Goal: Task Accomplishment & Management: Use online tool/utility

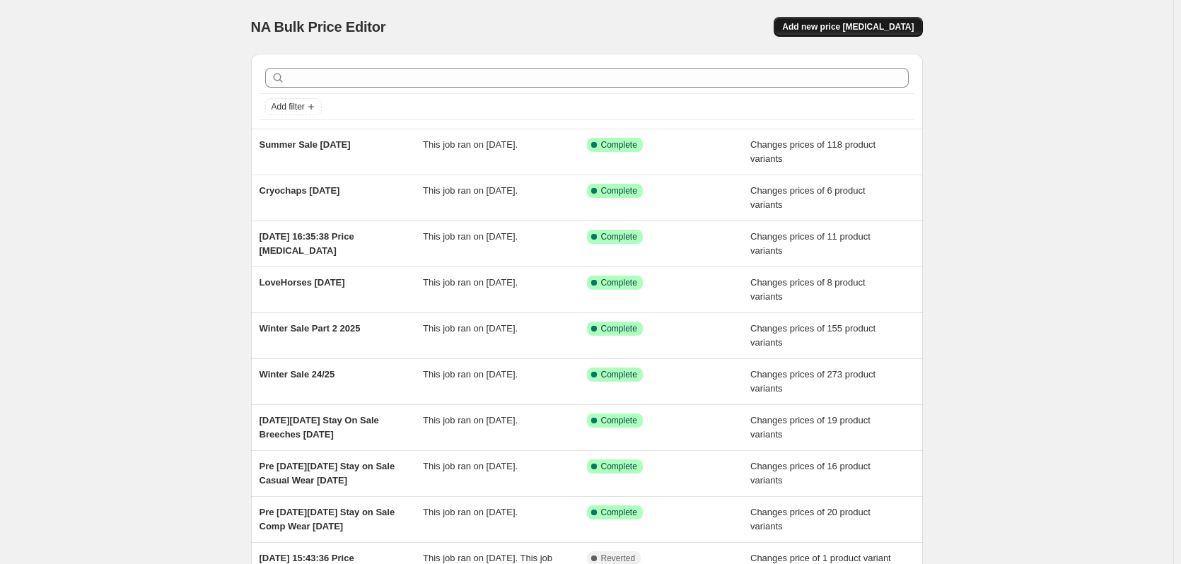
click at [828, 23] on span "Add new price change job" at bounding box center [848, 26] width 132 height 11
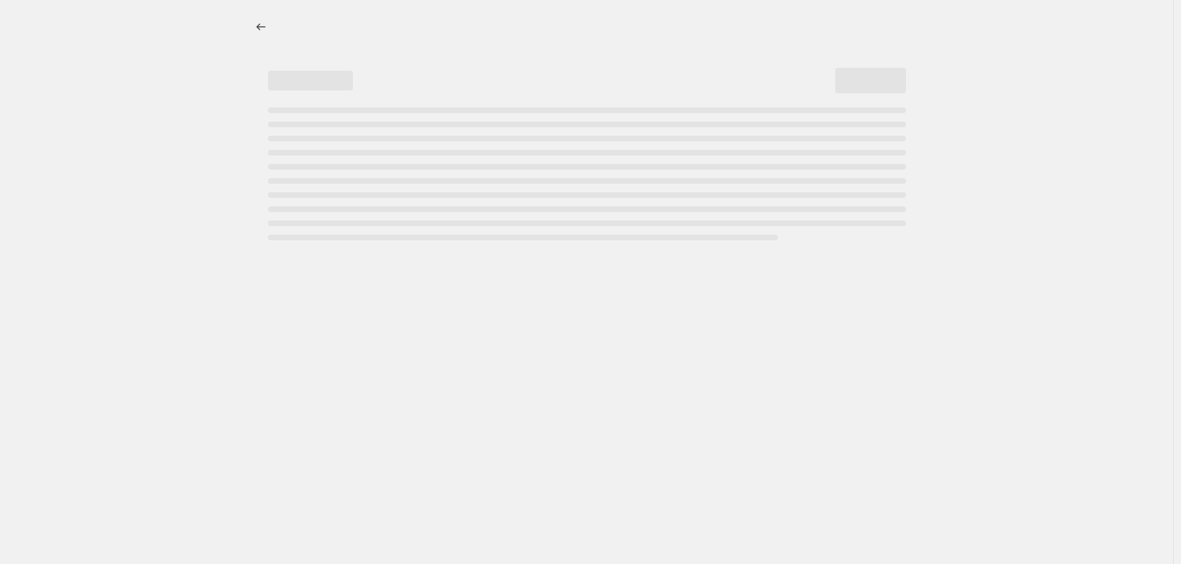
select select "percentage"
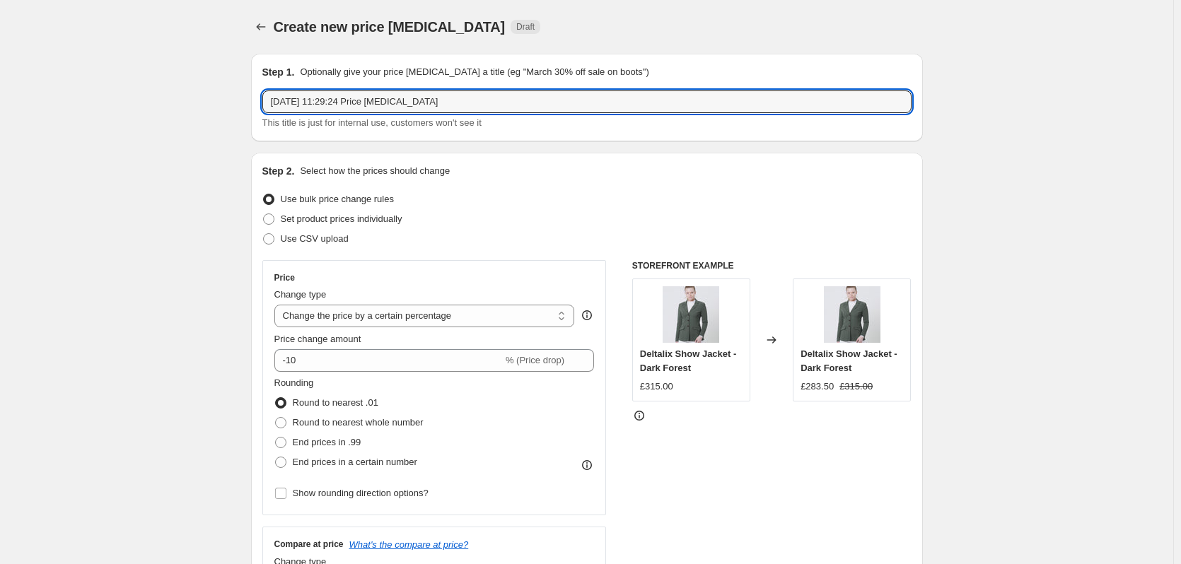
drag, startPoint x: 460, startPoint y: 102, endPoint x: 214, endPoint y: 107, distance: 246.8
type input "Samshield V2 Price Change [DATE]"
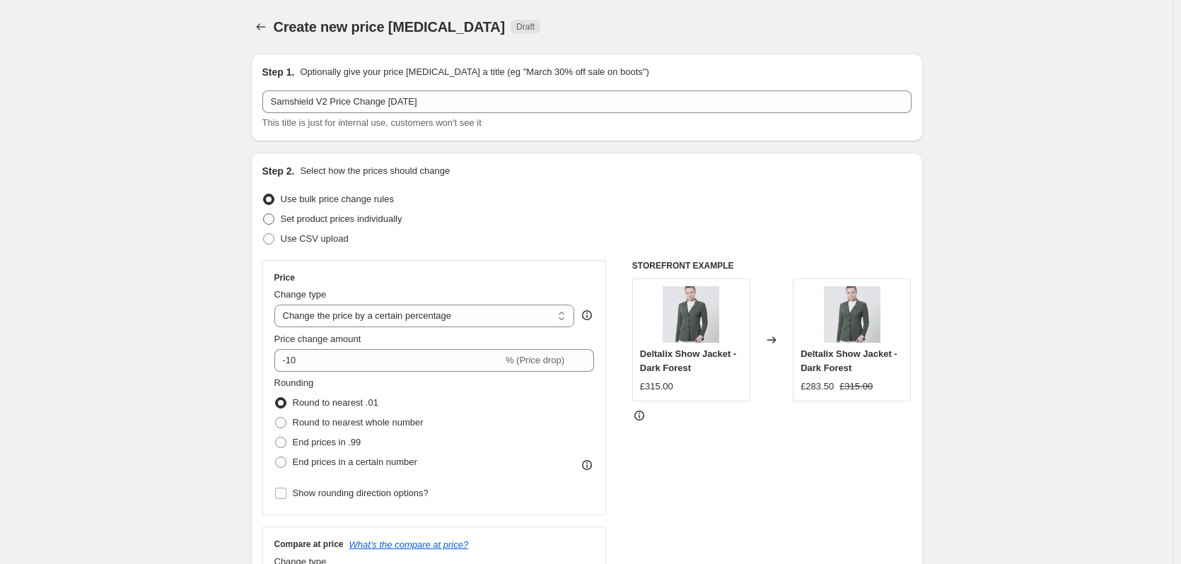
click at [272, 216] on span at bounding box center [268, 219] width 11 height 11
click at [264, 214] on input "Set product prices individually" at bounding box center [263, 214] width 1 height 1
radio input "true"
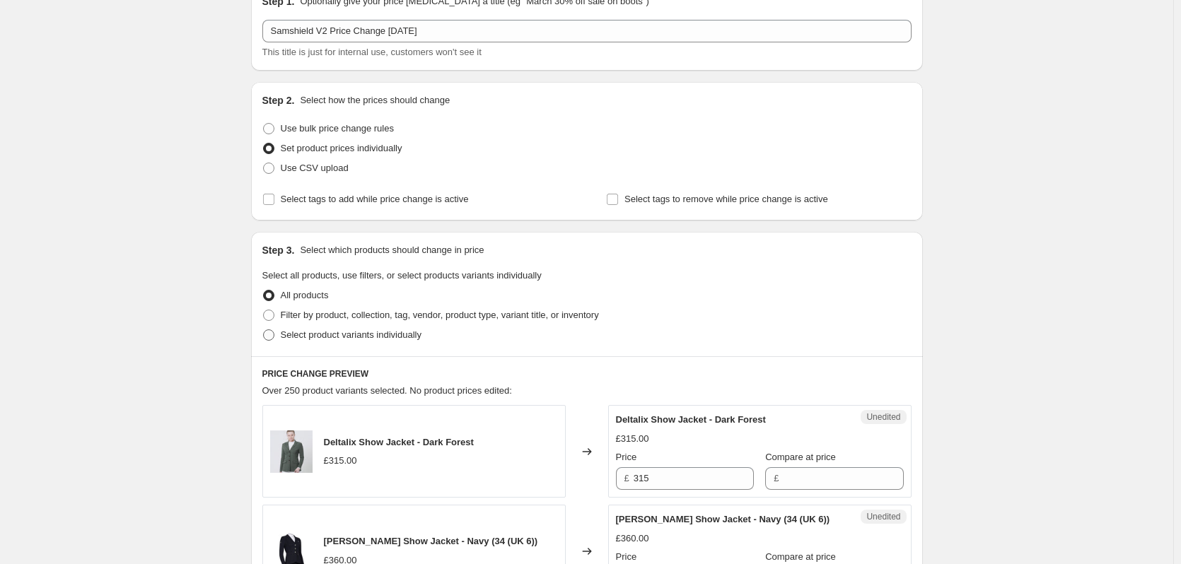
click at [274, 332] on span at bounding box center [268, 335] width 11 height 11
click at [264, 330] on input "Select product variants individually" at bounding box center [263, 330] width 1 height 1
radio input "true"
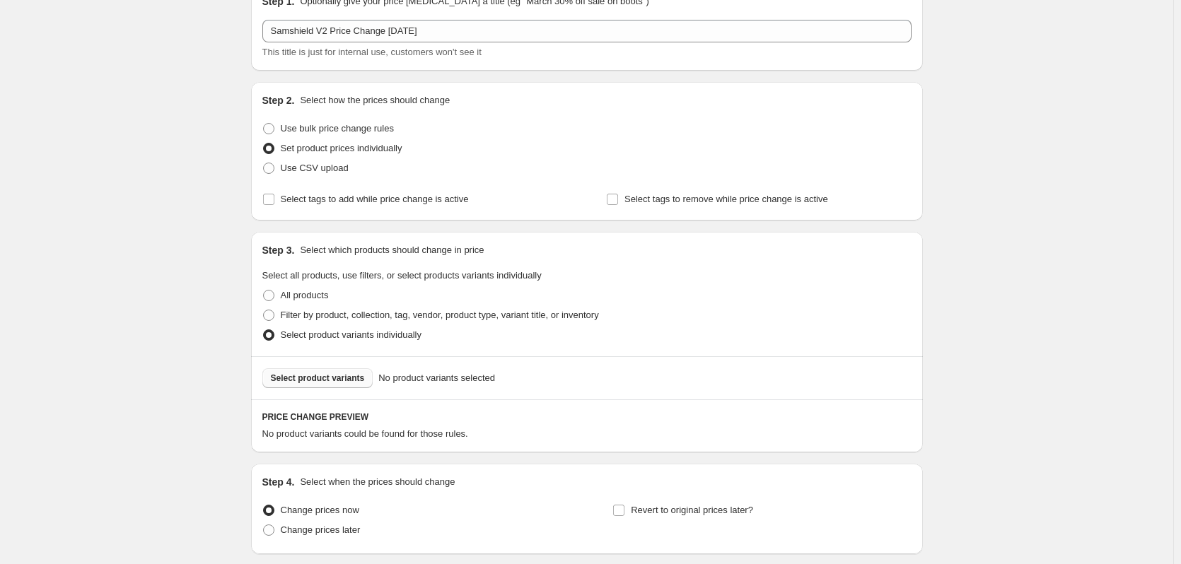
click at [321, 378] on span "Select product variants" at bounding box center [318, 378] width 94 height 11
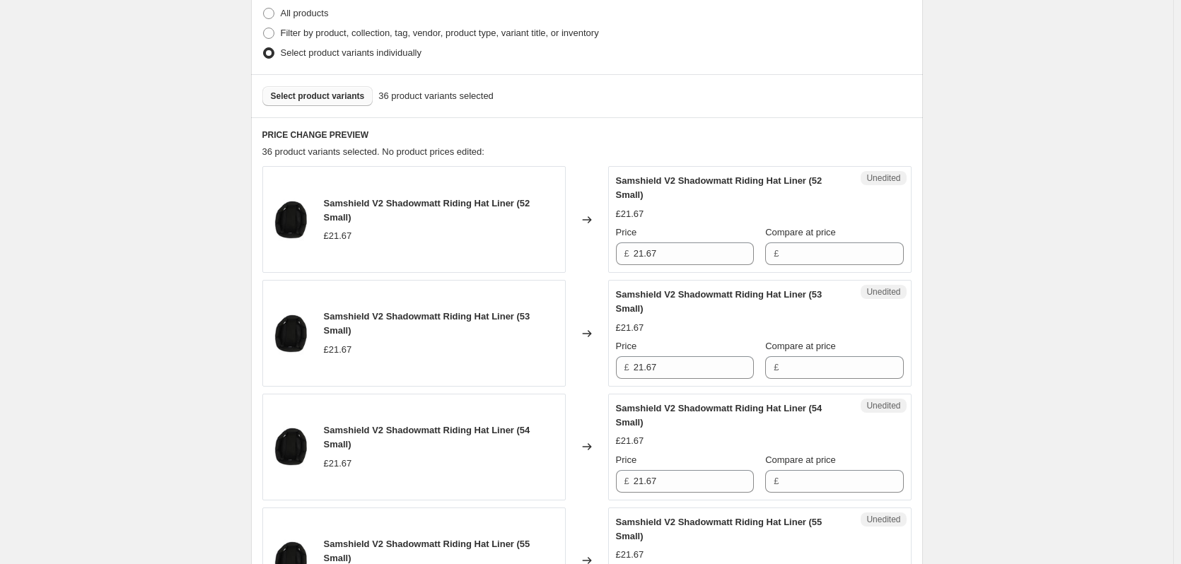
scroll to position [354, 0]
drag, startPoint x: 670, startPoint y: 251, endPoint x: 596, endPoint y: 255, distance: 74.3
click at [596, 255] on div "Samshield V2 Shadowmatt Riding Hat Liner (52 Small) £21.67 Changed to Unedited …" at bounding box center [586, 218] width 649 height 107
type input "24.17"
drag, startPoint x: 667, startPoint y: 368, endPoint x: 625, endPoint y: 373, distance: 42.6
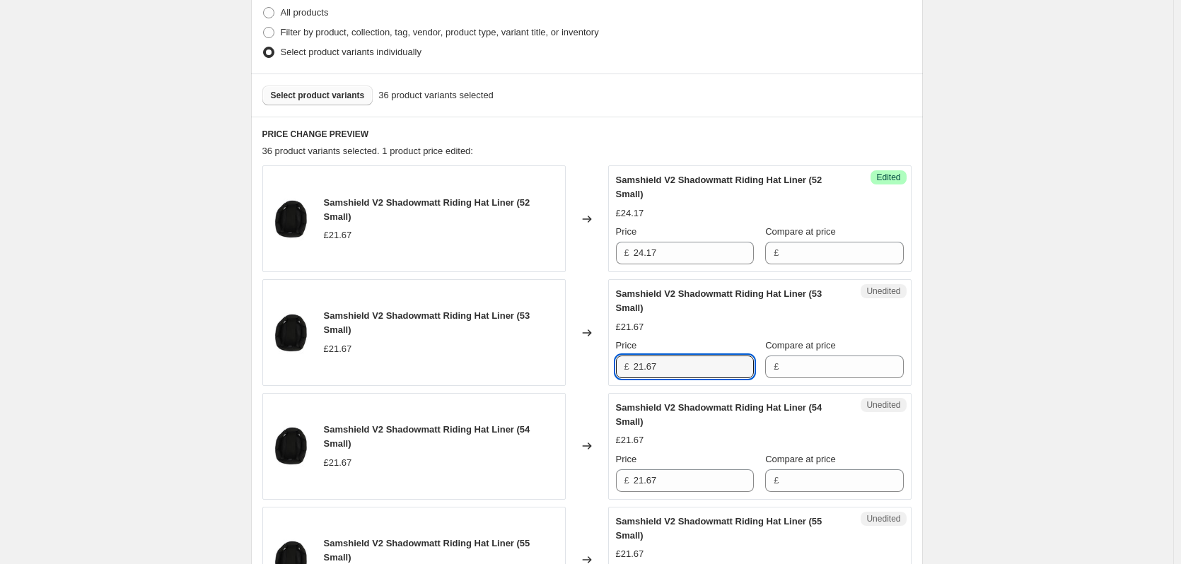
click at [625, 373] on div "£ 21.67" at bounding box center [685, 367] width 138 height 23
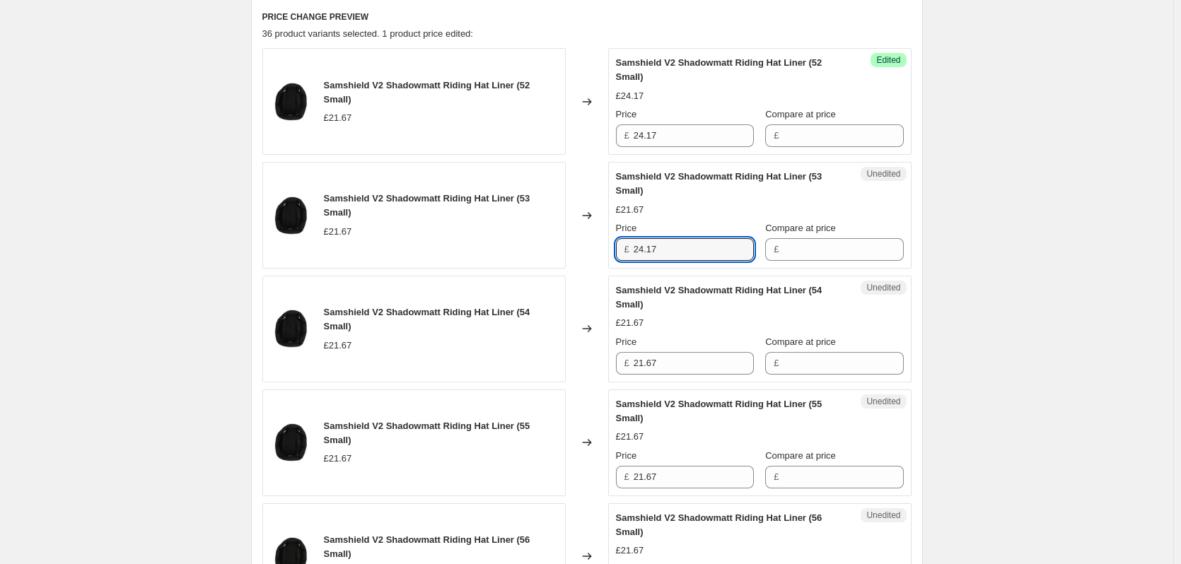
scroll to position [495, 0]
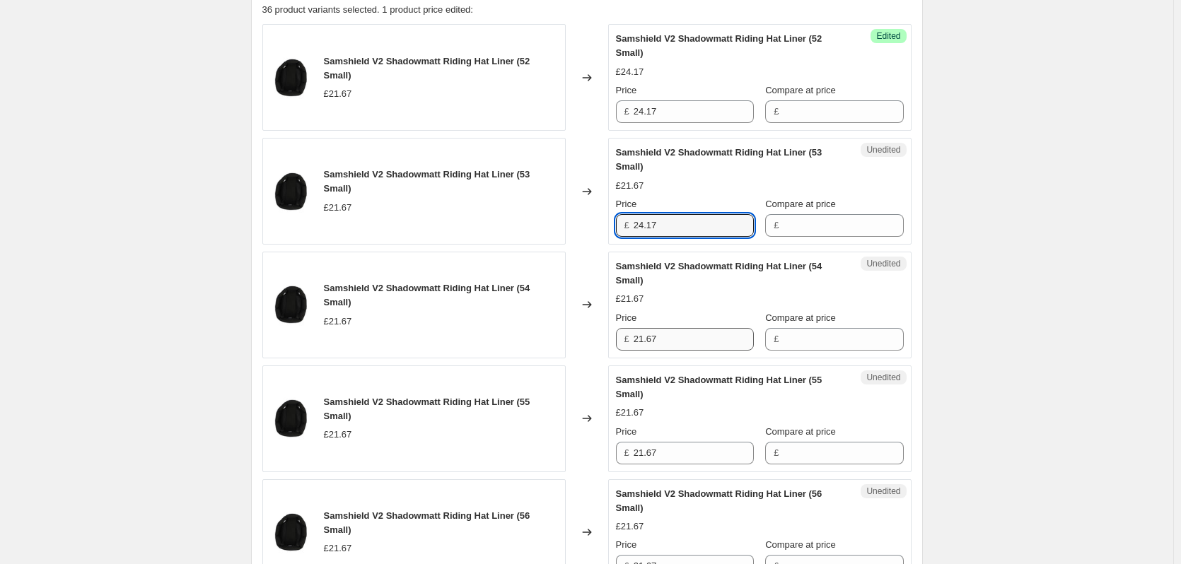
type input "24.17"
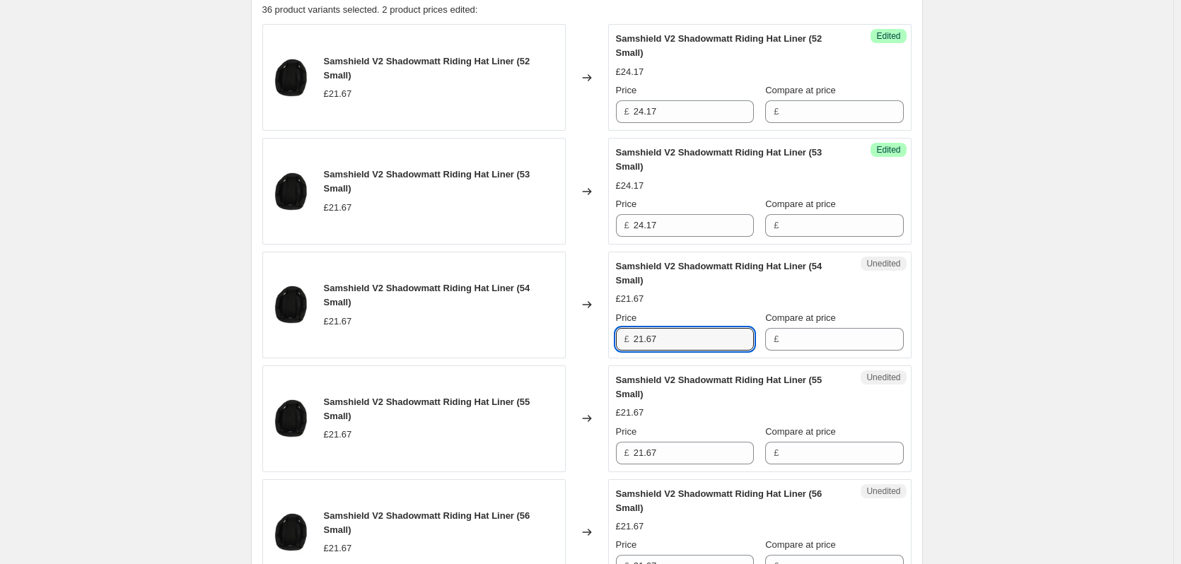
drag, startPoint x: 675, startPoint y: 346, endPoint x: 631, endPoint y: 347, distance: 43.1
click at [631, 347] on div "£ 21.67" at bounding box center [685, 339] width 138 height 23
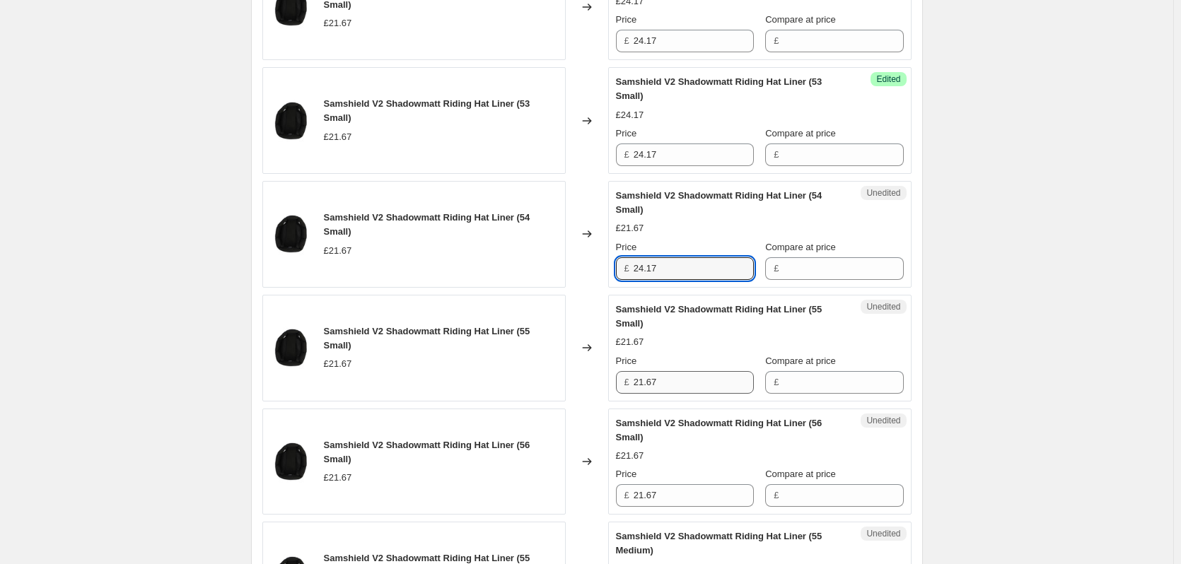
type input "24.17"
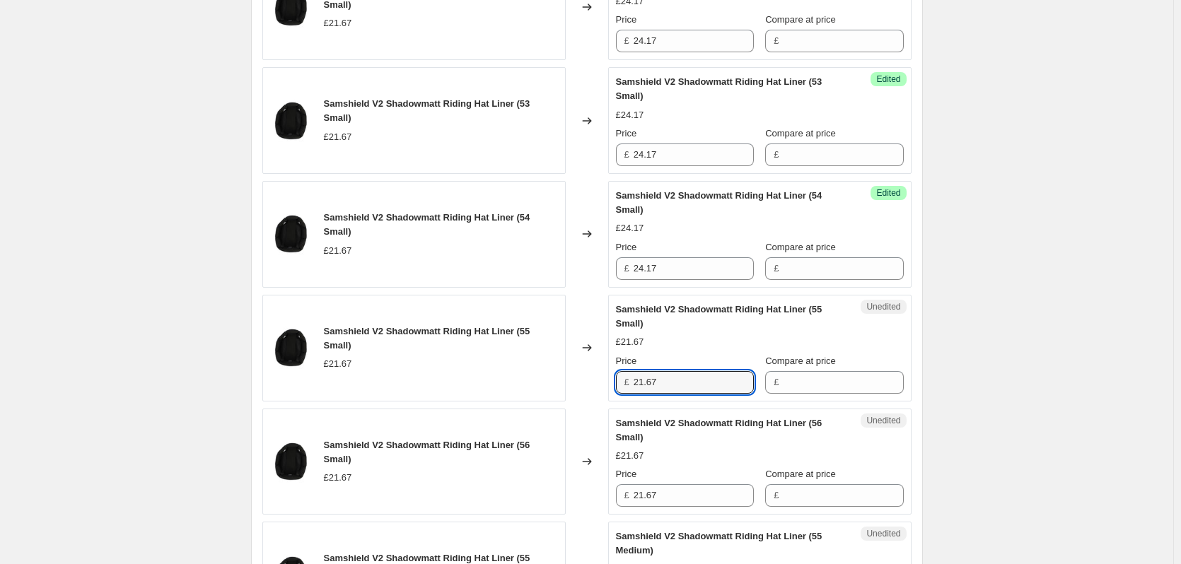
drag, startPoint x: 666, startPoint y: 386, endPoint x: 603, endPoint y: 380, distance: 63.2
click at [603, 380] on div "Samshield V2 Shadowmatt Riding Hat Liner (55 Small) £21.67 Changed to Unedited …" at bounding box center [586, 348] width 649 height 107
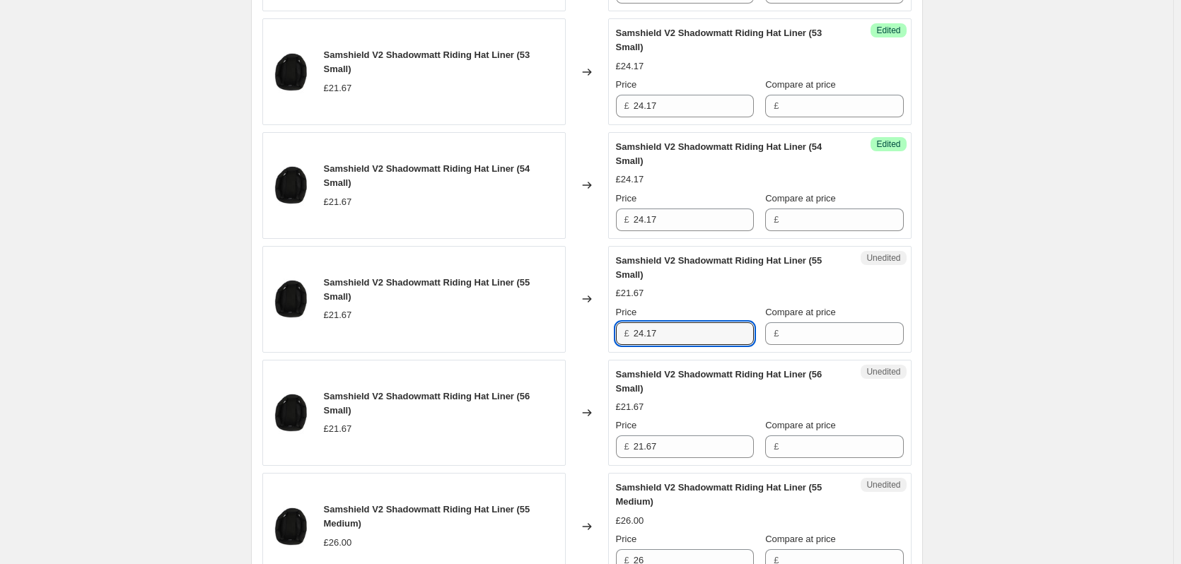
scroll to position [636, 0]
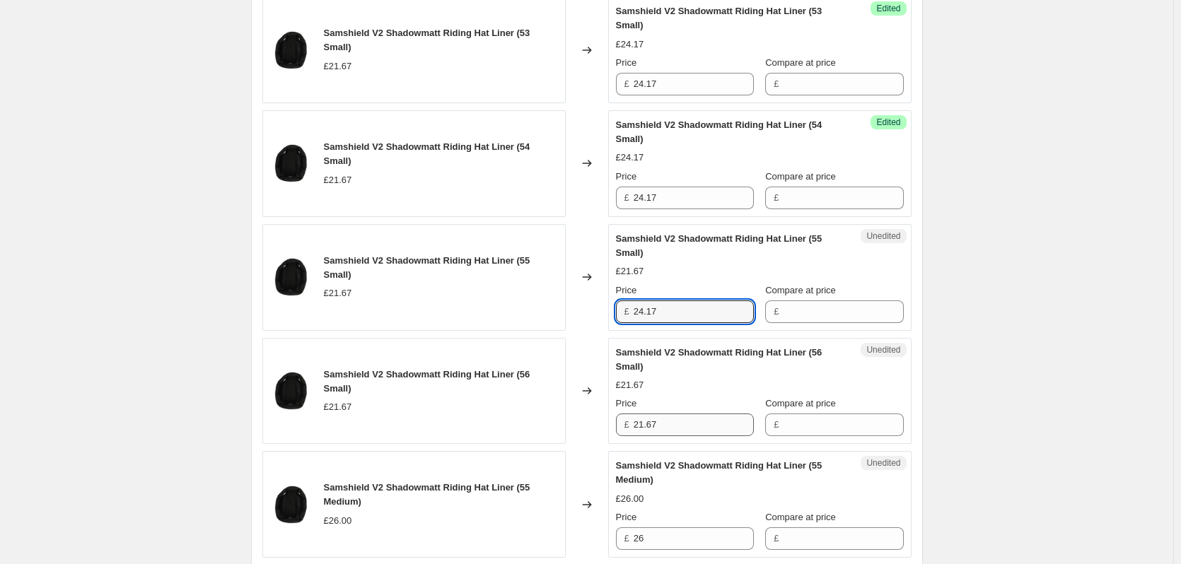
type input "24.17"
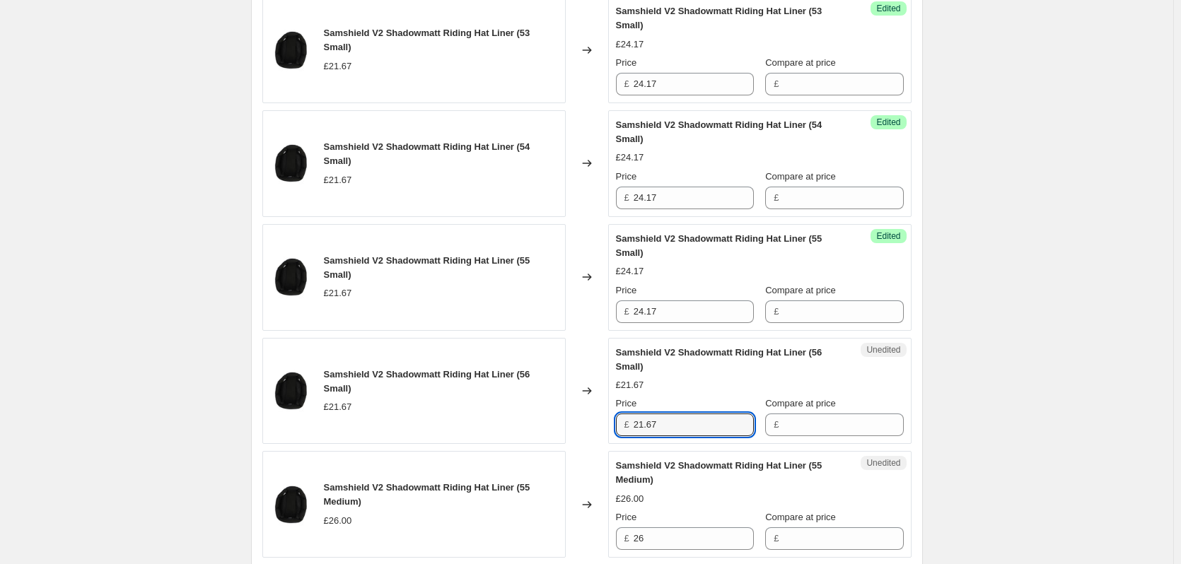
drag, startPoint x: 677, startPoint y: 420, endPoint x: 611, endPoint y: 420, distance: 65.8
click at [611, 420] on div "Unedited Samshield V2 Shadowmatt Riding Hat Liner (56 Small) £21.67 Price £ 21.…" at bounding box center [759, 391] width 303 height 107
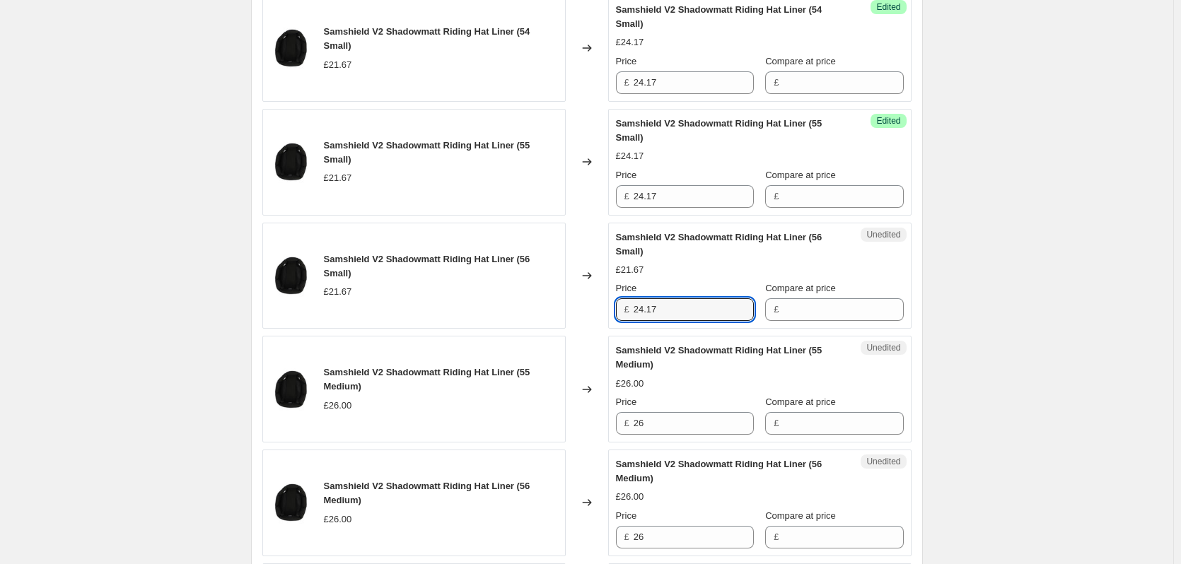
scroll to position [778, 0]
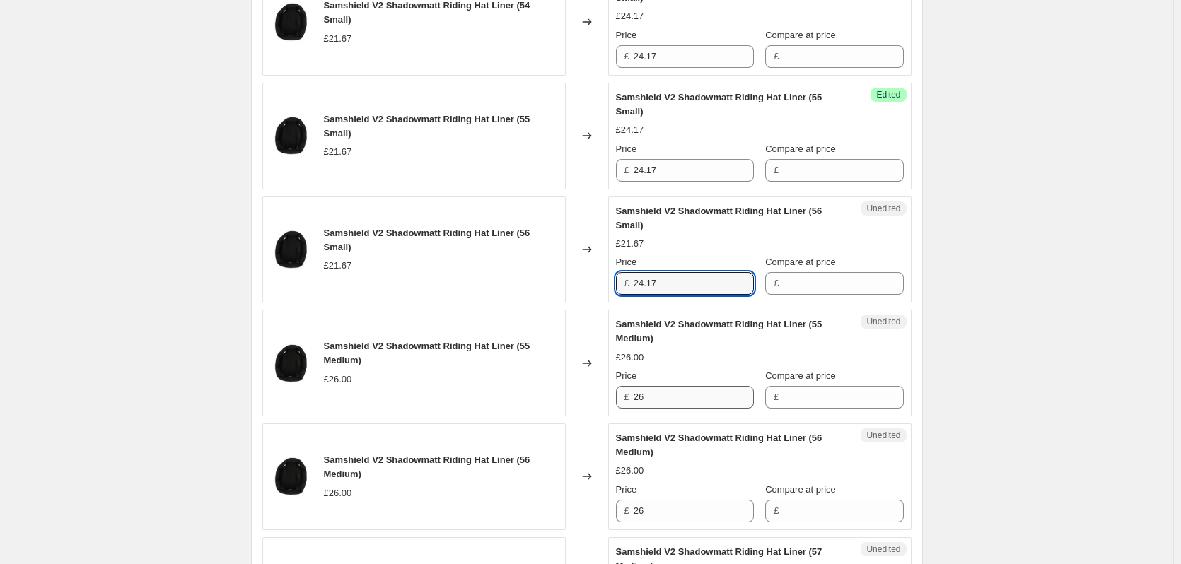
type input "24.17"
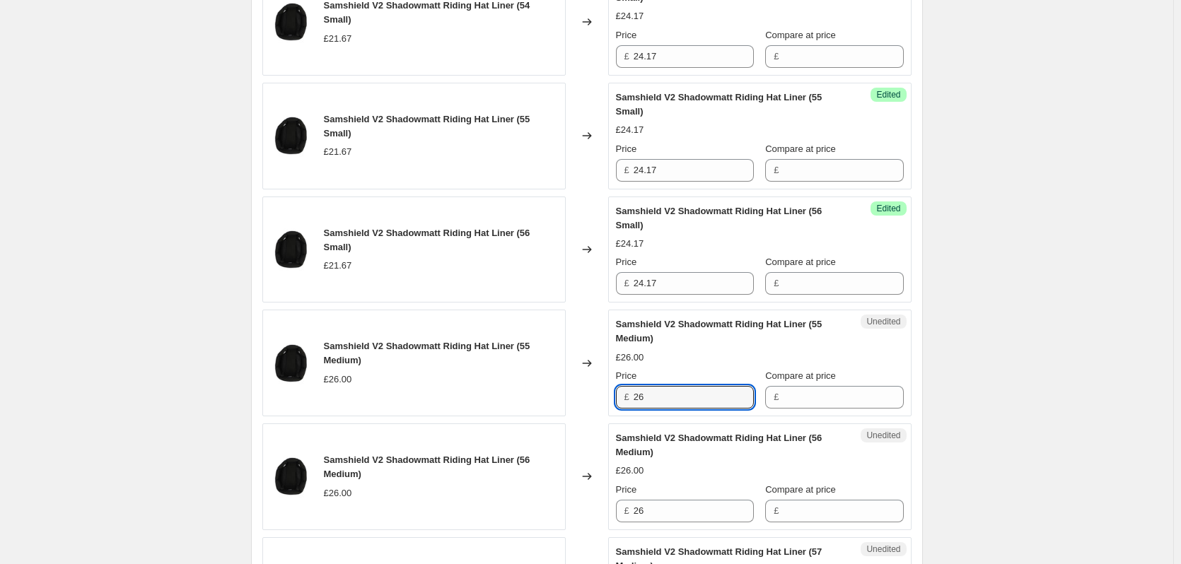
drag, startPoint x: 654, startPoint y: 399, endPoint x: 629, endPoint y: 399, distance: 24.7
click at [629, 399] on div "£ 26" at bounding box center [685, 397] width 138 height 23
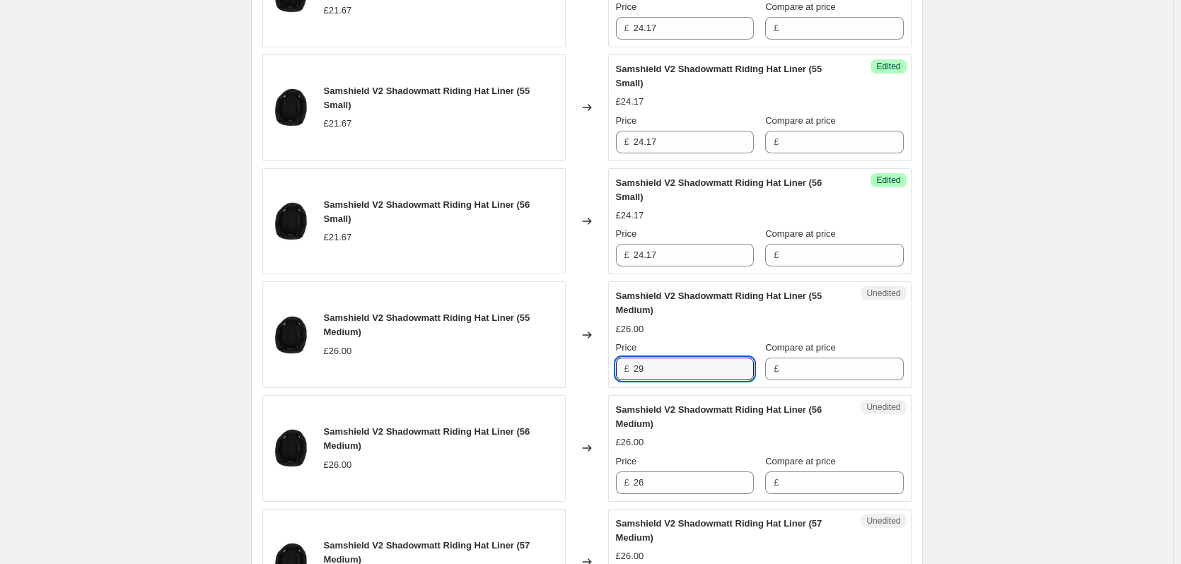
scroll to position [849, 0]
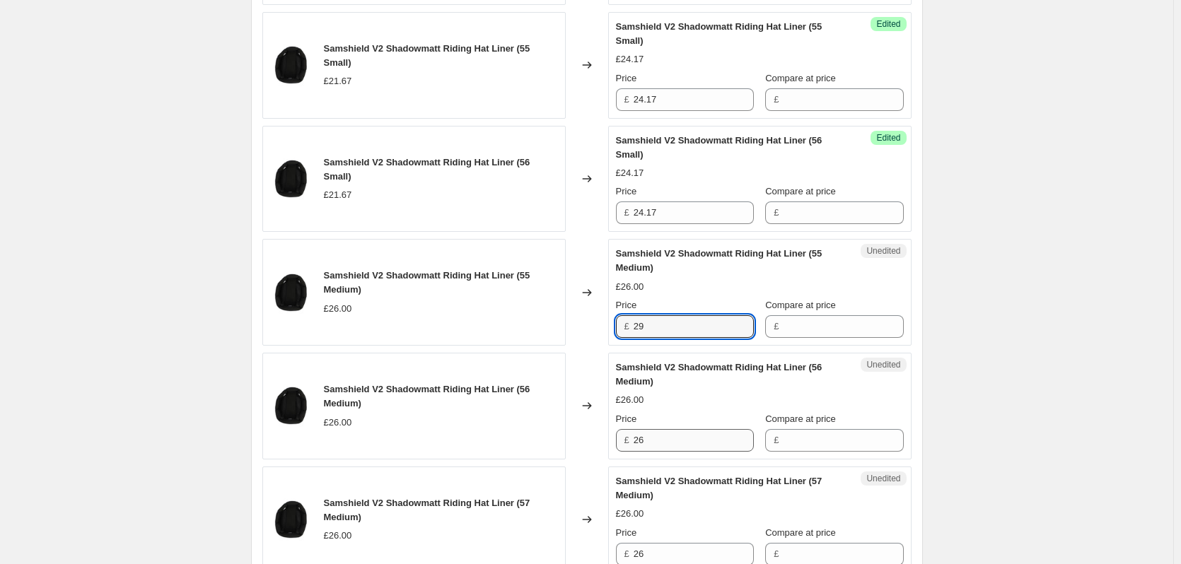
type input "29"
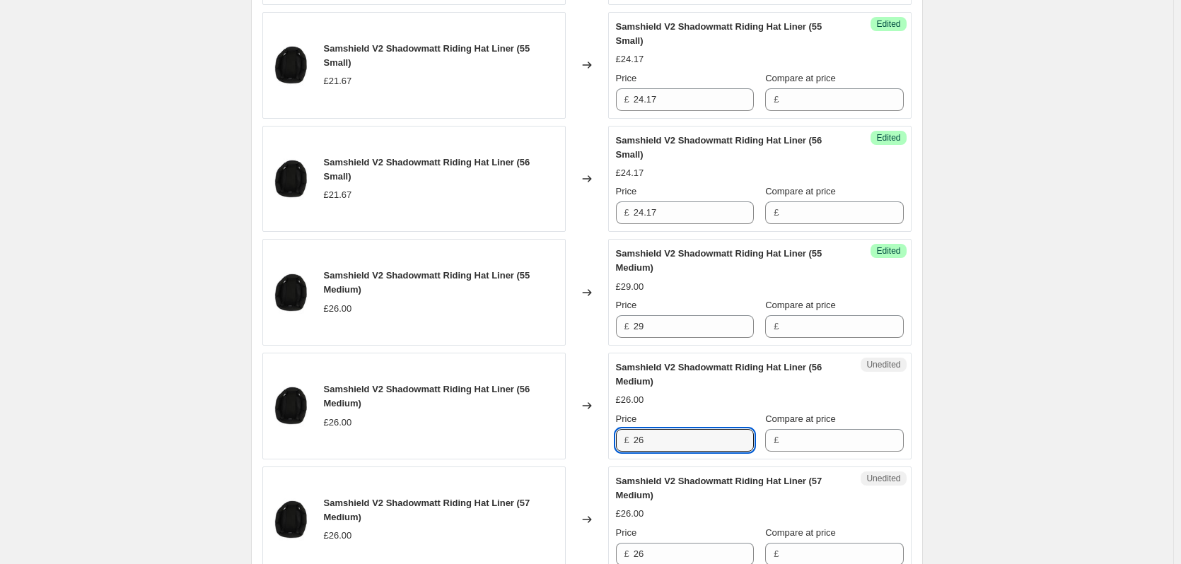
drag, startPoint x: 658, startPoint y: 440, endPoint x: 611, endPoint y: 441, distance: 46.7
click at [611, 441] on div "Unedited Samshield V2 Shadowmatt Riding Hat Liner (56 Medium) £26.00 Price £ 26…" at bounding box center [759, 406] width 303 height 107
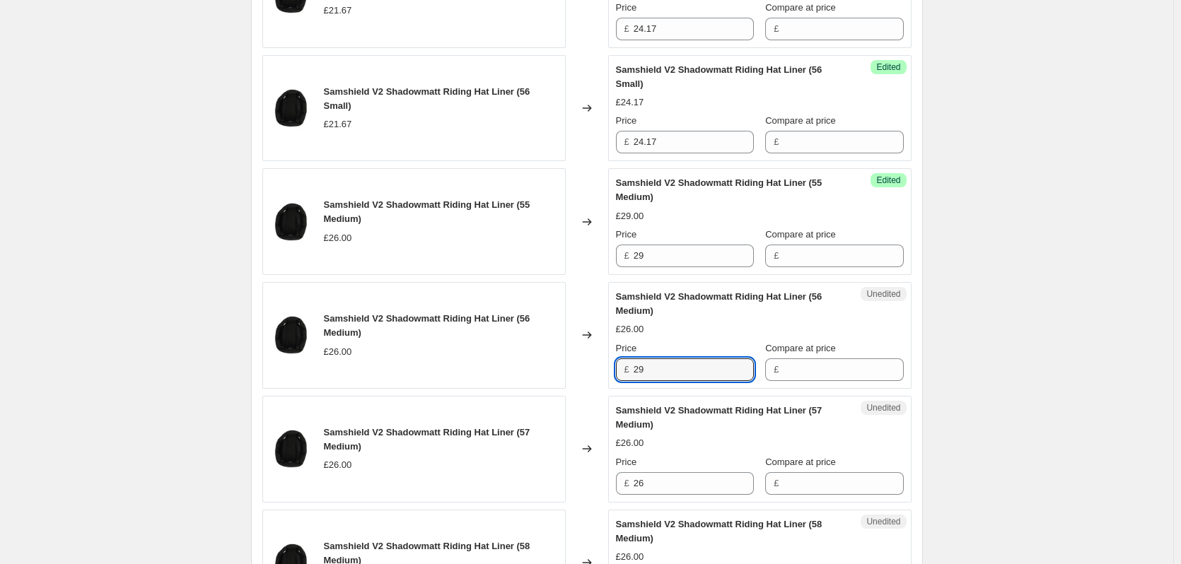
scroll to position [990, 0]
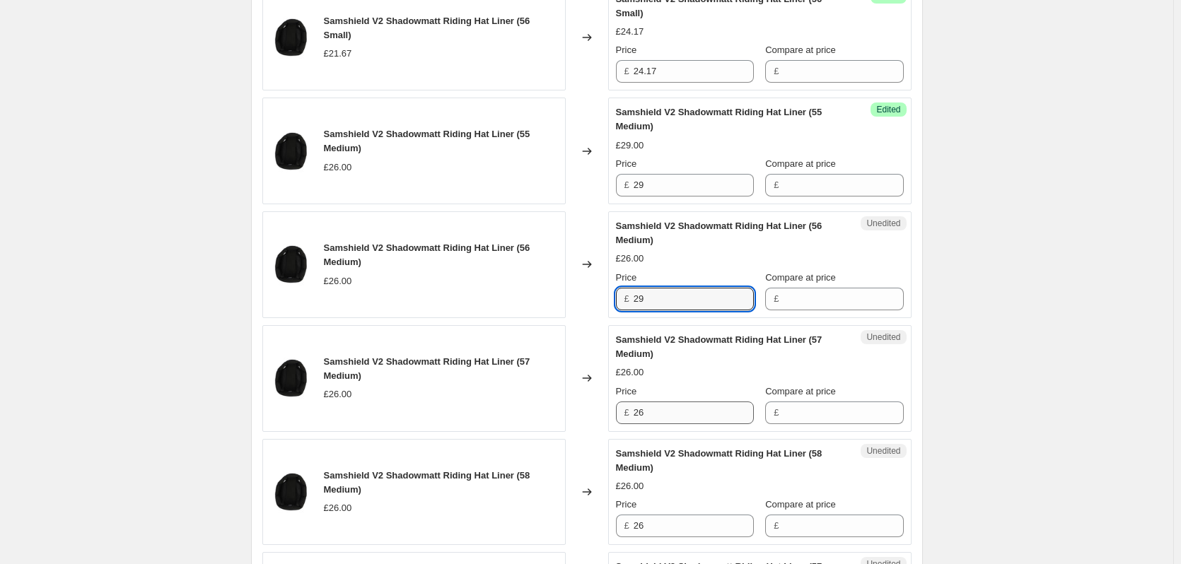
type input "29"
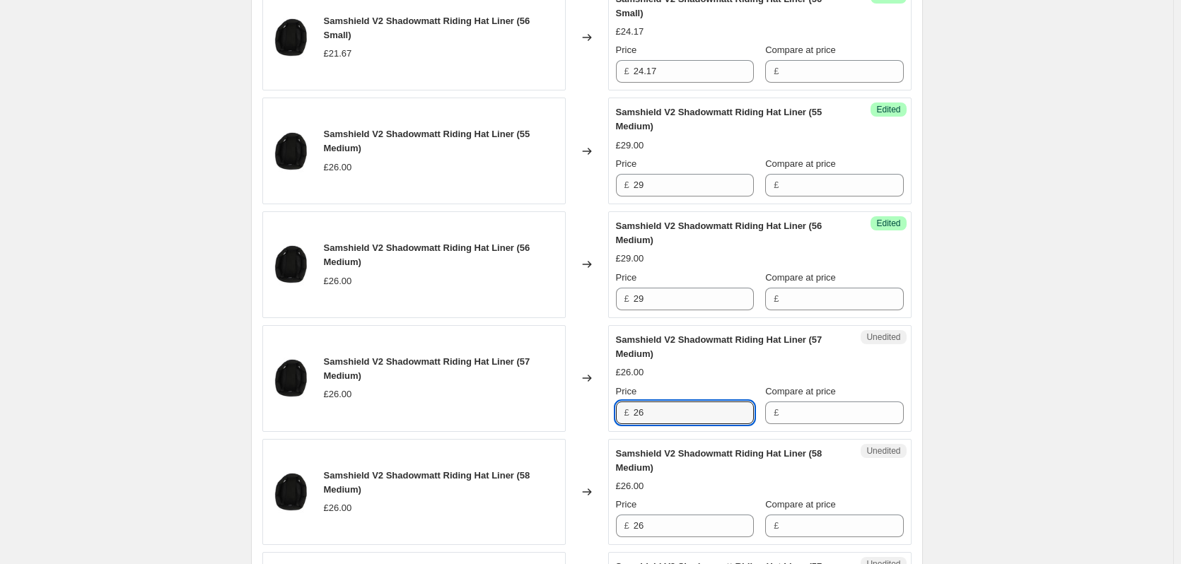
drag, startPoint x: 663, startPoint y: 414, endPoint x: 616, endPoint y: 416, distance: 46.7
click at [616, 416] on div "Unedited Samshield V2 Shadowmatt Riding Hat Liner (57 Medium) £26.00 Price £ 26…" at bounding box center [759, 378] width 303 height 107
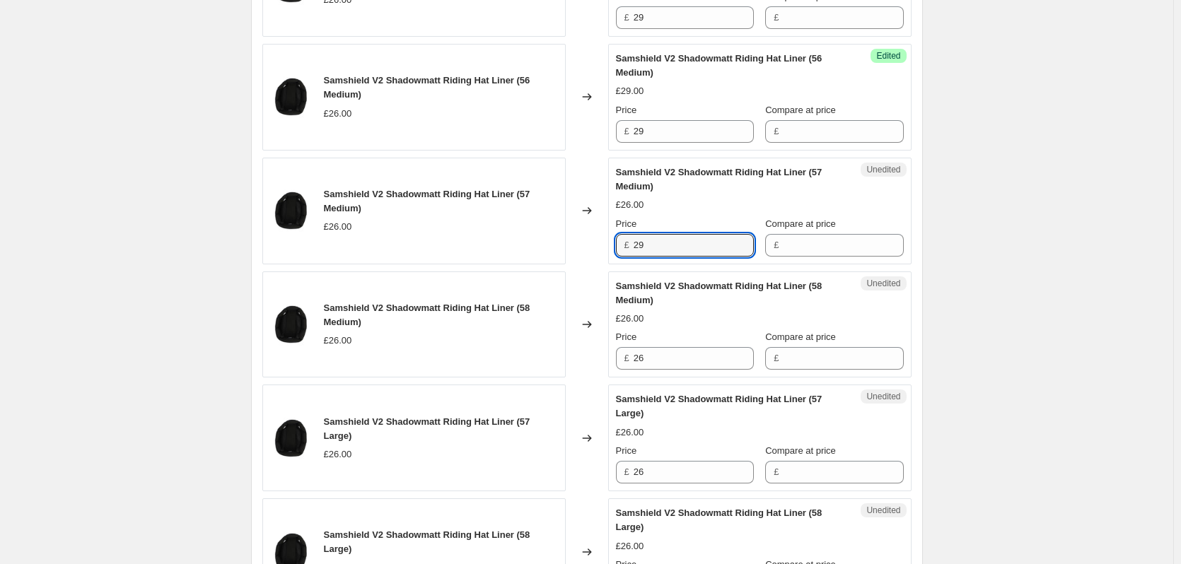
scroll to position [1202, 0]
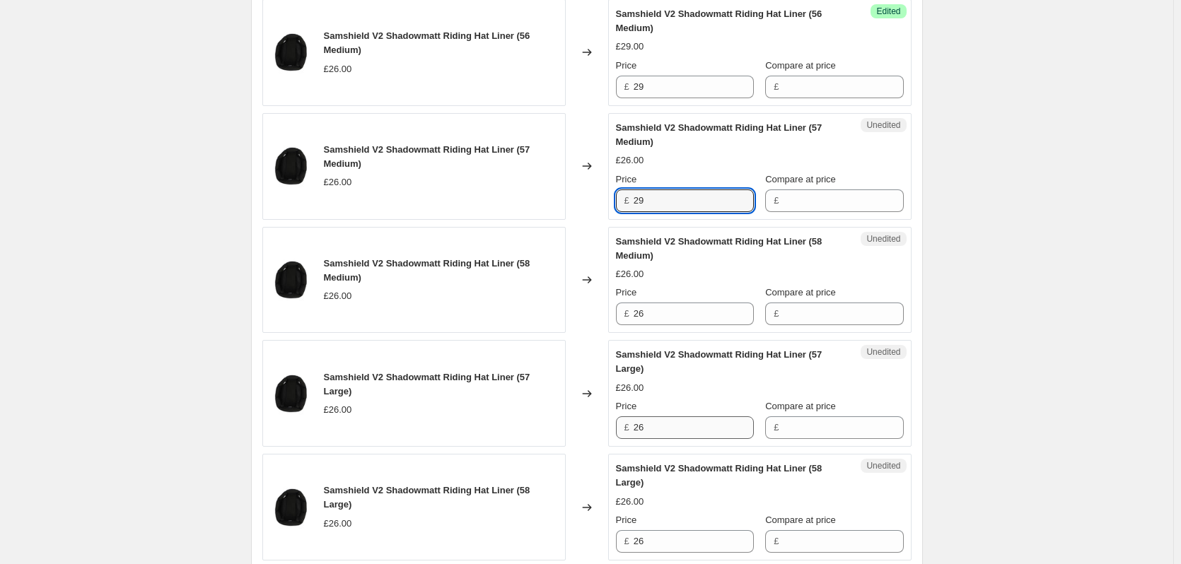
type input "29"
click at [659, 428] on input "26" at bounding box center [694, 427] width 120 height 23
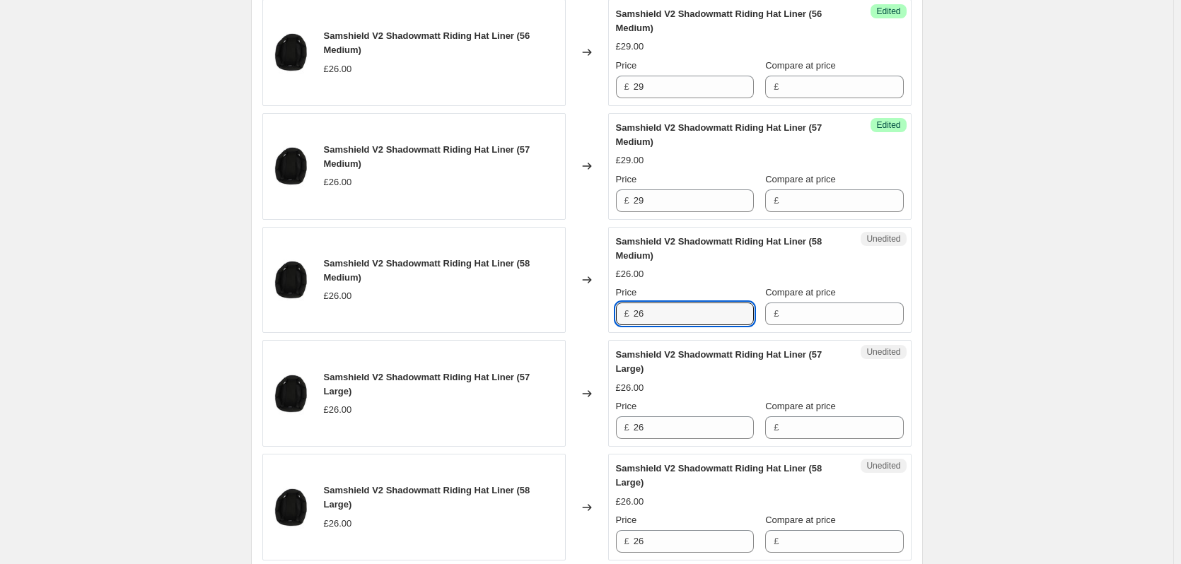
drag, startPoint x: 653, startPoint y: 320, endPoint x: 635, endPoint y: 320, distance: 17.7
click at [635, 320] on div "£ 26" at bounding box center [685, 314] width 138 height 23
type input "29"
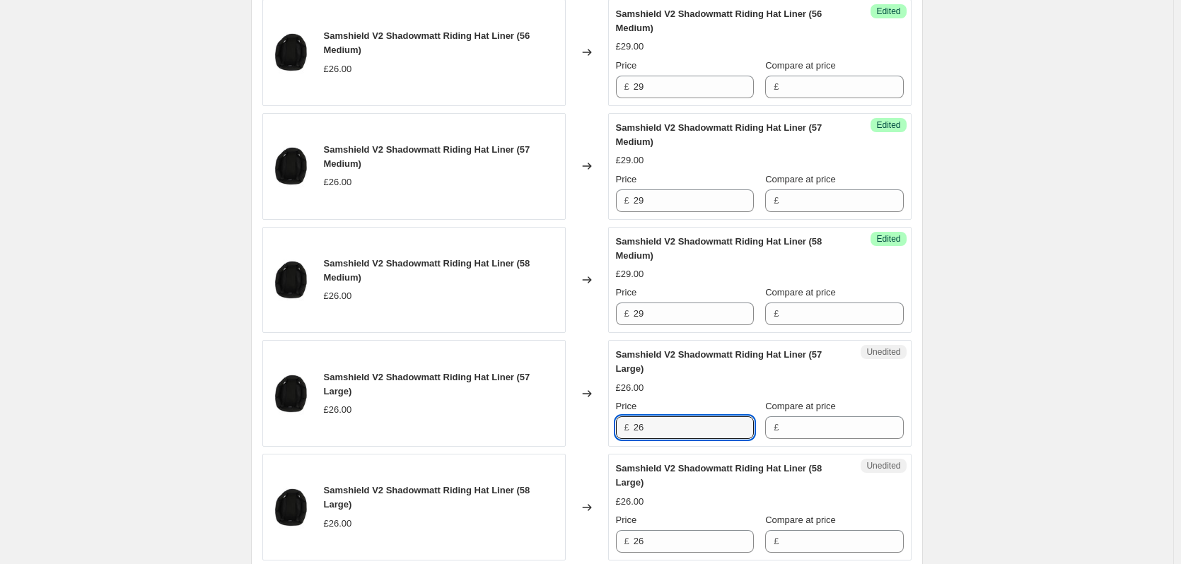
drag, startPoint x: 653, startPoint y: 433, endPoint x: 629, endPoint y: 433, distance: 24.7
click at [629, 433] on div "£ 26" at bounding box center [685, 427] width 138 height 23
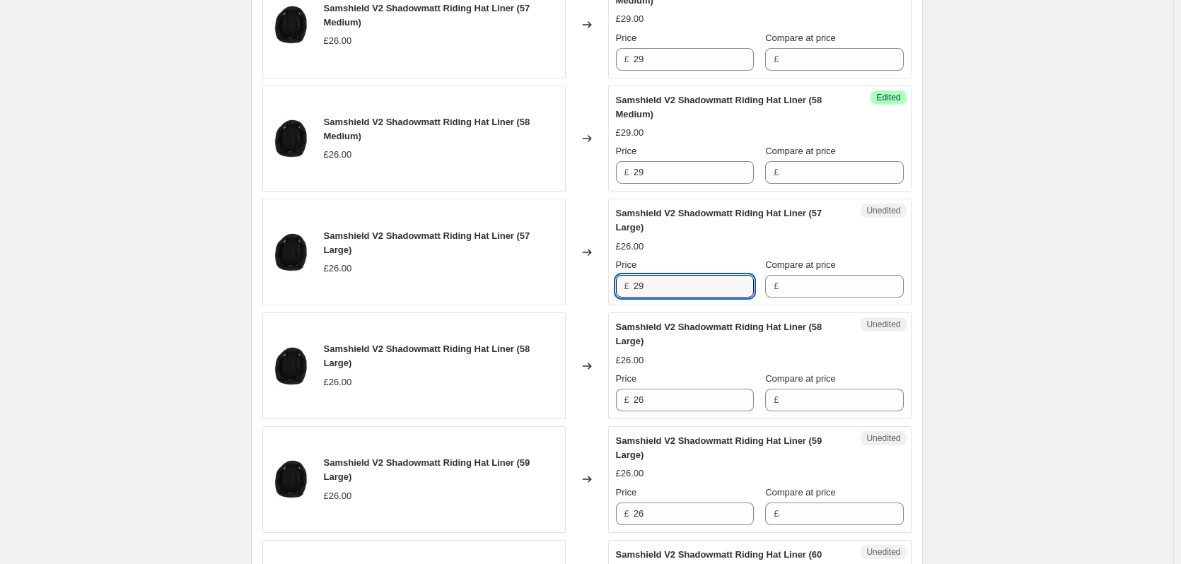
scroll to position [1414, 0]
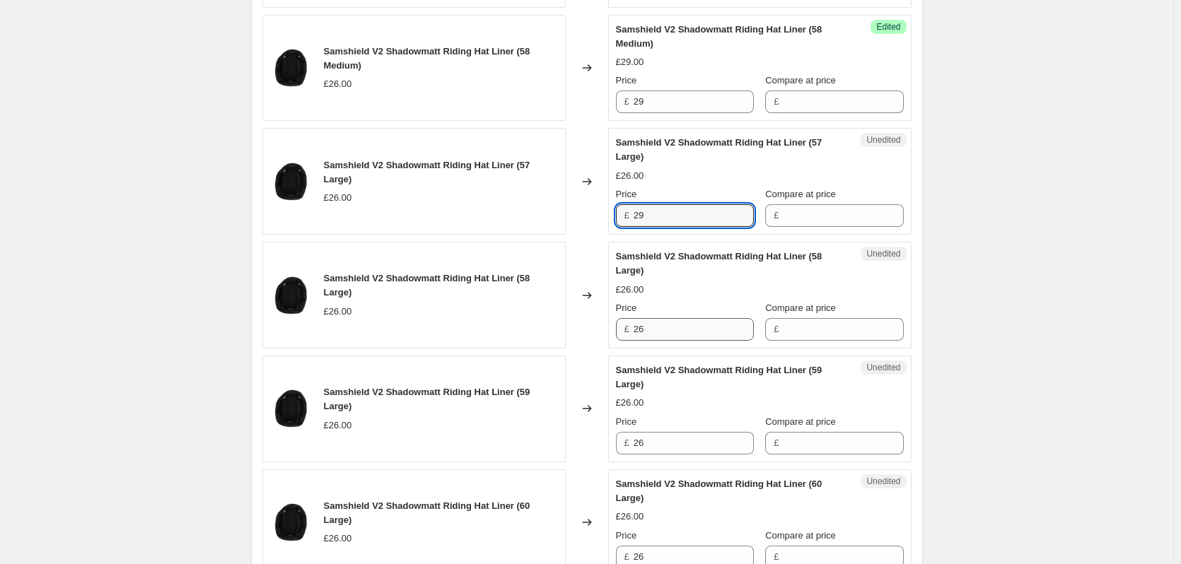
type input "29"
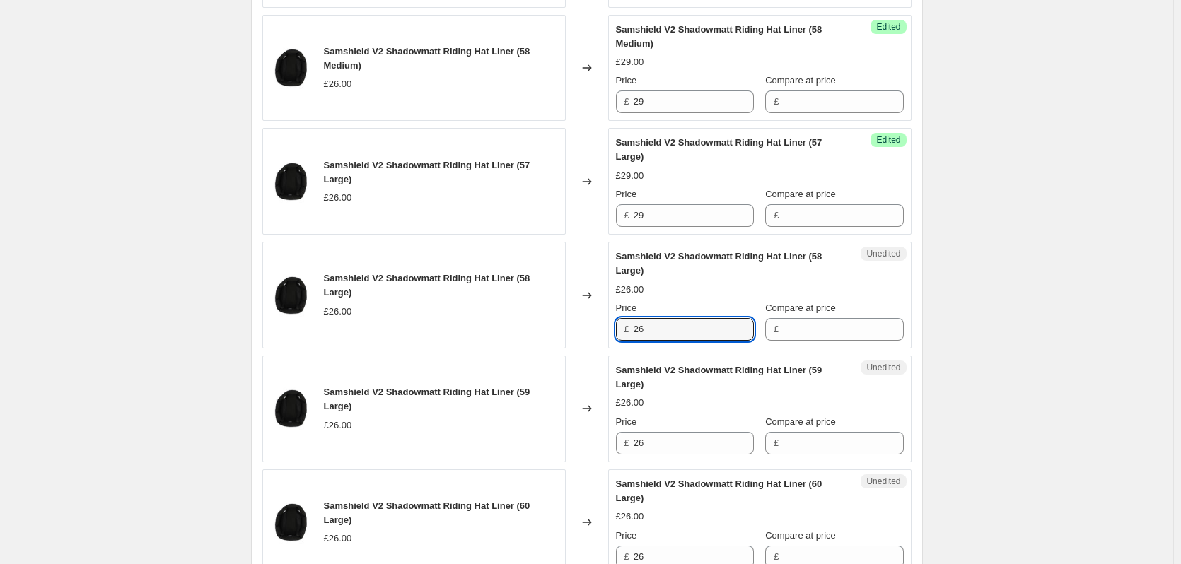
drag, startPoint x: 658, startPoint y: 330, endPoint x: 628, endPoint y: 326, distance: 30.7
click at [628, 327] on div "£ 26" at bounding box center [685, 329] width 138 height 23
type input "29"
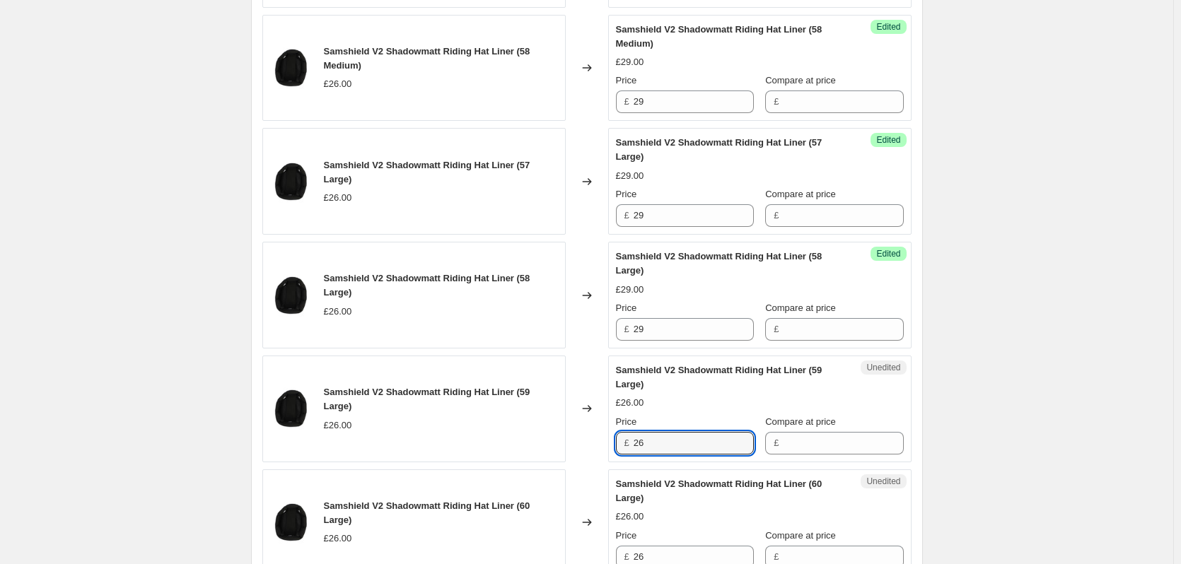
drag, startPoint x: 663, startPoint y: 443, endPoint x: 626, endPoint y: 445, distance: 36.8
click at [626, 445] on div "£ 26" at bounding box center [685, 443] width 138 height 23
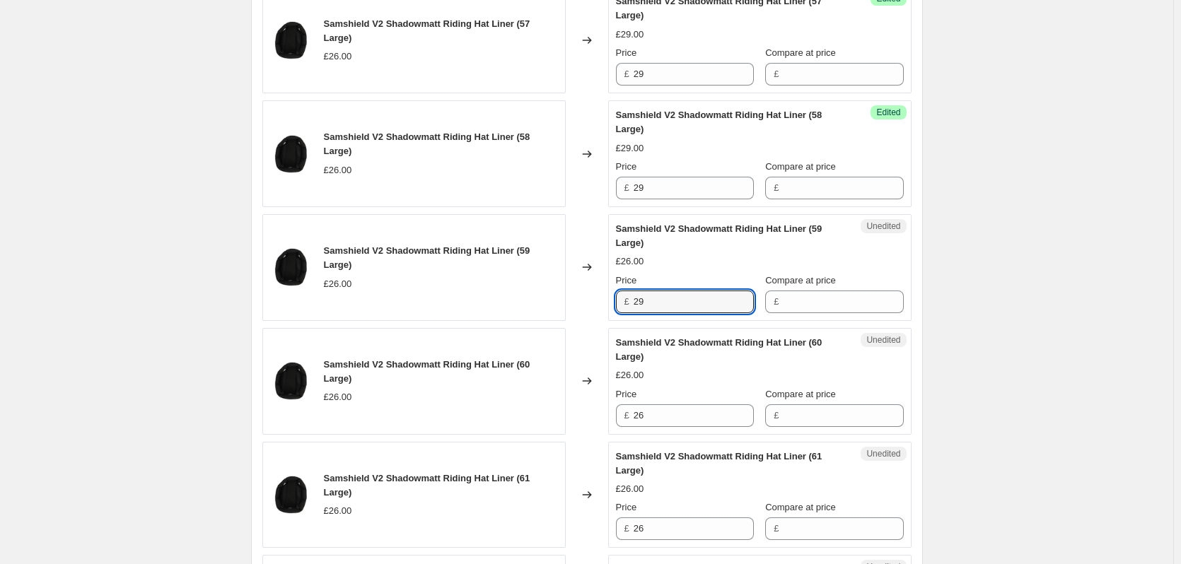
scroll to position [1697, 0]
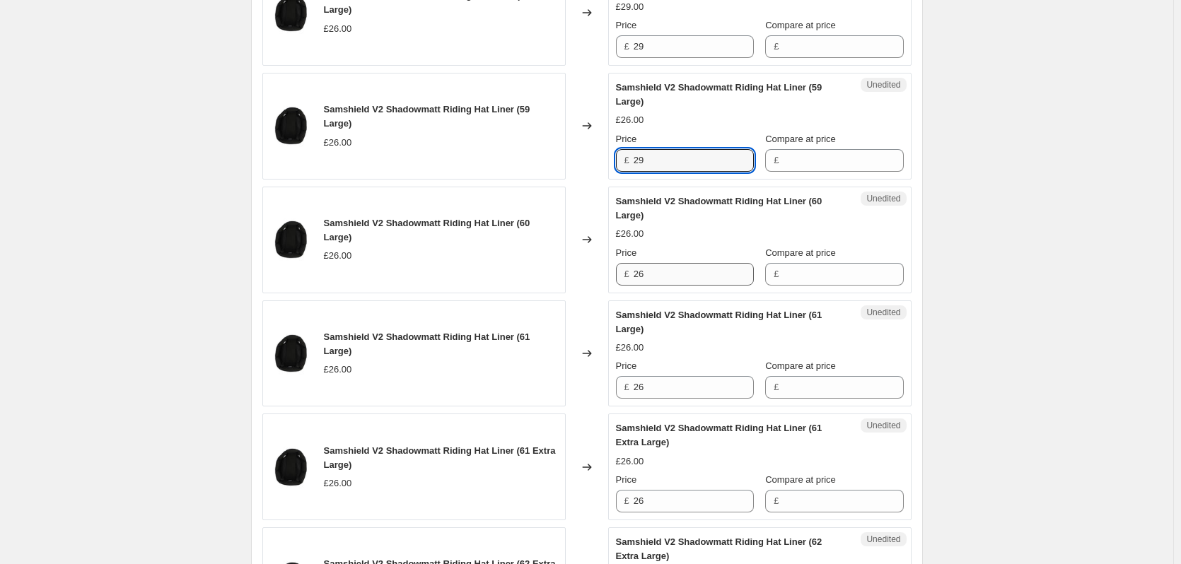
type input "29"
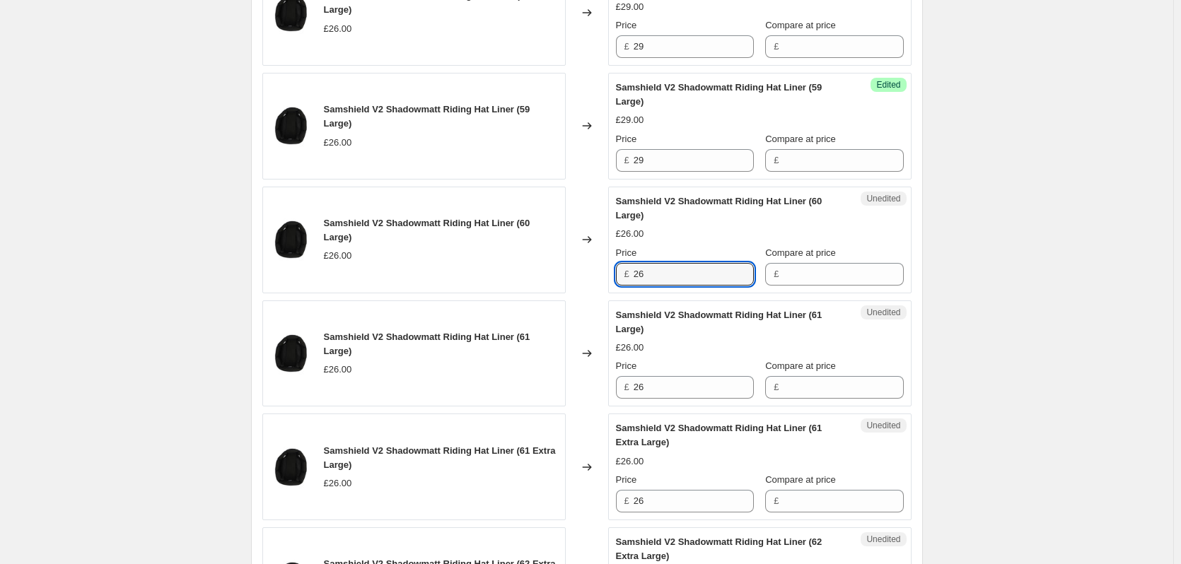
drag, startPoint x: 658, startPoint y: 279, endPoint x: 624, endPoint y: 279, distance: 33.2
click at [624, 279] on div "£ 26" at bounding box center [685, 274] width 138 height 23
type input "29"
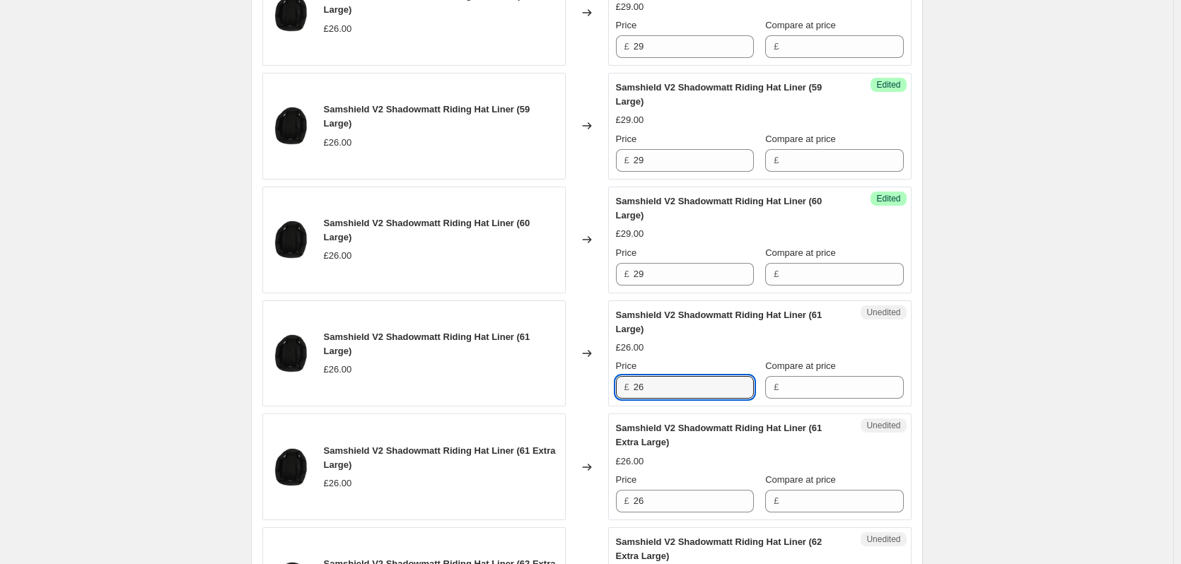
drag, startPoint x: 654, startPoint y: 390, endPoint x: 629, endPoint y: 393, distance: 25.6
click at [629, 393] on div "£ 26" at bounding box center [685, 387] width 138 height 23
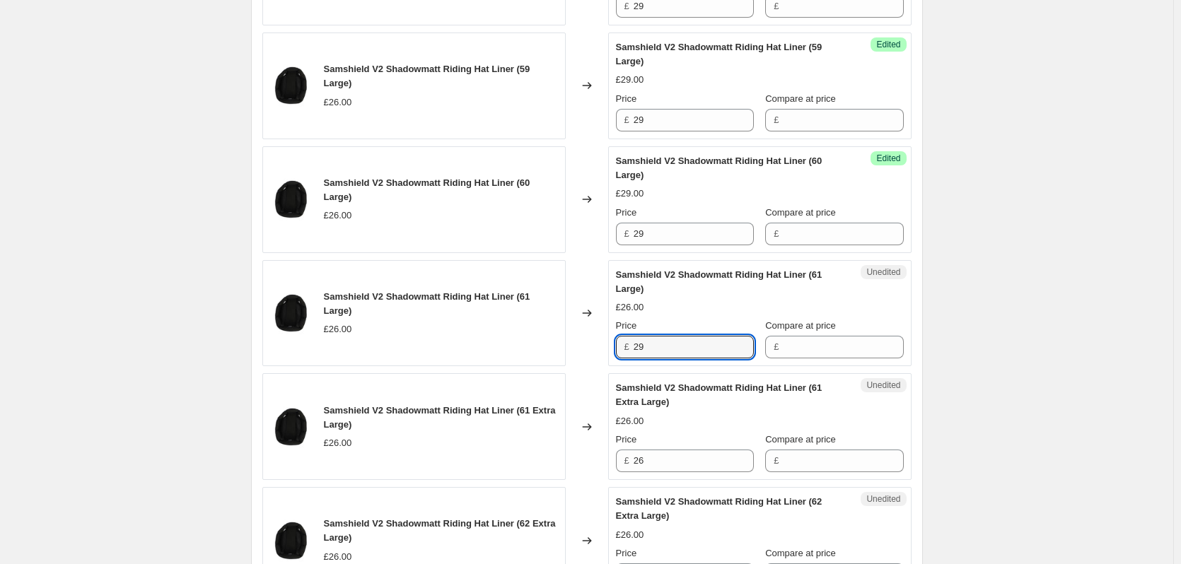
scroll to position [1768, 0]
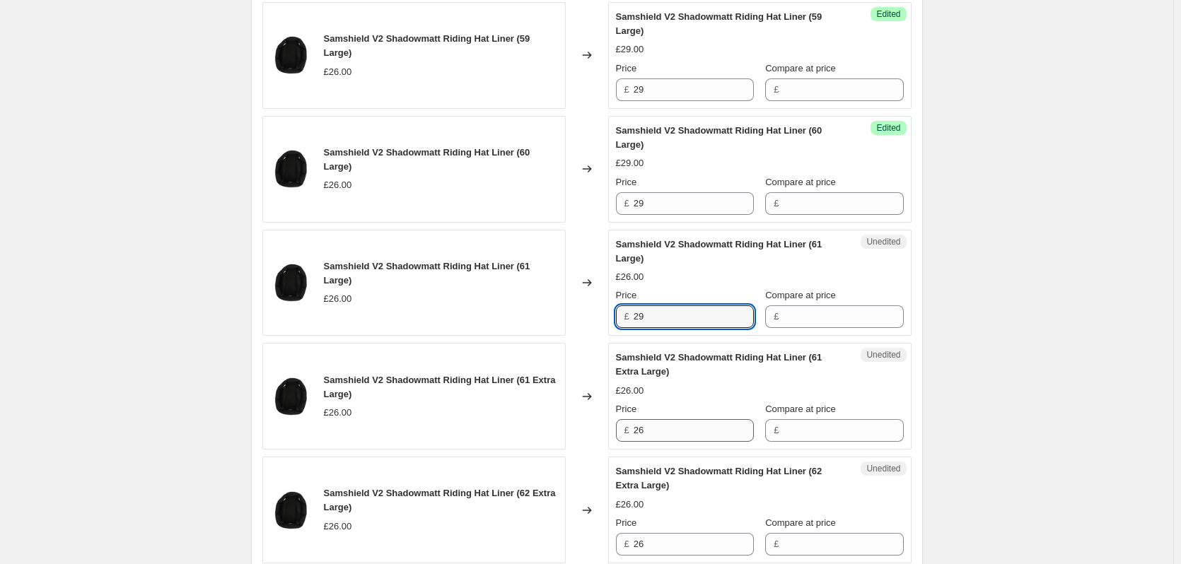
type input "29"
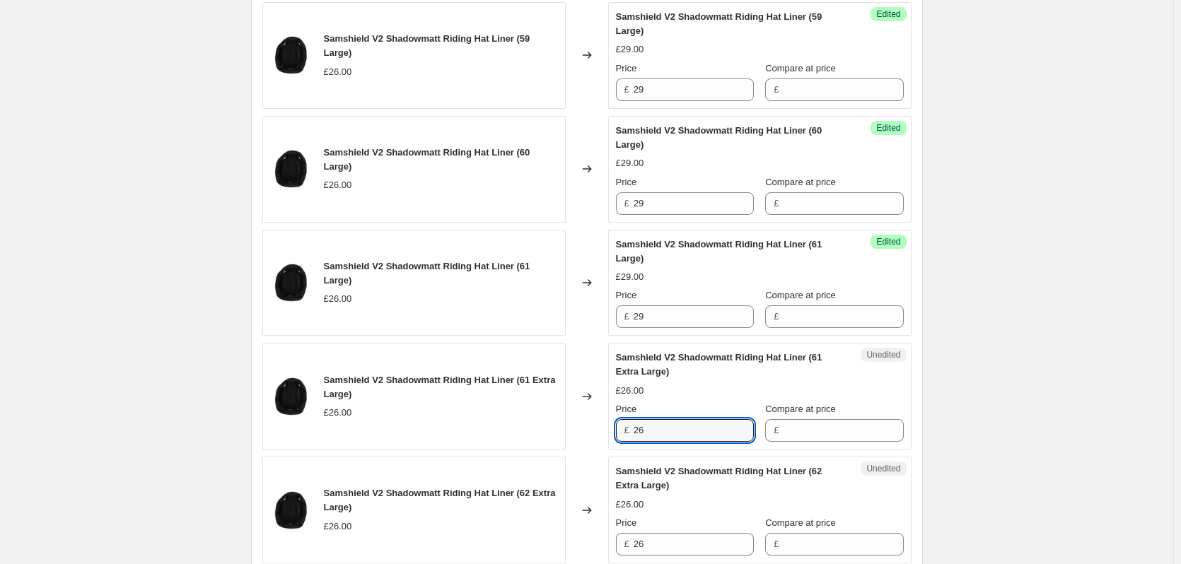
drag, startPoint x: 653, startPoint y: 432, endPoint x: 612, endPoint y: 428, distance: 40.5
click at [612, 428] on div "Unedited Samshield V2 Shadowmatt Riding Hat Liner (61 Extra Large) £26.00 Price…" at bounding box center [759, 396] width 303 height 107
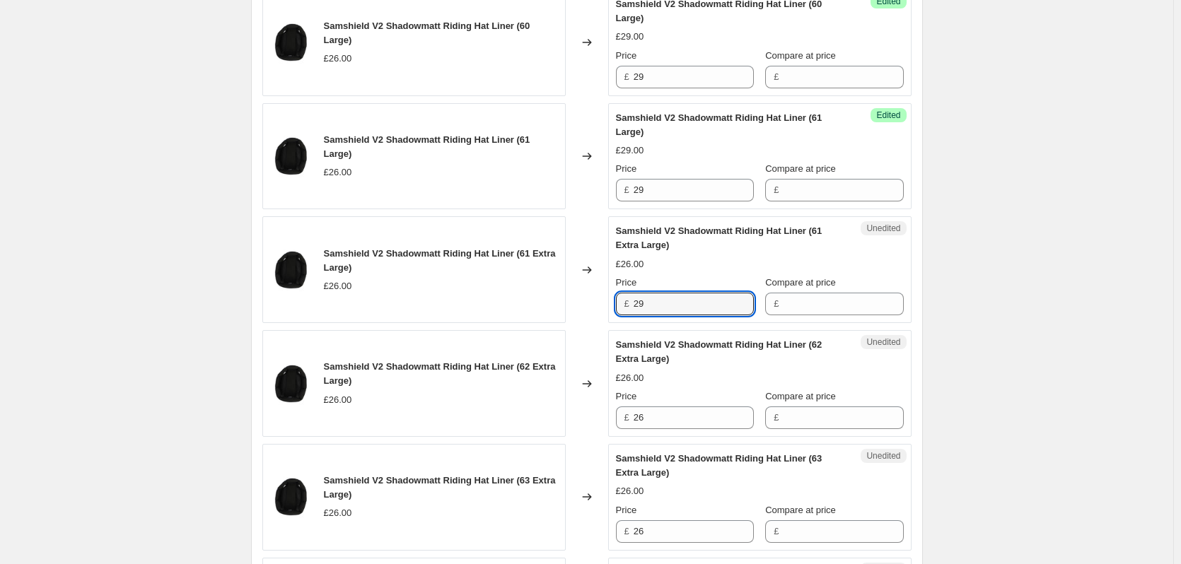
scroll to position [1909, 0]
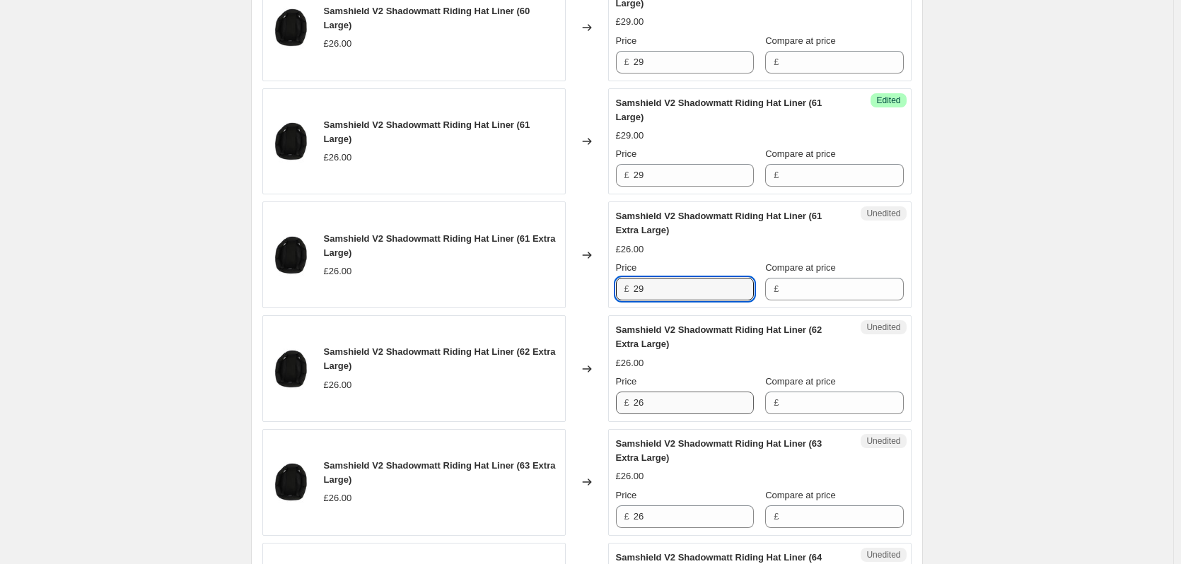
type input "29"
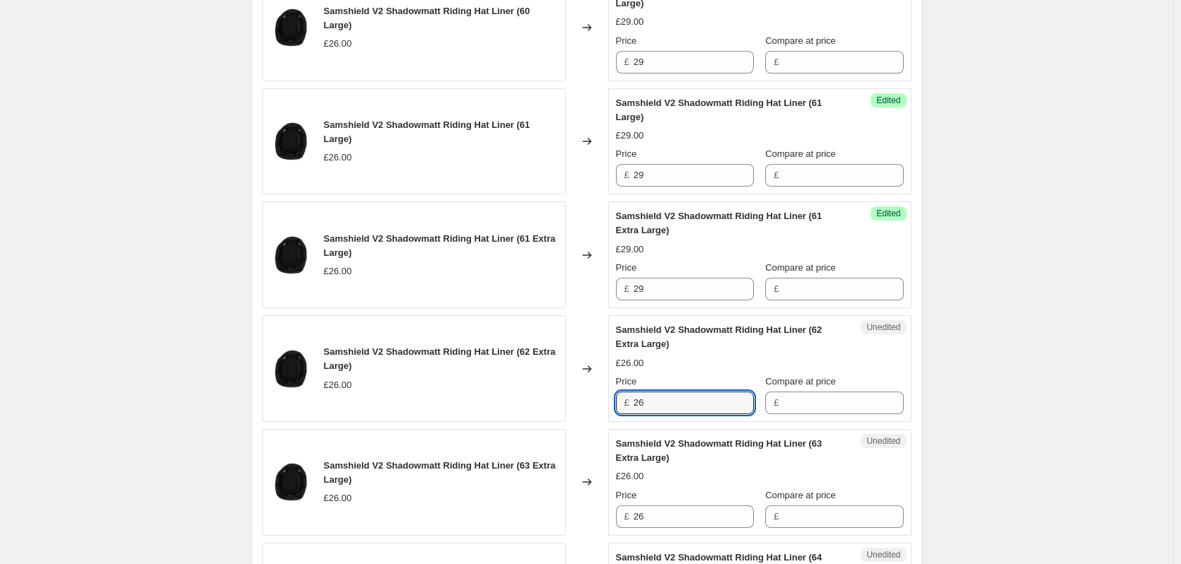
drag, startPoint x: 652, startPoint y: 402, endPoint x: 626, endPoint y: 402, distance: 25.5
click at [626, 402] on div "£ 26" at bounding box center [685, 403] width 138 height 23
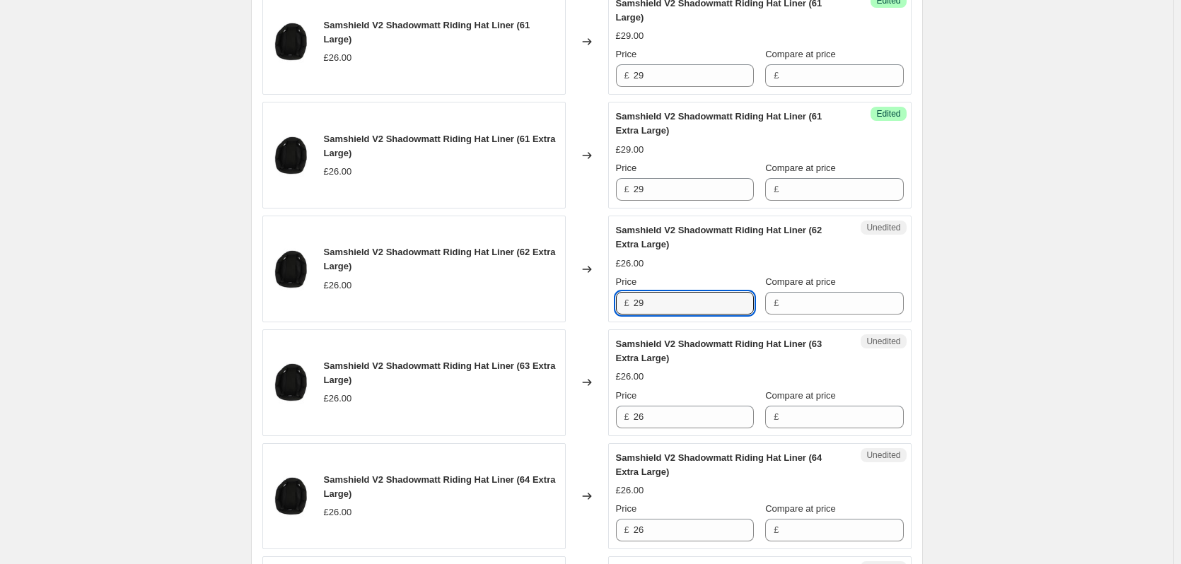
scroll to position [2051, 0]
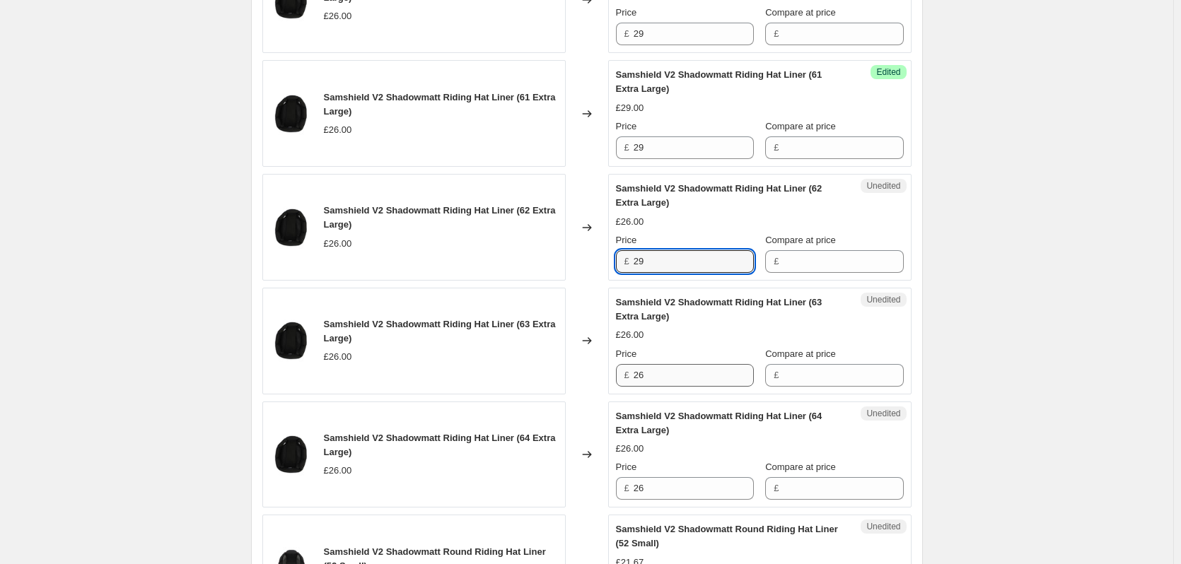
type input "29"
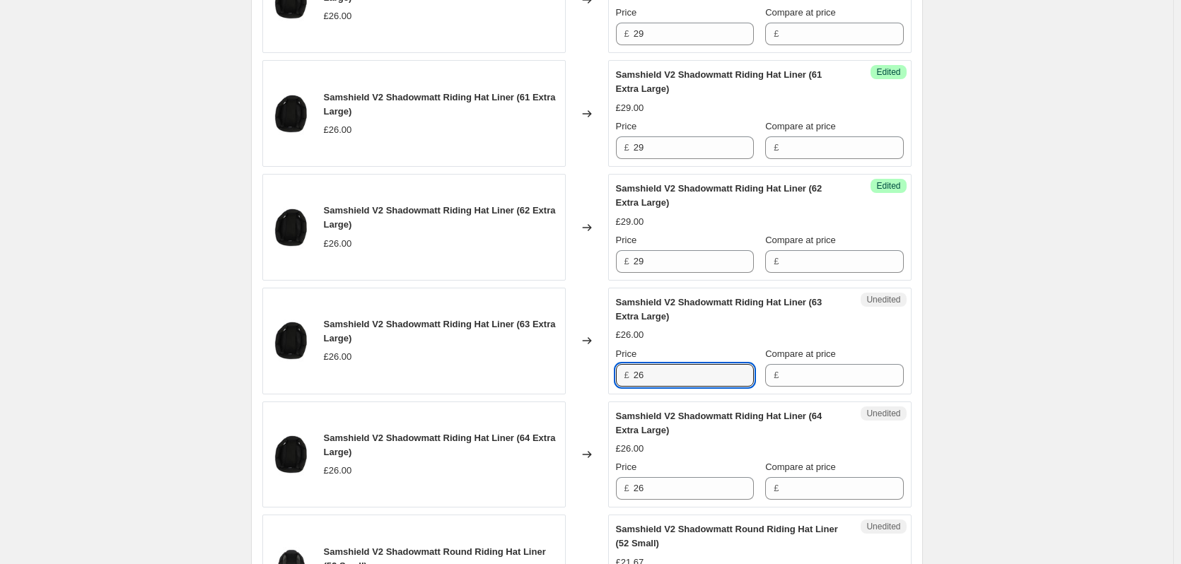
drag, startPoint x: 653, startPoint y: 375, endPoint x: 628, endPoint y: 375, distance: 24.7
click at [628, 375] on div "£ 26" at bounding box center [685, 375] width 138 height 23
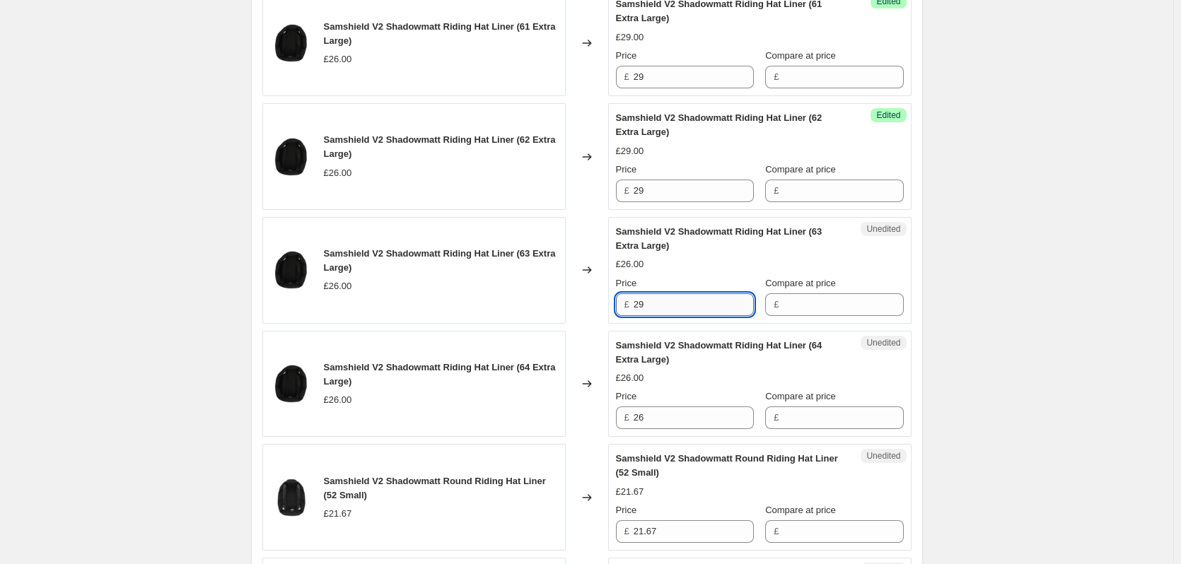
scroll to position [2192, 0]
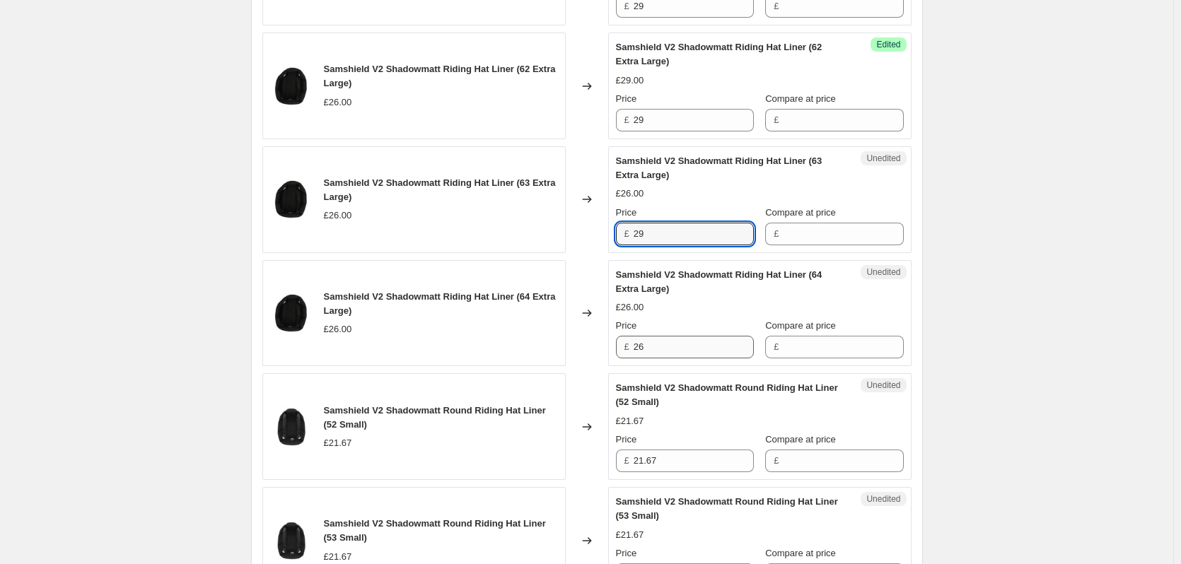
type input "29"
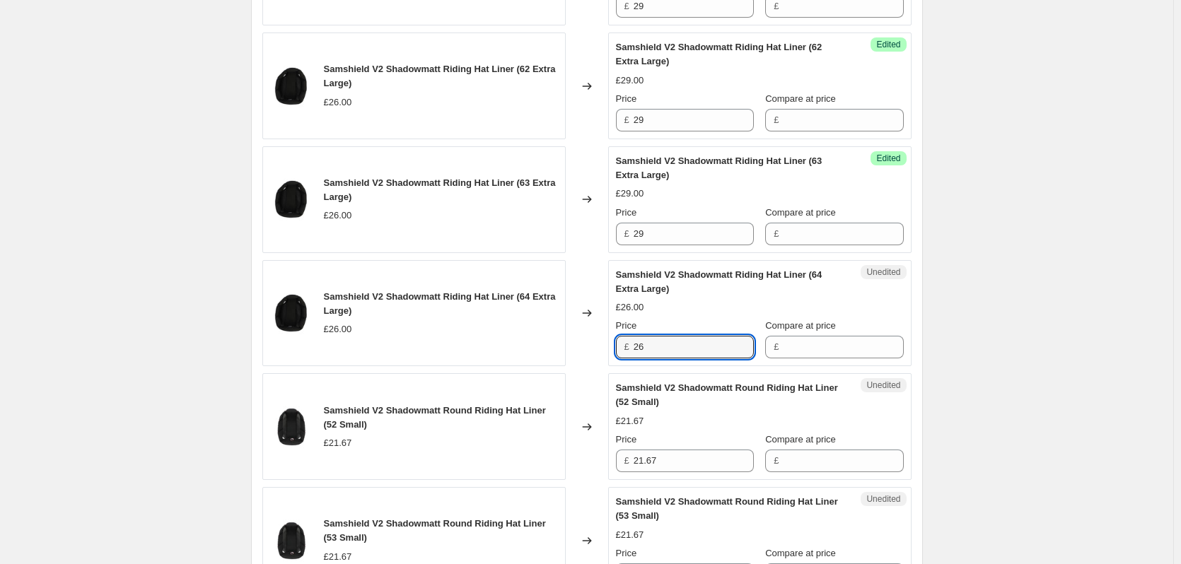
drag, startPoint x: 663, startPoint y: 351, endPoint x: 615, endPoint y: 344, distance: 48.7
click at [615, 344] on div "Unedited Samshield V2 Shadowmatt Riding Hat Liner (64 Extra Large) £26.00 Price…" at bounding box center [759, 313] width 303 height 107
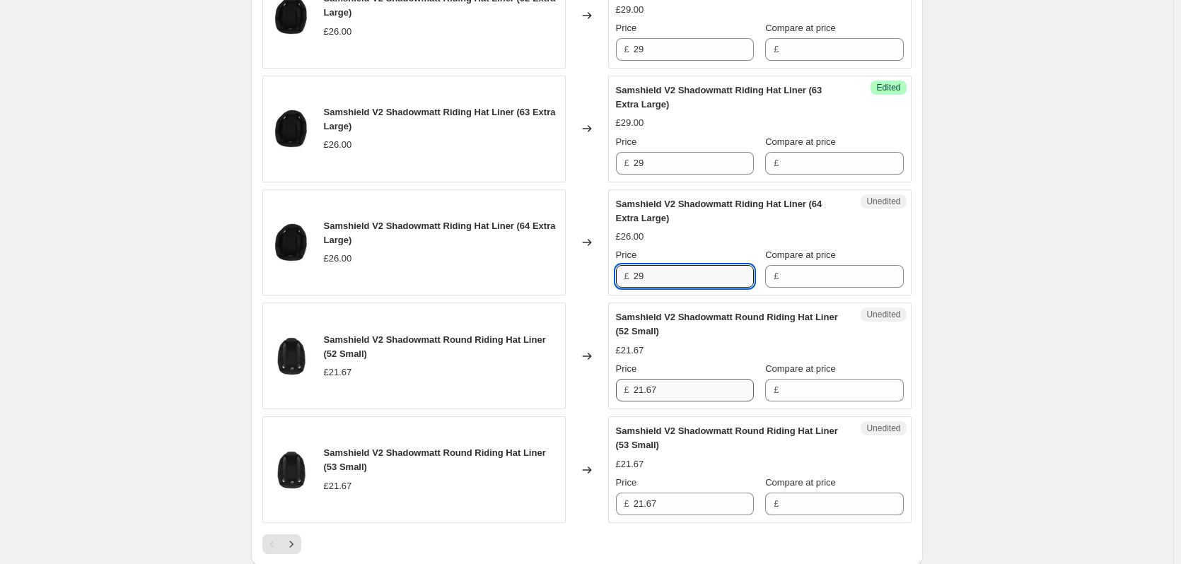
type input "29"
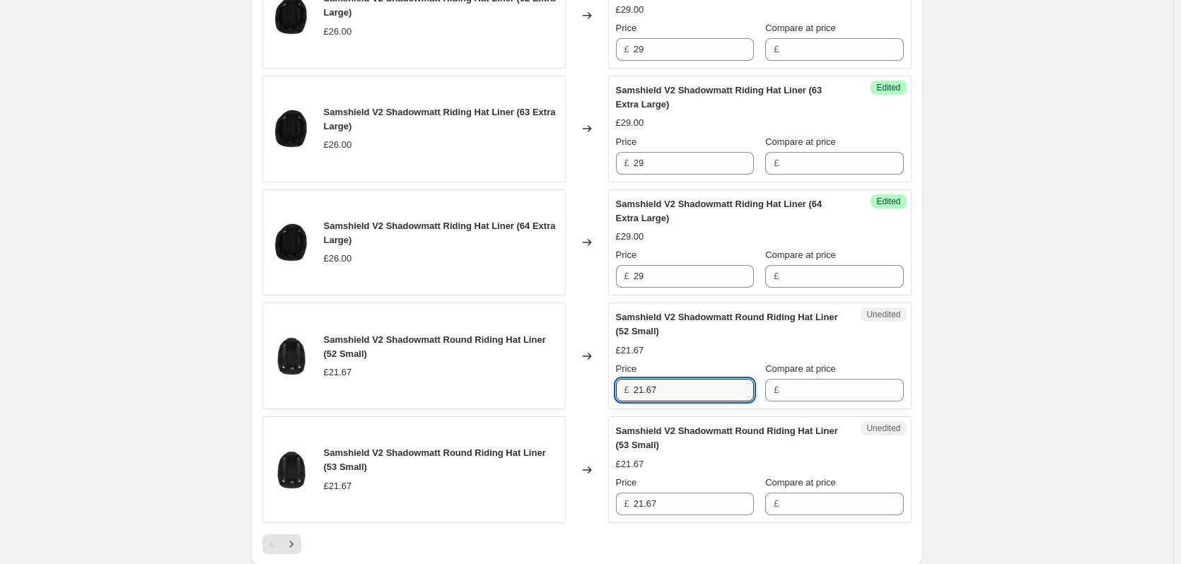
drag, startPoint x: 670, startPoint y: 389, endPoint x: 592, endPoint y: 389, distance: 77.8
click at [592, 389] on div "Samshield V2 Shadowmatt Round Riding Hat Liner (52 Small) £21.67 Changed to Une…" at bounding box center [586, 356] width 649 height 107
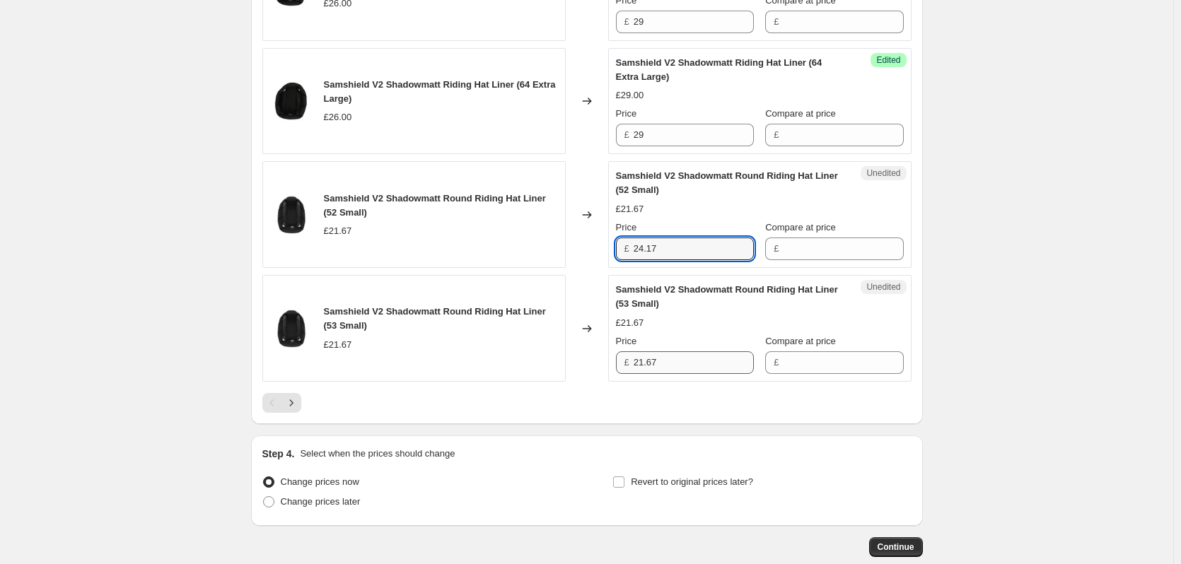
type input "24.17"
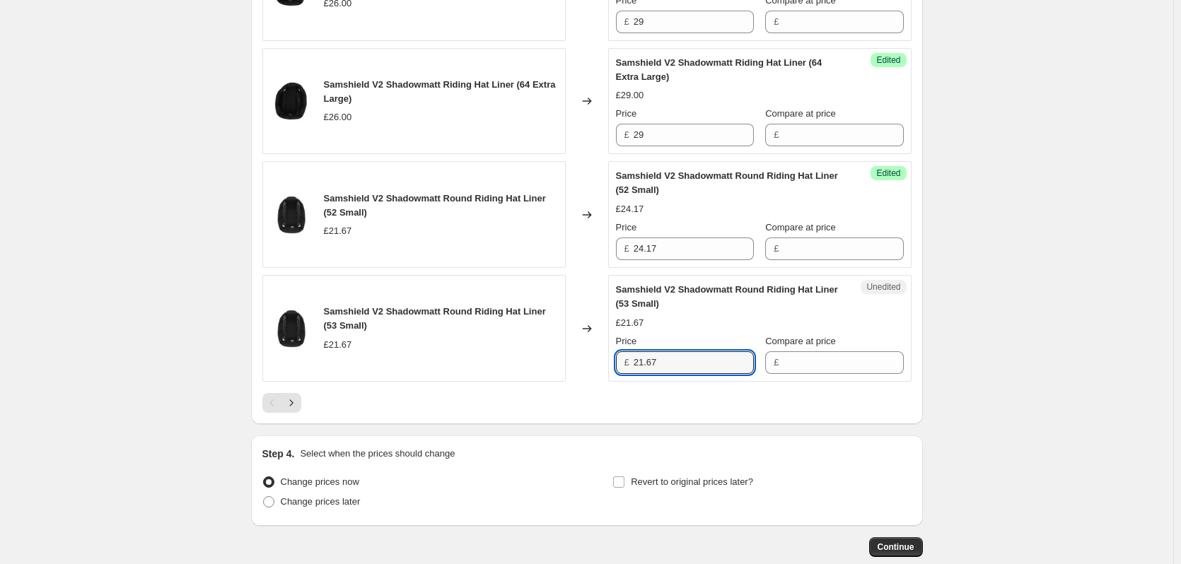
drag, startPoint x: 668, startPoint y: 365, endPoint x: 611, endPoint y: 365, distance: 57.3
click at [611, 365] on div "Unedited Samshield V2 Shadowmatt Round Riding Hat Liner (53 Small) £21.67 Price…" at bounding box center [759, 328] width 303 height 107
type input "24.17"
click at [298, 400] on icon "Next" at bounding box center [291, 403] width 14 height 14
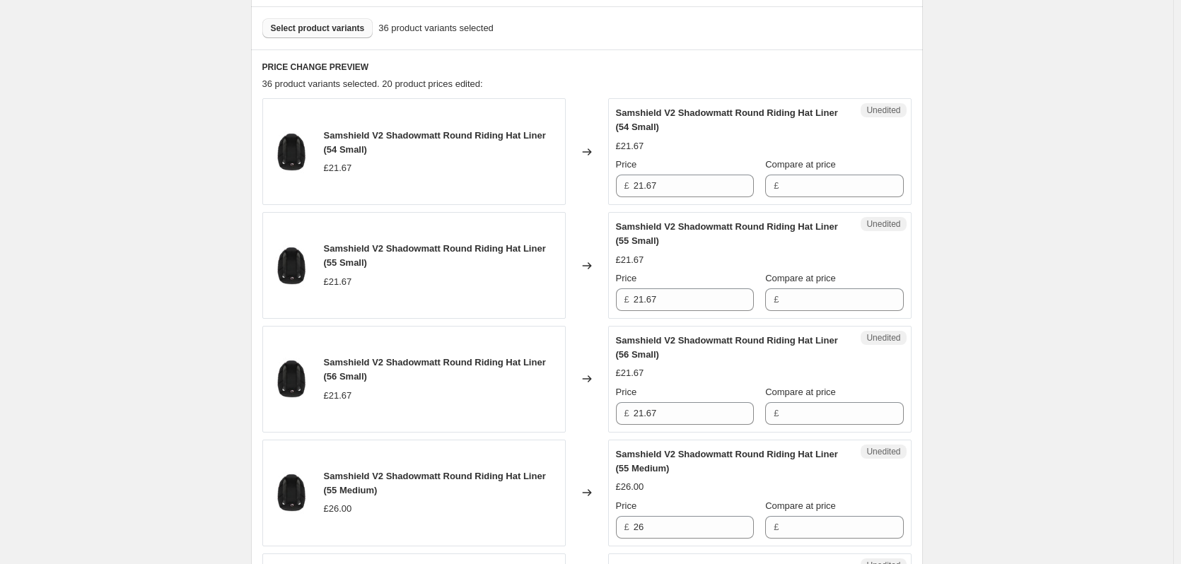
scroll to position [424, 0]
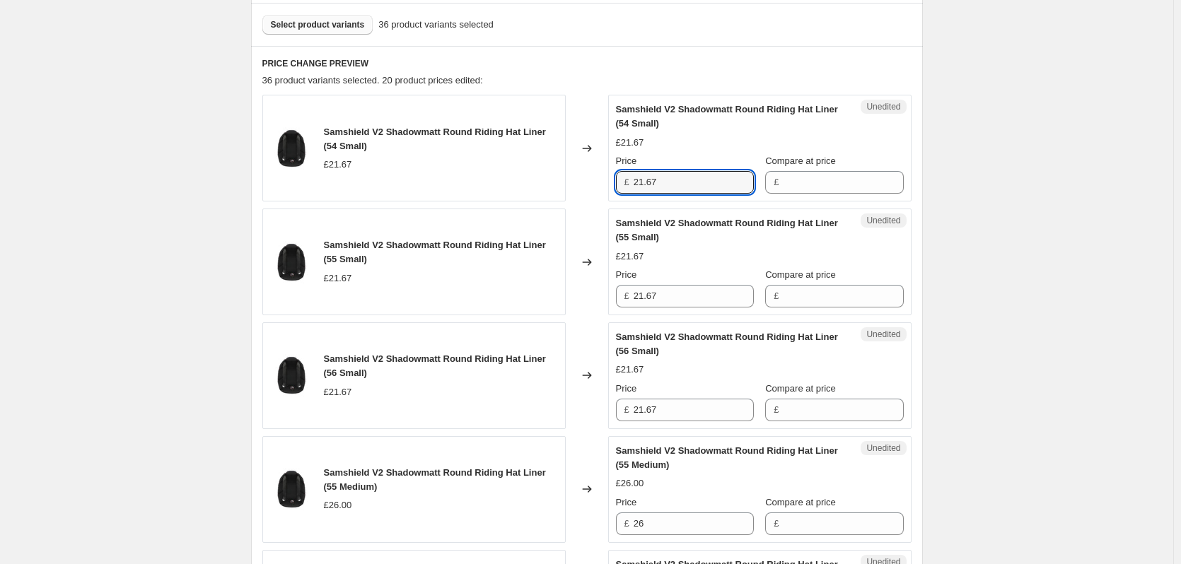
drag, startPoint x: 678, startPoint y: 180, endPoint x: 619, endPoint y: 180, distance: 58.7
click at [619, 180] on div "£ 21.67" at bounding box center [685, 182] width 138 height 23
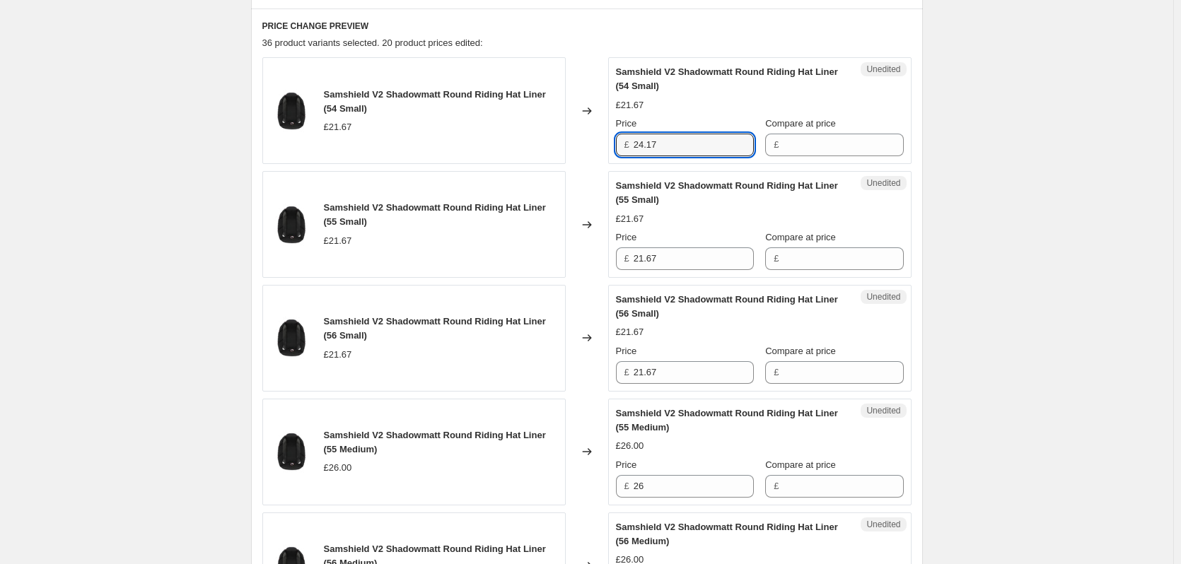
scroll to position [495, 0]
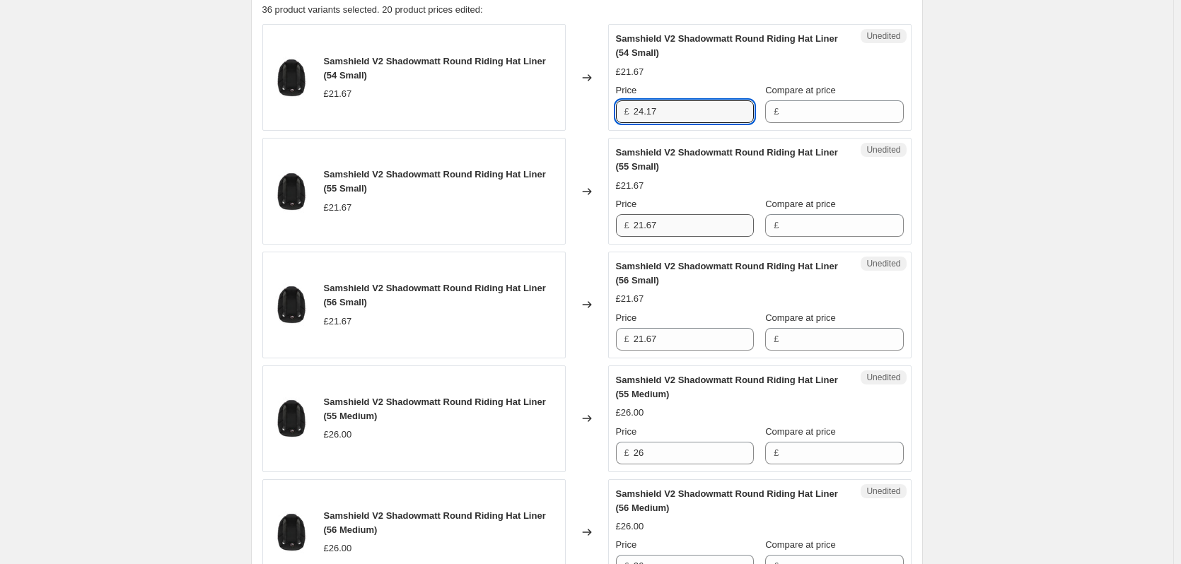
type input "24.17"
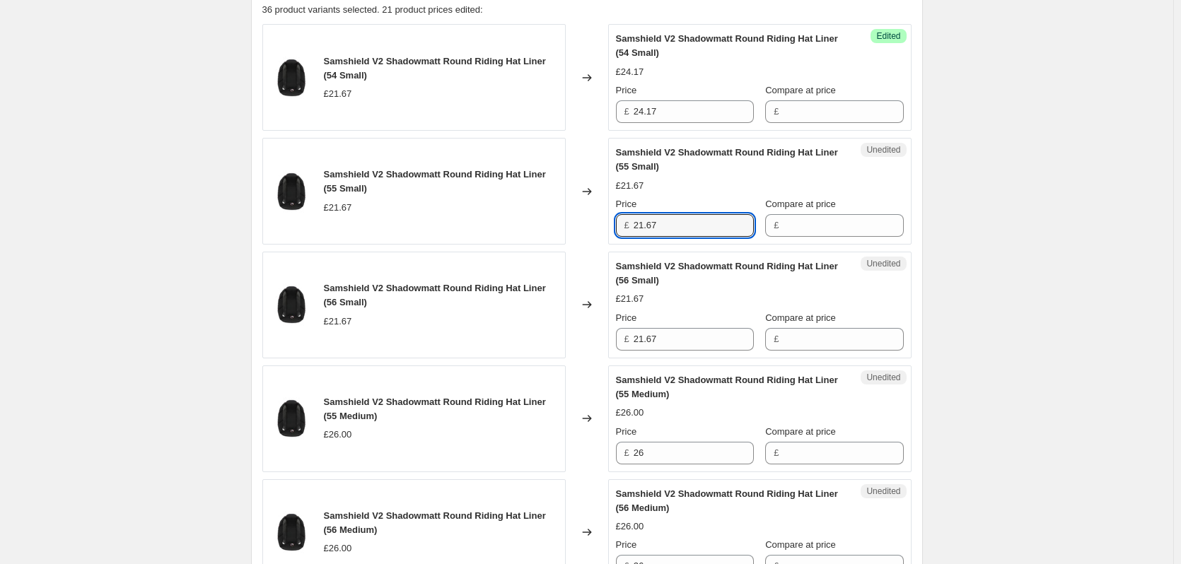
drag, startPoint x: 661, startPoint y: 226, endPoint x: 629, endPoint y: 226, distance: 32.5
click at [629, 226] on div "£ 21.67" at bounding box center [685, 225] width 138 height 23
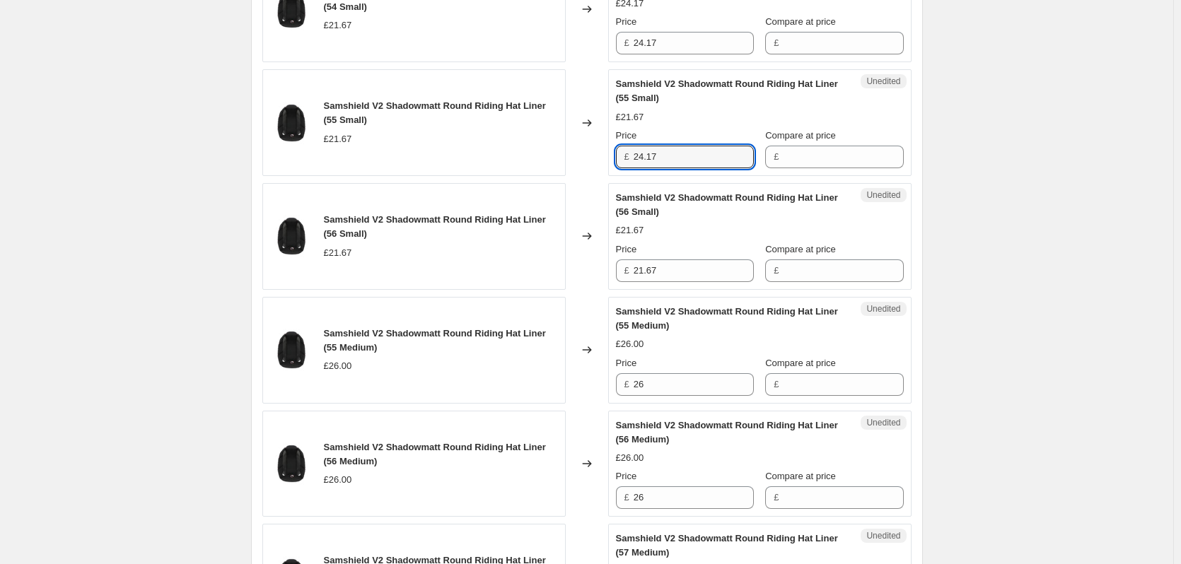
scroll to position [566, 0]
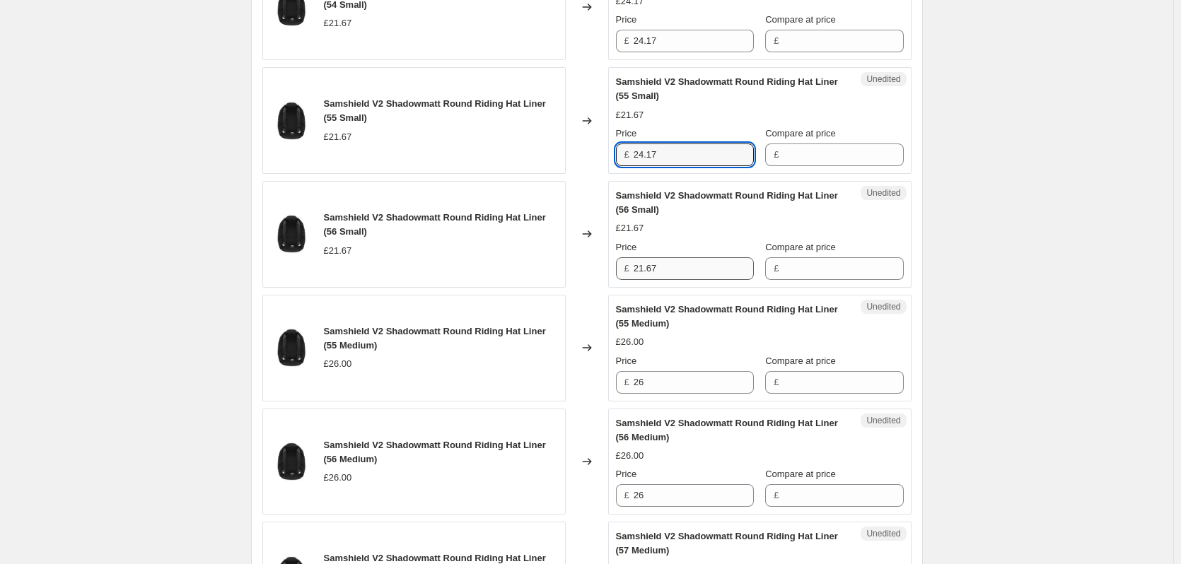
type input "24.17"
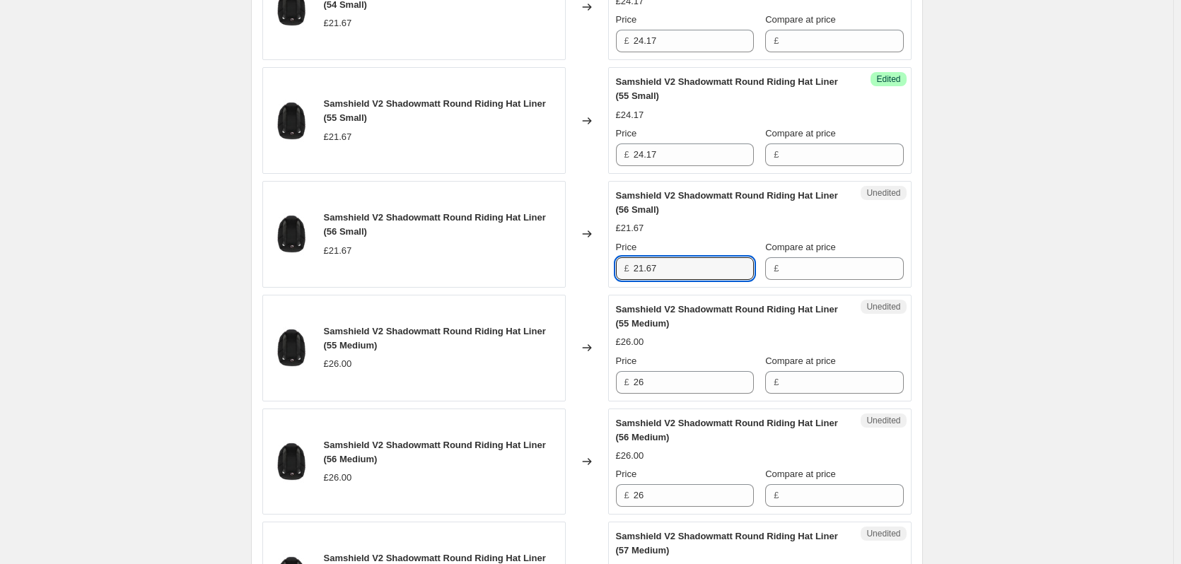
drag, startPoint x: 671, startPoint y: 270, endPoint x: 624, endPoint y: 269, distance: 47.4
click at [624, 269] on div "£ 21.67" at bounding box center [685, 268] width 138 height 23
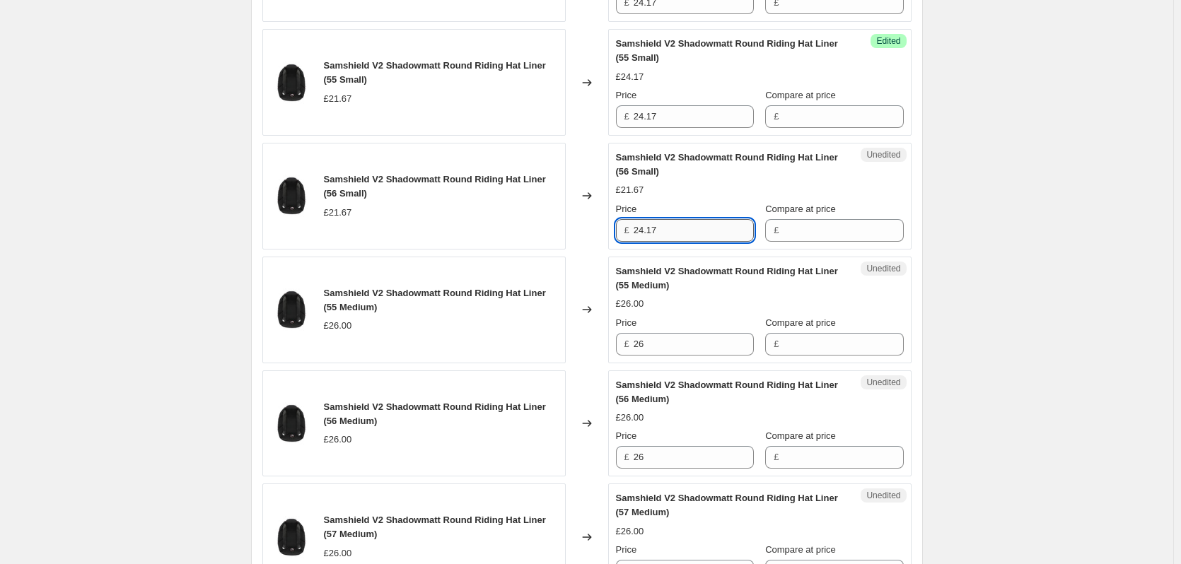
scroll to position [636, 0]
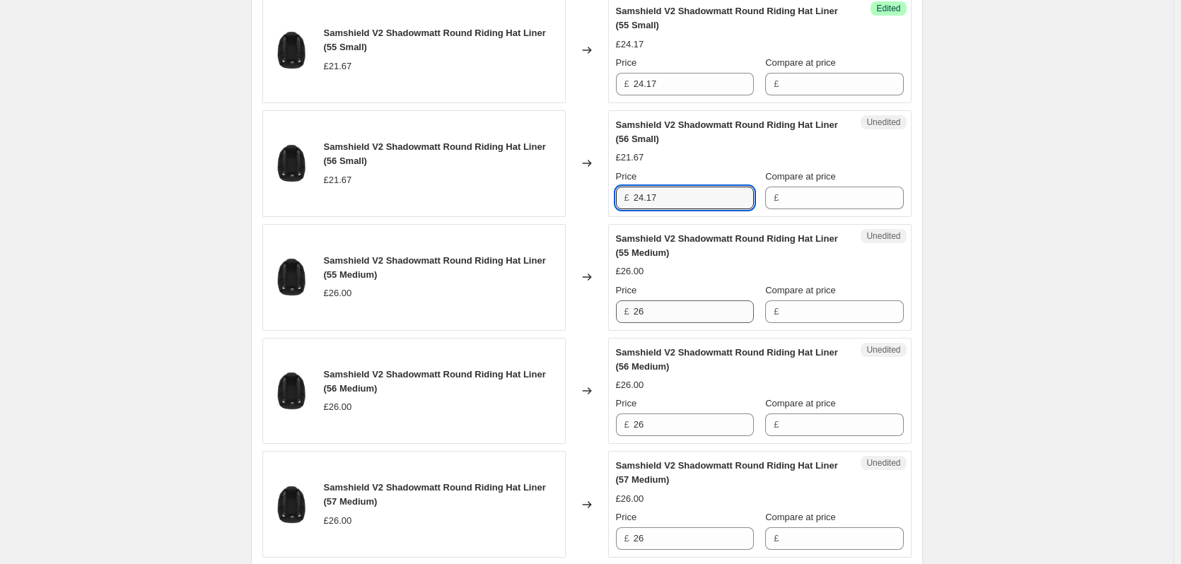
type input "24.17"
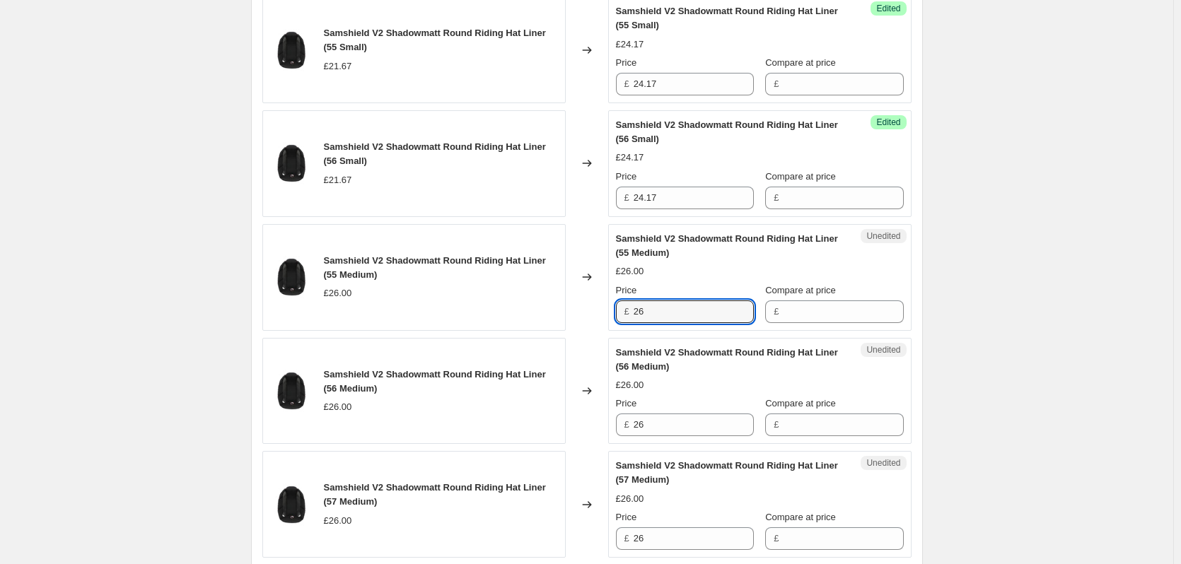
drag, startPoint x: 663, startPoint y: 317, endPoint x: 579, endPoint y: 316, distance: 84.1
click at [579, 316] on div "Samshield V2 Shadowmatt Round Riding Hat Liner (55 Medium) £26.00 Changed to Un…" at bounding box center [586, 277] width 649 height 107
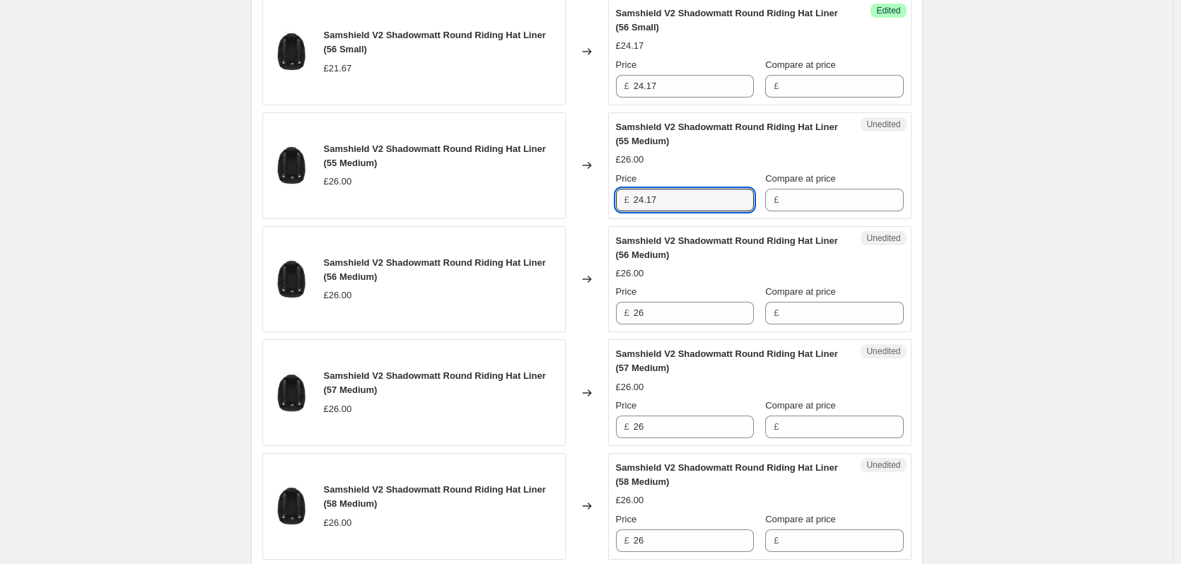
scroll to position [778, 0]
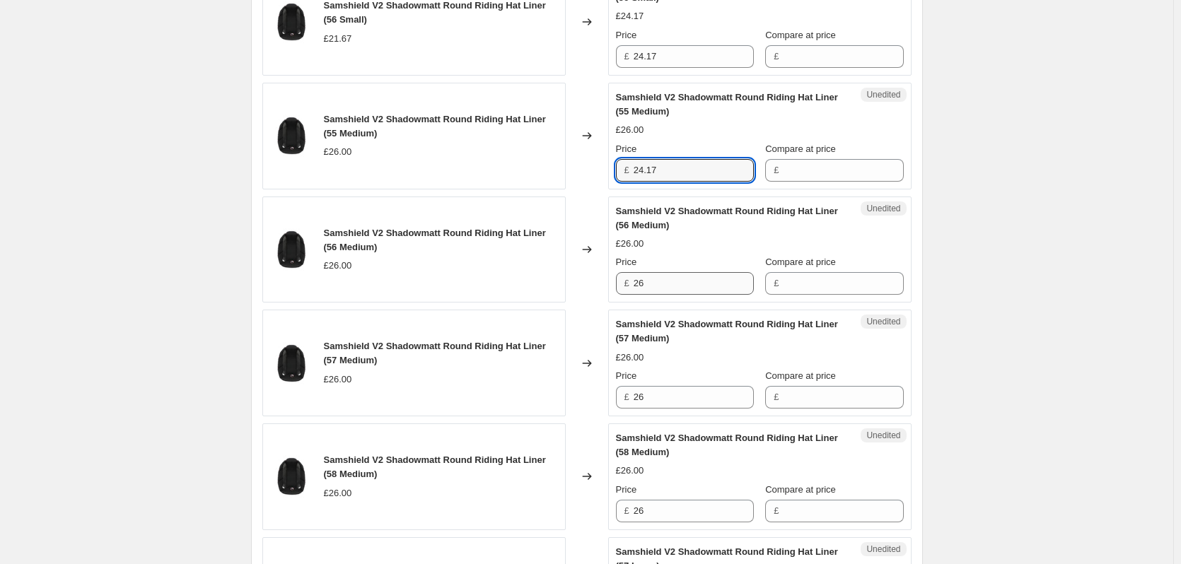
type input "24.17"
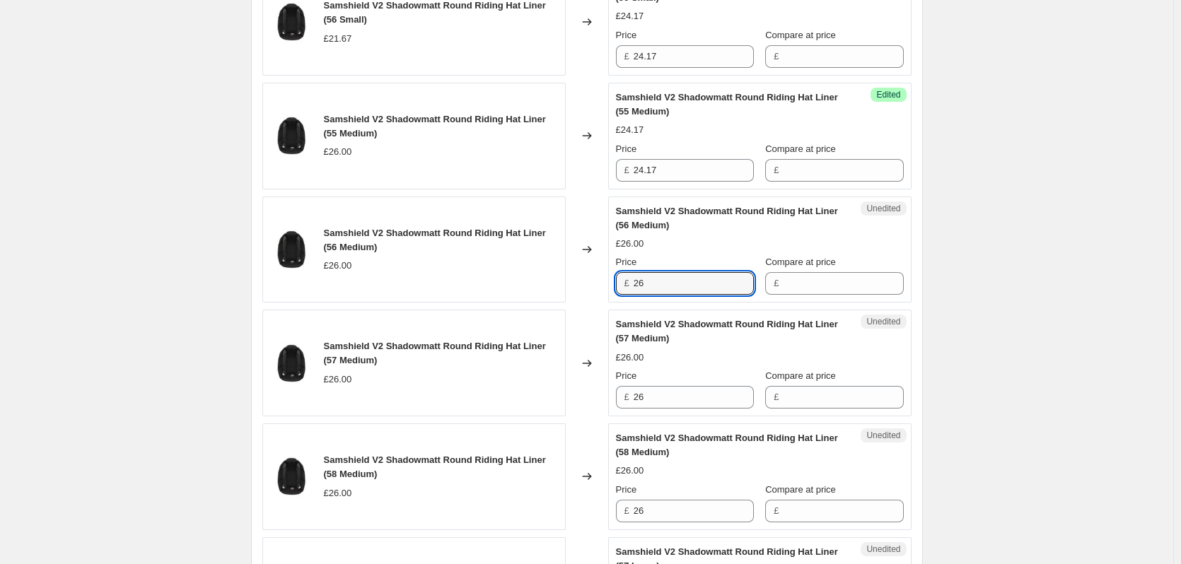
drag, startPoint x: 647, startPoint y: 281, endPoint x: 629, endPoint y: 282, distance: 17.7
click at [629, 282] on div "£ 26" at bounding box center [685, 283] width 138 height 23
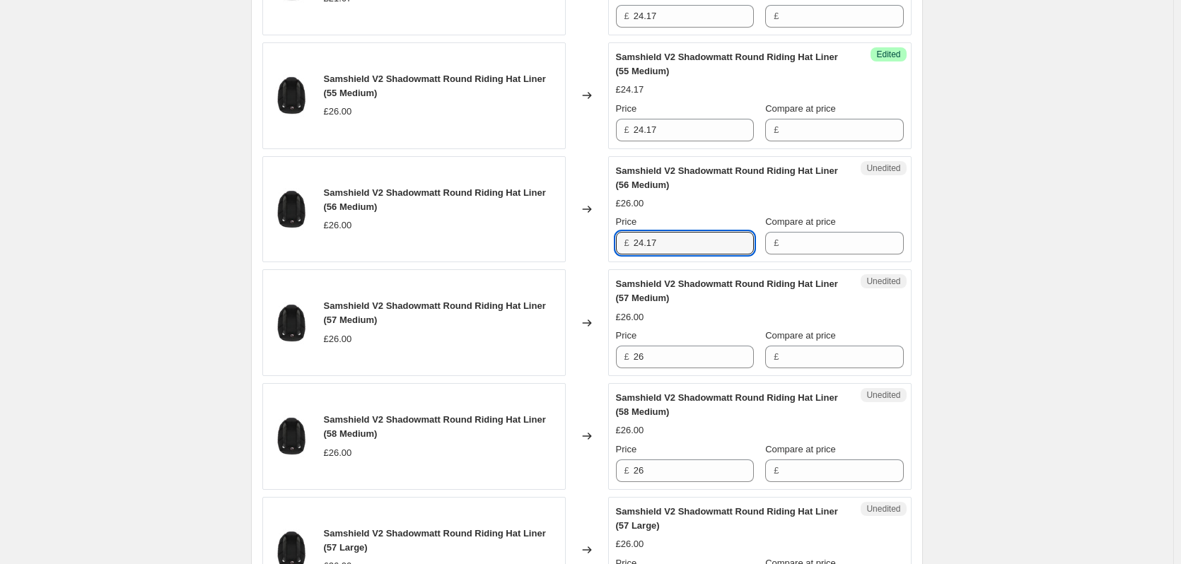
scroll to position [849, 0]
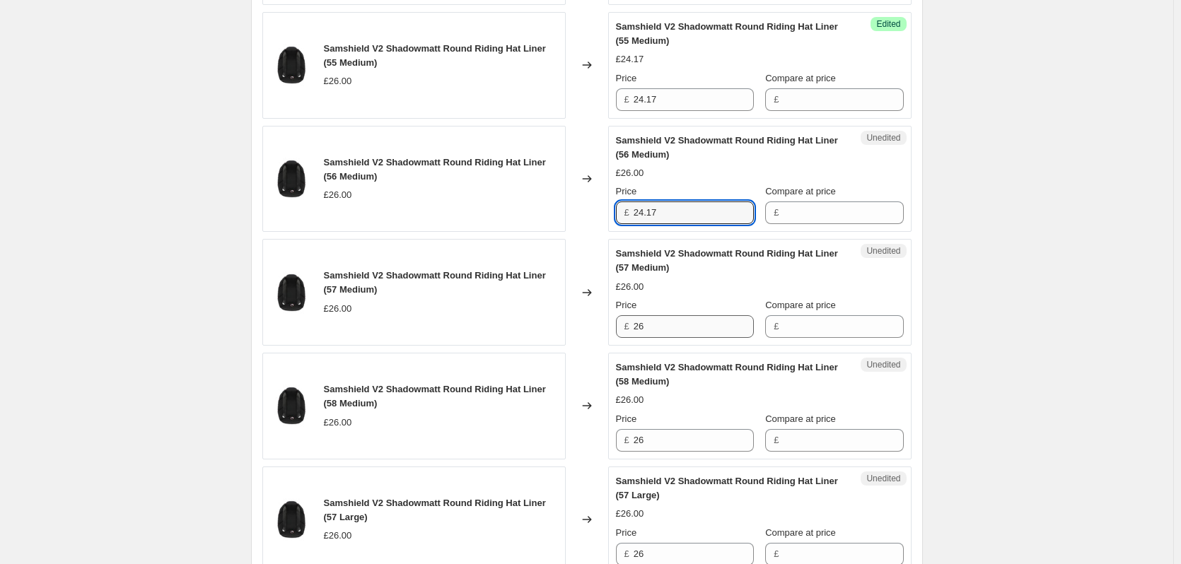
type input "24.17"
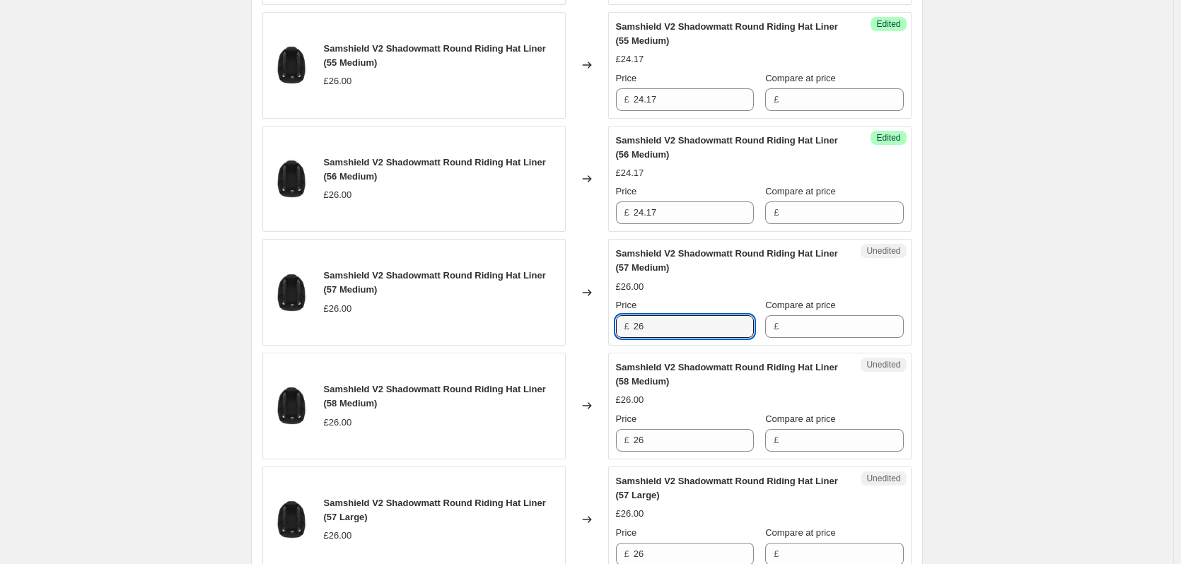
drag, startPoint x: 653, startPoint y: 325, endPoint x: 621, endPoint y: 326, distance: 31.8
click at [621, 326] on div "£ 26" at bounding box center [685, 326] width 138 height 23
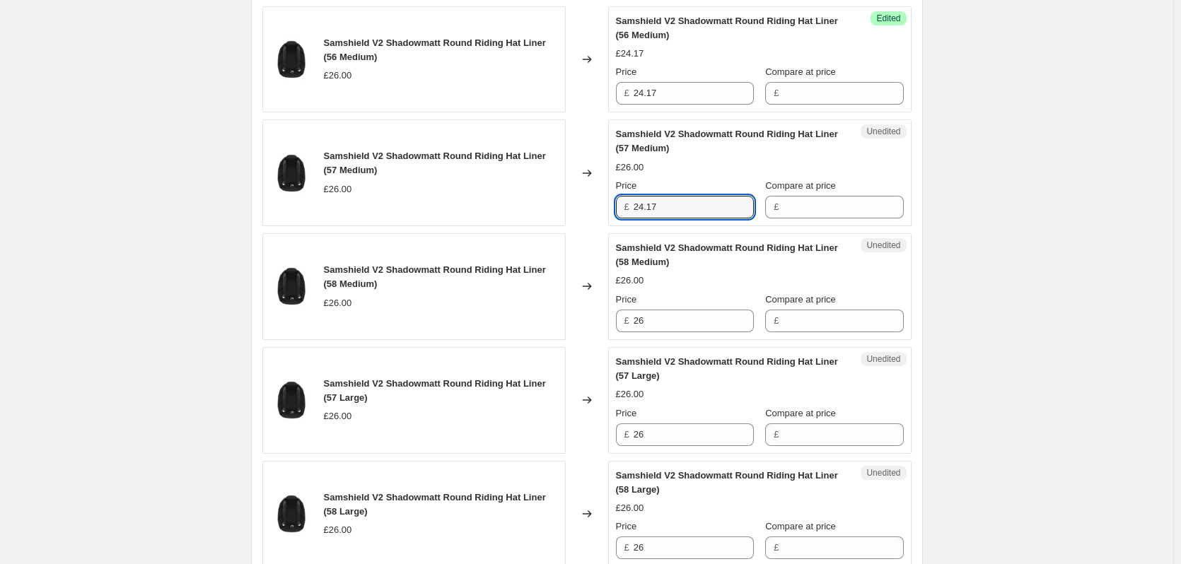
scroll to position [990, 0]
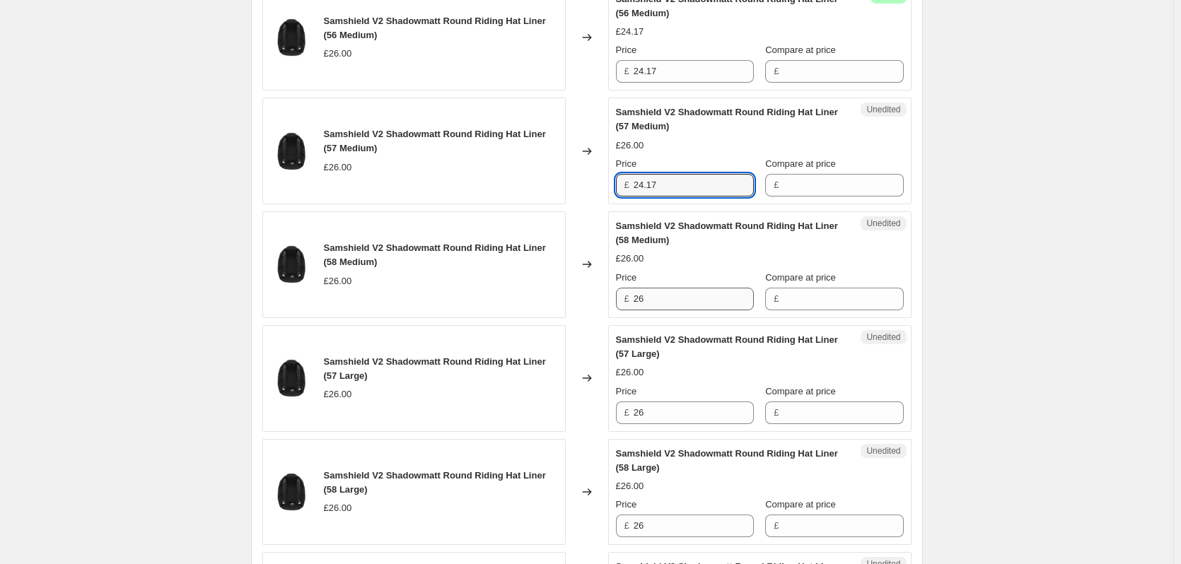
type input "24.17"
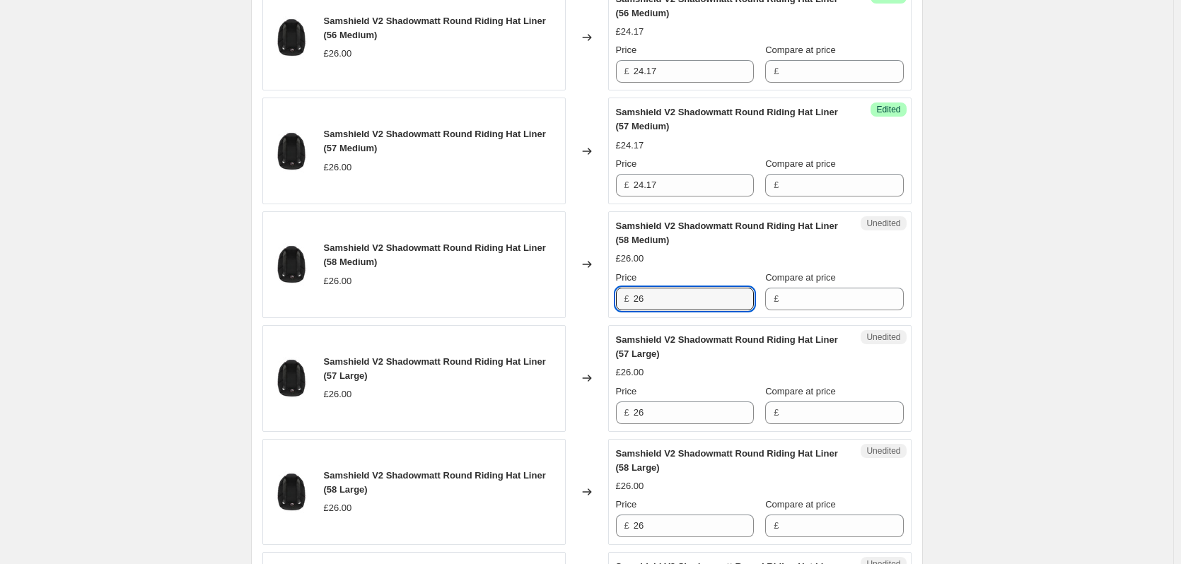
drag, startPoint x: 660, startPoint y: 299, endPoint x: 600, endPoint y: 299, distance: 60.8
click at [600, 299] on div "Samshield V2 Shadowmatt Round Riding Hat Liner (58 Medium) £26.00 Changed to Un…" at bounding box center [586, 264] width 649 height 107
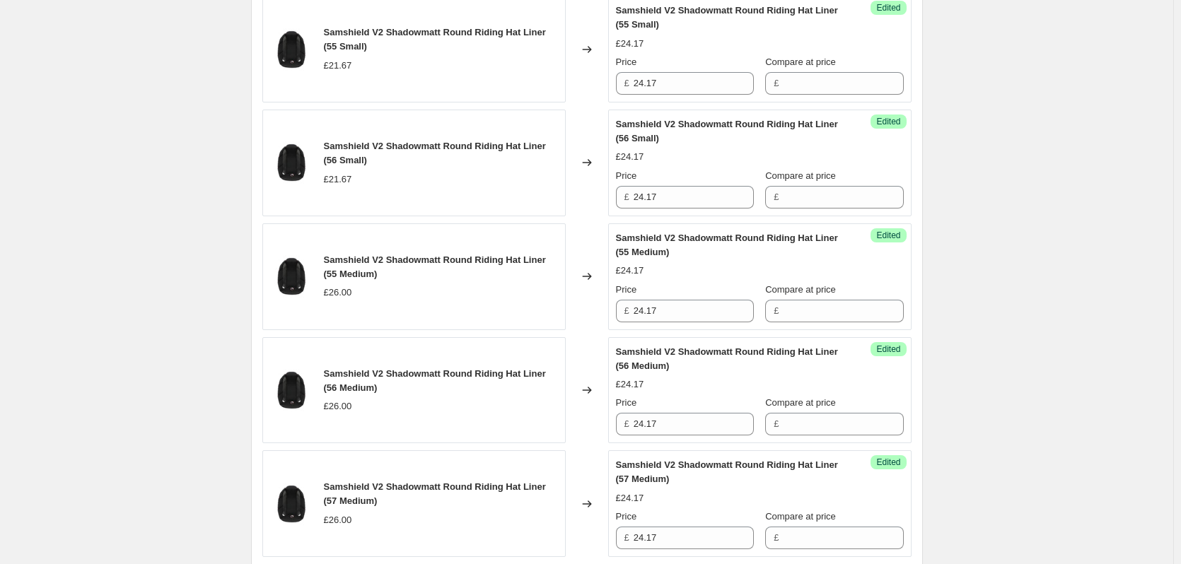
scroll to position [636, 0]
type input "24.17"
drag, startPoint x: 669, startPoint y: 309, endPoint x: 602, endPoint y: 311, distance: 66.5
click at [602, 311] on div "Samshield V2 Shadowmatt Round Riding Hat Liner (55 Medium) £26.00 Changed to Su…" at bounding box center [586, 277] width 649 height 107
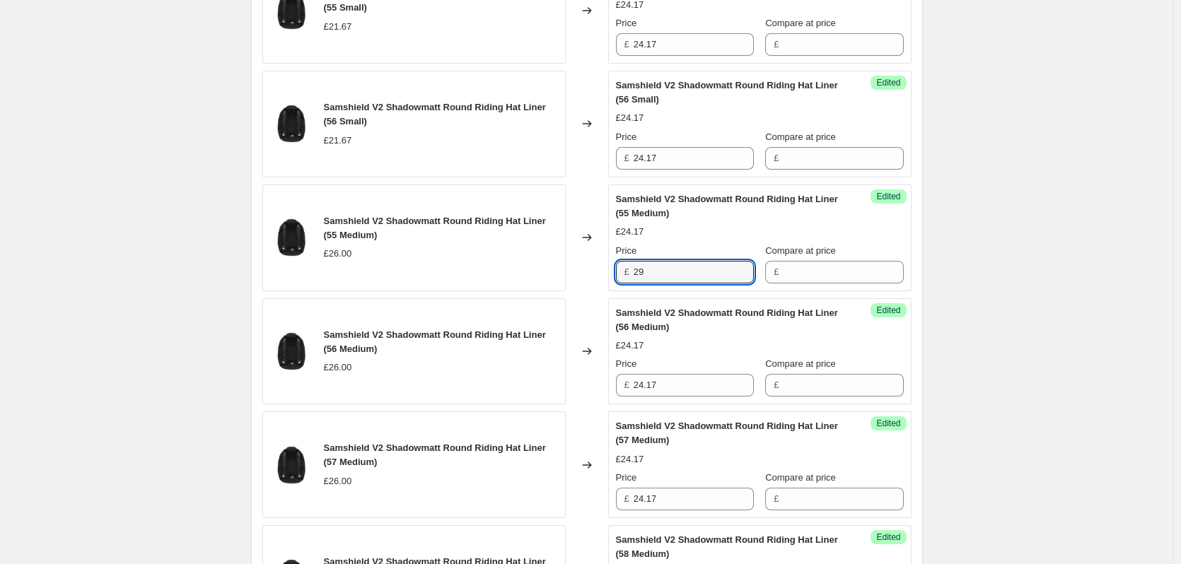
scroll to position [707, 0]
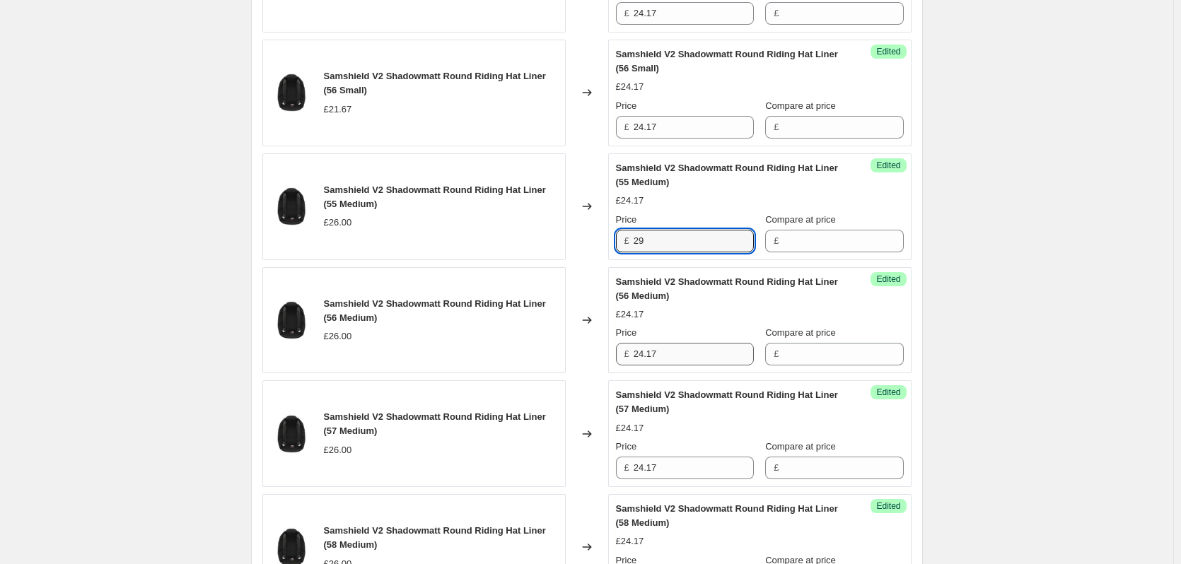
type input "29"
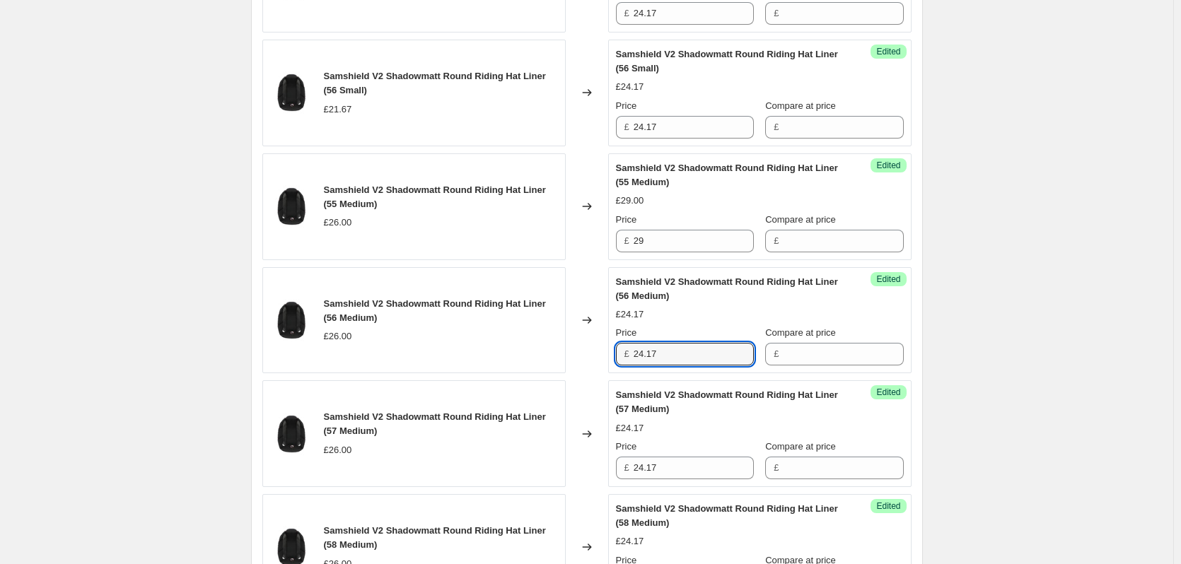
drag, startPoint x: 671, startPoint y: 354, endPoint x: 586, endPoint y: 350, distance: 85.0
click at [586, 350] on div "Samshield V2 Shadowmatt Round Riding Hat Liner (56 Medium) £26.00 Changed to Su…" at bounding box center [586, 320] width 649 height 107
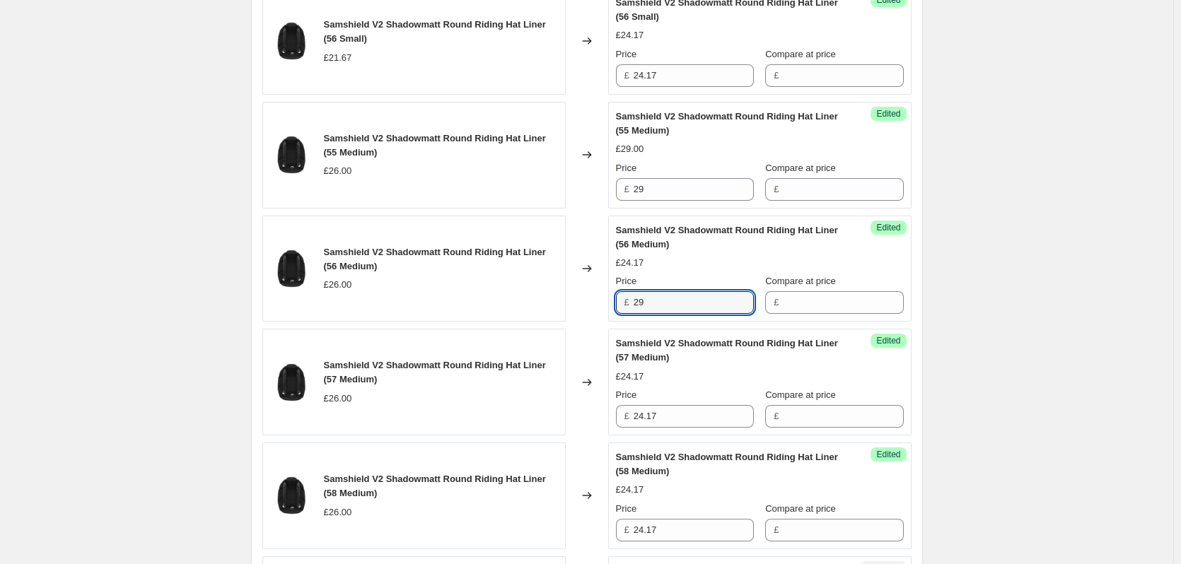
scroll to position [778, 0]
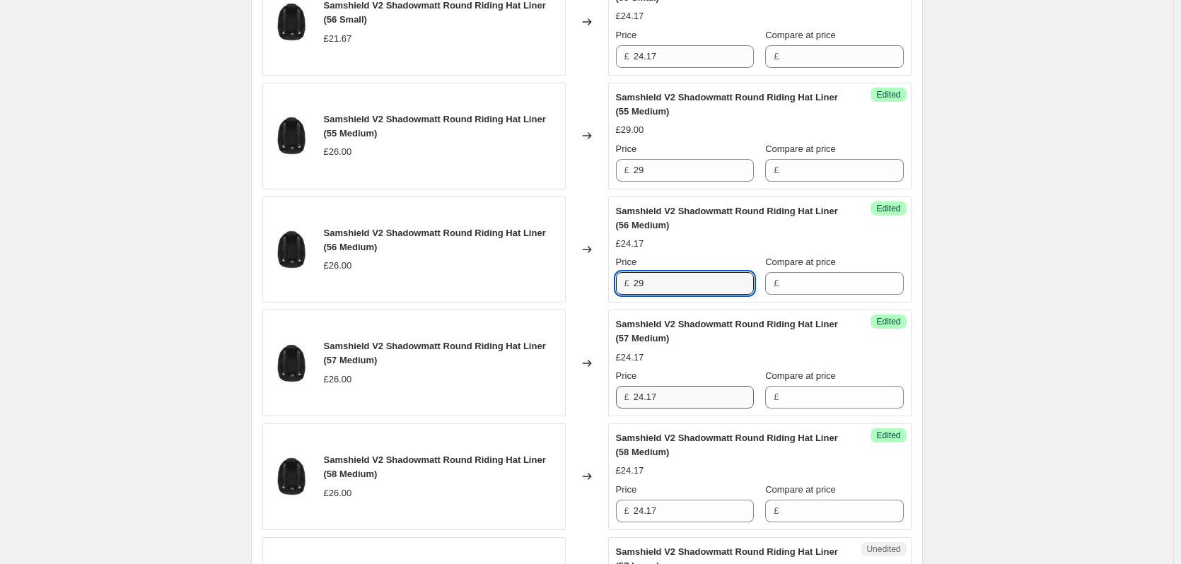
type input "29"
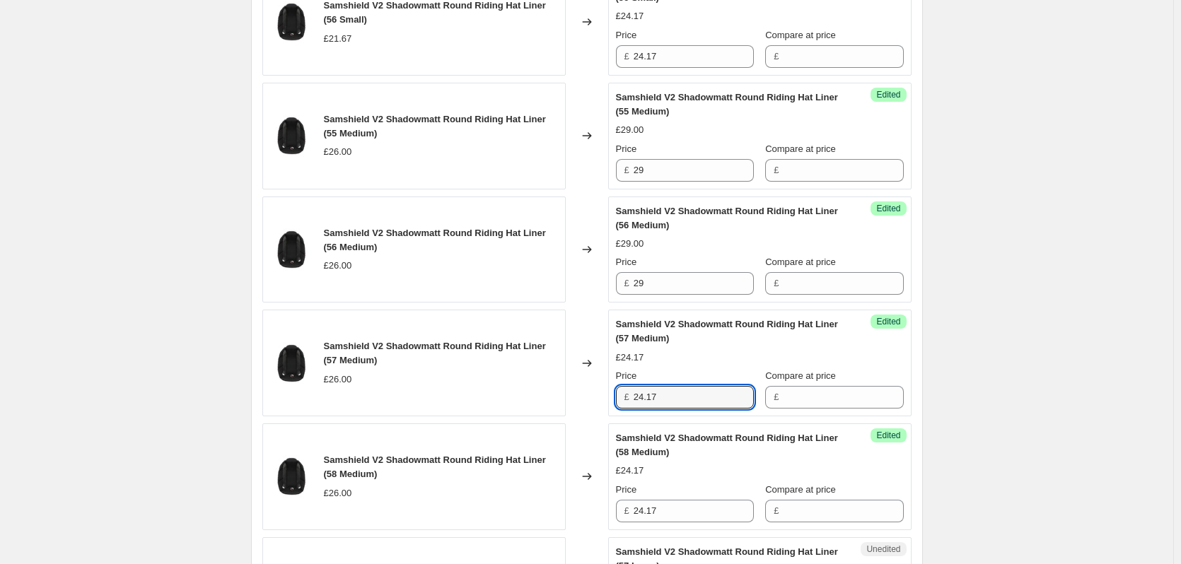
drag, startPoint x: 665, startPoint y: 391, endPoint x: 619, endPoint y: 394, distance: 46.0
click at [619, 394] on div "£ 24.17" at bounding box center [685, 397] width 138 height 23
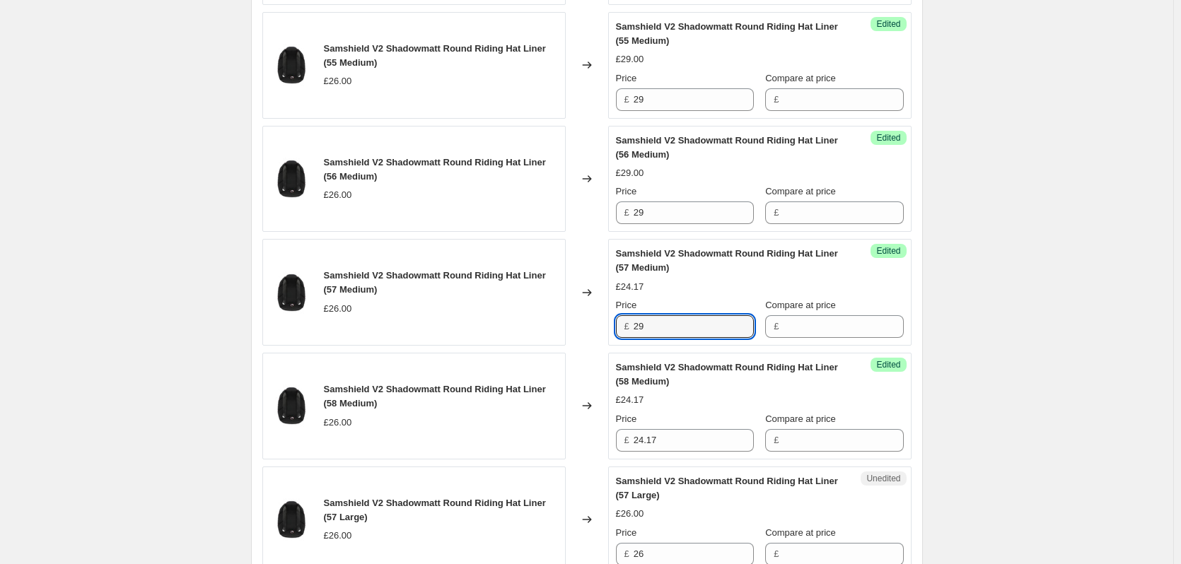
scroll to position [919, 0]
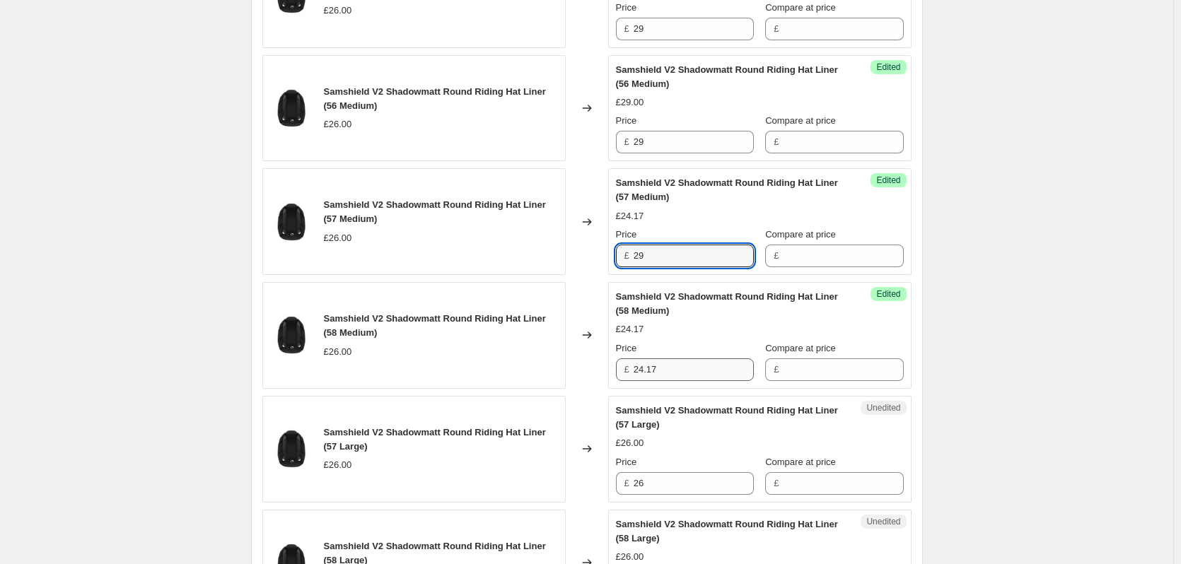
type input "29"
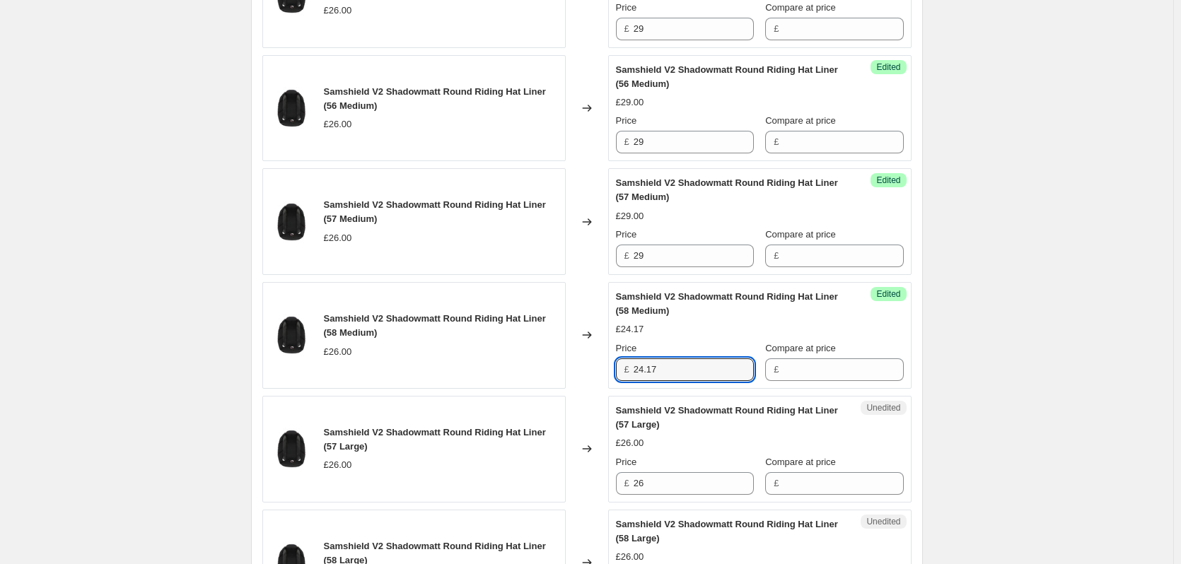
drag, startPoint x: 666, startPoint y: 372, endPoint x: 600, endPoint y: 370, distance: 65.8
click at [600, 370] on div "Samshield V2 Shadowmatt Round Riding Hat Liner (58 Medium) £26.00 Changed to Su…" at bounding box center [586, 335] width 649 height 107
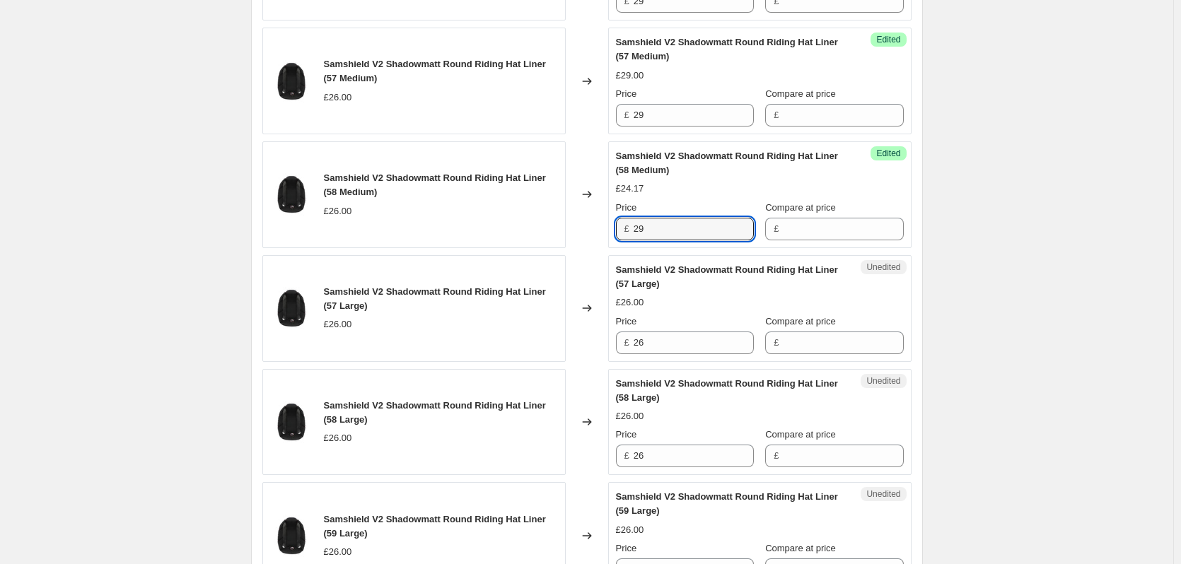
scroll to position [1061, 0]
type input "29"
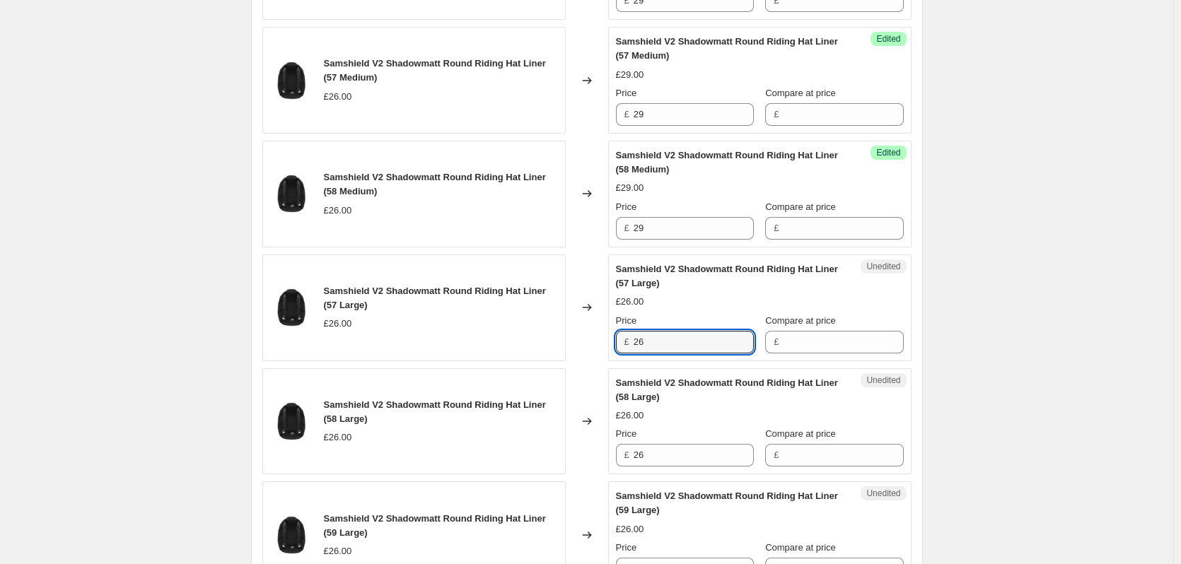
drag, startPoint x: 672, startPoint y: 346, endPoint x: 579, endPoint y: 337, distance: 93.8
click at [579, 337] on div "Samshield V2 Shadowmatt Round Riding Hat Liner (57 Large) £26.00 Changed to Une…" at bounding box center [586, 308] width 649 height 107
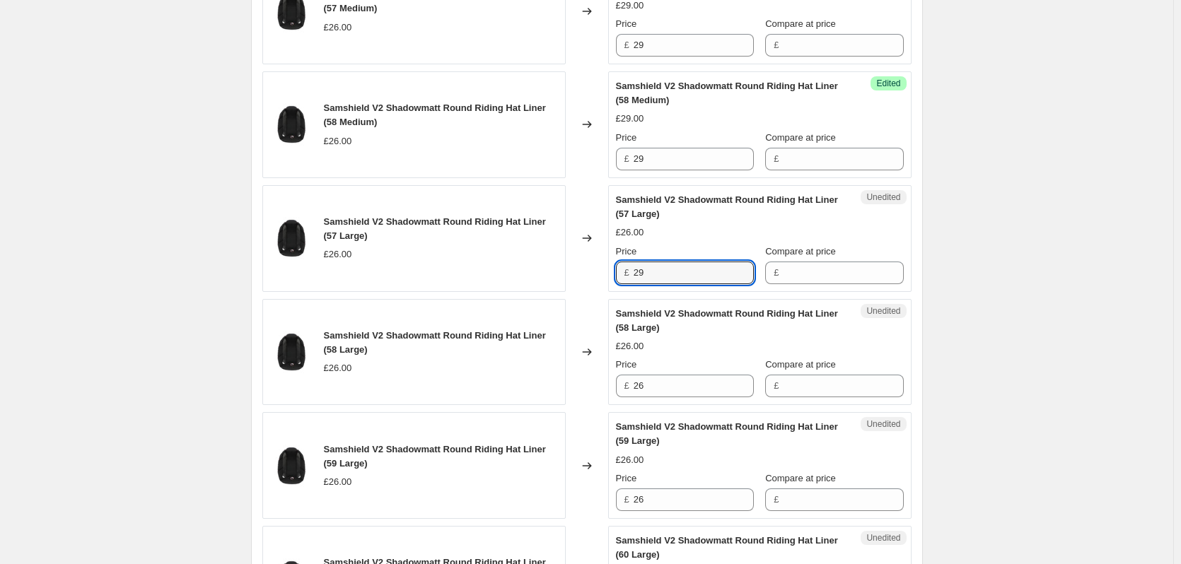
scroll to position [1131, 0]
type input "29"
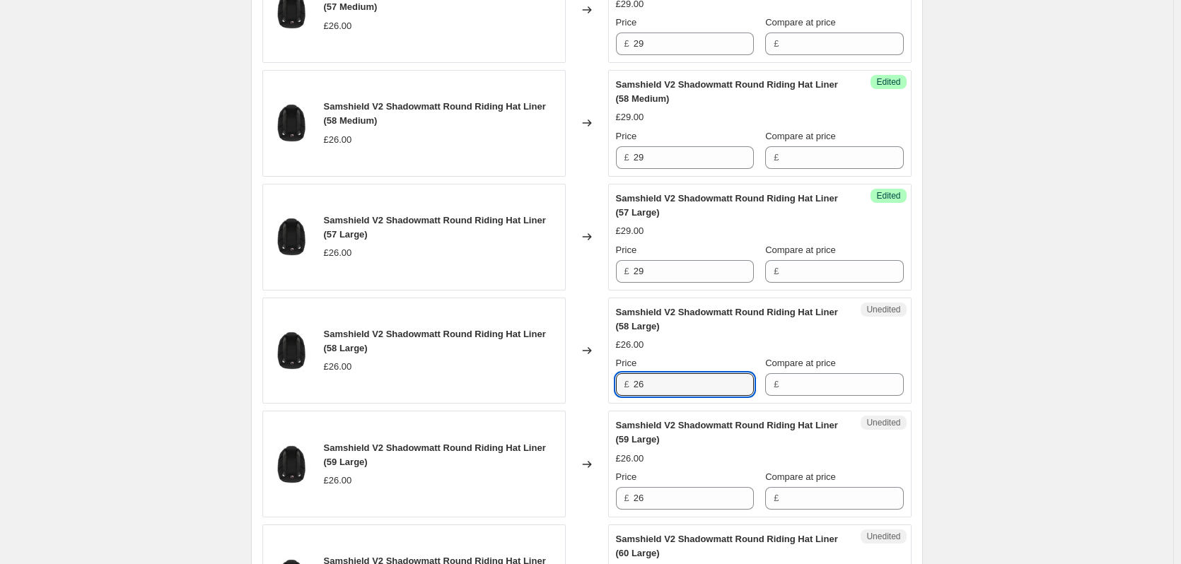
drag, startPoint x: 656, startPoint y: 386, endPoint x: 598, endPoint y: 386, distance: 58.0
click at [598, 386] on div "Samshield V2 Shadowmatt Round Riding Hat Liner (58 Large) £26.00 Changed to Une…" at bounding box center [586, 351] width 649 height 107
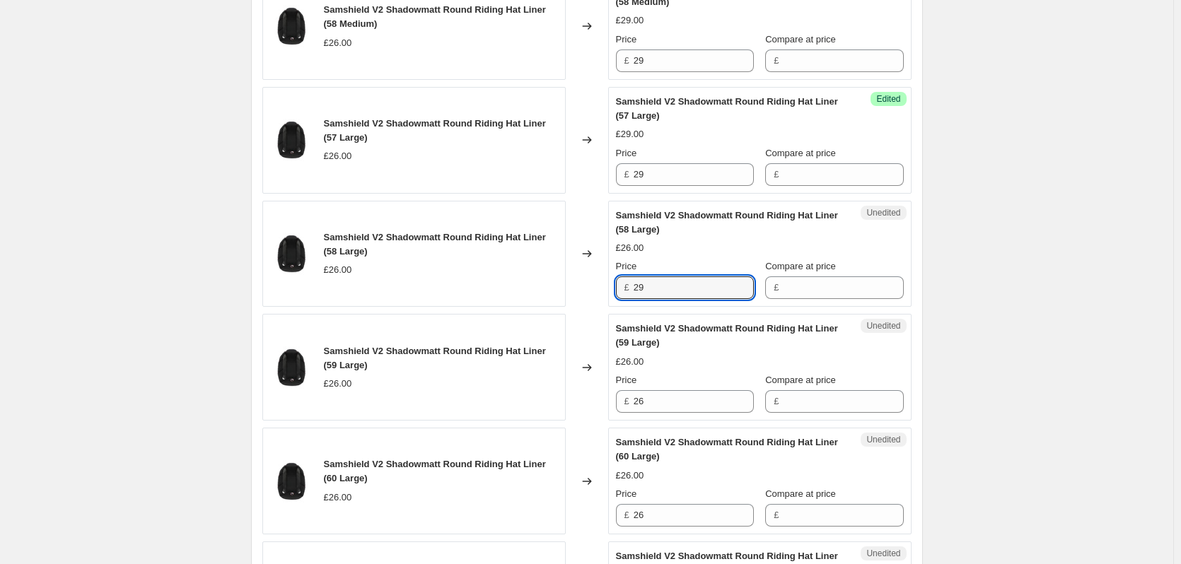
scroll to position [1273, 0]
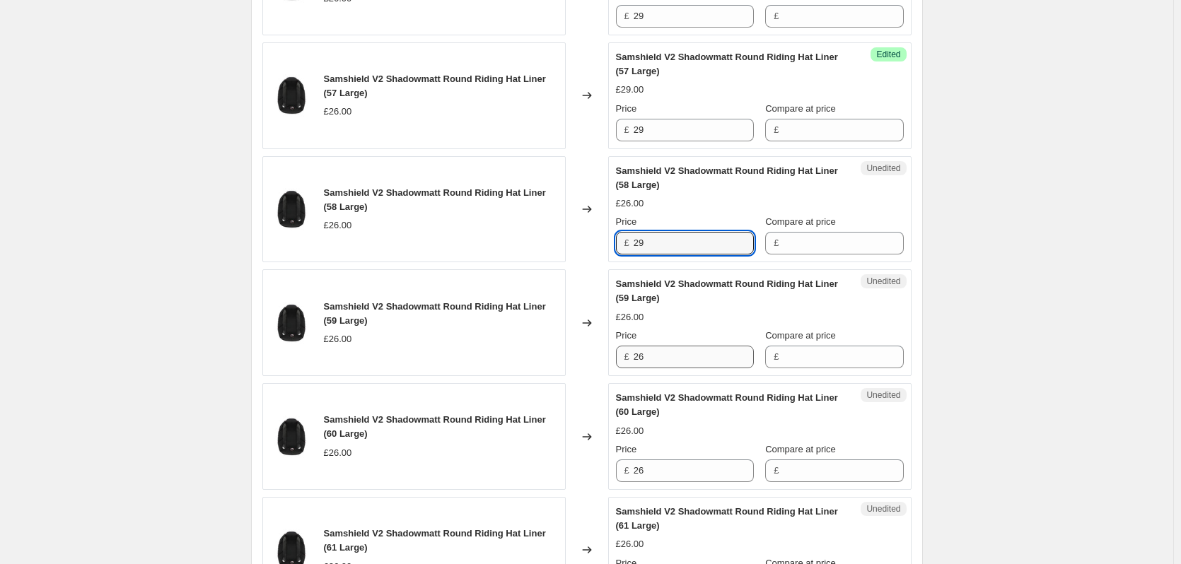
type input "29"
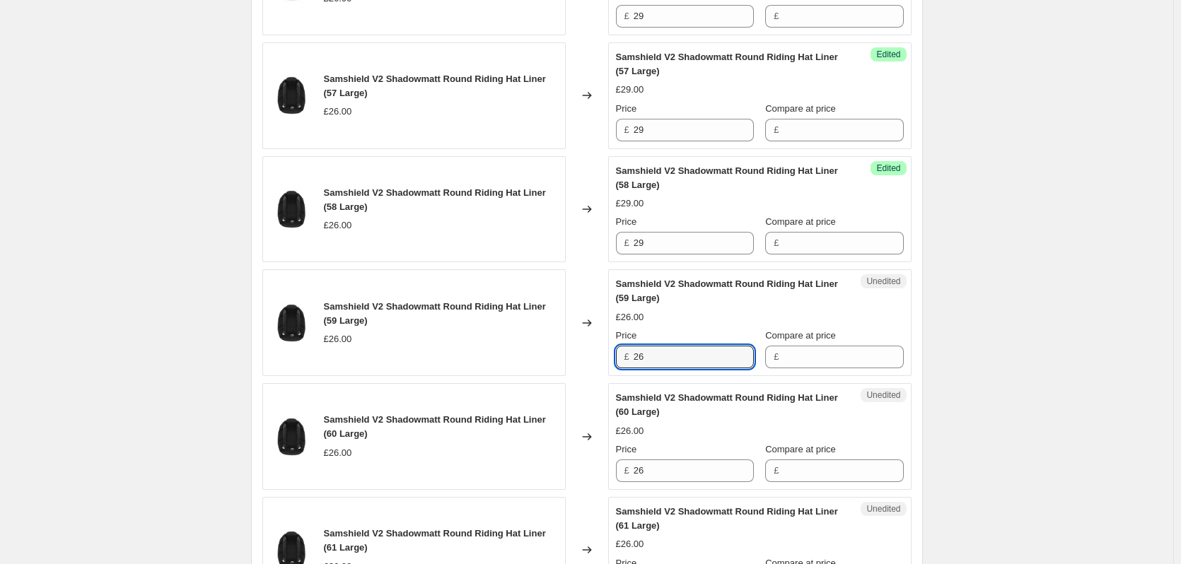
drag, startPoint x: 672, startPoint y: 355, endPoint x: 610, endPoint y: 363, distance: 62.1
click at [610, 363] on div "Samshield V2 Shadowmatt Round Riding Hat Liner (59 Large) £26.00 Changed to Une…" at bounding box center [586, 322] width 649 height 107
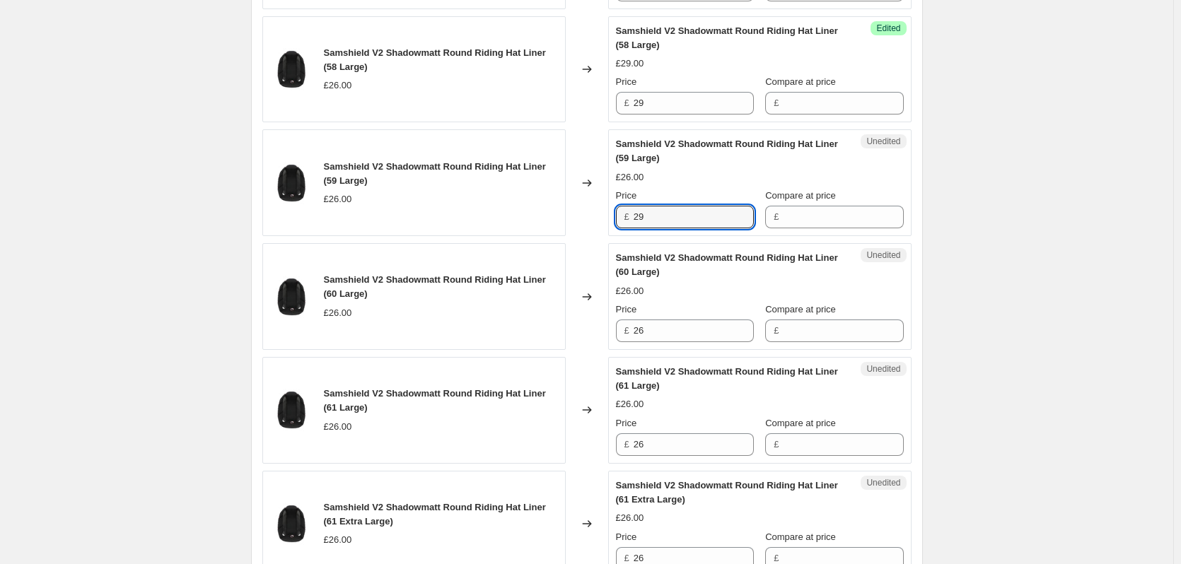
scroll to position [1414, 0]
type input "29"
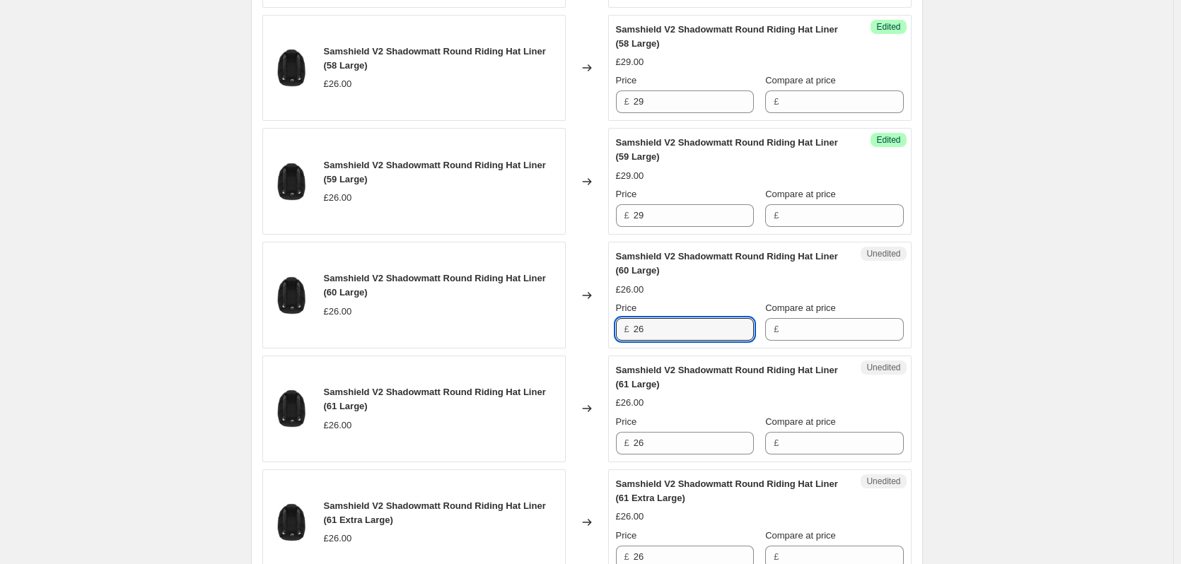
drag, startPoint x: 653, startPoint y: 328, endPoint x: 626, endPoint y: 332, distance: 27.9
click at [626, 332] on div "£ 26" at bounding box center [685, 329] width 138 height 23
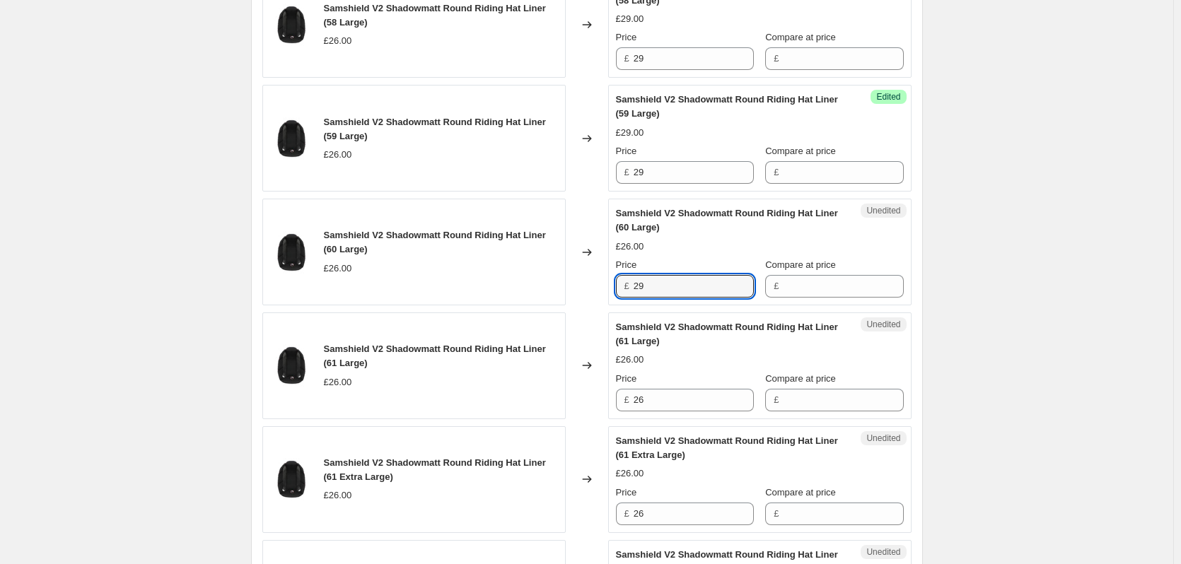
scroll to position [1485, 0]
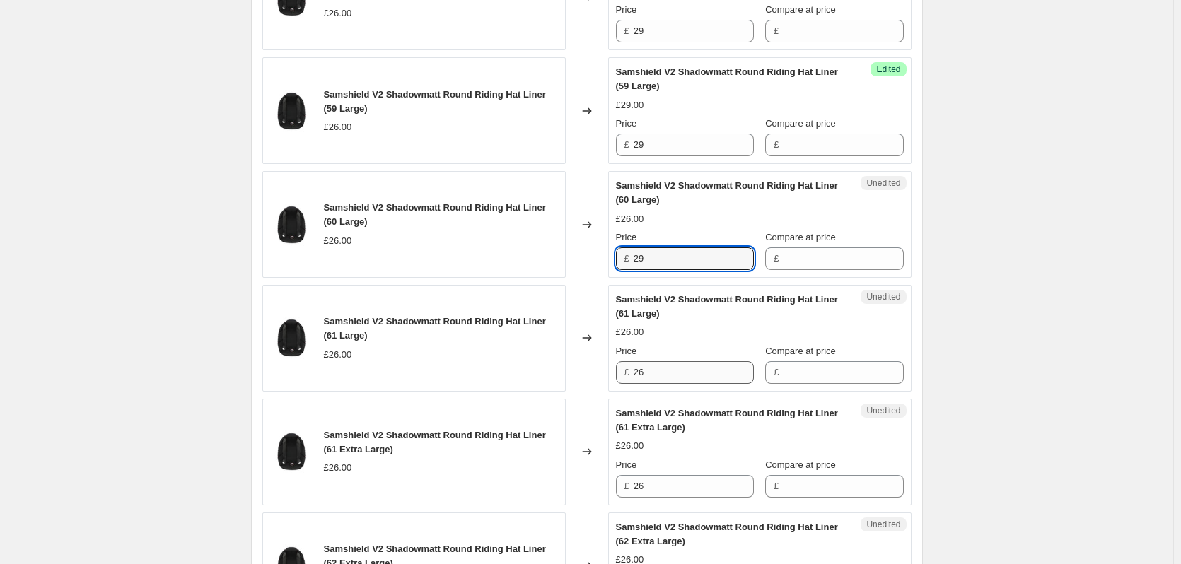
type input "29"
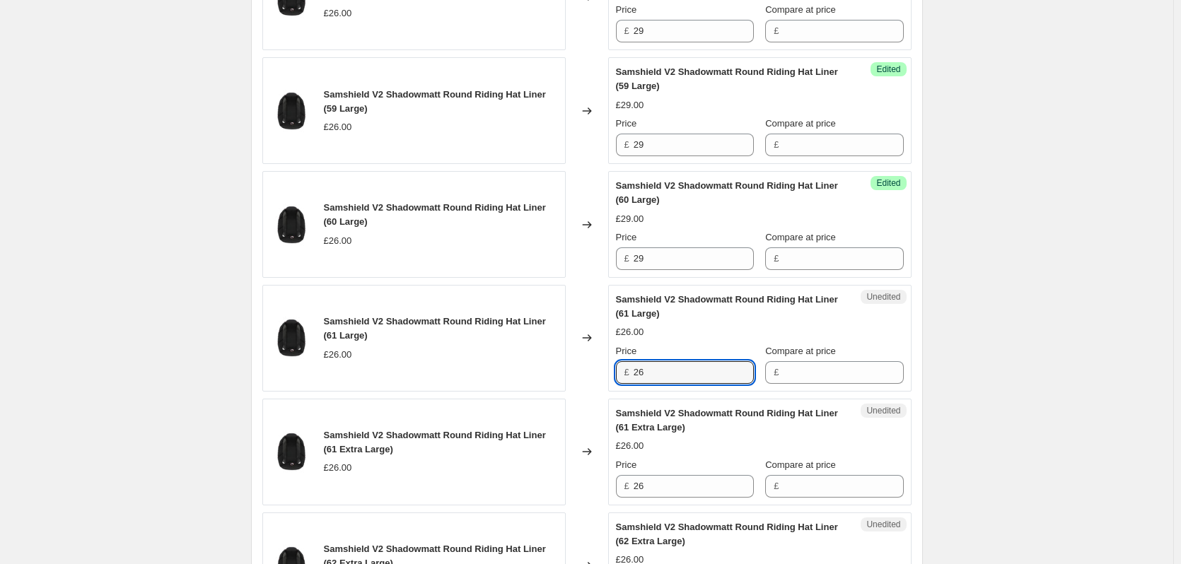
drag, startPoint x: 652, startPoint y: 372, endPoint x: 627, endPoint y: 373, distance: 24.8
click at [627, 373] on div "£ 26" at bounding box center [685, 372] width 138 height 23
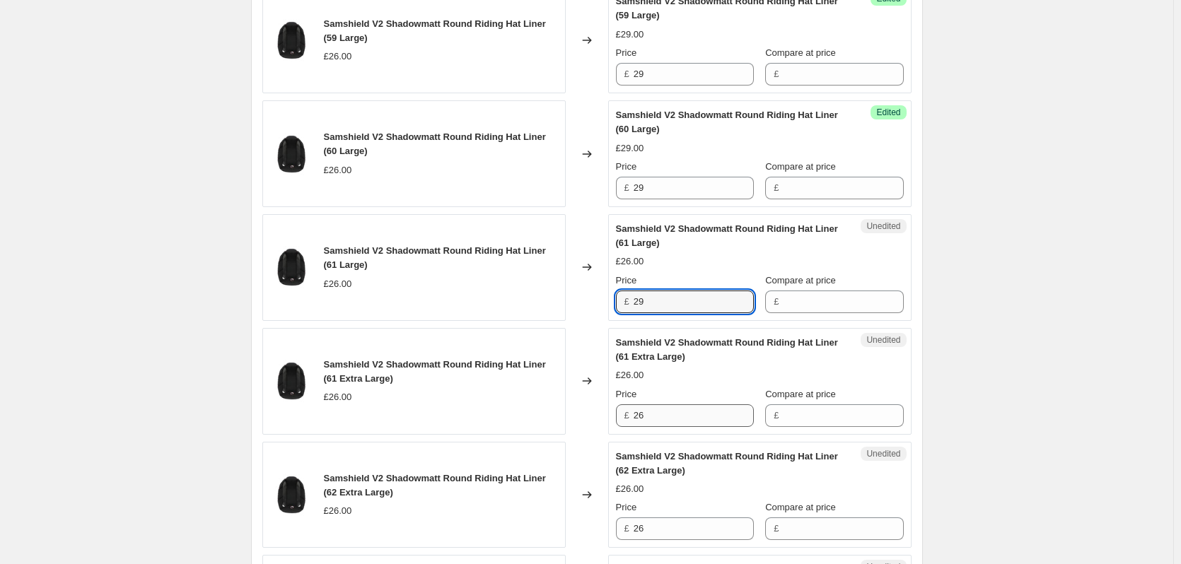
type input "29"
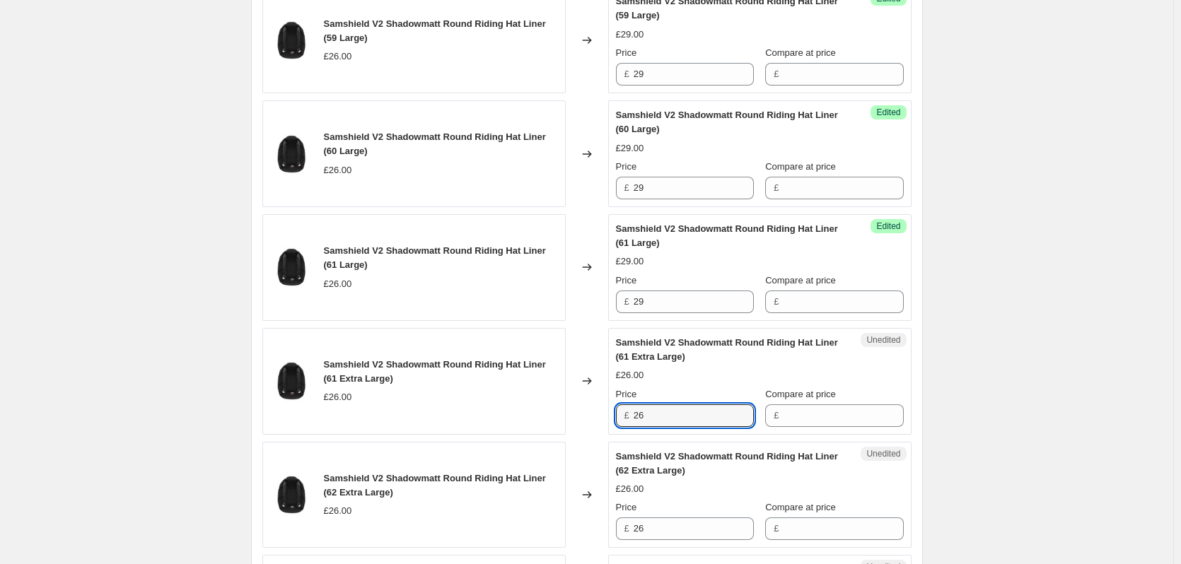
drag, startPoint x: 652, startPoint y: 415, endPoint x: 622, endPoint y: 417, distance: 30.5
click at [622, 417] on div "£ 26" at bounding box center [685, 415] width 138 height 23
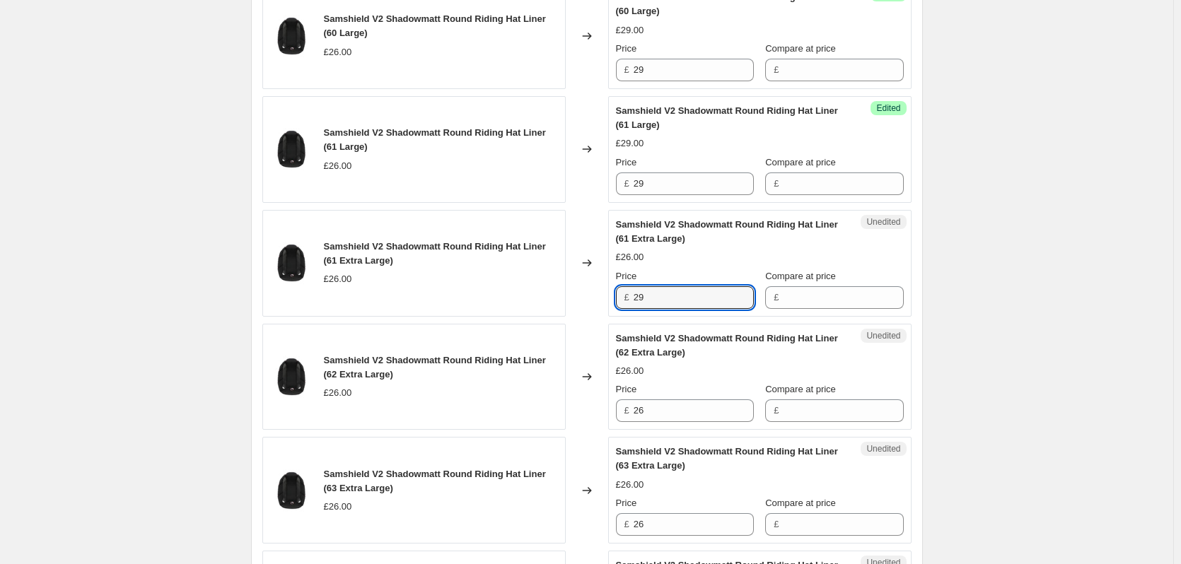
scroll to position [1697, 0]
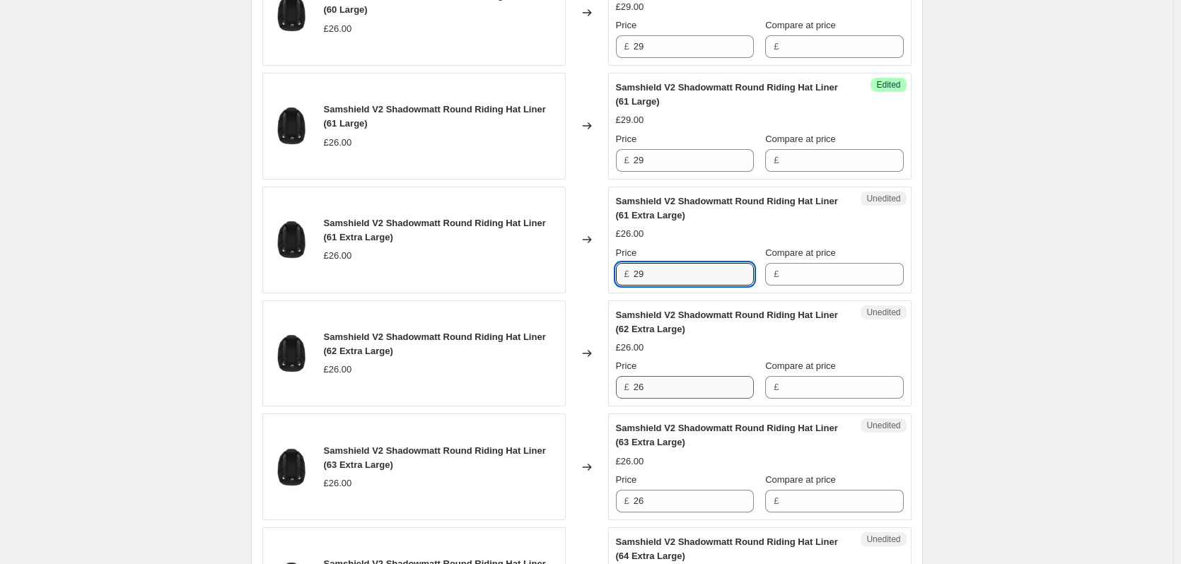
type input "29"
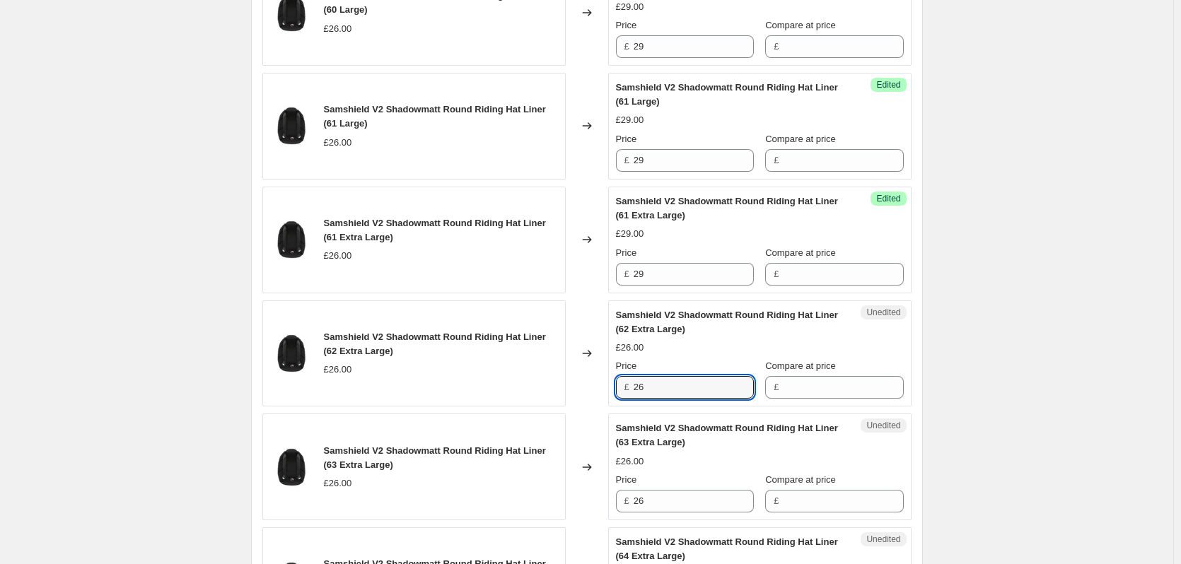
drag, startPoint x: 669, startPoint y: 392, endPoint x: 597, endPoint y: 390, distance: 72.2
click at [597, 390] on div "Samshield V2 Shadowmatt Round Riding Hat Liner (62 Extra Large) £26.00 Changed …" at bounding box center [586, 354] width 649 height 107
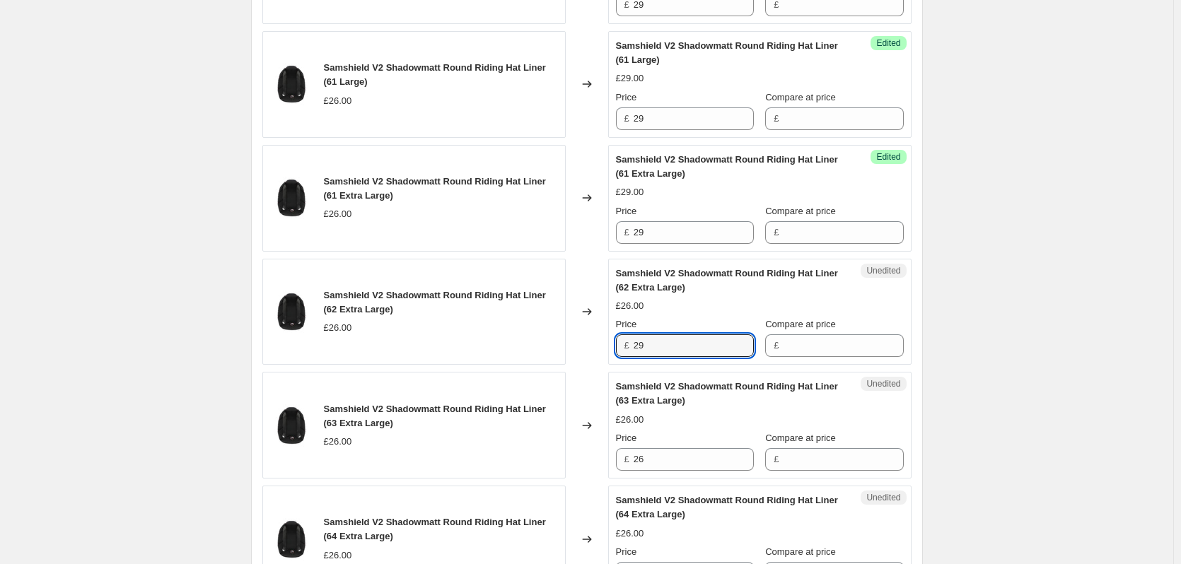
scroll to position [1768, 0]
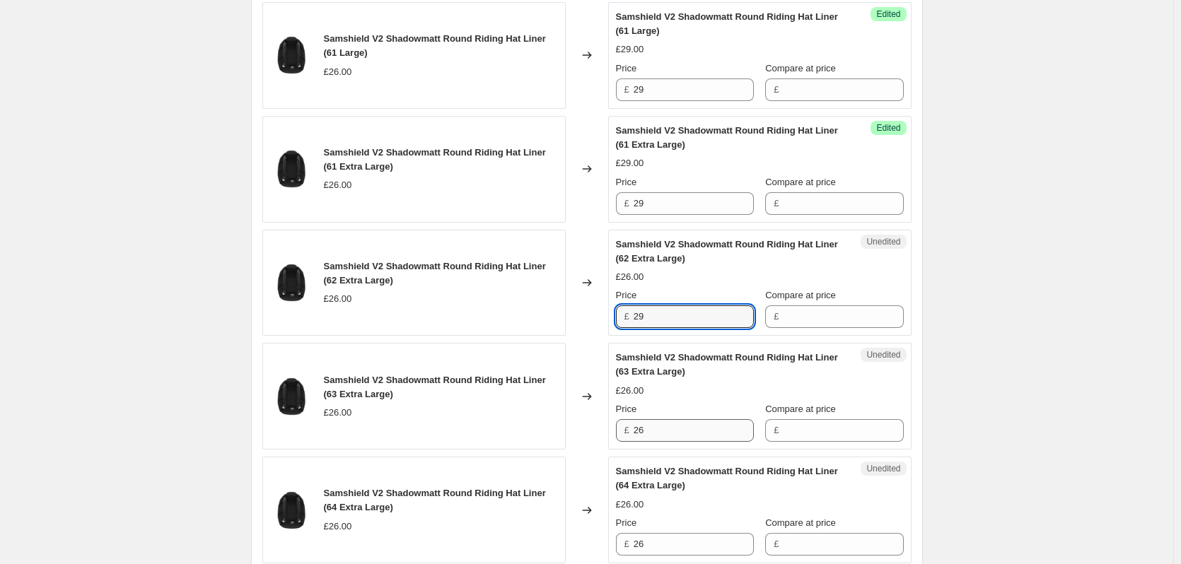
type input "29"
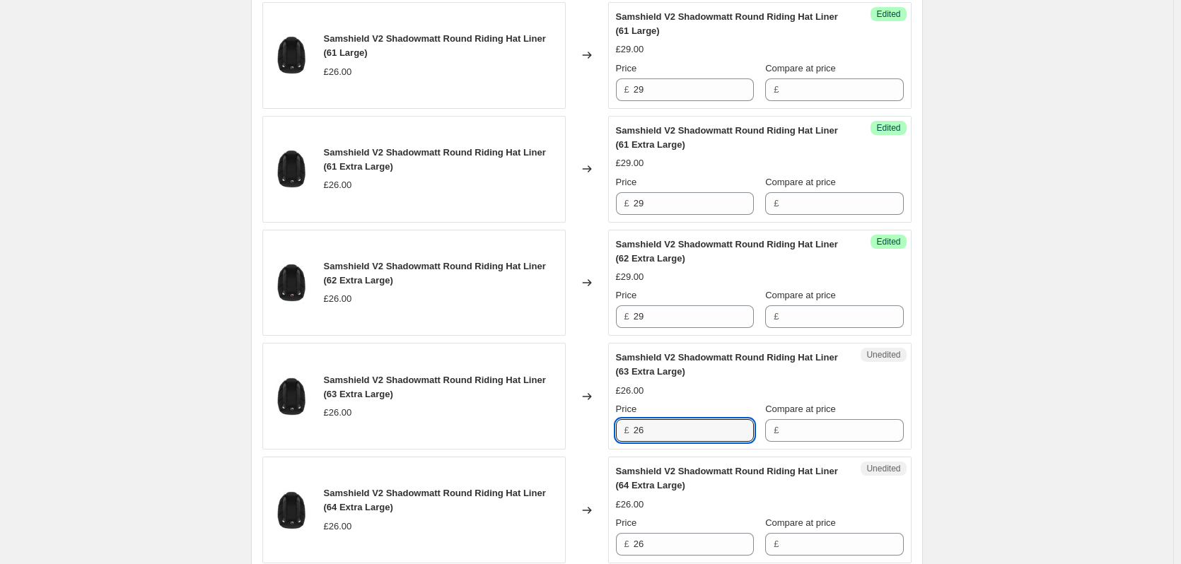
drag, startPoint x: 655, startPoint y: 426, endPoint x: 622, endPoint y: 431, distance: 34.2
click at [622, 431] on div "£ 26" at bounding box center [685, 430] width 138 height 23
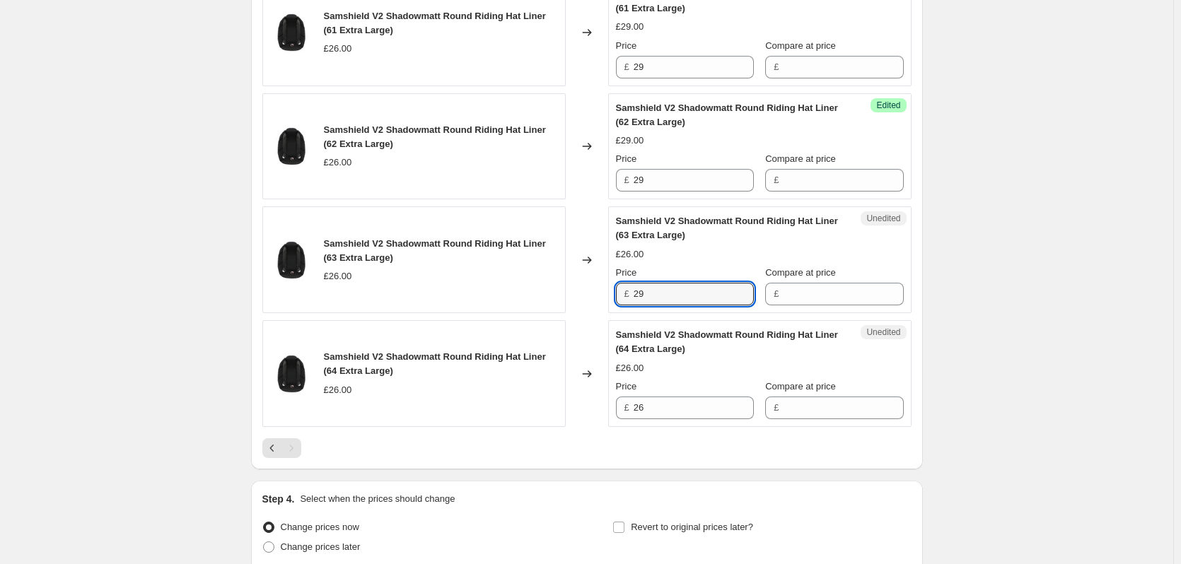
scroll to position [1909, 0]
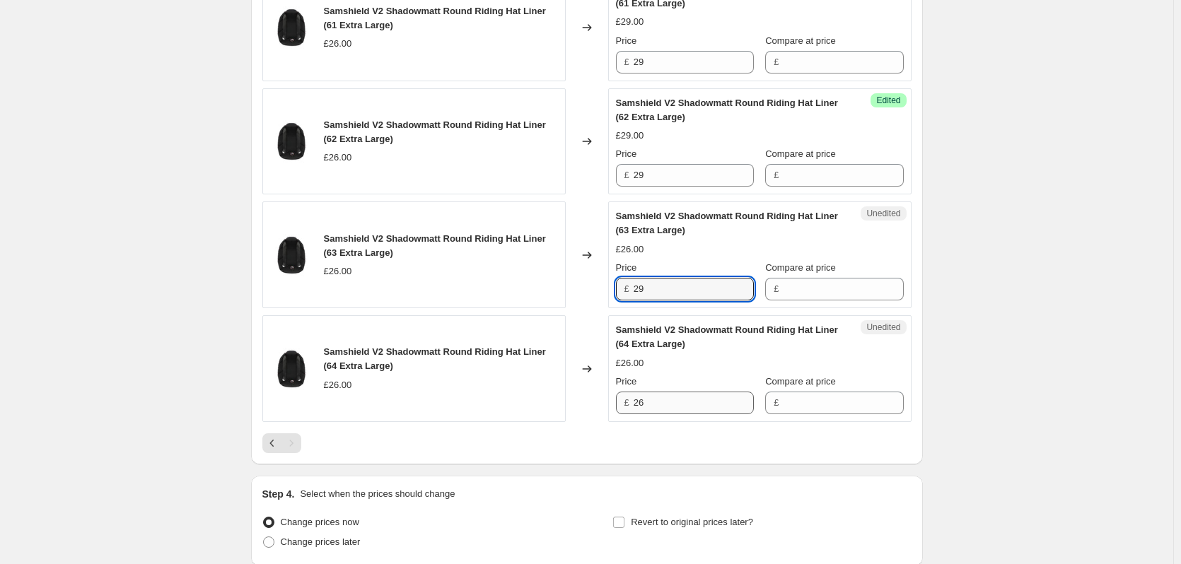
type input "29"
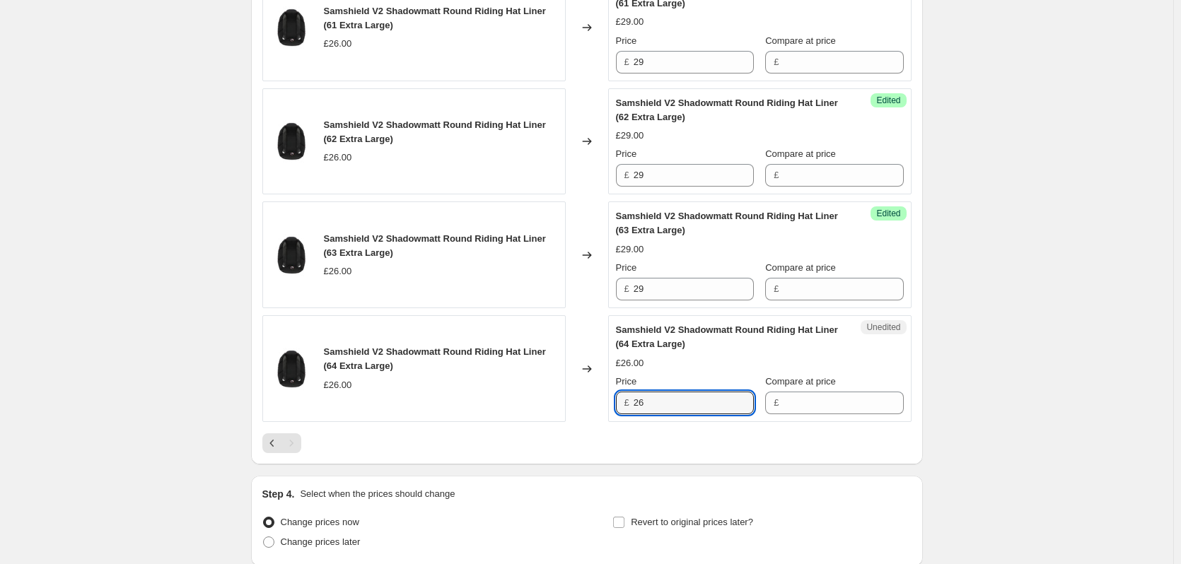
drag, startPoint x: 650, startPoint y: 403, endPoint x: 621, endPoint y: 405, distance: 29.1
click at [621, 405] on div "£ 26" at bounding box center [685, 403] width 138 height 23
type input "29"
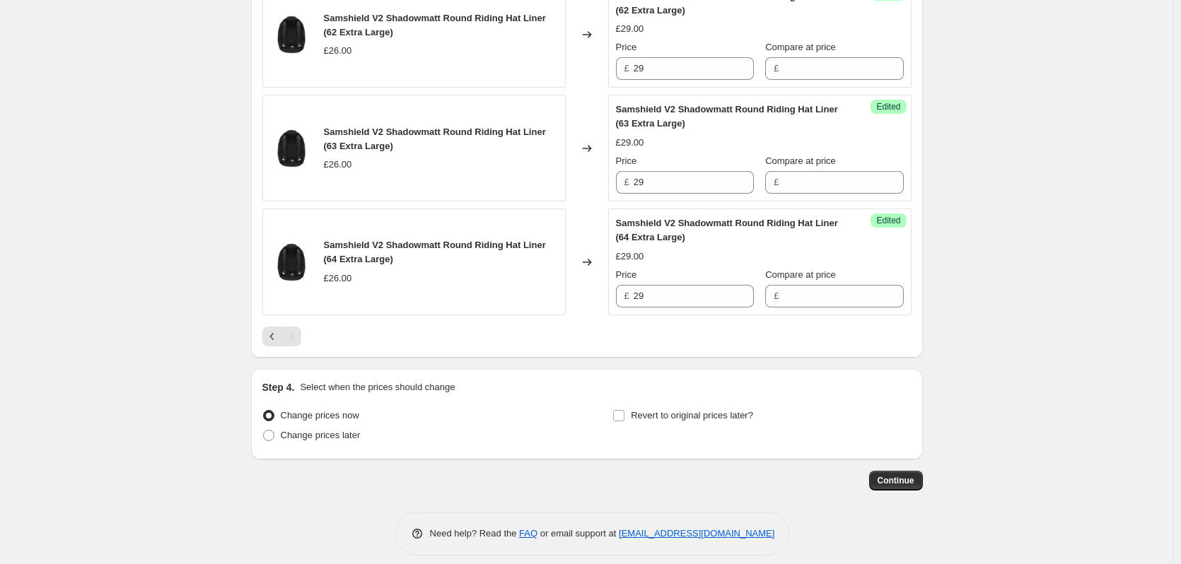
scroll to position [2029, 0]
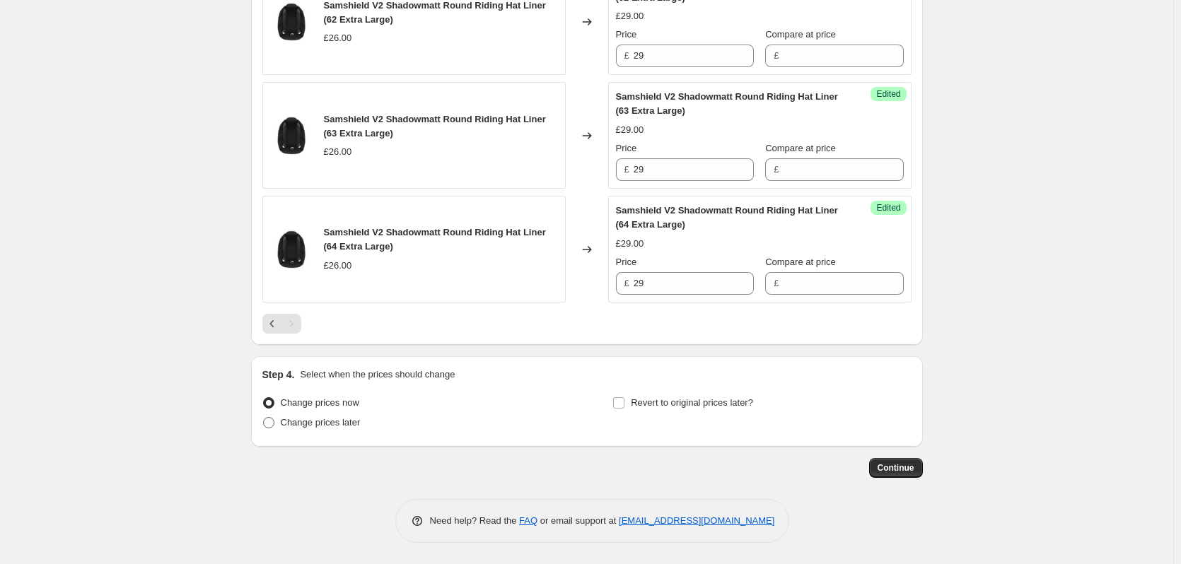
click at [267, 425] on span at bounding box center [268, 422] width 11 height 11
click at [264, 418] on input "Change prices later" at bounding box center [263, 417] width 1 height 1
radio input "true"
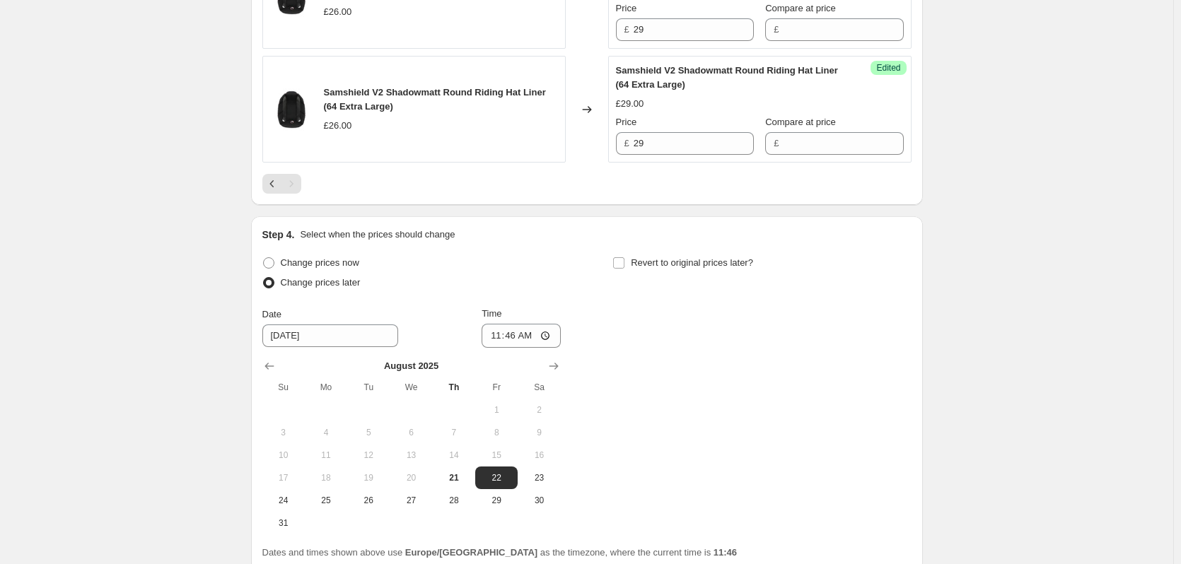
scroll to position [2170, 0]
click at [282, 523] on span "31" at bounding box center [283, 521] width 31 height 11
type input "[DATE]"
click at [511, 334] on input "11:46" at bounding box center [521, 334] width 79 height 24
type input "23:59"
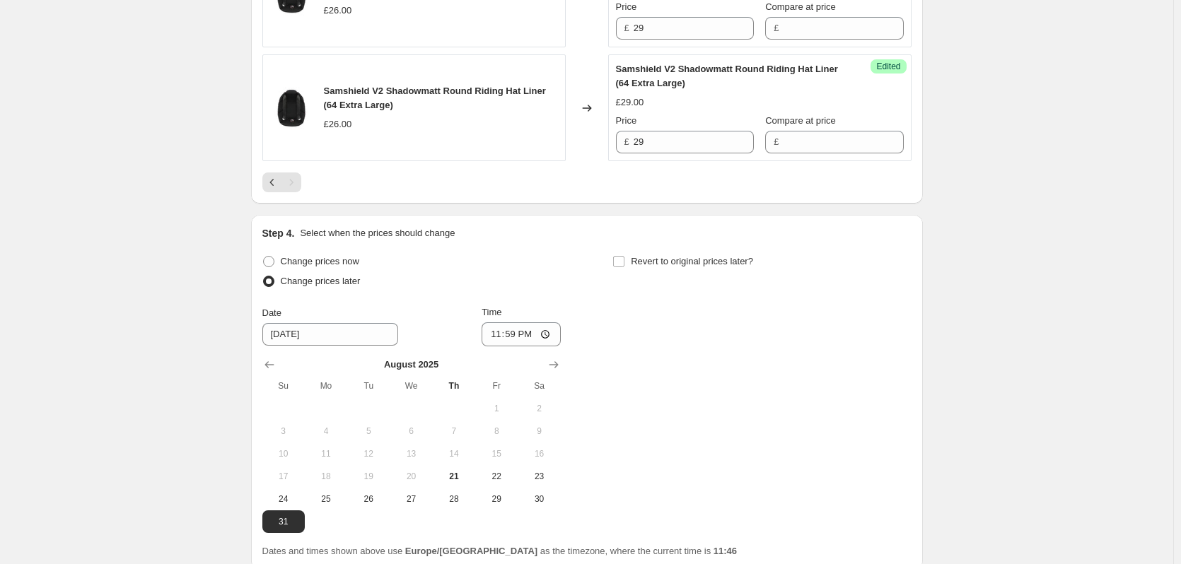
click at [873, 393] on div "Change prices now Change prices later Date 8/31/2025 Time 23:59 August 2025 Su …" at bounding box center [586, 392] width 649 height 281
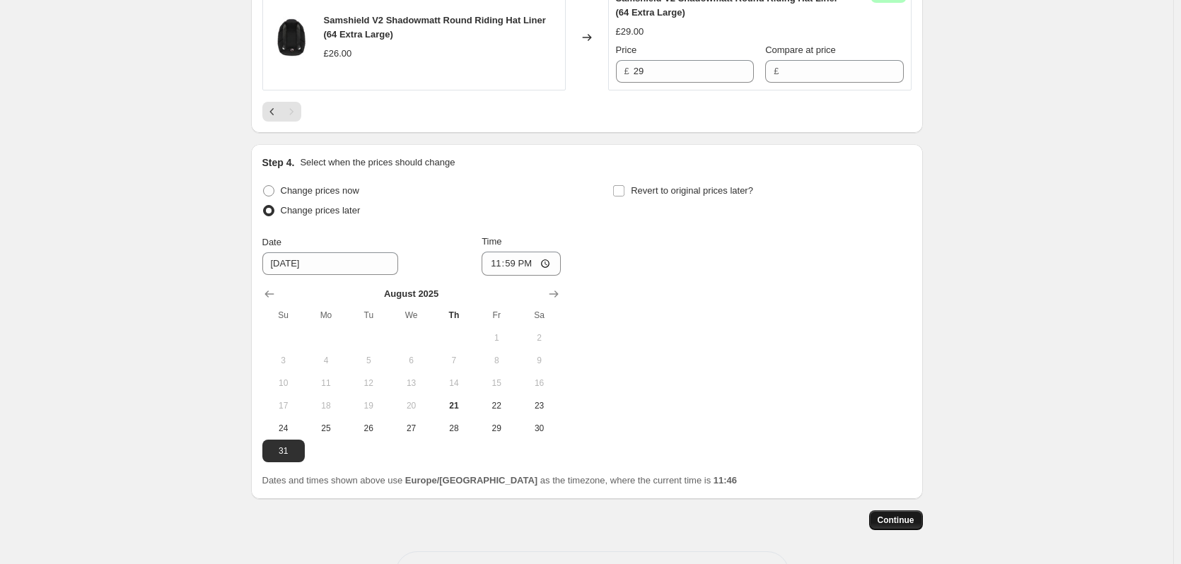
click at [886, 520] on span "Continue" at bounding box center [896, 520] width 37 height 11
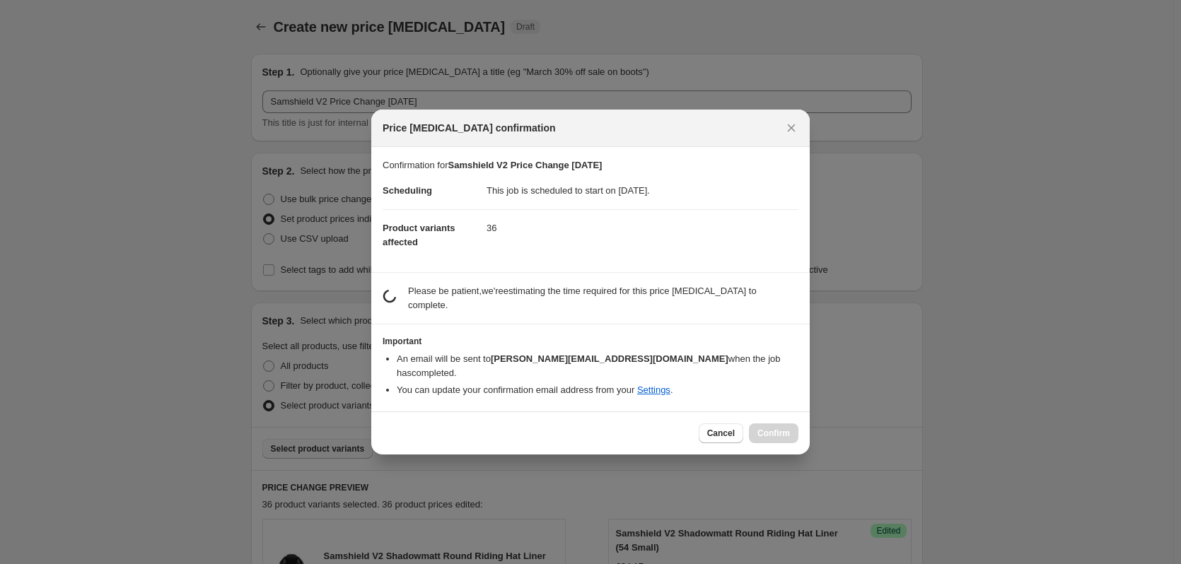
scroll to position [0, 0]
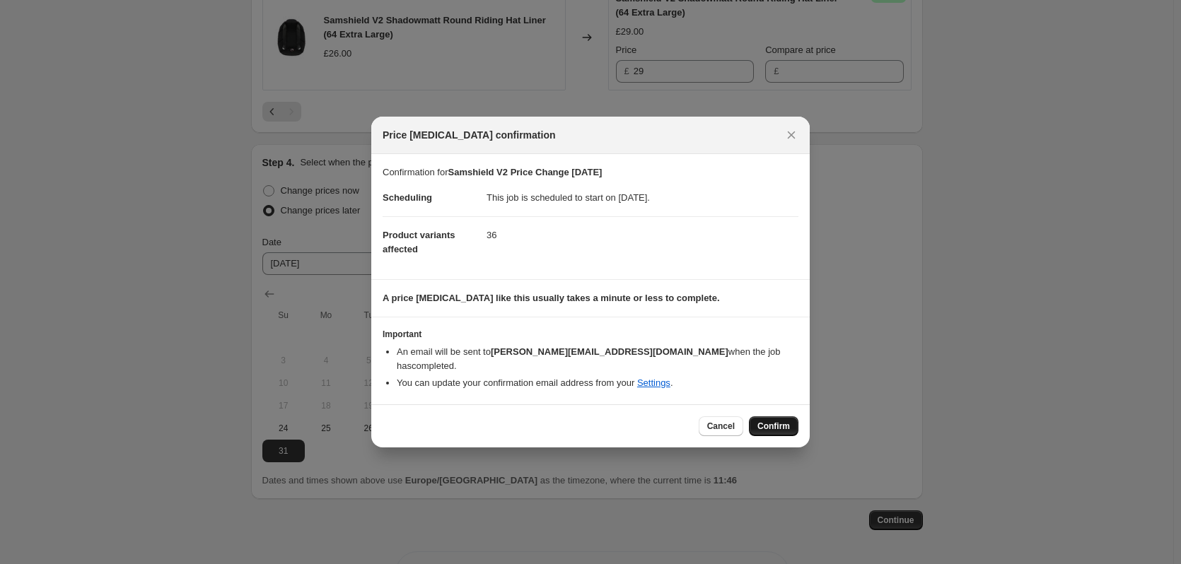
click at [762, 421] on span "Confirm" at bounding box center [773, 426] width 33 height 11
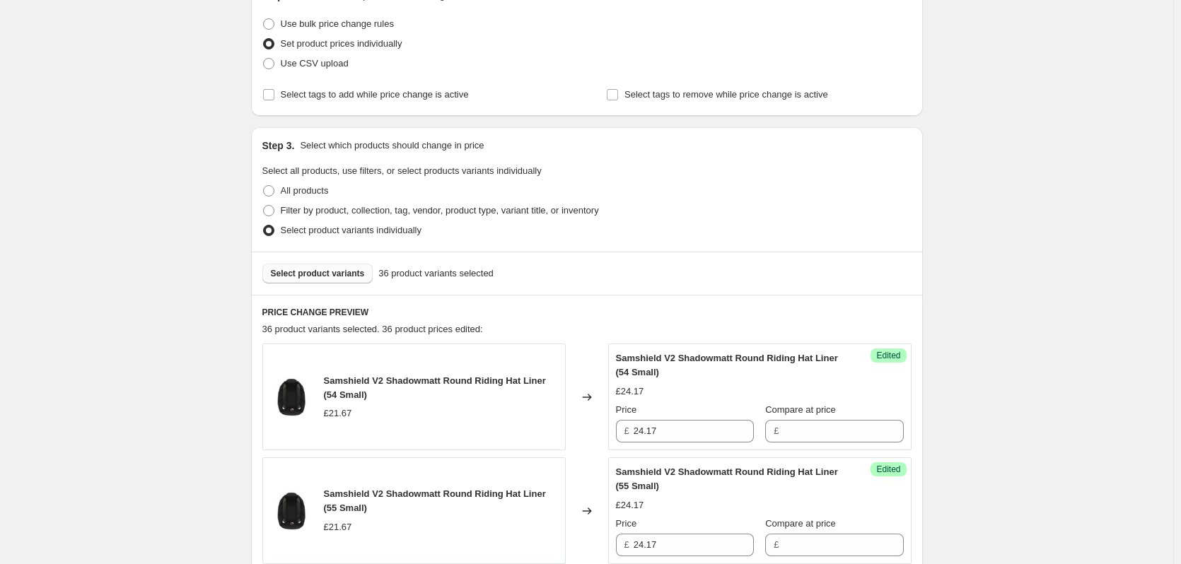
scroll to position [283, 0]
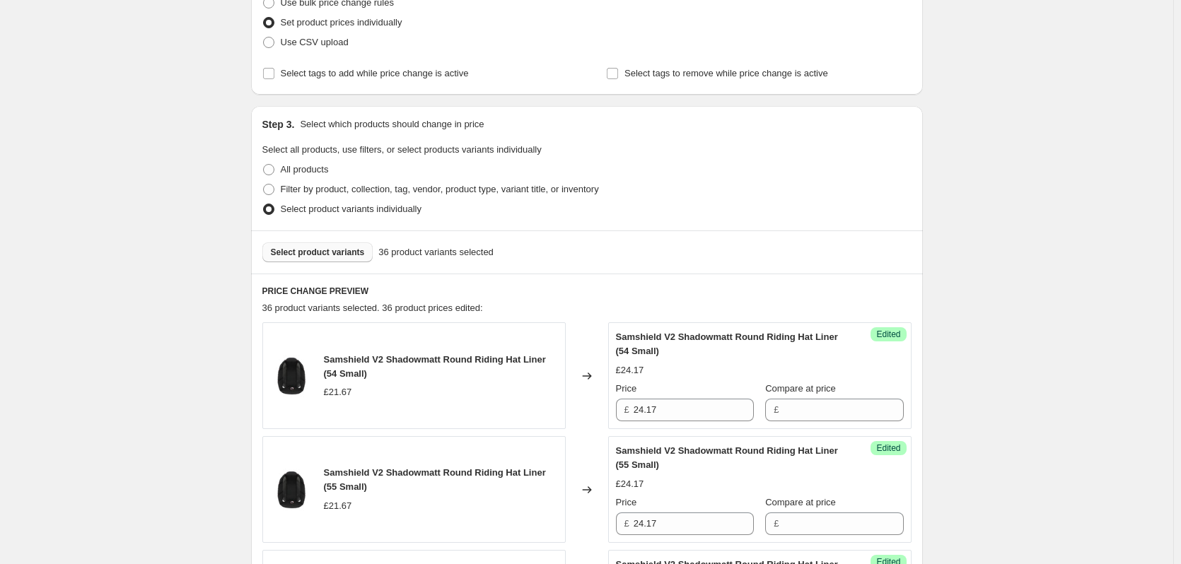
click at [300, 251] on span "Select product variants" at bounding box center [318, 252] width 94 height 11
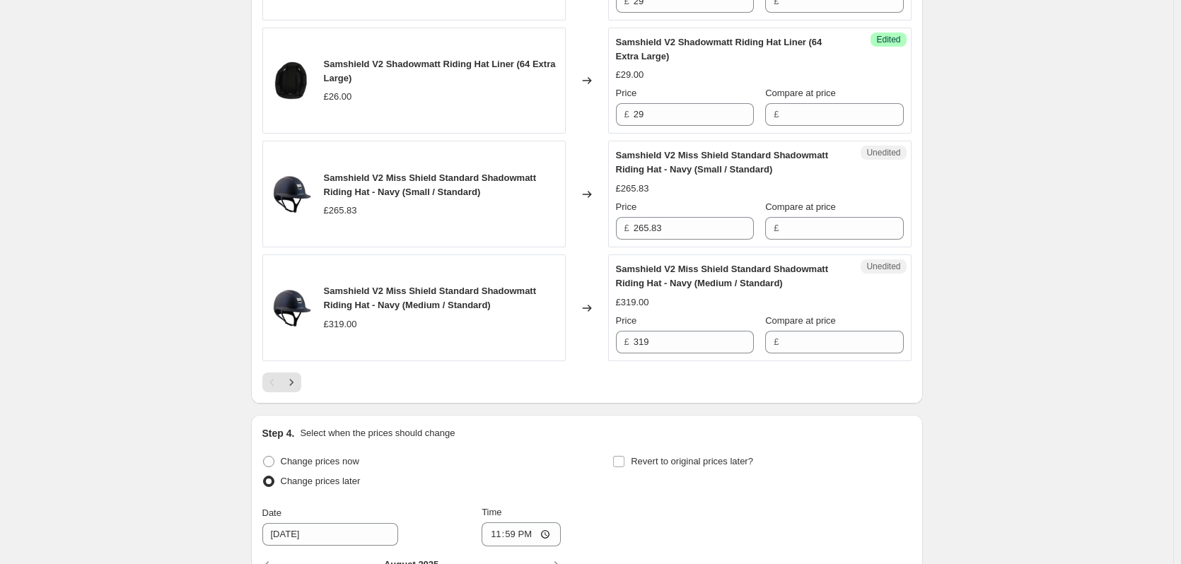
scroll to position [2546, 0]
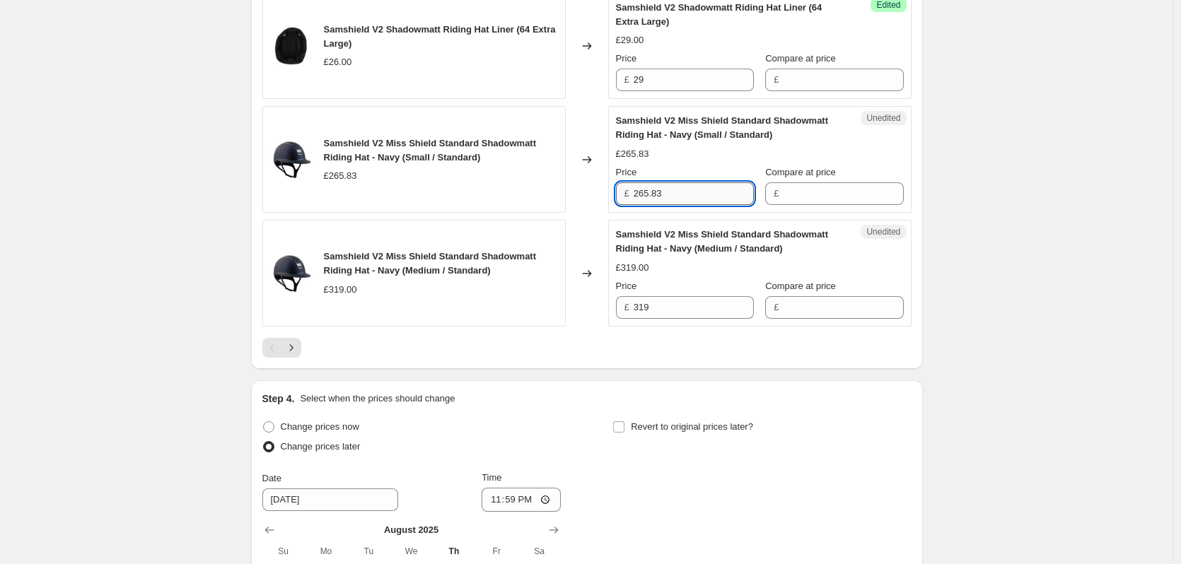
click at [646, 197] on input "265.83" at bounding box center [694, 193] width 120 height 23
type input "296.67"
click at [648, 305] on input "319" at bounding box center [694, 307] width 120 height 23
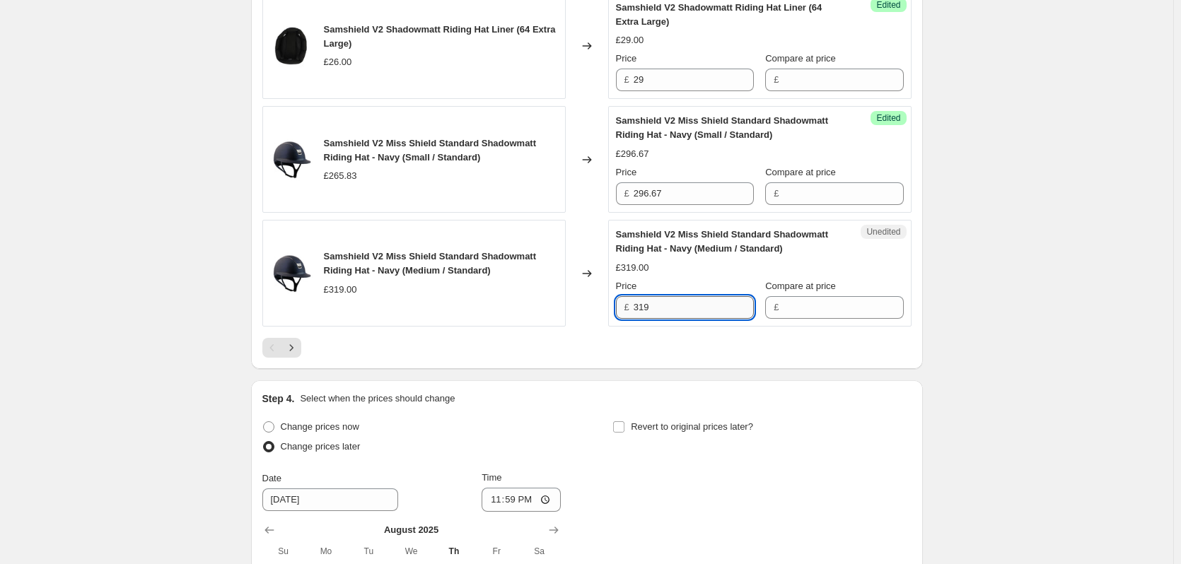
click at [648, 305] on input "319" at bounding box center [694, 307] width 120 height 23
type input "356"
click at [298, 351] on icon "Next" at bounding box center [291, 348] width 14 height 14
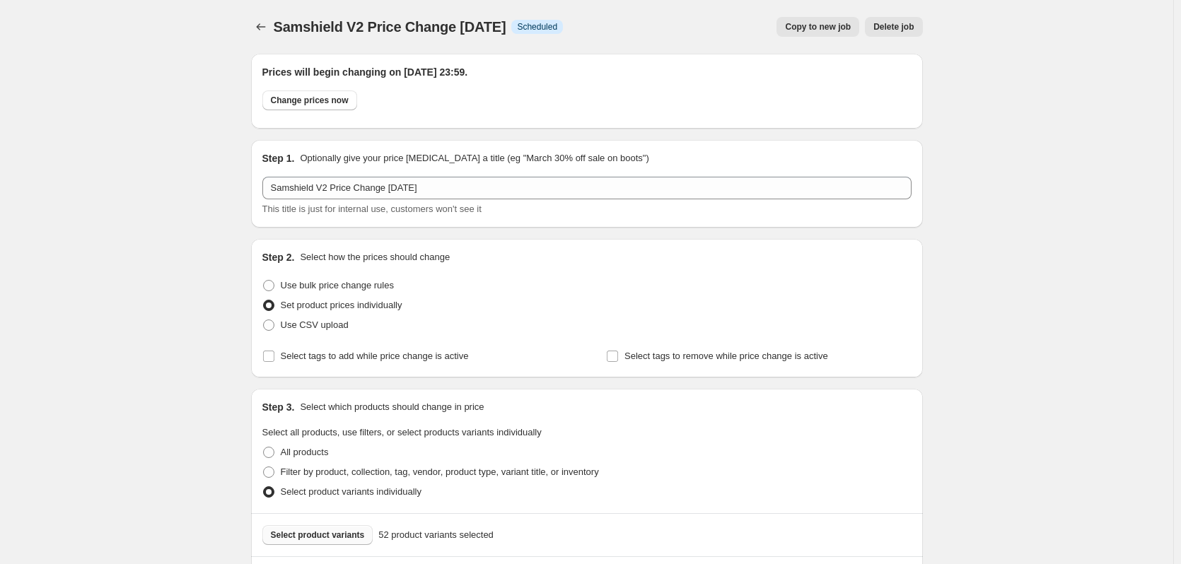
scroll to position [424, 0]
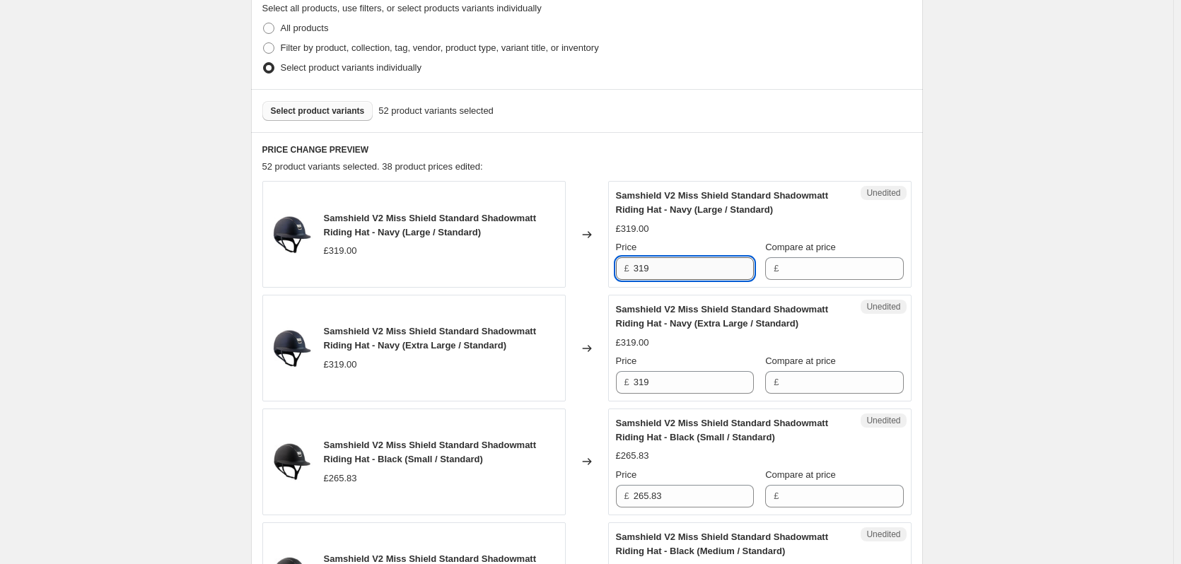
click at [665, 269] on input "319" at bounding box center [694, 268] width 120 height 23
type input "356"
click at [666, 382] on input "319" at bounding box center [694, 382] width 120 height 23
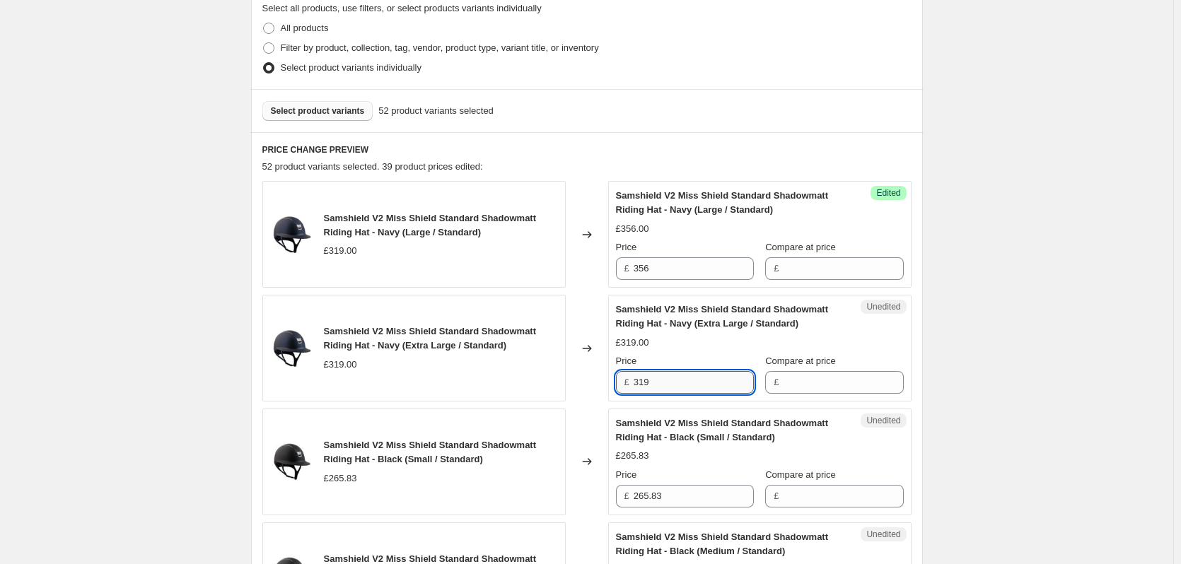
click at [666, 382] on input "319" at bounding box center [694, 382] width 120 height 23
type input "356"
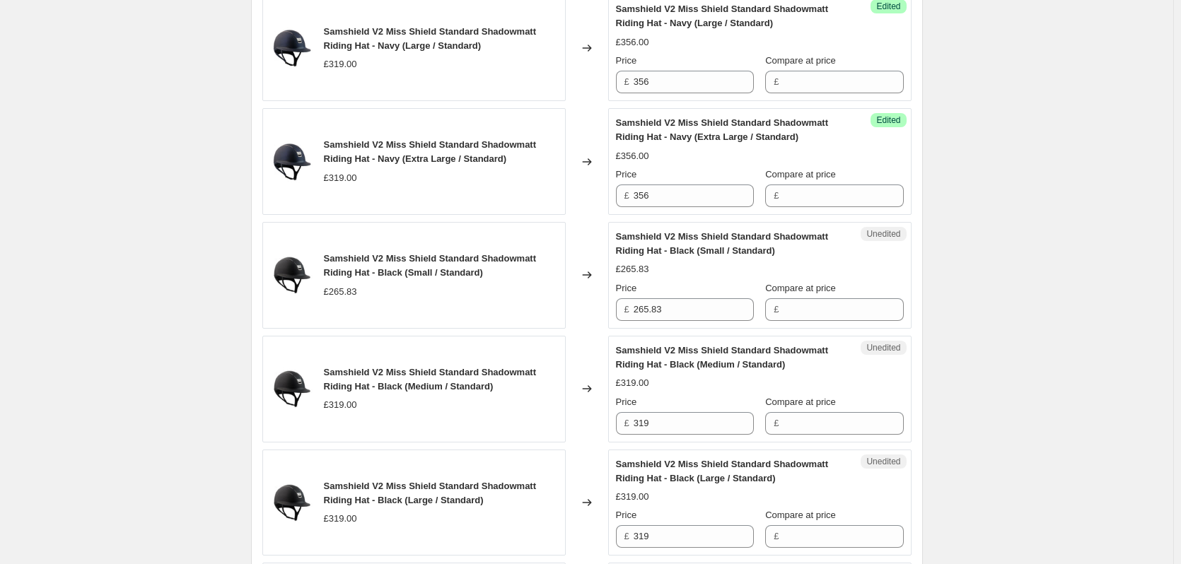
scroll to position [636, 0]
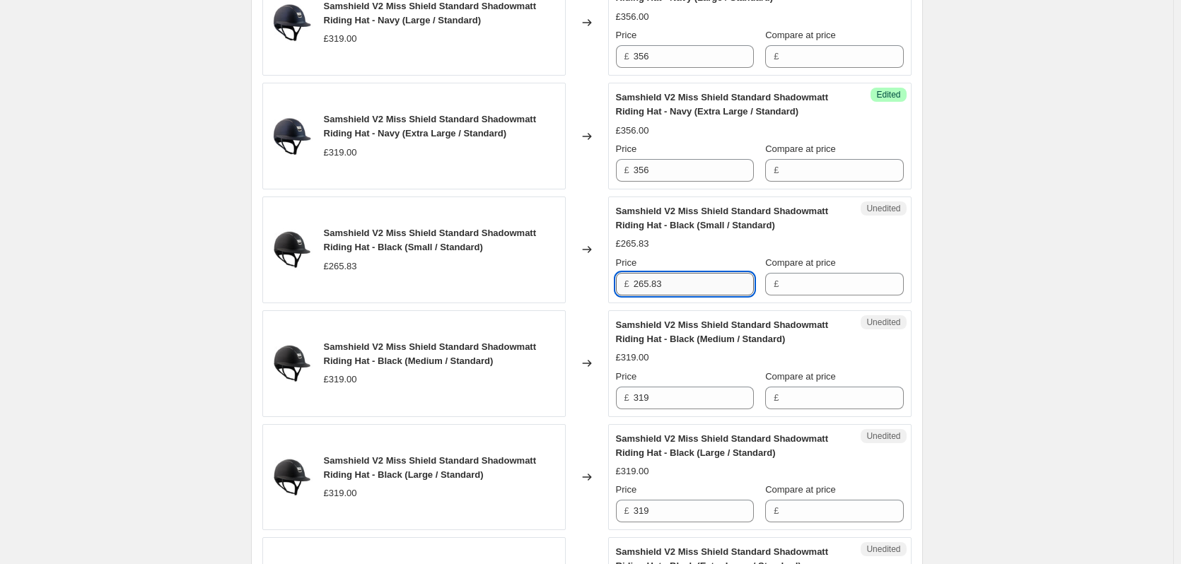
click at [670, 285] on input "265.83" at bounding box center [694, 284] width 120 height 23
type input "296.67"
click at [667, 400] on input "319" at bounding box center [694, 398] width 120 height 23
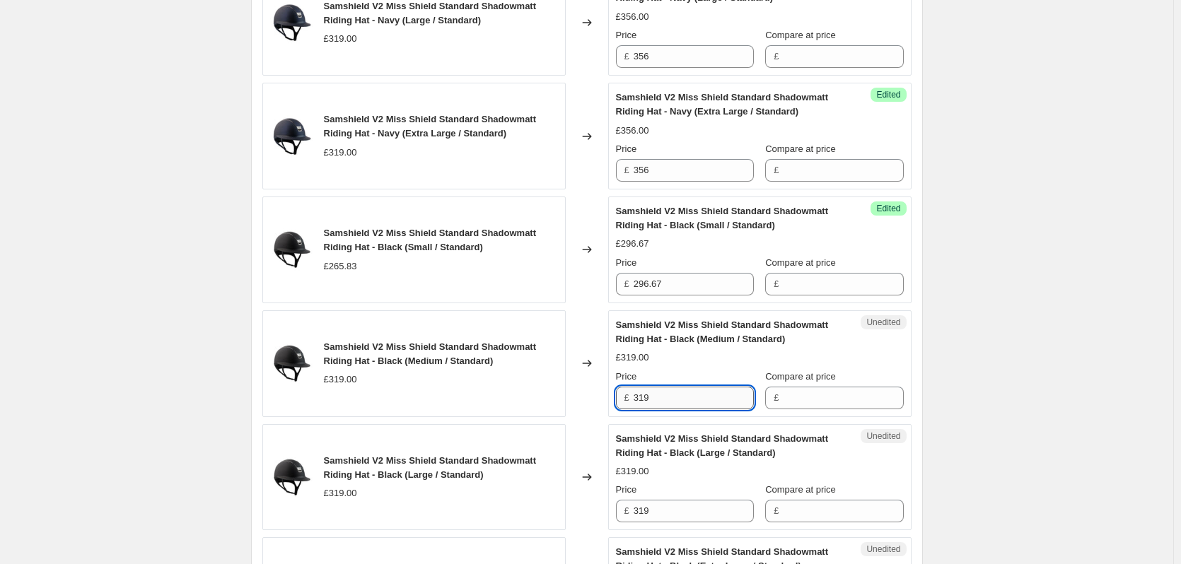
click at [667, 400] on input "319" at bounding box center [694, 398] width 120 height 23
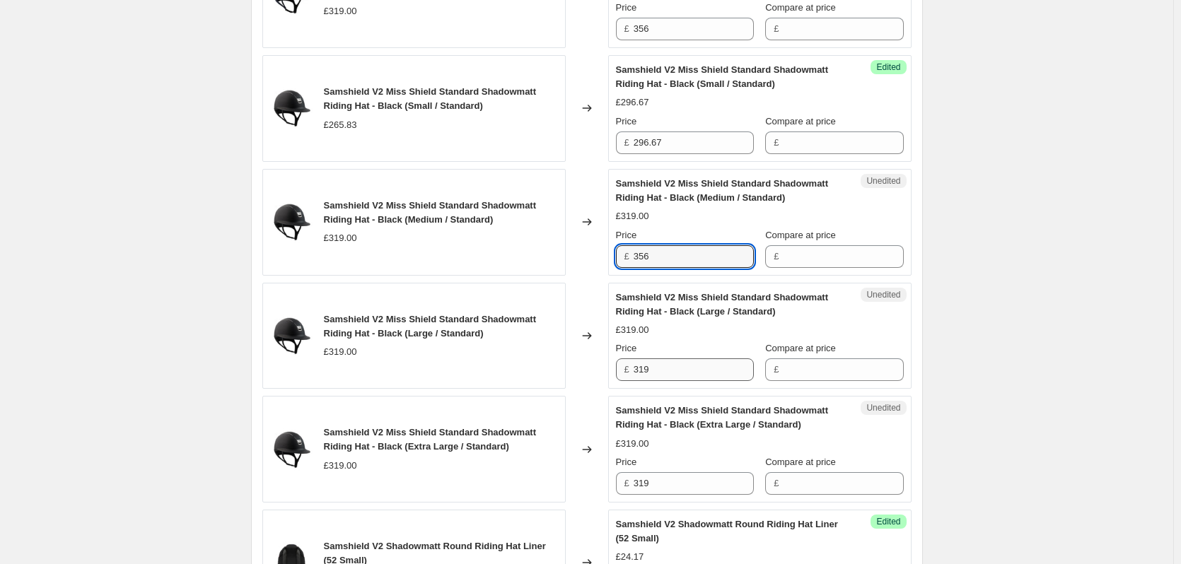
type input "356"
click at [660, 367] on input "319" at bounding box center [694, 369] width 120 height 23
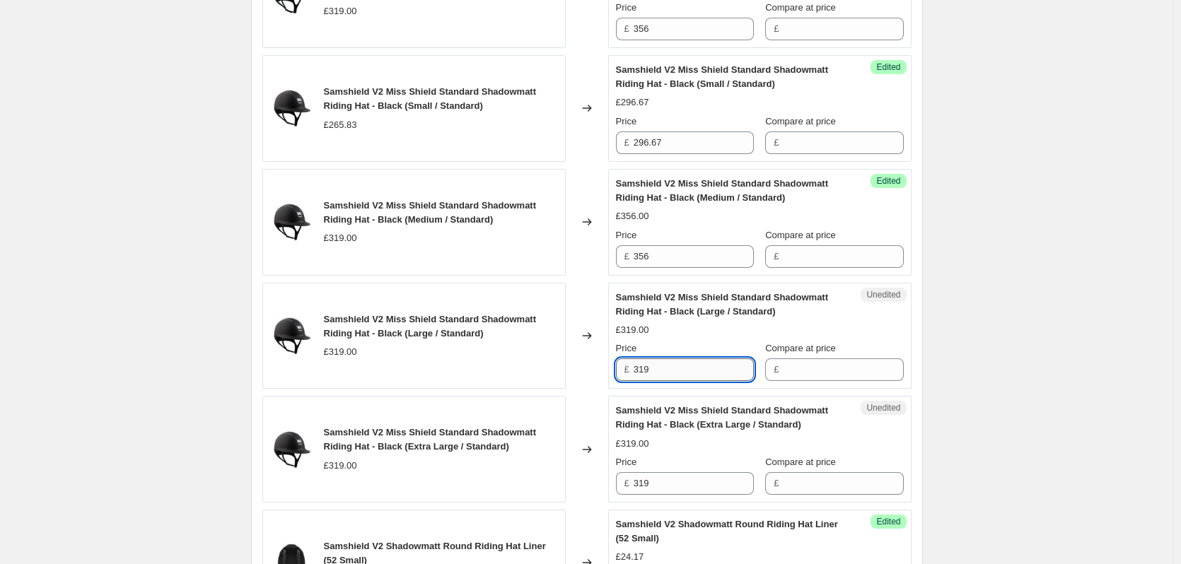
click at [660, 367] on input "319" at bounding box center [694, 369] width 120 height 23
type input "356"
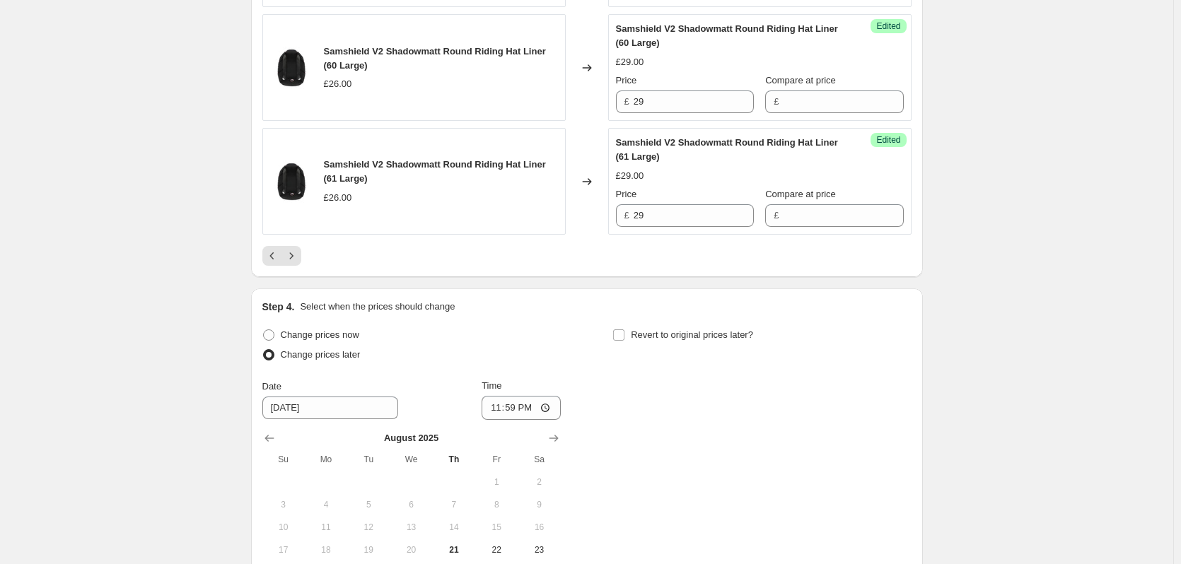
scroll to position [2616, 0]
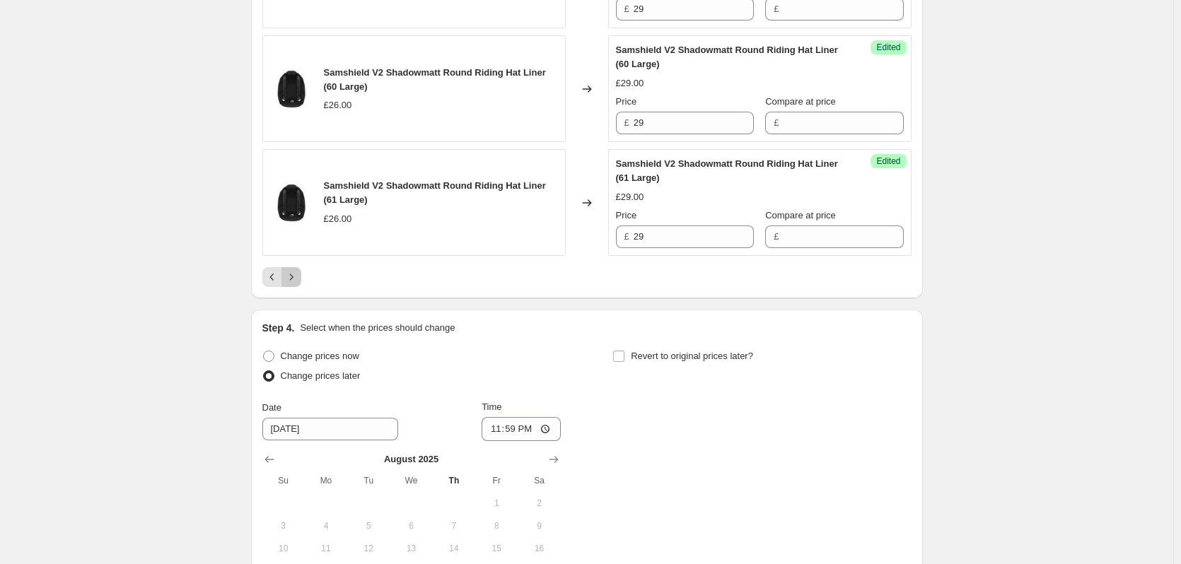
click at [296, 280] on icon "Next" at bounding box center [291, 277] width 14 height 14
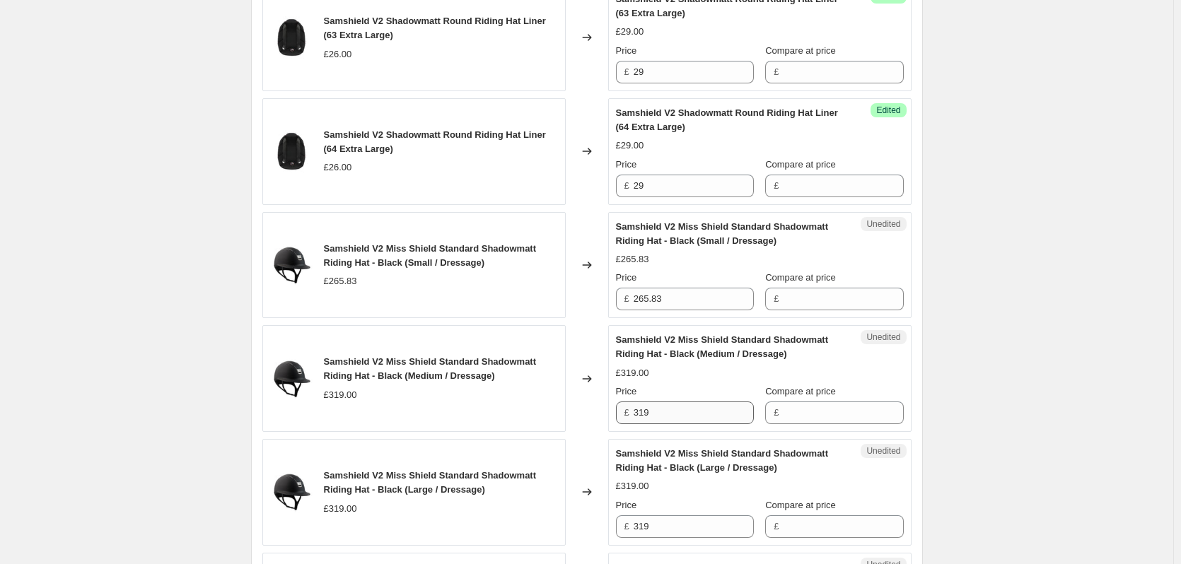
scroll to position [990, 0]
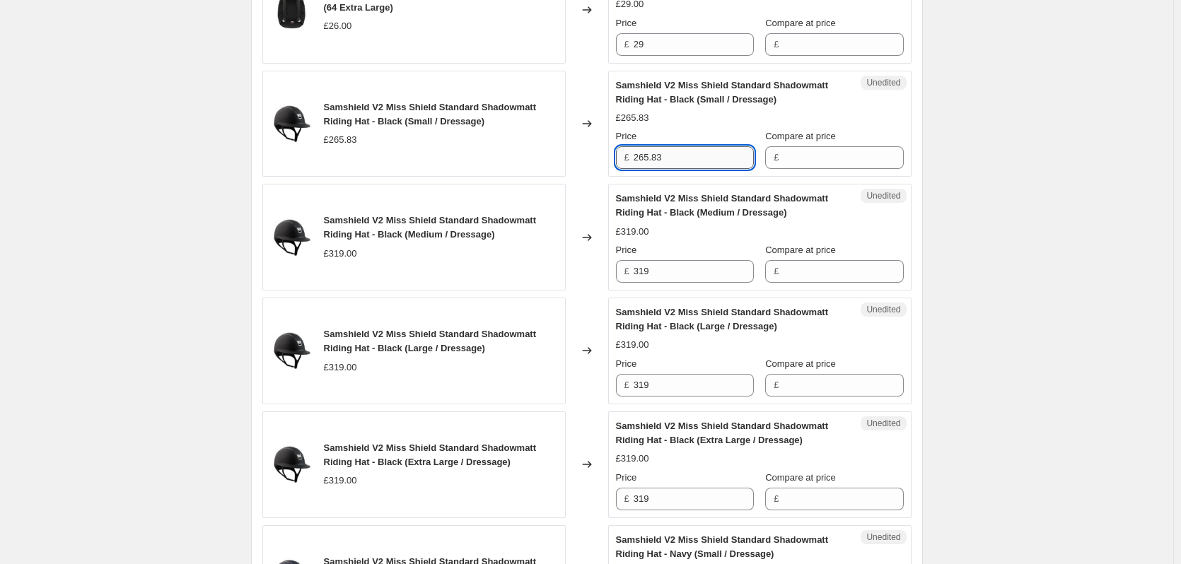
click at [669, 161] on input "265.83" at bounding box center [694, 157] width 120 height 23
type input "296.67"
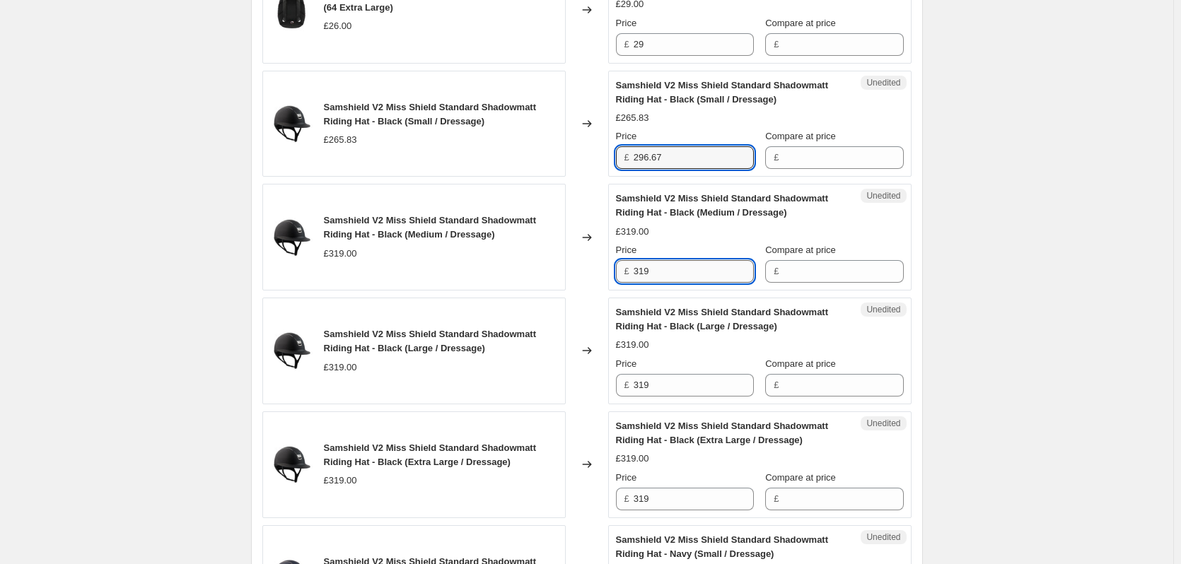
click at [666, 275] on input "319" at bounding box center [694, 271] width 120 height 23
type input "356"
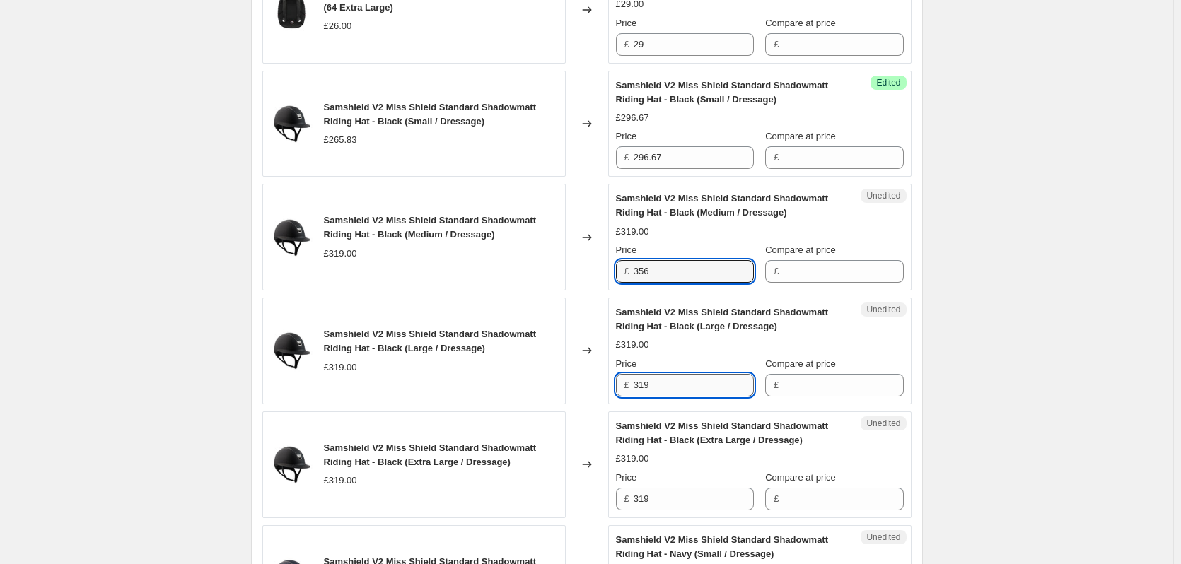
click at [657, 390] on input "319" at bounding box center [694, 385] width 120 height 23
type input "356"
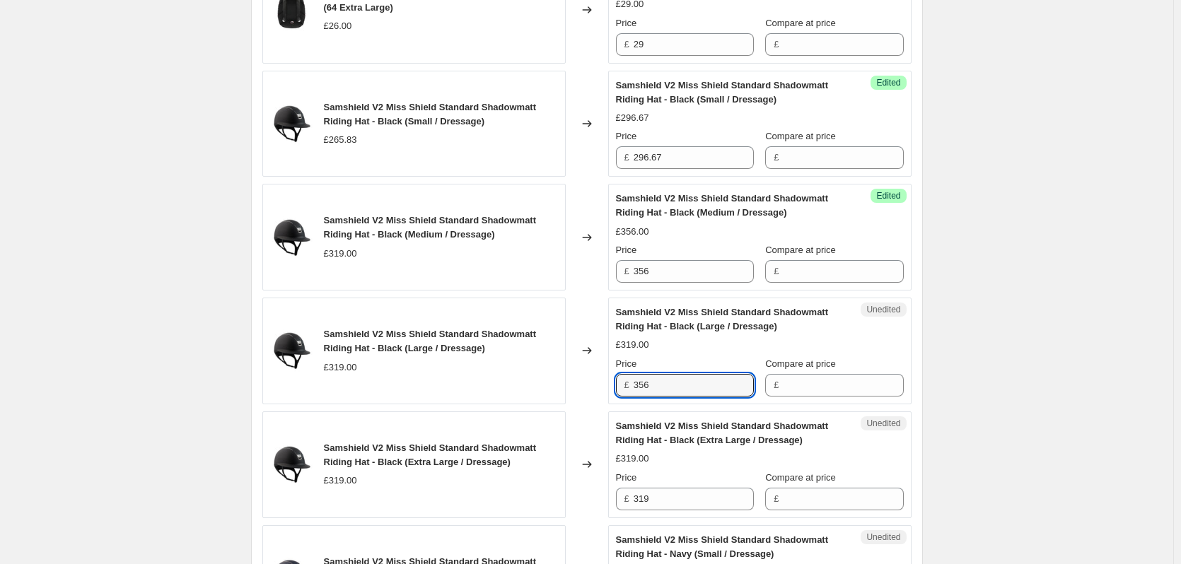
click at [981, 394] on div "Samshield V2 Price Change 1.9.25. This page is ready Samshield V2 Price Change …" at bounding box center [586, 254] width 1173 height 2489
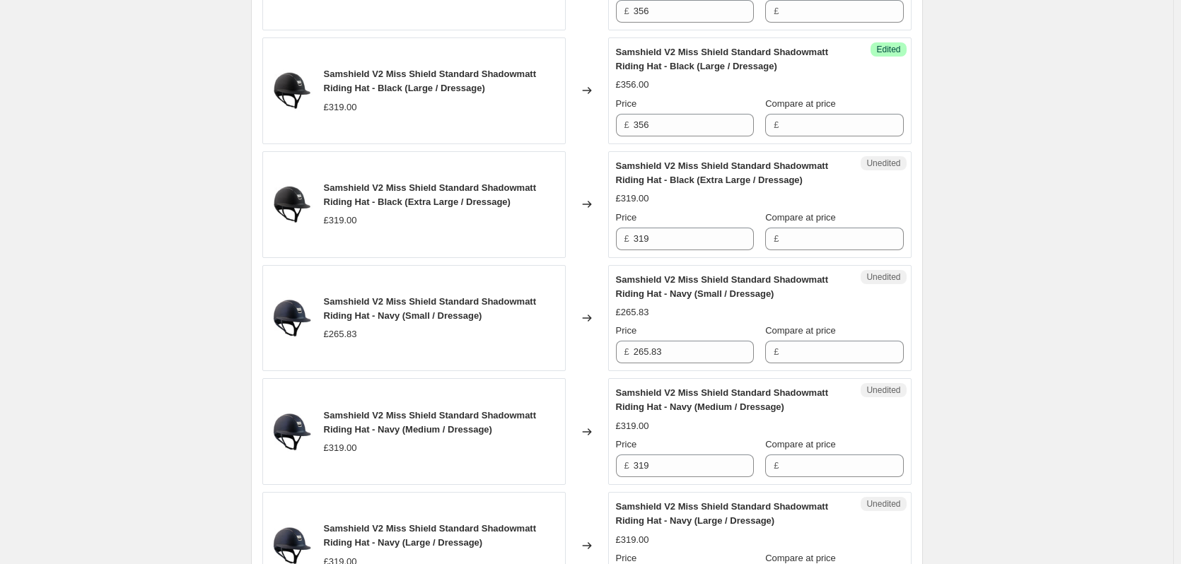
scroll to position [1273, 0]
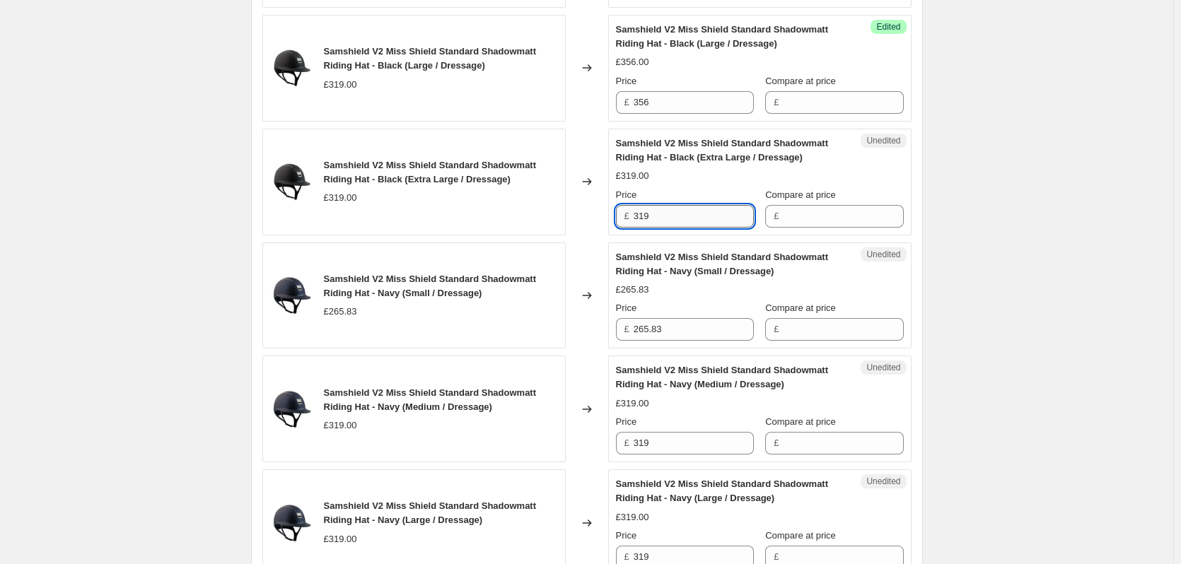
click at [662, 216] on input "319" at bounding box center [694, 216] width 120 height 23
type input "356"
click at [684, 324] on input "265.83" at bounding box center [694, 329] width 120 height 23
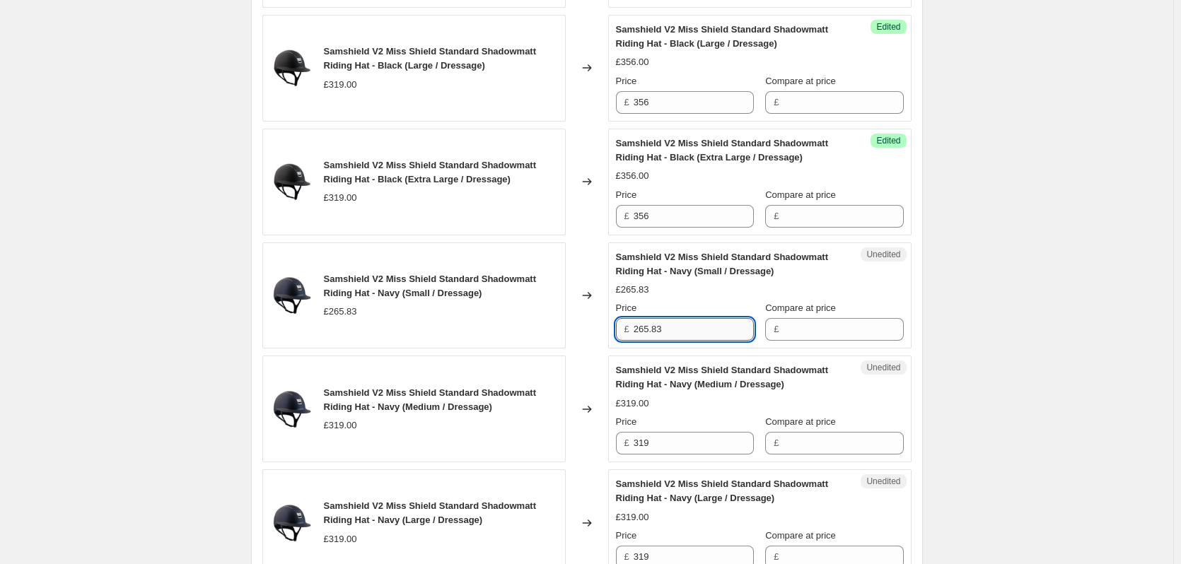
click at [684, 324] on input "265.83" at bounding box center [694, 329] width 120 height 23
type input "296.67"
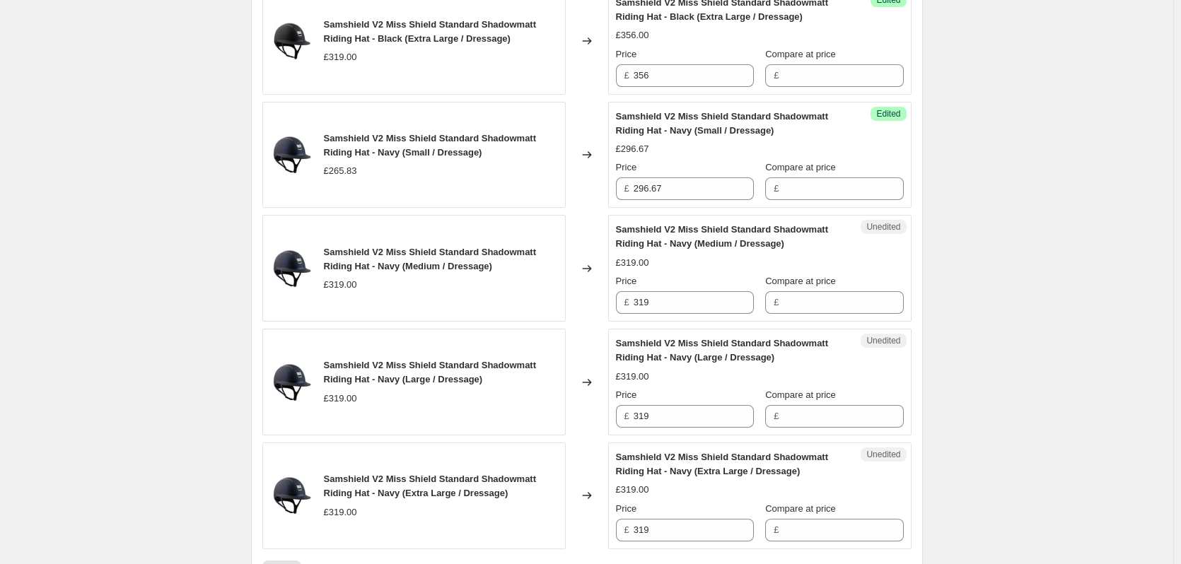
scroll to position [1414, 0]
click at [659, 303] on input "319" at bounding box center [694, 302] width 120 height 23
type input "356"
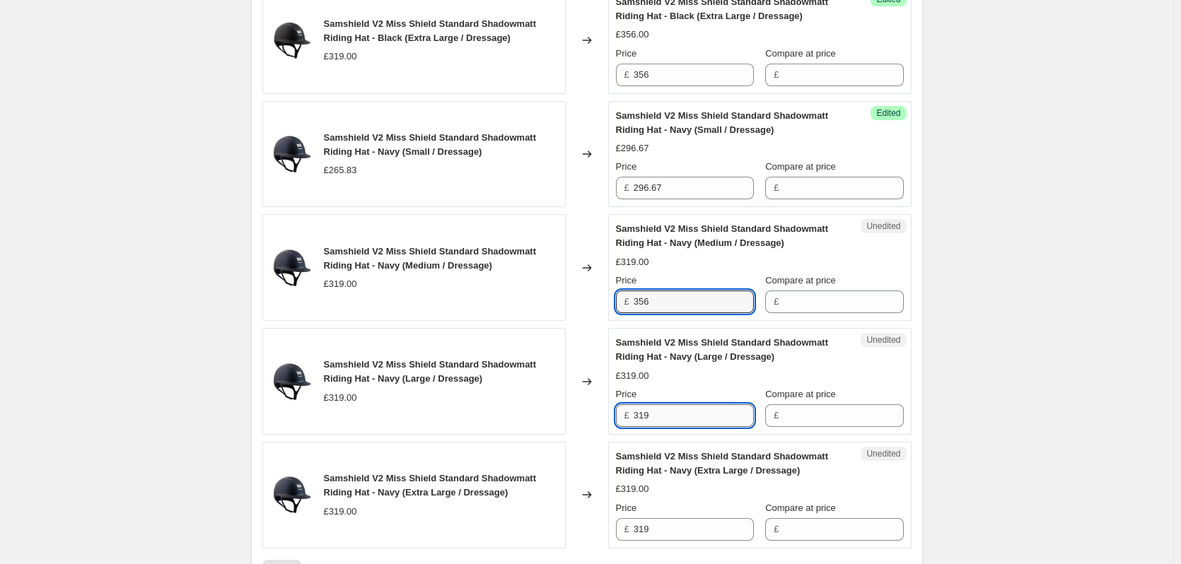
click at [665, 415] on input "319" at bounding box center [694, 415] width 120 height 23
type input "356"
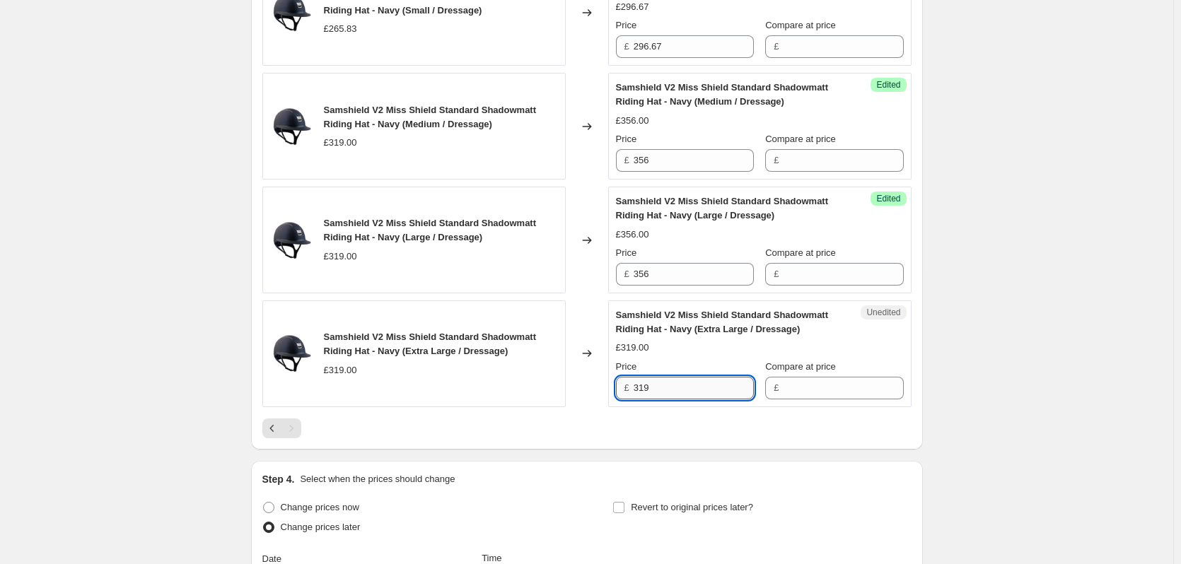
click at [701, 392] on input "319" at bounding box center [694, 388] width 120 height 23
type input "356"
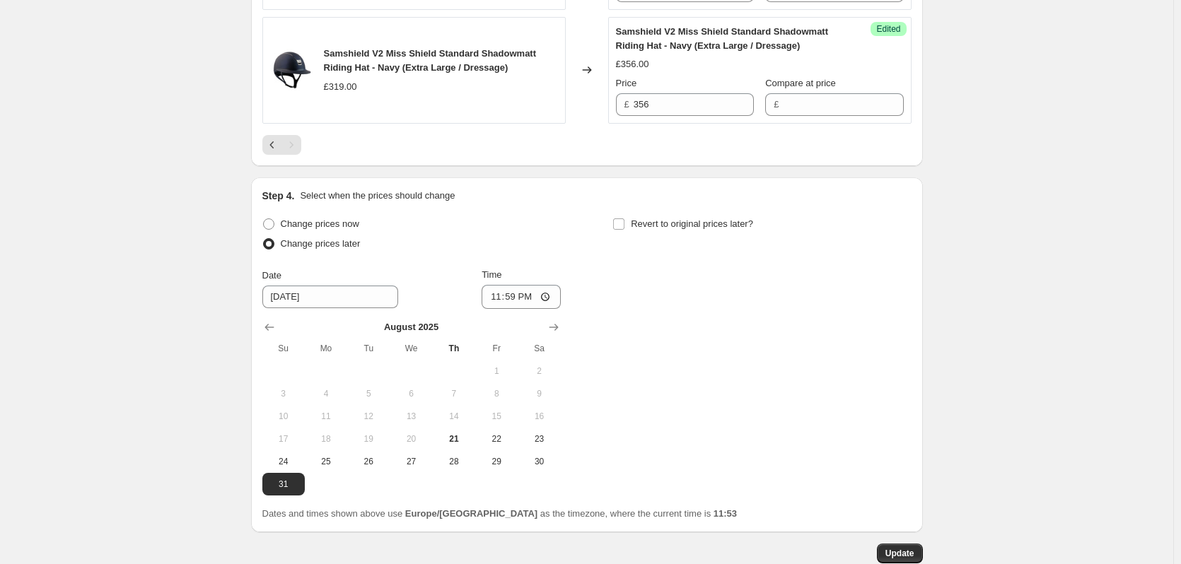
scroll to position [1909, 0]
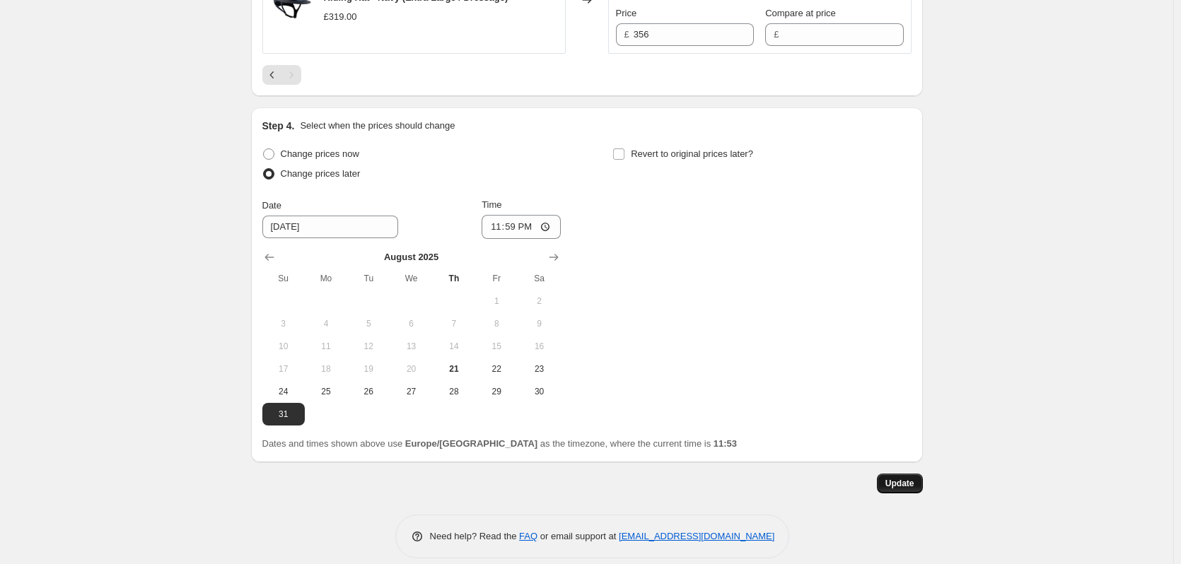
click at [904, 486] on span "Update" at bounding box center [899, 483] width 29 height 11
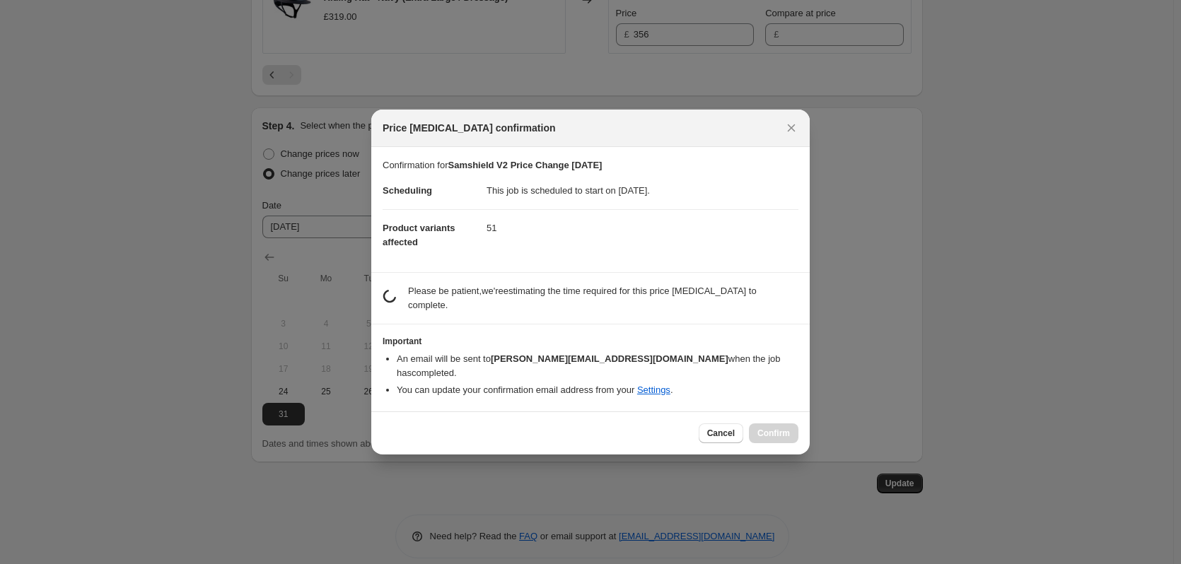
scroll to position [0, 0]
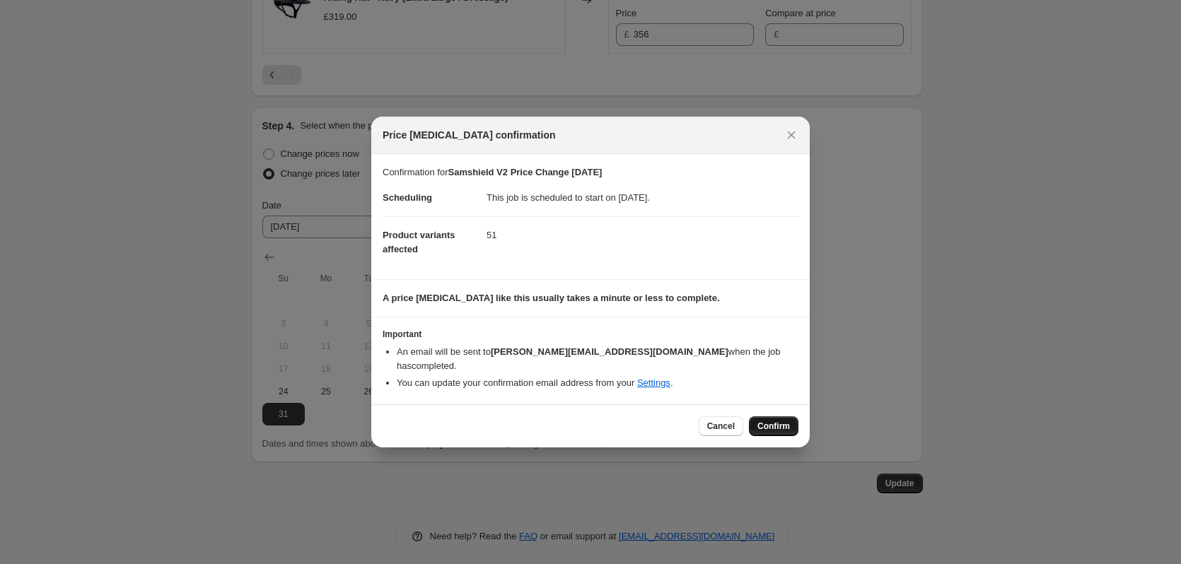
click at [766, 423] on span "Confirm" at bounding box center [773, 426] width 33 height 11
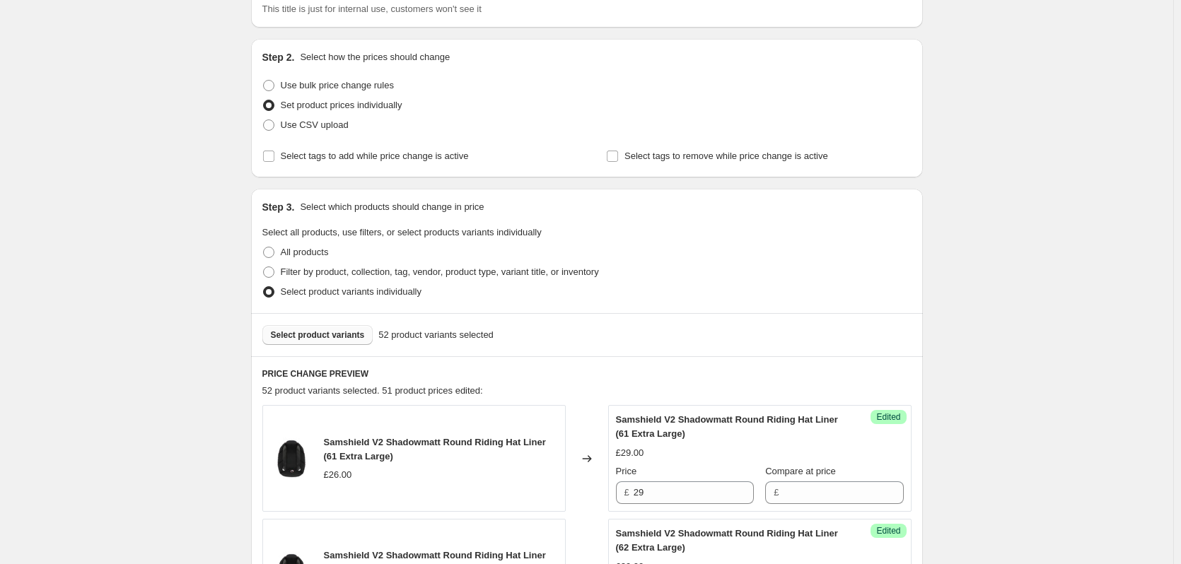
scroll to position [212, 0]
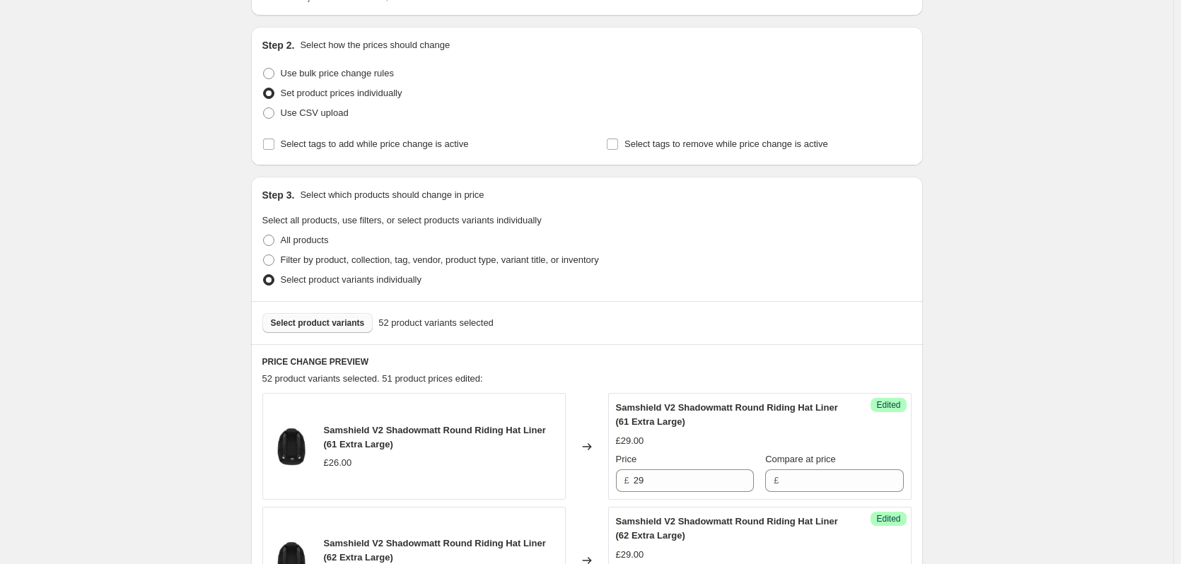
click at [321, 321] on span "Select product variants" at bounding box center [318, 322] width 94 height 11
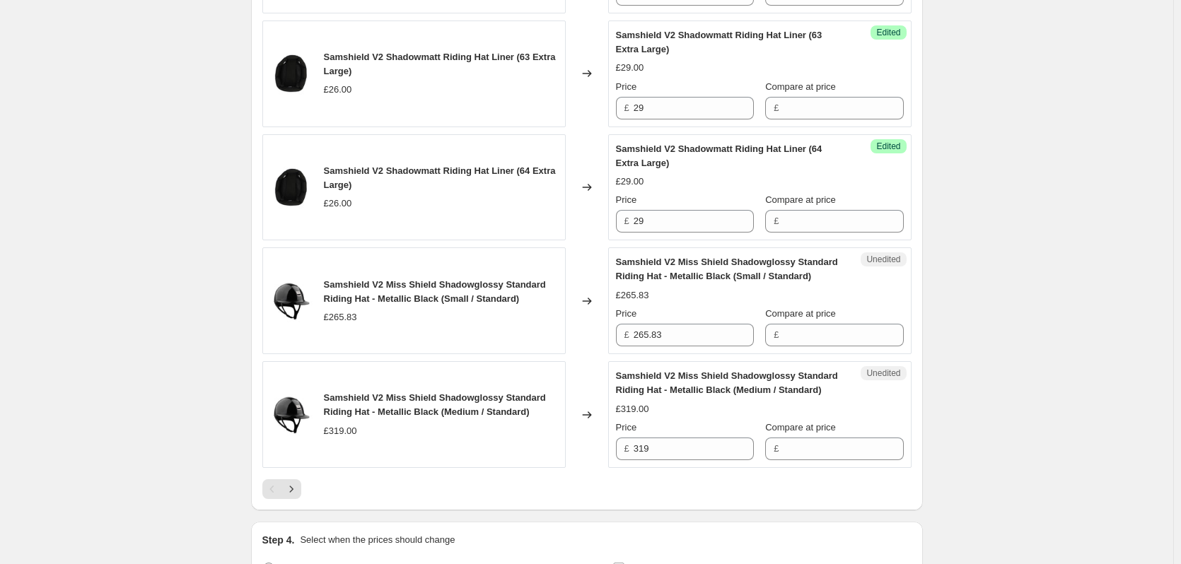
scroll to position [2475, 0]
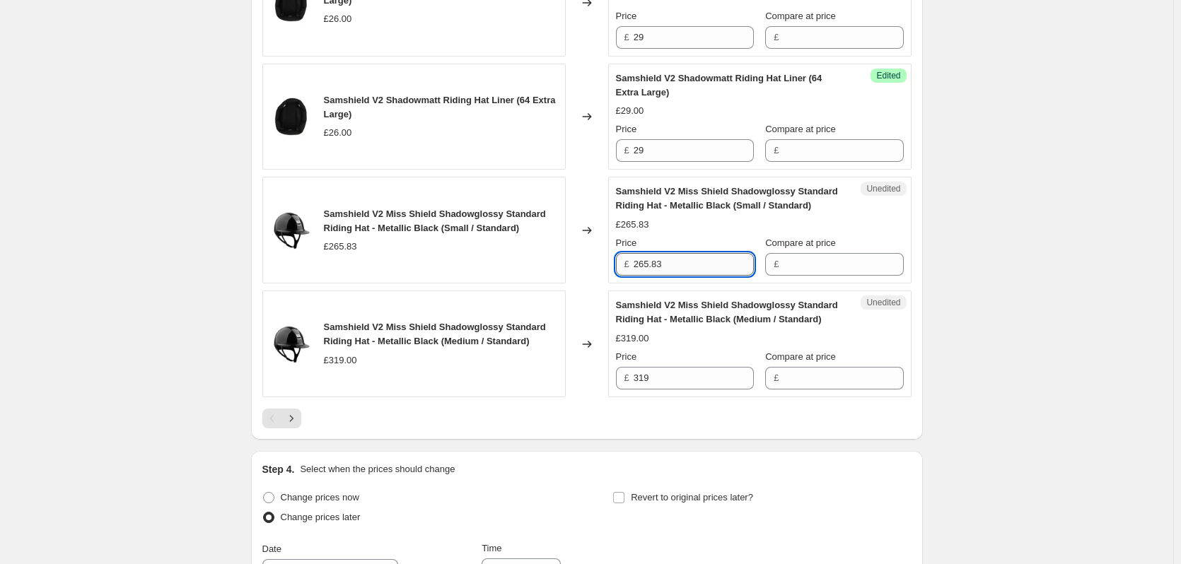
click at [684, 263] on input "265.83" at bounding box center [694, 264] width 120 height 23
type input "296.67"
click at [663, 380] on input "319" at bounding box center [694, 378] width 120 height 23
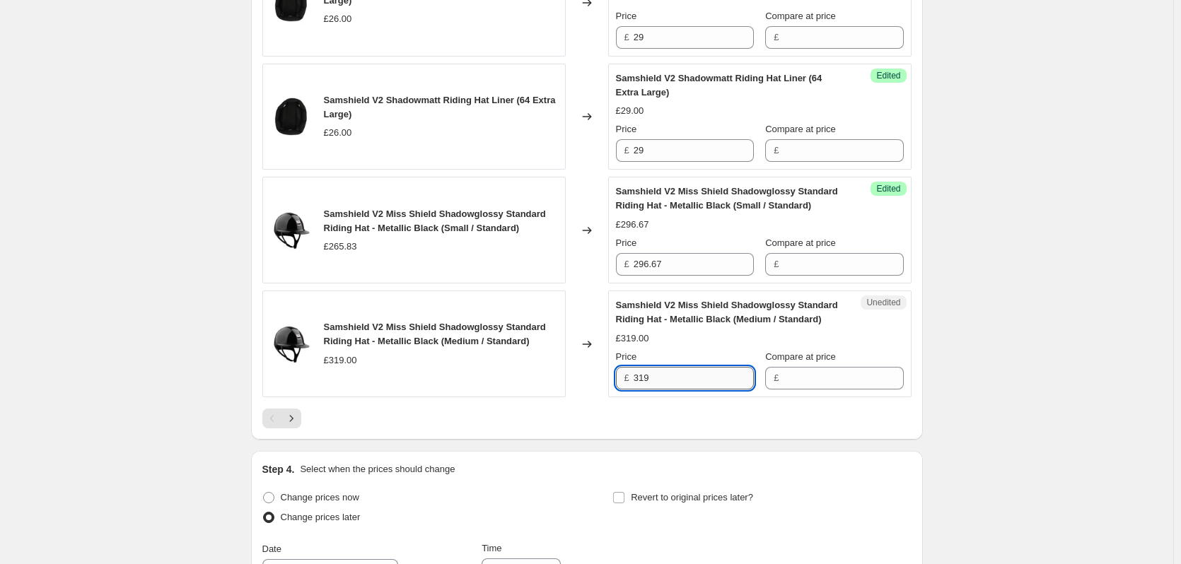
click at [663, 380] on input "319" at bounding box center [694, 378] width 120 height 23
type input "356"
click at [293, 416] on icon "Next" at bounding box center [291, 419] width 14 height 14
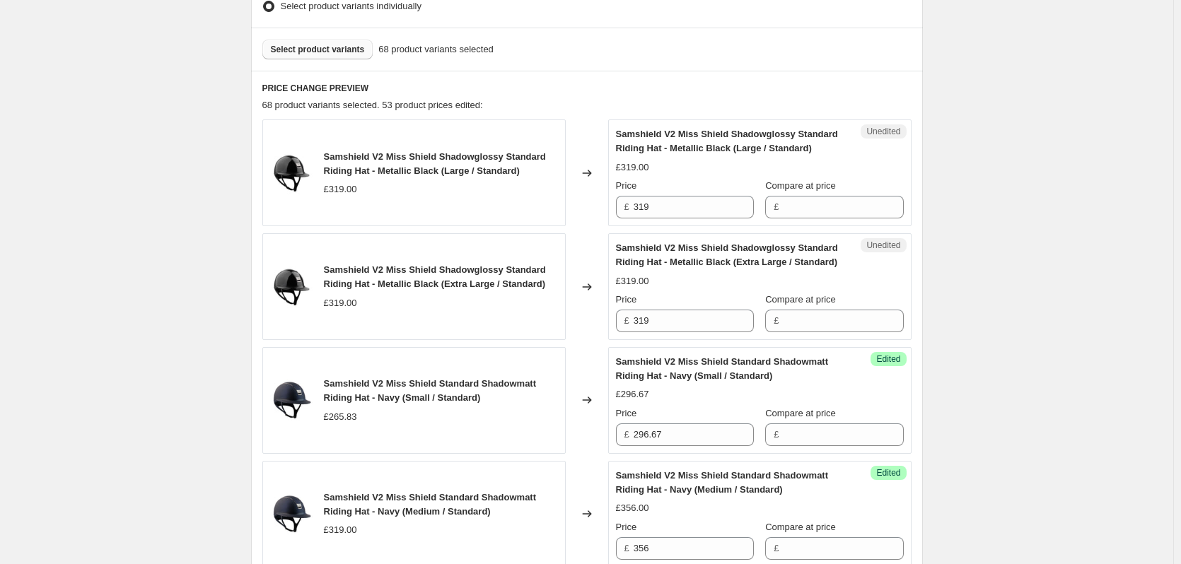
scroll to position [495, 0]
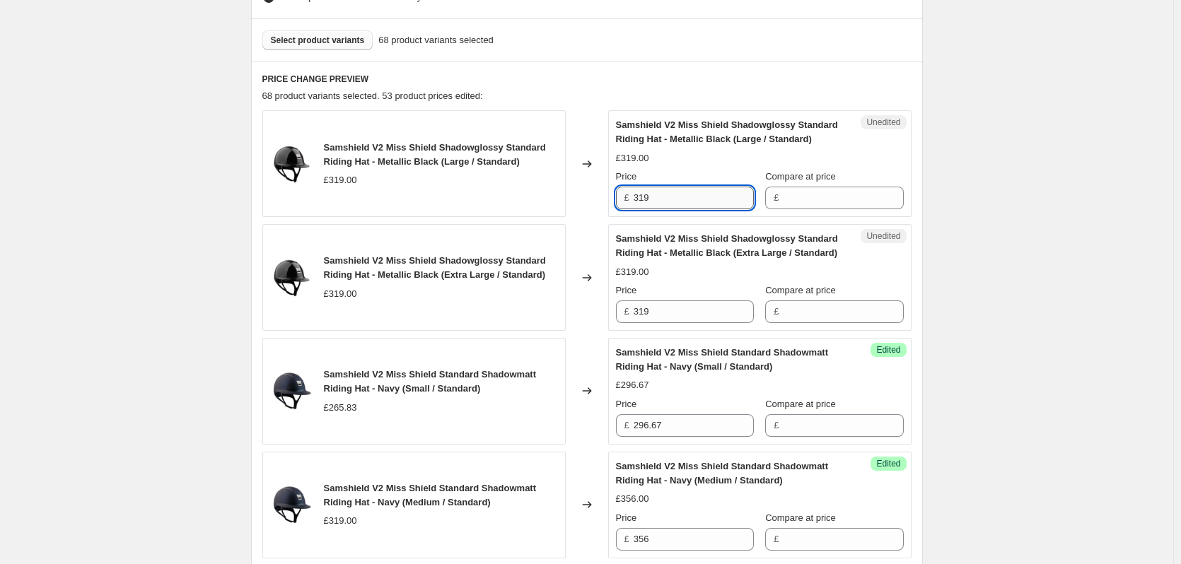
click at [652, 197] on input "319" at bounding box center [694, 198] width 120 height 23
type input "356"
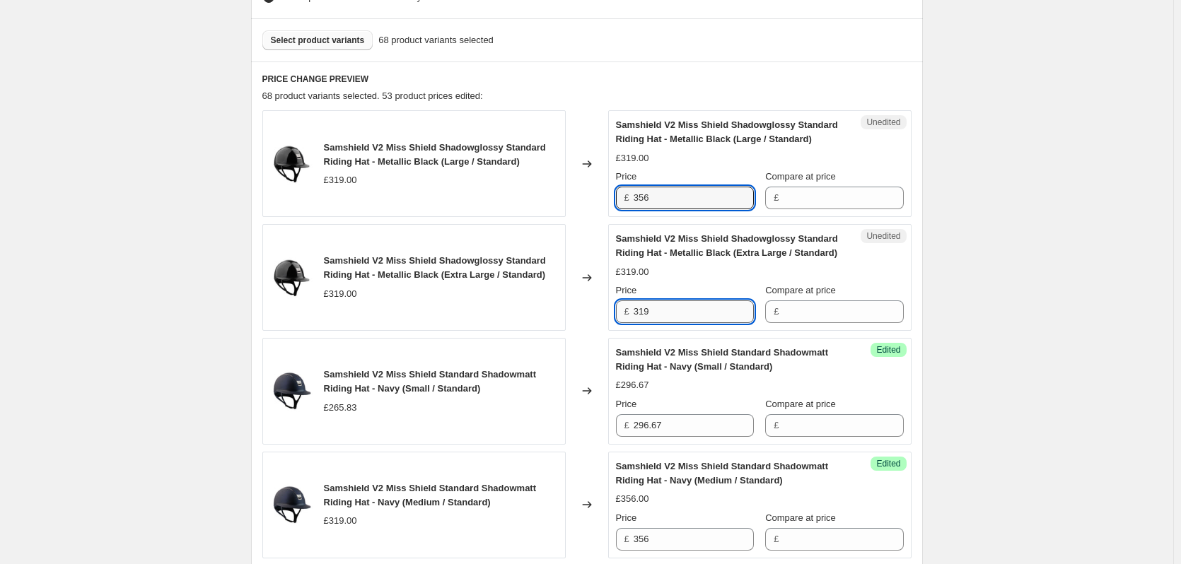
click at [653, 312] on input "319" at bounding box center [694, 312] width 120 height 23
type input "356"
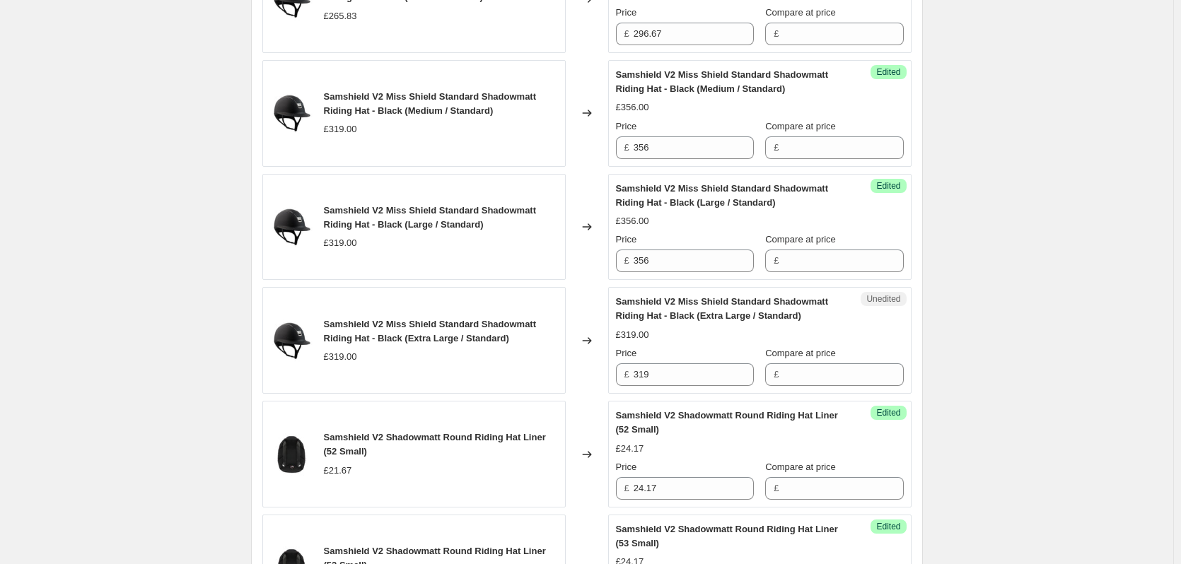
scroll to position [1343, 0]
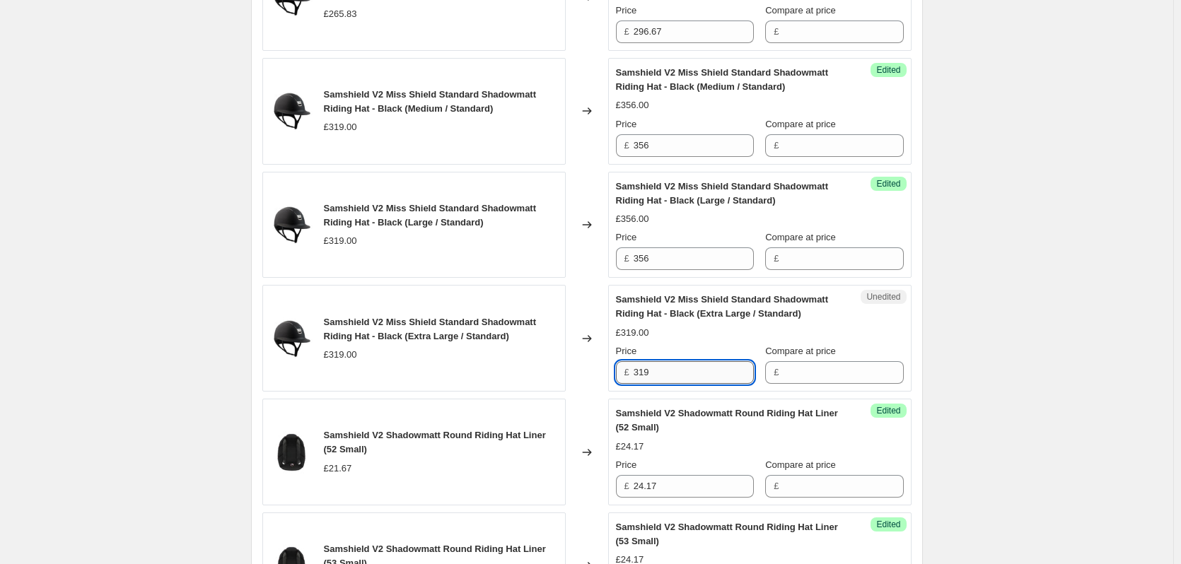
click at [660, 372] on input "319" at bounding box center [694, 372] width 120 height 23
type input "356"
click at [1043, 346] on div "Samshield V2 Price Change 1.9.25. This page is ready Samshield V2 Price Change …" at bounding box center [586, 356] width 1173 height 3398
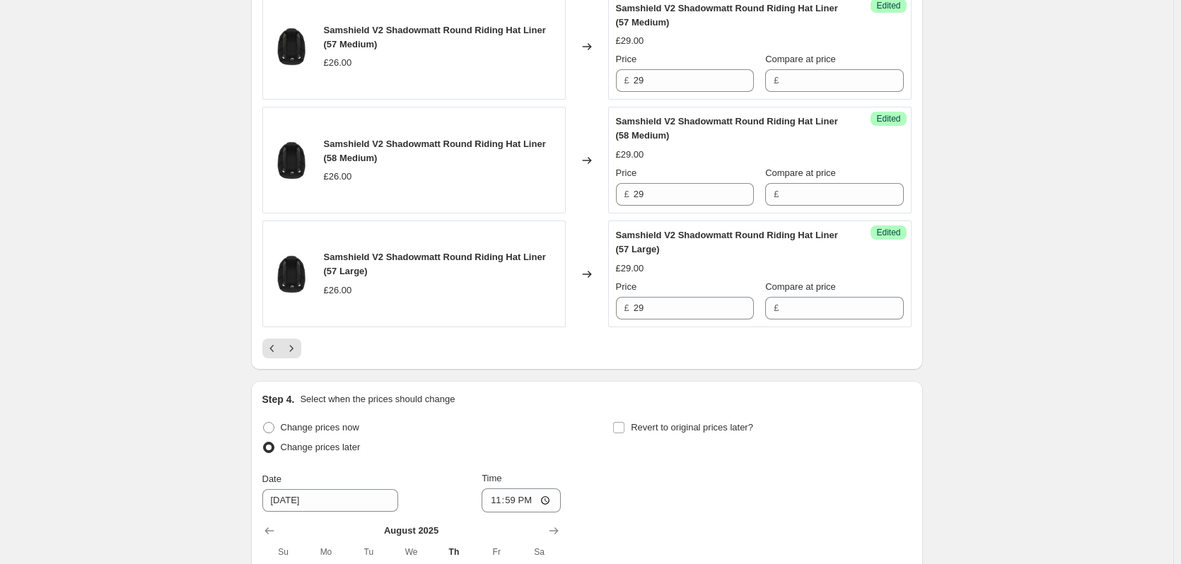
scroll to position [2546, 0]
click at [293, 346] on icon "Next" at bounding box center [291, 348] width 14 height 14
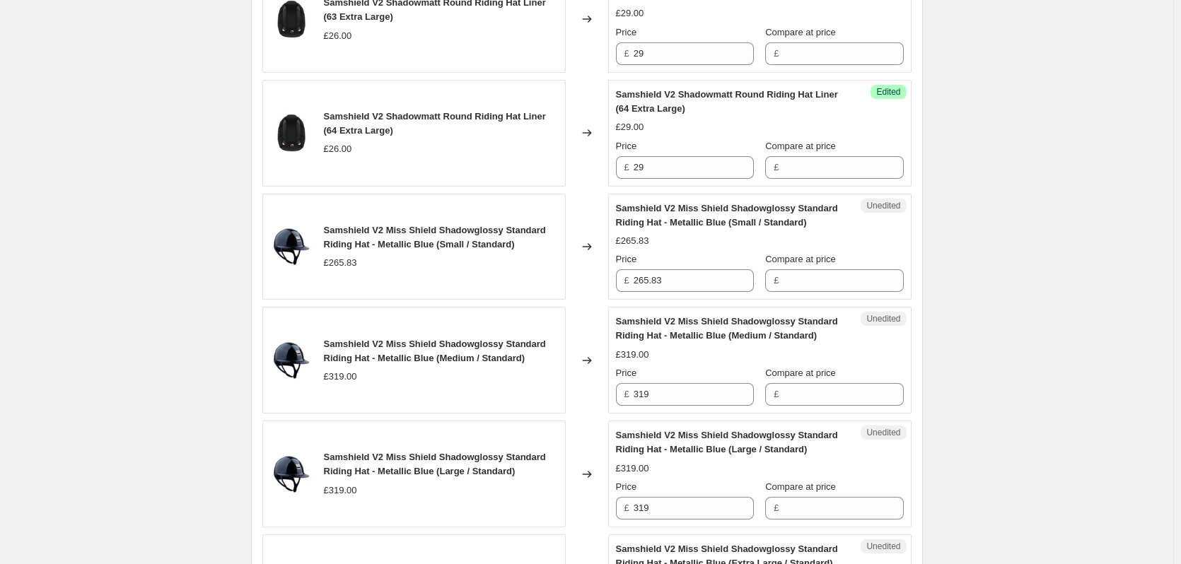
scroll to position [1343, 0]
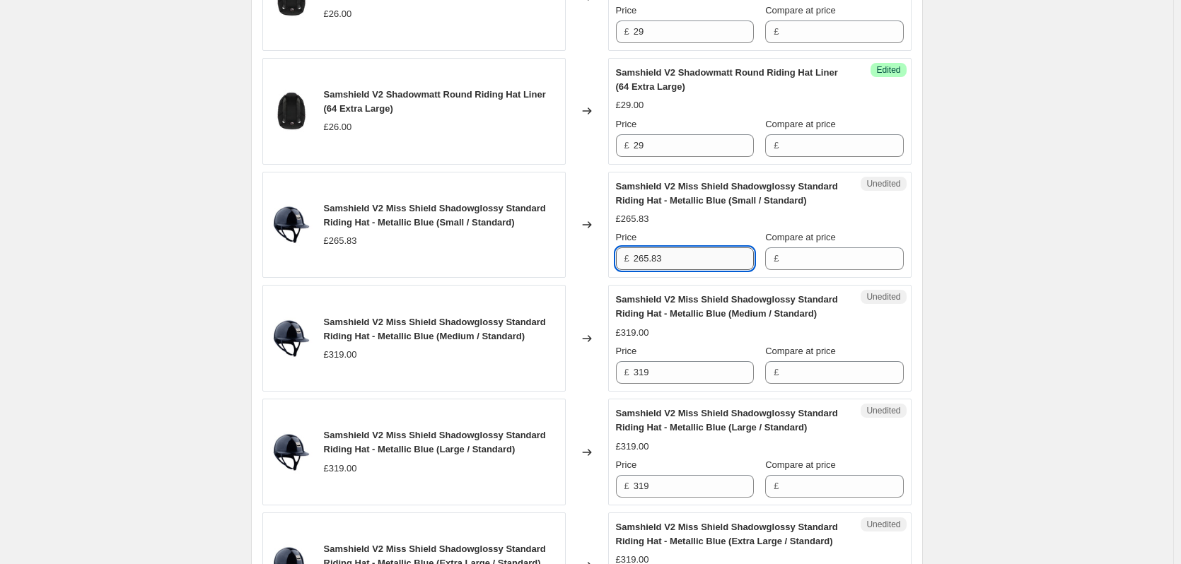
click at [677, 258] on input "265.83" at bounding box center [694, 258] width 120 height 23
type input "296.67"
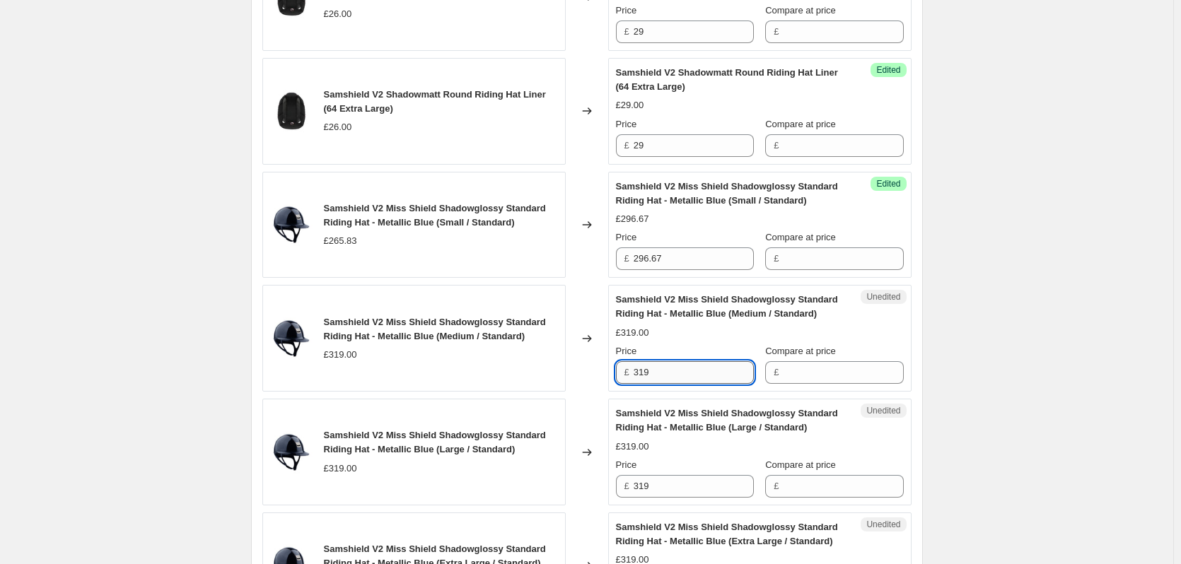
click at [662, 376] on input "319" at bounding box center [694, 372] width 120 height 23
type input "356"
click at [663, 482] on input "319" at bounding box center [694, 486] width 120 height 23
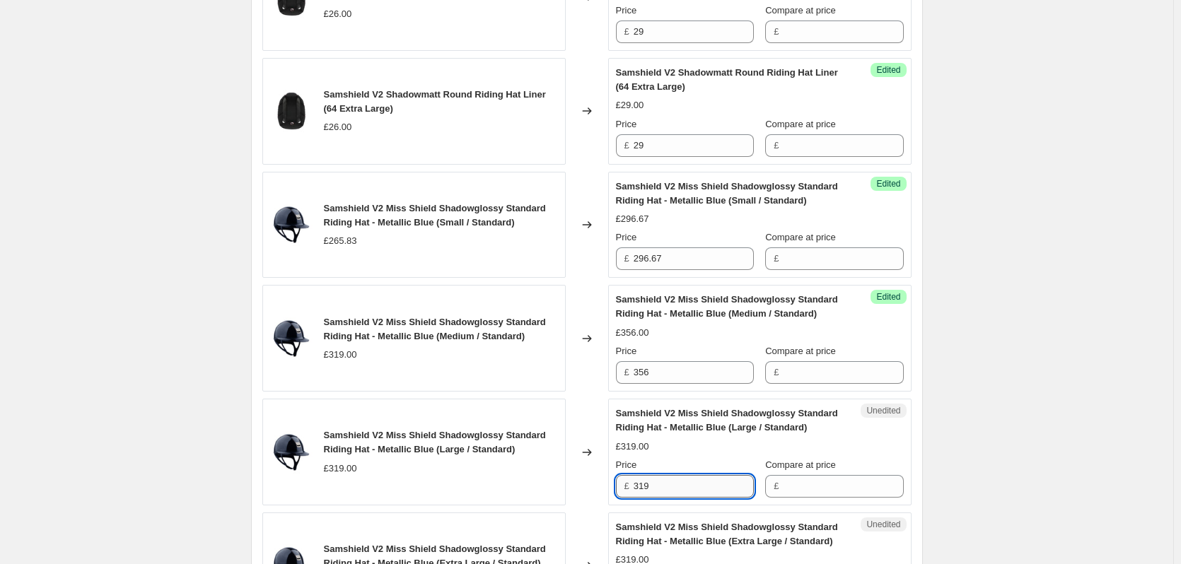
click at [663, 482] on input "319" at bounding box center [694, 486] width 120 height 23
type input "356"
click at [979, 421] on div "Samshield V2 Price Change 1.9.25. This page is ready Samshield V2 Price Change …" at bounding box center [586, 356] width 1173 height 3398
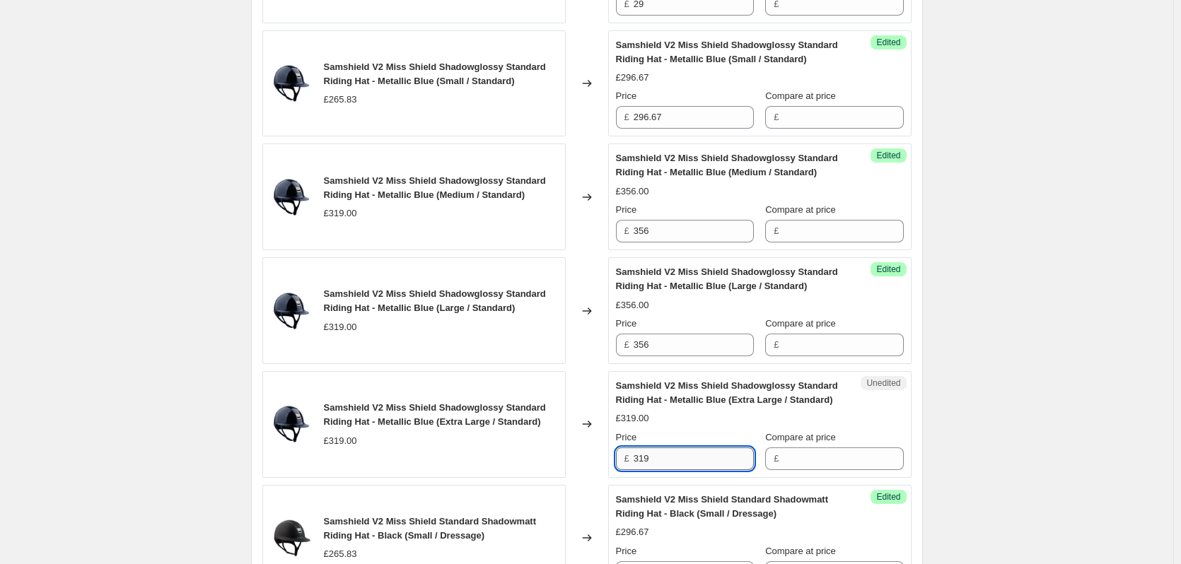
click at [665, 459] on input "319" at bounding box center [694, 459] width 120 height 23
type input "356"
click at [1065, 397] on div "Samshield V2 Price Change 1.9.25. This page is ready Samshield V2 Price Change …" at bounding box center [586, 214] width 1173 height 3398
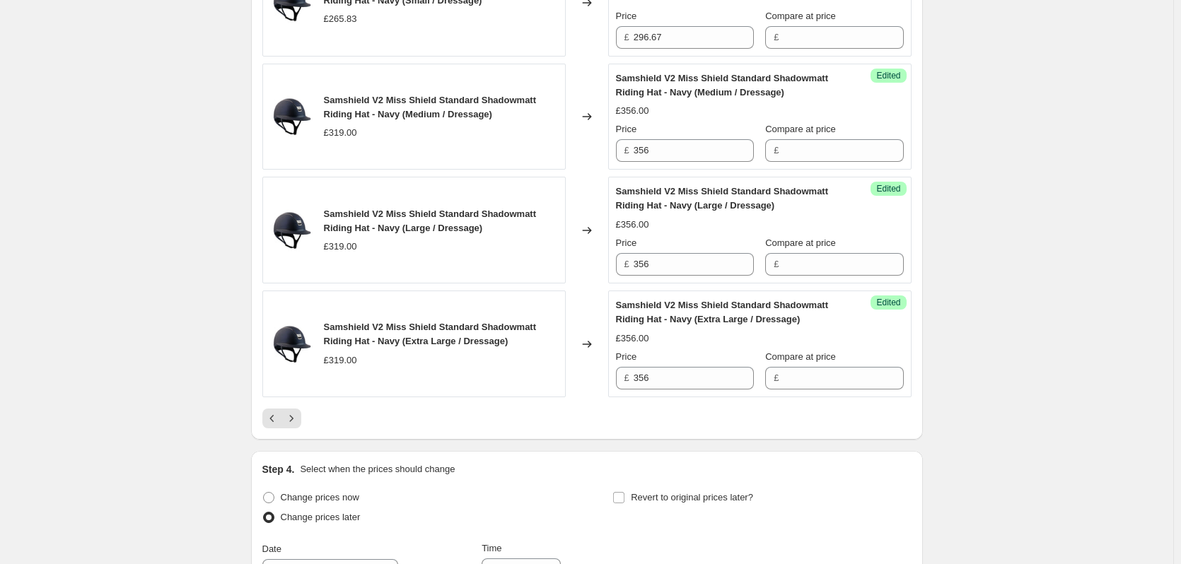
scroll to position [2546, 0]
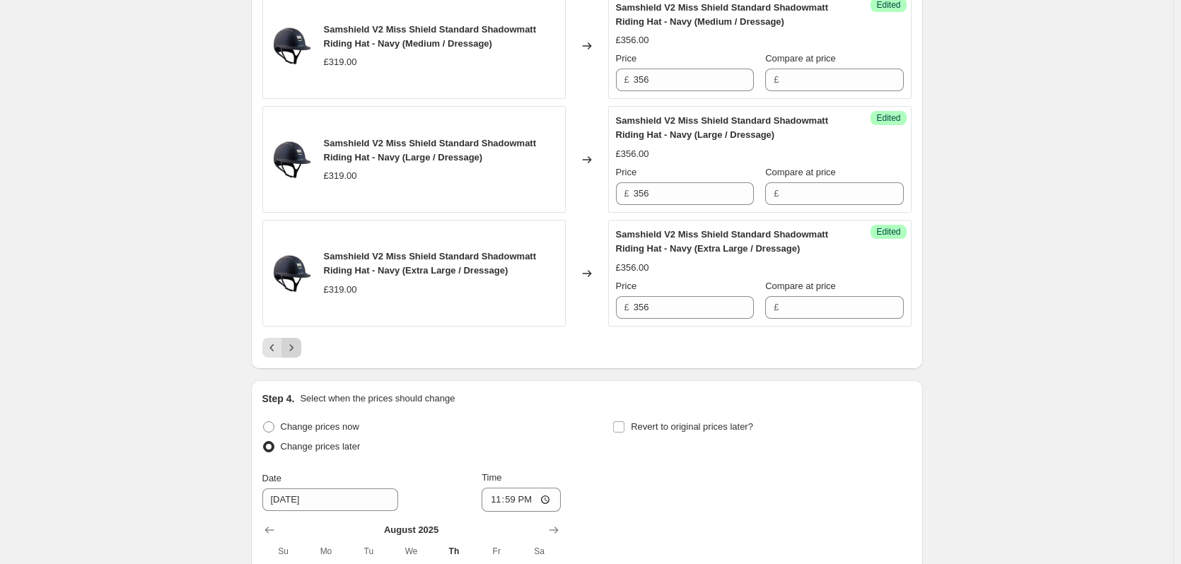
click at [293, 349] on icon "Next" at bounding box center [291, 348] width 14 height 14
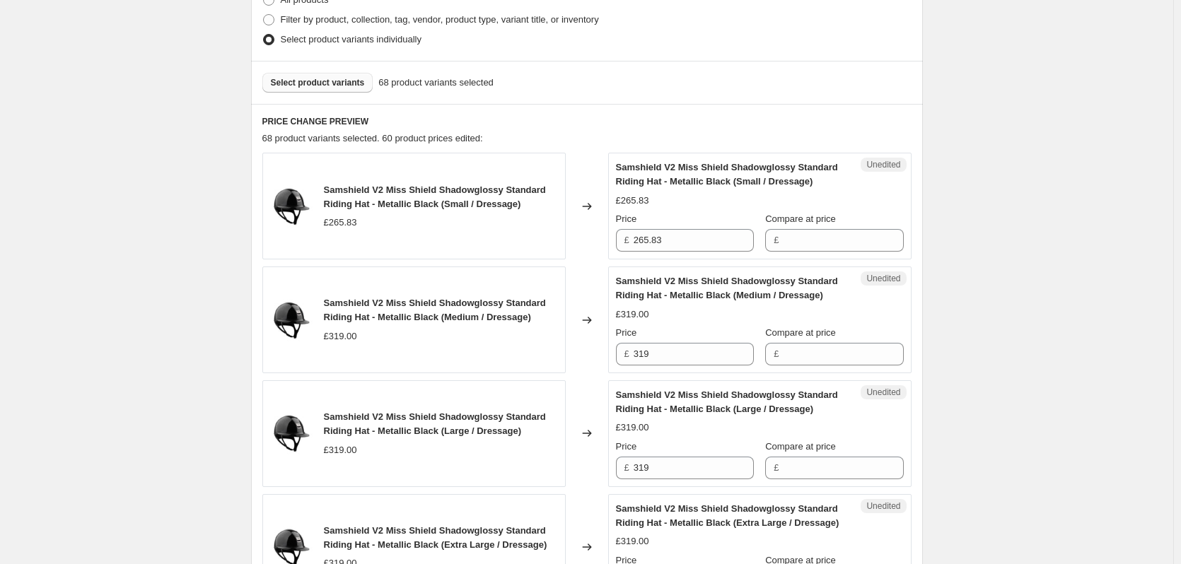
scroll to position [480, 0]
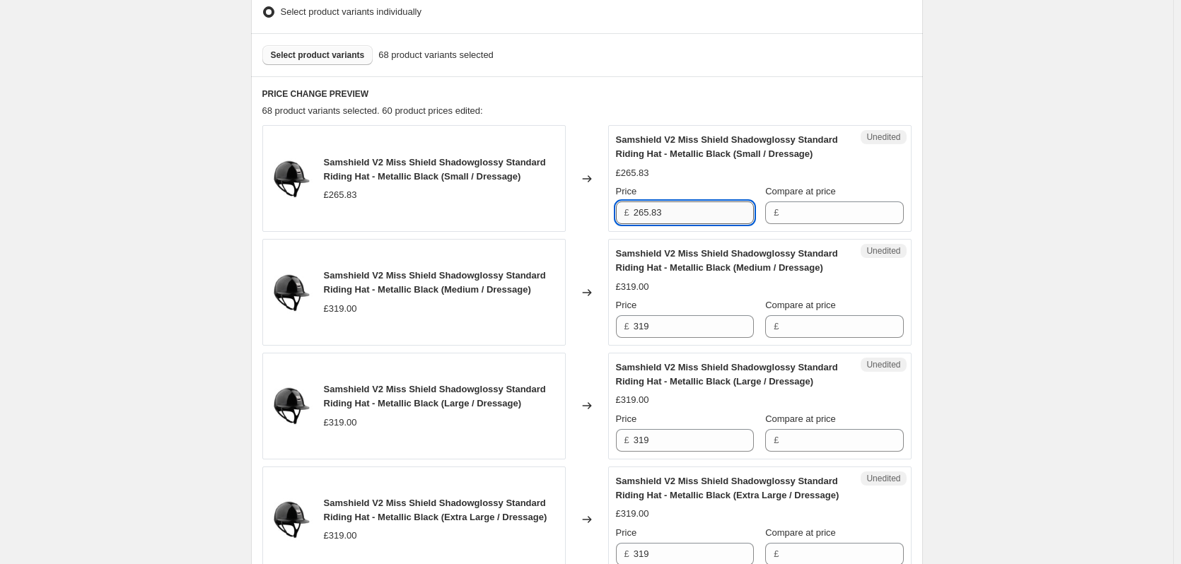
click at [712, 218] on input "265.83" at bounding box center [694, 213] width 120 height 23
type input "296.67"
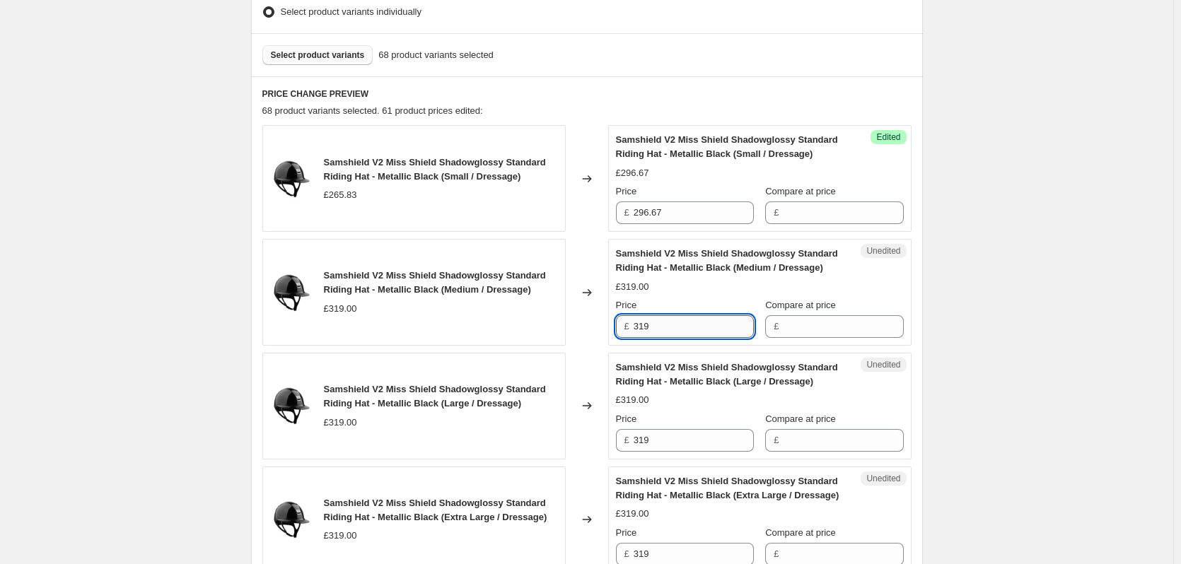
click at [660, 328] on input "319" at bounding box center [694, 326] width 120 height 23
type input "356"
click at [661, 437] on input "319" at bounding box center [694, 440] width 120 height 23
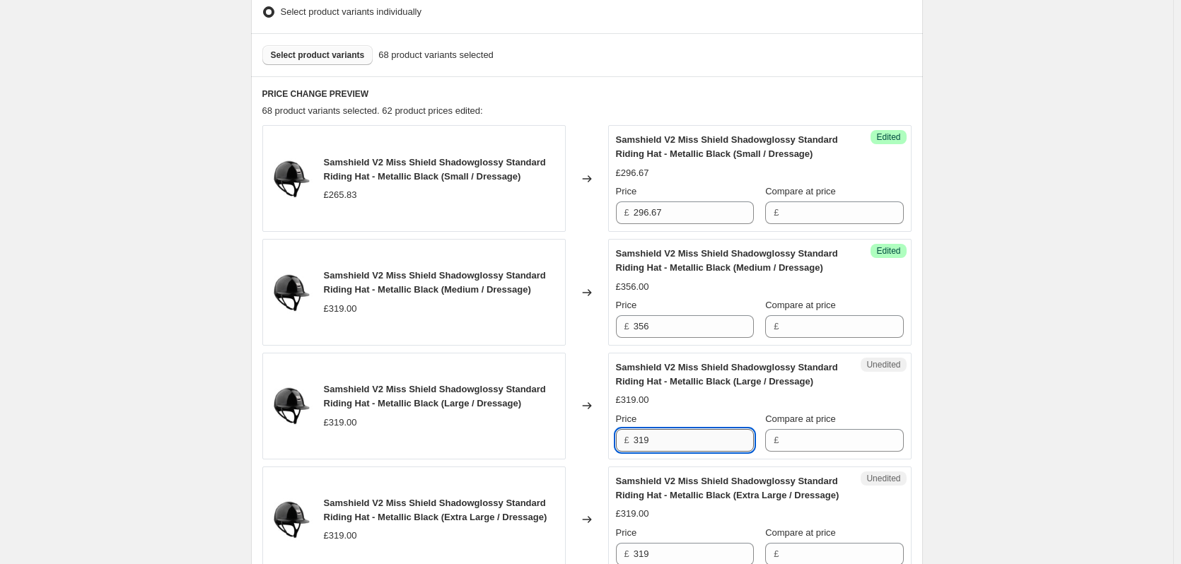
click at [661, 437] on input "319" at bounding box center [694, 440] width 120 height 23
type input "356"
click at [1092, 431] on div "Samshield V2 Price Change 1.9.25. This page is ready Samshield V2 Price Change …" at bounding box center [586, 537] width 1173 height 2034
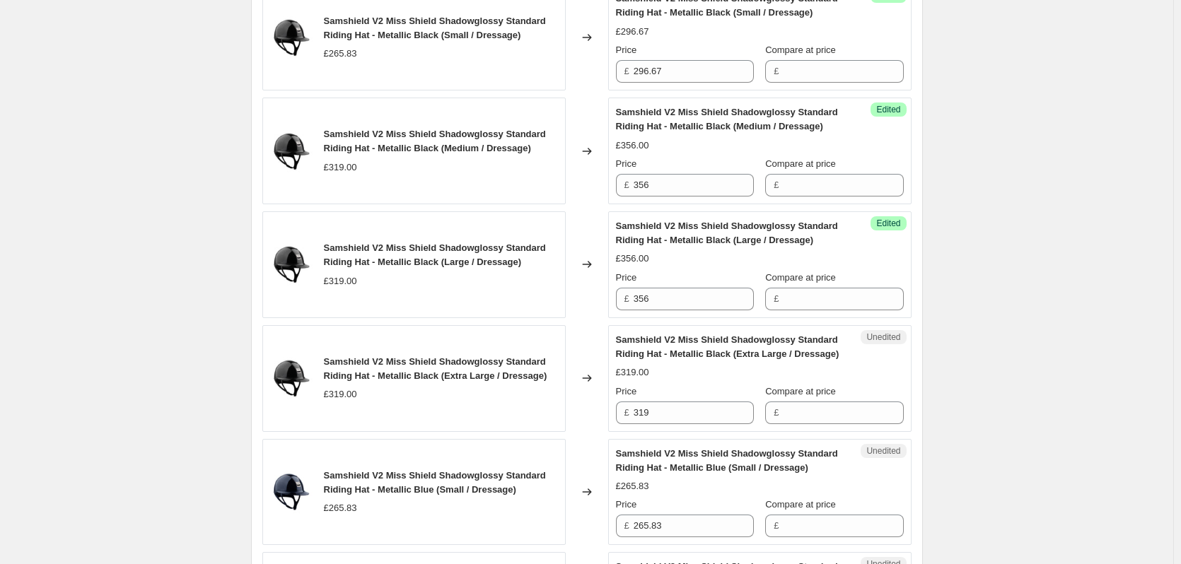
scroll to position [692, 0]
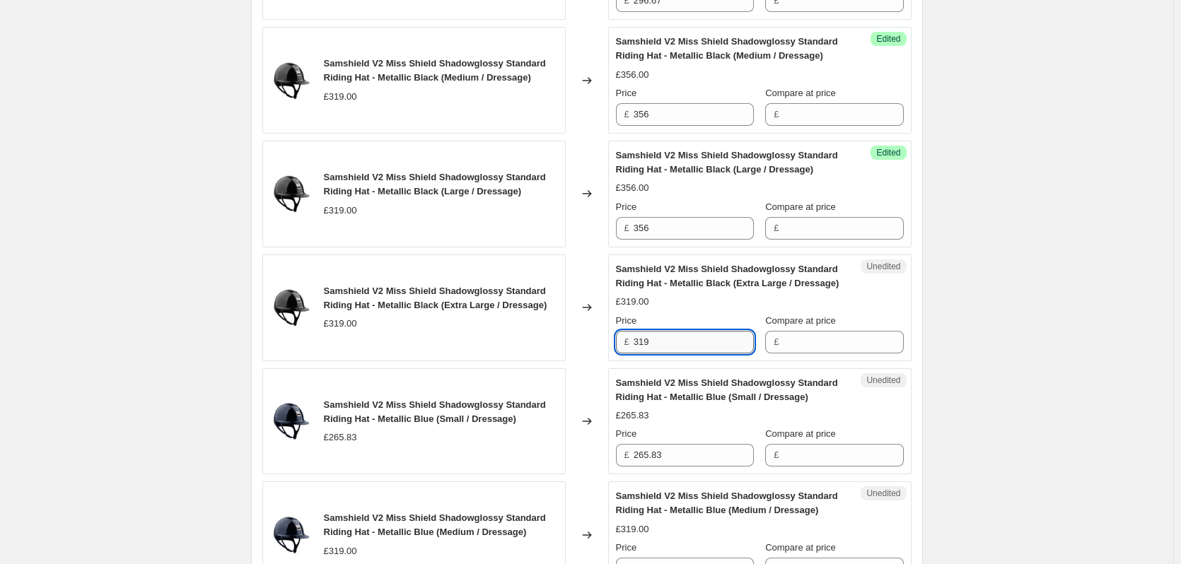
click at [696, 350] on input "319" at bounding box center [694, 342] width 120 height 23
type input "356"
click at [682, 453] on input "265.83" at bounding box center [694, 455] width 120 height 23
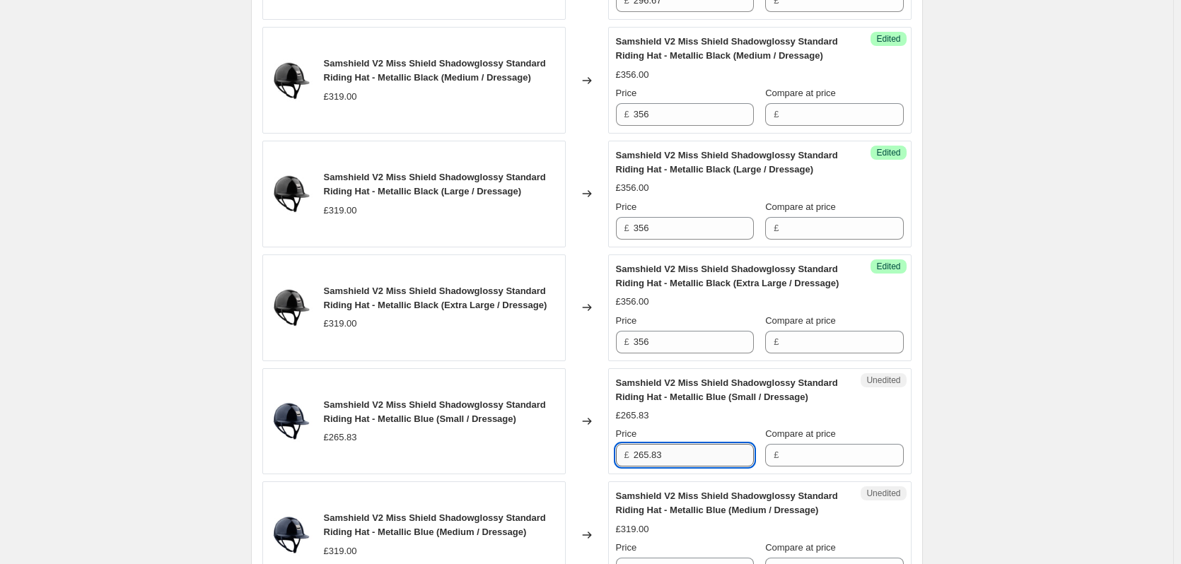
click at [682, 453] on input "265.83" at bounding box center [694, 455] width 120 height 23
type input "296.67"
click at [1046, 393] on div "Samshield V2 Price Change 1.9.25. This page is ready Samshield V2 Price Change …" at bounding box center [586, 325] width 1173 height 2034
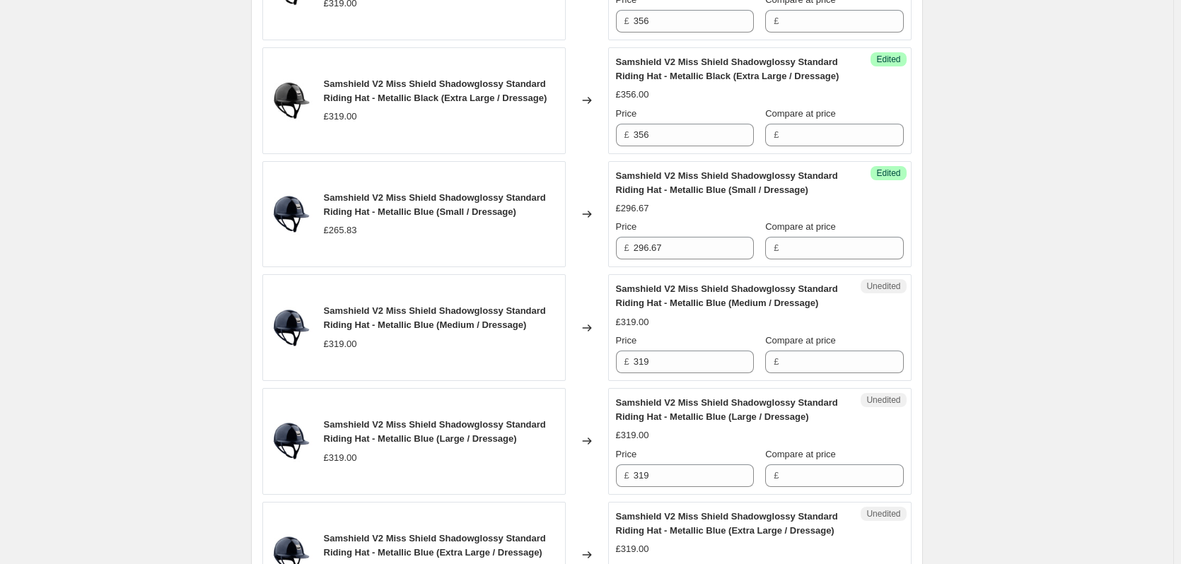
scroll to position [904, 0]
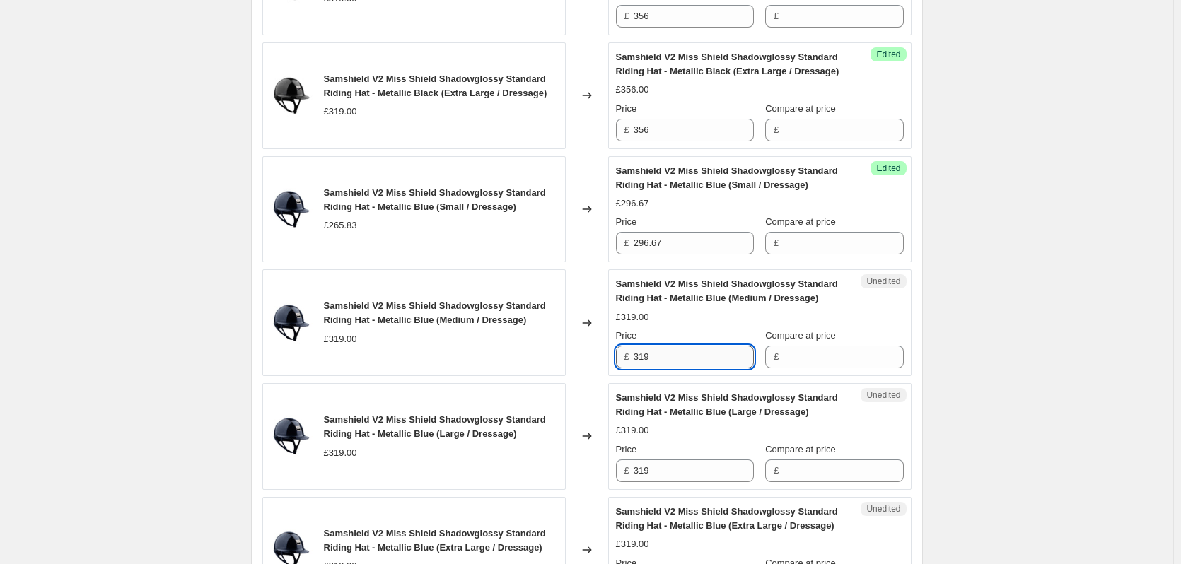
click at [677, 357] on input "319" at bounding box center [694, 357] width 120 height 23
type input "356"
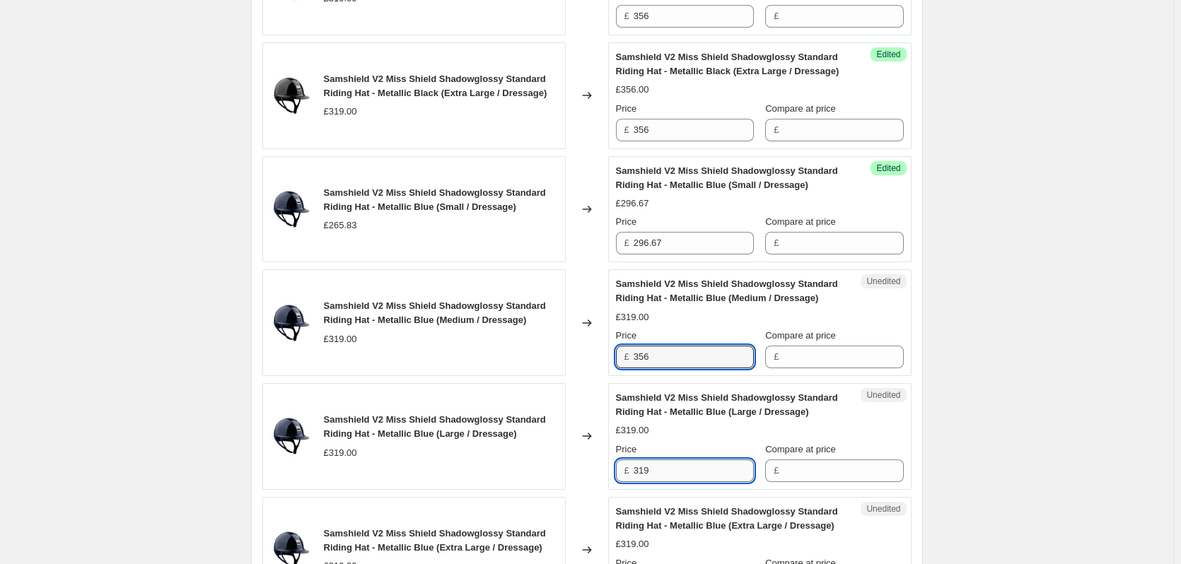
click at [656, 471] on input "319" at bounding box center [694, 471] width 120 height 23
type input "356"
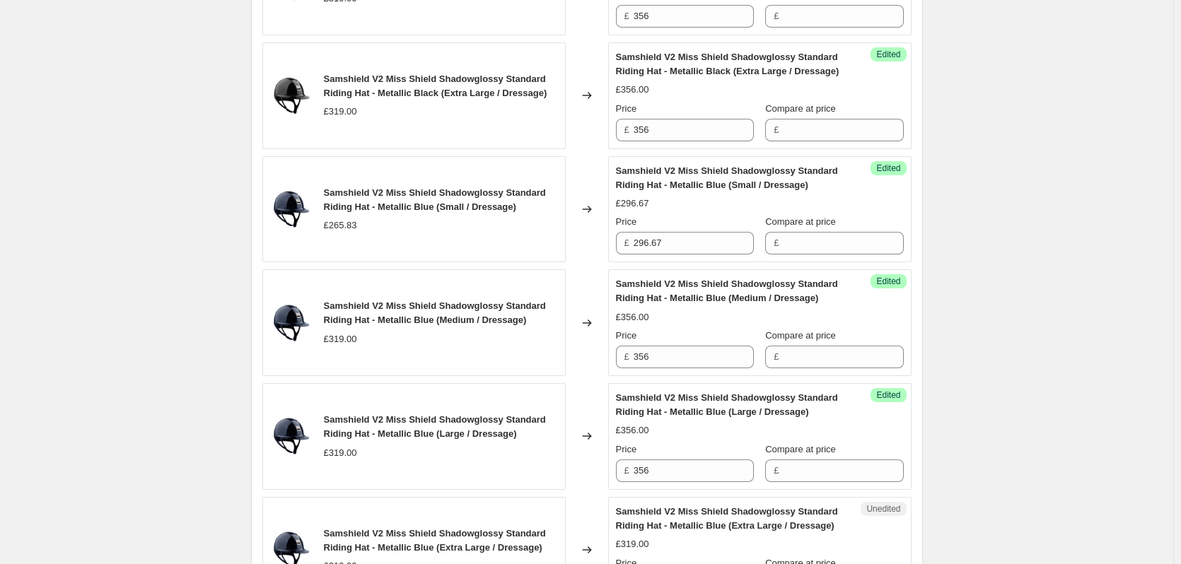
click at [1046, 433] on div "Samshield V2 Price Change 1.9.25. This page is ready Samshield V2 Price Change …" at bounding box center [586, 113] width 1173 height 2034
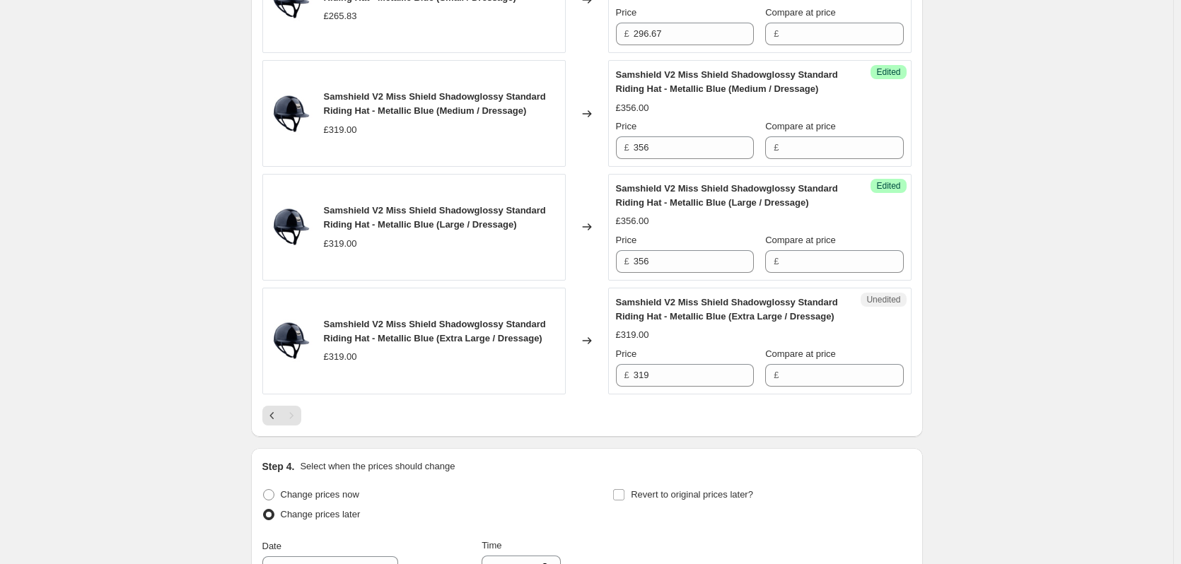
scroll to position [1116, 0]
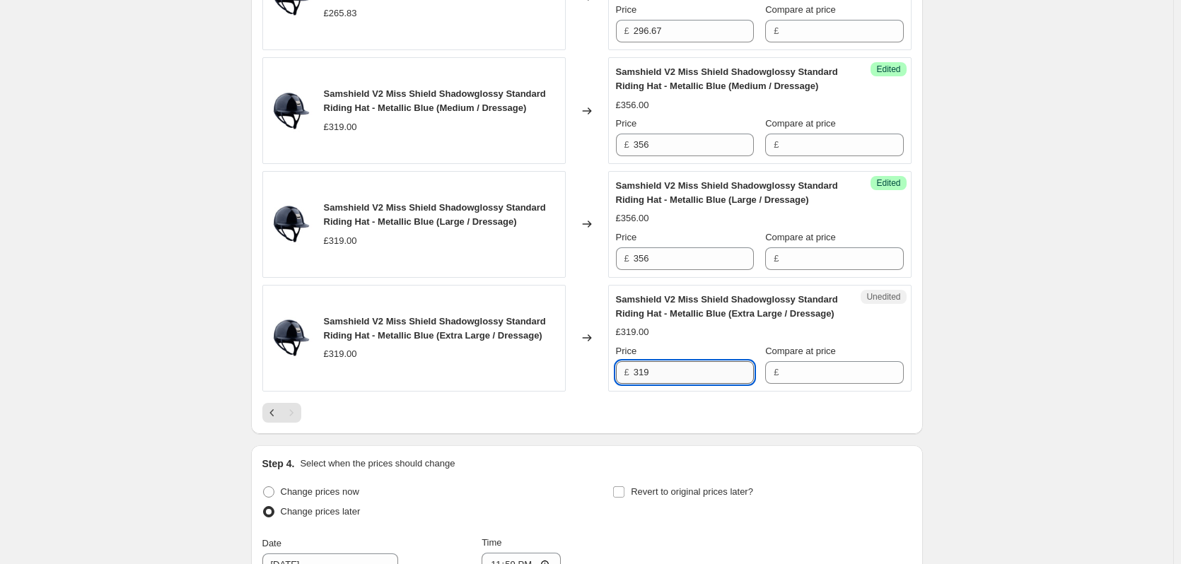
click at [708, 374] on input "319" at bounding box center [694, 372] width 120 height 23
type input "356"
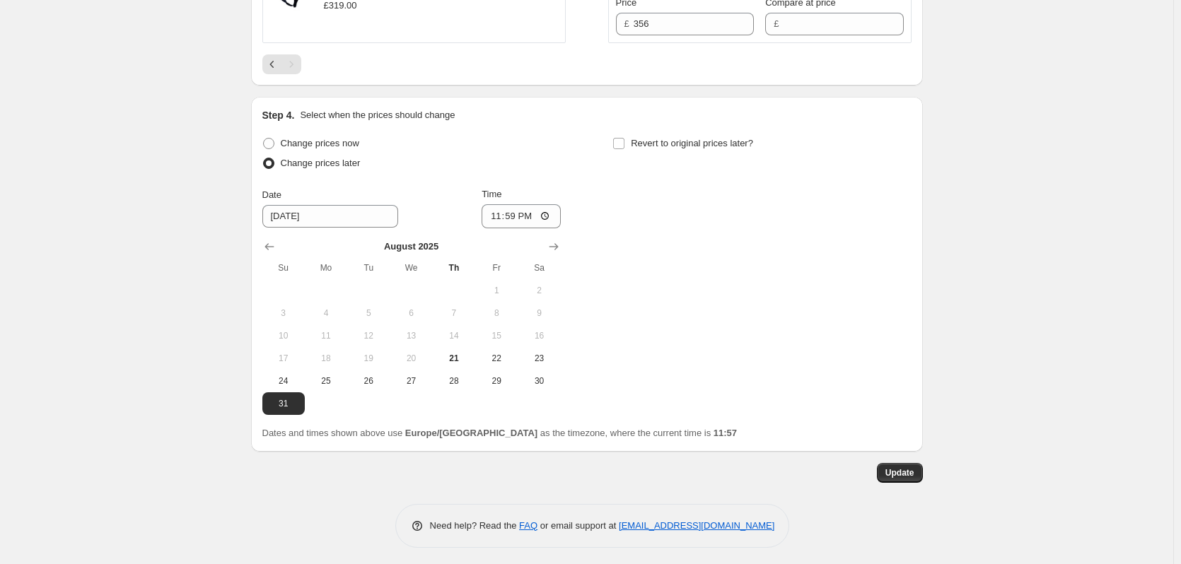
scroll to position [1470, 0]
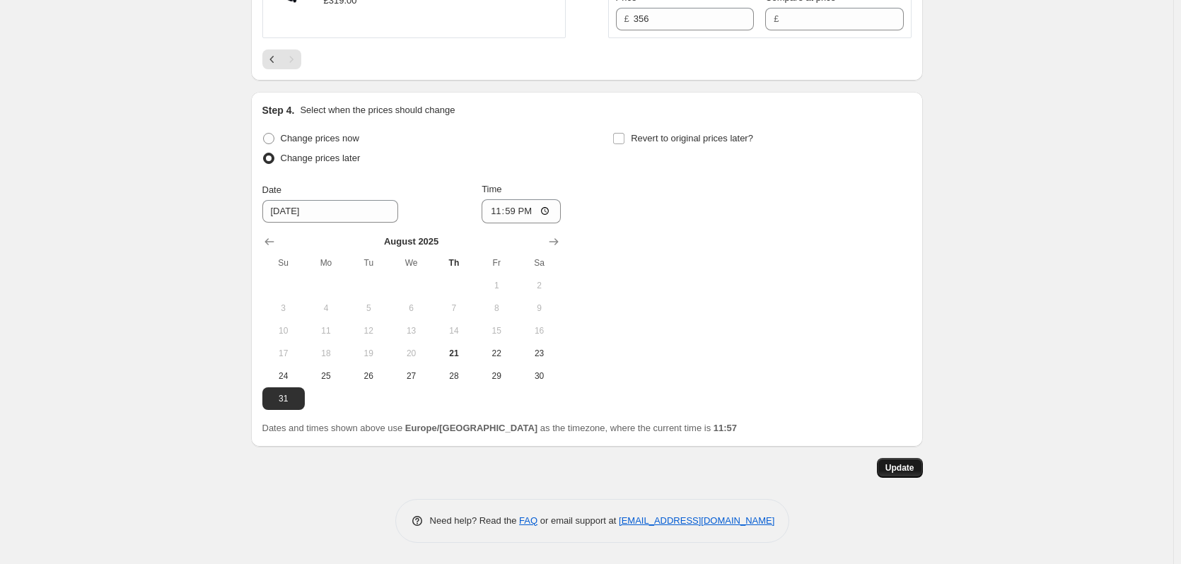
click at [895, 465] on span "Update" at bounding box center [899, 467] width 29 height 11
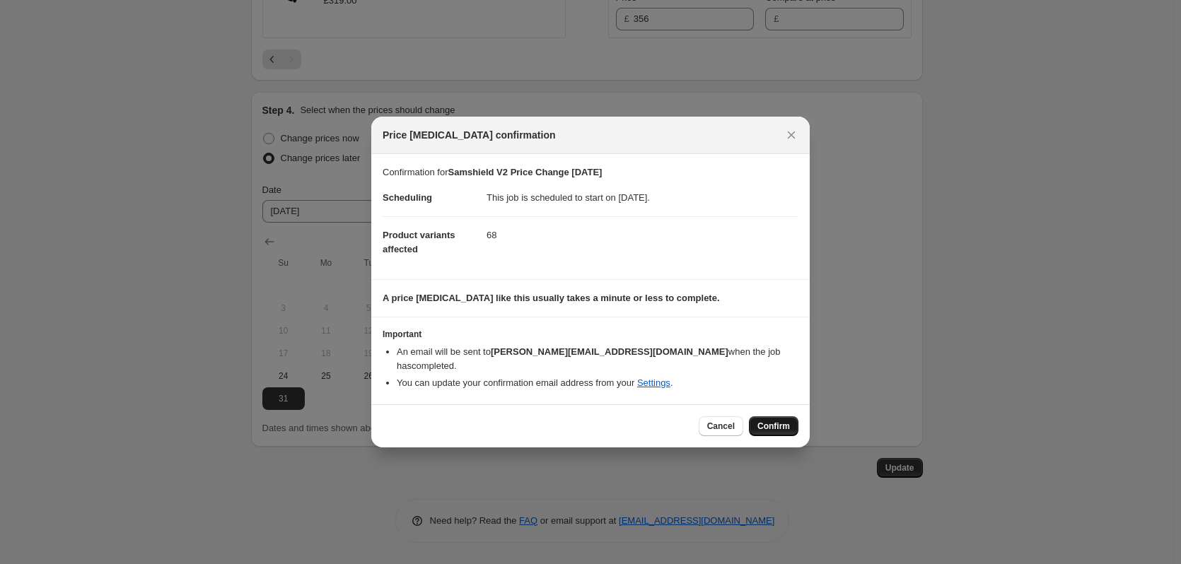
click at [774, 424] on span "Confirm" at bounding box center [773, 426] width 33 height 11
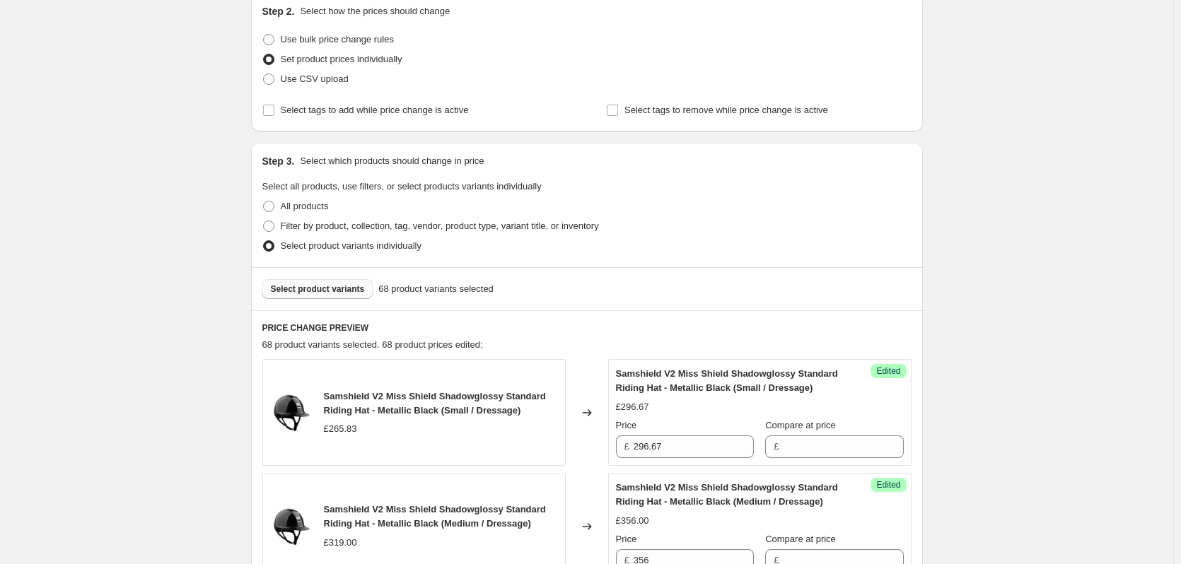
scroll to position [354, 0]
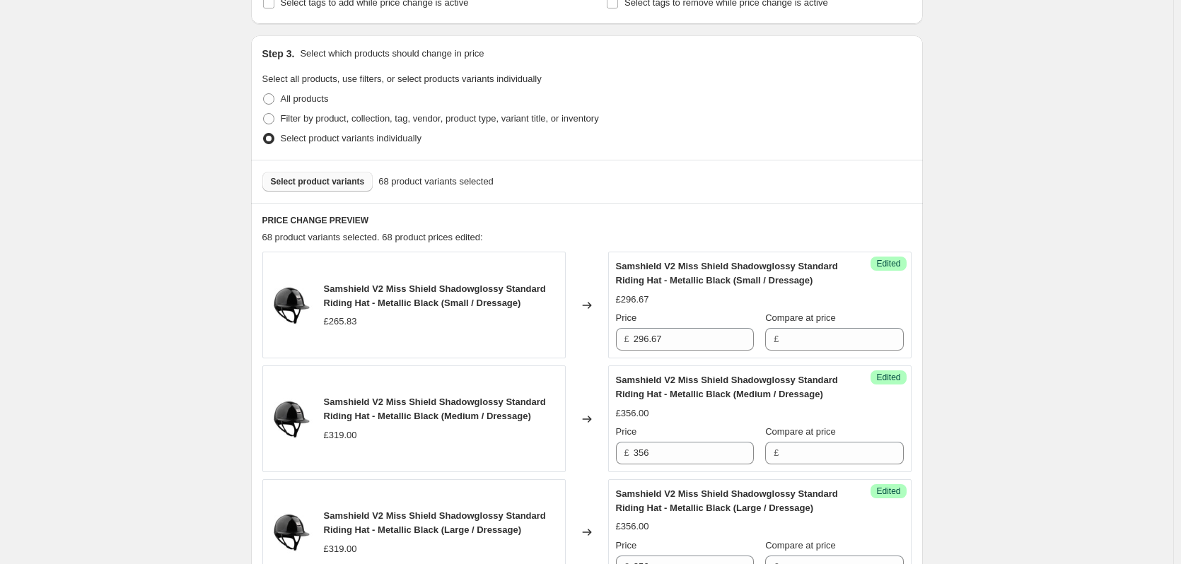
click at [320, 187] on button "Select product variants" at bounding box center [317, 182] width 111 height 20
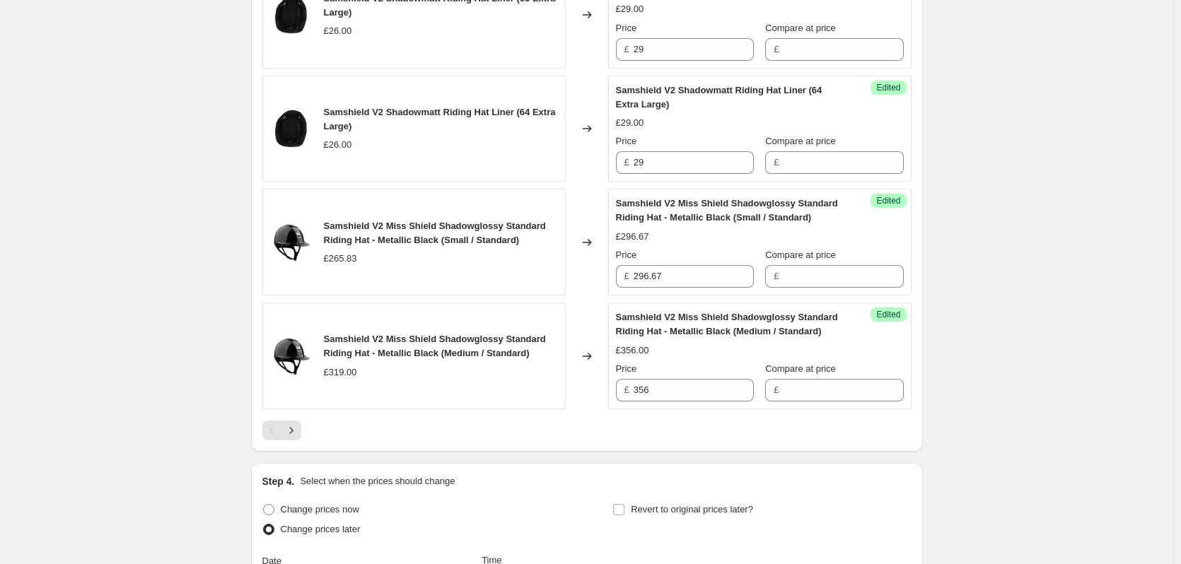
scroll to position [2546, 0]
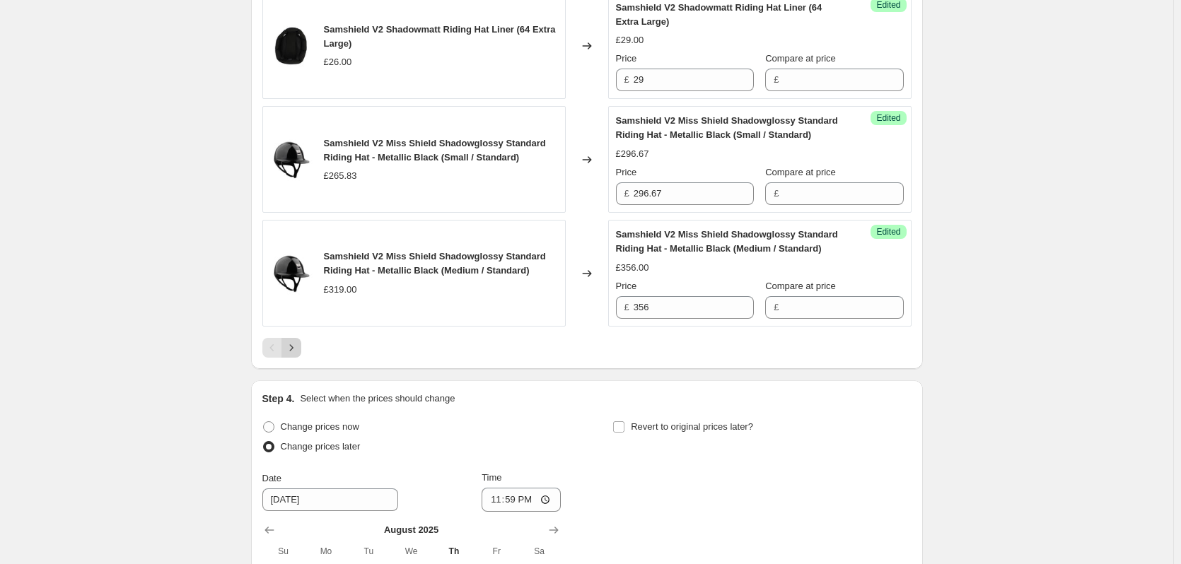
click at [298, 351] on icon "Next" at bounding box center [291, 348] width 14 height 14
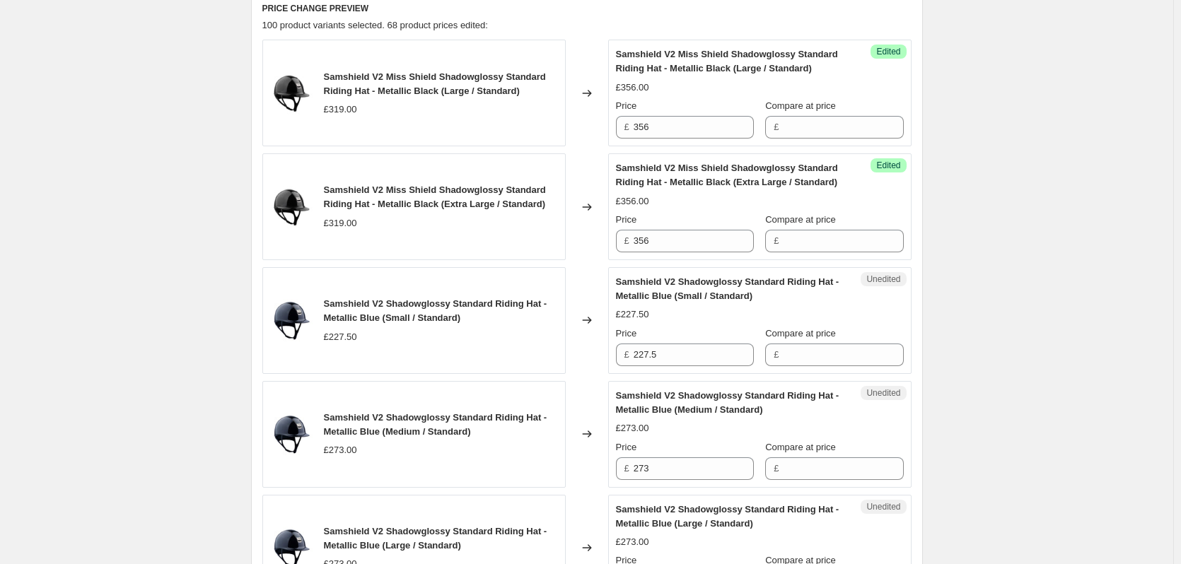
scroll to position [636, 0]
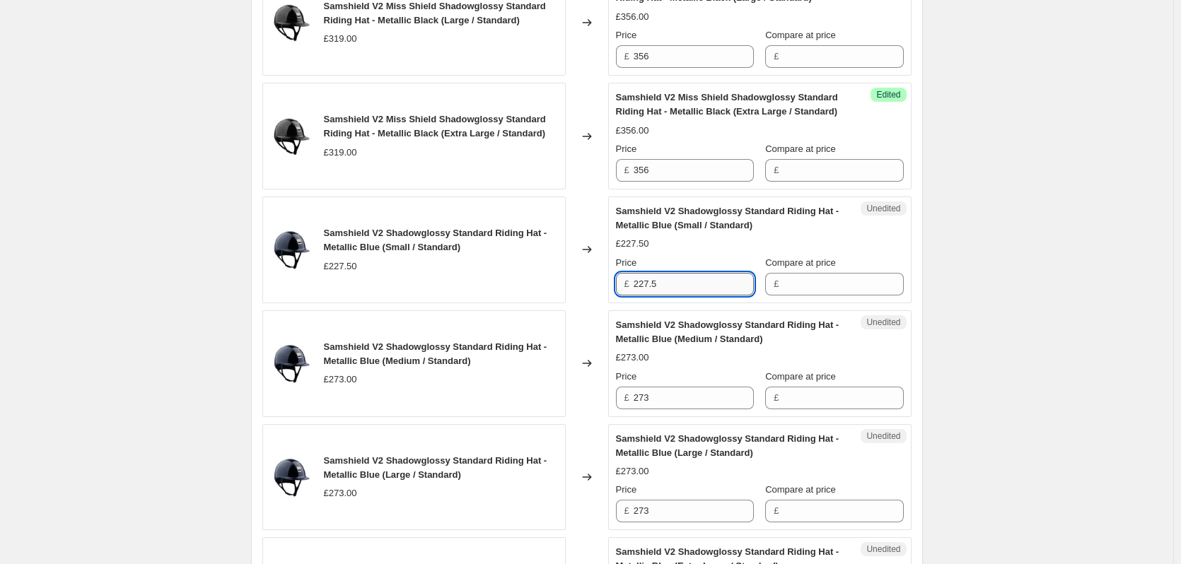
click at [674, 288] on input "227.5" at bounding box center [694, 284] width 120 height 23
type input "263.33"
click at [672, 395] on input "273" at bounding box center [694, 398] width 120 height 23
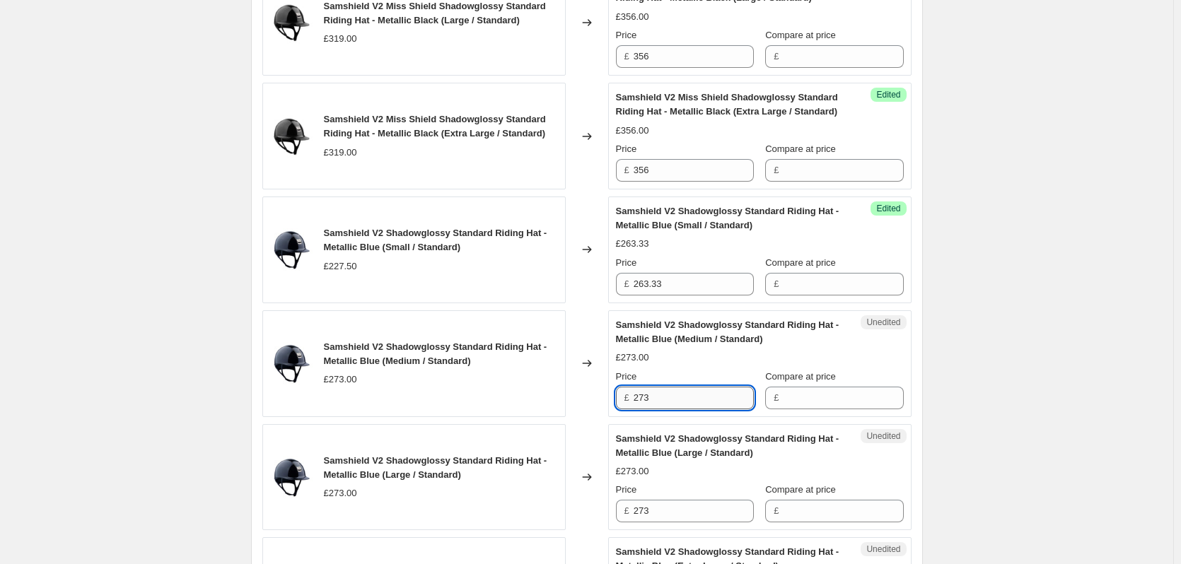
click at [672, 395] on input "273" at bounding box center [694, 398] width 120 height 23
type input "316"
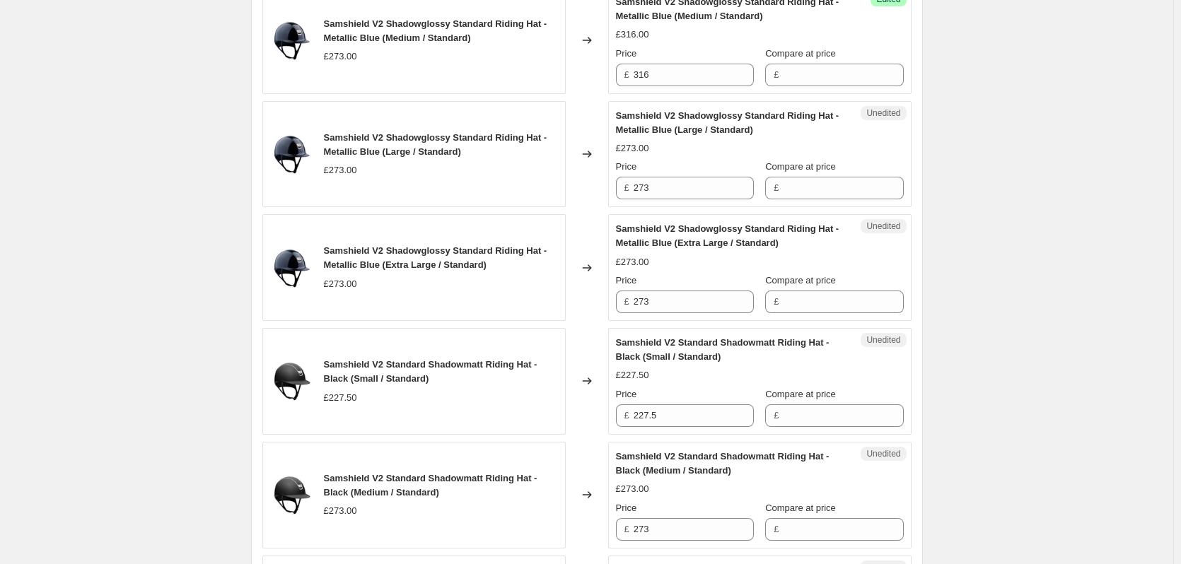
scroll to position [990, 0]
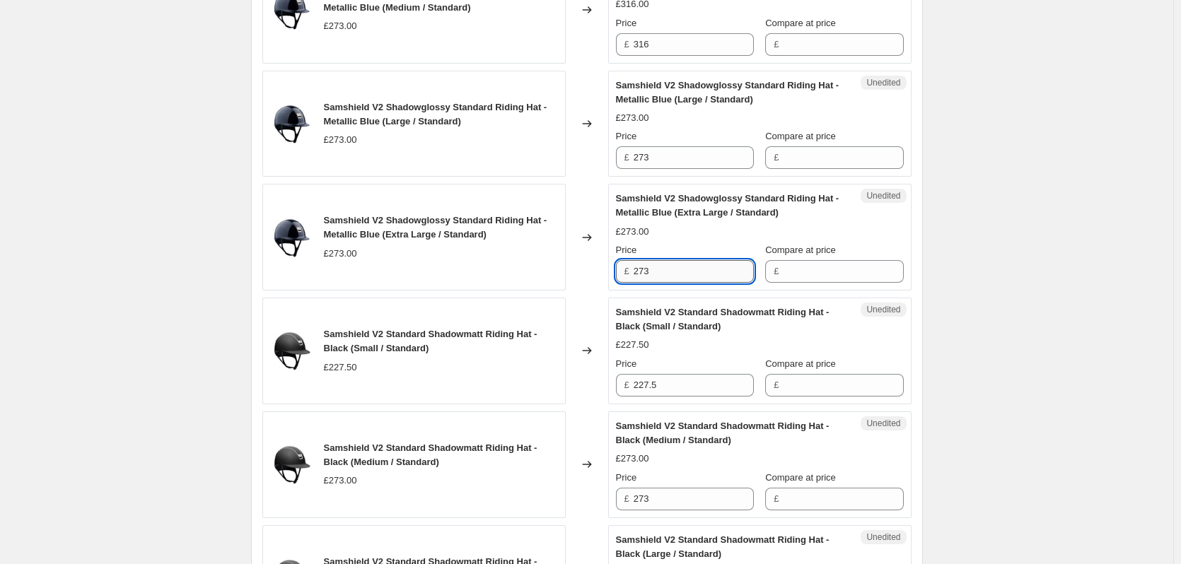
click at [660, 274] on input "273" at bounding box center [694, 271] width 120 height 23
type input "316"
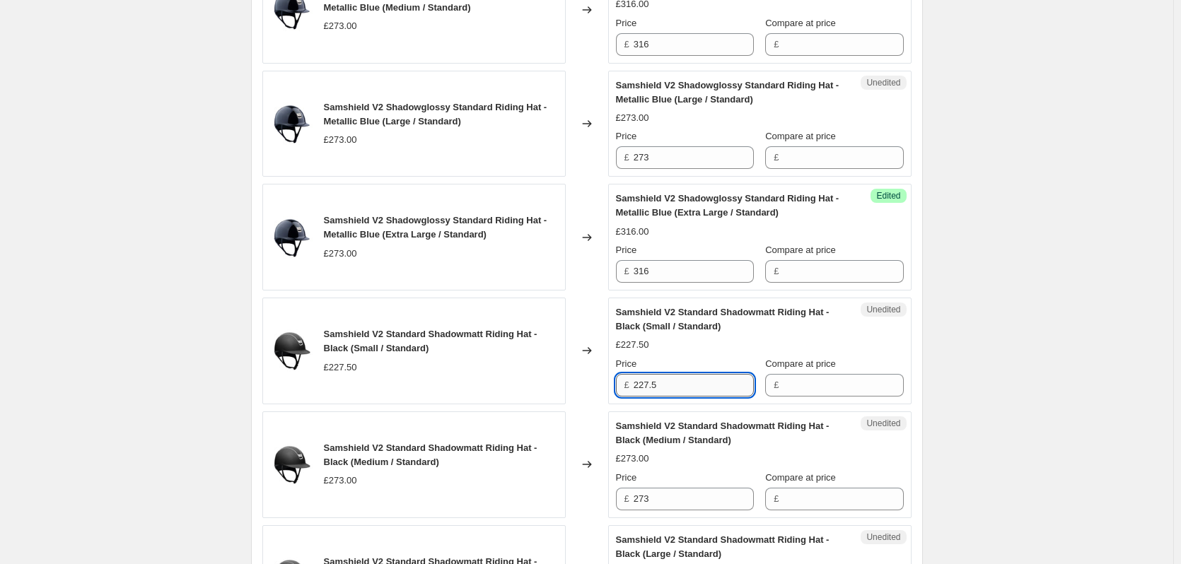
click at [675, 392] on input "227.5" at bounding box center [694, 385] width 120 height 23
type input "263.33"
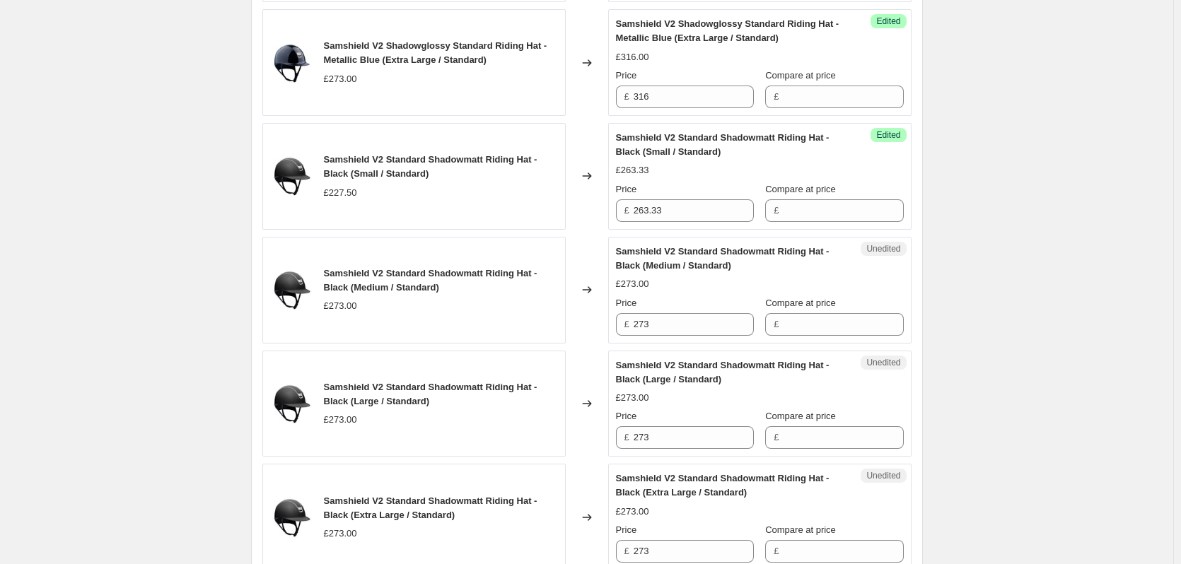
scroll to position [1202, 0]
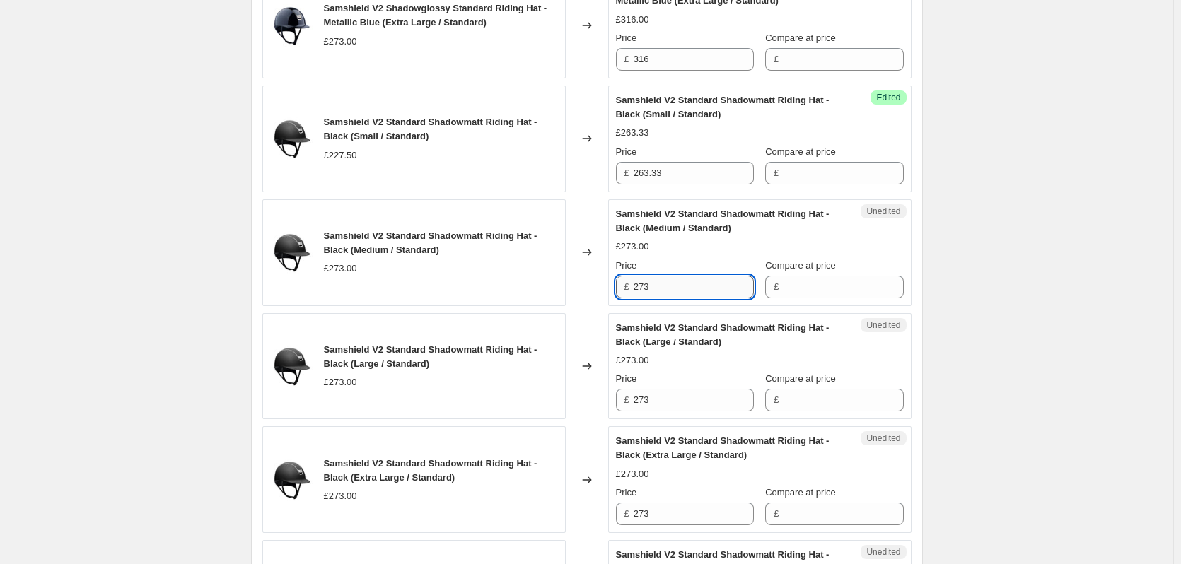
click at [687, 288] on input "273" at bounding box center [694, 287] width 120 height 23
type input "316"
click at [672, 399] on input "273" at bounding box center [694, 400] width 120 height 23
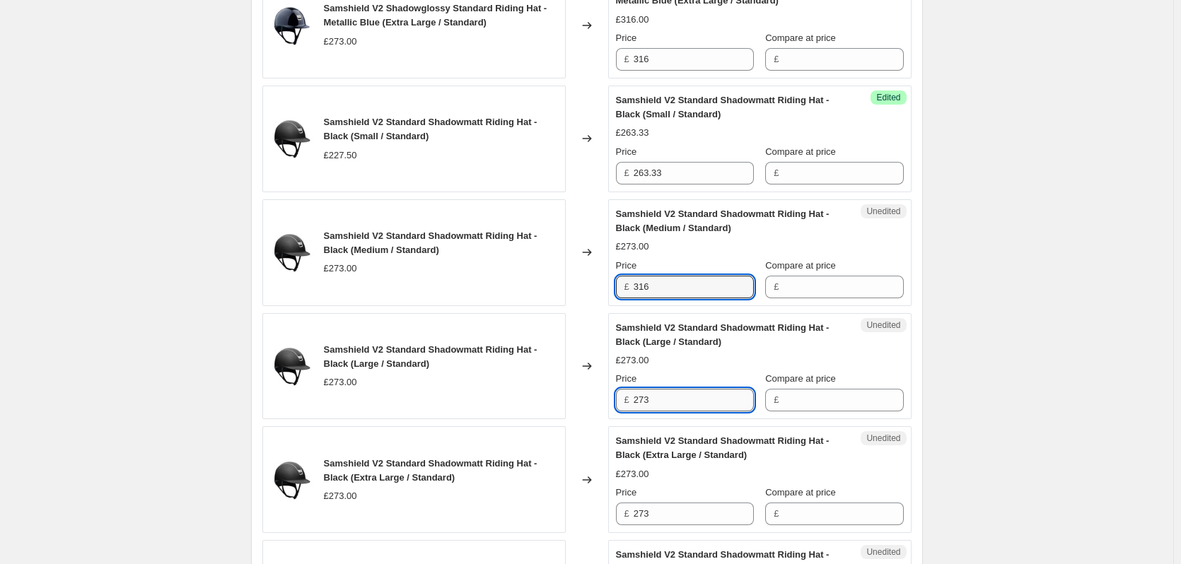
click at [672, 399] on input "273" at bounding box center [694, 400] width 120 height 23
type input "316"
click at [964, 385] on div "Samshield V2 Price Change 1.9.25. This page is ready Samshield V2 Price Change …" at bounding box center [586, 497] width 1173 height 3398
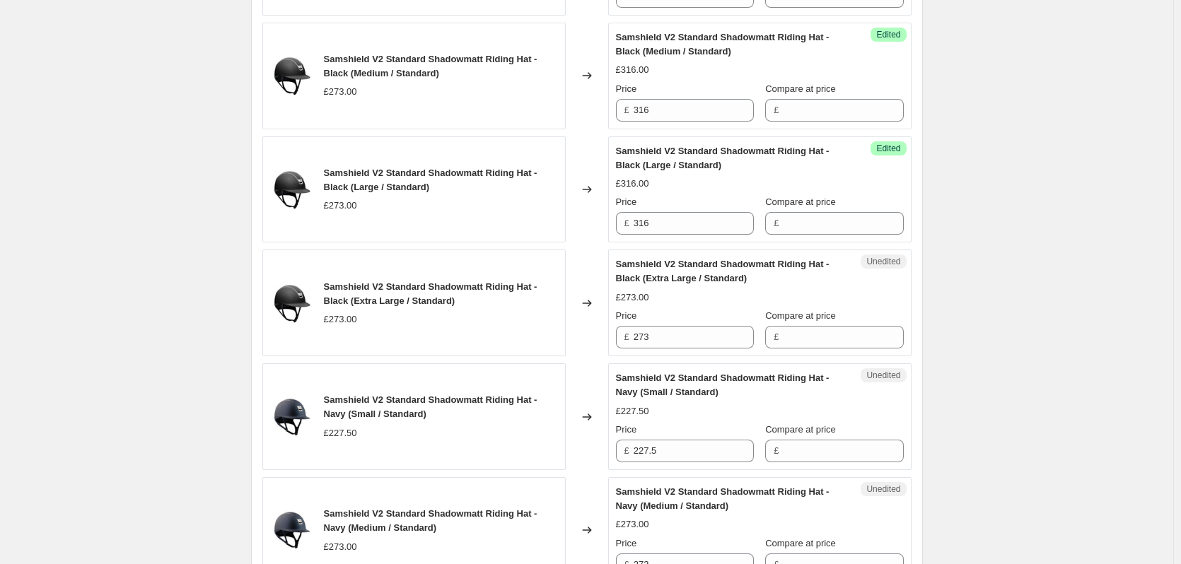
scroll to position [1414, 0]
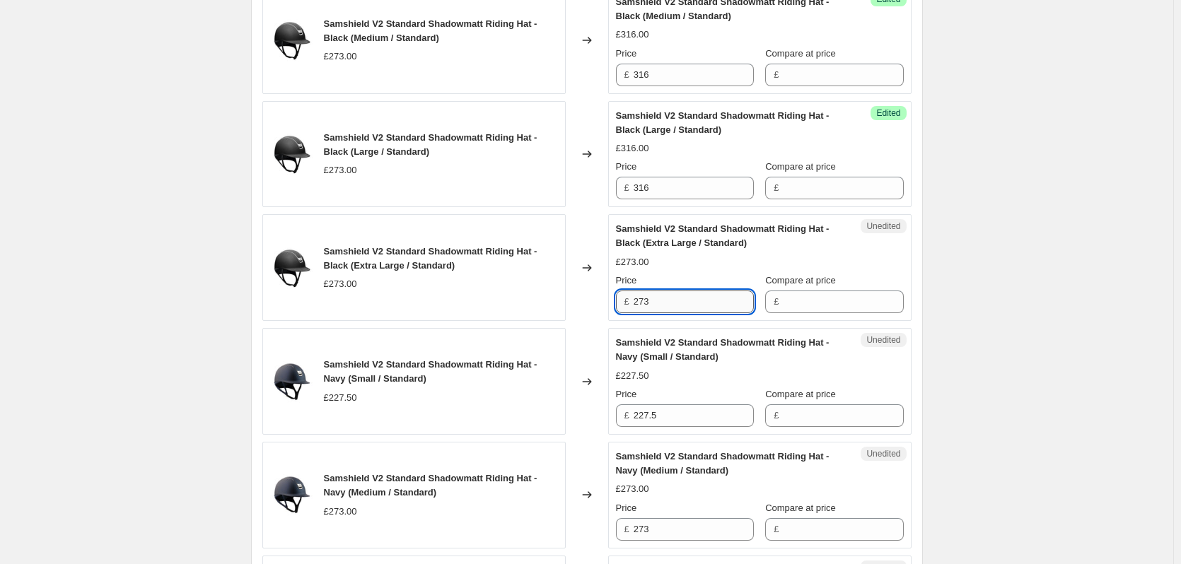
click at [674, 301] on input "273" at bounding box center [694, 302] width 120 height 23
type input "316"
click at [668, 413] on input "227.5" at bounding box center [694, 415] width 120 height 23
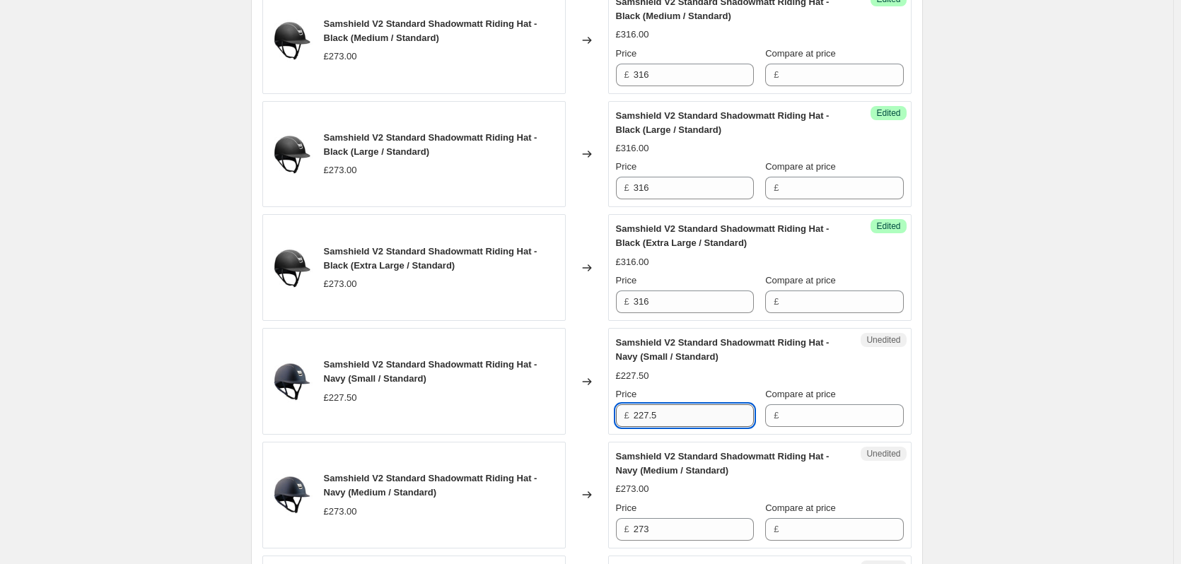
click at [667, 413] on input "227.5" at bounding box center [694, 415] width 120 height 23
type input "263.33"
click at [1033, 387] on div "Samshield V2 Price Change 1.9.25. This page is ready Samshield V2 Price Change …" at bounding box center [586, 285] width 1173 height 3398
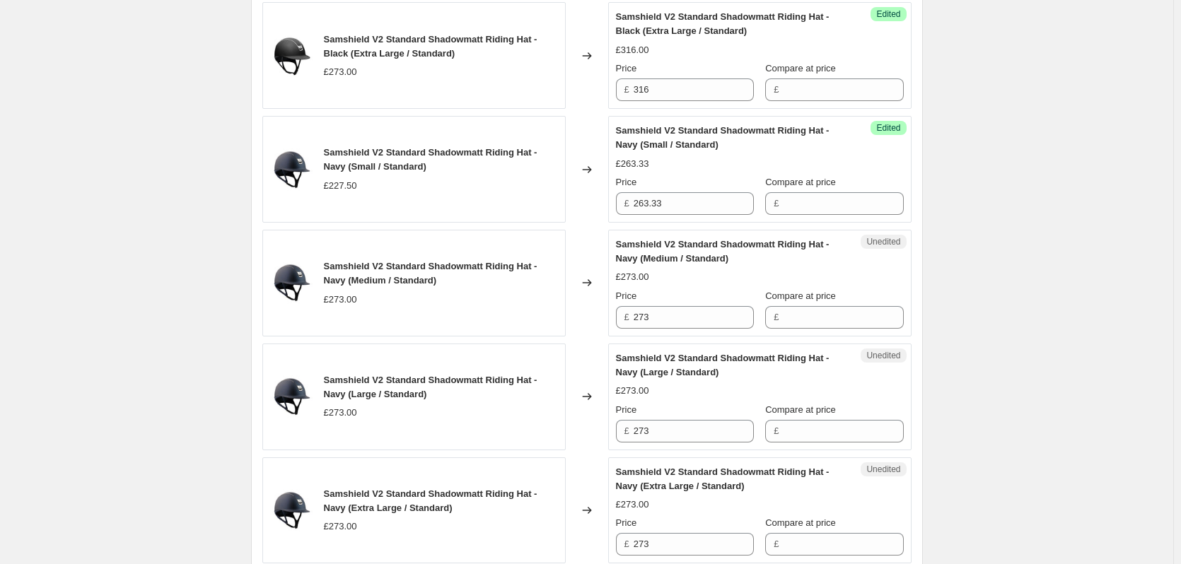
scroll to position [1697, 0]
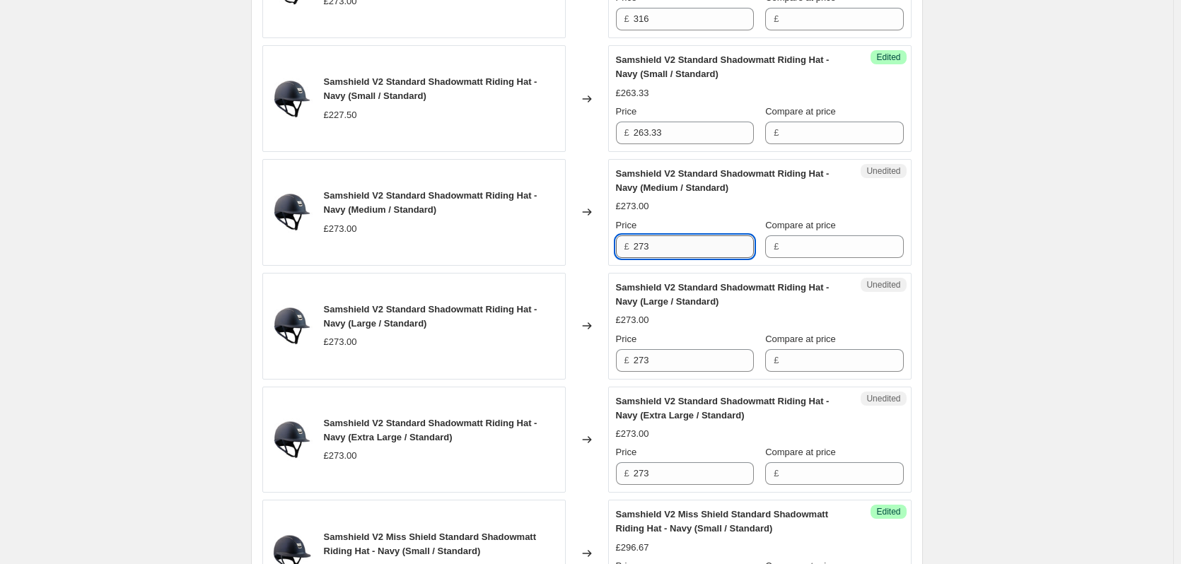
click at [673, 247] on input "273" at bounding box center [694, 246] width 120 height 23
type input "316"
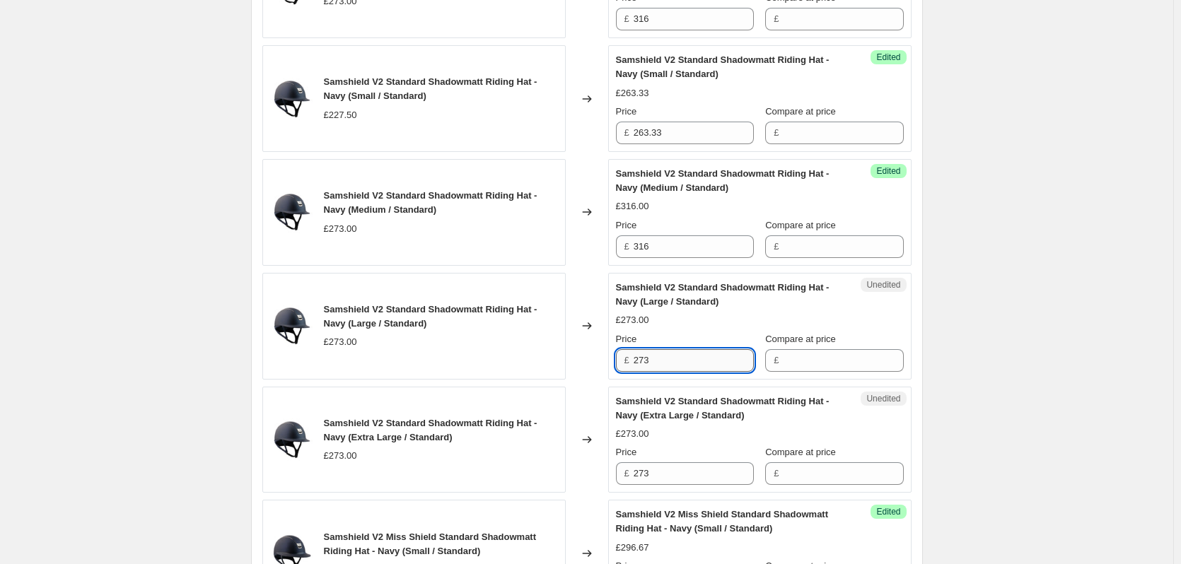
click at [655, 365] on input "273" at bounding box center [694, 360] width 120 height 23
click at [656, 364] on input "273" at bounding box center [694, 360] width 120 height 23
type input "316"
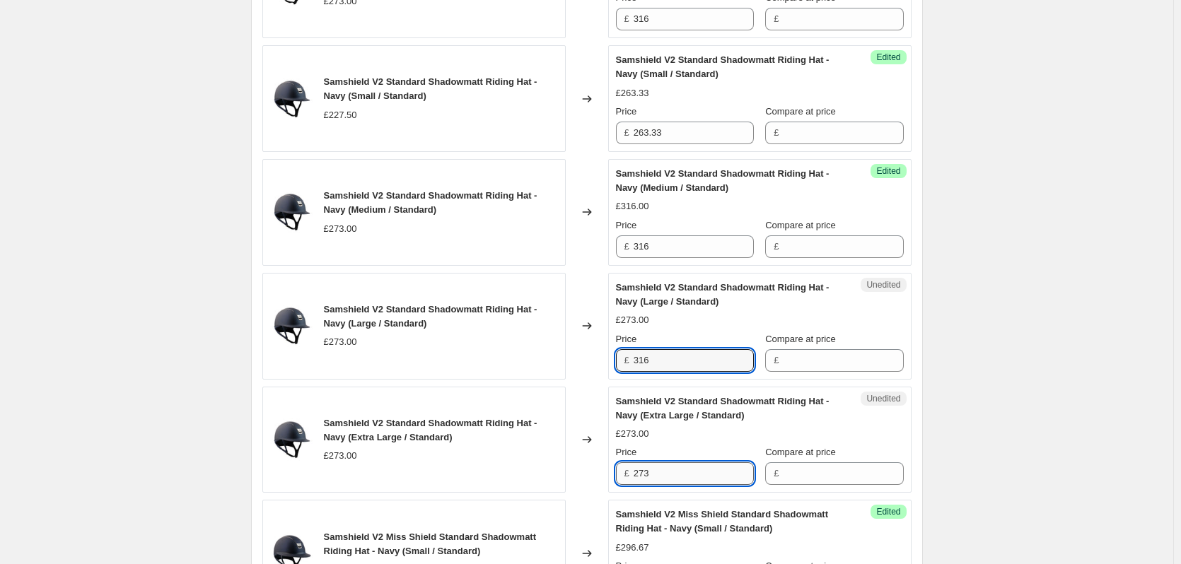
click at [660, 476] on input "273" at bounding box center [694, 473] width 120 height 23
type input "316"
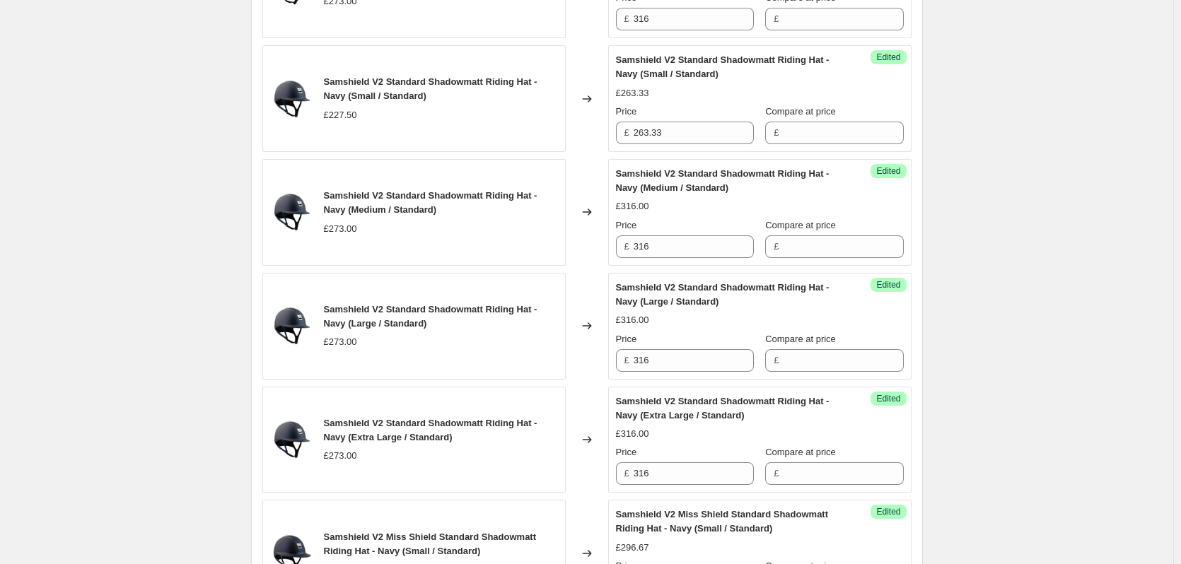
click at [992, 349] on div "Samshield V2 Price Change 1.9.25. This page is ready Samshield V2 Price Change …" at bounding box center [586, 2] width 1173 height 3398
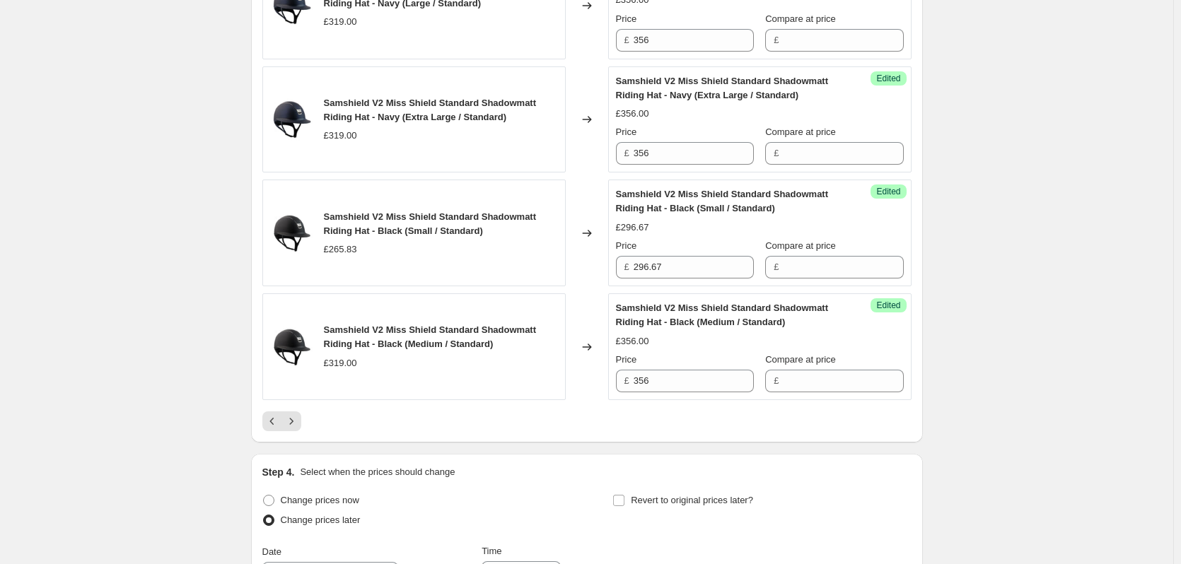
scroll to position [2475, 0]
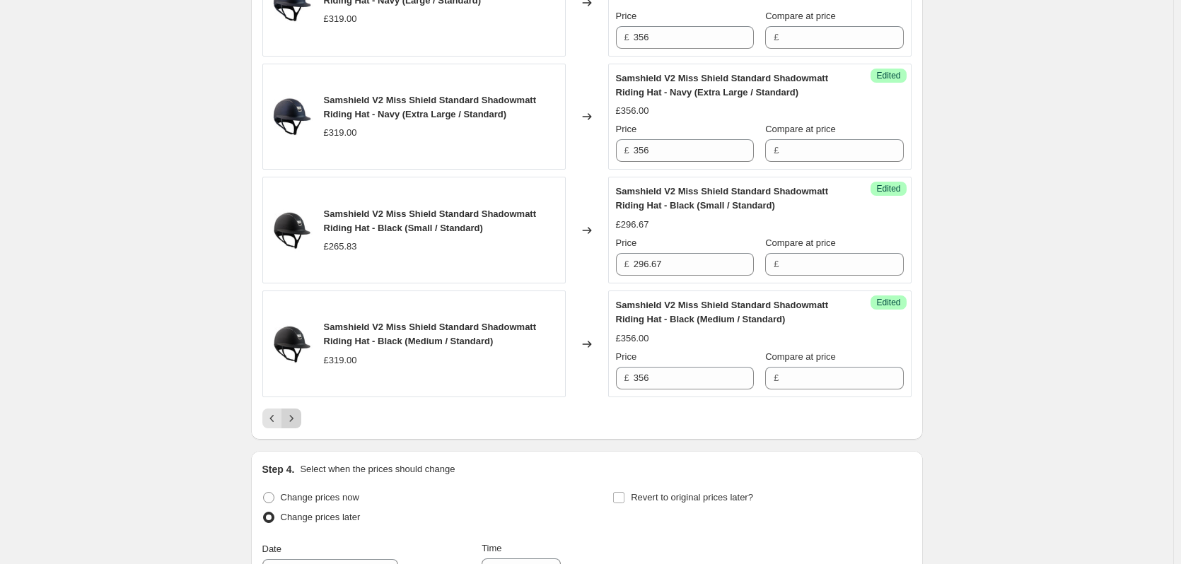
click at [293, 423] on icon "Next" at bounding box center [291, 419] width 14 height 14
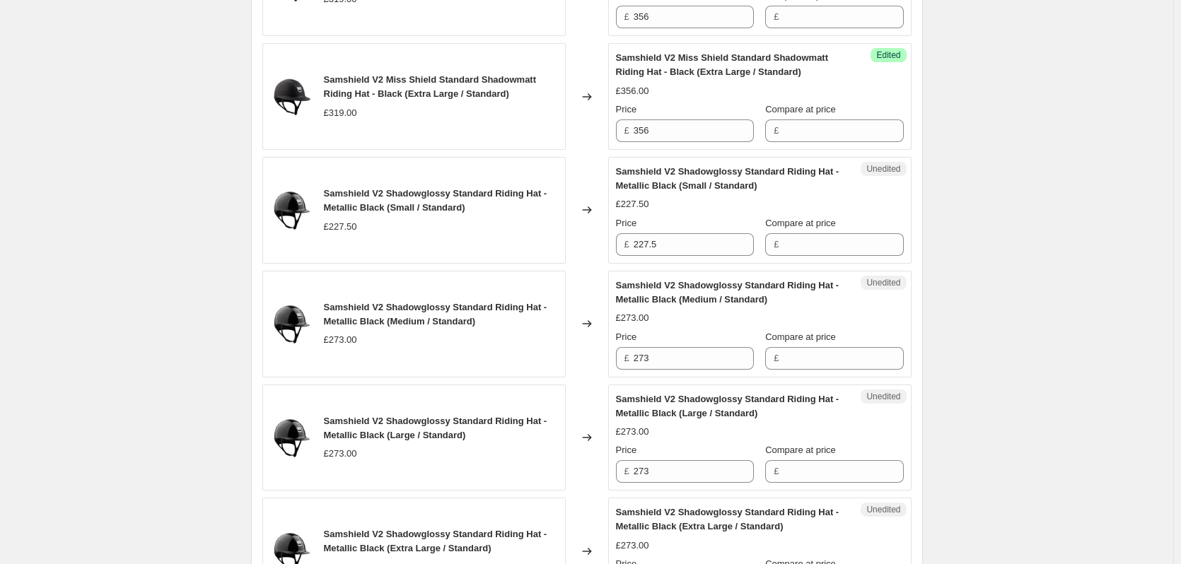
scroll to position [707, 0]
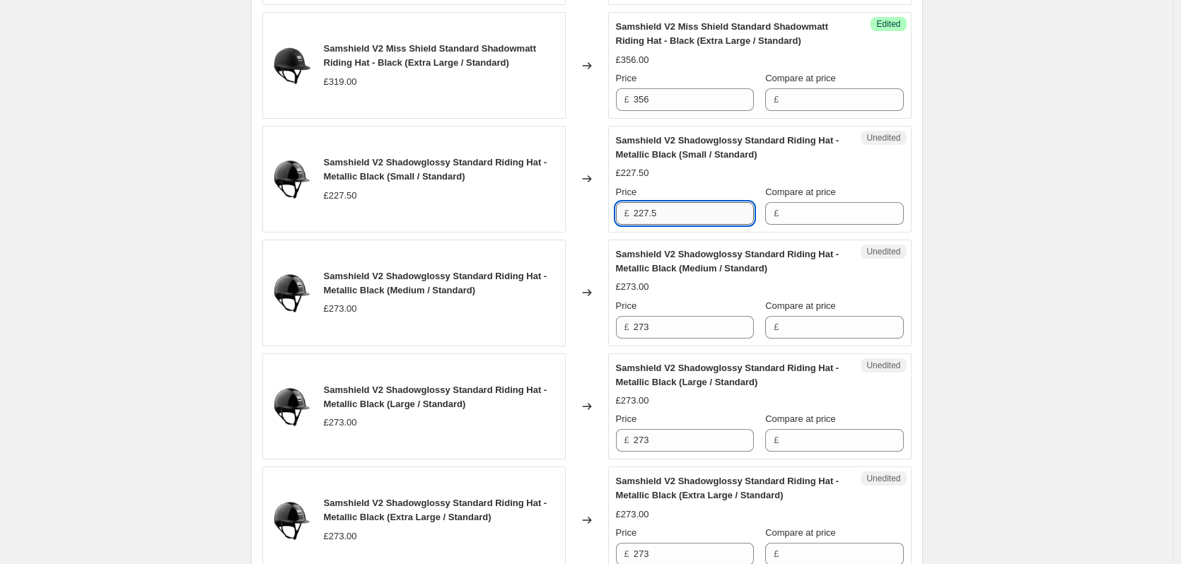
click at [699, 218] on input "227.5" at bounding box center [694, 213] width 120 height 23
type input "263.33"
click at [680, 326] on input "273" at bounding box center [694, 327] width 120 height 23
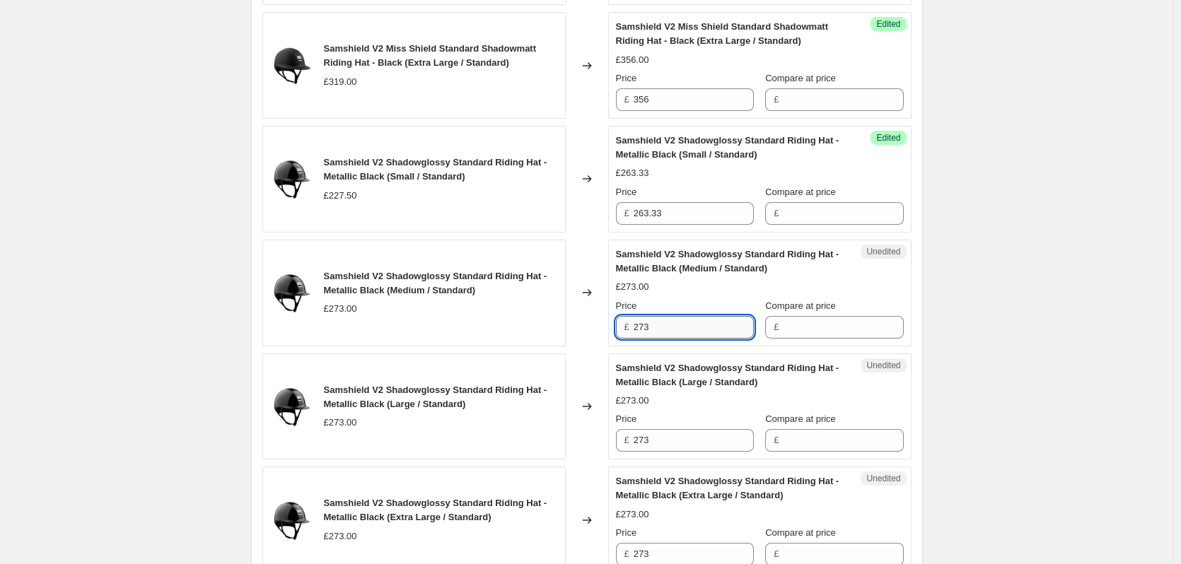
click at [680, 326] on input "273" at bounding box center [694, 327] width 120 height 23
type input "316"
click at [667, 441] on input "273" at bounding box center [694, 440] width 120 height 23
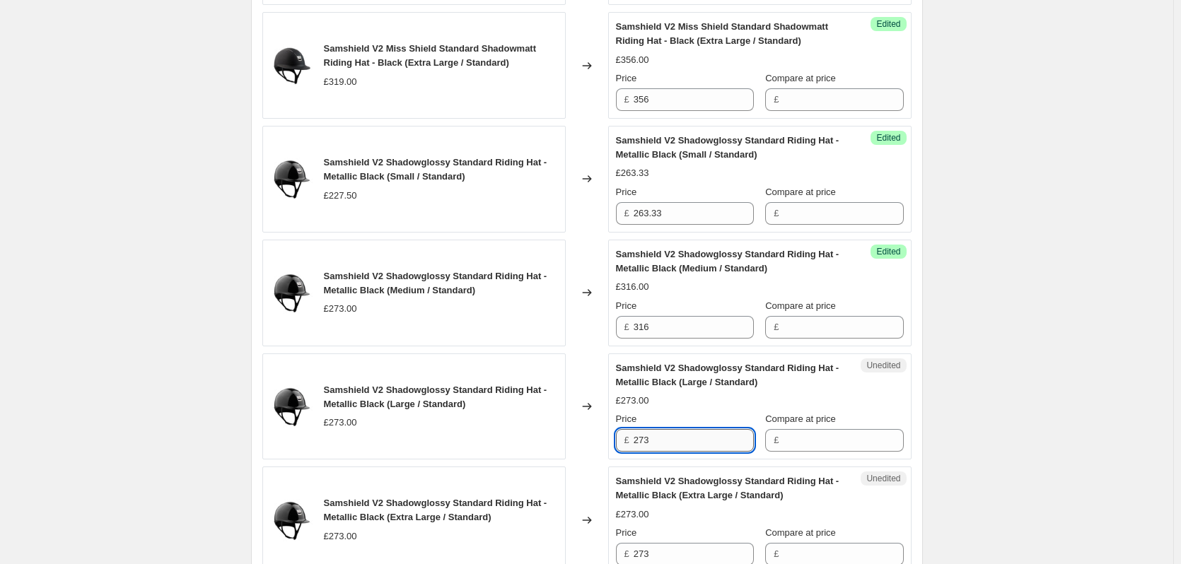
click at [667, 441] on input "273" at bounding box center [694, 440] width 120 height 23
type input "316"
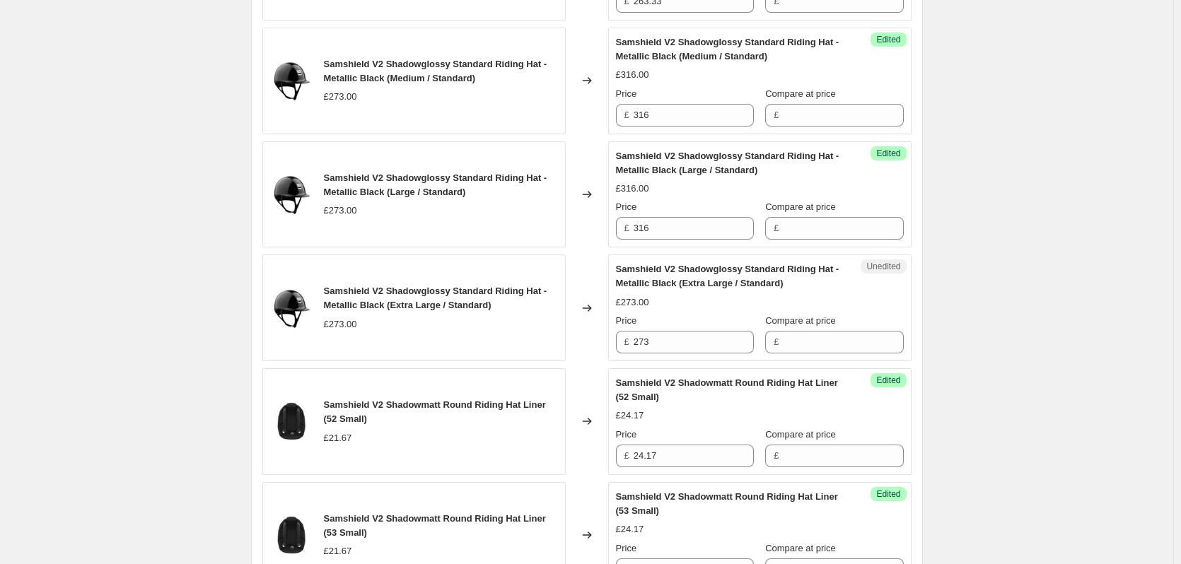
scroll to position [990, 0]
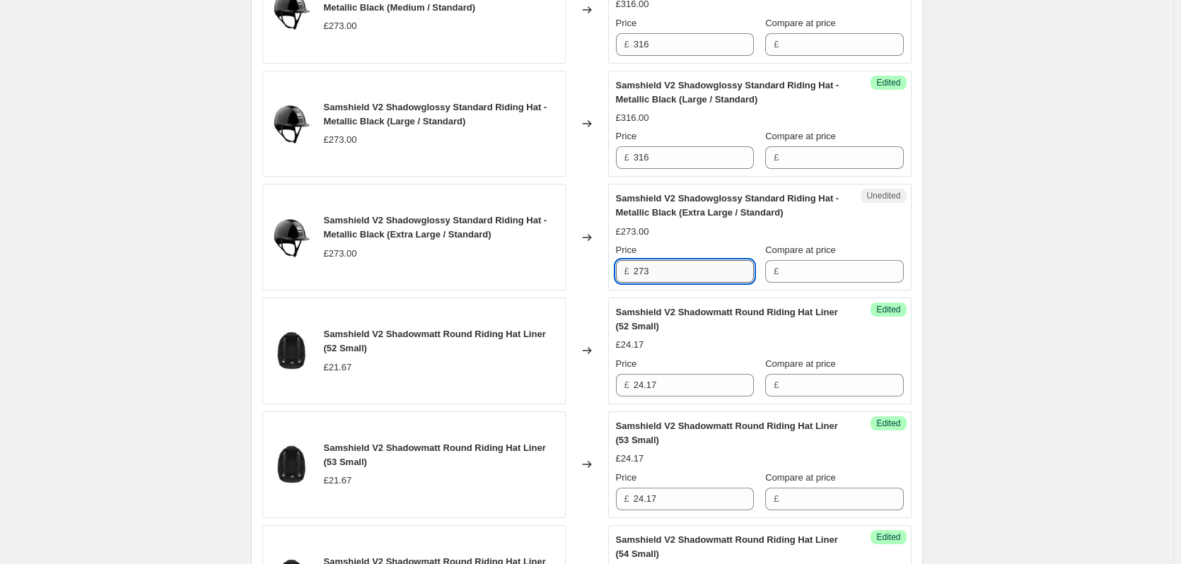
click at [670, 272] on input "273" at bounding box center [694, 271] width 120 height 23
type input "316"
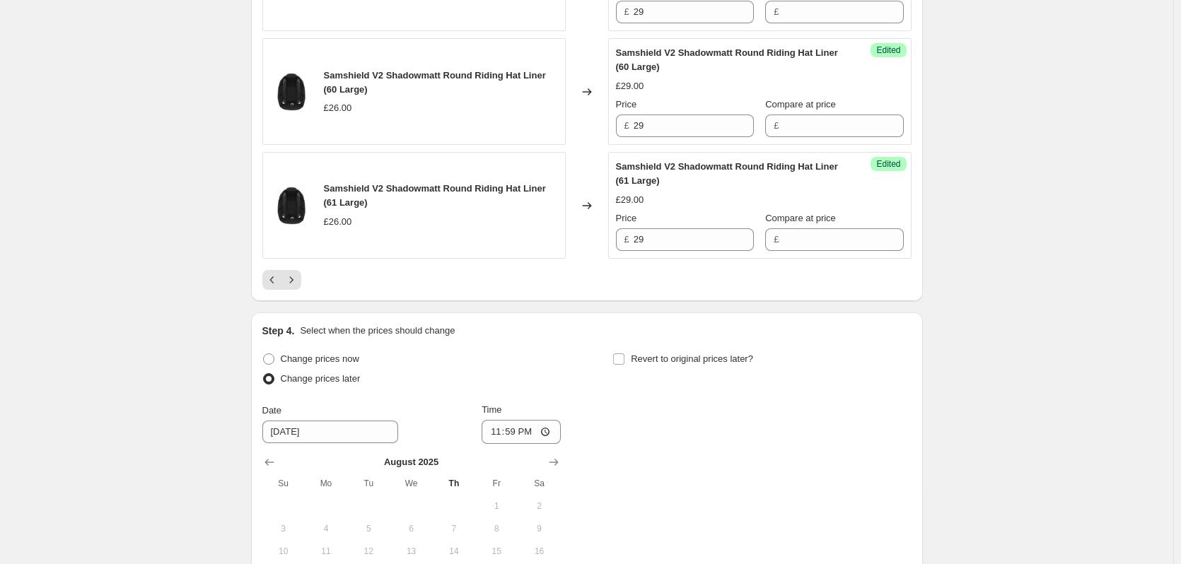
scroll to position [2616, 0]
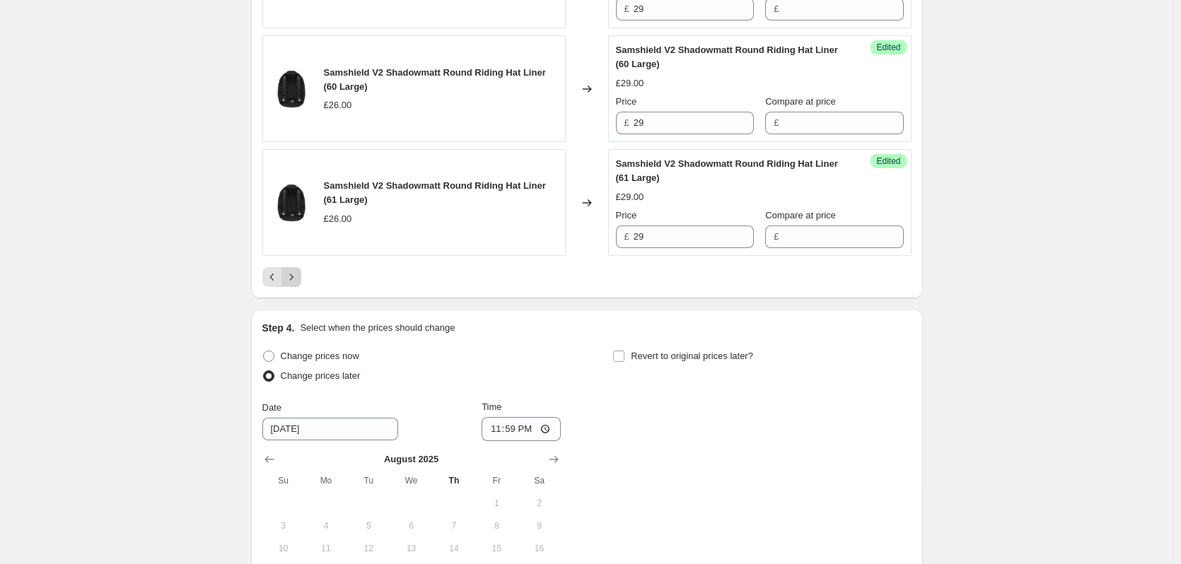
click at [294, 278] on icon "Next" at bounding box center [291, 277] width 14 height 14
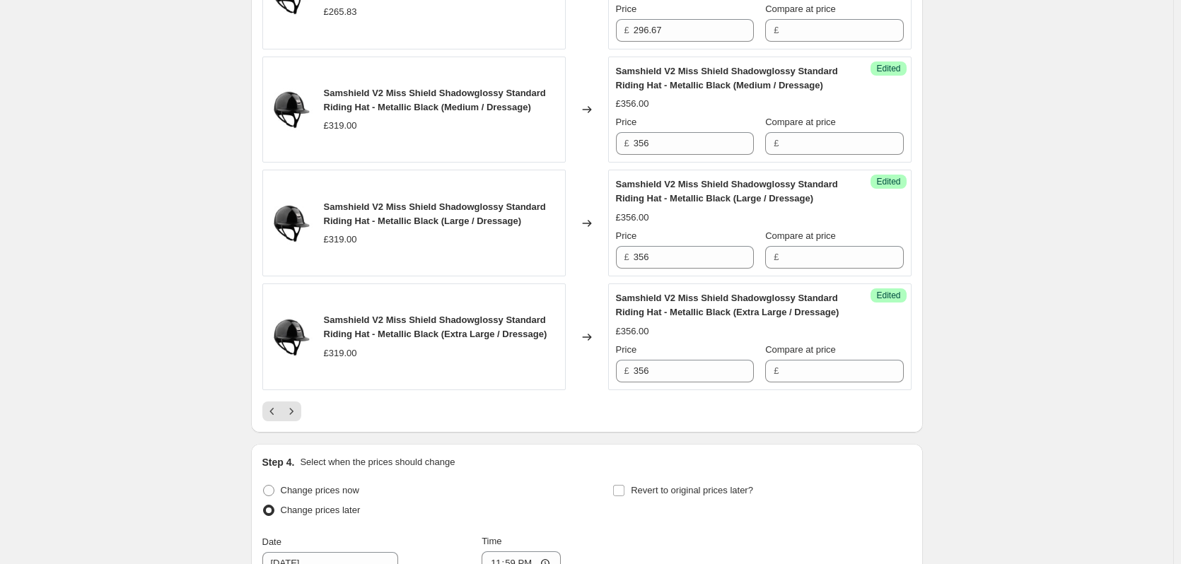
scroll to position [2622, 0]
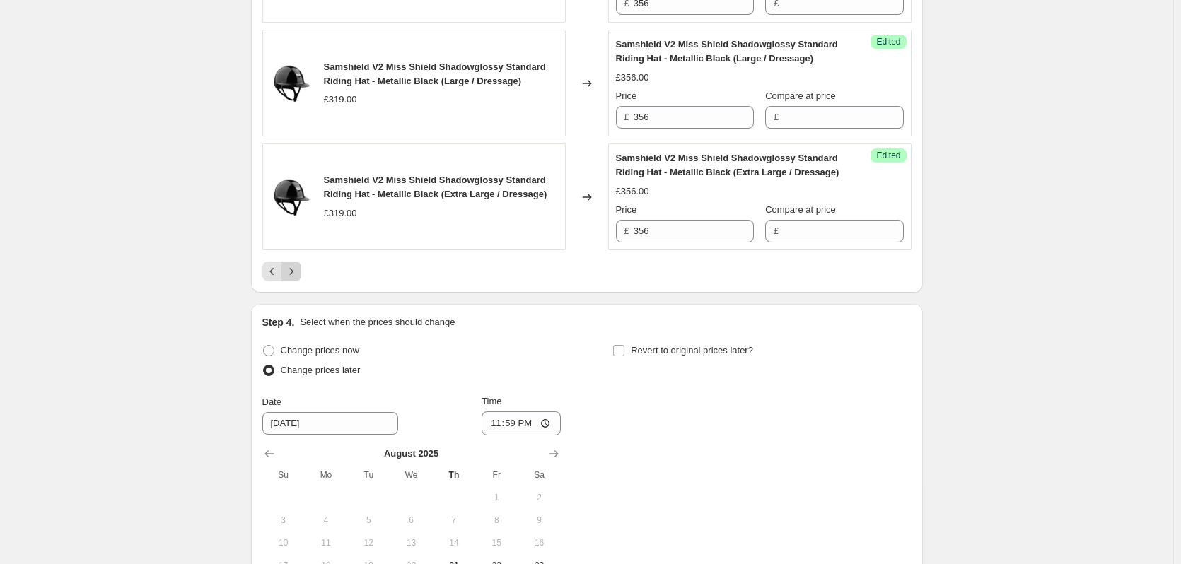
click at [293, 274] on icon "Next" at bounding box center [291, 271] width 4 height 6
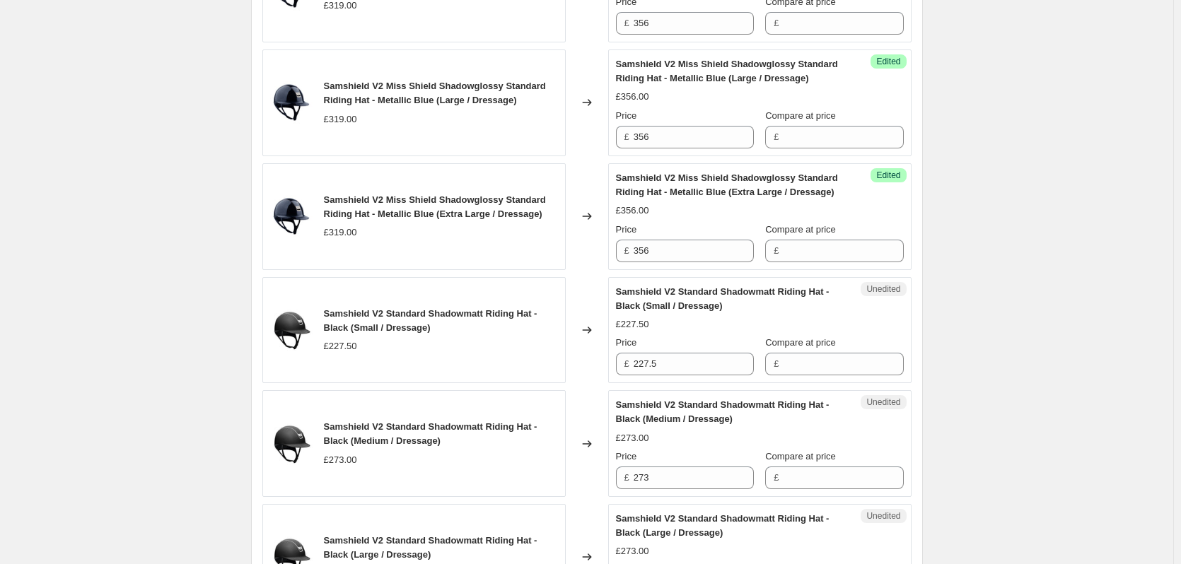
scroll to position [854, 0]
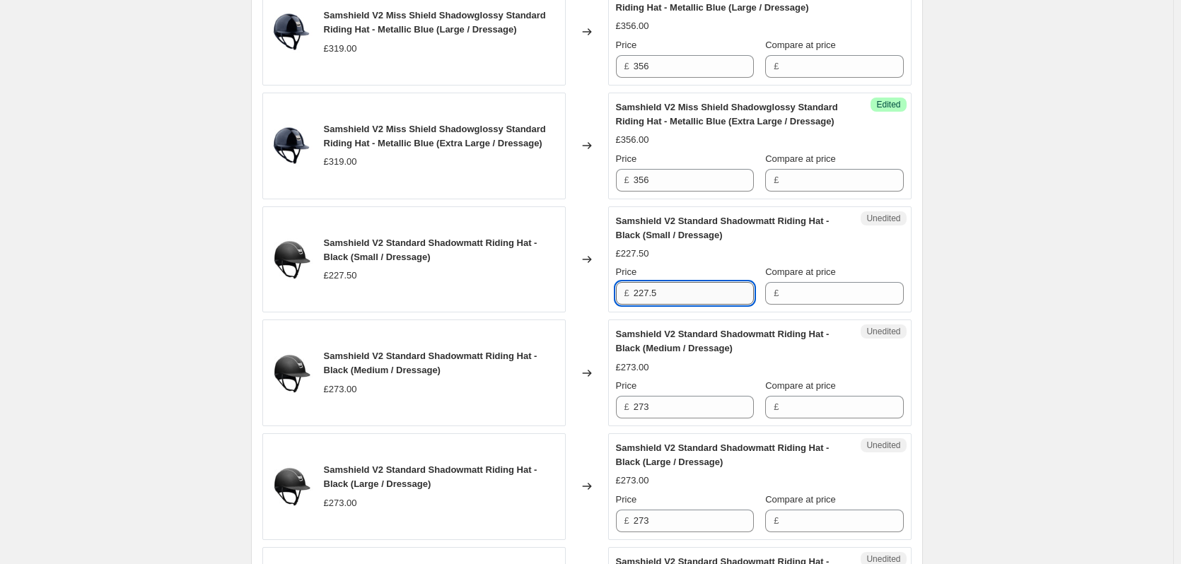
click at [699, 296] on input "227.5" at bounding box center [694, 293] width 120 height 23
type input "263.33"
click at [672, 407] on input "273" at bounding box center [694, 407] width 120 height 23
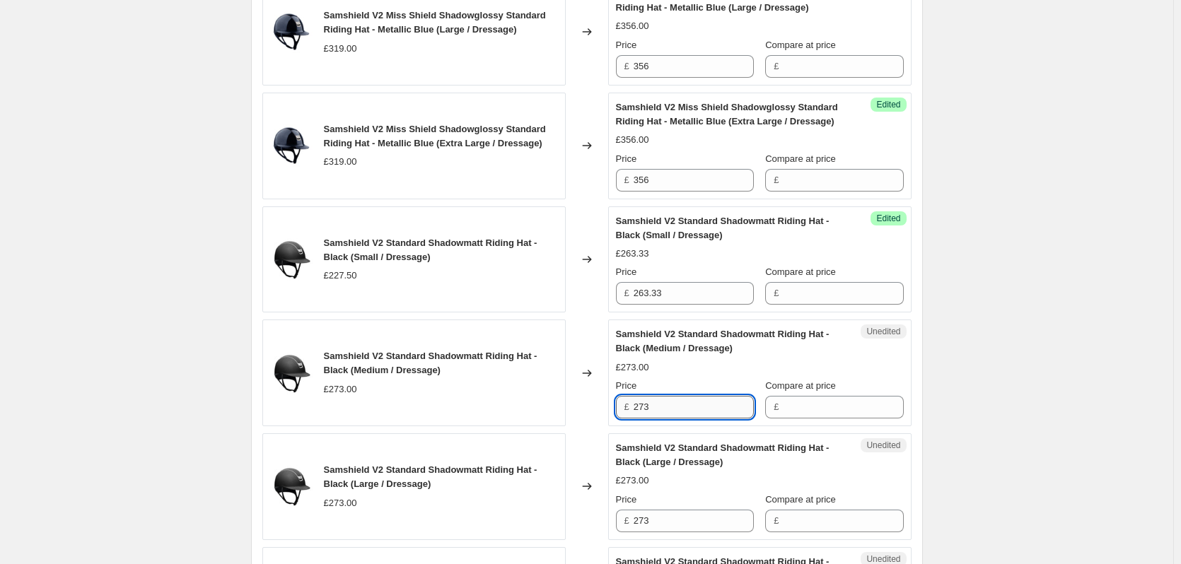
click at [672, 407] on input "273" at bounding box center [694, 407] width 120 height 23
type input "316"
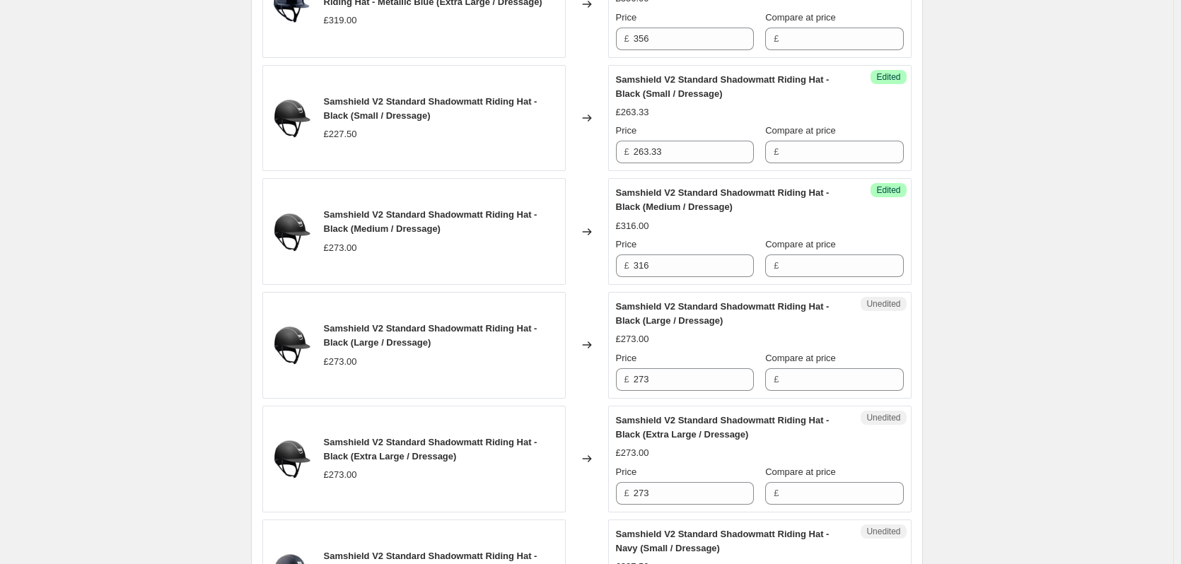
scroll to position [1066, 0]
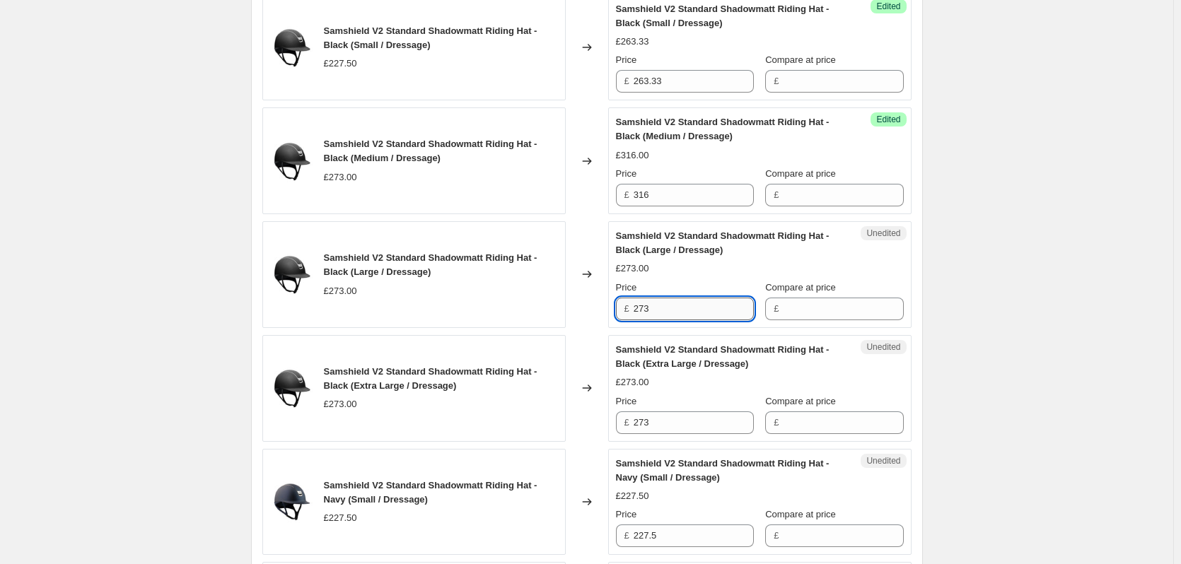
click at [687, 313] on input "273" at bounding box center [694, 309] width 120 height 23
click at [687, 312] on input "273" at bounding box center [694, 309] width 120 height 23
type input "316"
click at [666, 423] on input "273" at bounding box center [694, 423] width 120 height 23
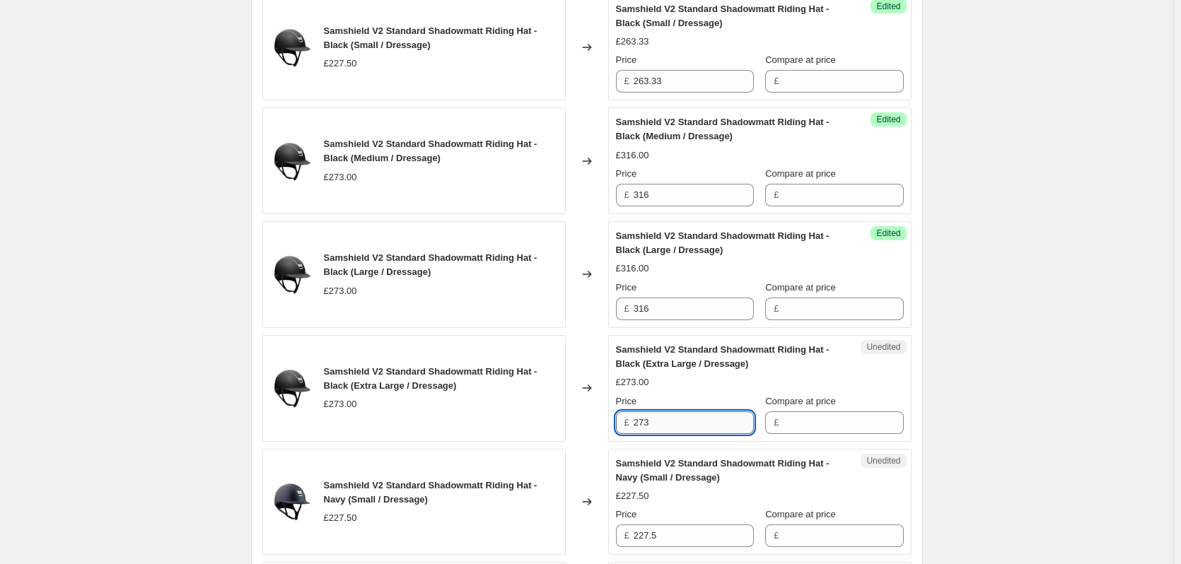
click at [666, 423] on input "273" at bounding box center [694, 423] width 120 height 23
type input "316"
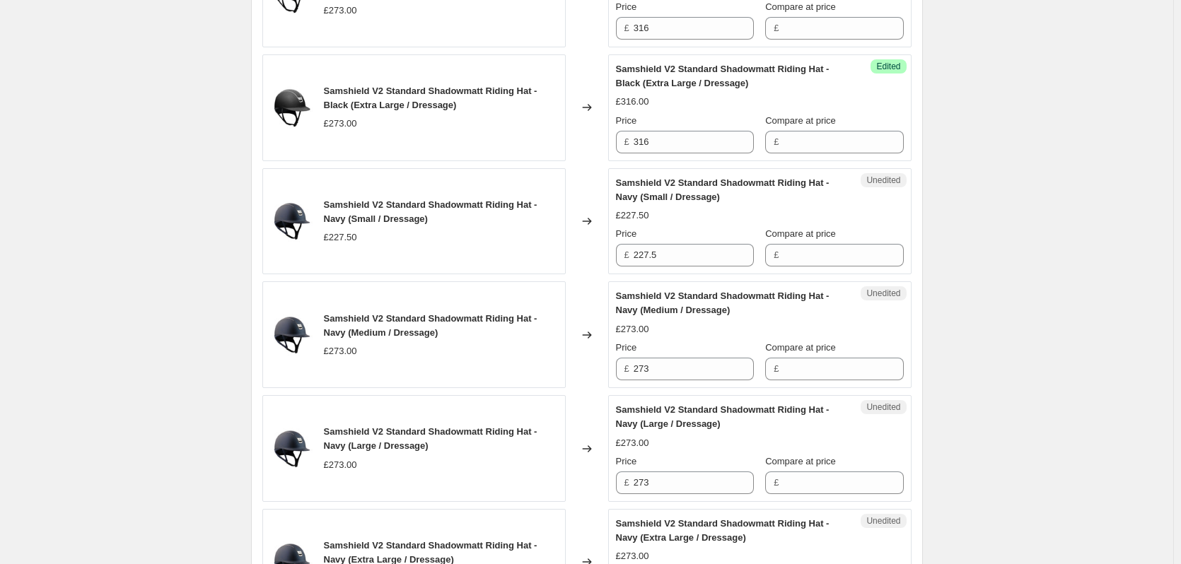
scroll to position [1349, 0]
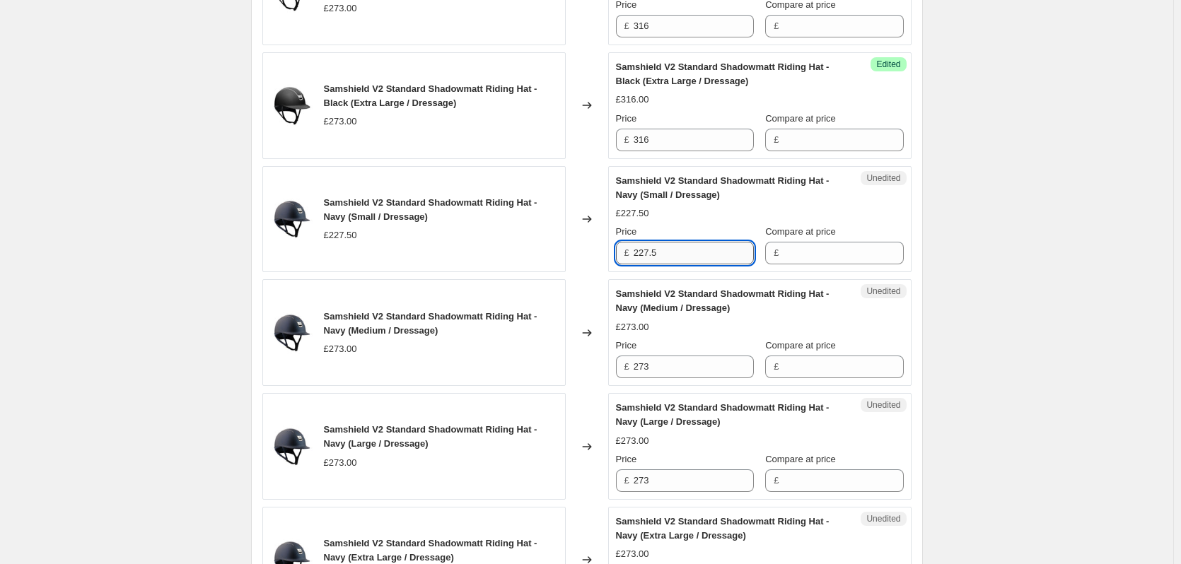
click at [694, 251] on input "227.5" at bounding box center [694, 253] width 120 height 23
type input "263.33"
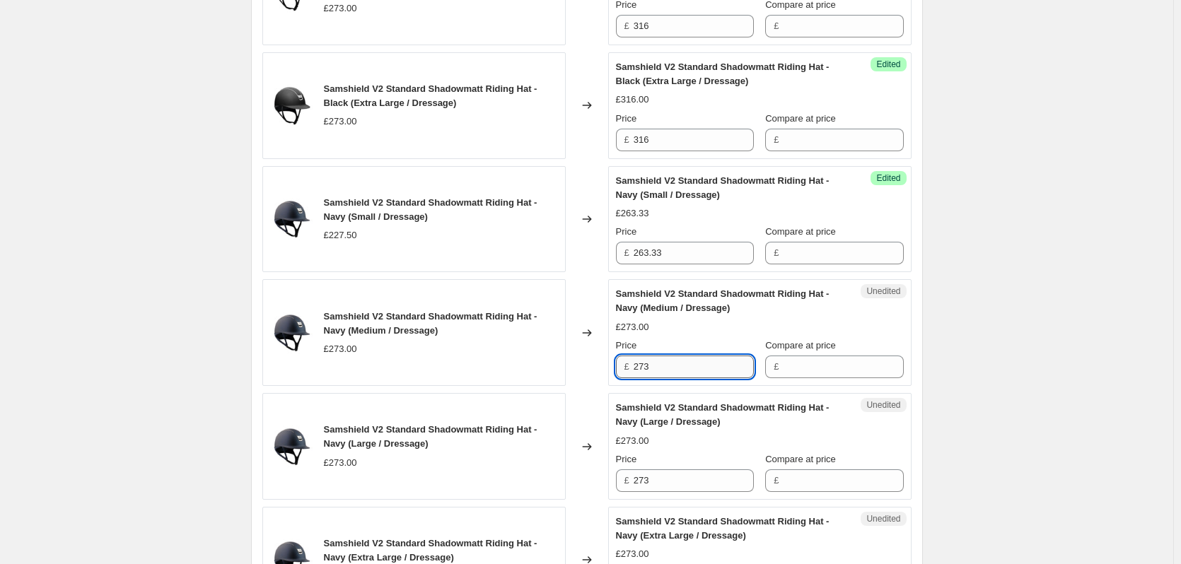
click at [677, 368] on input "273" at bounding box center [694, 367] width 120 height 23
drag, startPoint x: 677, startPoint y: 368, endPoint x: 665, endPoint y: 370, distance: 11.5
click at [677, 368] on input "273" at bounding box center [694, 367] width 120 height 23
type input "316"
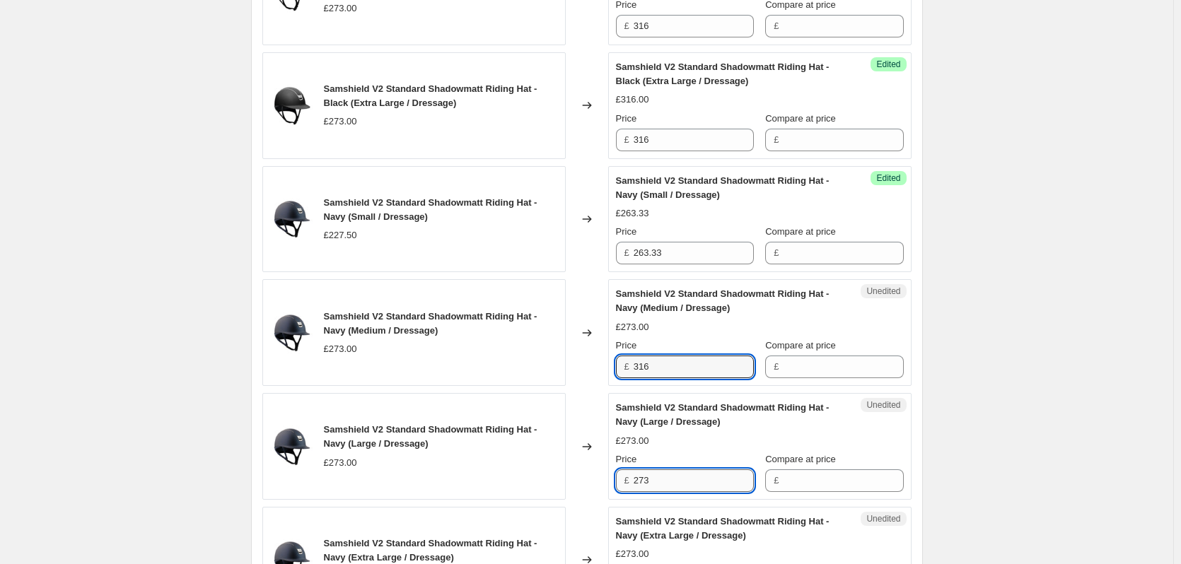
click at [657, 480] on input "273" at bounding box center [694, 481] width 120 height 23
type input "316"
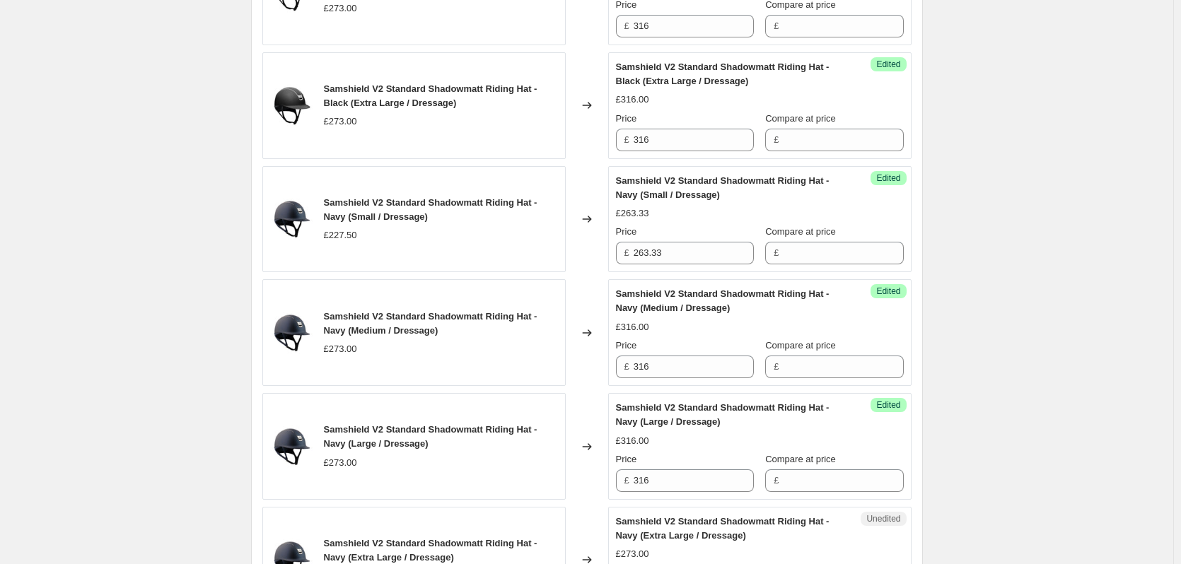
click at [1015, 342] on div "Samshield V2 Price Change 1.9.25. This page is ready Samshield V2 Price Change …" at bounding box center [586, 350] width 1173 height 3398
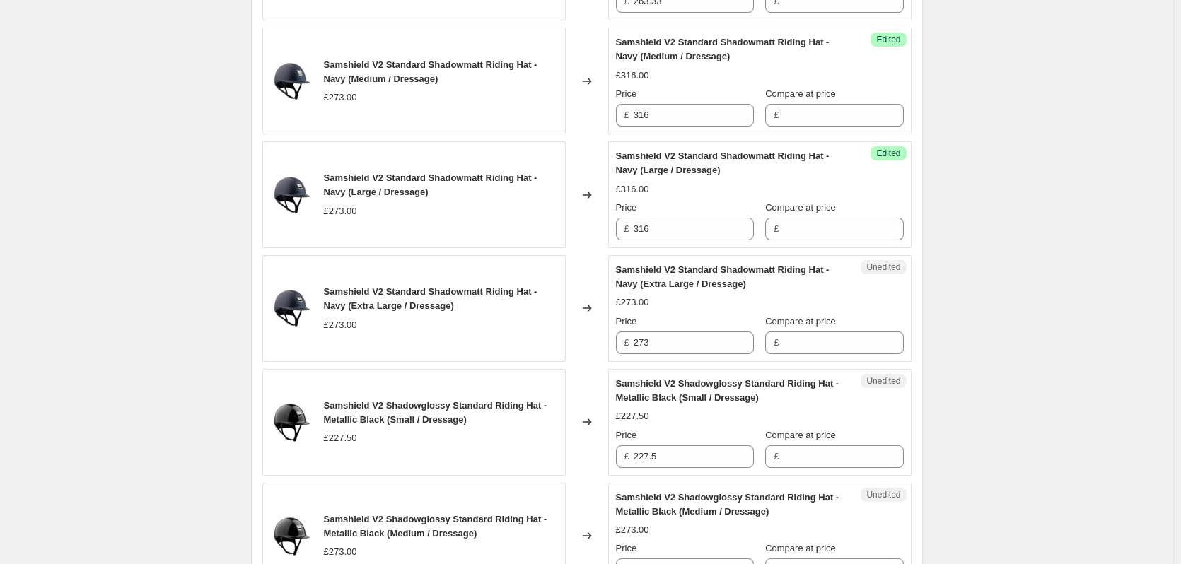
scroll to position [1632, 0]
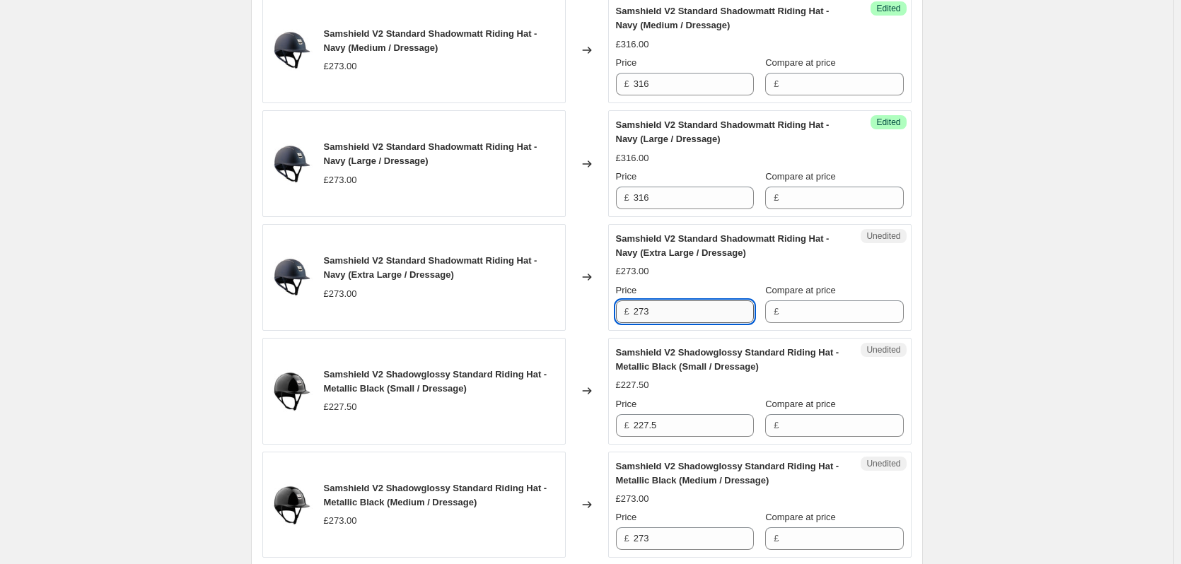
click at [669, 308] on input "273" at bounding box center [694, 312] width 120 height 23
type input "316"
click at [1023, 305] on div "Samshield V2 Price Change 1.9.25. This page is ready Samshield V2 Price Change …" at bounding box center [586, 67] width 1173 height 3398
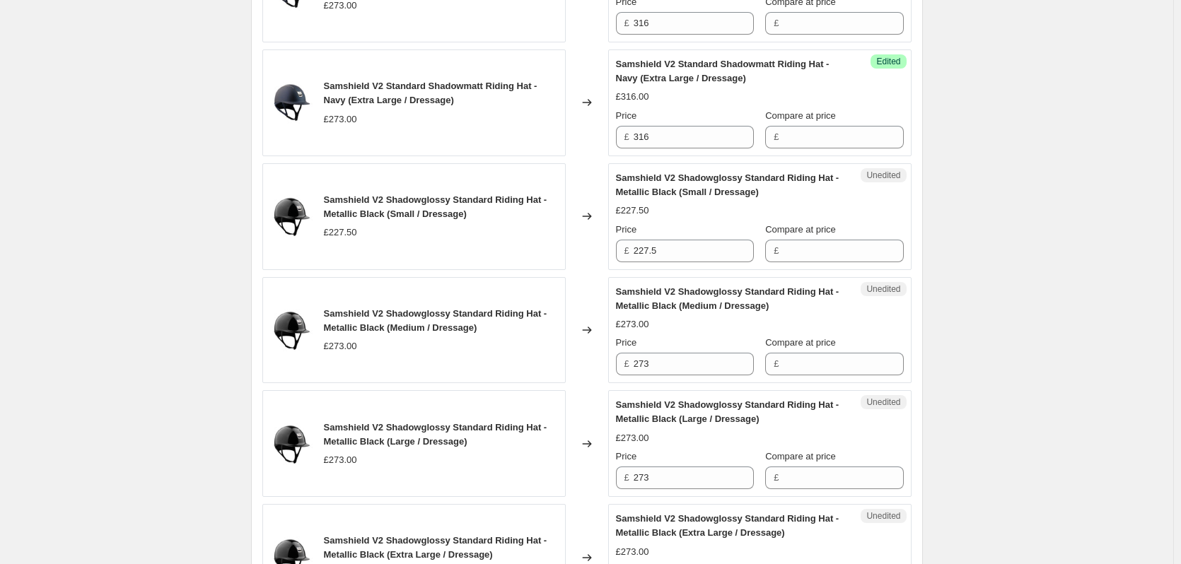
scroll to position [1844, 0]
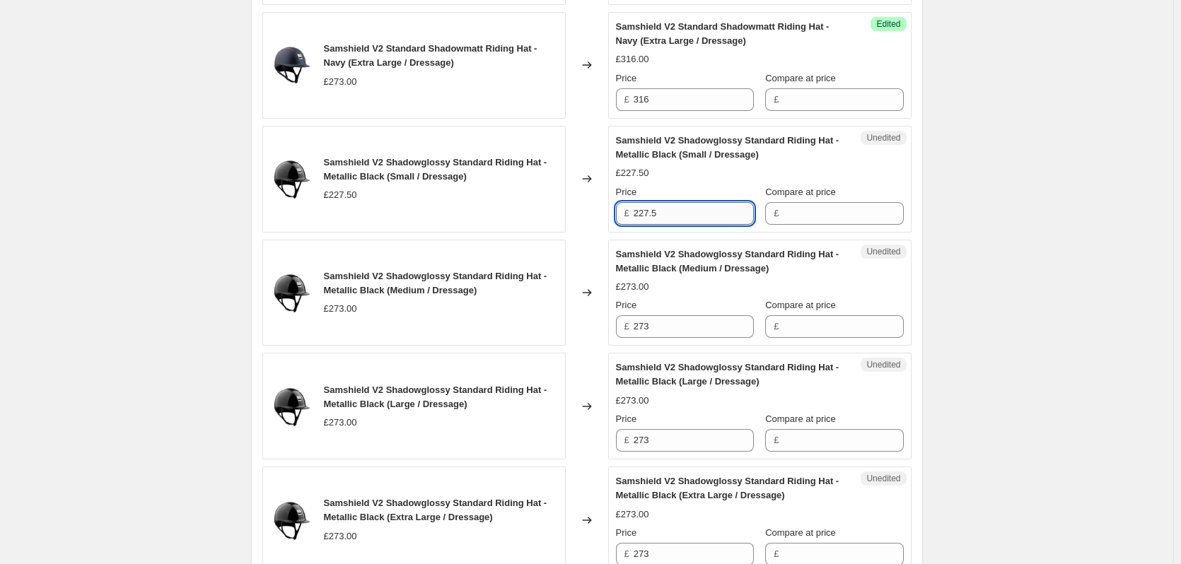
click at [685, 218] on input "227.5" at bounding box center [694, 213] width 120 height 23
type input "263.33"
click at [660, 325] on input "273" at bounding box center [694, 326] width 120 height 23
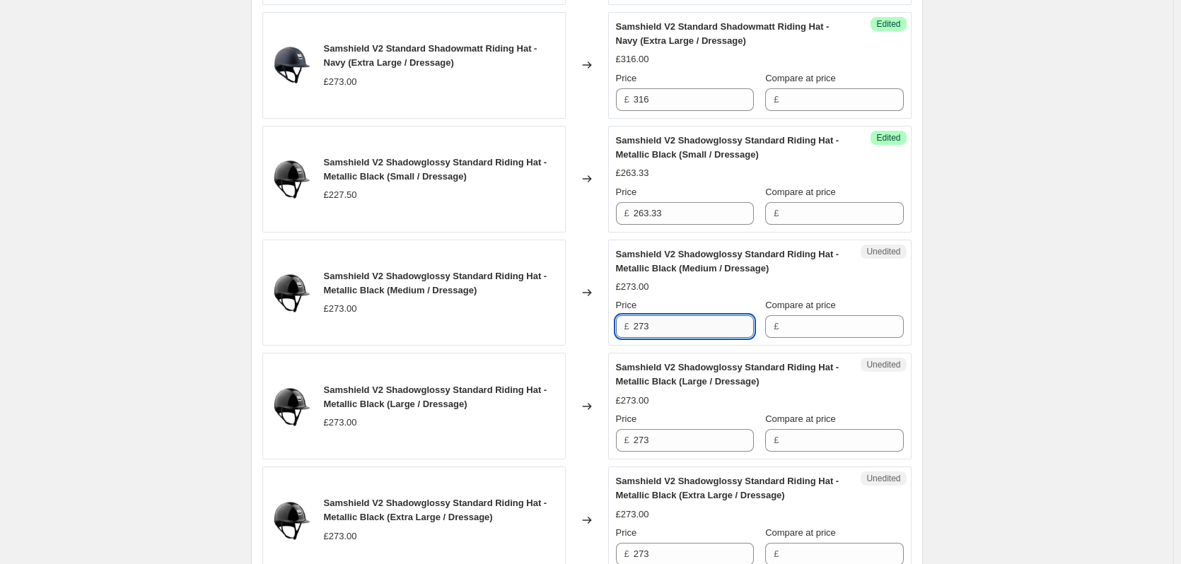
click at [660, 325] on input "273" at bounding box center [694, 326] width 120 height 23
type input "316"
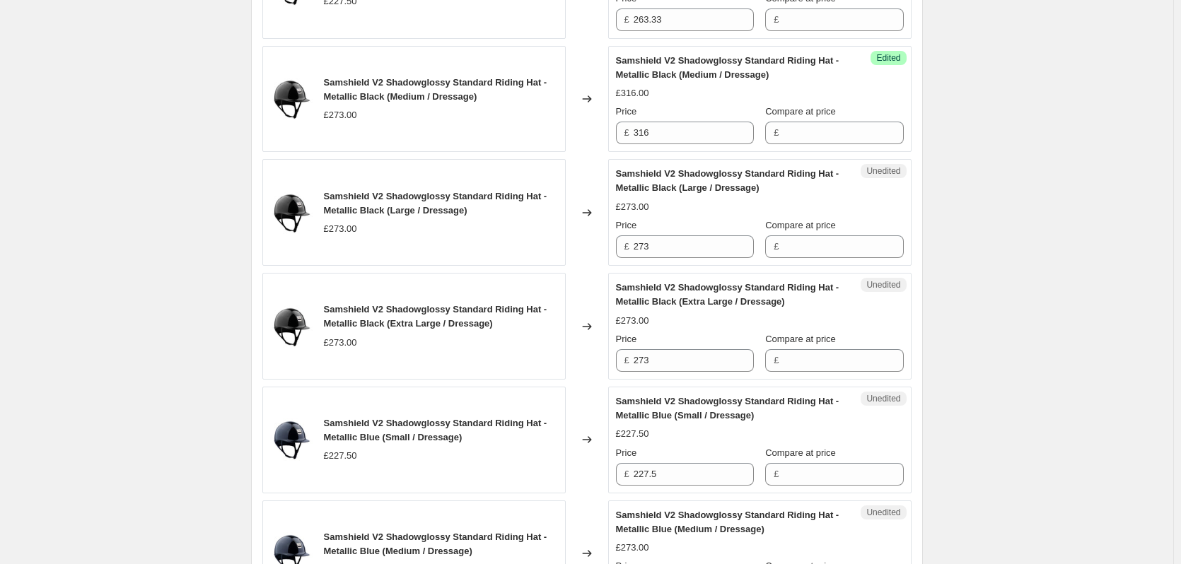
scroll to position [2056, 0]
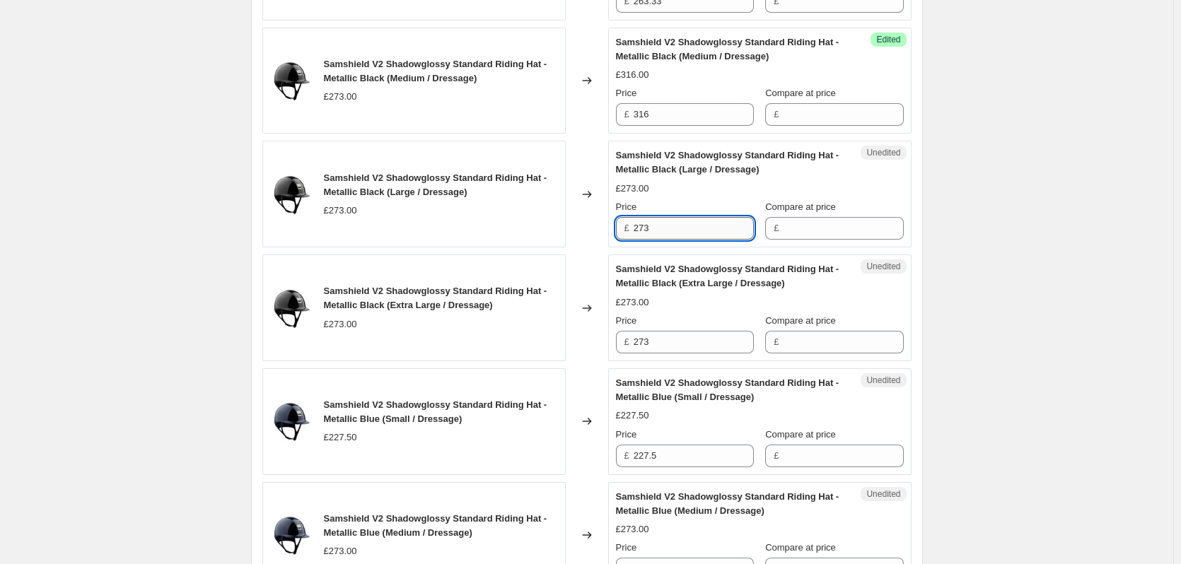
click at [701, 228] on input "273" at bounding box center [694, 228] width 120 height 23
type input "316"
click at [668, 344] on input "273" at bounding box center [694, 342] width 120 height 23
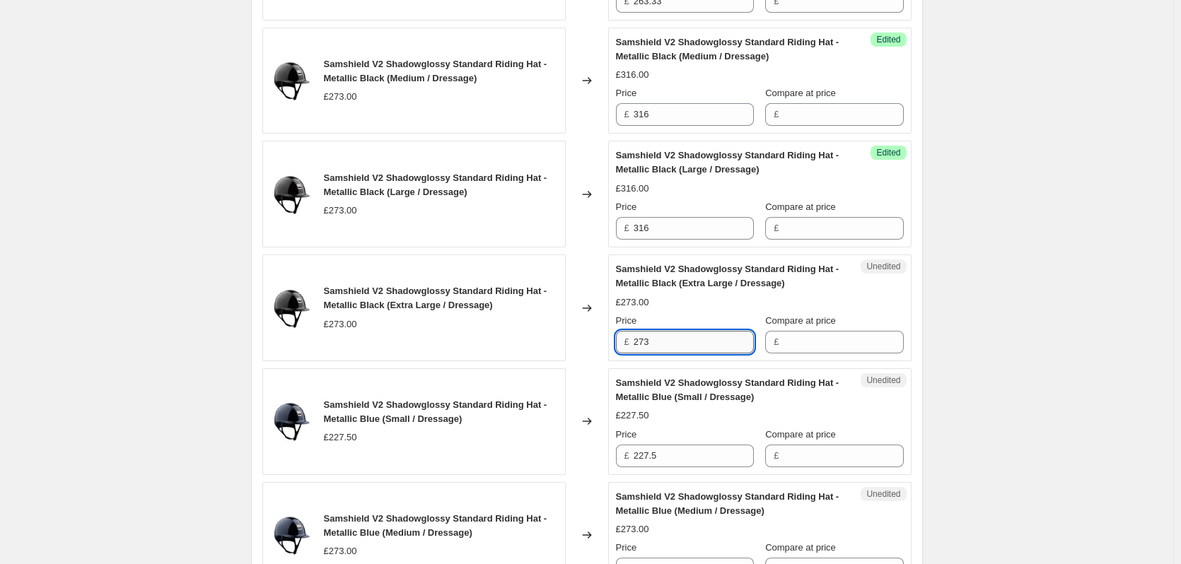
click at [668, 344] on input "273" at bounding box center [694, 342] width 120 height 23
type input "316"
click at [670, 453] on input "227.5" at bounding box center [694, 456] width 120 height 23
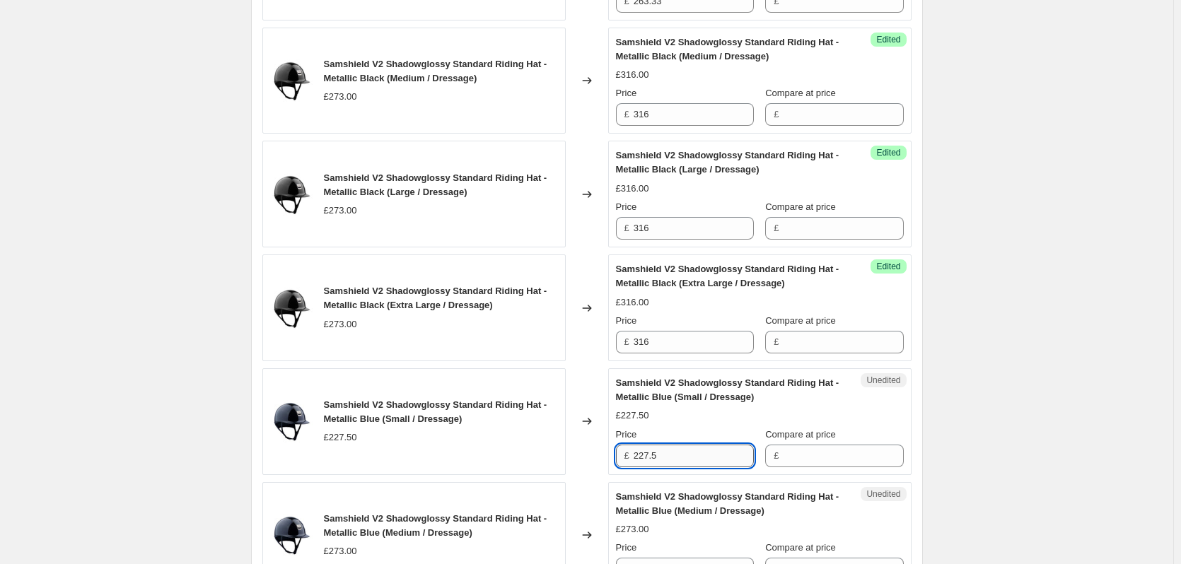
click at [670, 453] on input "227.5" at bounding box center [694, 456] width 120 height 23
type input "263.33"
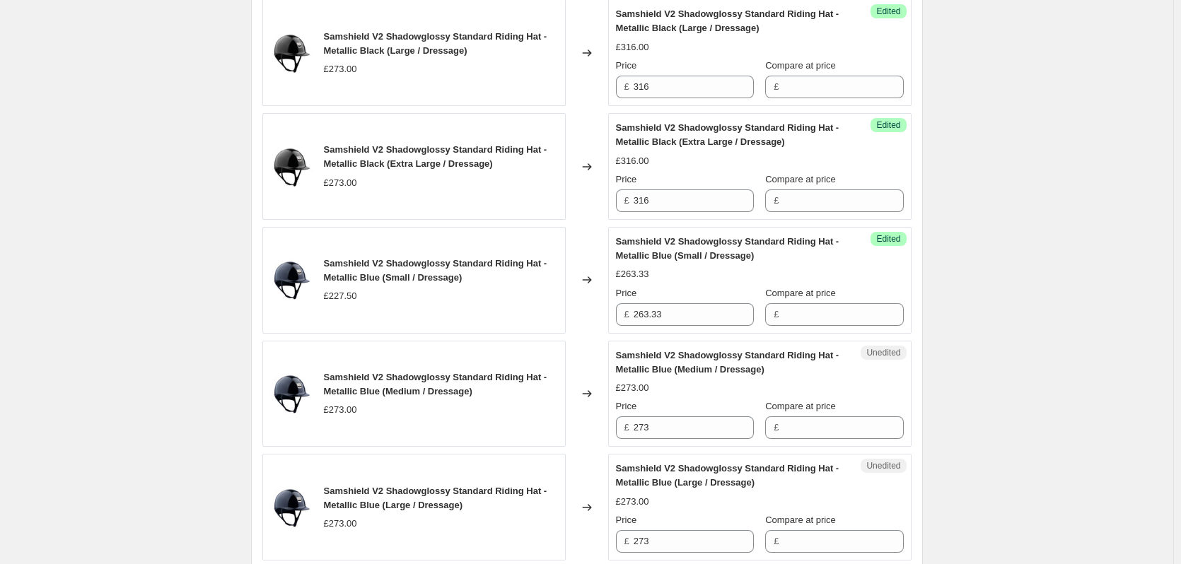
scroll to position [2339, 0]
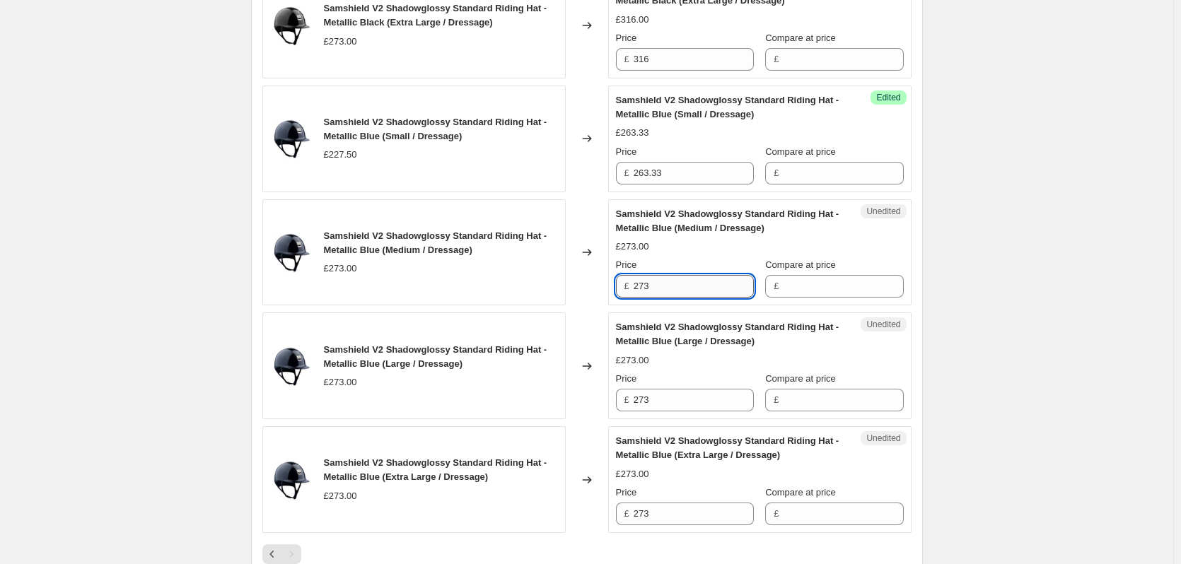
click at [670, 284] on input "273" at bounding box center [694, 286] width 120 height 23
type input "316"
click at [665, 398] on input "273" at bounding box center [694, 400] width 120 height 23
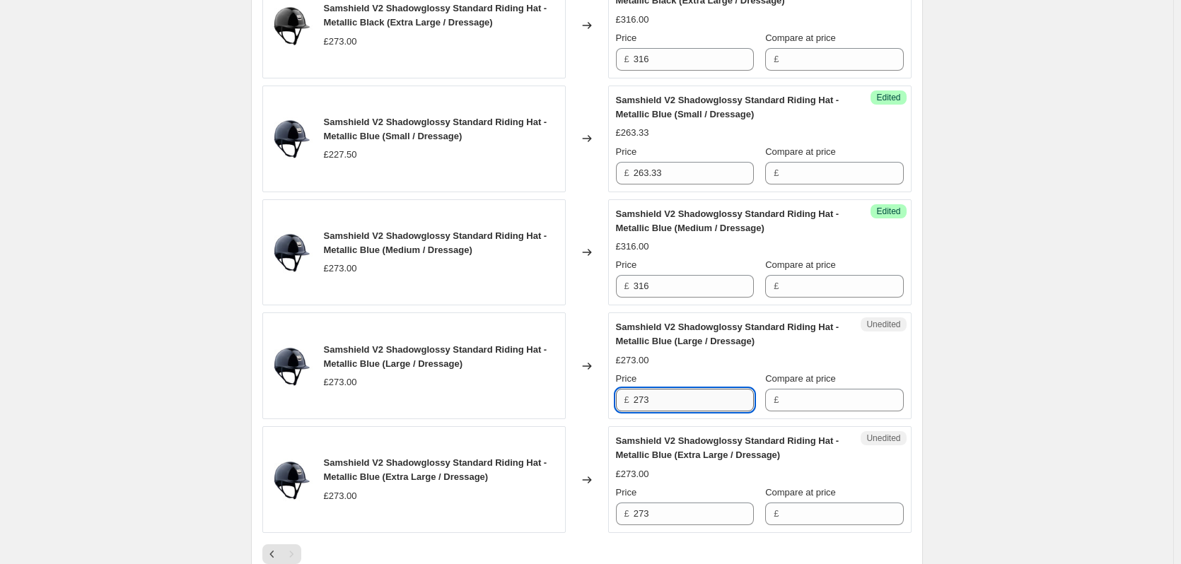
click at [665, 398] on input "273" at bounding box center [694, 400] width 120 height 23
type input "316"
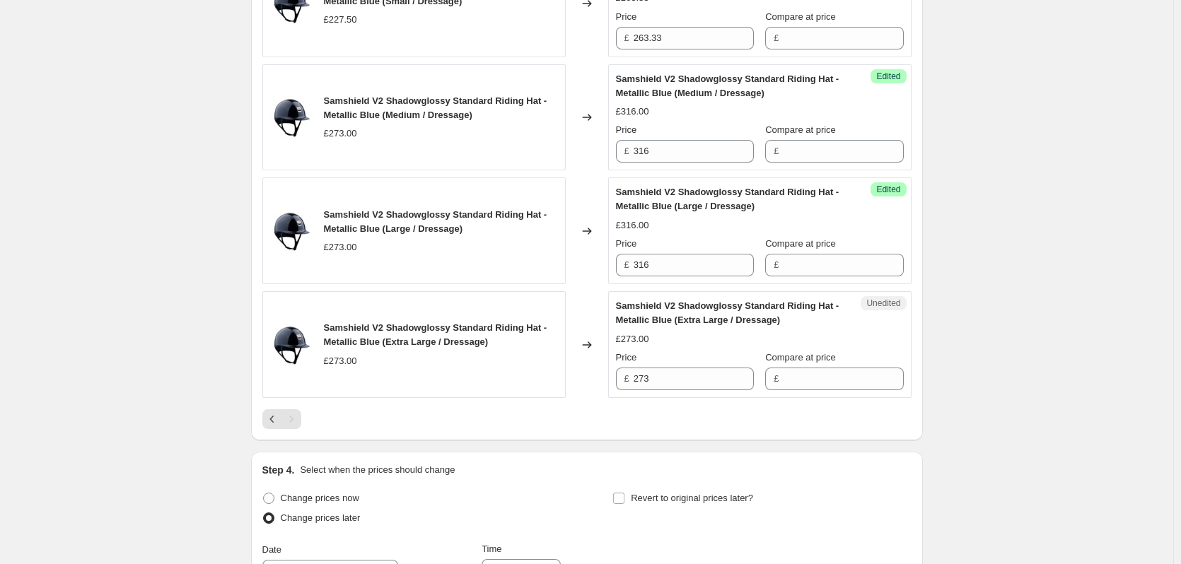
scroll to position [2480, 0]
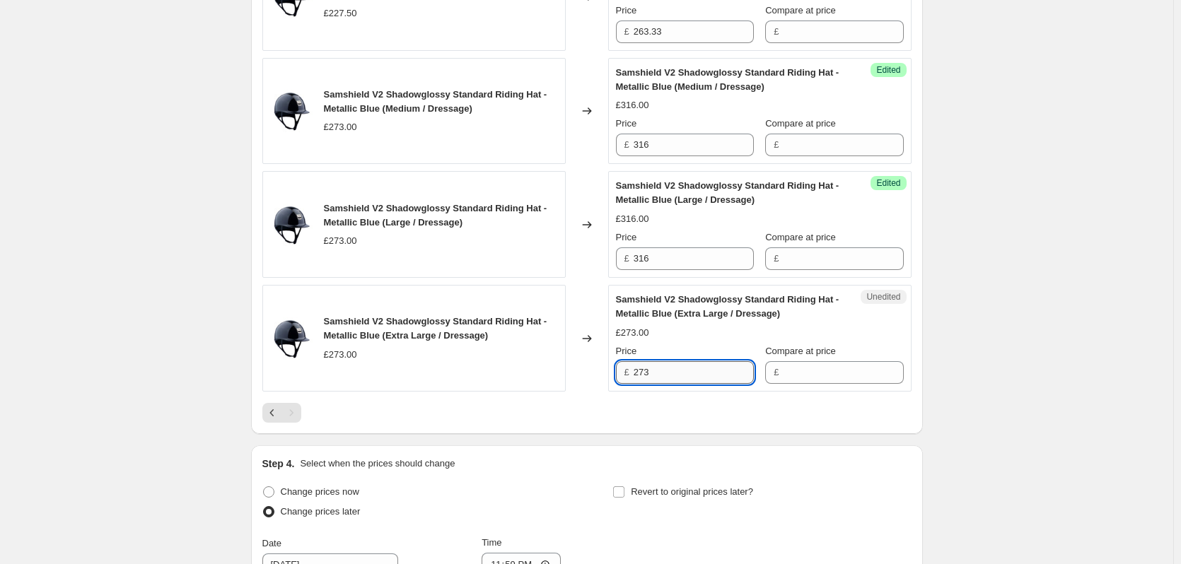
click at [672, 378] on input "273" at bounding box center [694, 372] width 120 height 23
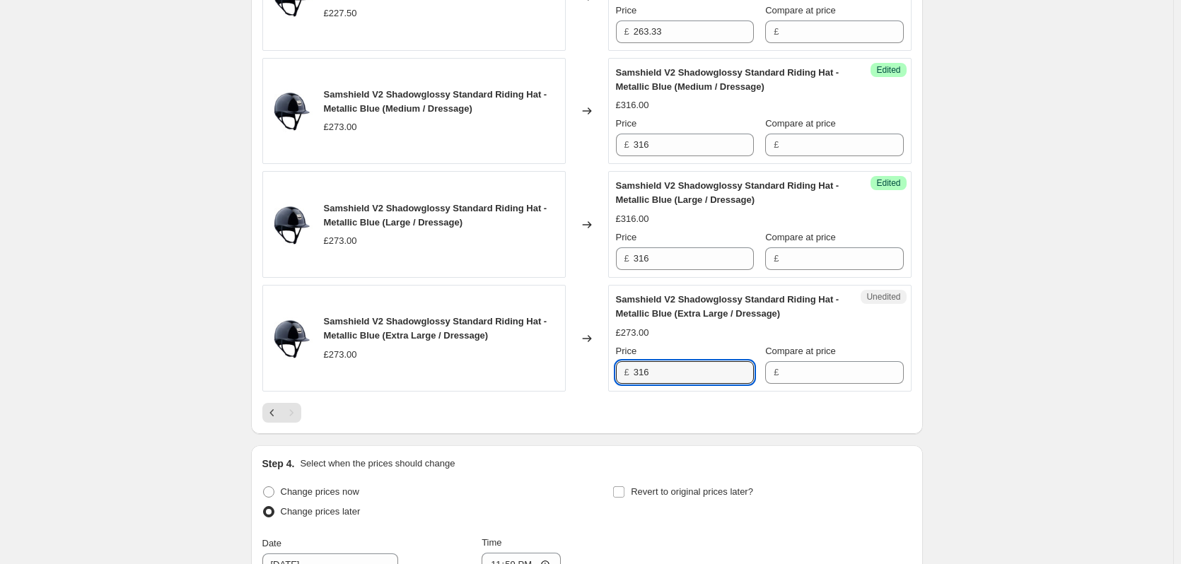
type input "316"
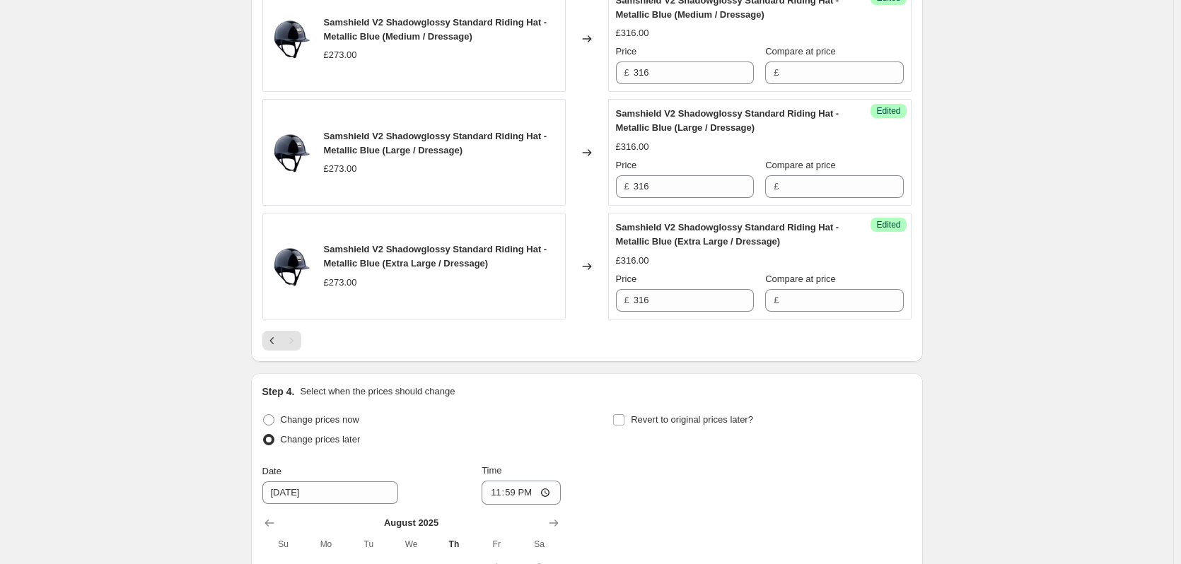
scroll to position [2834, 0]
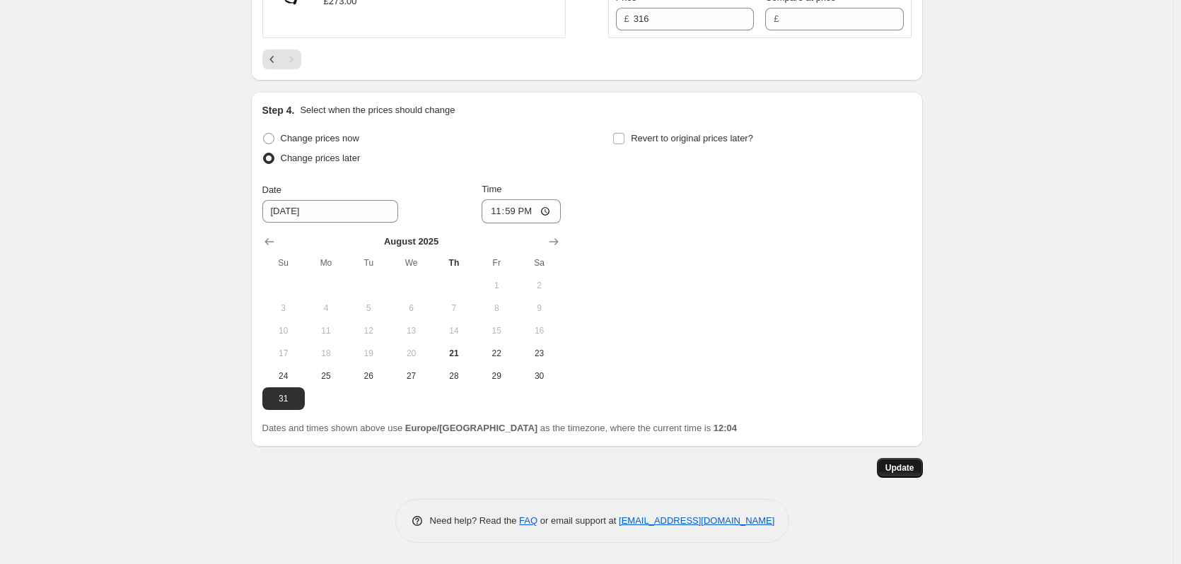
click at [894, 474] on span "Update" at bounding box center [899, 467] width 29 height 11
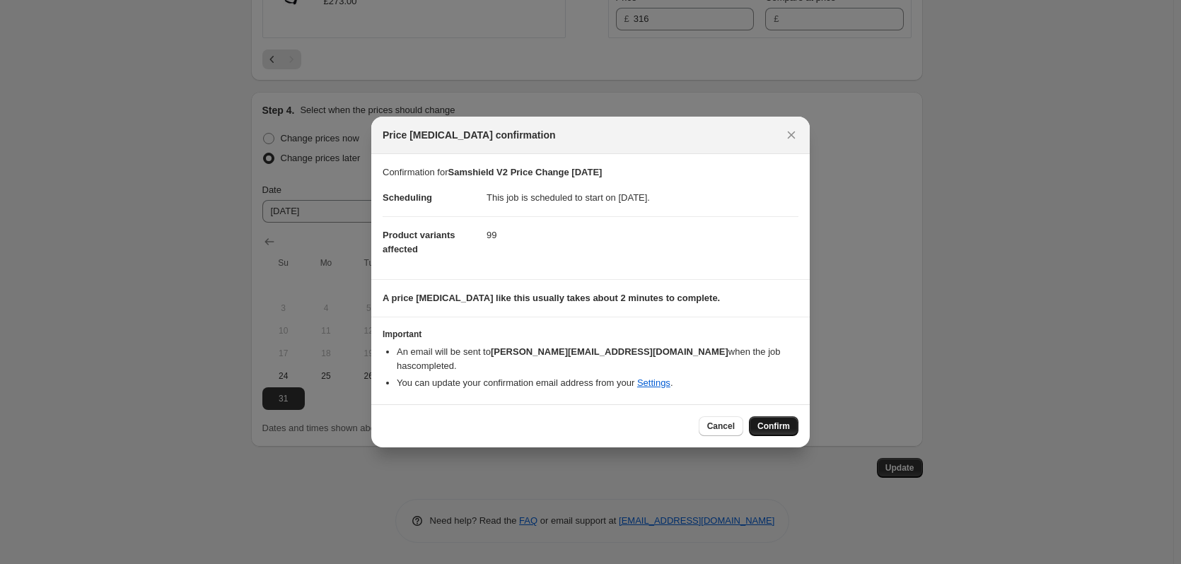
click at [756, 416] on button "Confirm" at bounding box center [773, 426] width 49 height 20
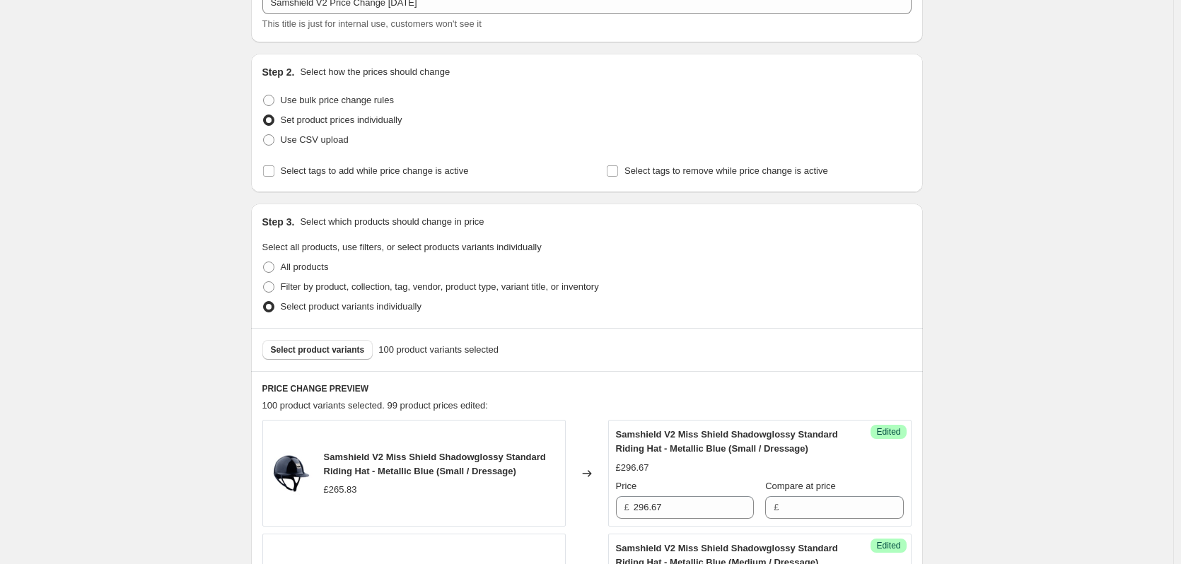
scroll to position [359, 0]
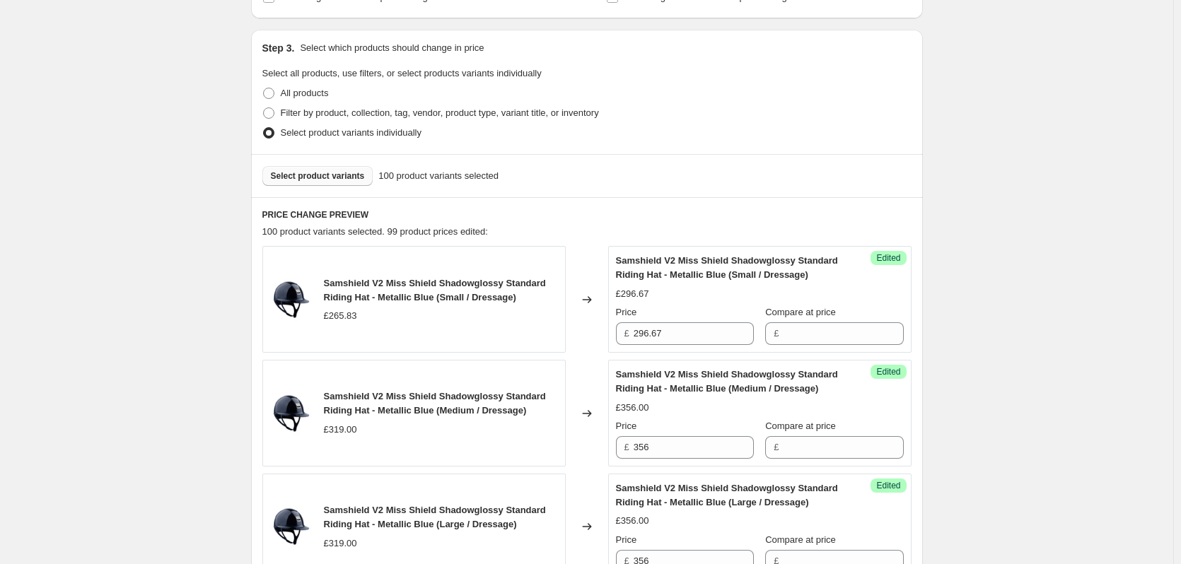
click at [321, 176] on span "Select product variants" at bounding box center [318, 175] width 94 height 11
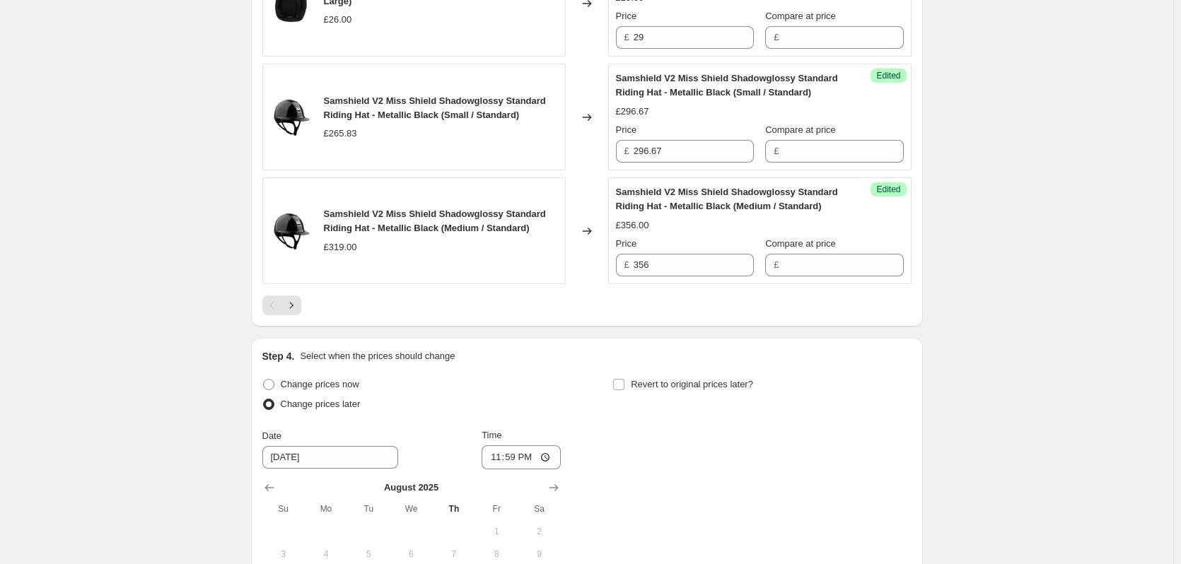
scroll to position [2693, 0]
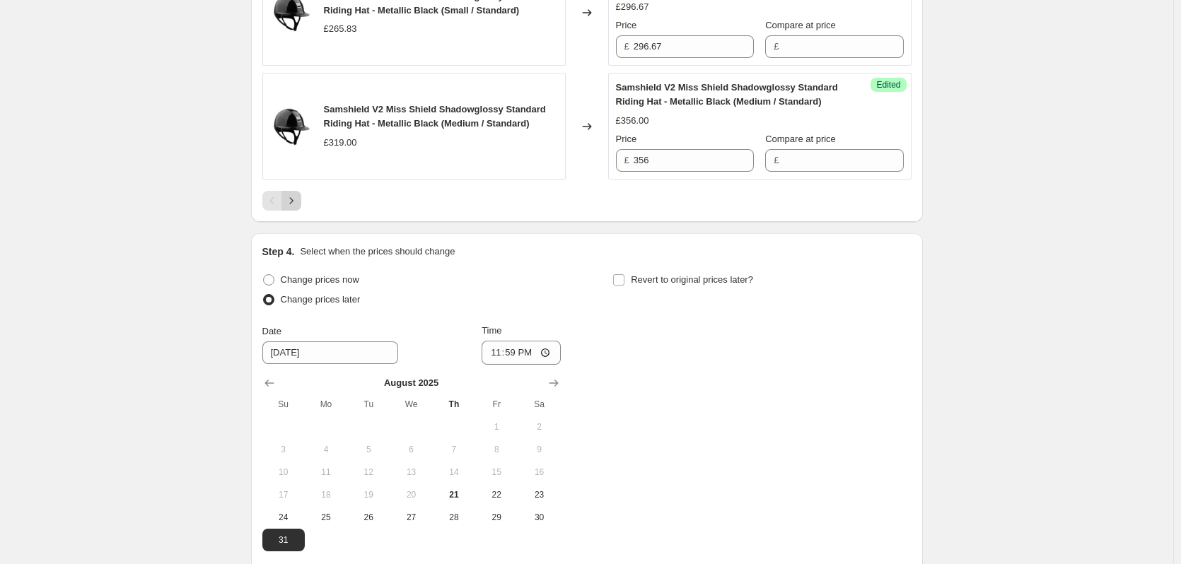
click at [293, 203] on icon "Next" at bounding box center [291, 201] width 14 height 14
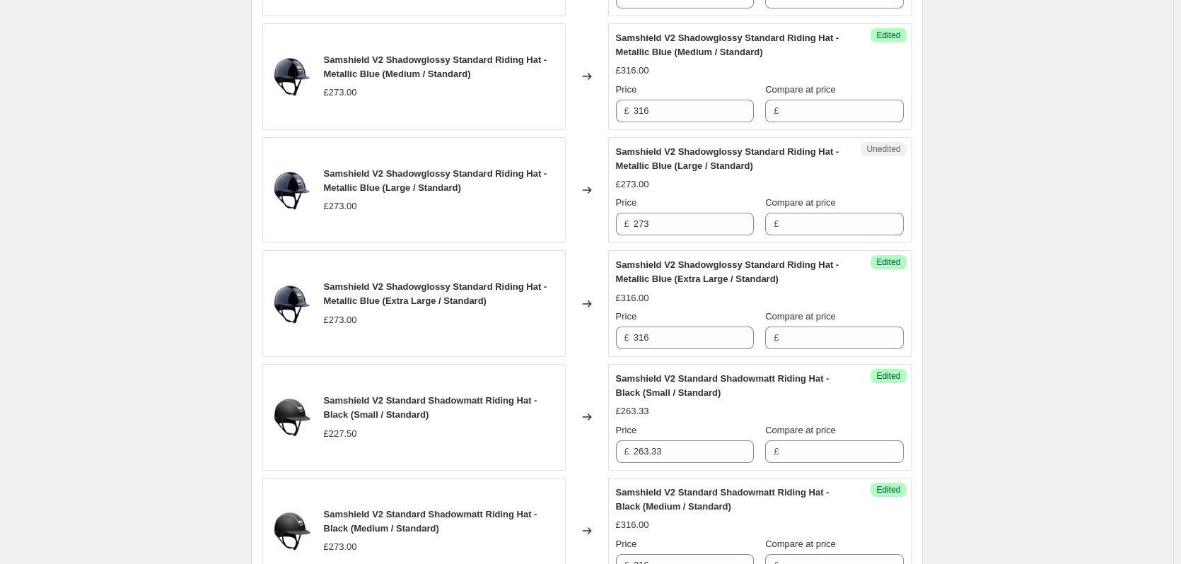
scroll to position [925, 0]
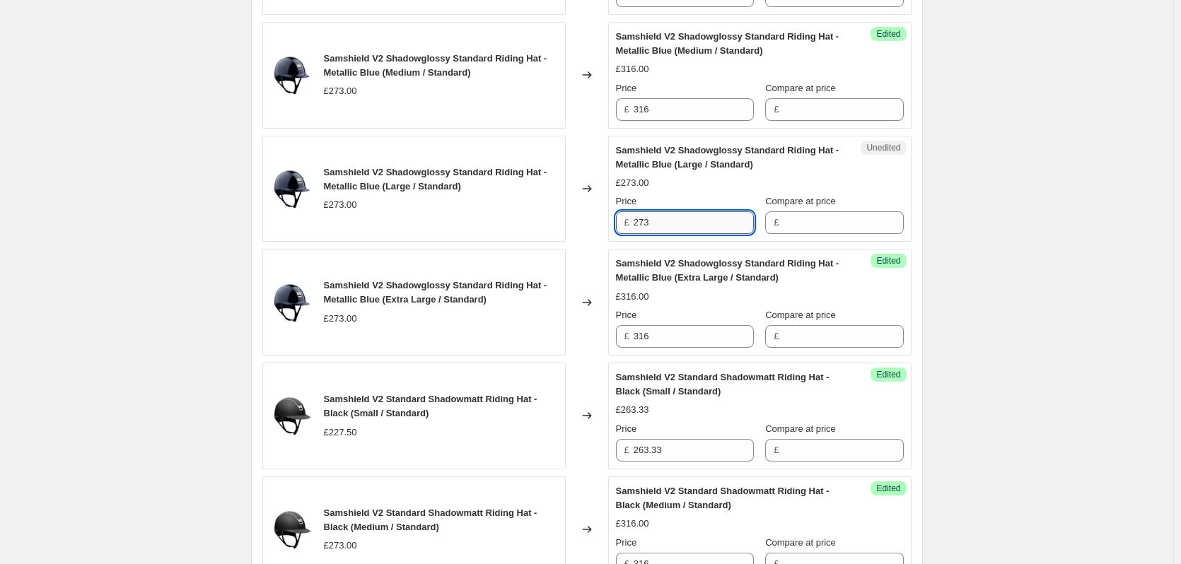
click at [657, 227] on input "273" at bounding box center [694, 222] width 120 height 23
type input "316"
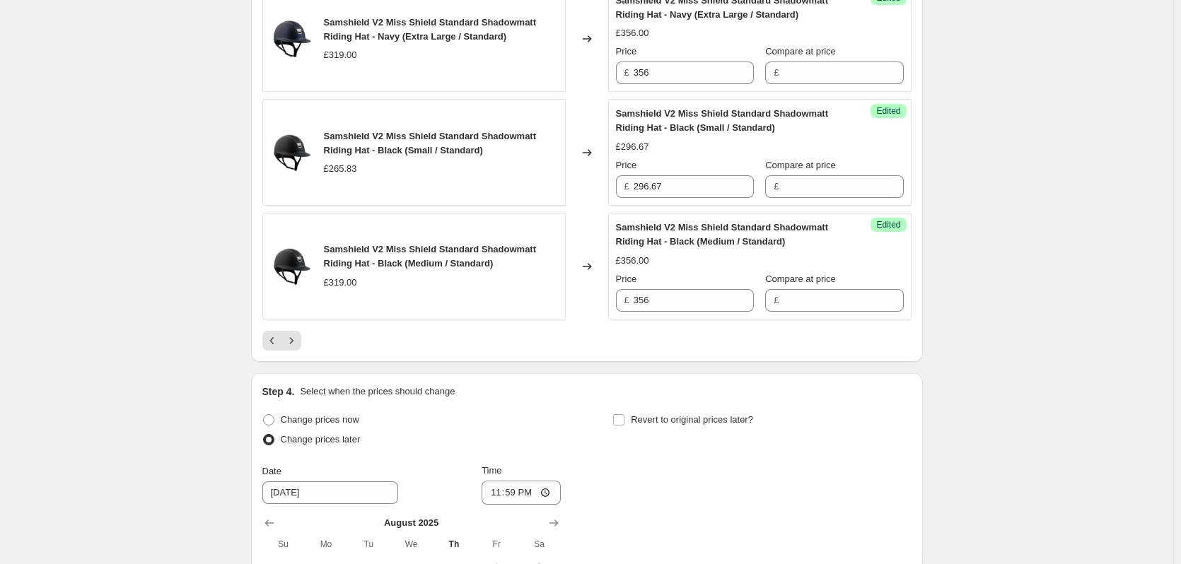
scroll to position [2622, 0]
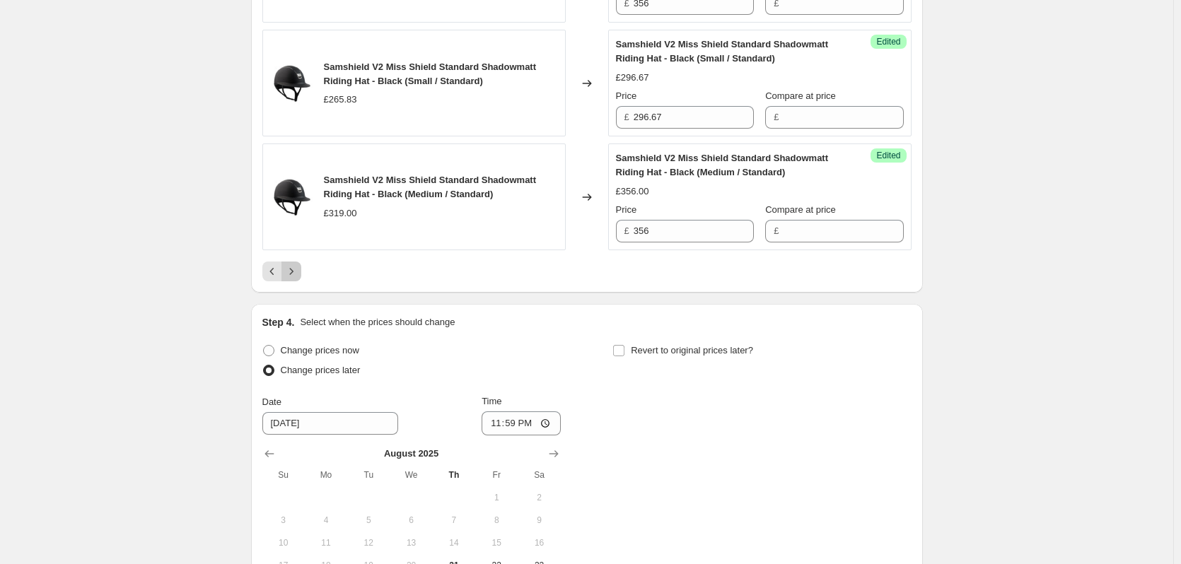
click at [291, 271] on icon "Next" at bounding box center [291, 271] width 14 height 14
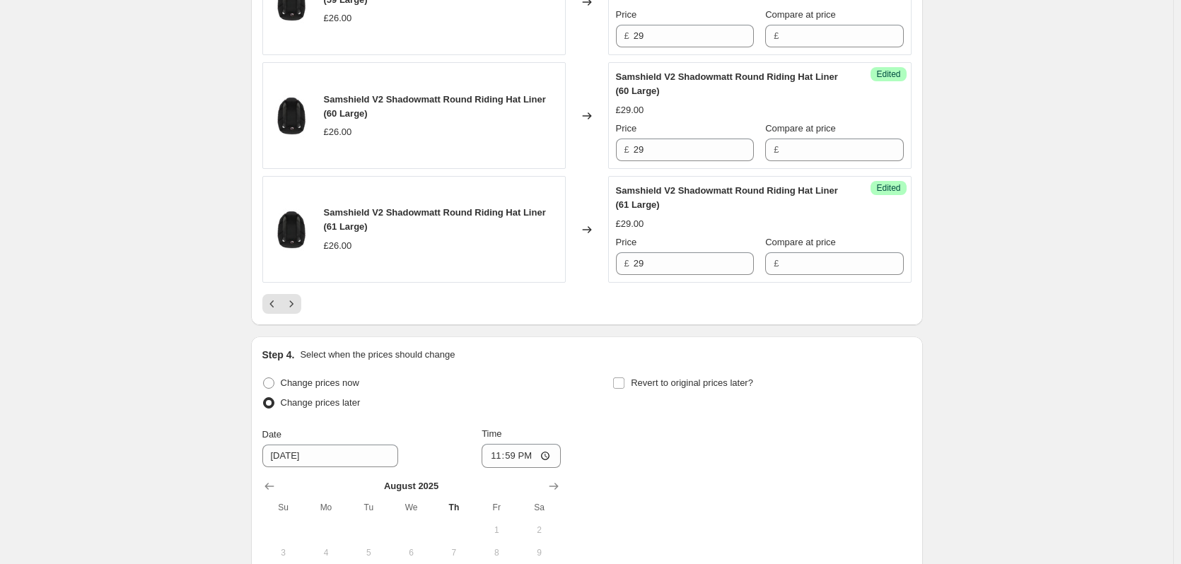
scroll to position [2693, 0]
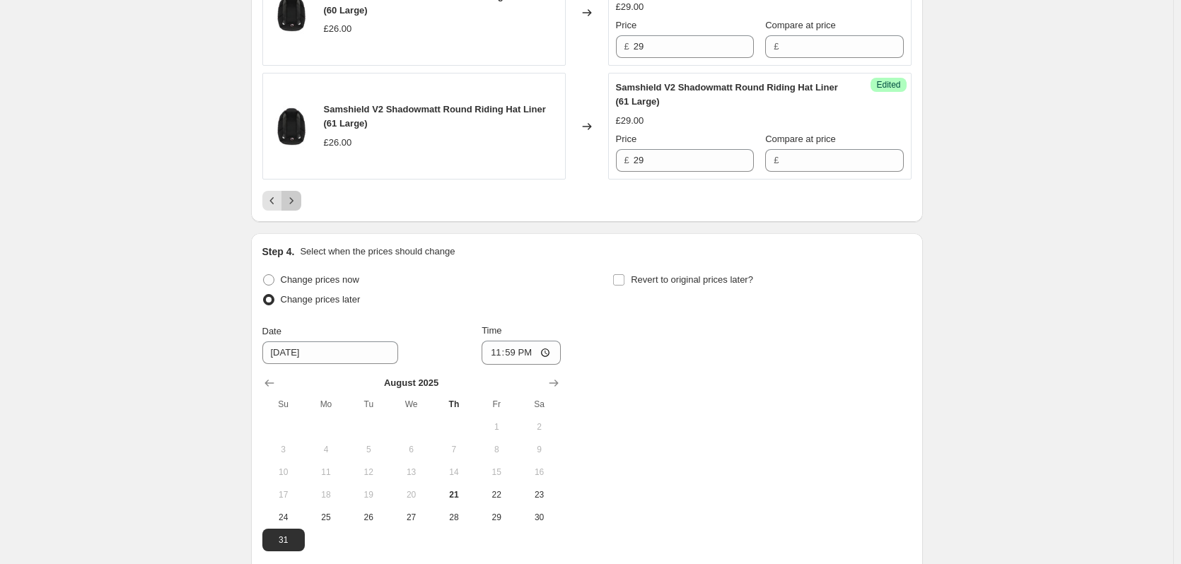
click at [298, 204] on icon "Next" at bounding box center [291, 201] width 14 height 14
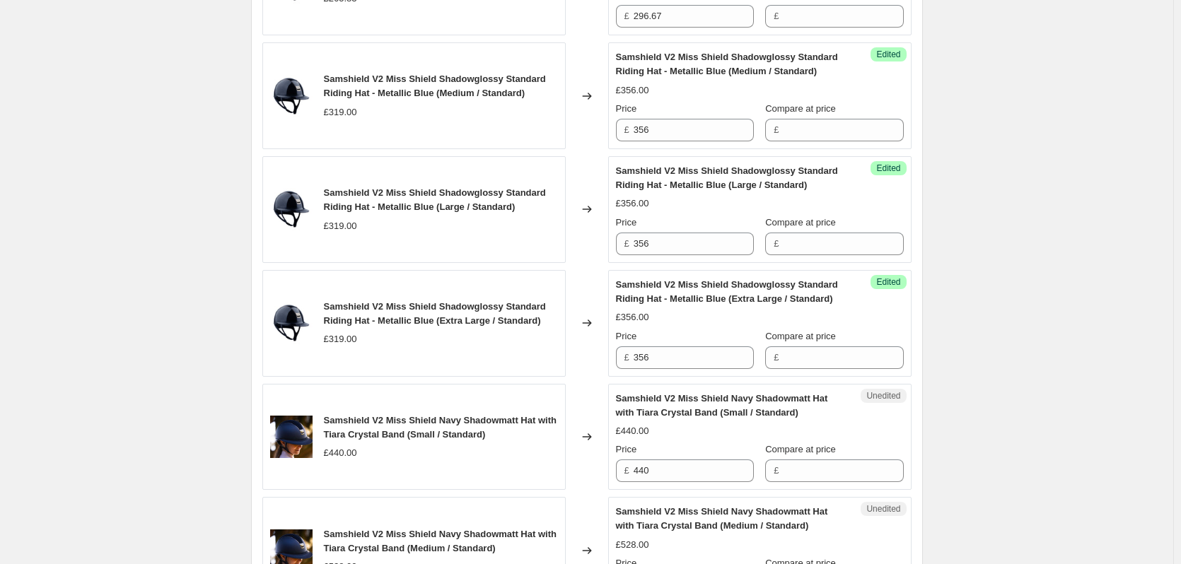
scroll to position [1343, 0]
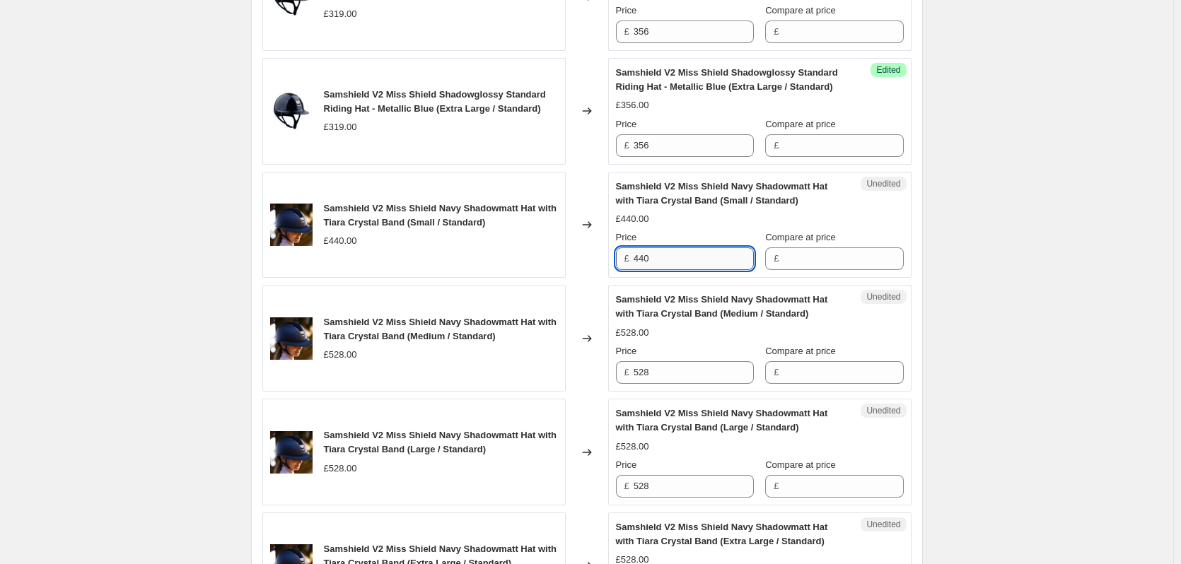
click at [668, 257] on input "440" at bounding box center [694, 258] width 120 height 23
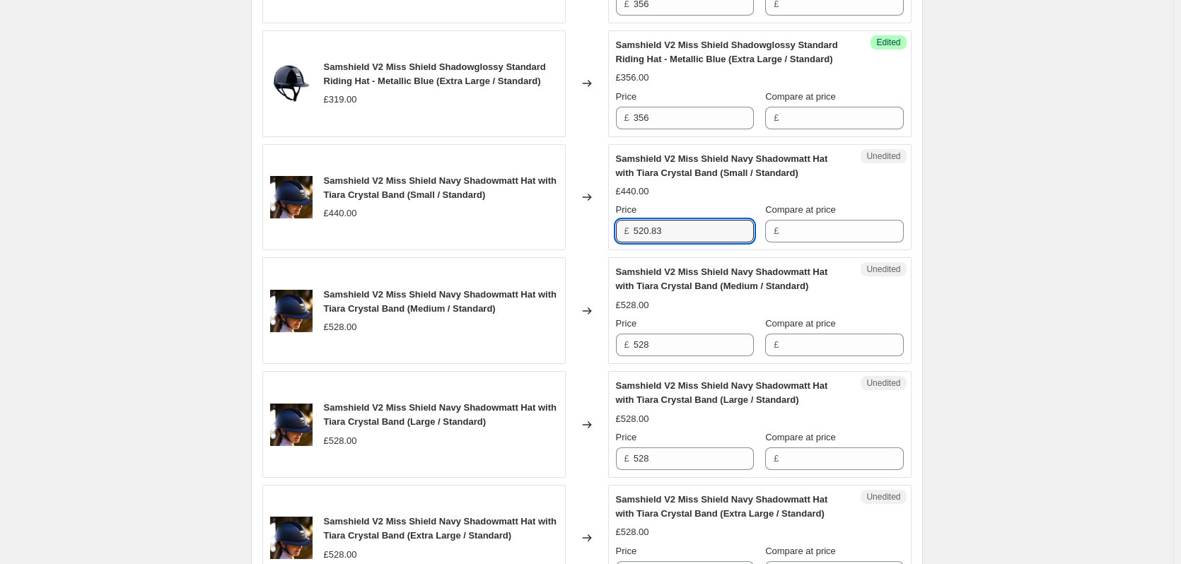
scroll to position [1414, 0]
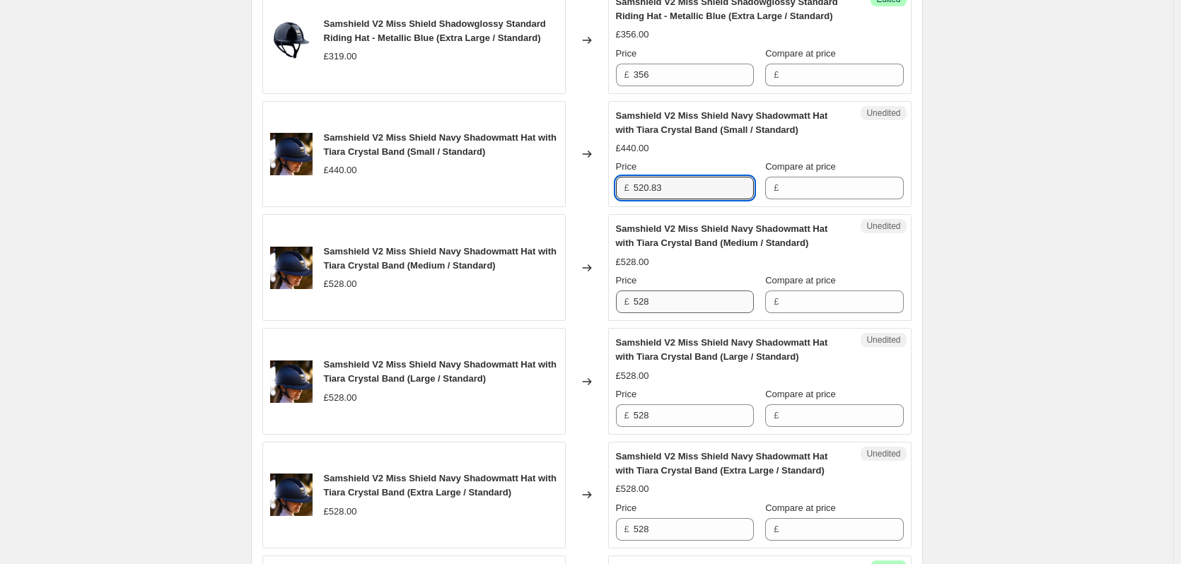
type input "520.83"
click at [658, 305] on input "528" at bounding box center [694, 302] width 120 height 23
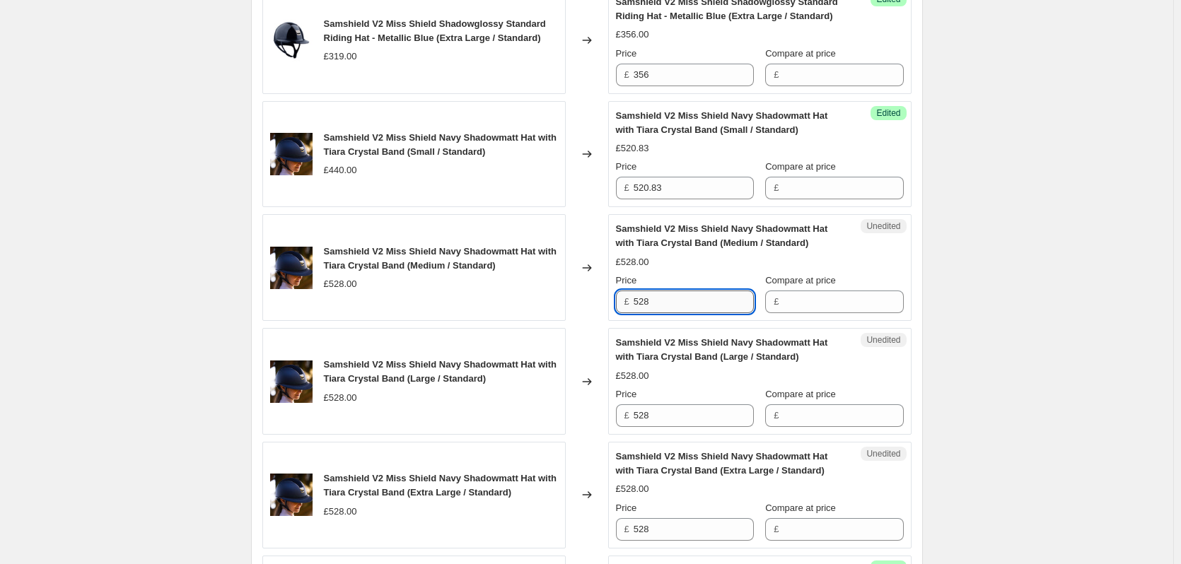
click at [658, 305] on input "528" at bounding box center [694, 302] width 120 height 23
type input "625"
click at [676, 419] on input "528" at bounding box center [694, 415] width 120 height 23
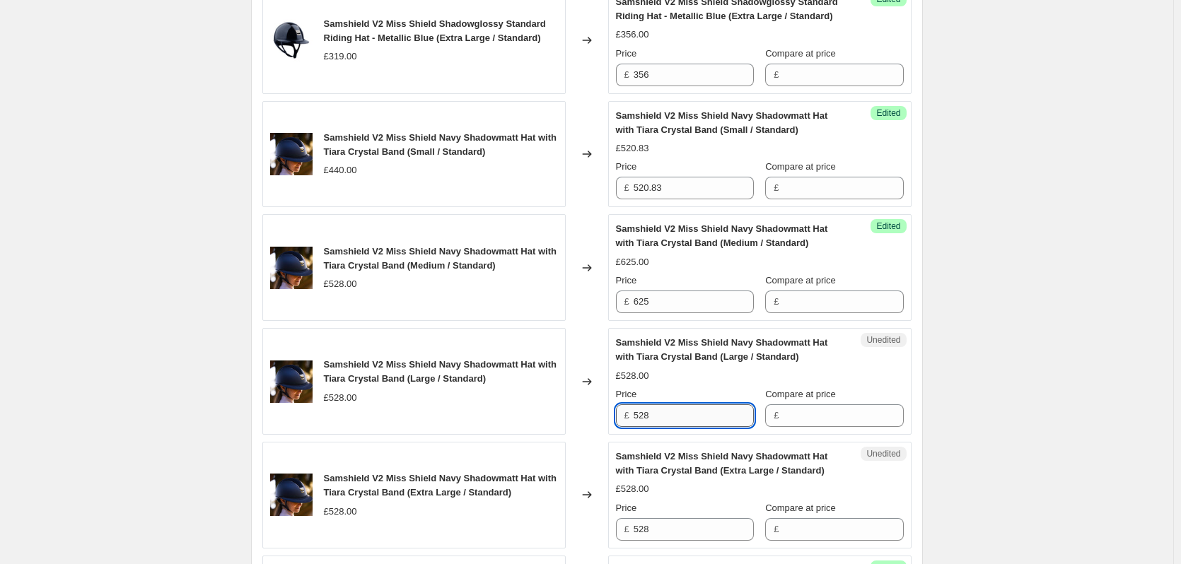
click at [676, 419] on input "528" at bounding box center [694, 415] width 120 height 23
type input "625"
click at [1007, 385] on div "Samshield V2 Price Change 1.9.25. This page is ready Samshield V2 Price Change …" at bounding box center [586, 285] width 1173 height 3398
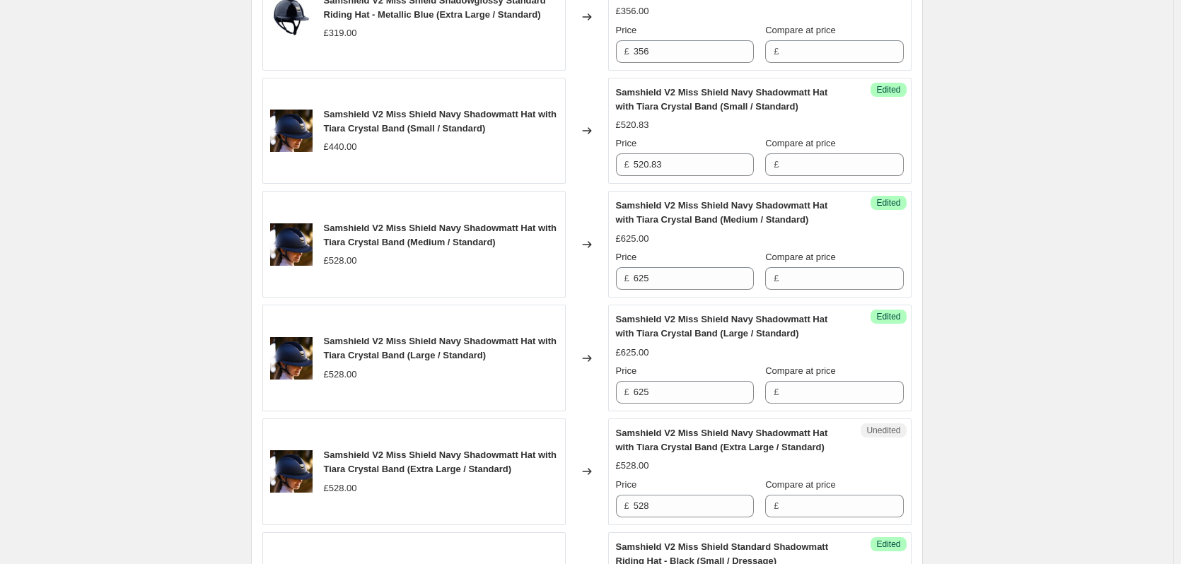
scroll to position [1556, 0]
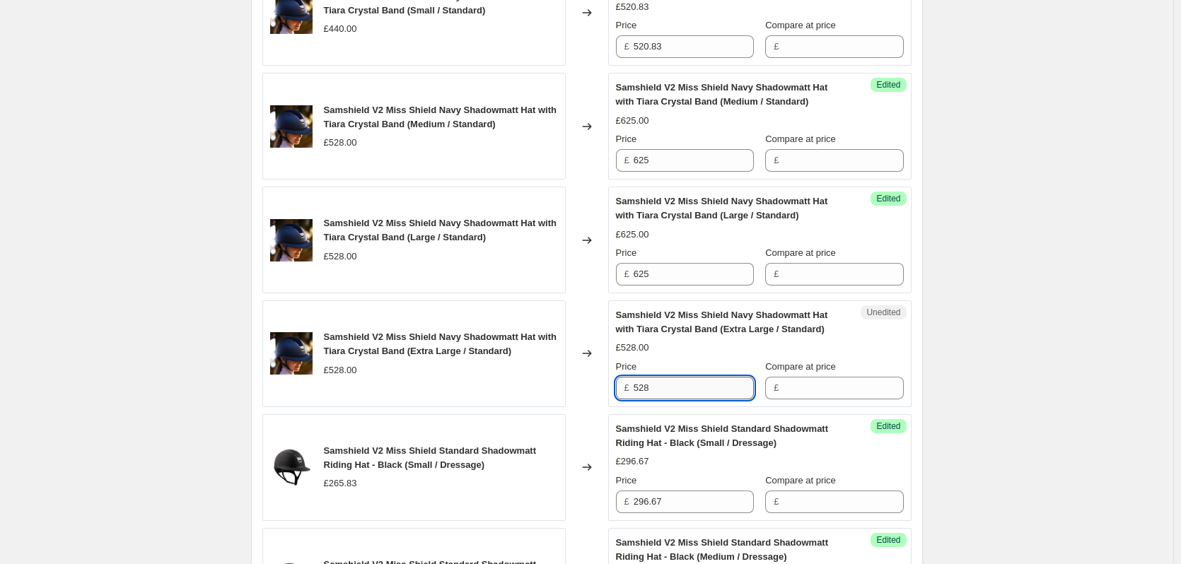
click at [675, 381] on input "528" at bounding box center [694, 388] width 120 height 23
type input "625"
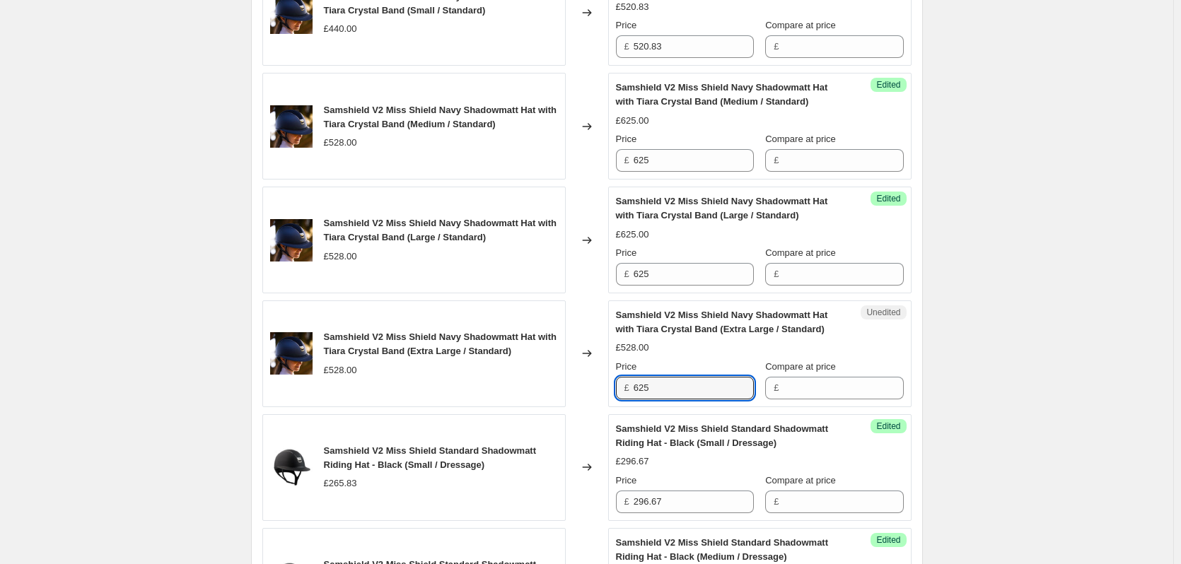
click at [1043, 373] on div "Samshield V2 Price Change 1.9.25. This page is ready Samshield V2 Price Change …" at bounding box center [586, 143] width 1173 height 3398
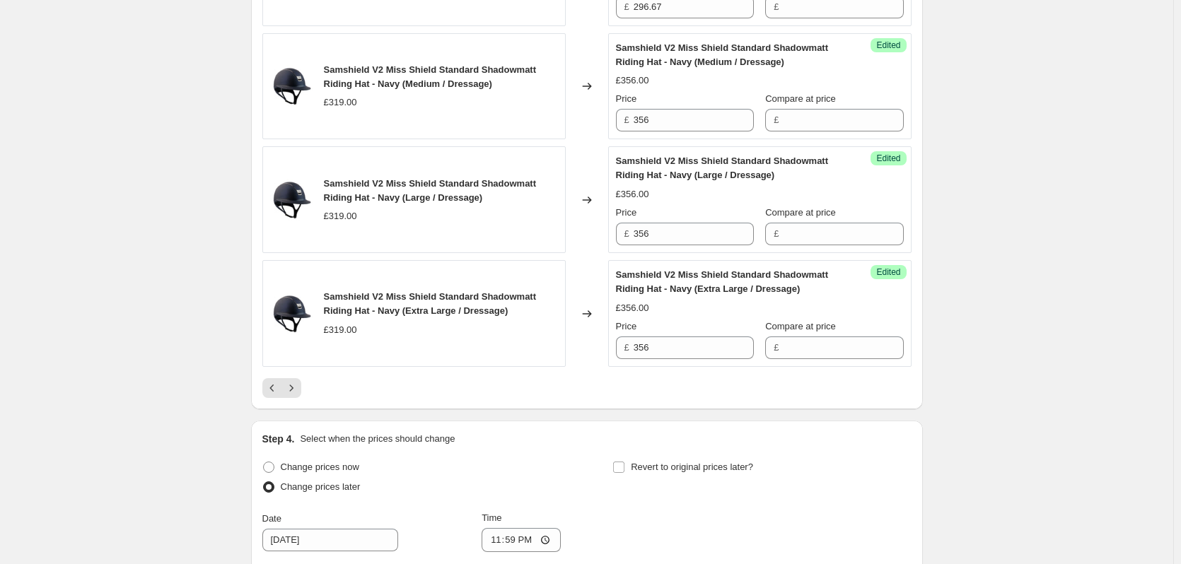
scroll to position [2616, 0]
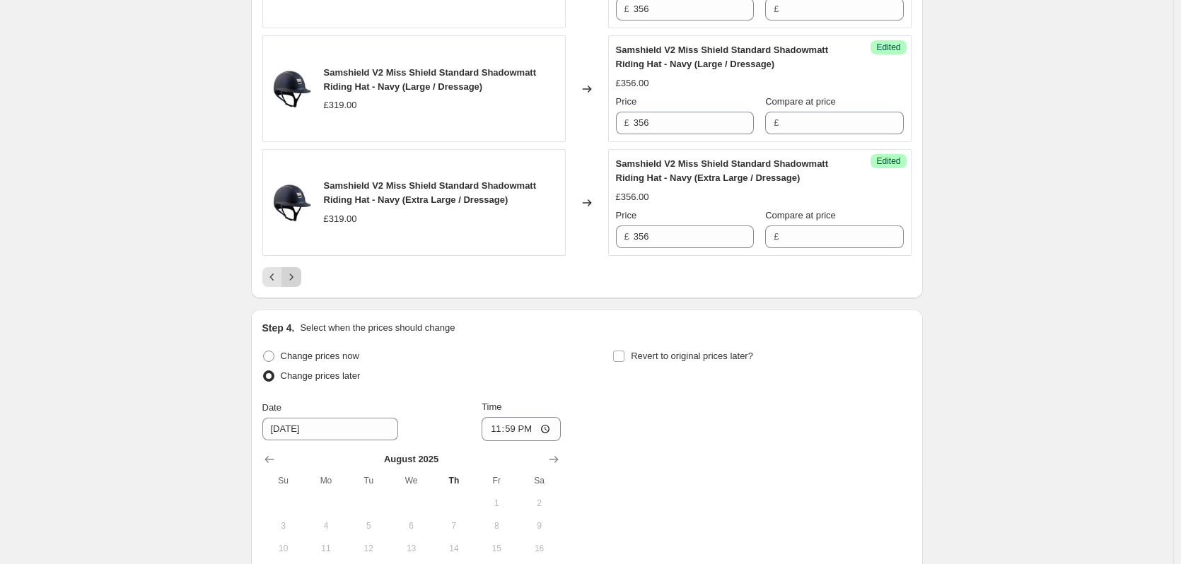
click at [298, 275] on icon "Next" at bounding box center [291, 277] width 14 height 14
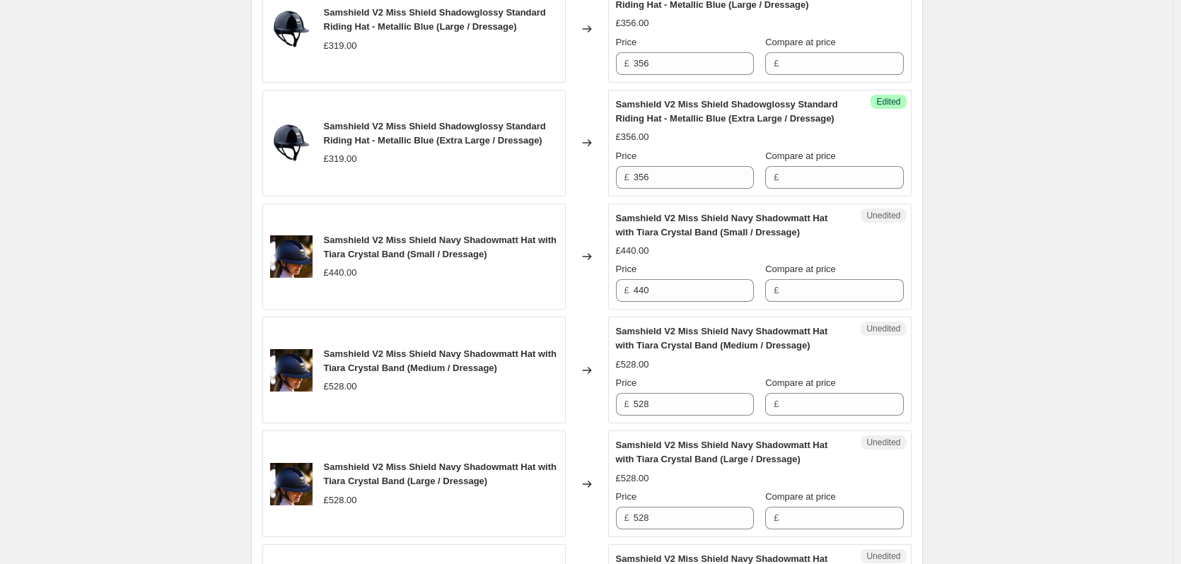
scroll to position [1343, 0]
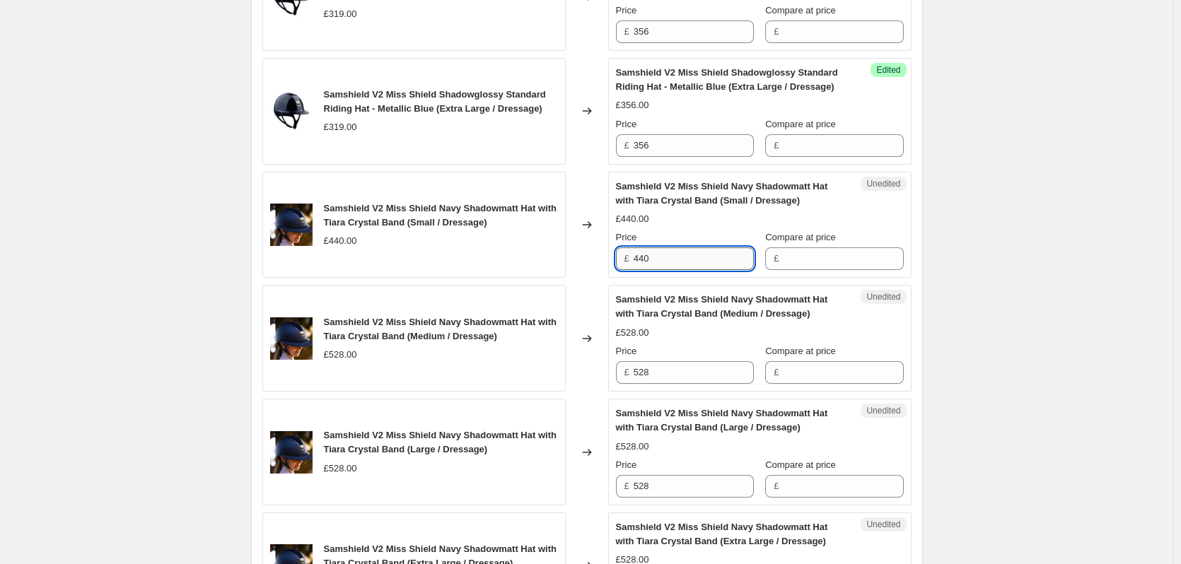
click at [684, 263] on input "440" at bounding box center [694, 258] width 120 height 23
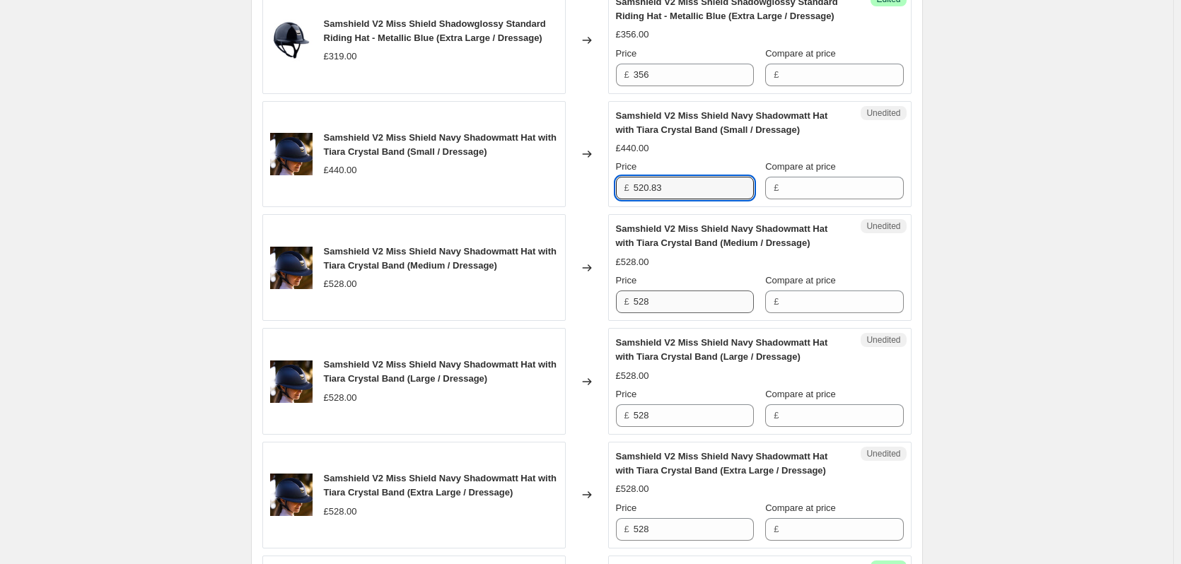
type input "520.83"
click at [672, 305] on input "528" at bounding box center [694, 302] width 120 height 23
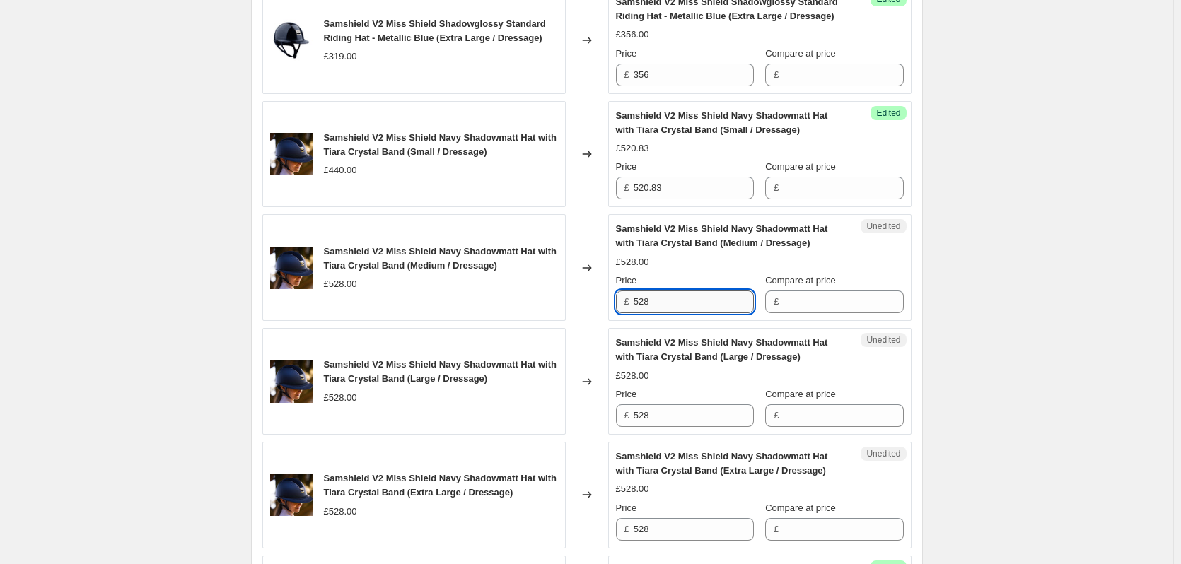
click at [672, 305] on input "528" at bounding box center [694, 302] width 120 height 23
type input "625"
click at [1012, 345] on div "Samshield V2 Price Change 1.9.25. This page is ready Samshield V2 Price Change …" at bounding box center [586, 285] width 1173 height 3398
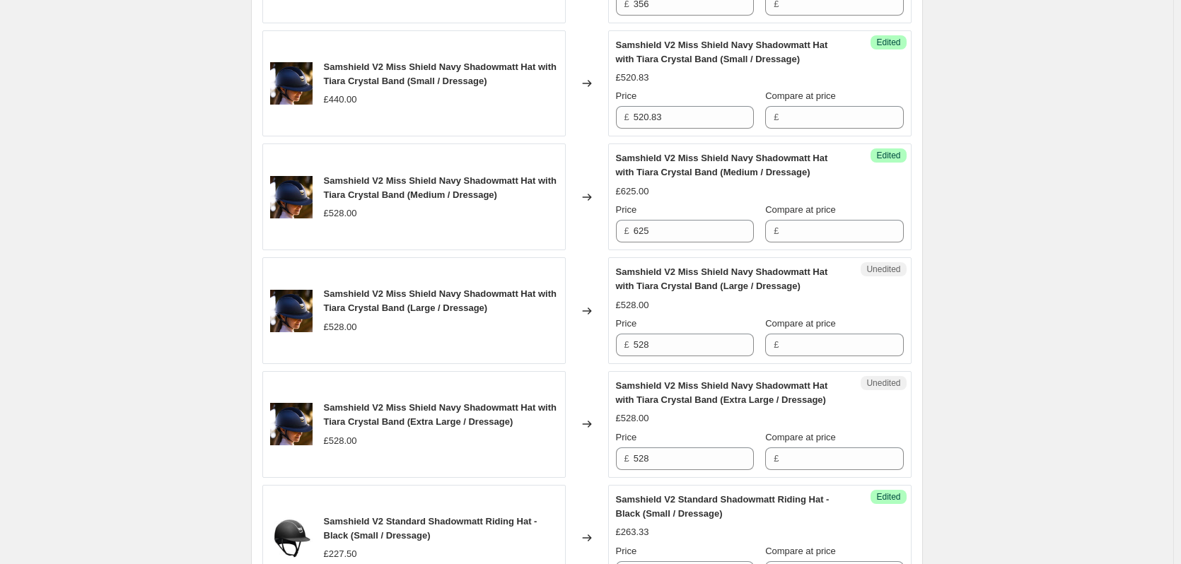
scroll to position [1556, 0]
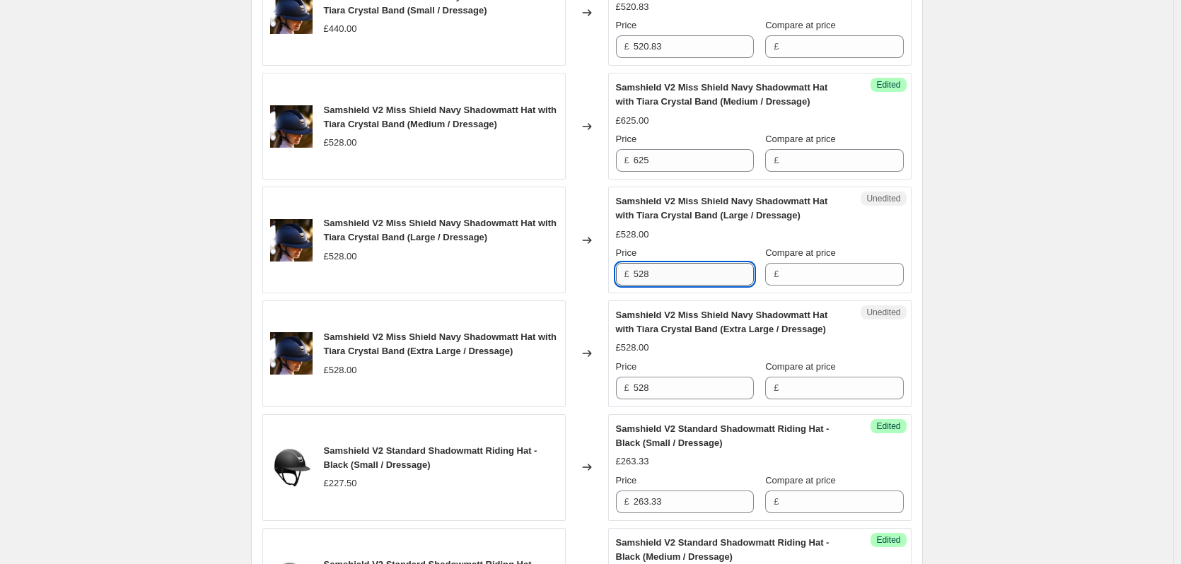
click at [692, 277] on input "528" at bounding box center [694, 274] width 120 height 23
type input "625"
click at [1066, 378] on div "Samshield V2 Price Change 1.9.25. This page is ready Samshield V2 Price Change …" at bounding box center [586, 143] width 1173 height 3398
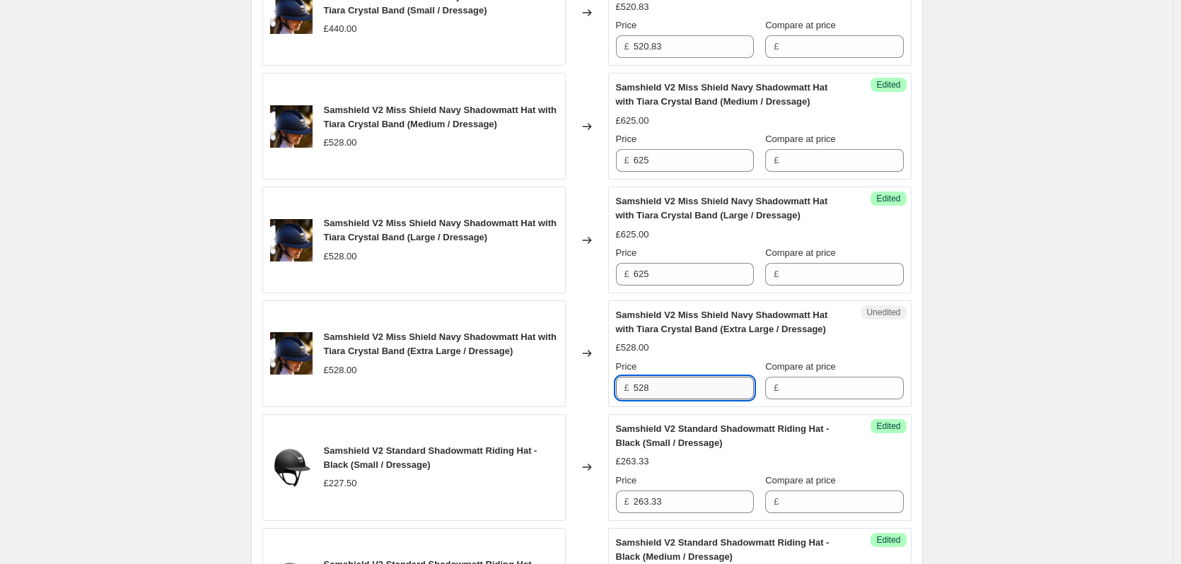
click at [670, 388] on input "528" at bounding box center [694, 388] width 120 height 23
type input "625"
click at [1027, 399] on div "Samshield V2 Price Change 1.9.25. This page is ready Samshield V2 Price Change …" at bounding box center [586, 143] width 1173 height 3398
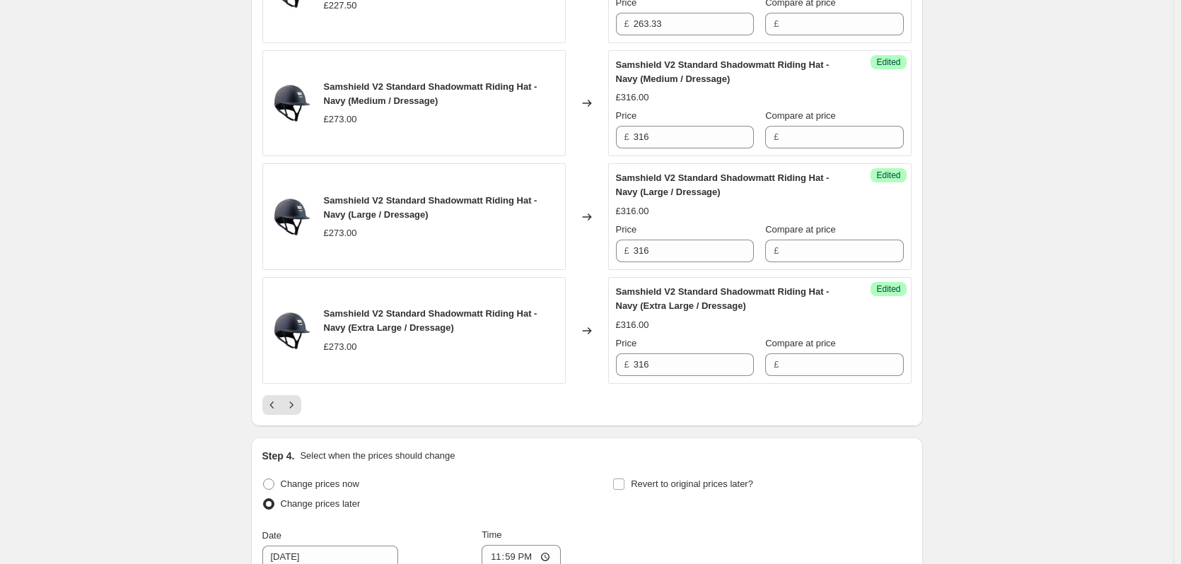
scroll to position [2546, 0]
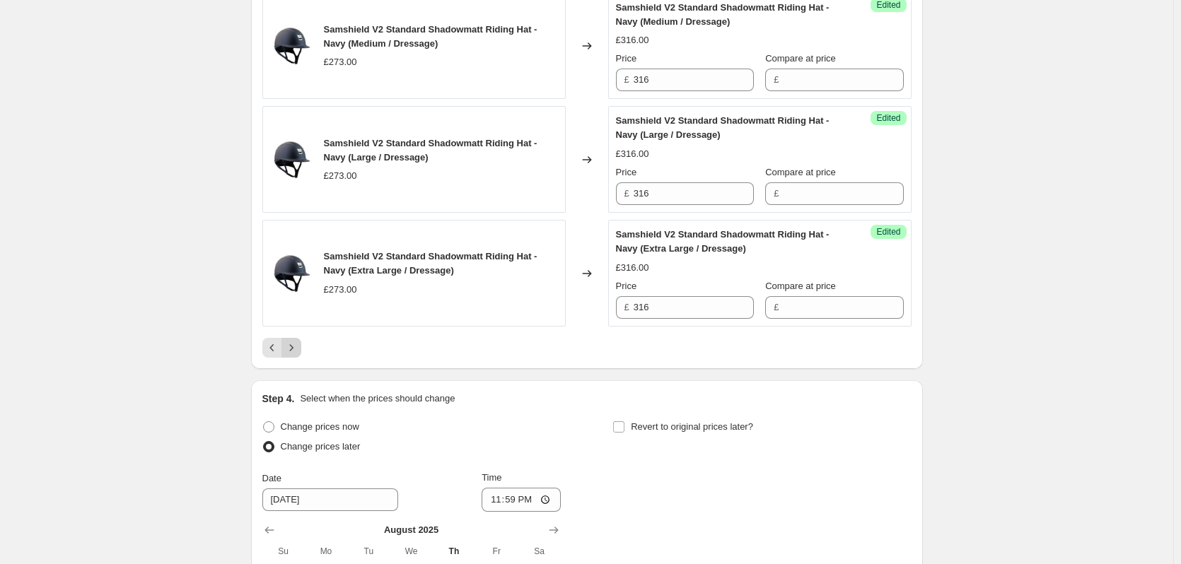
click at [298, 351] on icon "Next" at bounding box center [291, 348] width 14 height 14
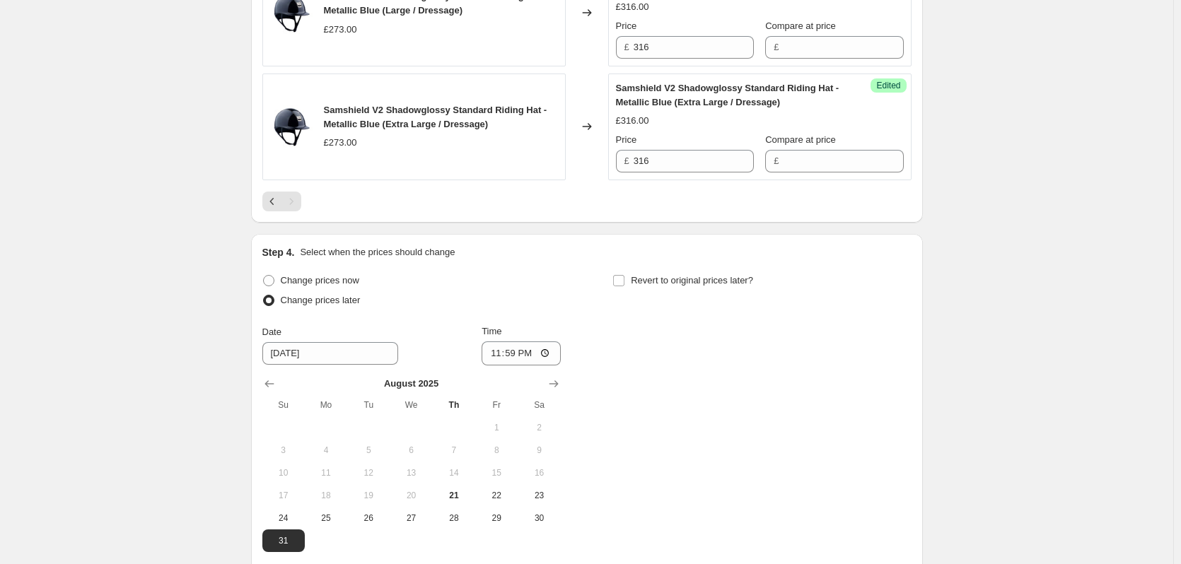
scroll to position [1470, 0]
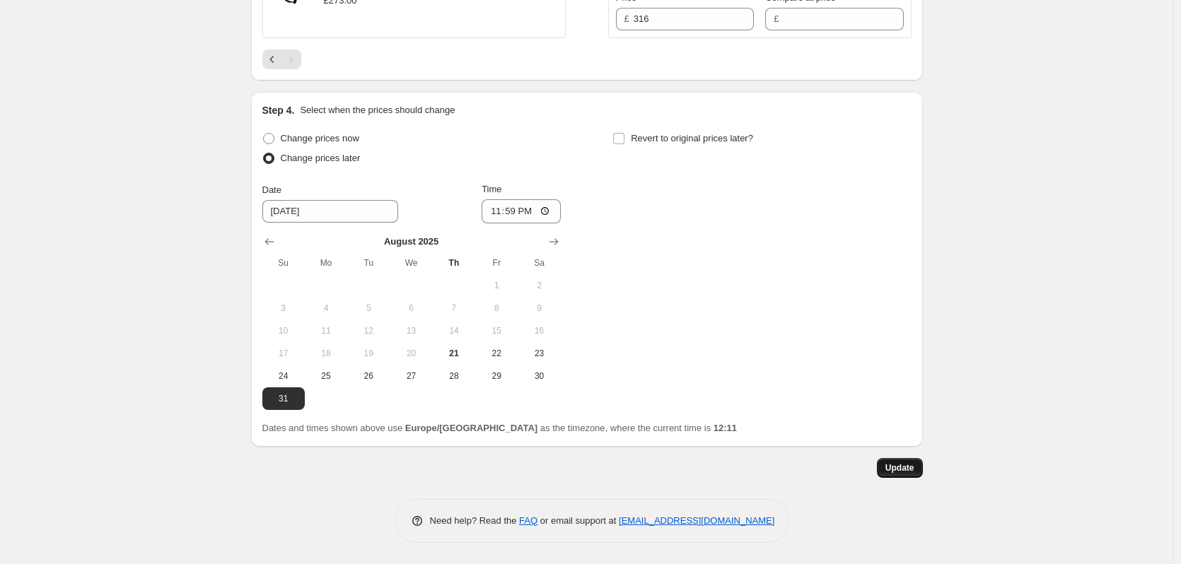
click at [911, 463] on span "Update" at bounding box center [899, 467] width 29 height 11
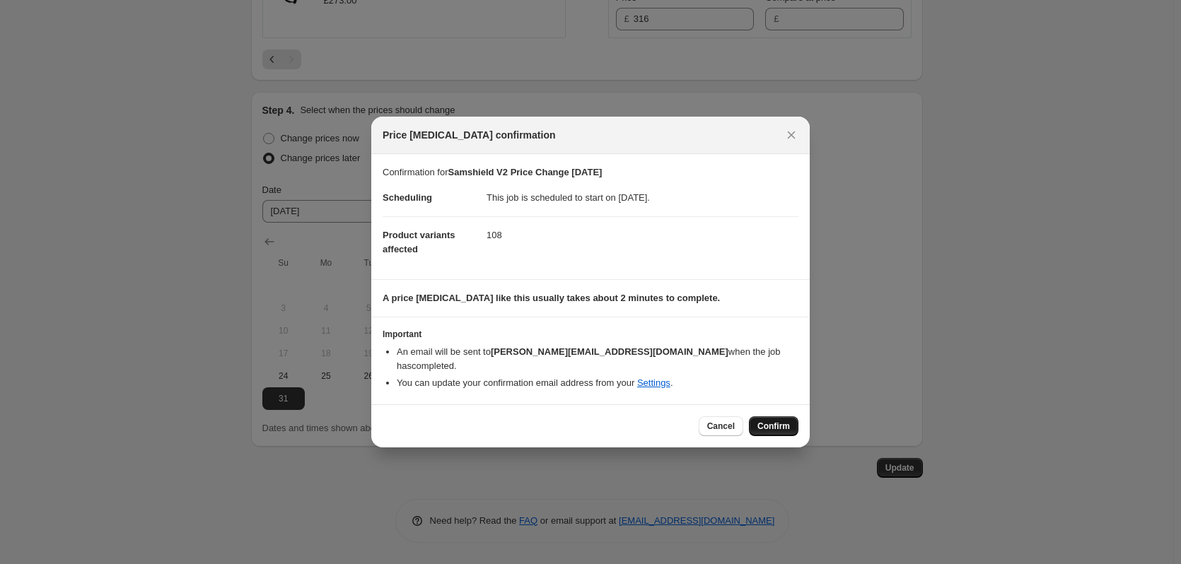
click at [771, 421] on span "Confirm" at bounding box center [773, 426] width 33 height 11
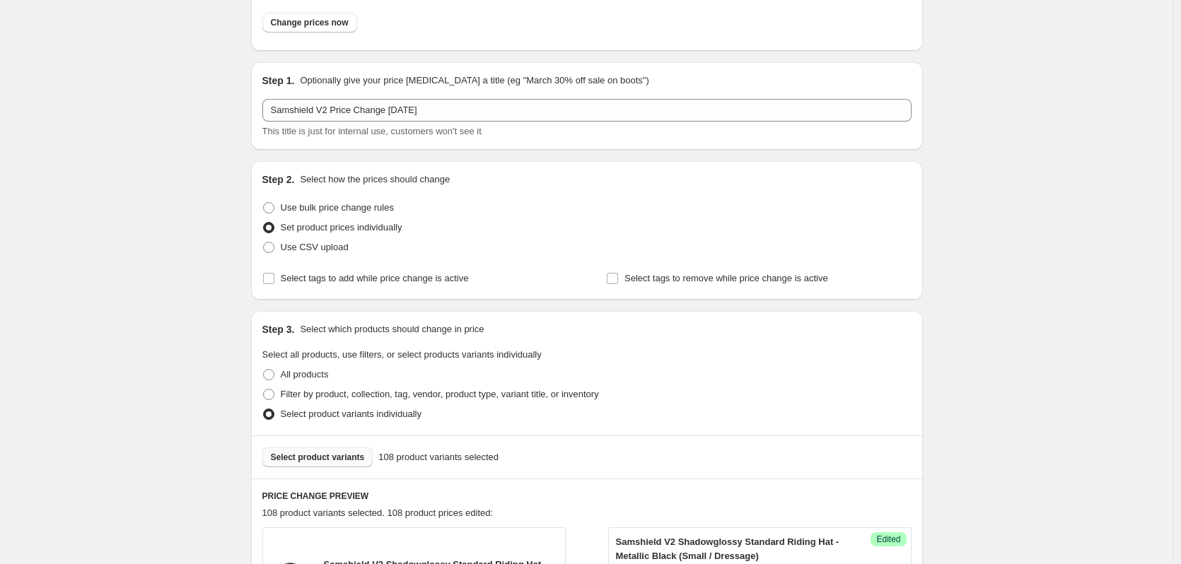
scroll to position [141, 0]
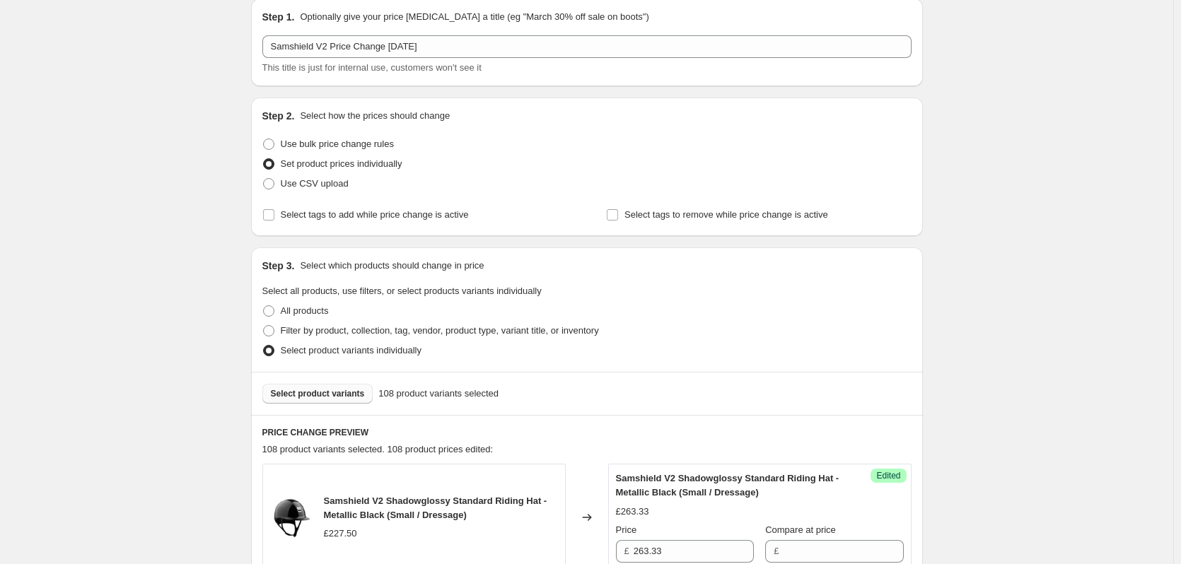
click at [320, 393] on span "Select product variants" at bounding box center [318, 393] width 94 height 11
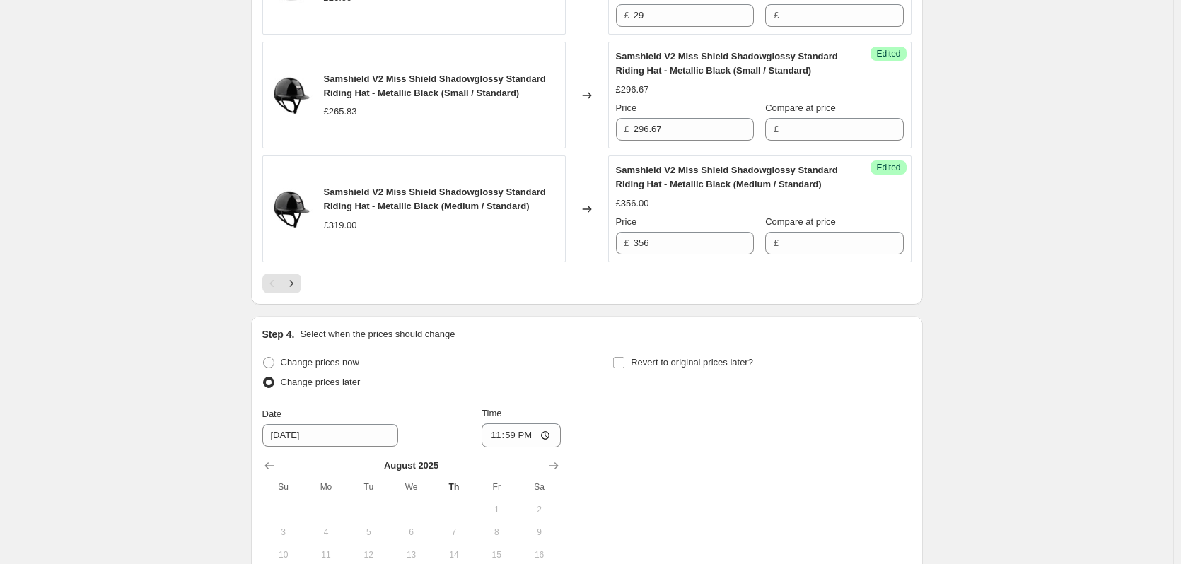
scroll to position [2616, 0]
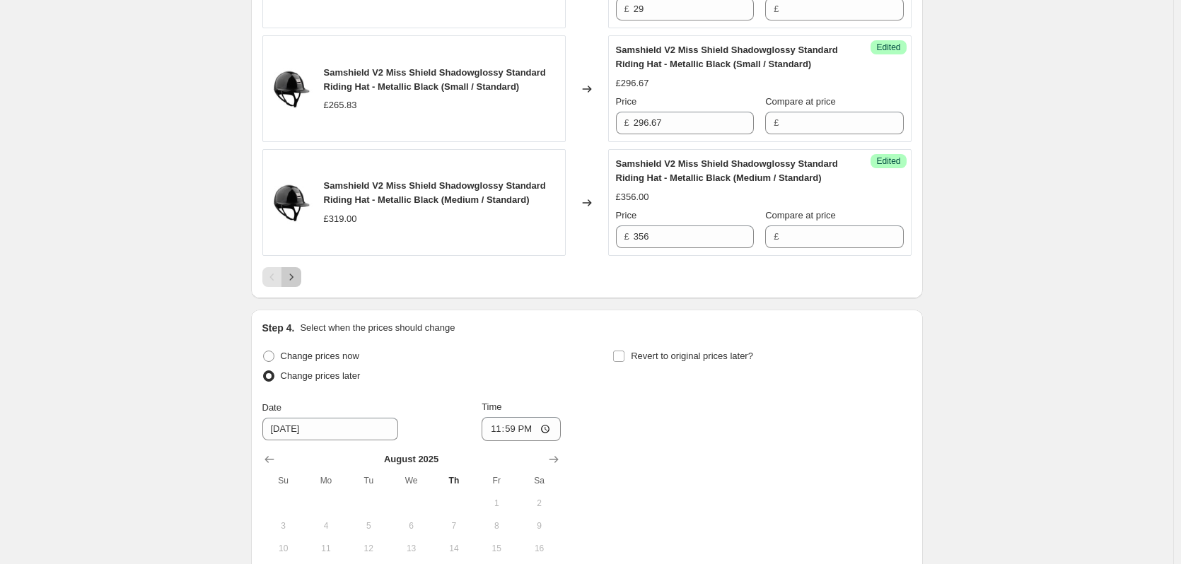
click at [298, 275] on icon "Next" at bounding box center [291, 277] width 14 height 14
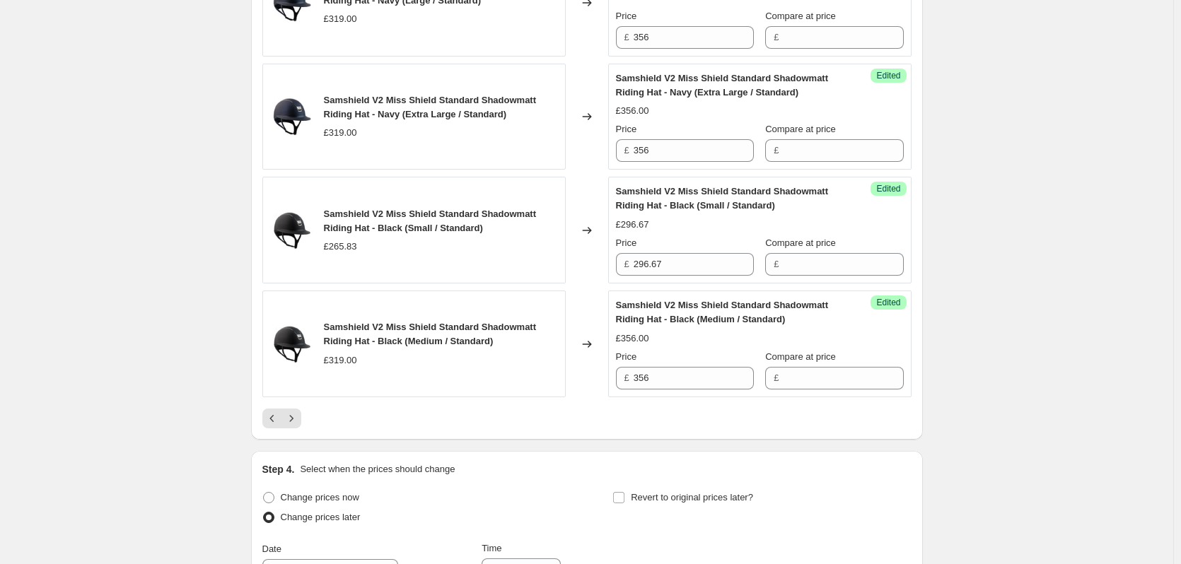
scroll to position [2546, 0]
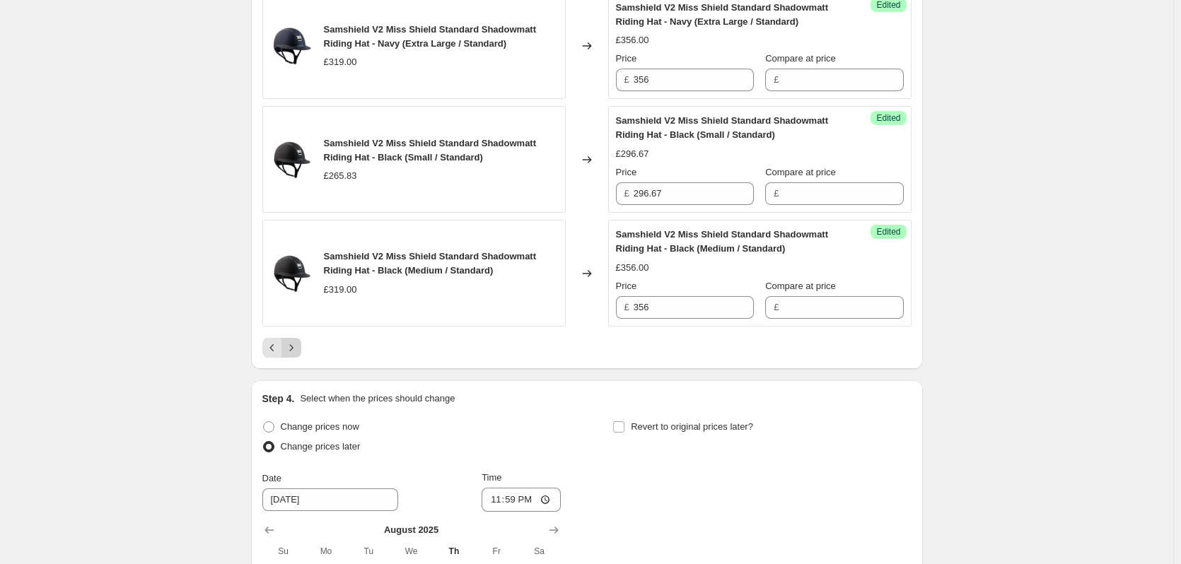
click at [298, 348] on icon "Next" at bounding box center [291, 348] width 14 height 14
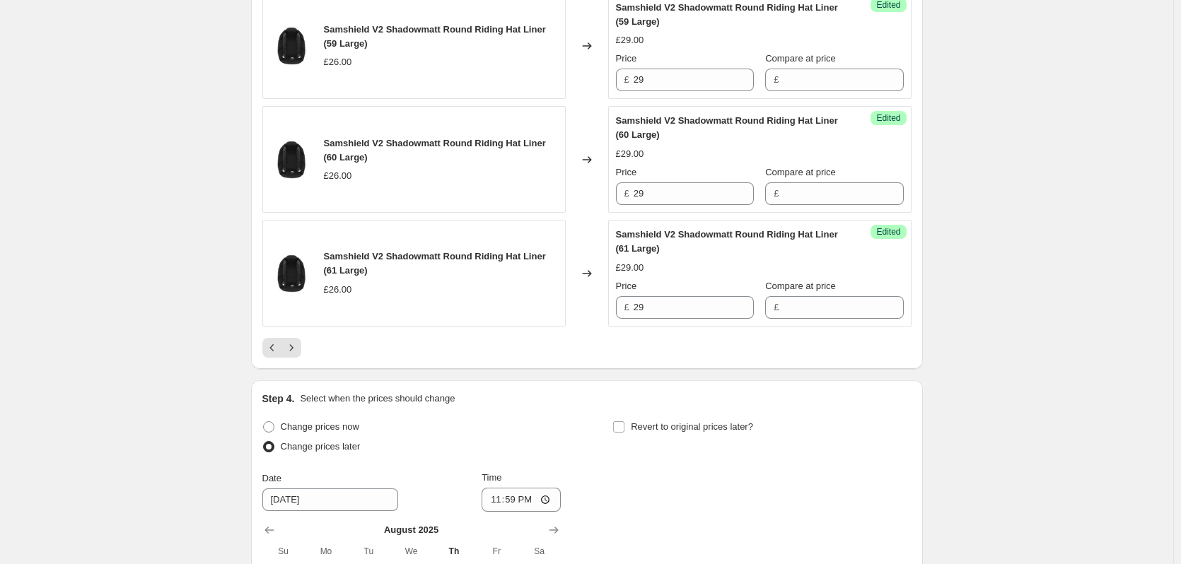
scroll to position [2616, 0]
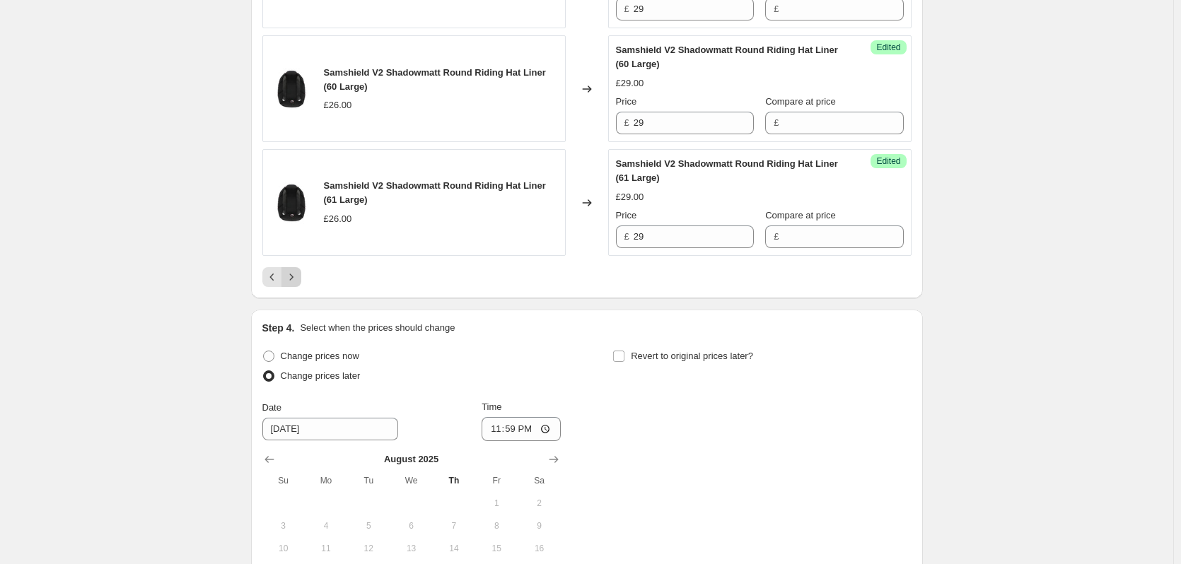
click at [295, 281] on icon "Next" at bounding box center [291, 277] width 14 height 14
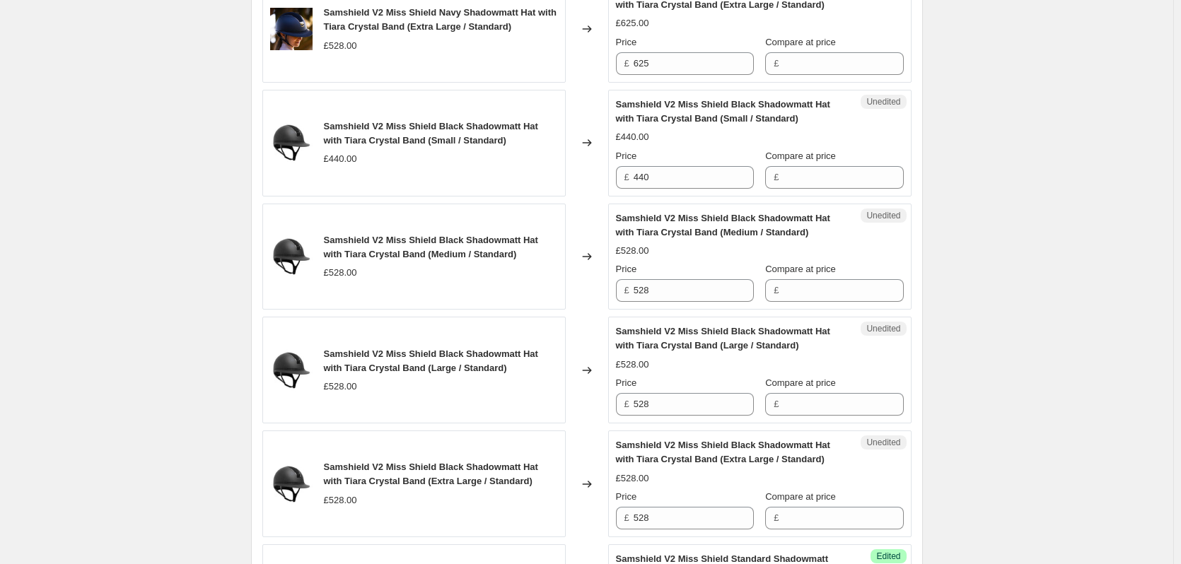
scroll to position [1909, 0]
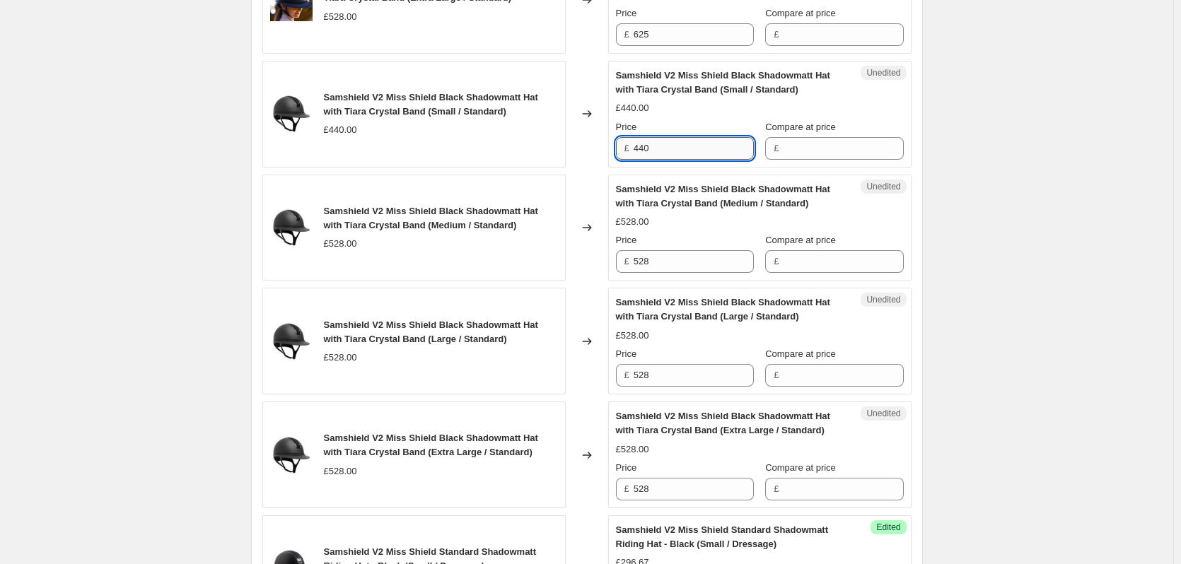
click at [663, 153] on input "440" at bounding box center [694, 148] width 120 height 23
type input "520.83"
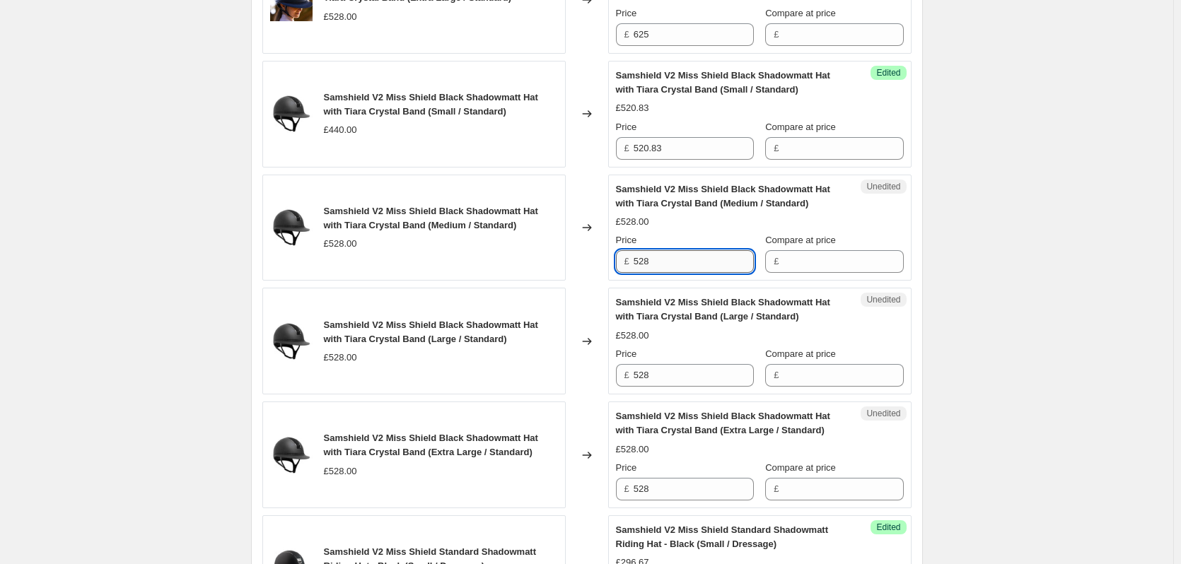
click at [665, 260] on input "528" at bounding box center [694, 261] width 120 height 23
click at [664, 260] on input "528" at bounding box center [694, 261] width 120 height 23
type input "625"
click at [664, 375] on input "528" at bounding box center [694, 375] width 120 height 23
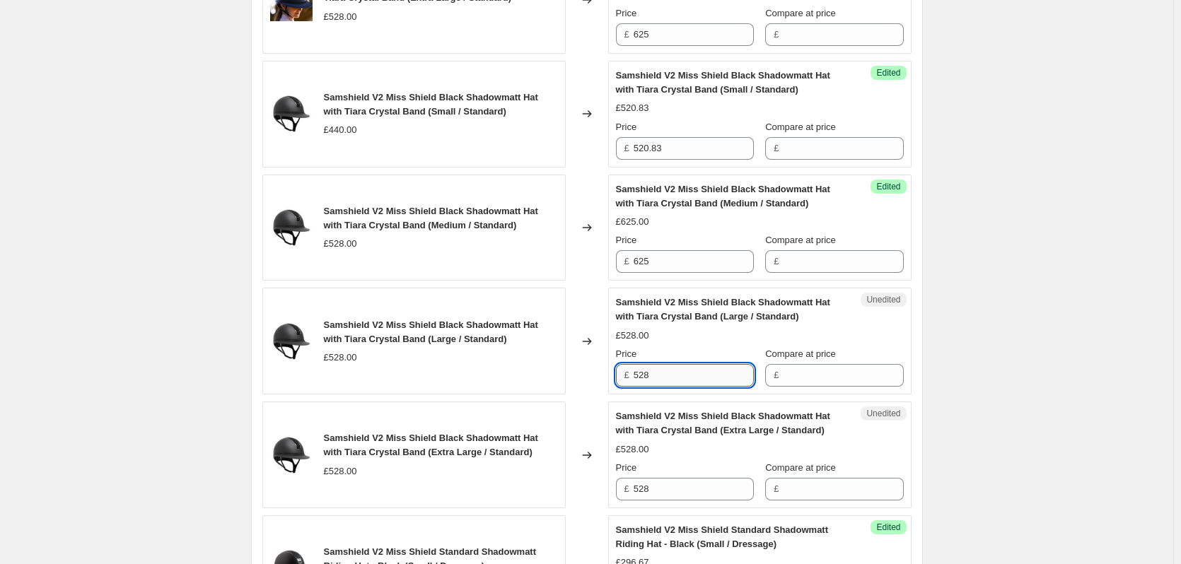
click at [663, 373] on input "528" at bounding box center [694, 375] width 120 height 23
type input "625"
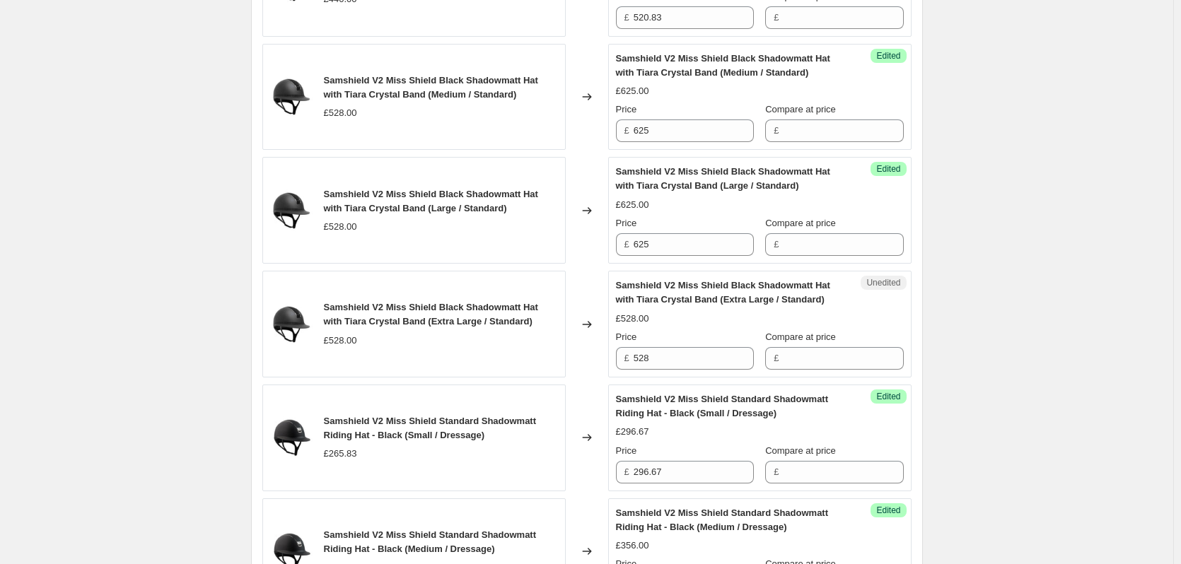
scroll to position [2051, 0]
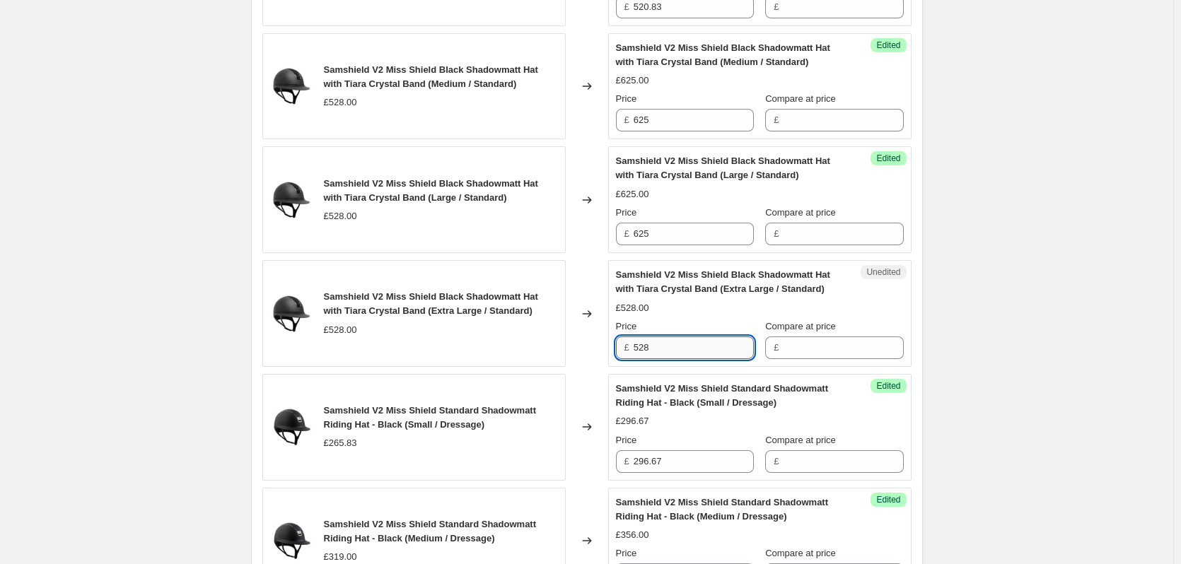
click at [704, 349] on input "528" at bounding box center [694, 348] width 120 height 23
type input "625"
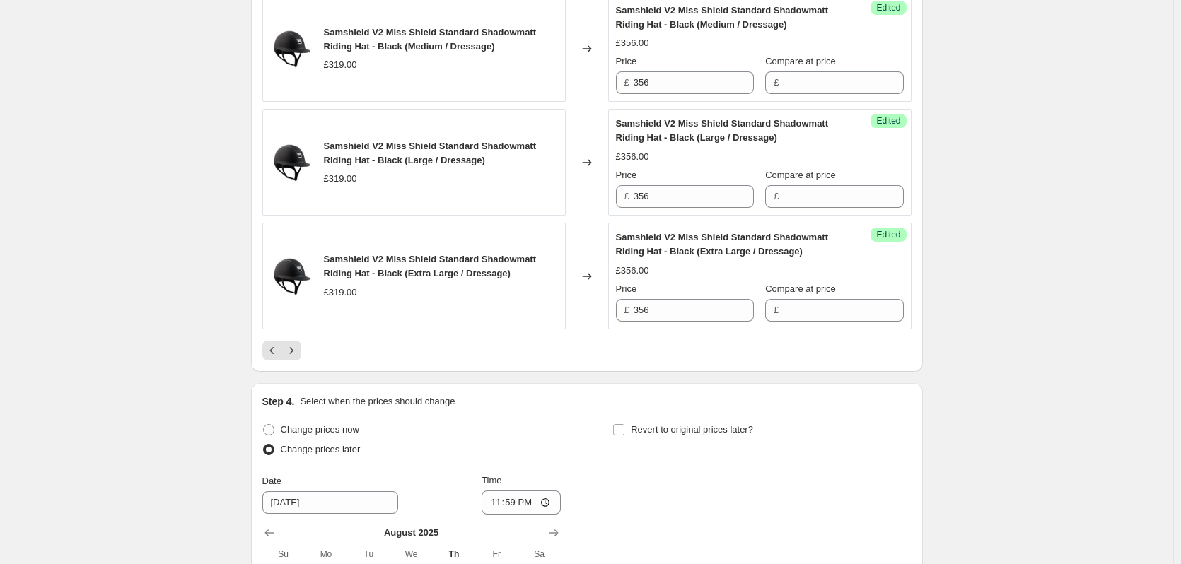
scroll to position [2546, 0]
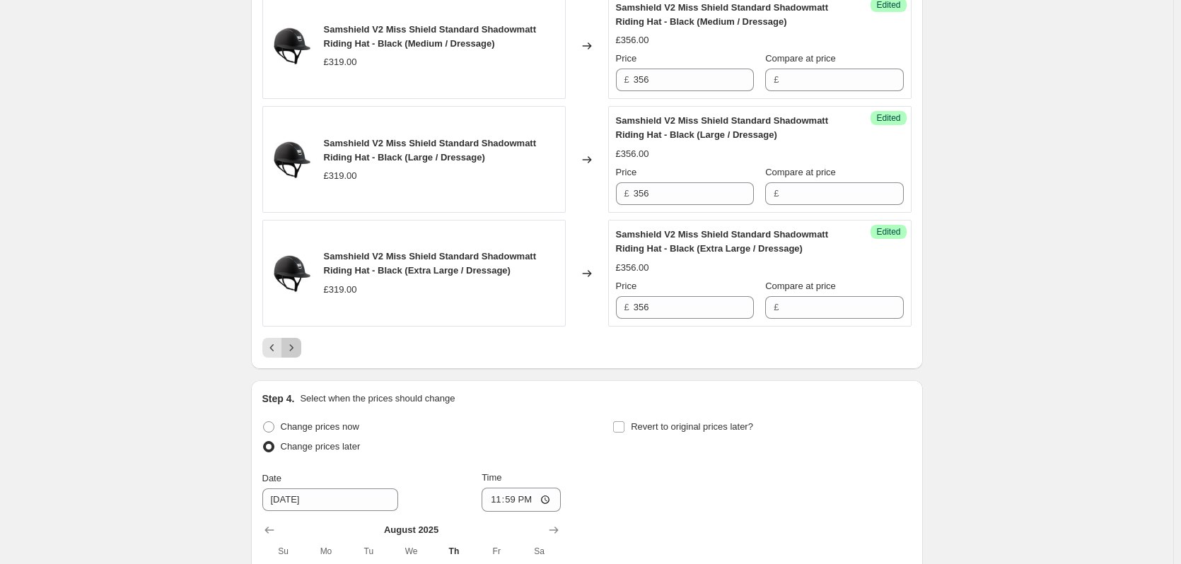
click at [291, 346] on icon "Next" at bounding box center [291, 348] width 14 height 14
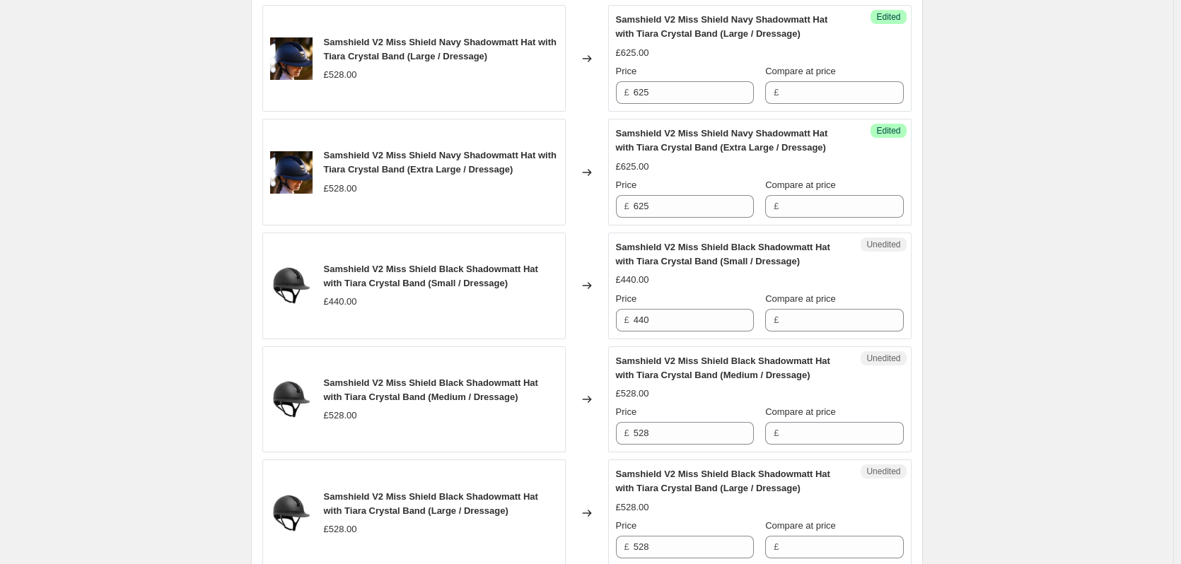
scroll to position [2263, 0]
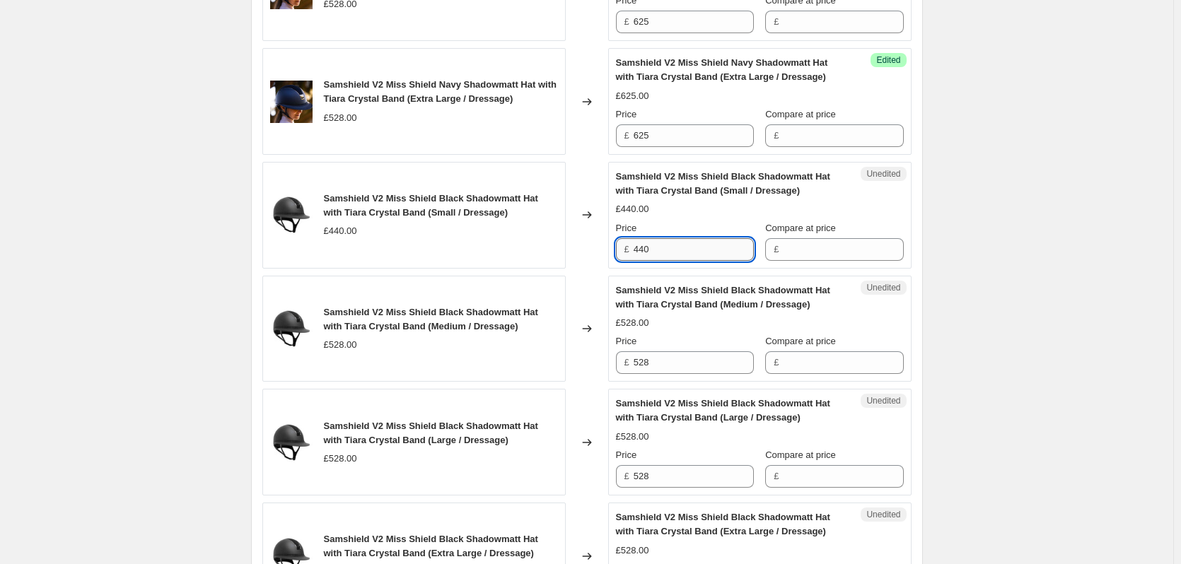
click at [665, 250] on input "440" at bounding box center [694, 249] width 120 height 23
type input "520.83"
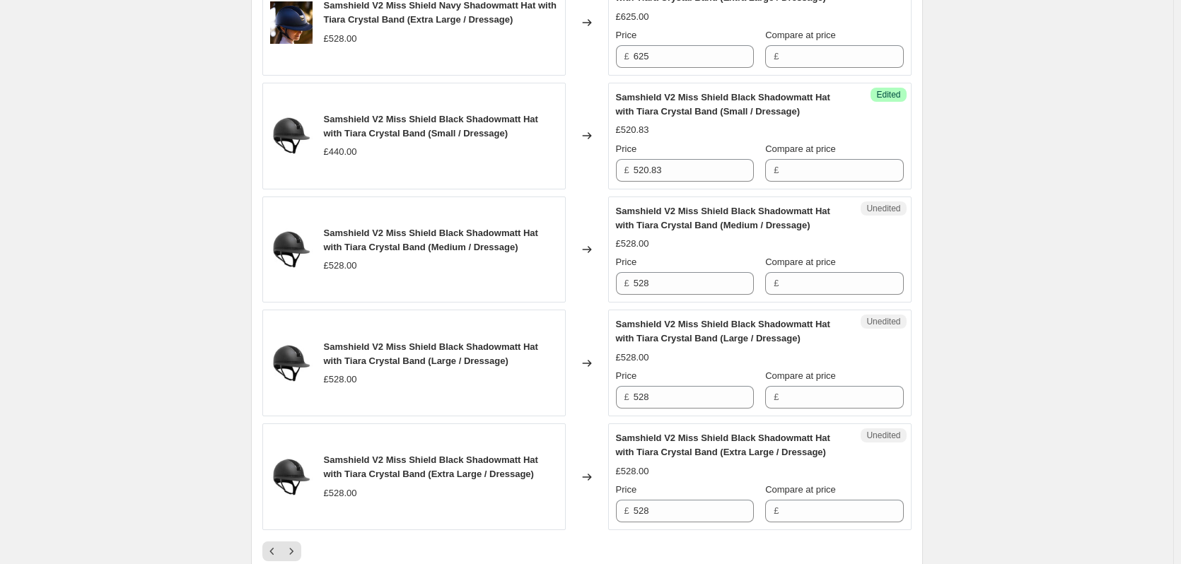
scroll to position [2404, 0]
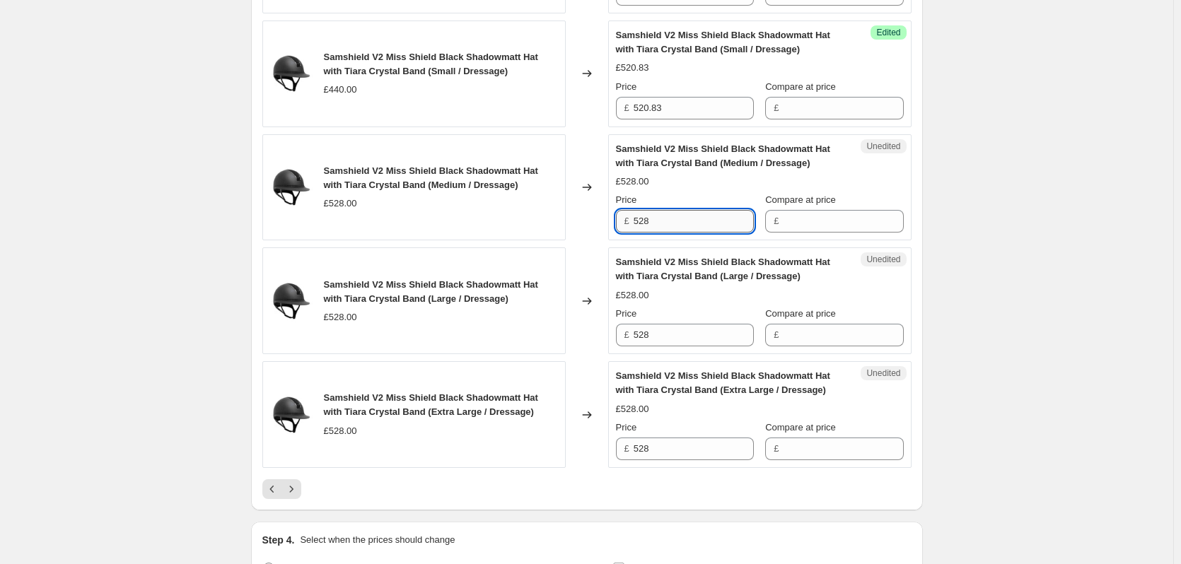
click at [675, 217] on input "528" at bounding box center [694, 221] width 120 height 23
type input "625"
click at [667, 337] on input "528" at bounding box center [694, 335] width 120 height 23
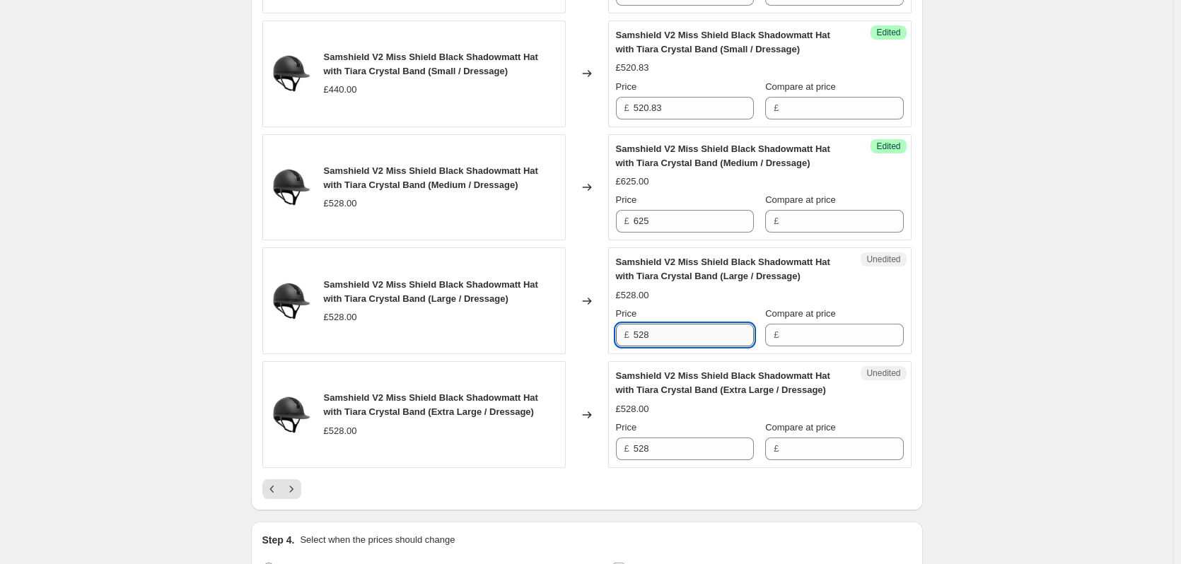
click at [667, 337] on input "528" at bounding box center [694, 335] width 120 height 23
type input "625"
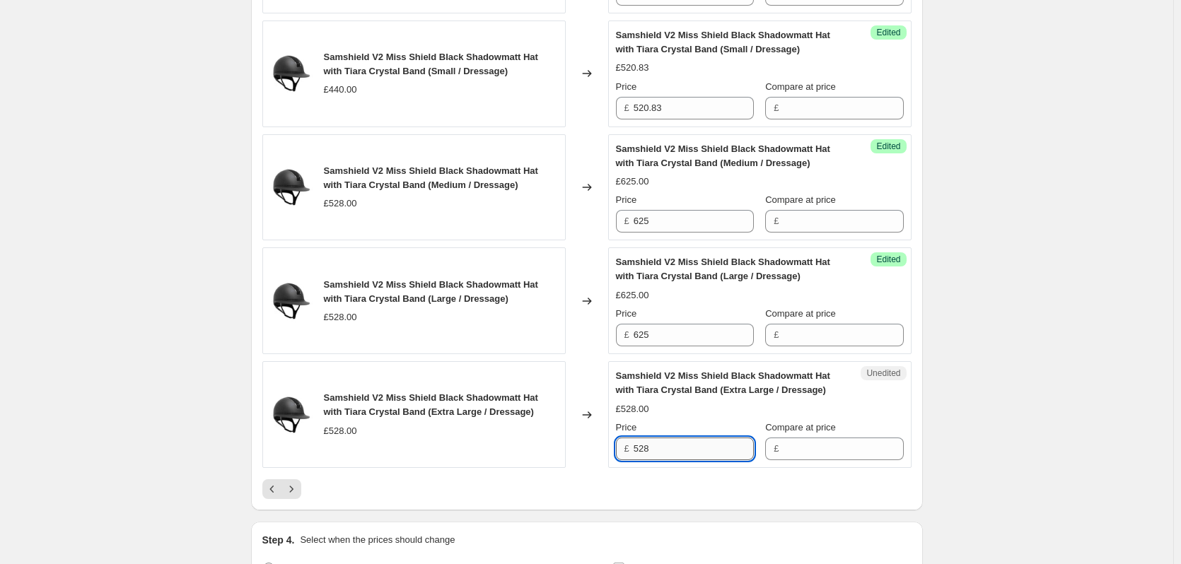
click at [667, 448] on input "528" at bounding box center [694, 449] width 120 height 23
type input "625"
click at [295, 489] on icon "Next" at bounding box center [291, 489] width 14 height 14
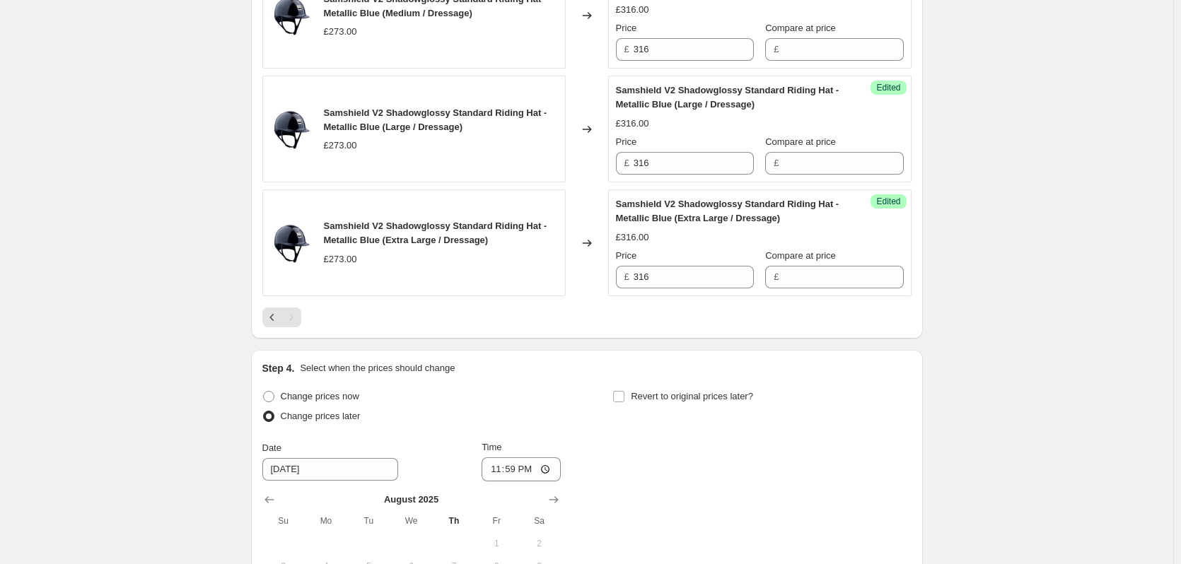
scroll to position [2379, 0]
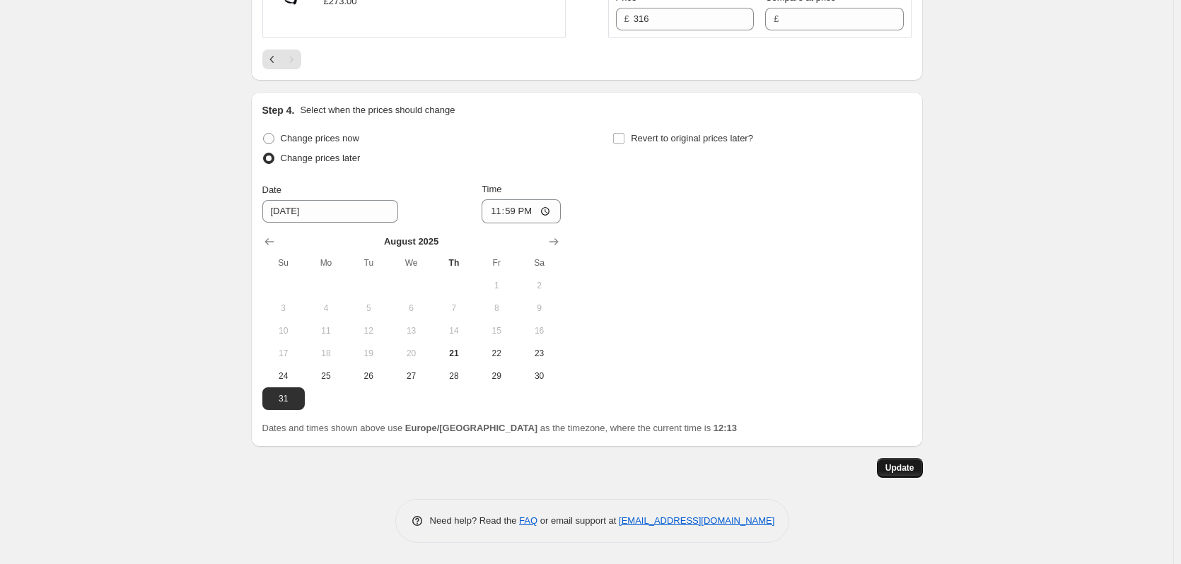
click at [909, 466] on span "Update" at bounding box center [899, 467] width 29 height 11
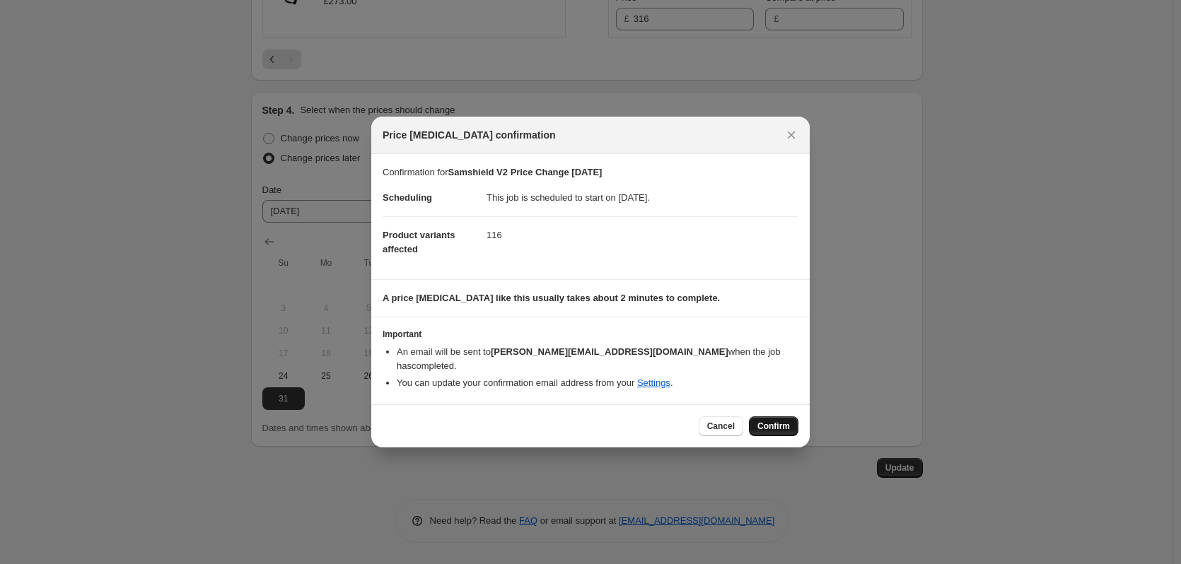
click at [764, 421] on span "Confirm" at bounding box center [773, 426] width 33 height 11
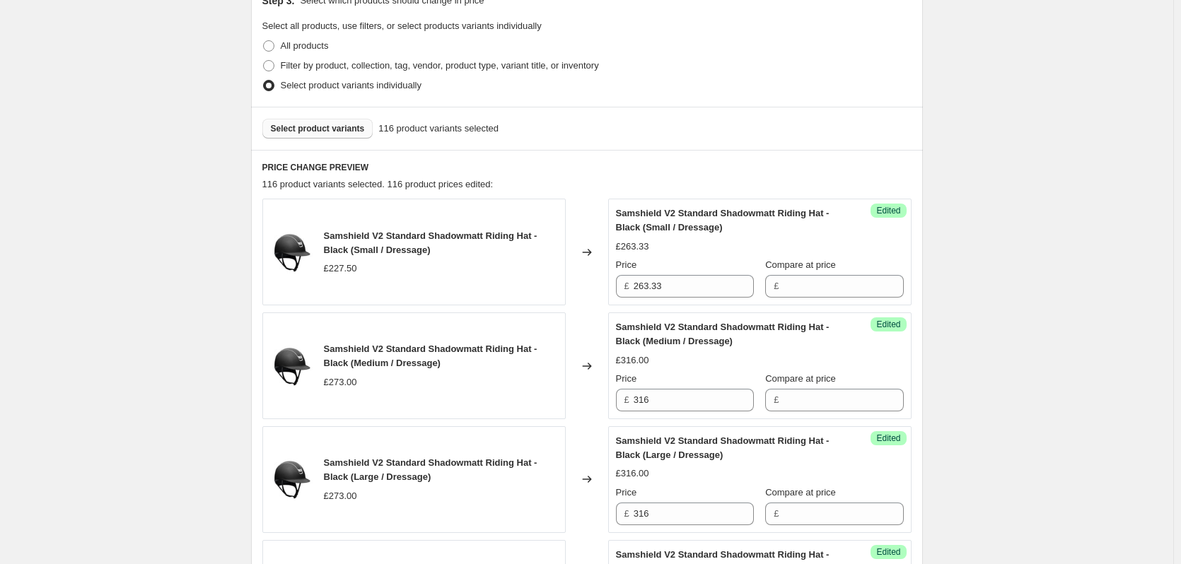
scroll to position [329, 0]
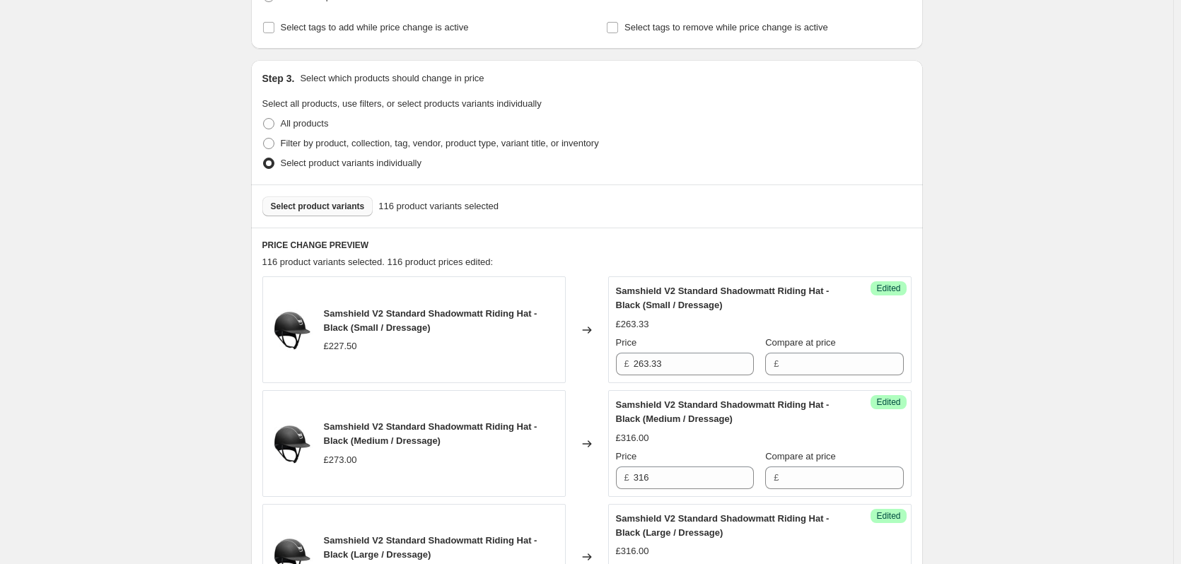
click at [354, 209] on span "Select product variants" at bounding box center [318, 206] width 94 height 11
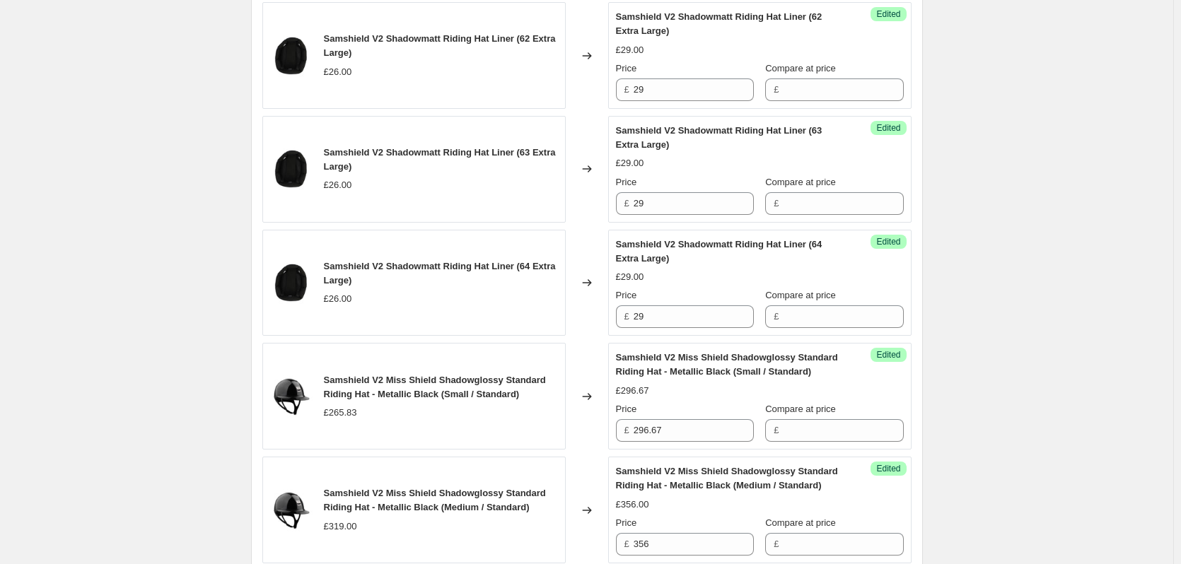
scroll to position [2591, 0]
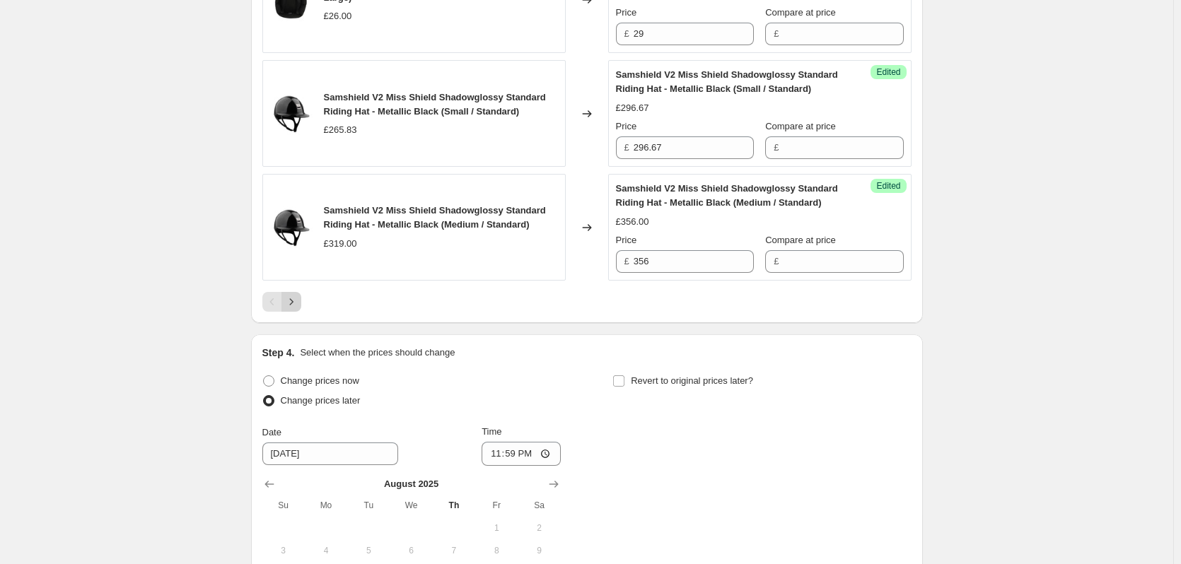
click at [293, 304] on icon "Next" at bounding box center [291, 302] width 14 height 14
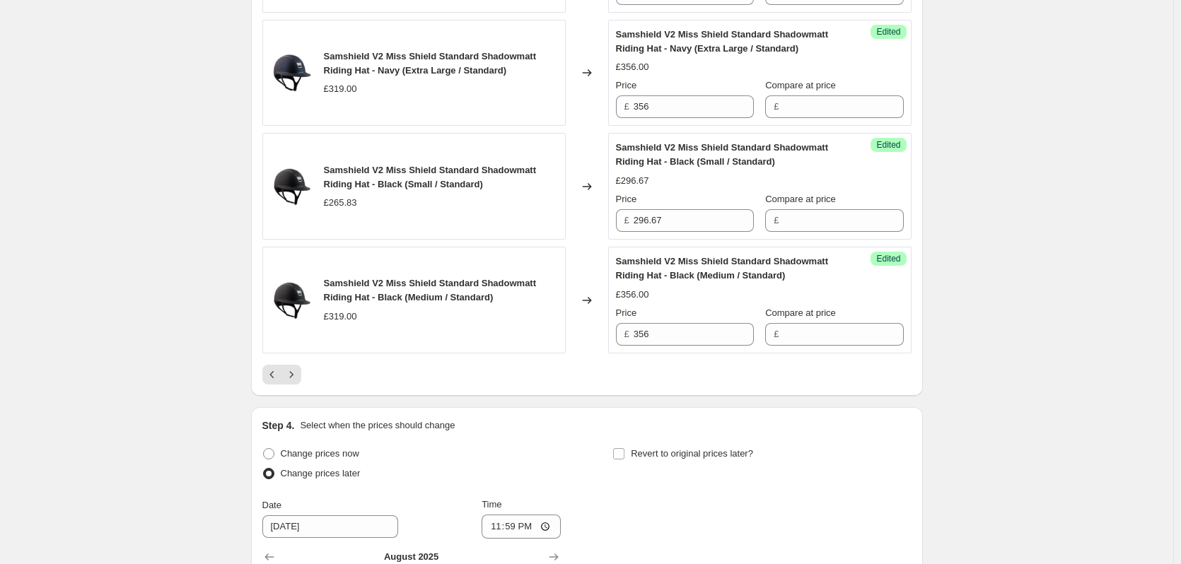
scroll to position [2521, 0]
click at [295, 371] on icon "Next" at bounding box center [291, 373] width 14 height 14
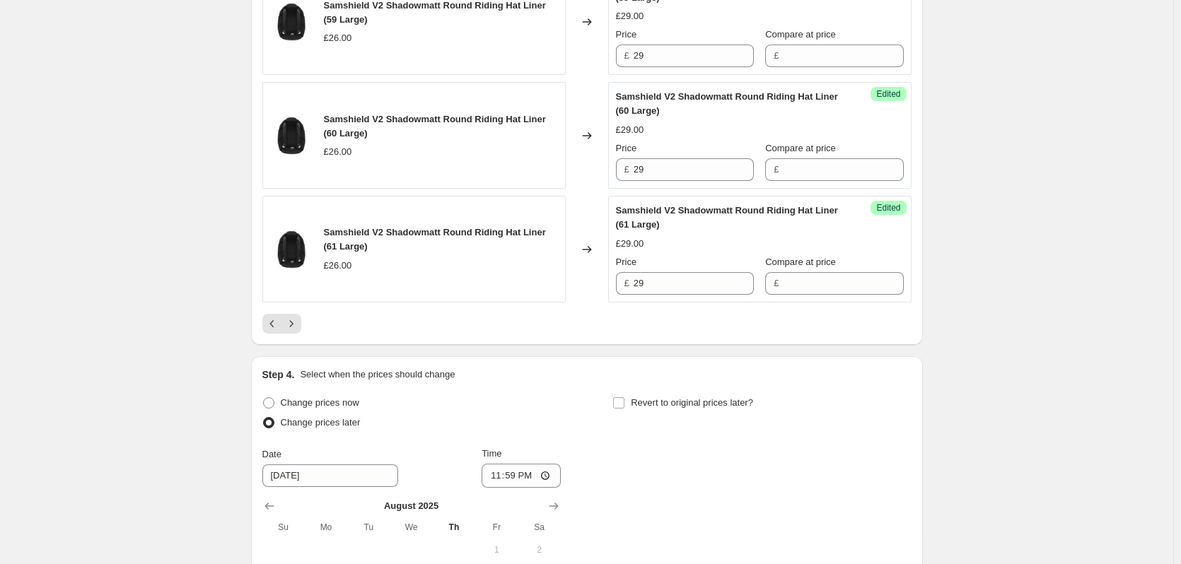
scroll to position [2591, 0]
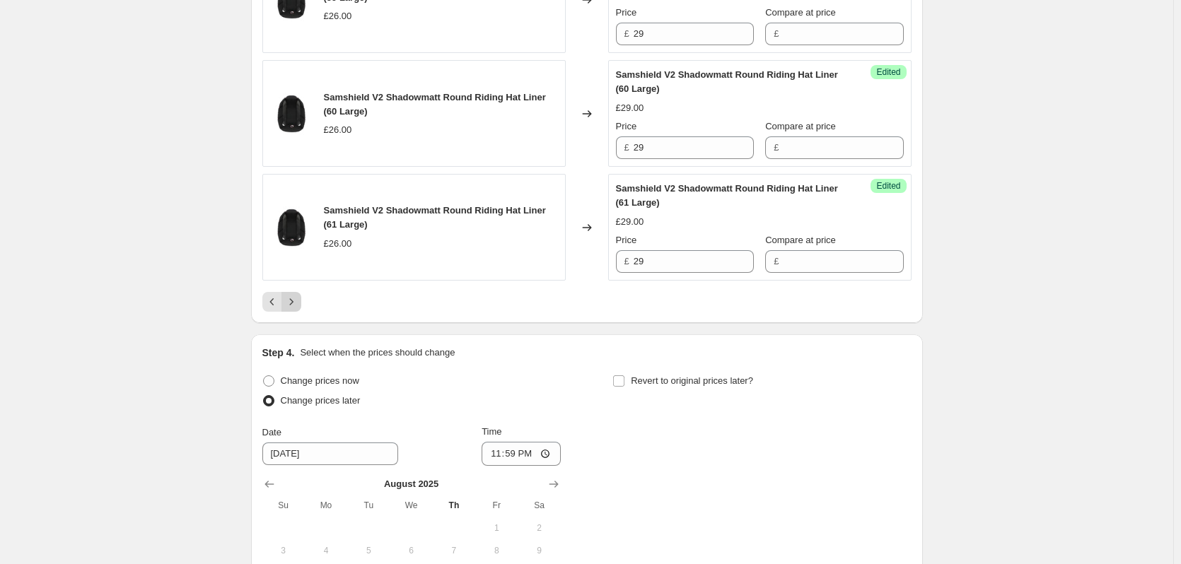
click at [294, 305] on icon "Next" at bounding box center [291, 302] width 14 height 14
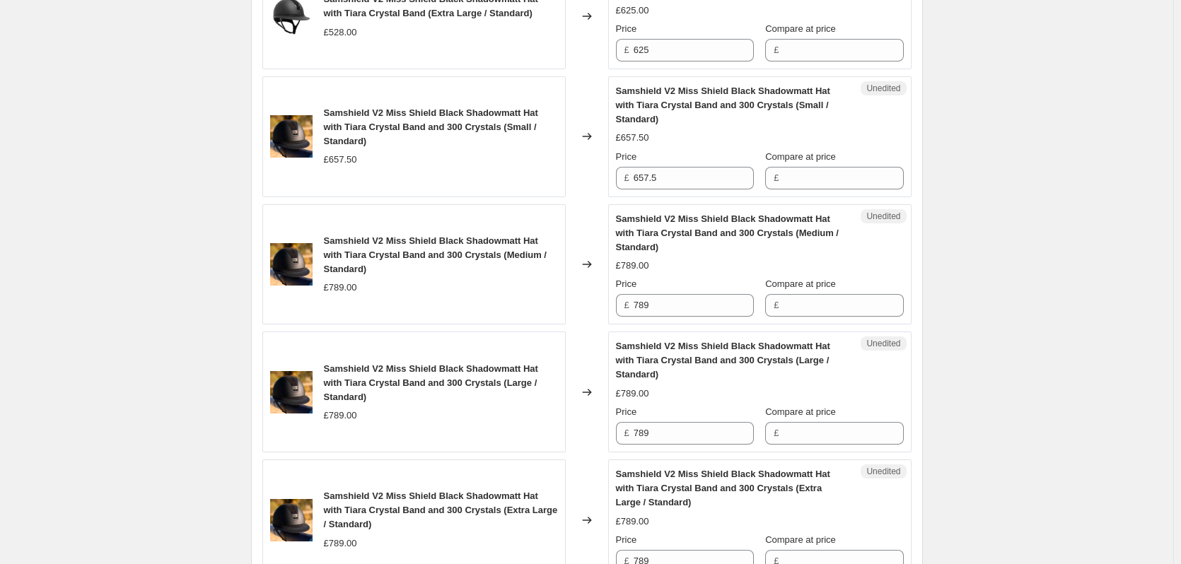
scroll to position [2379, 0]
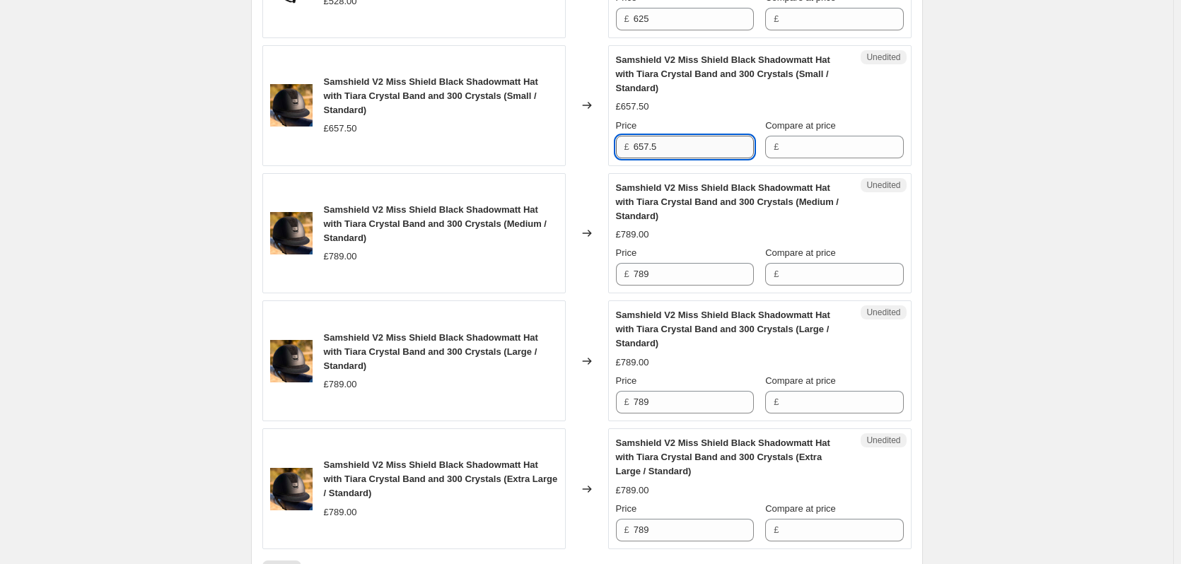
click at [687, 151] on input "657.5" at bounding box center [694, 147] width 120 height 23
type input "783.33"
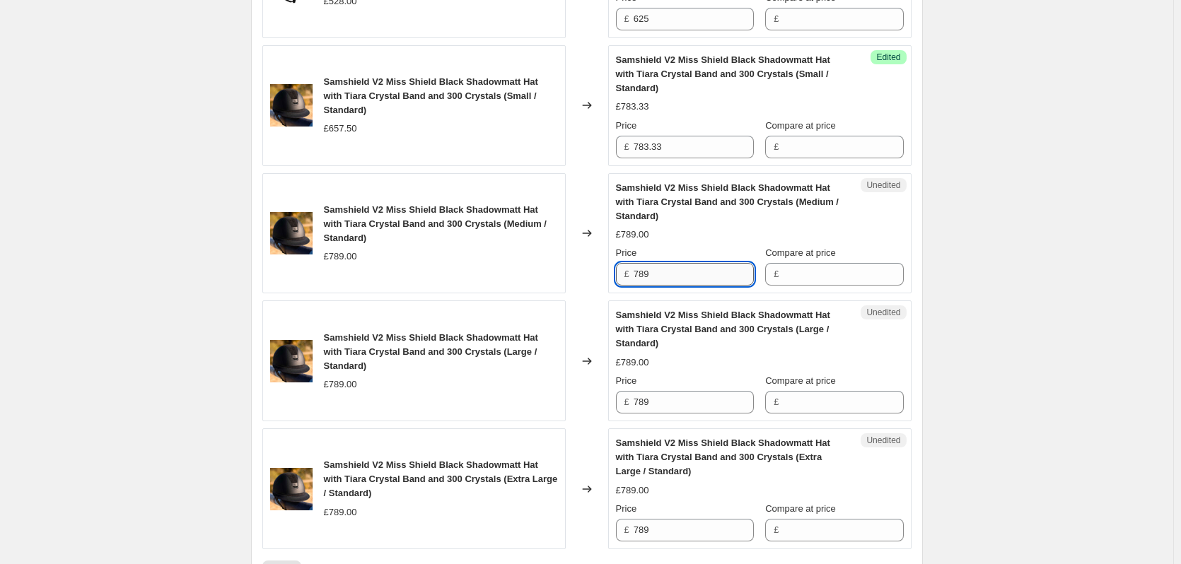
click at [662, 276] on input "789" at bounding box center [694, 274] width 120 height 23
click at [661, 276] on input "789" at bounding box center [694, 274] width 120 height 23
type input "940"
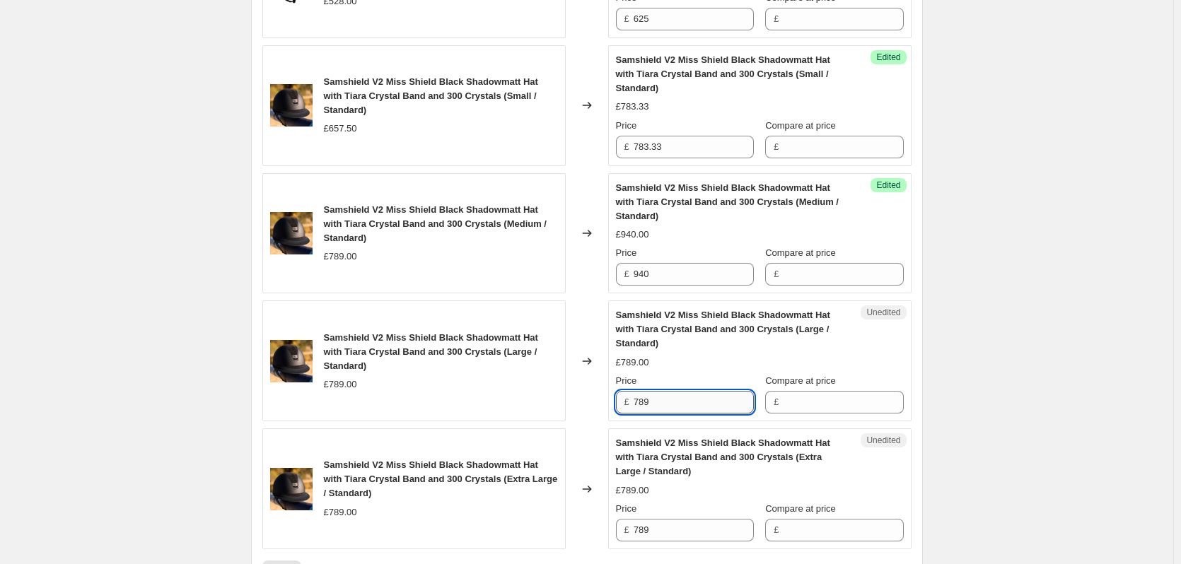
click at [667, 398] on input "789" at bounding box center [694, 402] width 120 height 23
type input "940"
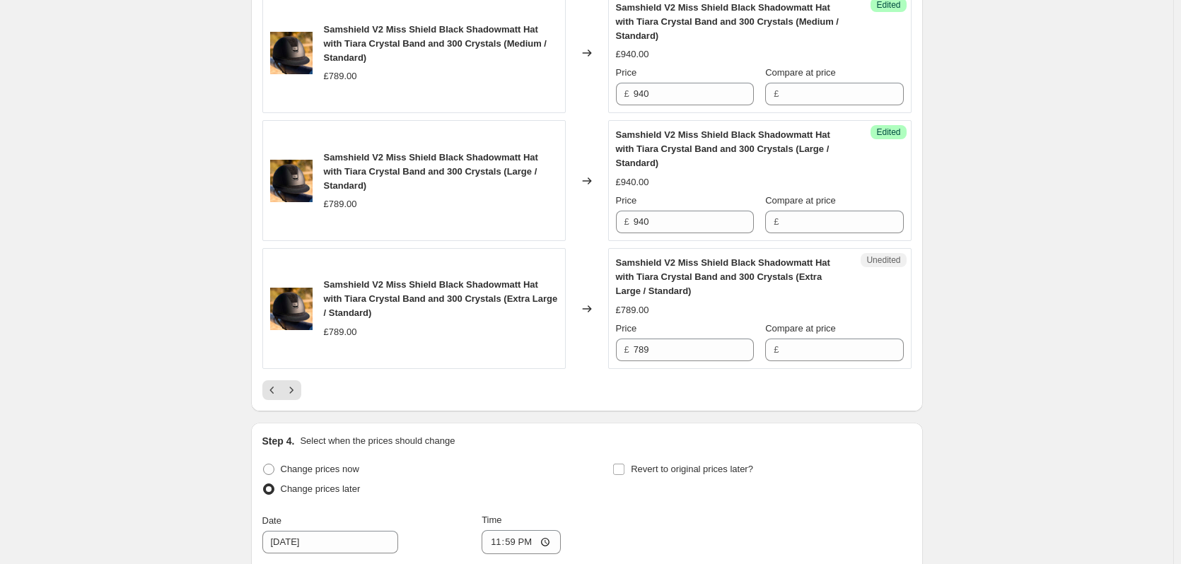
scroll to position [2591, 0]
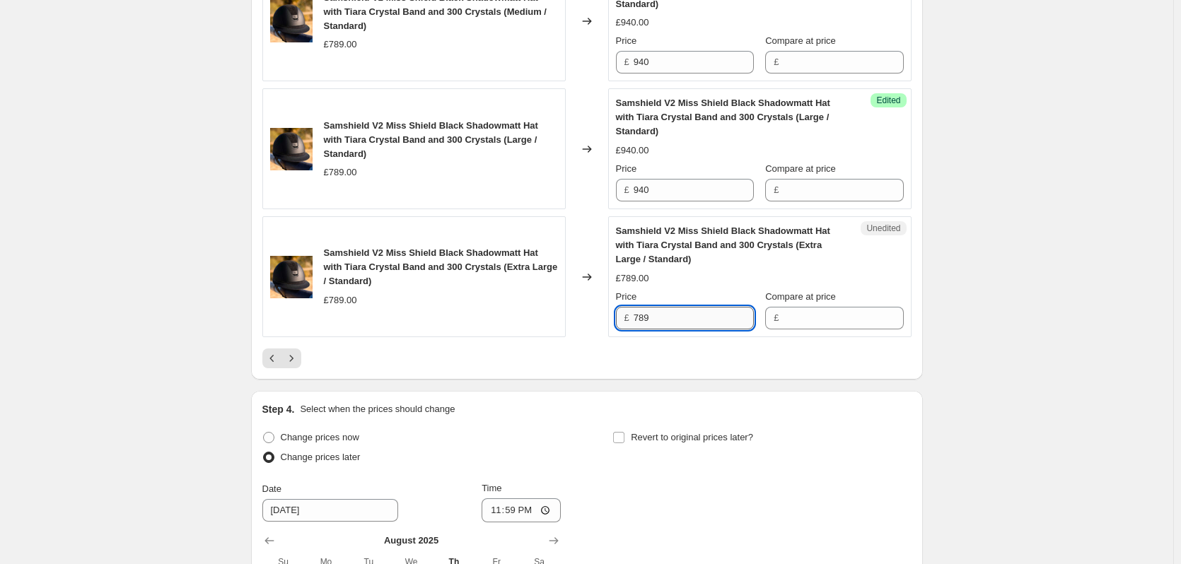
click at [685, 322] on input "789" at bounding box center [694, 318] width 120 height 23
type input "940"
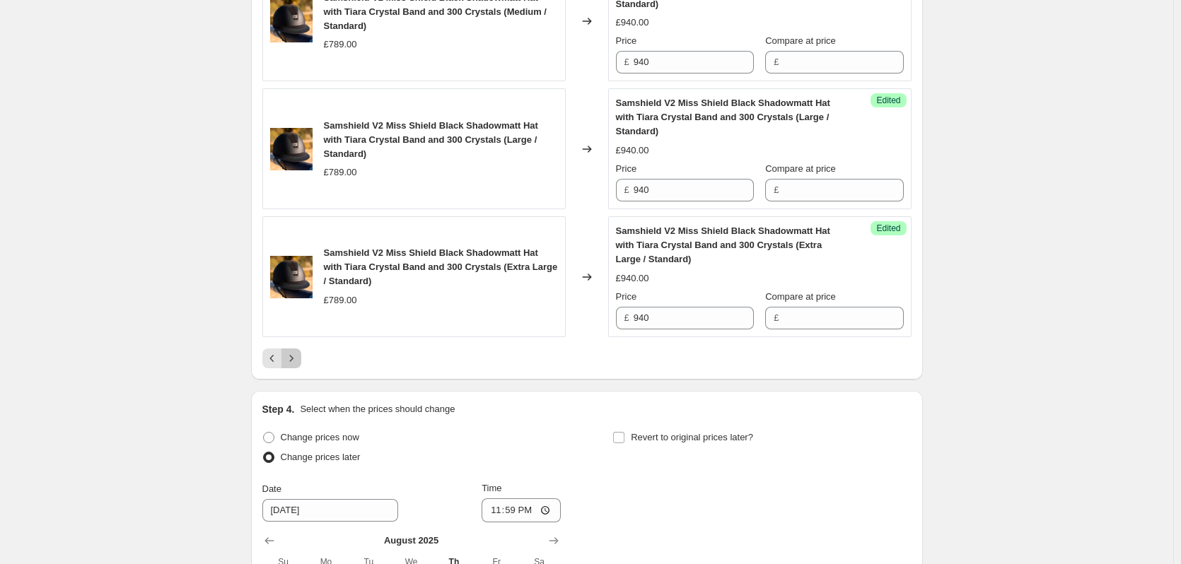
click at [297, 359] on icon "Next" at bounding box center [291, 358] width 14 height 14
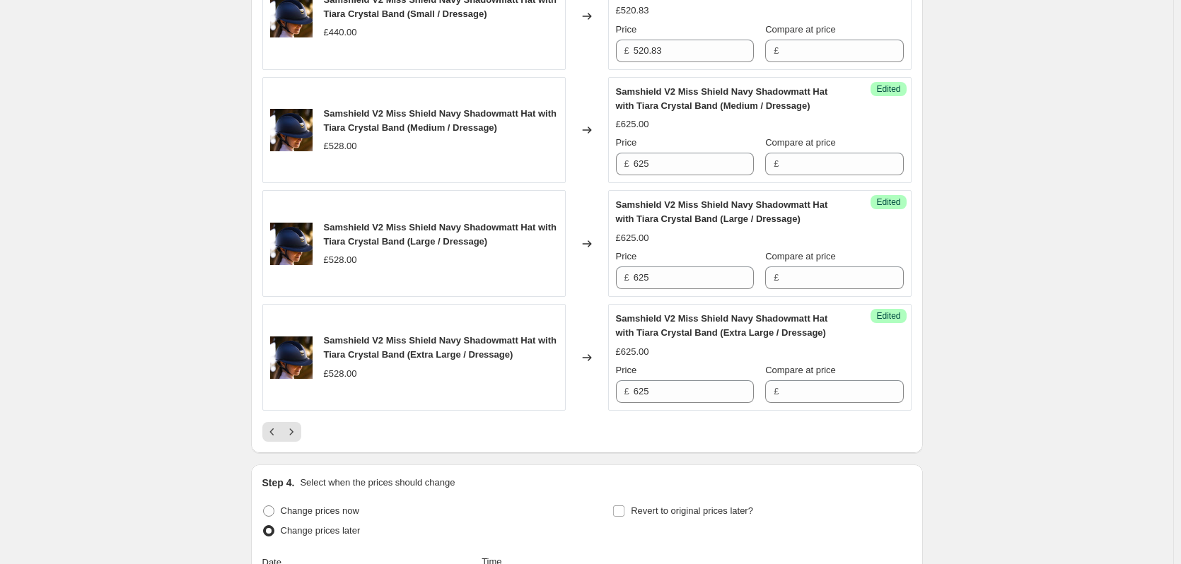
scroll to position [2521, 0]
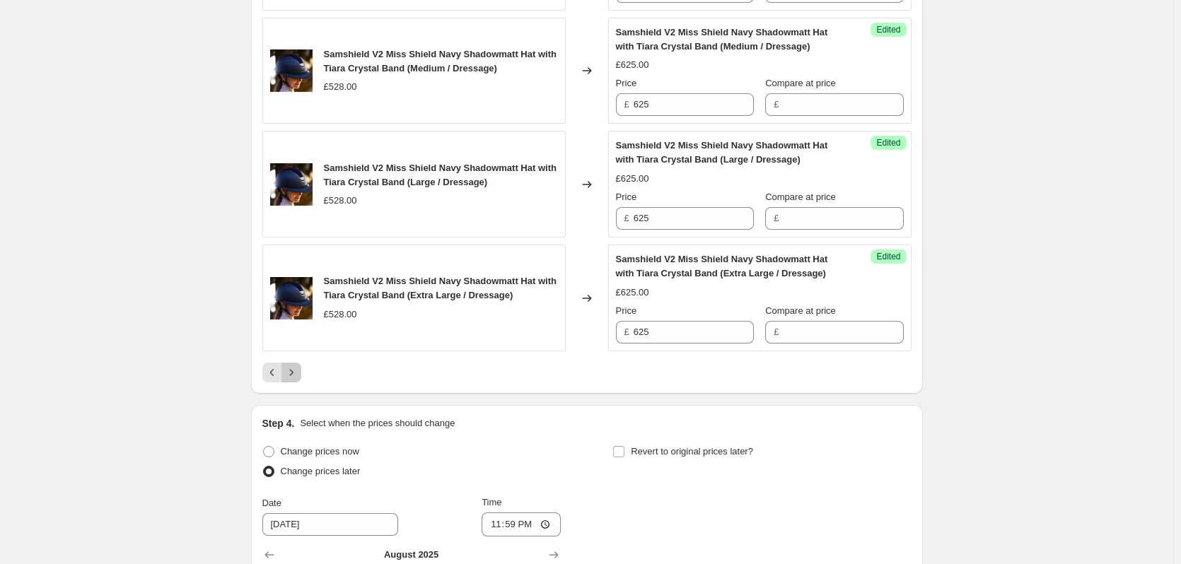
click at [298, 374] on icon "Next" at bounding box center [291, 373] width 14 height 14
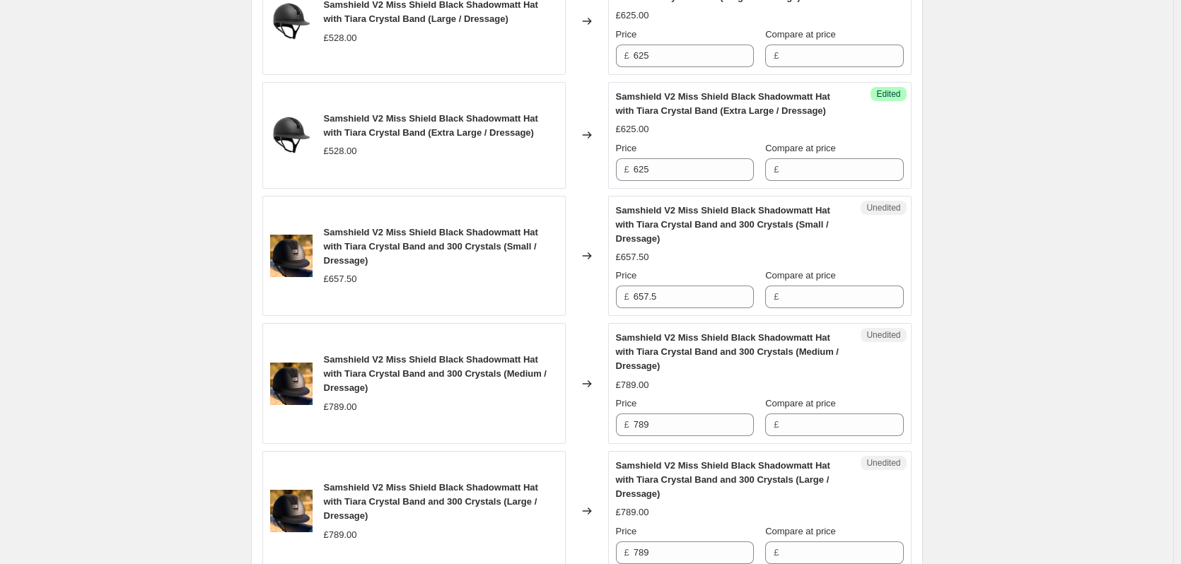
scroll to position [894, 0]
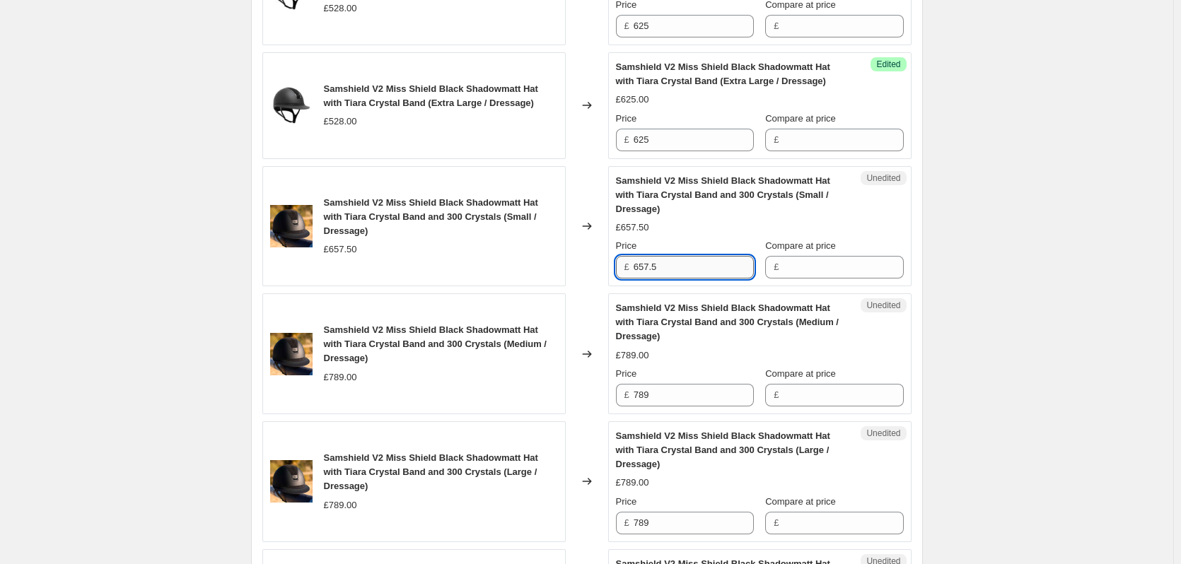
click at [672, 264] on input "657.5" at bounding box center [694, 267] width 120 height 23
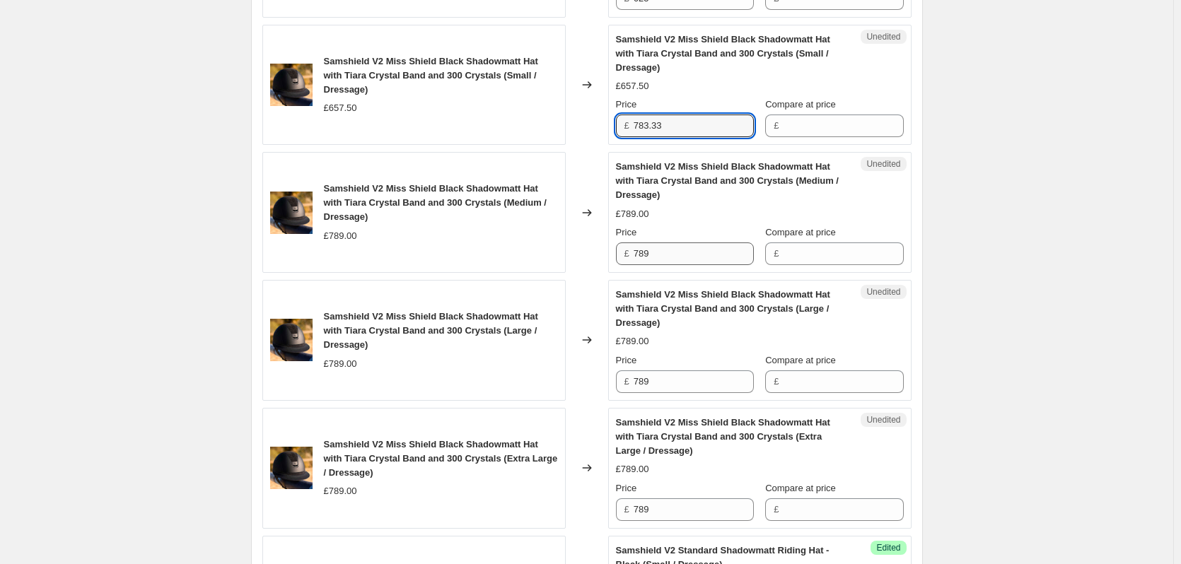
type input "783.33"
click at [711, 259] on input "789" at bounding box center [694, 254] width 120 height 23
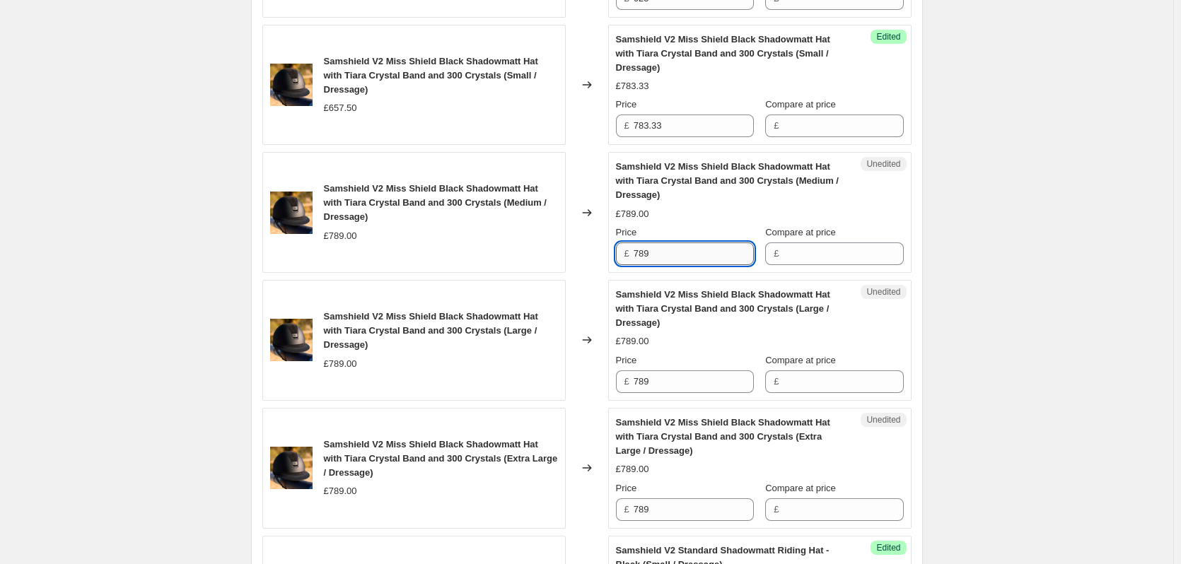
click at [711, 259] on input "789" at bounding box center [694, 254] width 120 height 23
type input "940"
drag, startPoint x: 658, startPoint y: 383, endPoint x: 651, endPoint y: 385, distance: 8.1
click at [658, 383] on input "789" at bounding box center [694, 382] width 120 height 23
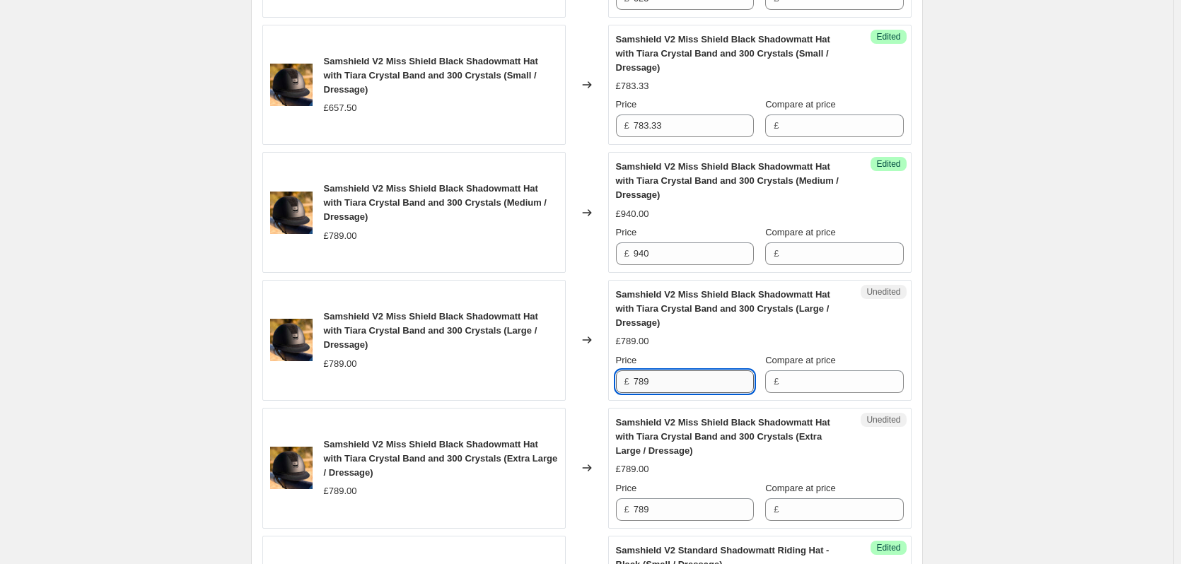
click at [651, 385] on input "789" at bounding box center [694, 382] width 120 height 23
type input "940"
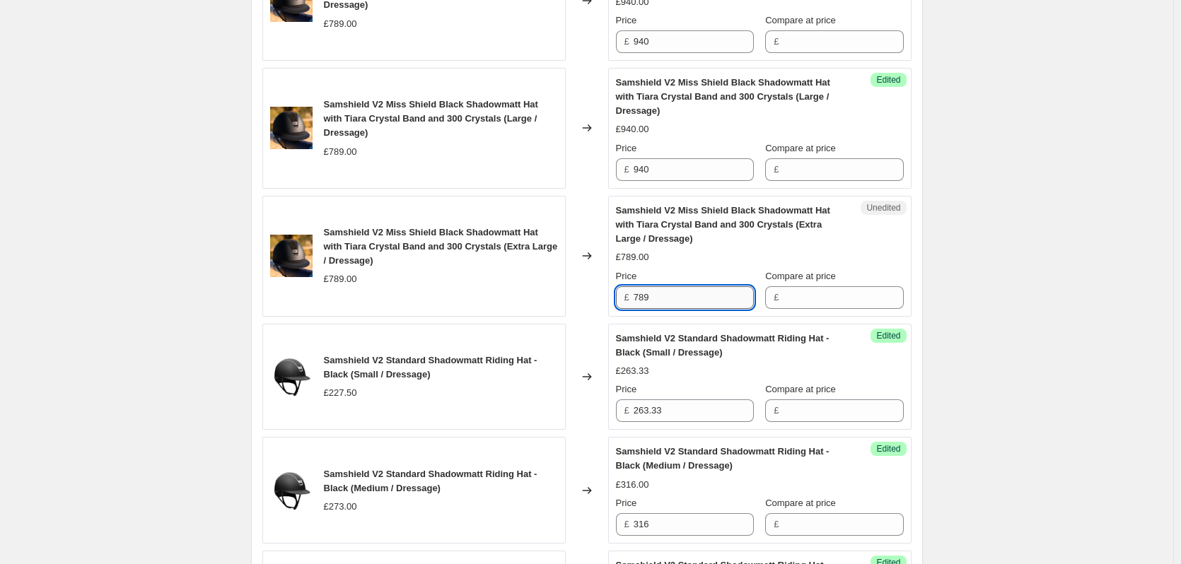
click at [667, 303] on input "789" at bounding box center [694, 297] width 120 height 23
type input "940"
click at [1091, 304] on div "Samshield V2 Price Change 1.9.25. This page is ready Samshield V2 Price Change …" at bounding box center [586, 479] width 1173 height 3455
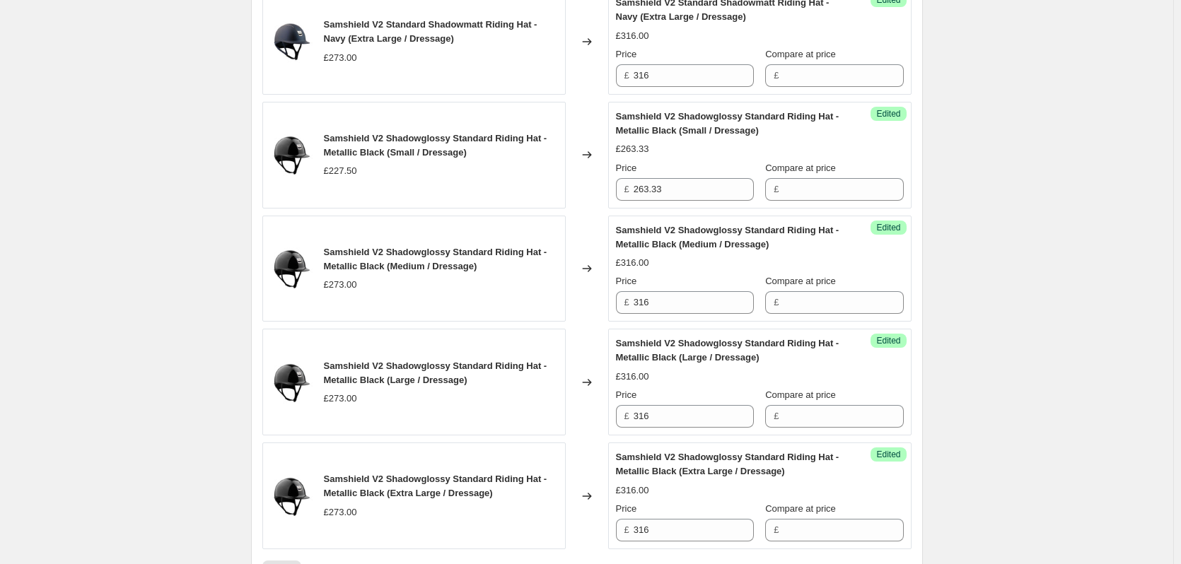
scroll to position [2591, 0]
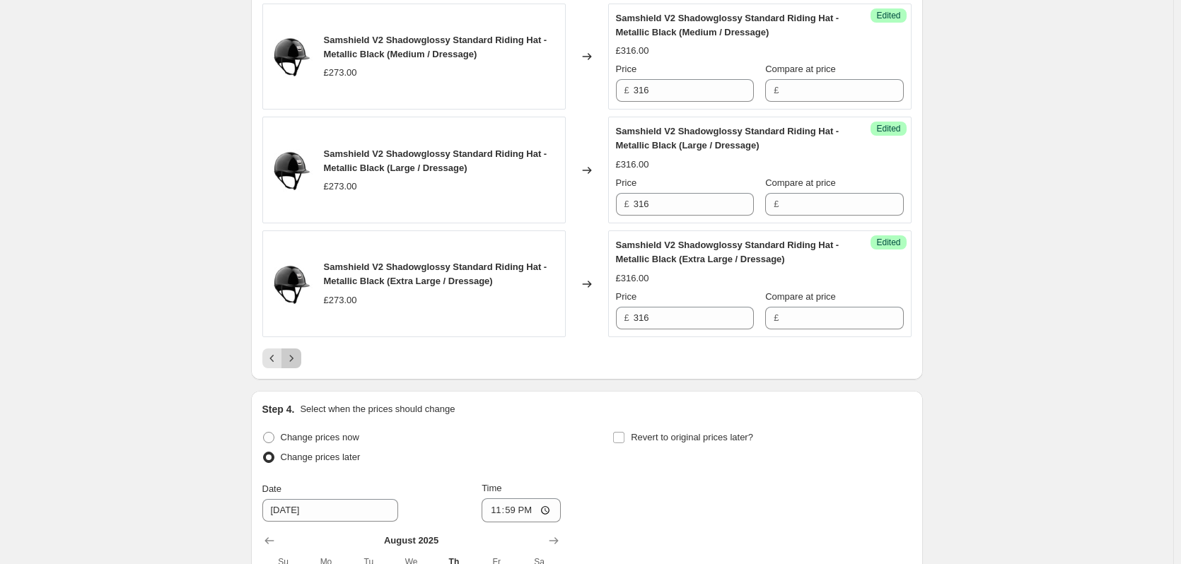
click at [293, 362] on icon "Next" at bounding box center [291, 358] width 14 height 14
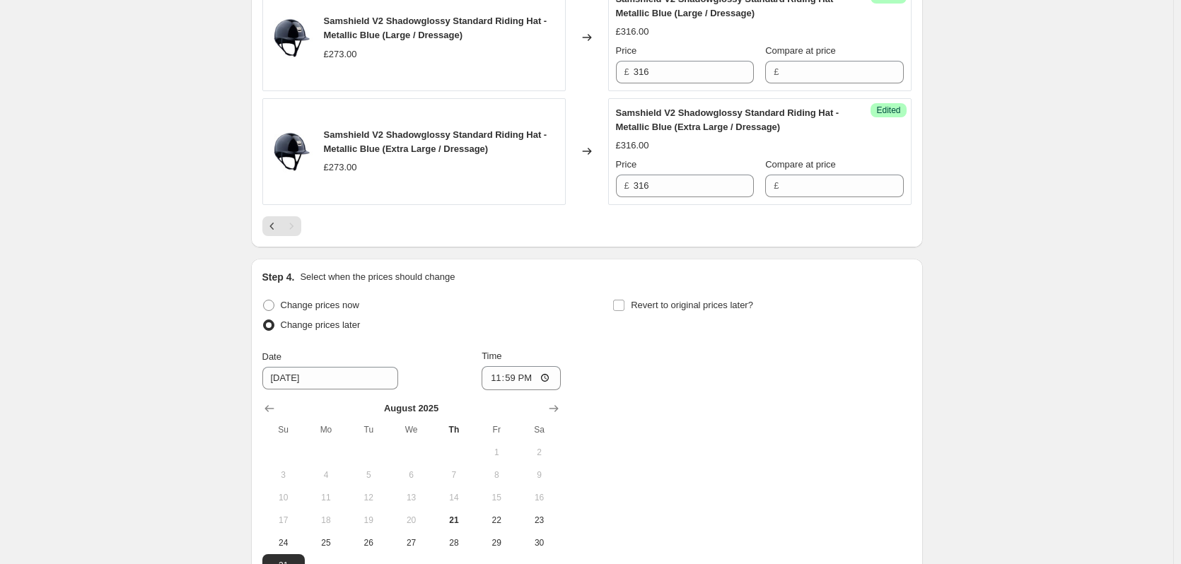
scroll to position [1015, 0]
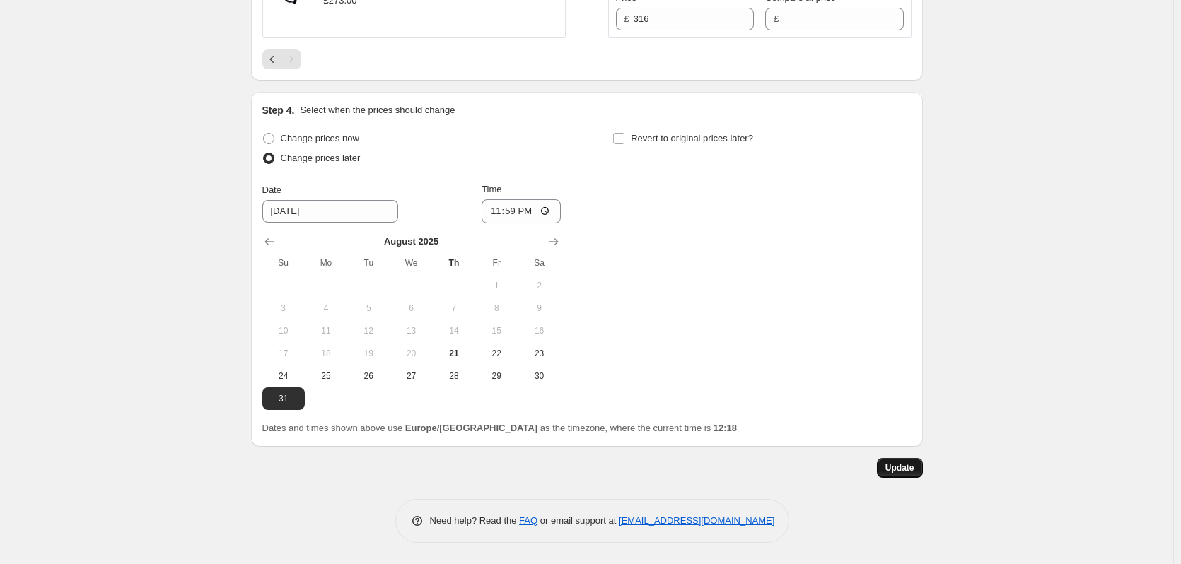
click at [904, 465] on span "Update" at bounding box center [899, 467] width 29 height 11
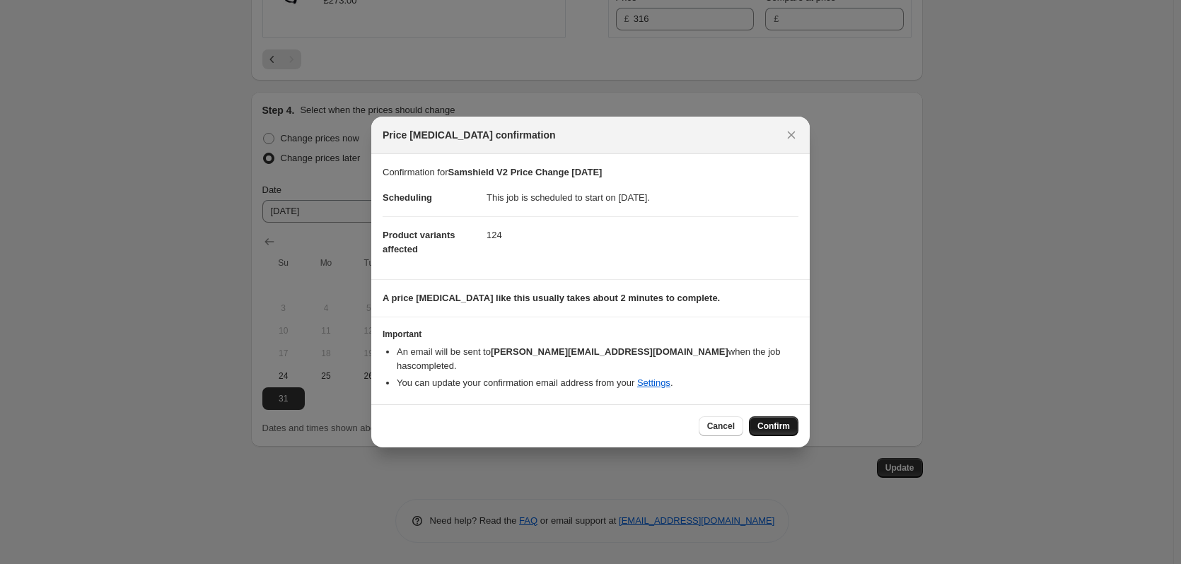
click at [777, 421] on span "Confirm" at bounding box center [773, 426] width 33 height 11
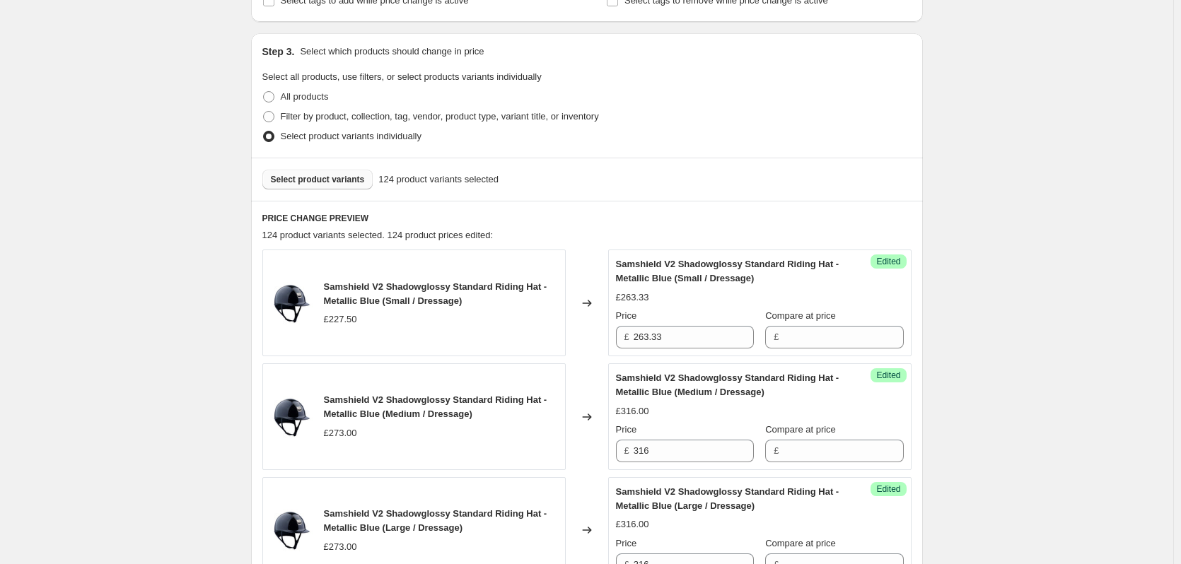
scroll to position [354, 0]
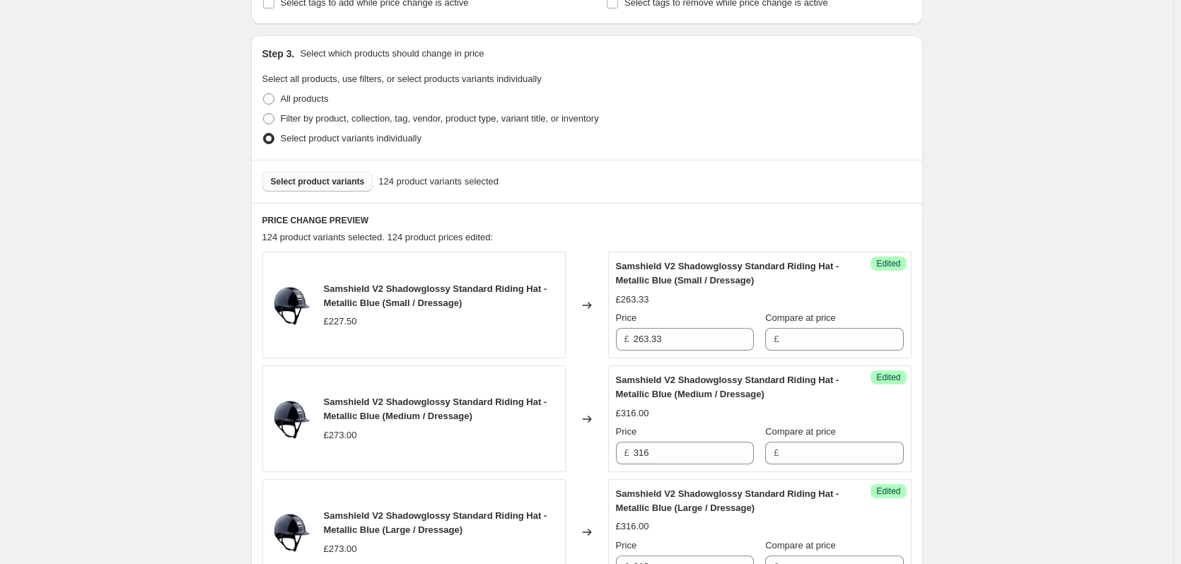
click at [348, 182] on span "Select product variants" at bounding box center [318, 181] width 94 height 11
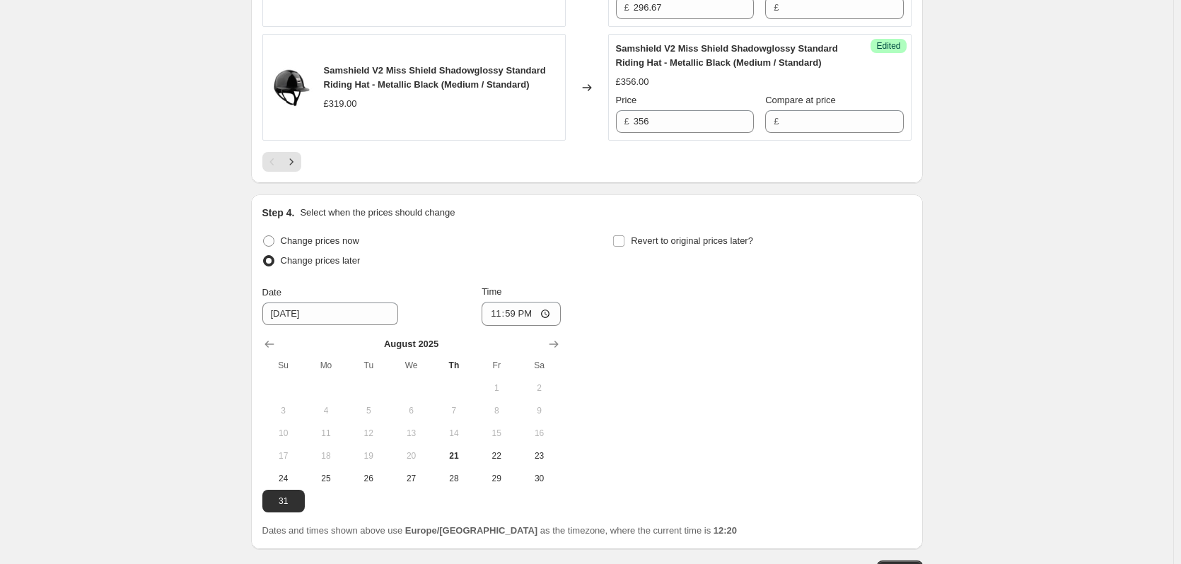
scroll to position [2758, 0]
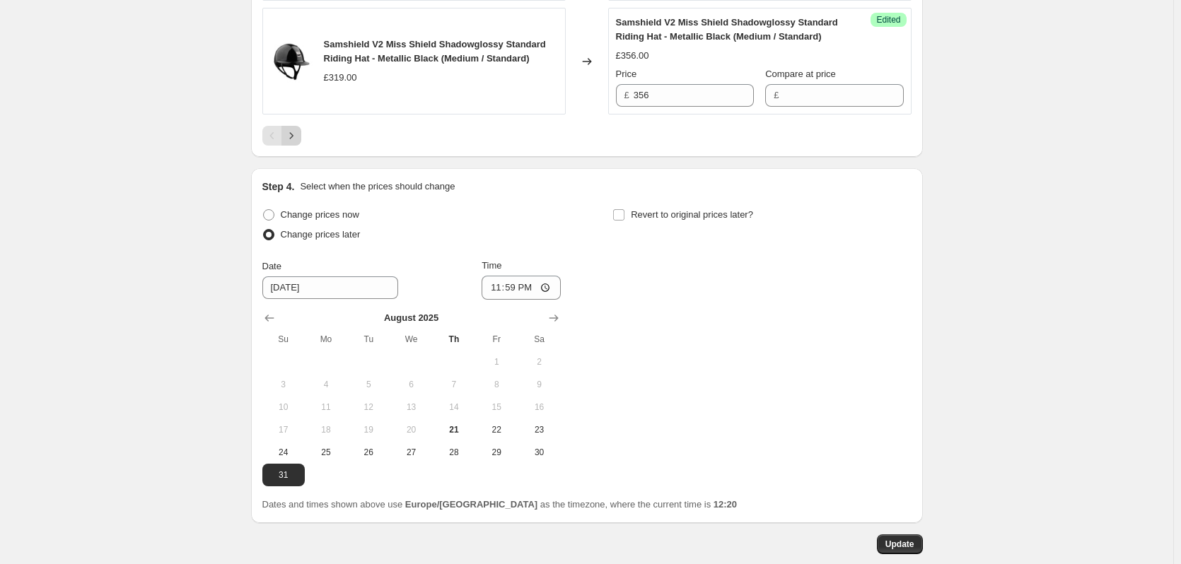
click at [297, 131] on icon "Next" at bounding box center [291, 136] width 14 height 14
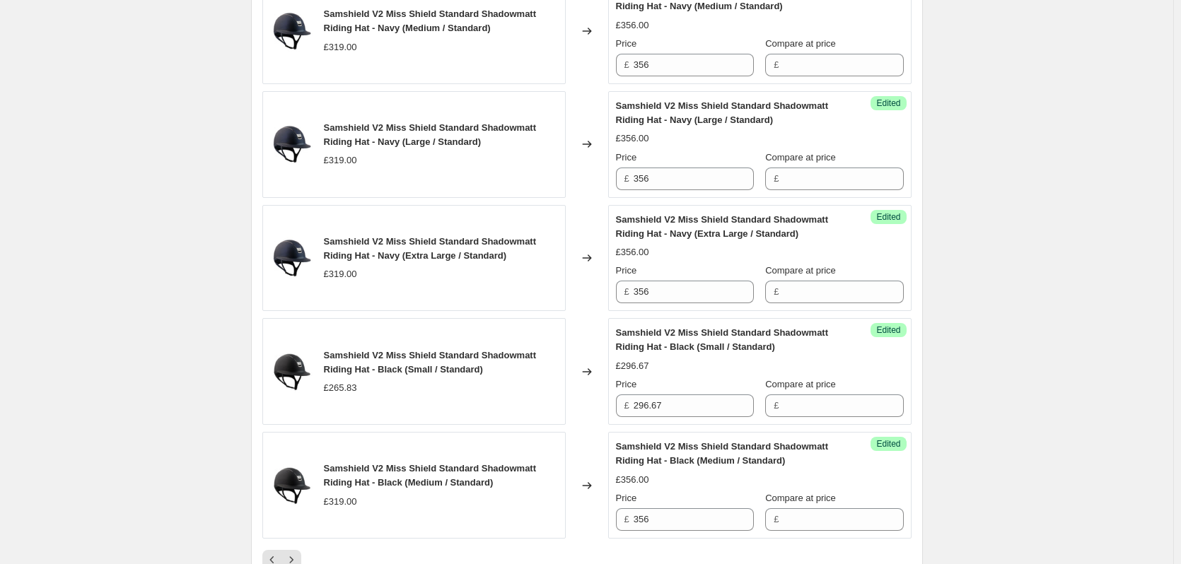
scroll to position [2616, 0]
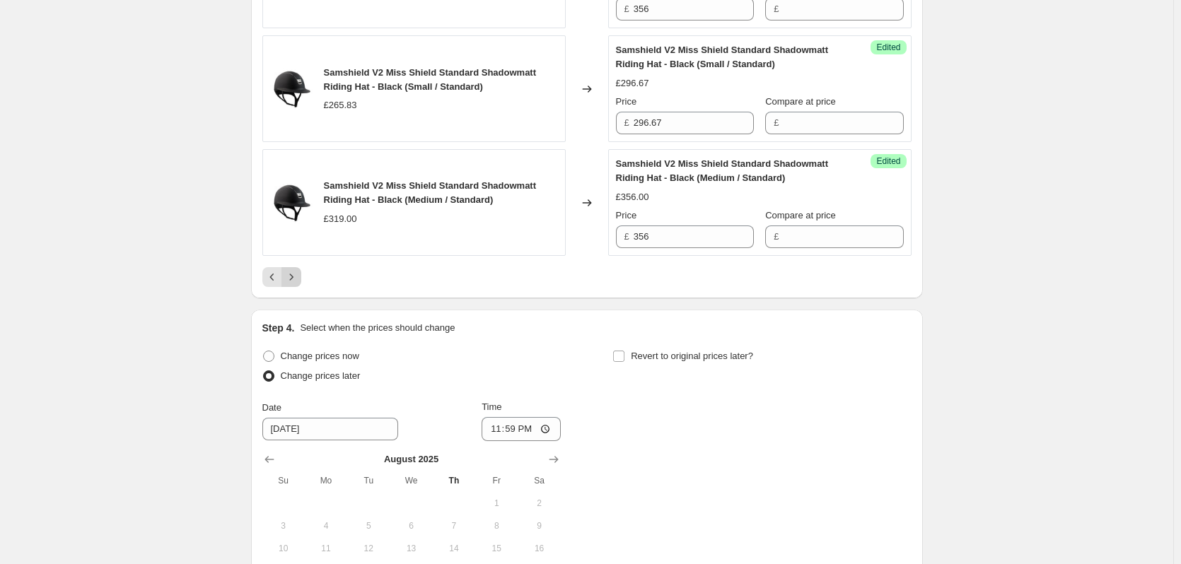
click at [293, 277] on icon "Next" at bounding box center [291, 277] width 14 height 14
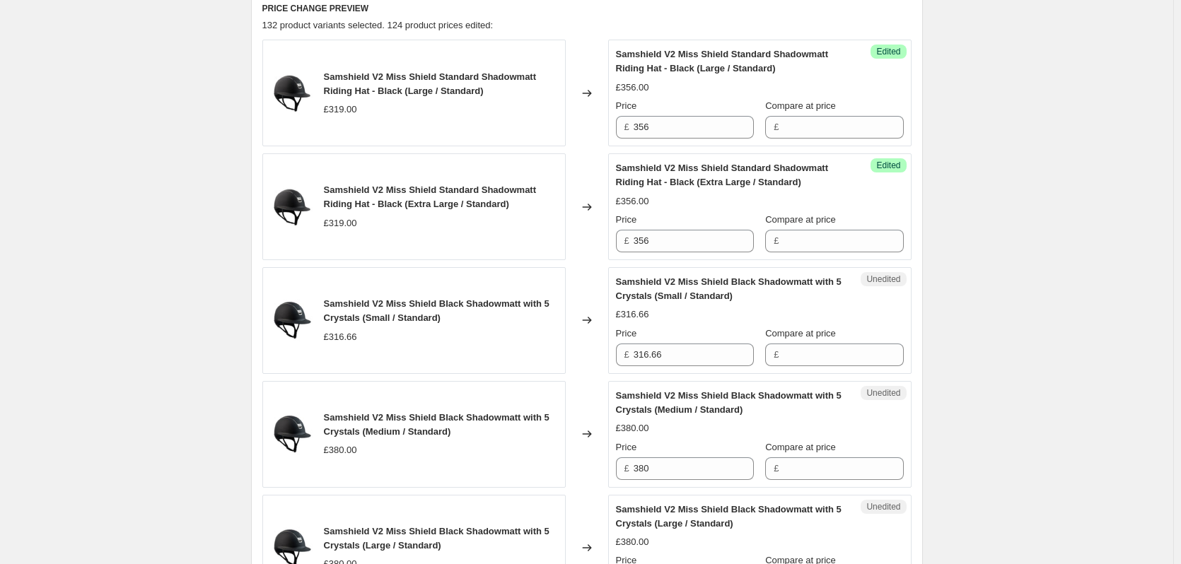
scroll to position [707, 0]
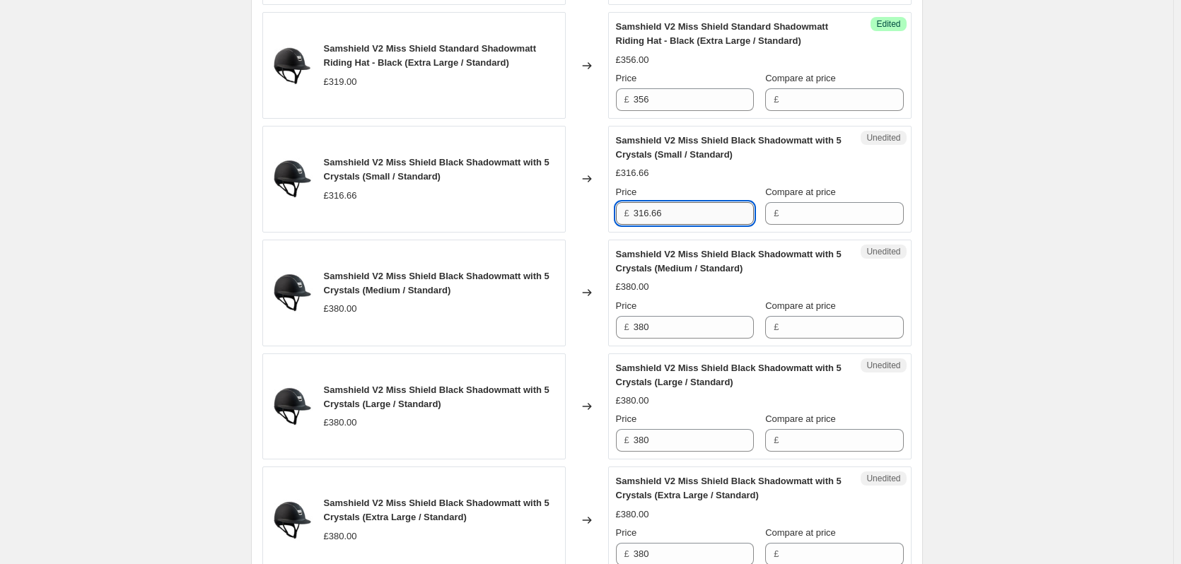
click at [691, 211] on input "316.66" at bounding box center [694, 213] width 120 height 23
type input "361.67"
click at [666, 327] on input "380" at bounding box center [694, 327] width 120 height 23
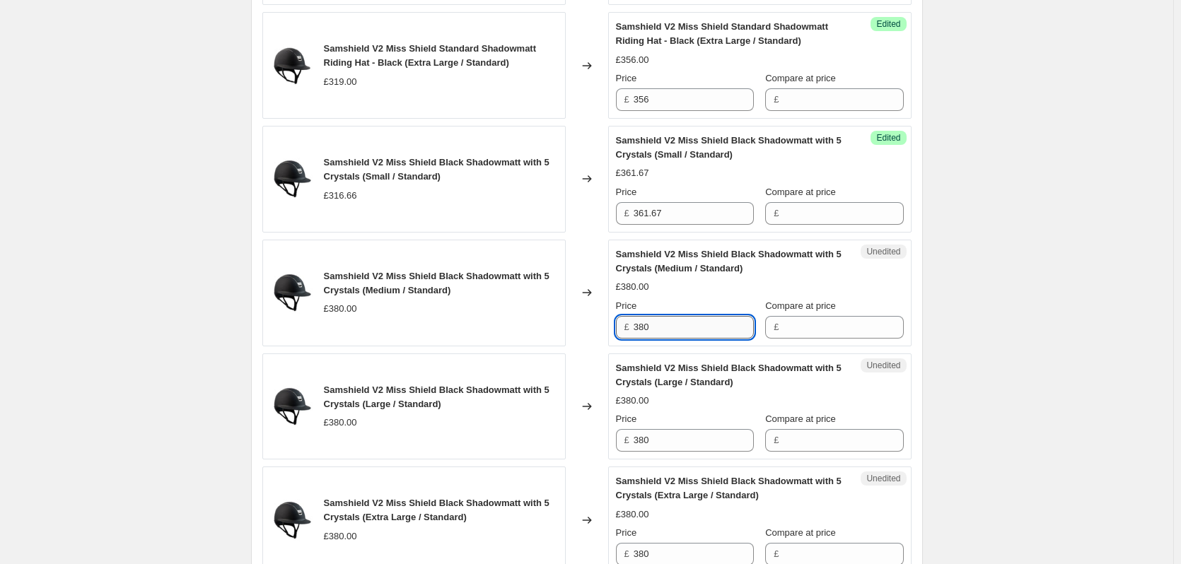
click at [666, 327] on input "380" at bounding box center [694, 327] width 120 height 23
type input "434"
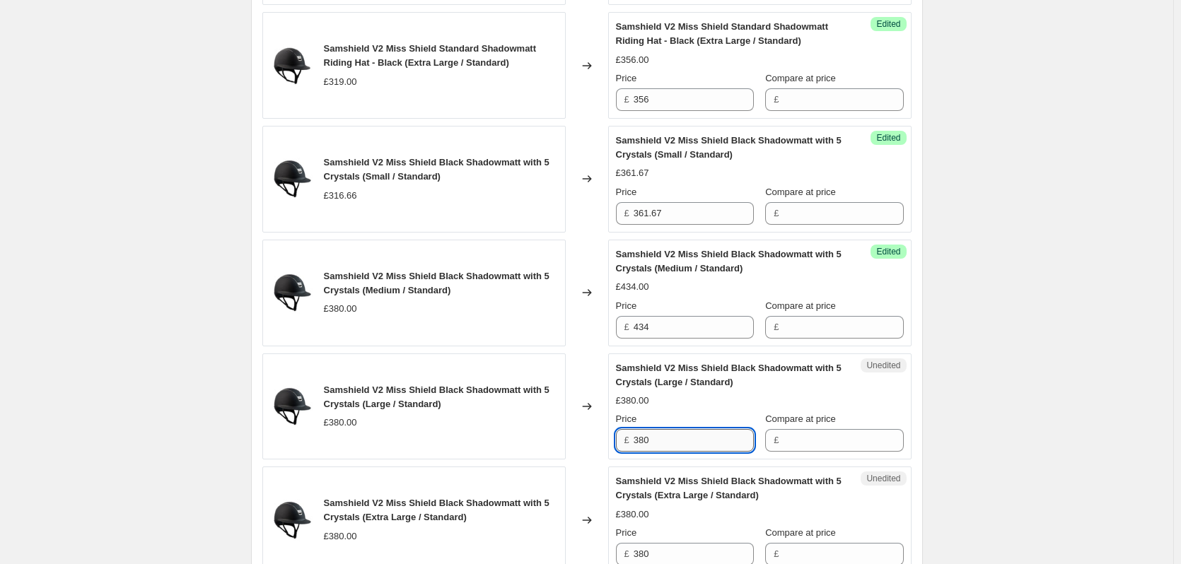
click at [679, 448] on input "380" at bounding box center [694, 440] width 120 height 23
click at [675, 437] on input "380" at bounding box center [694, 440] width 120 height 23
type input "434"
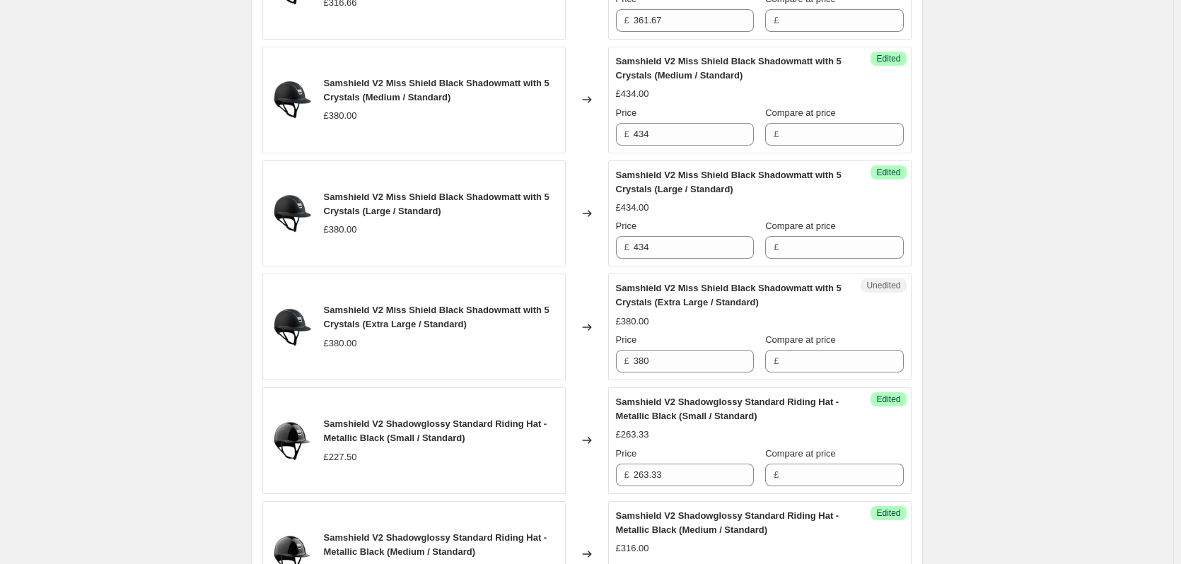
scroll to position [919, 0]
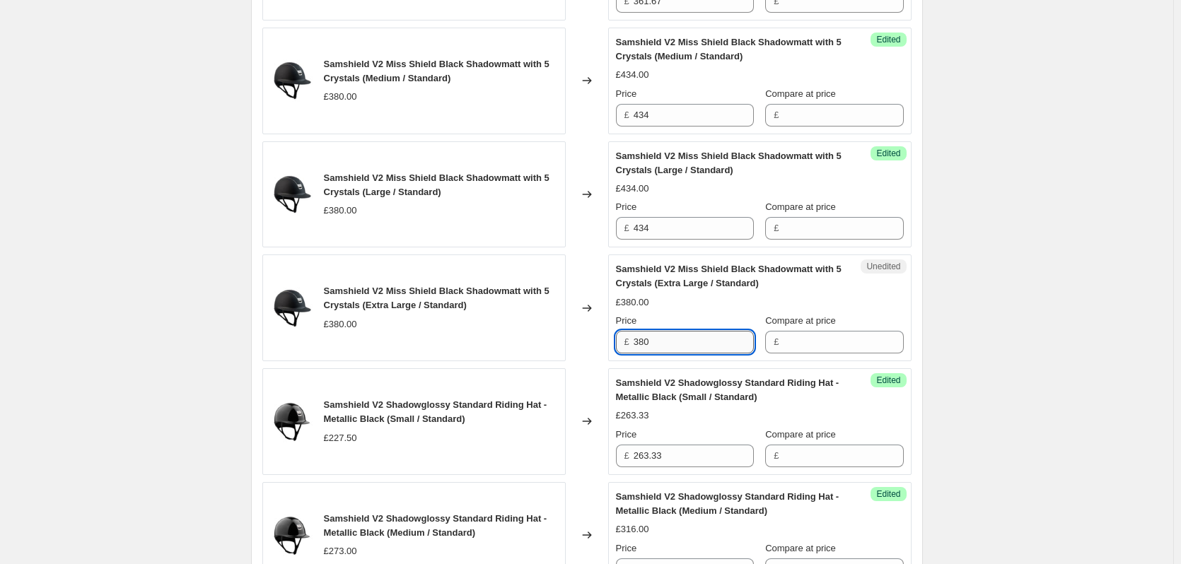
click at [672, 346] on input "380" at bounding box center [694, 342] width 120 height 23
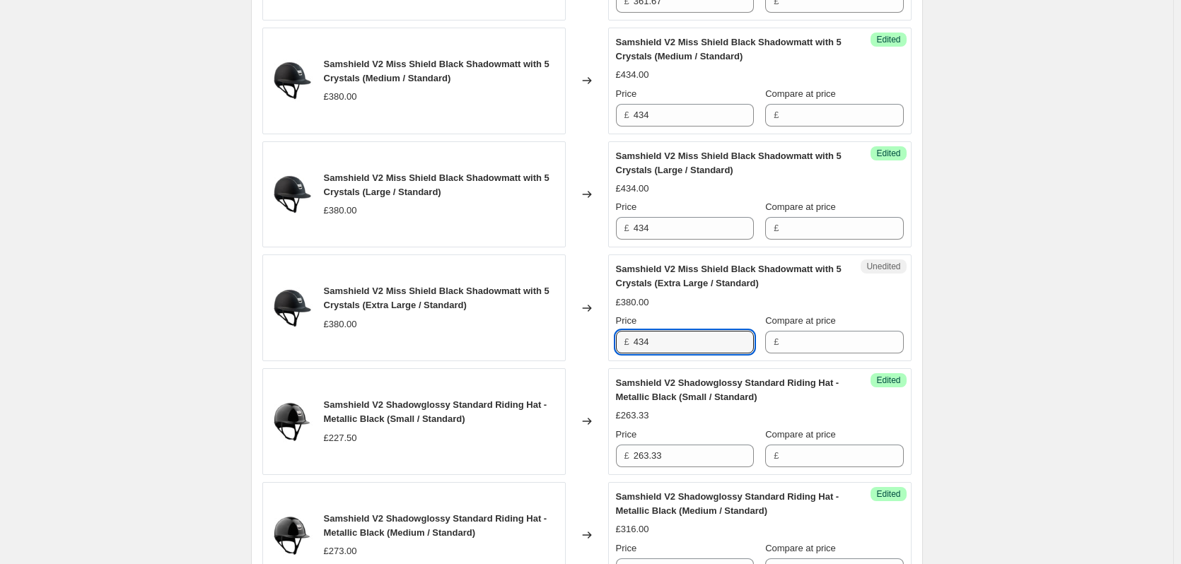
type input "434"
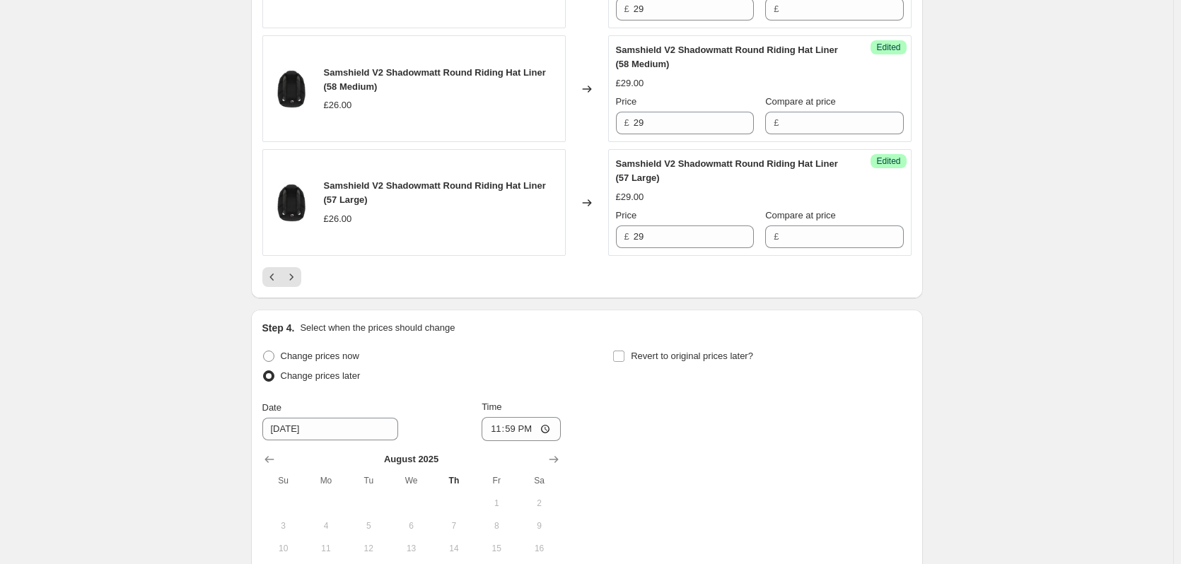
scroll to position [2828, 0]
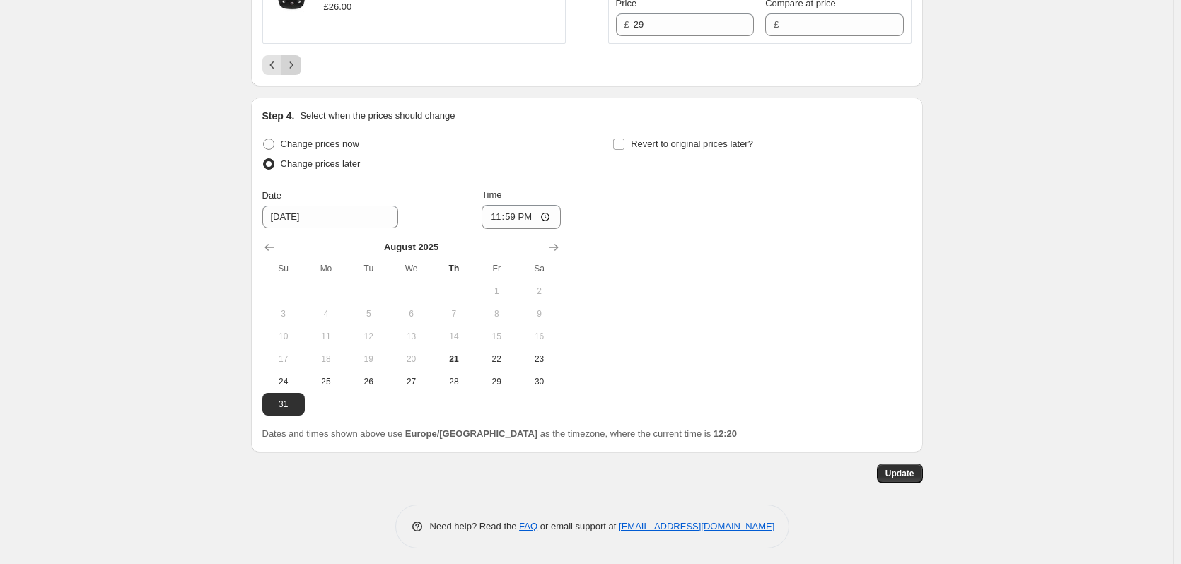
click at [293, 62] on icon "Next" at bounding box center [291, 65] width 14 height 14
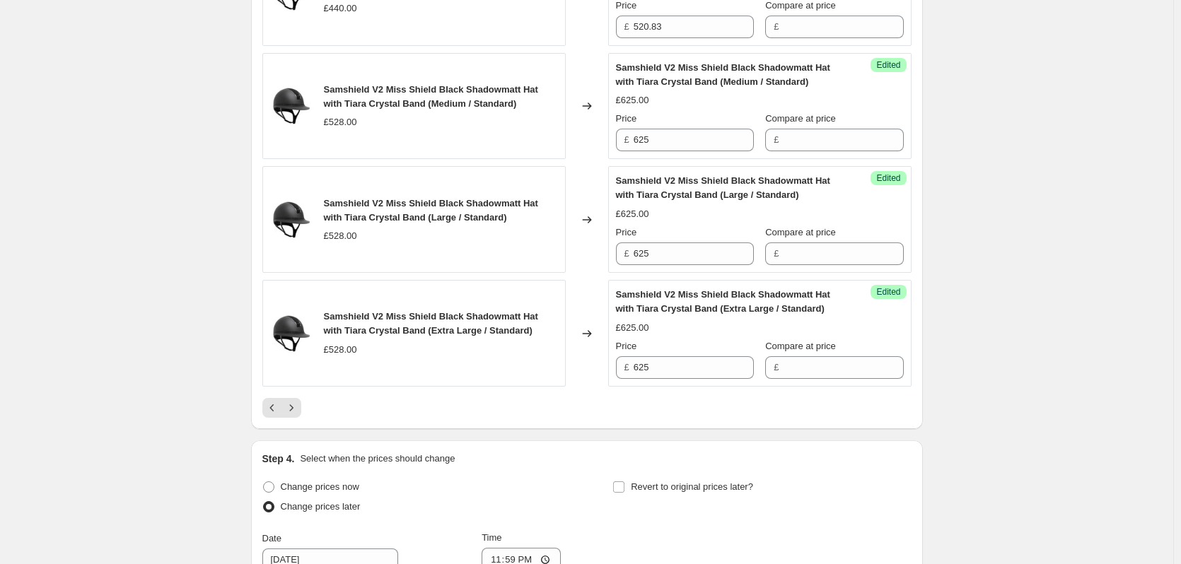
scroll to position [2616, 0]
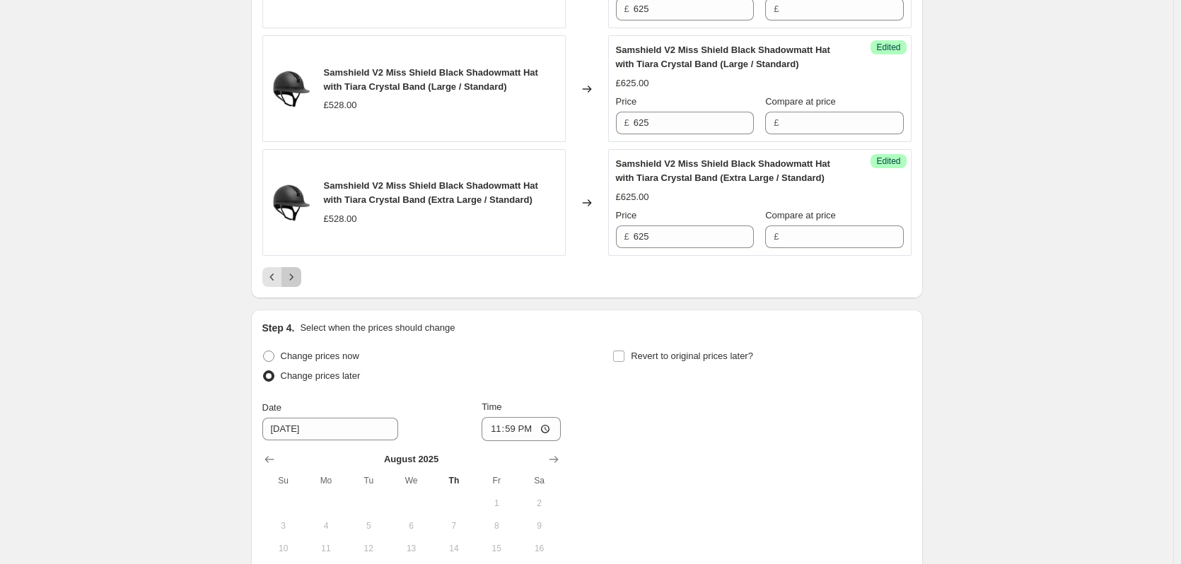
click at [291, 274] on icon "Next" at bounding box center [291, 277] width 14 height 14
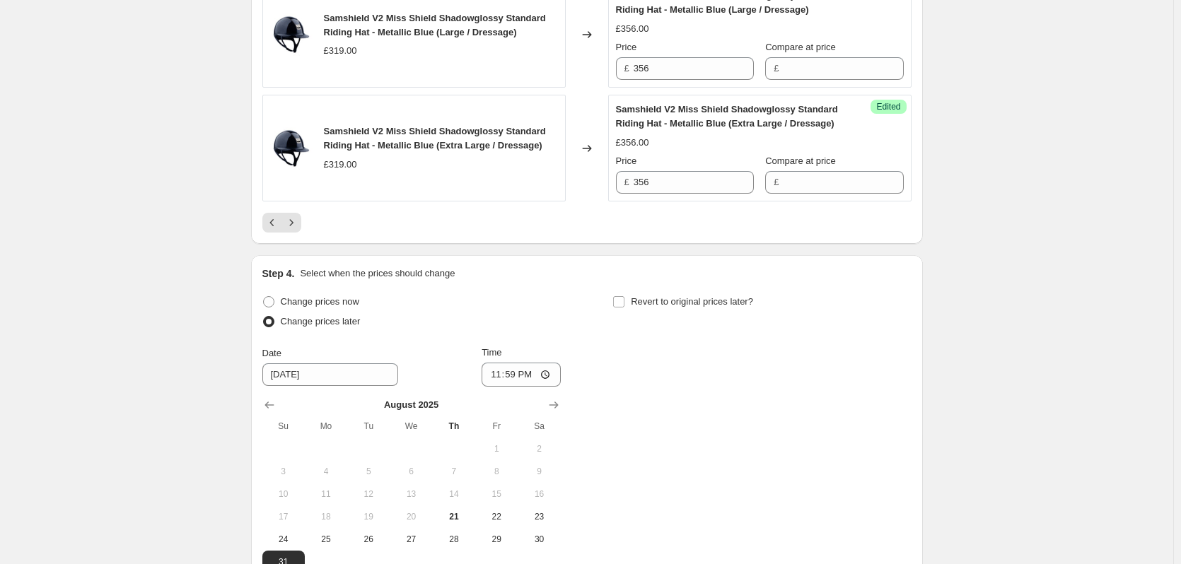
scroll to position [2758, 0]
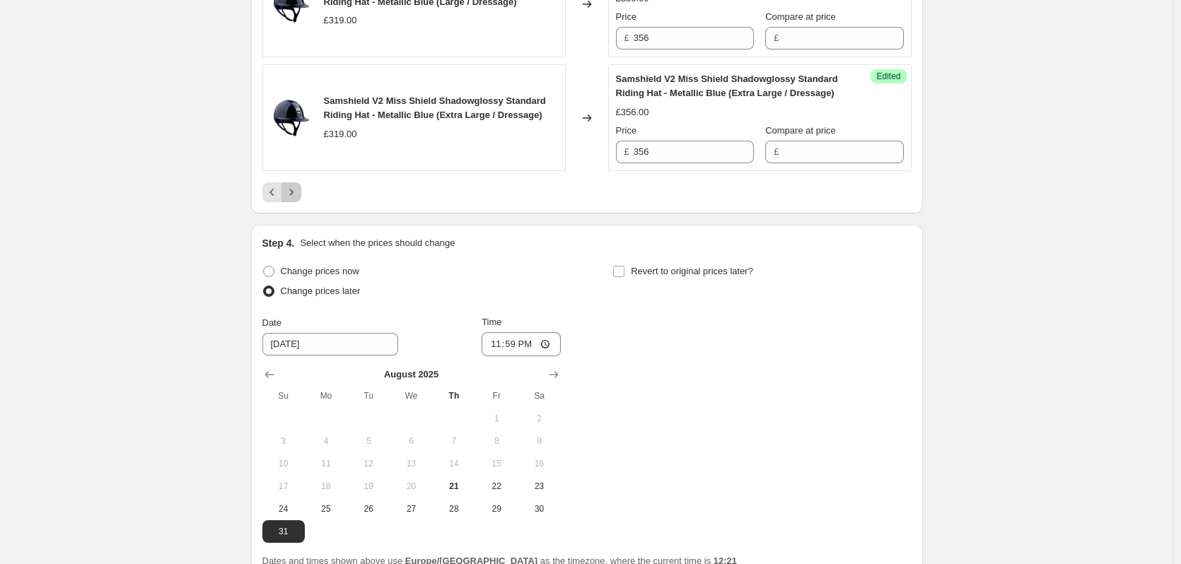
click at [288, 193] on icon "Next" at bounding box center [291, 192] width 14 height 14
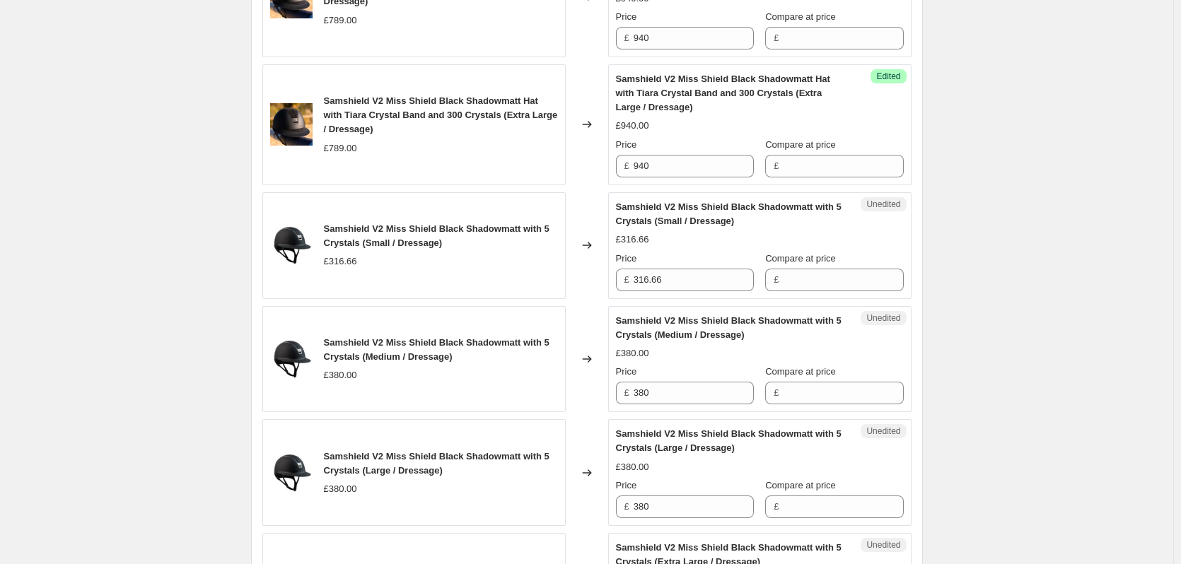
scroll to position [1838, 0]
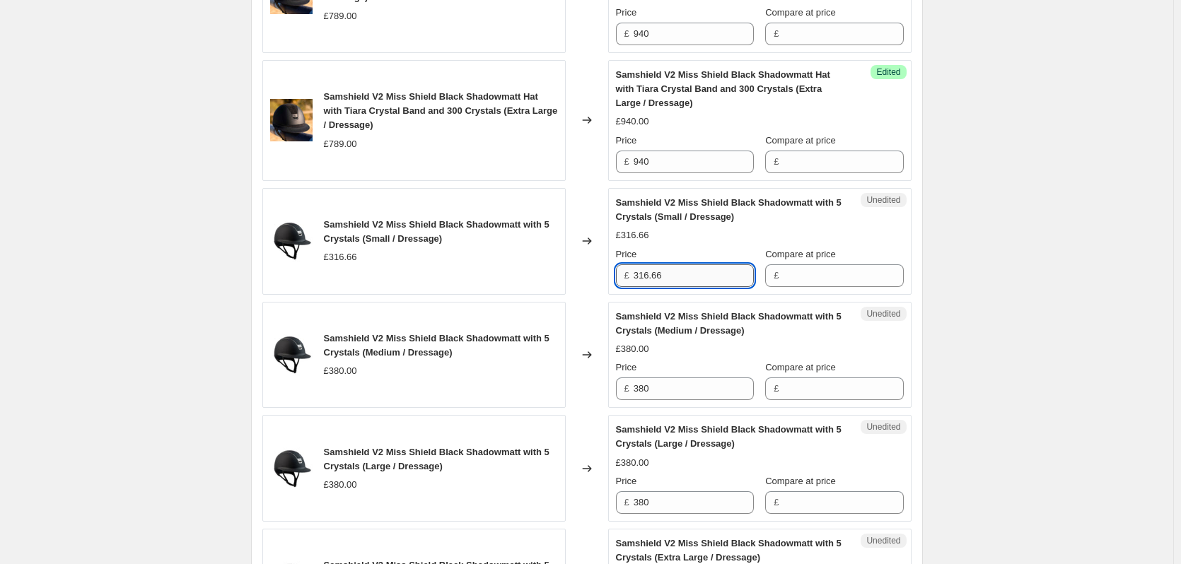
click at [686, 281] on input "316.66" at bounding box center [694, 275] width 120 height 23
type input "361.67"
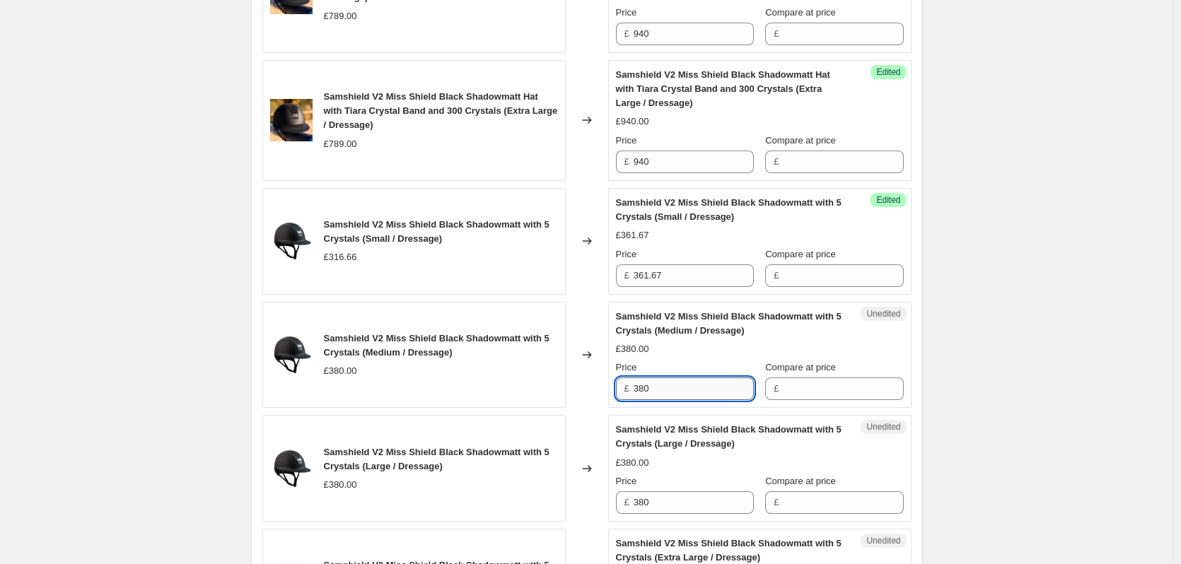
click at [682, 397] on input "380" at bounding box center [694, 389] width 120 height 23
click at [681, 397] on input "380" at bounding box center [694, 389] width 120 height 23
type input "434"
click at [684, 500] on input "380" at bounding box center [694, 502] width 120 height 23
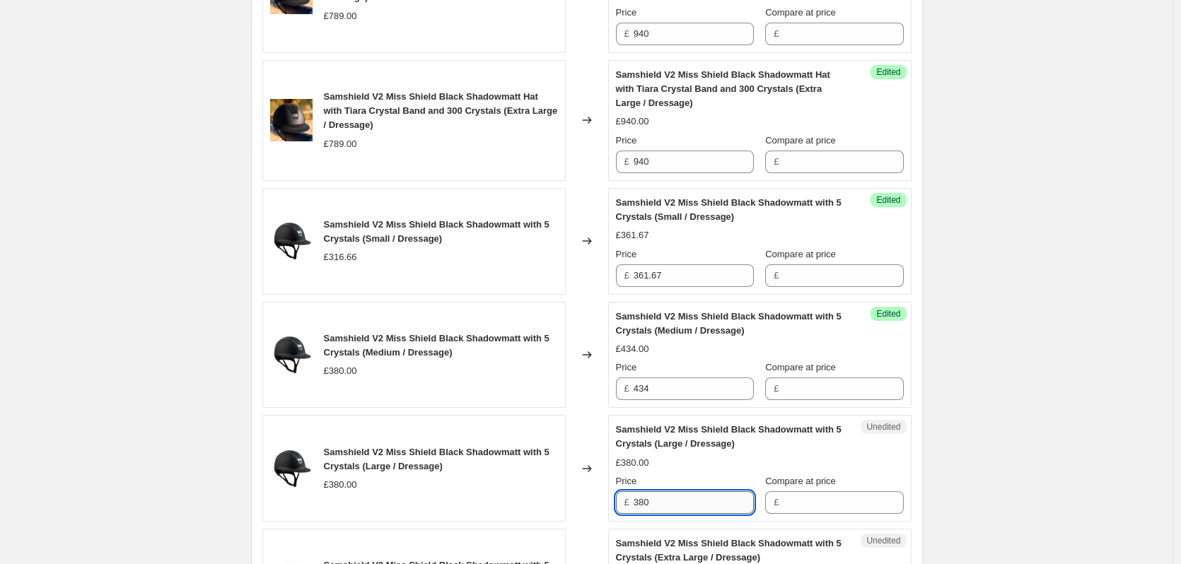
click at [684, 500] on input "380" at bounding box center [694, 502] width 120 height 23
type input "434"
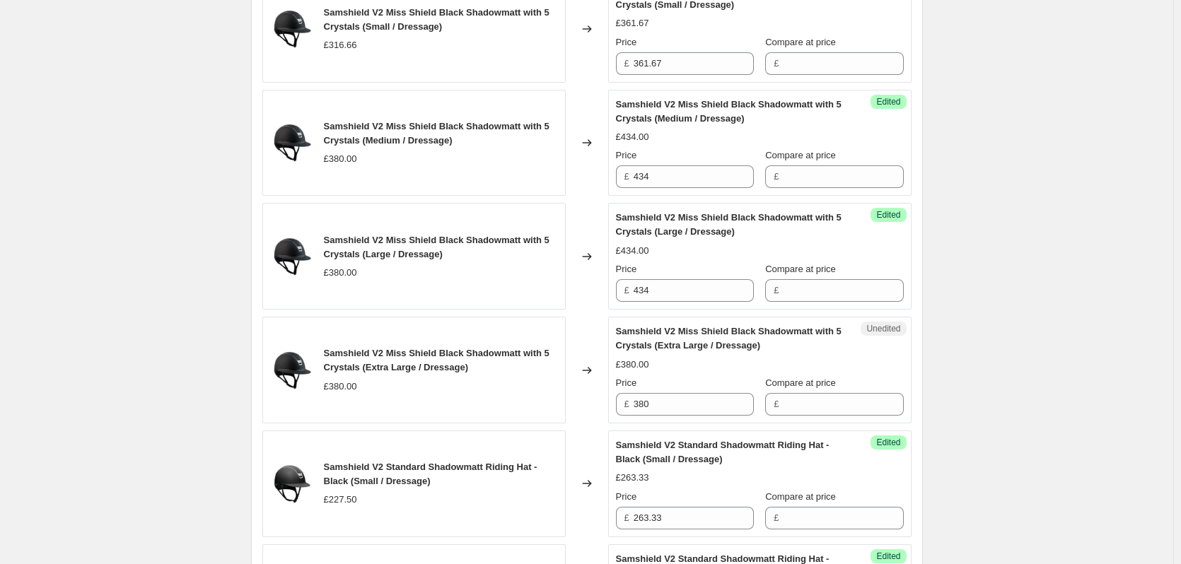
scroll to position [2192, 0]
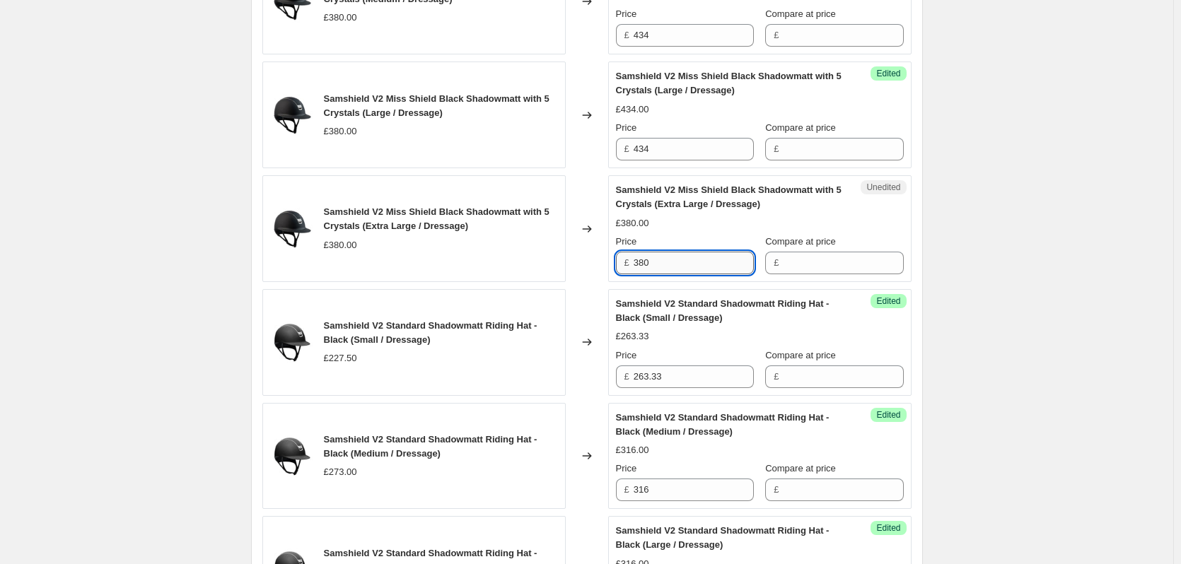
click at [663, 263] on input "380" at bounding box center [694, 263] width 120 height 23
type input "434"
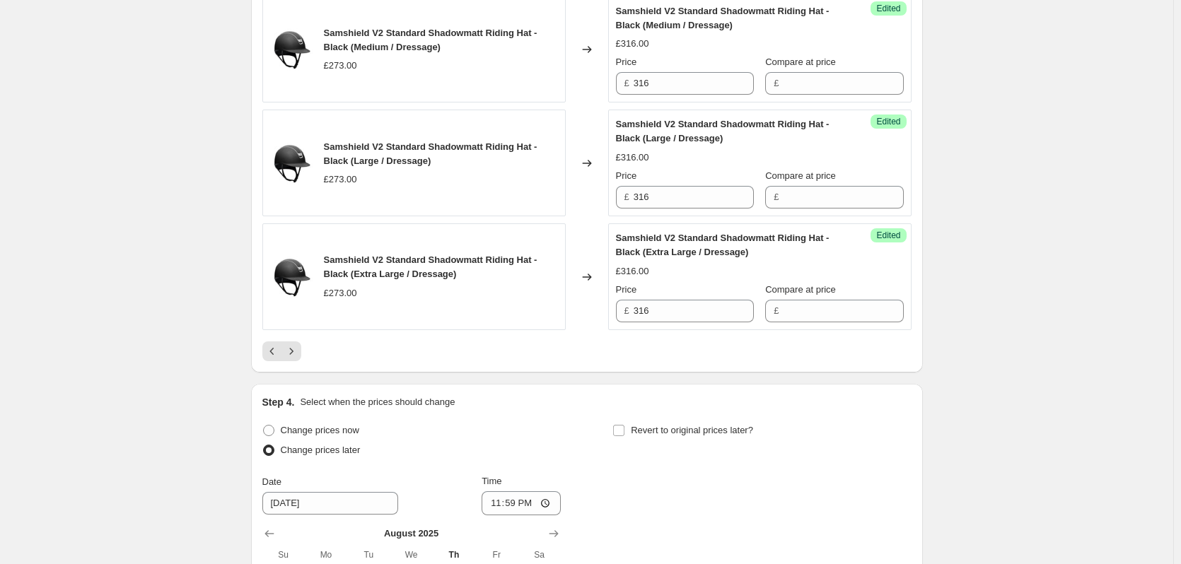
scroll to position [2616, 0]
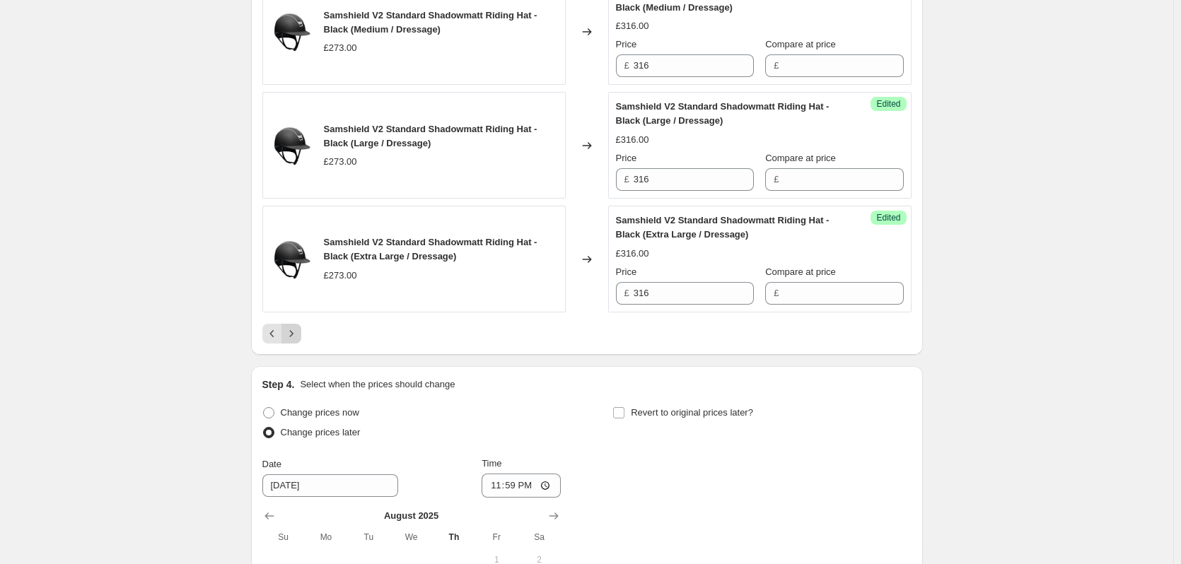
click at [293, 337] on icon "Next" at bounding box center [291, 334] width 14 height 14
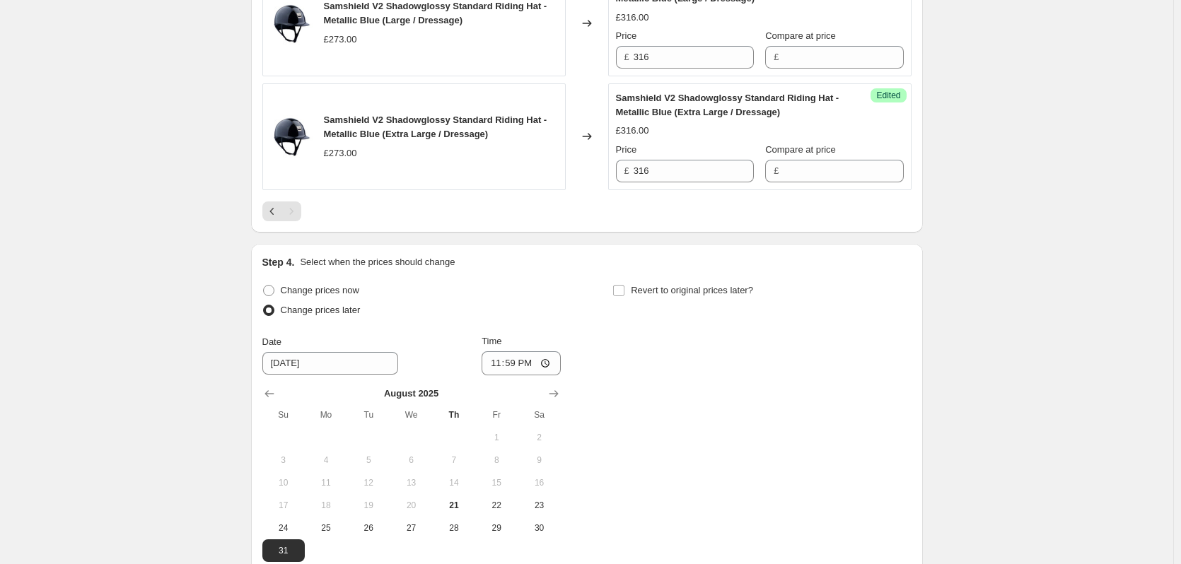
scroll to position [1925, 0]
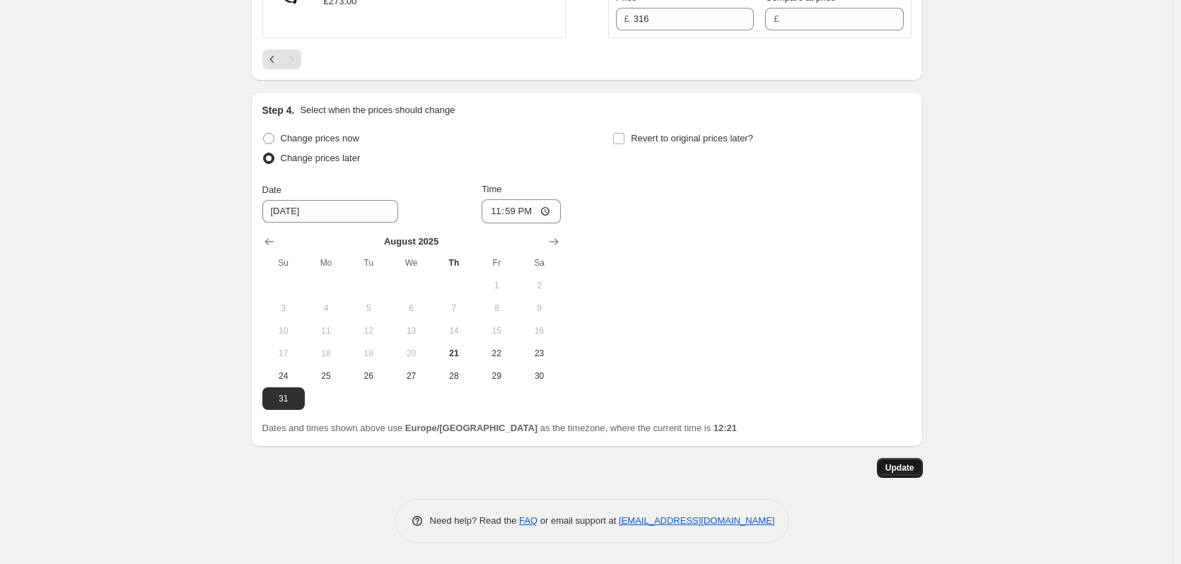
click at [904, 467] on span "Update" at bounding box center [899, 467] width 29 height 11
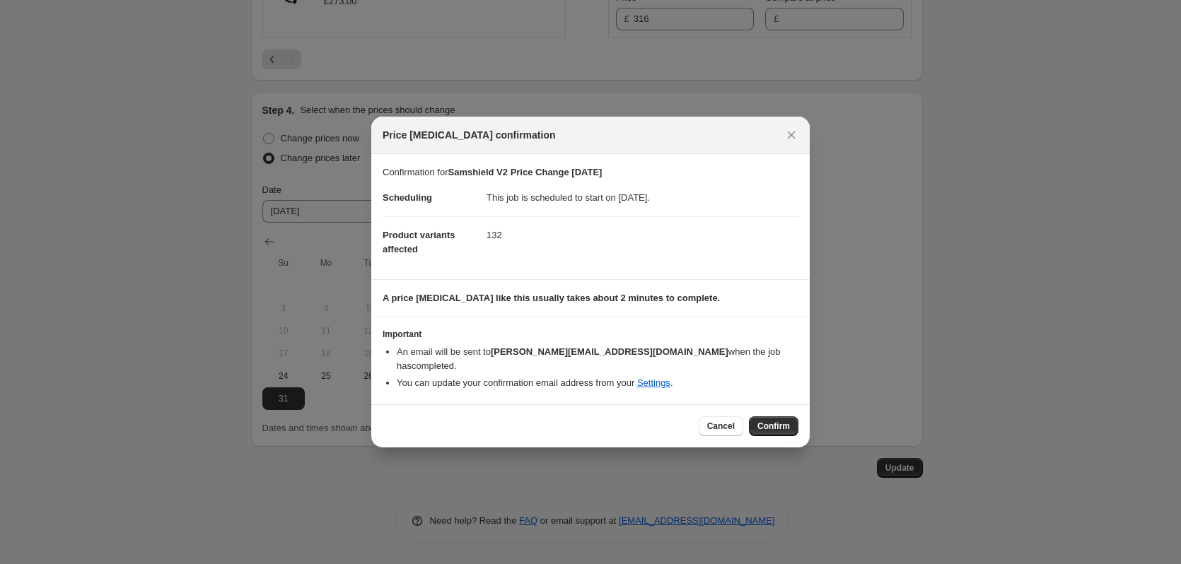
click at [774, 421] on span "Confirm" at bounding box center [773, 426] width 33 height 11
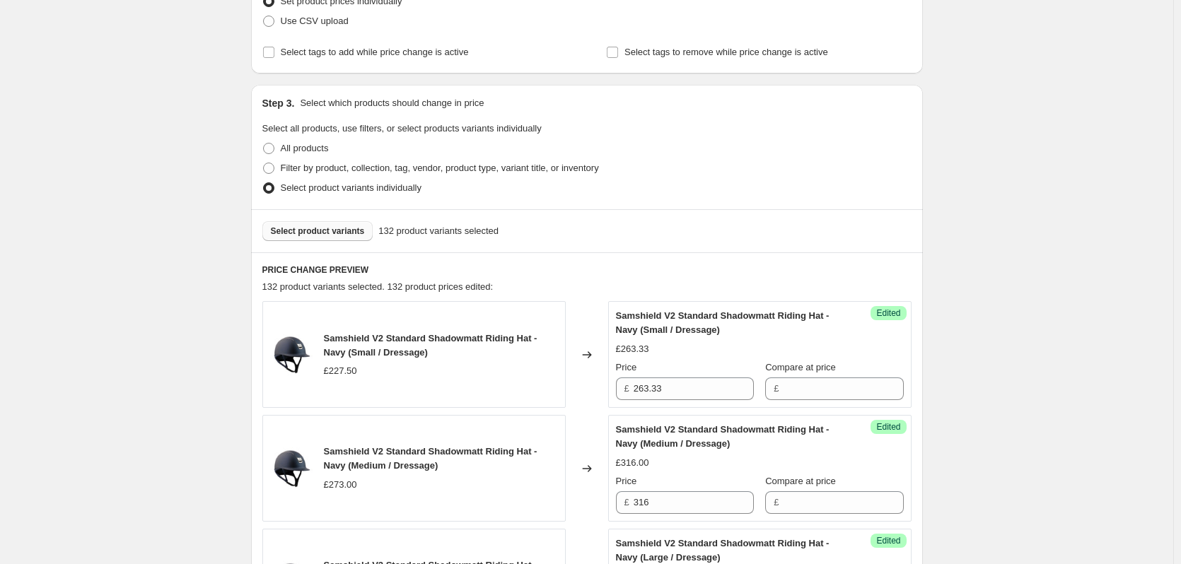
scroll to position [228, 0]
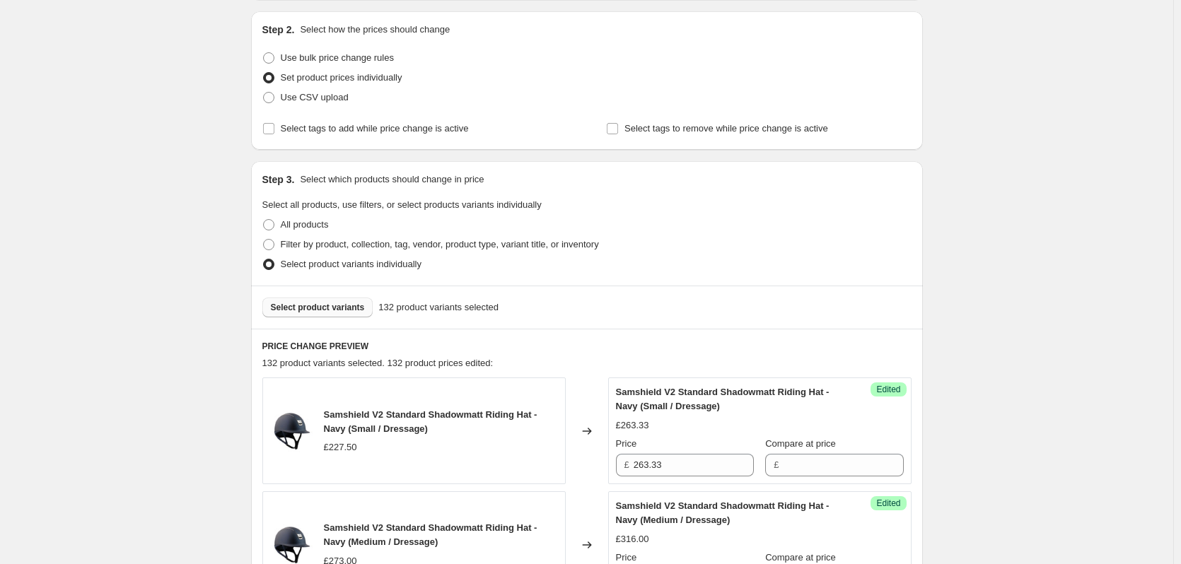
click at [337, 313] on span "Select product variants" at bounding box center [318, 307] width 94 height 11
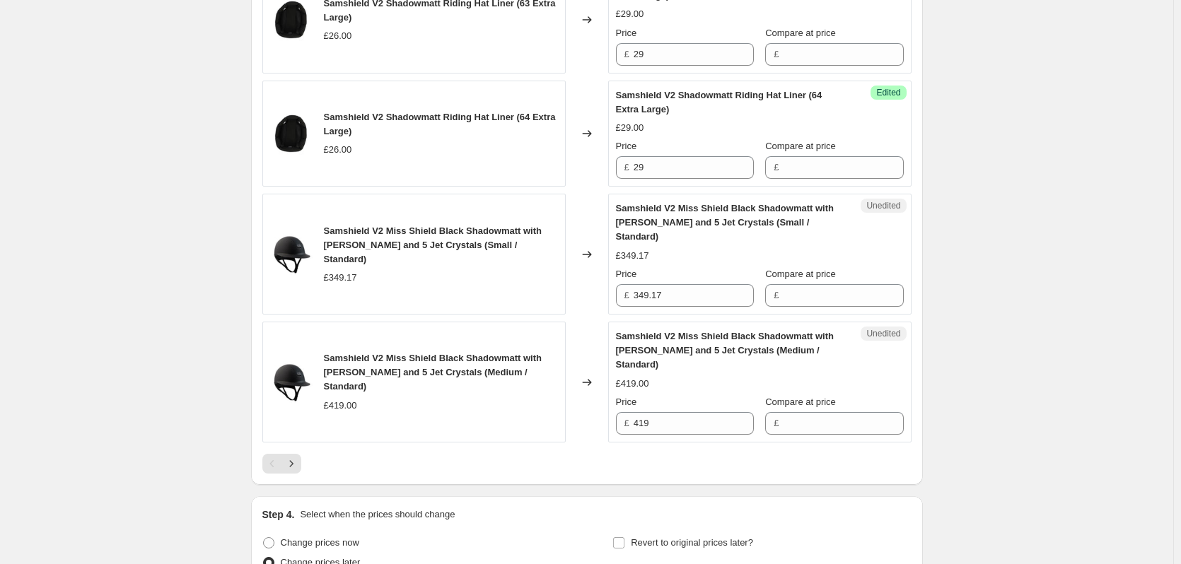
scroll to position [2490, 0]
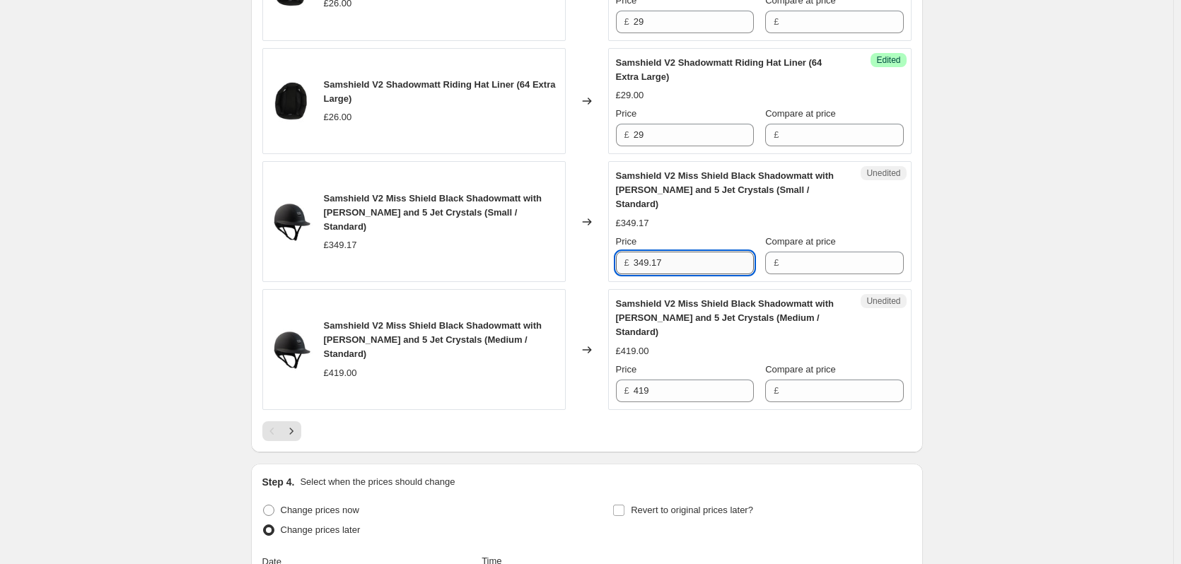
click at [672, 252] on input "349.17" at bounding box center [694, 263] width 120 height 23
type input "361.67"
click at [674, 380] on input "419" at bounding box center [694, 391] width 120 height 23
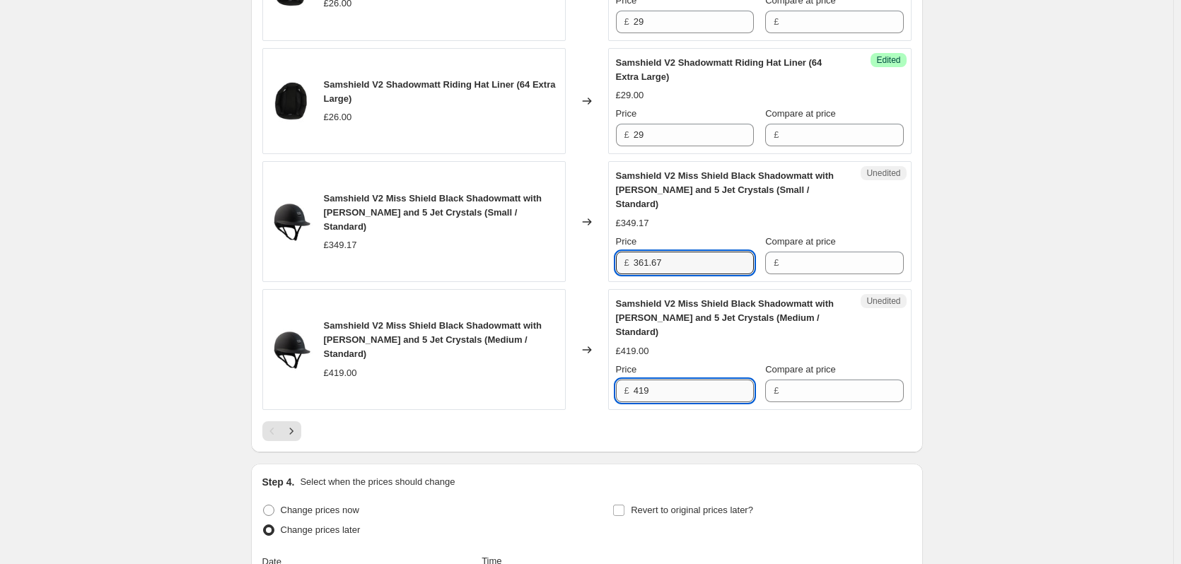
click at [674, 380] on input "419" at bounding box center [694, 391] width 120 height 23
type input "434"
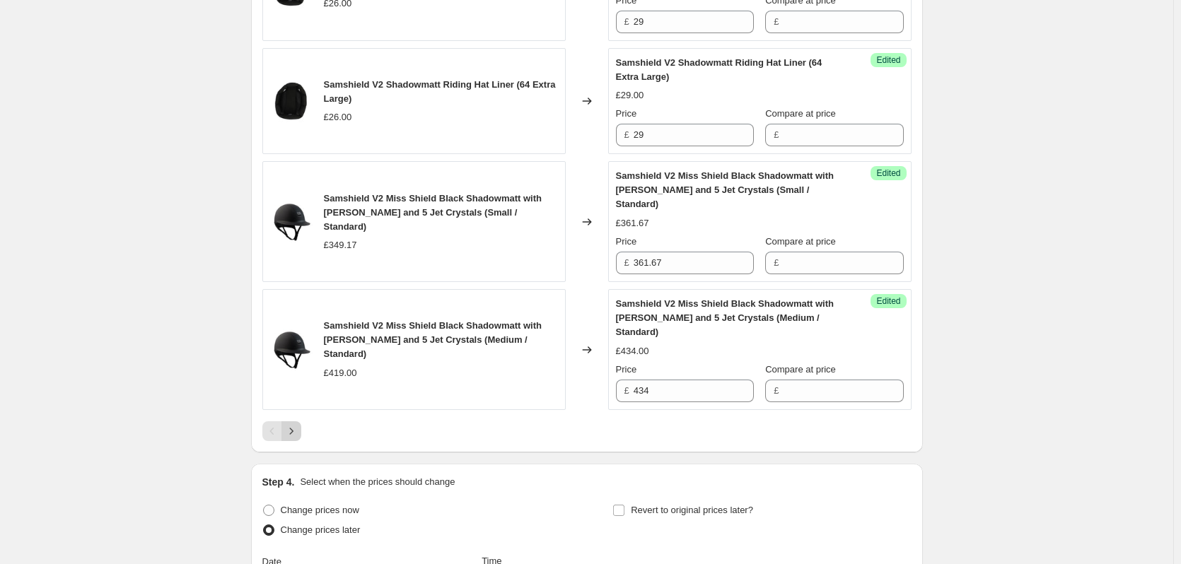
click at [298, 424] on icon "Next" at bounding box center [291, 431] width 14 height 14
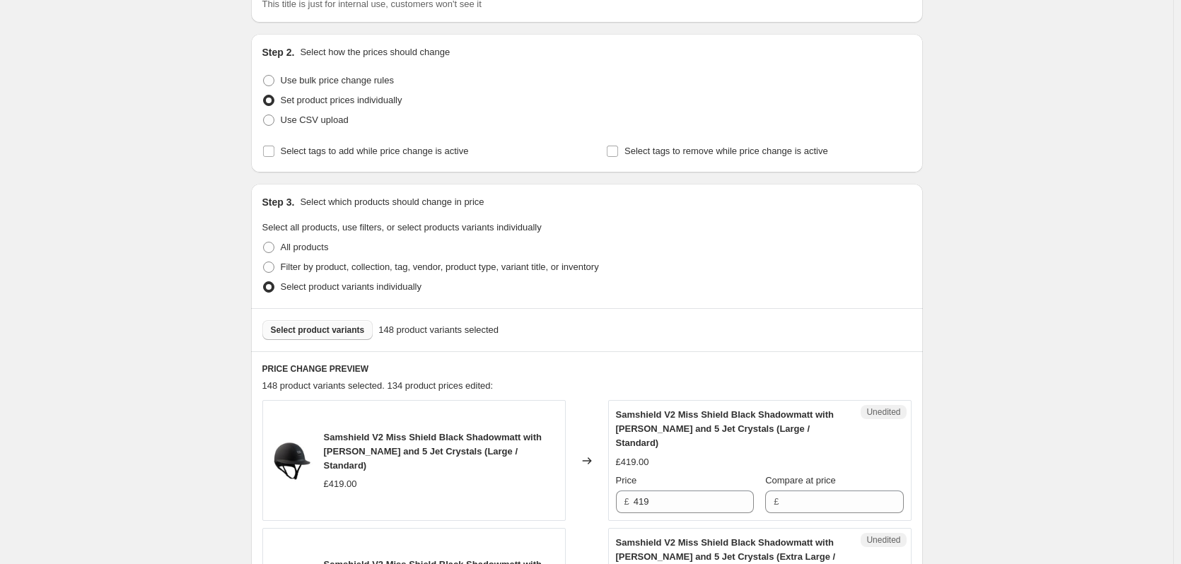
scroll to position [424, 0]
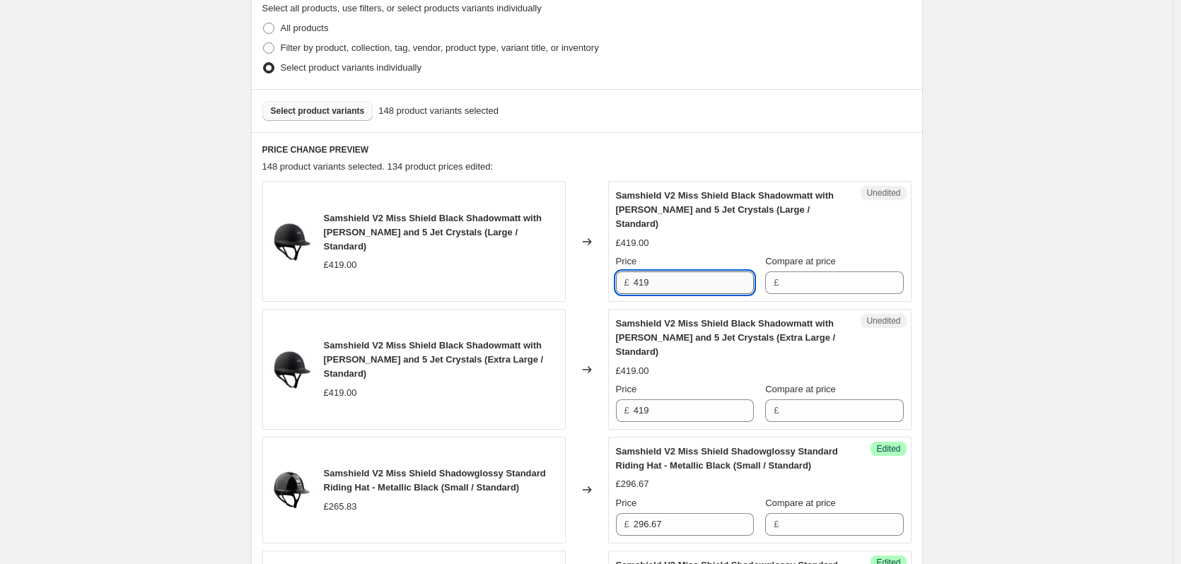
click at [663, 272] on input "419" at bounding box center [694, 283] width 120 height 23
type input "434"
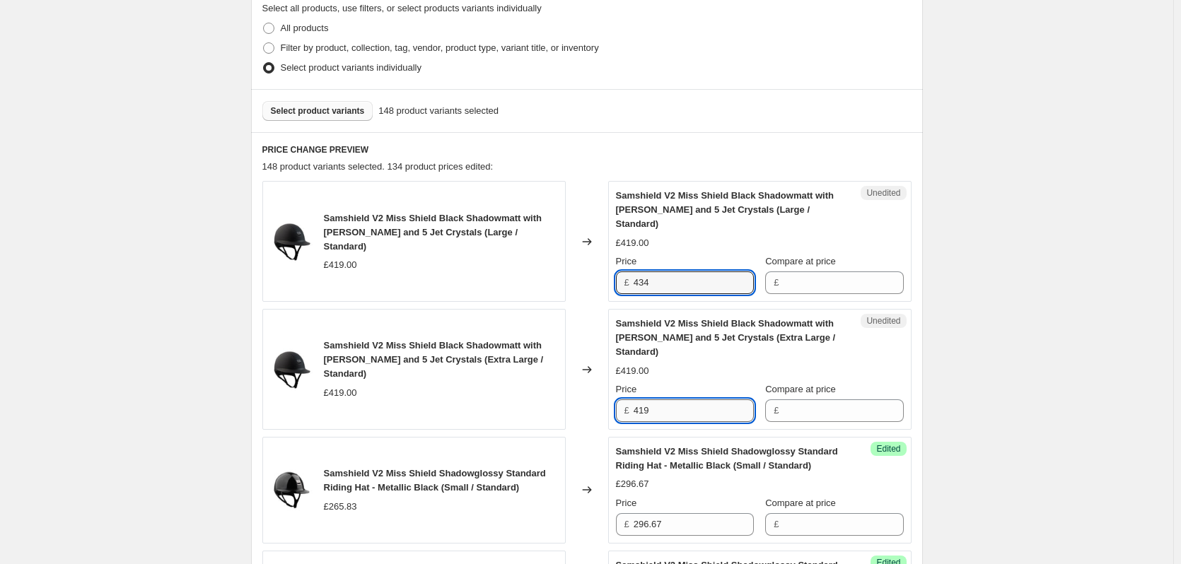
click at [670, 400] on input "419" at bounding box center [694, 411] width 120 height 23
click at [667, 400] on input "419" at bounding box center [694, 411] width 120 height 23
click at [666, 400] on input "419" at bounding box center [694, 411] width 120 height 23
type input "434"
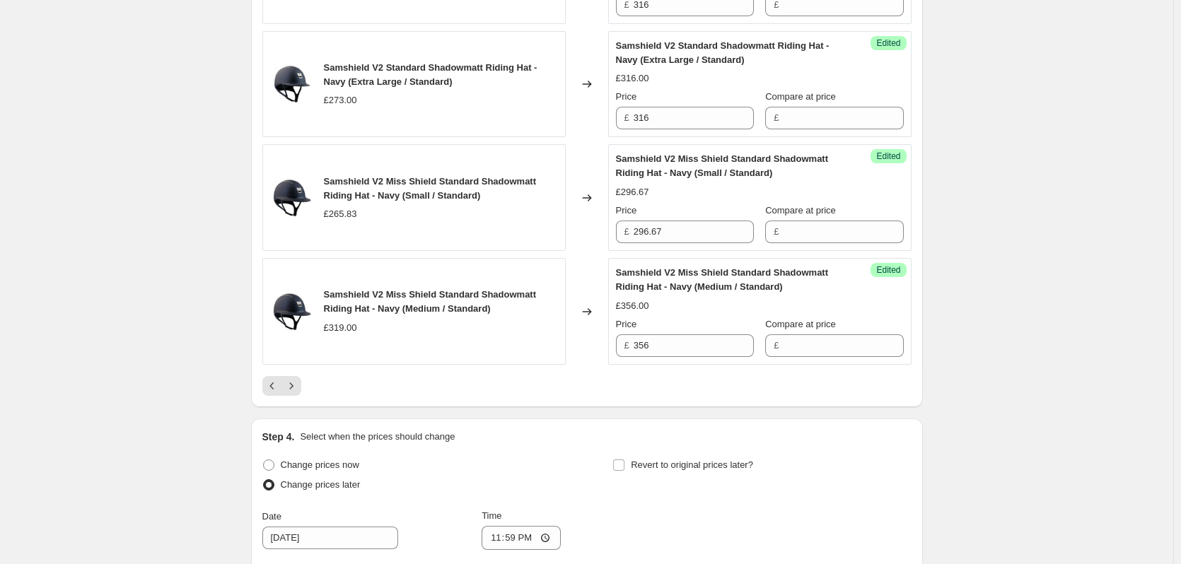
scroll to position [2616, 0]
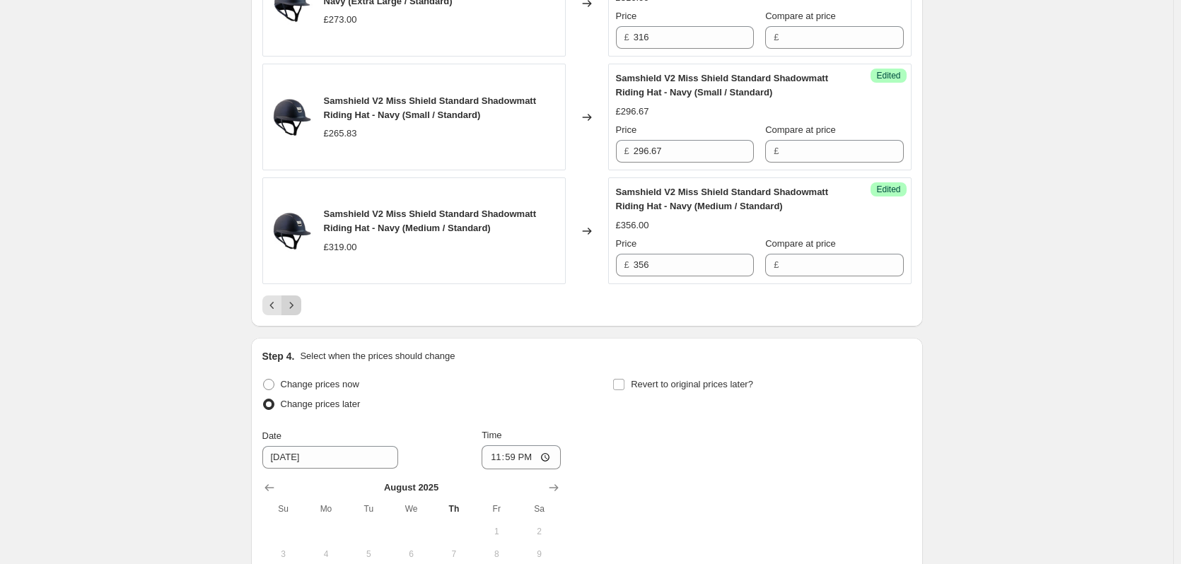
click at [287, 298] on icon "Next" at bounding box center [291, 305] width 14 height 14
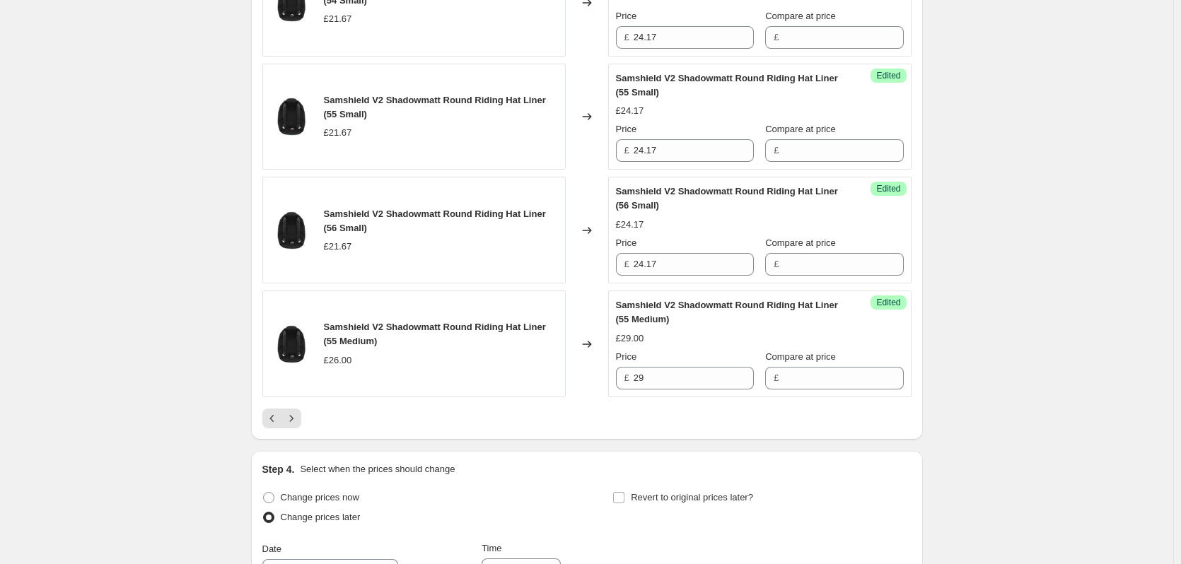
scroll to position [2546, 0]
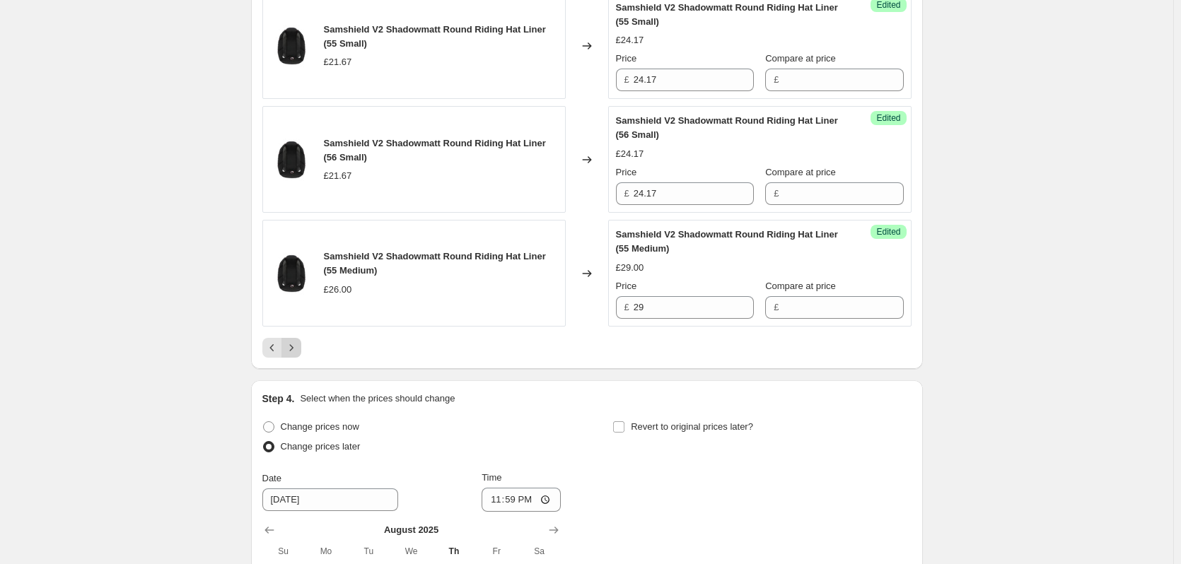
click at [298, 351] on icon "Next" at bounding box center [291, 348] width 14 height 14
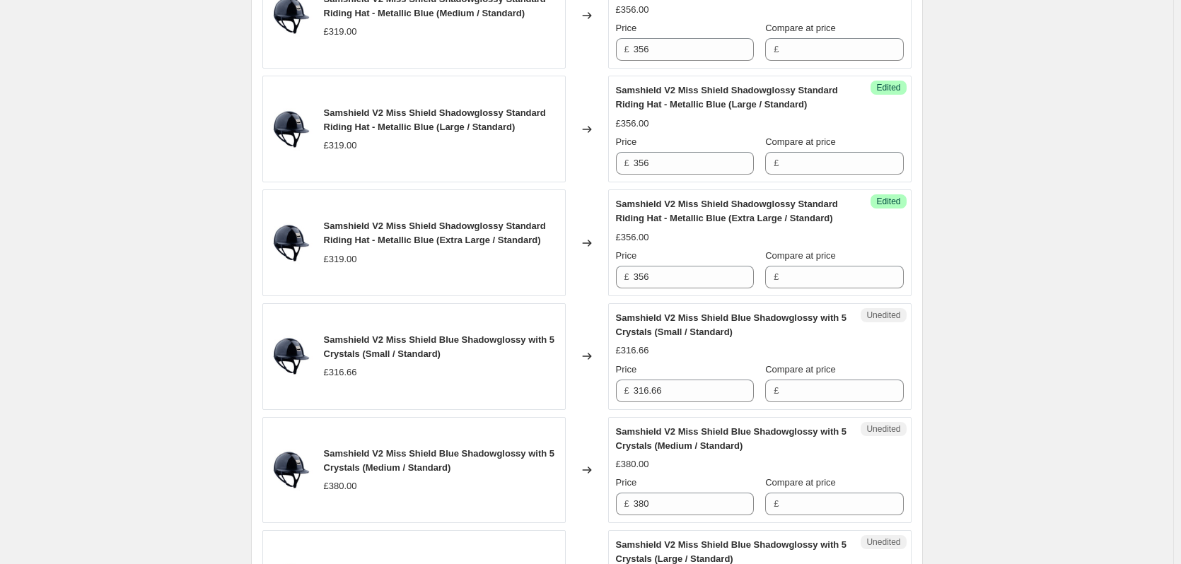
scroll to position [2263, 0]
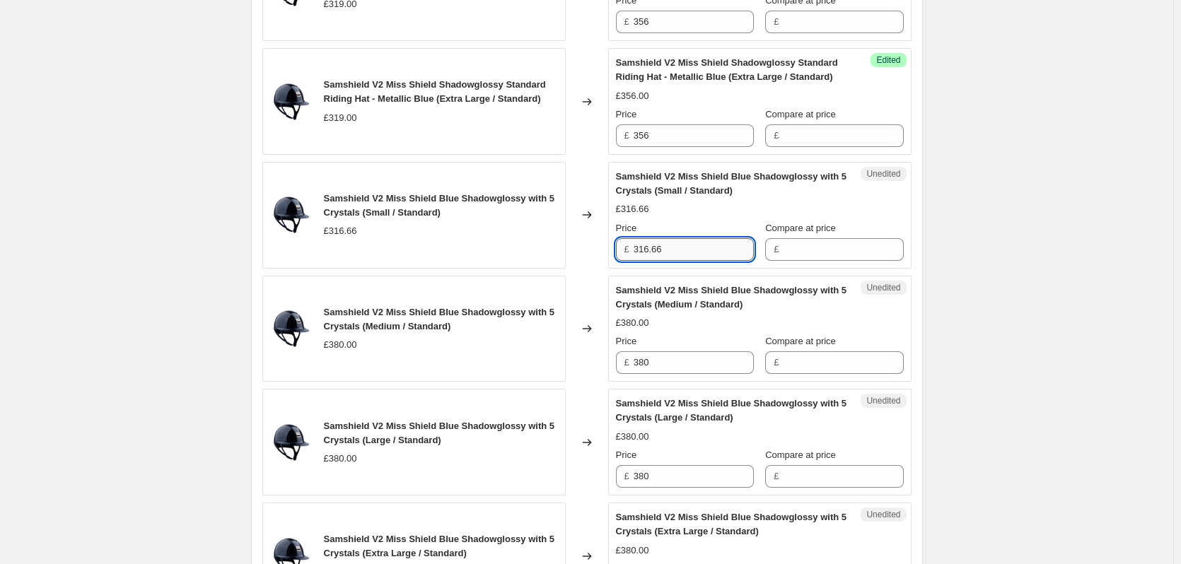
click at [709, 251] on input "316.66" at bounding box center [694, 249] width 120 height 23
type input "361.67"
click at [662, 361] on input "380" at bounding box center [694, 362] width 120 height 23
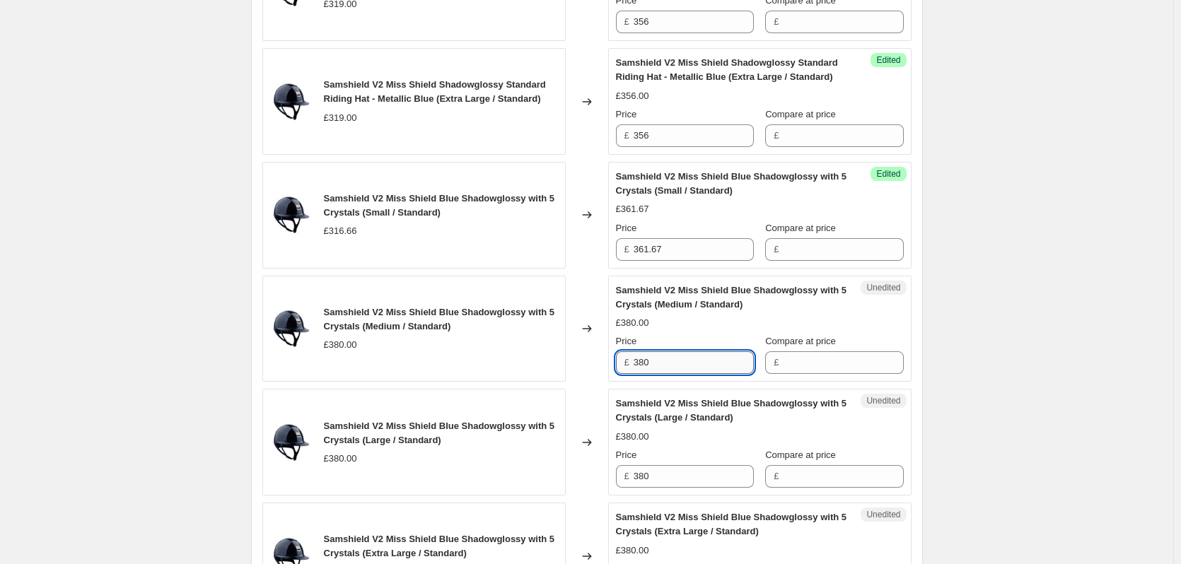
click at [662, 359] on input "380" at bounding box center [694, 362] width 120 height 23
type input "434"
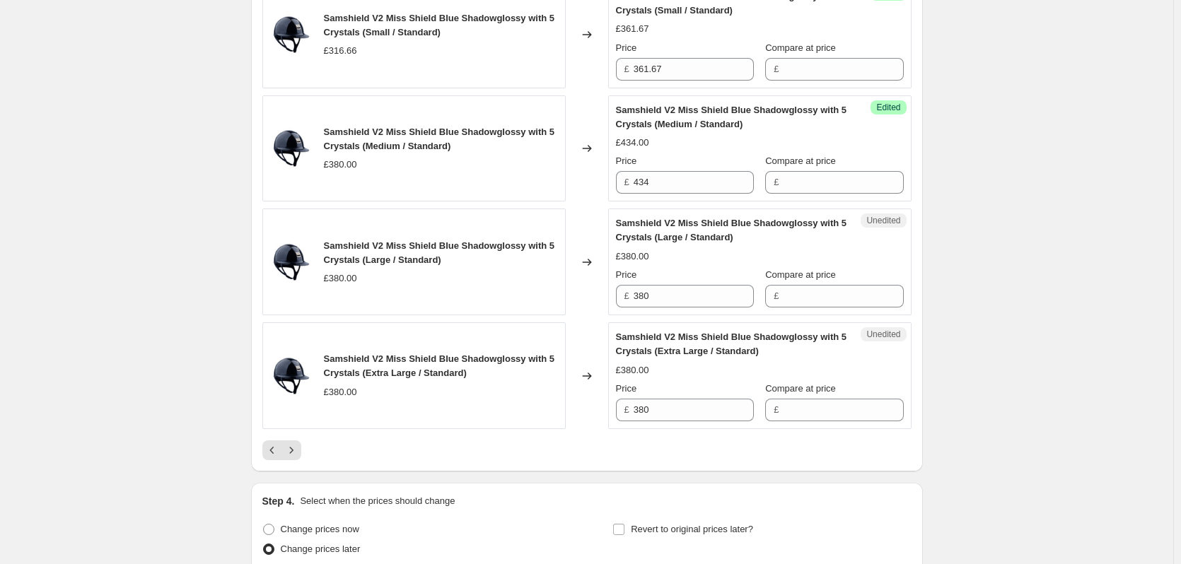
scroll to position [2475, 0]
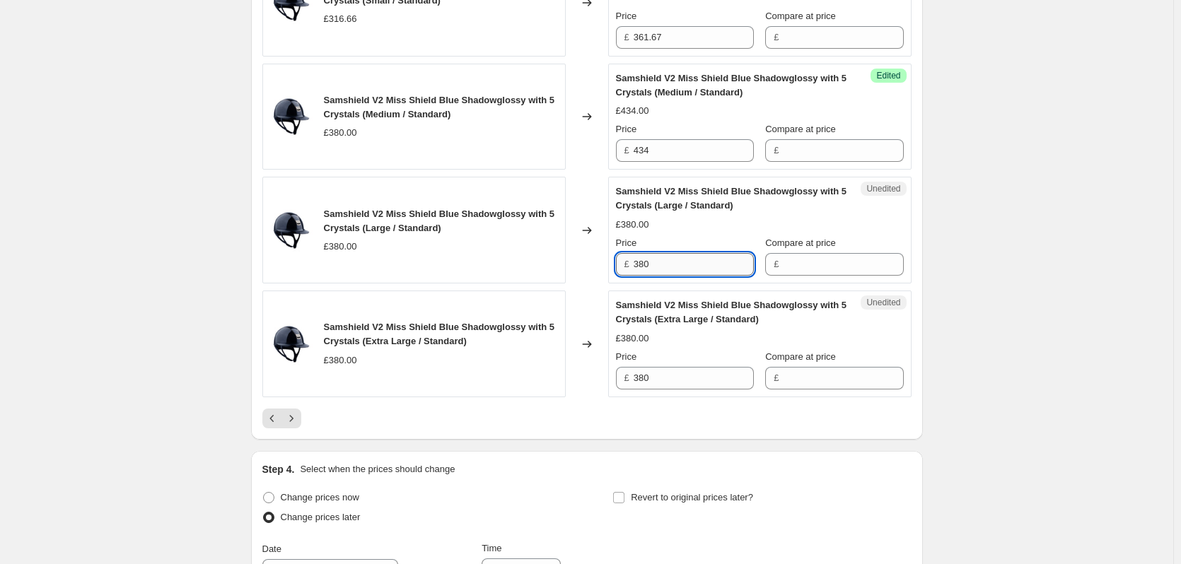
click at [686, 267] on input "380" at bounding box center [694, 264] width 120 height 23
type input "434"
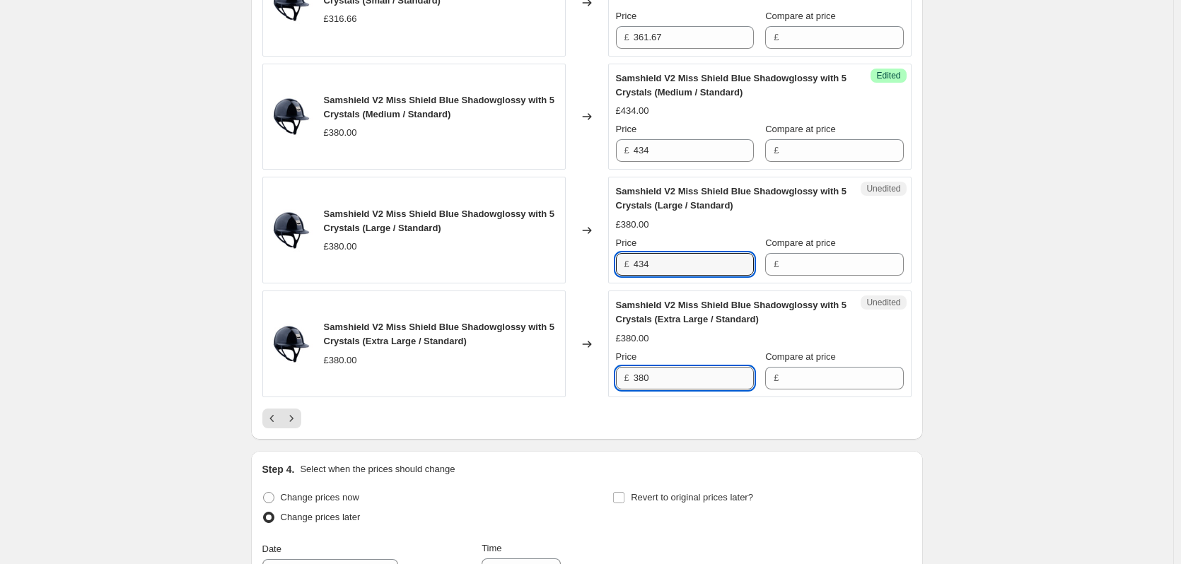
click at [694, 374] on input "380" at bounding box center [694, 378] width 120 height 23
type input "434"
click at [631, 410] on div at bounding box center [586, 419] width 649 height 20
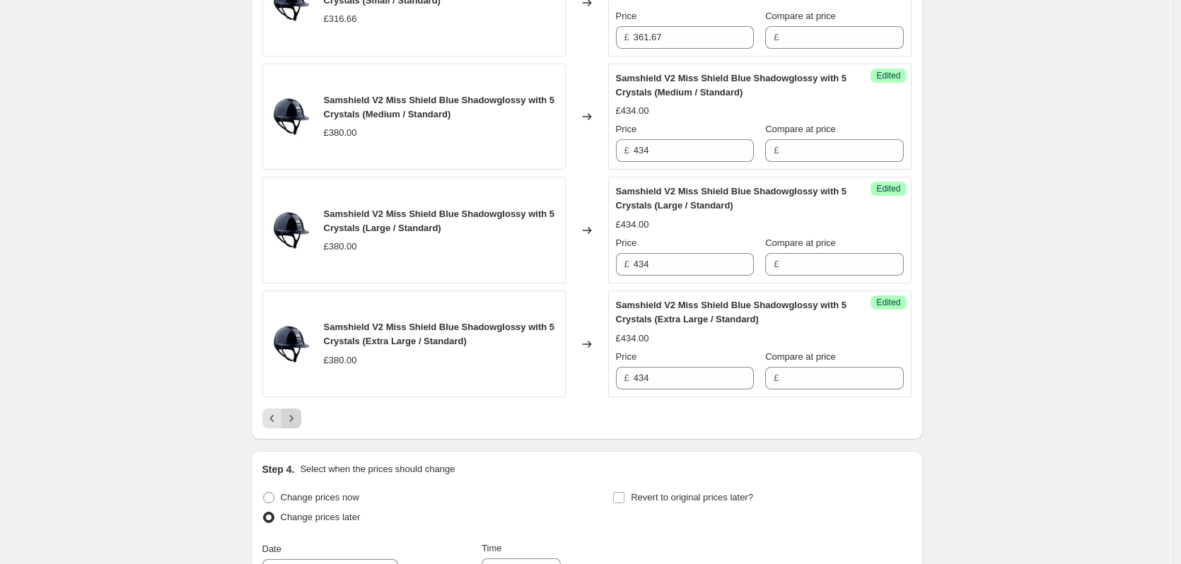
click at [289, 421] on icon "Next" at bounding box center [291, 419] width 14 height 14
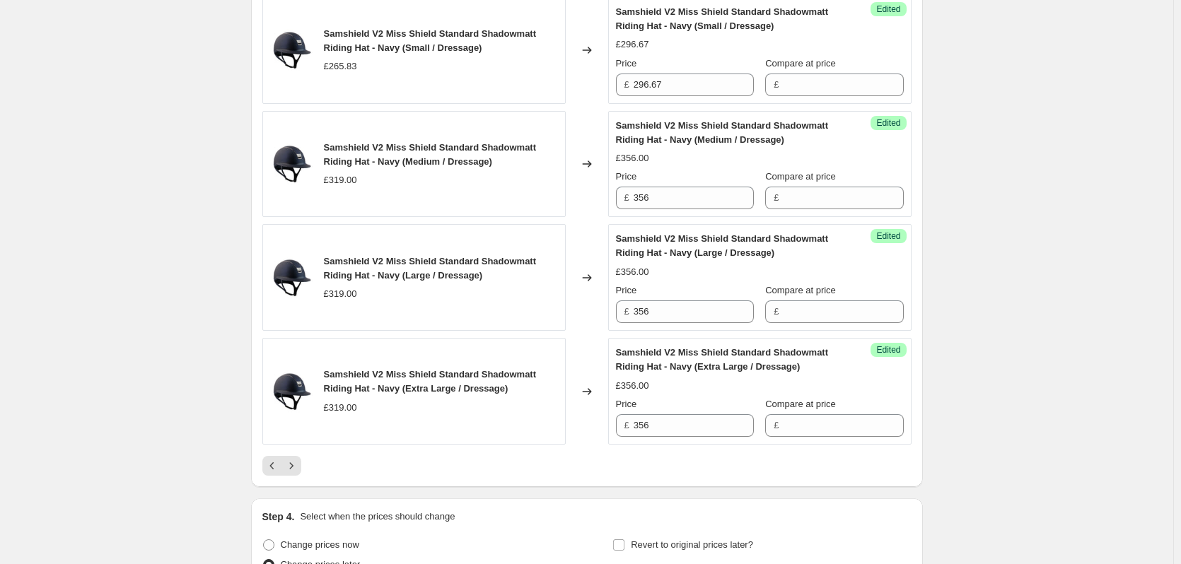
scroll to position [2616, 0]
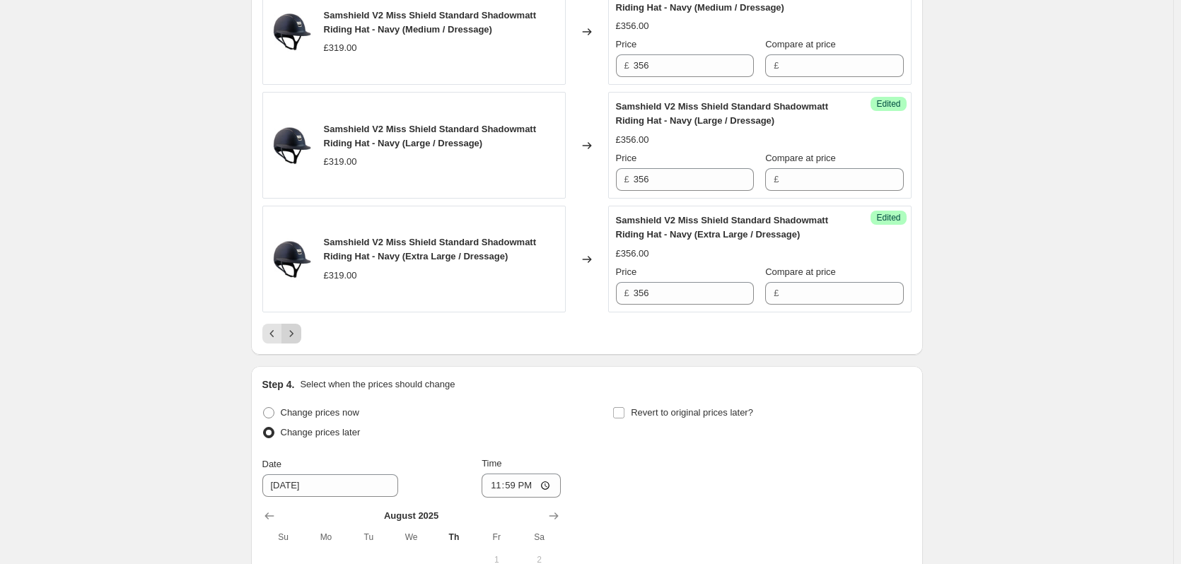
click at [294, 332] on icon "Next" at bounding box center [291, 334] width 14 height 14
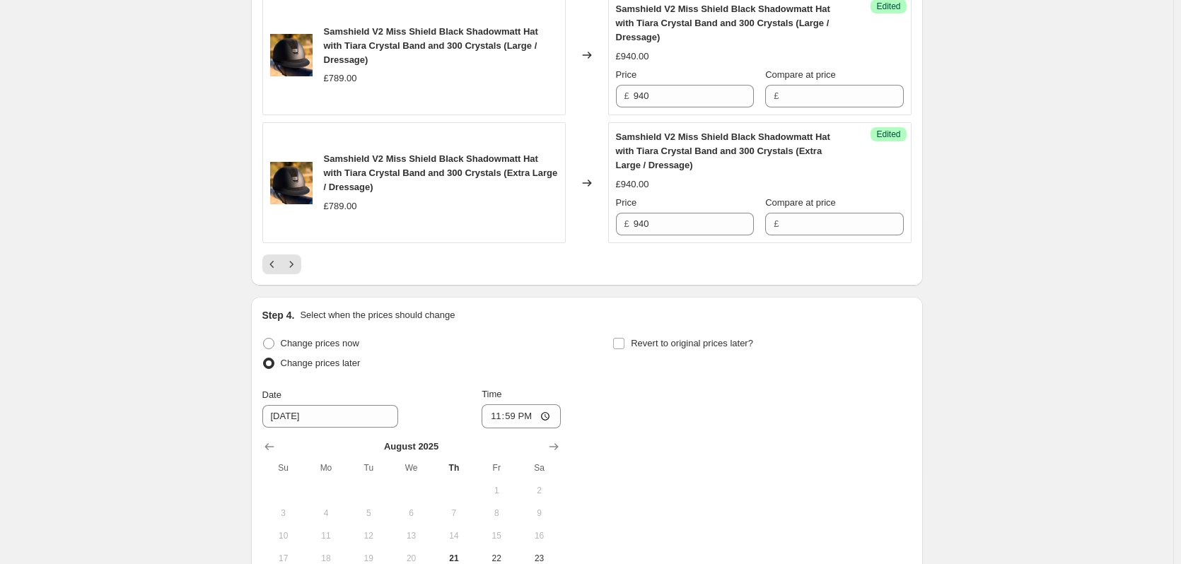
scroll to position [2687, 0]
click at [293, 261] on icon "Next" at bounding box center [291, 263] width 14 height 14
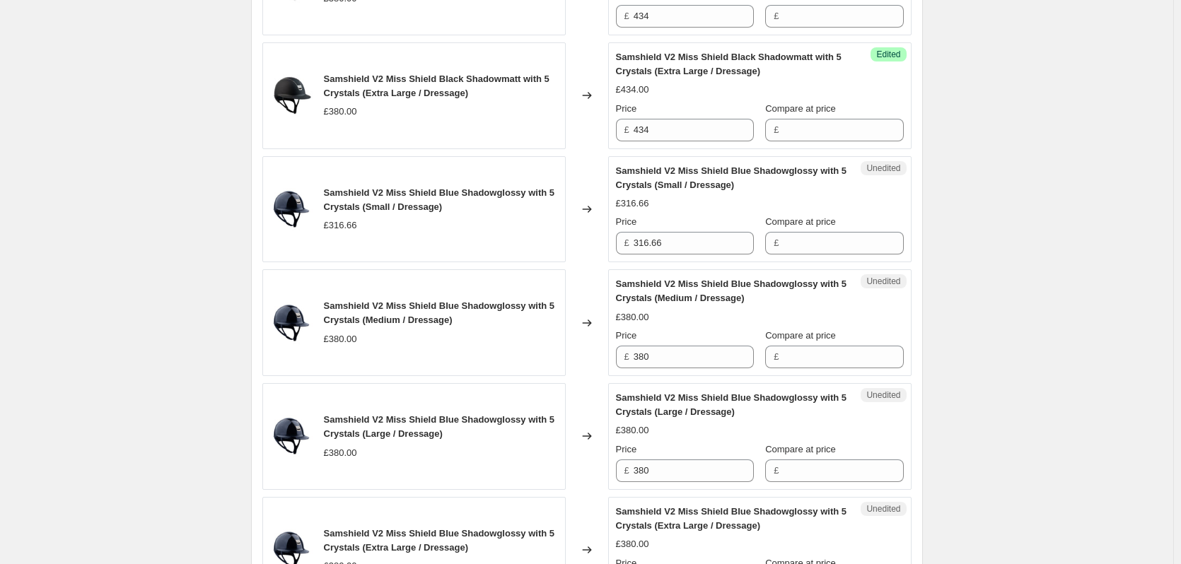
scroll to position [919, 0]
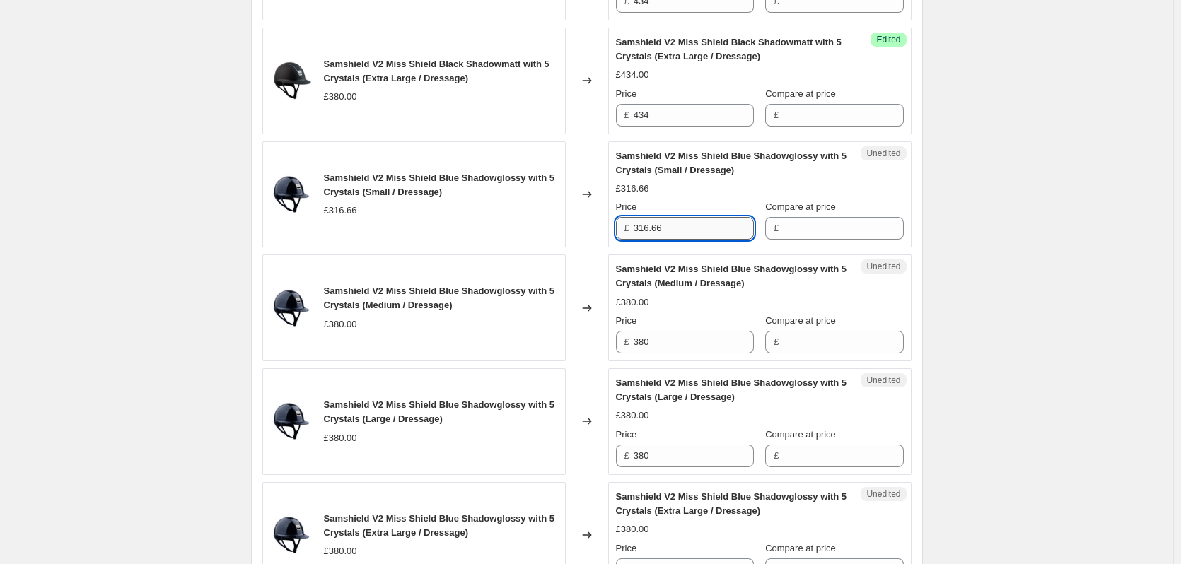
click at [688, 231] on input "316.66" at bounding box center [694, 228] width 120 height 23
type input "361.67"
click at [664, 343] on input "380" at bounding box center [694, 342] width 120 height 23
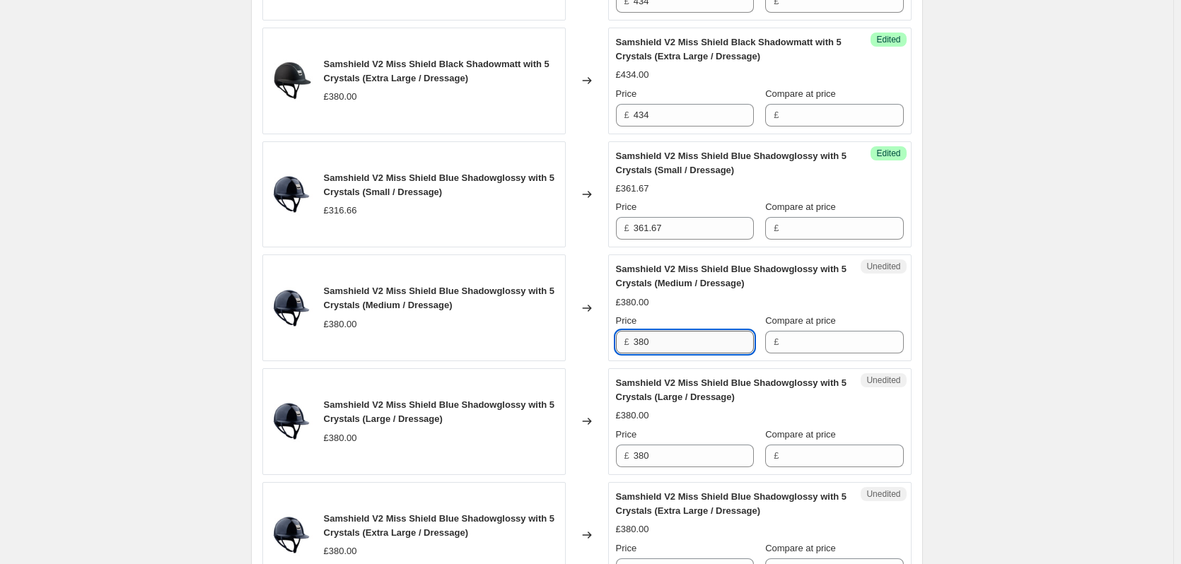
click at [664, 343] on input "380" at bounding box center [694, 342] width 120 height 23
type input "434"
click at [677, 453] on input "380" at bounding box center [694, 456] width 120 height 23
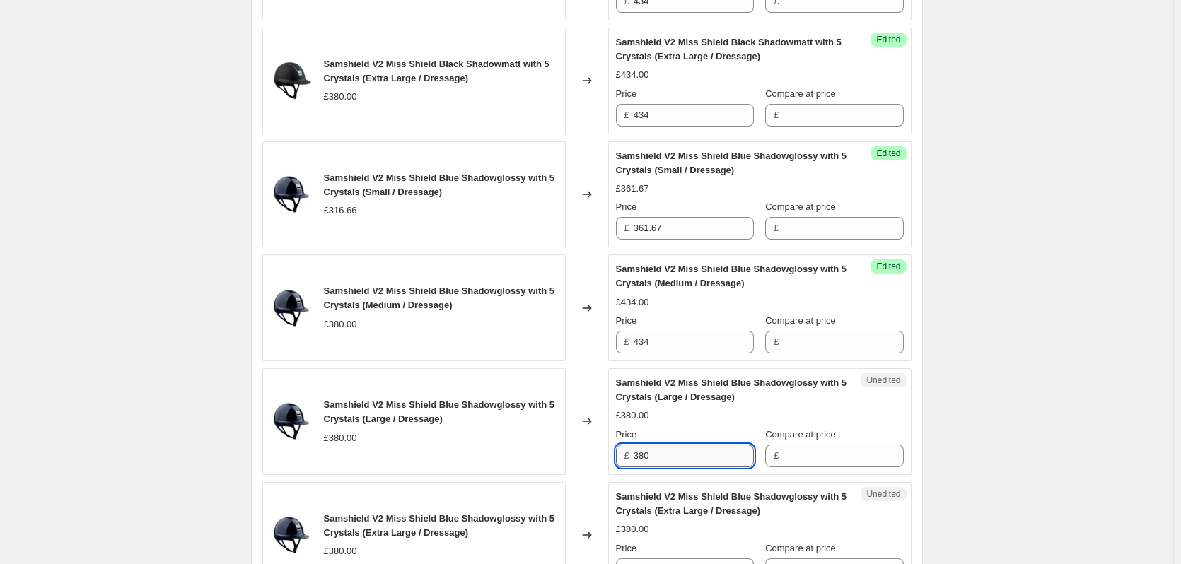
click at [677, 453] on input "380" at bounding box center [694, 456] width 120 height 23
type input "434"
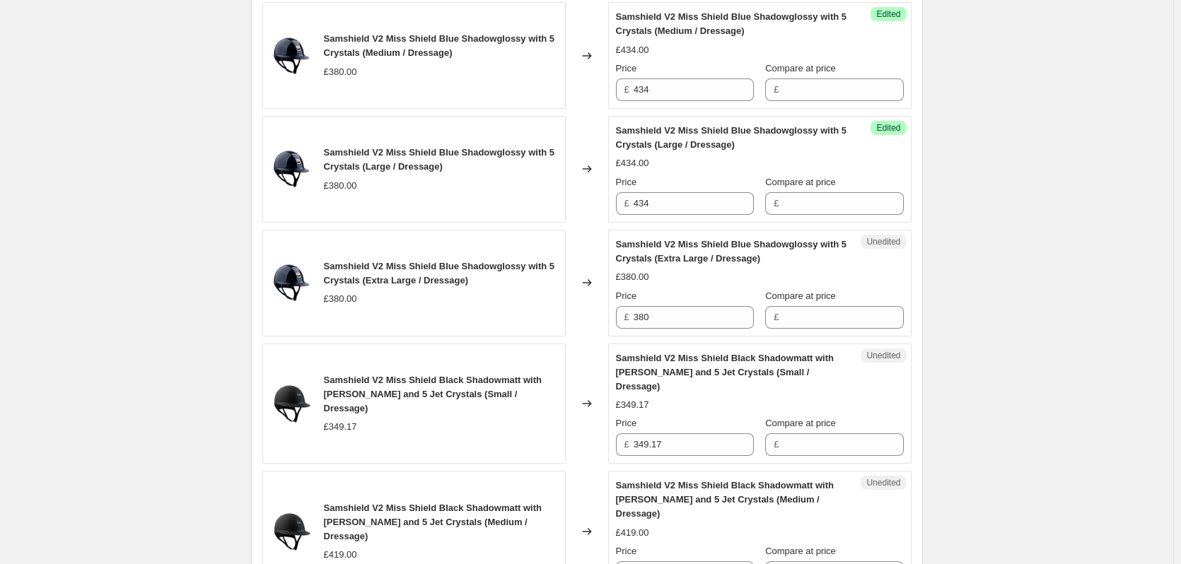
scroll to position [1202, 0]
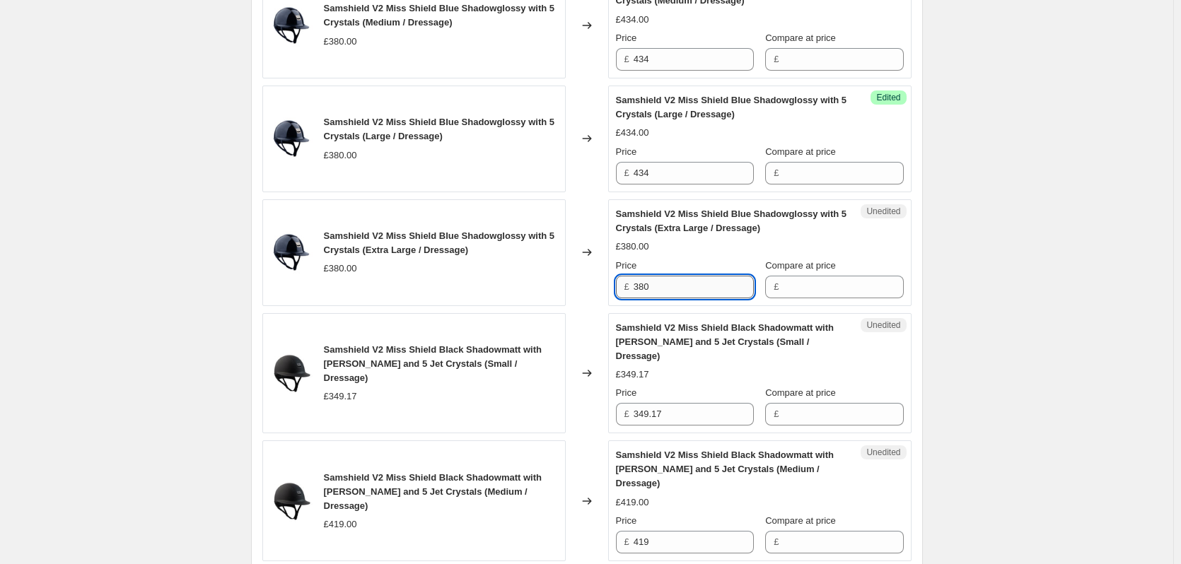
click at [686, 288] on input "380" at bounding box center [694, 287] width 120 height 23
type input "434"
click at [676, 403] on input "349.17" at bounding box center [694, 414] width 120 height 23
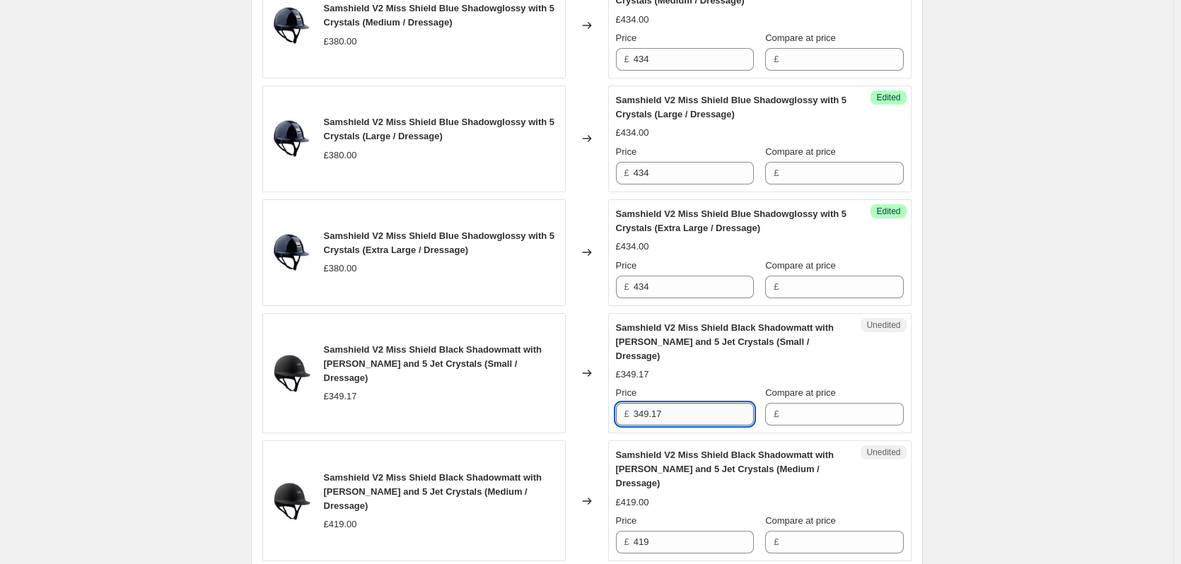
click at [676, 403] on input "349.17" at bounding box center [694, 414] width 120 height 23
type input "361.67"
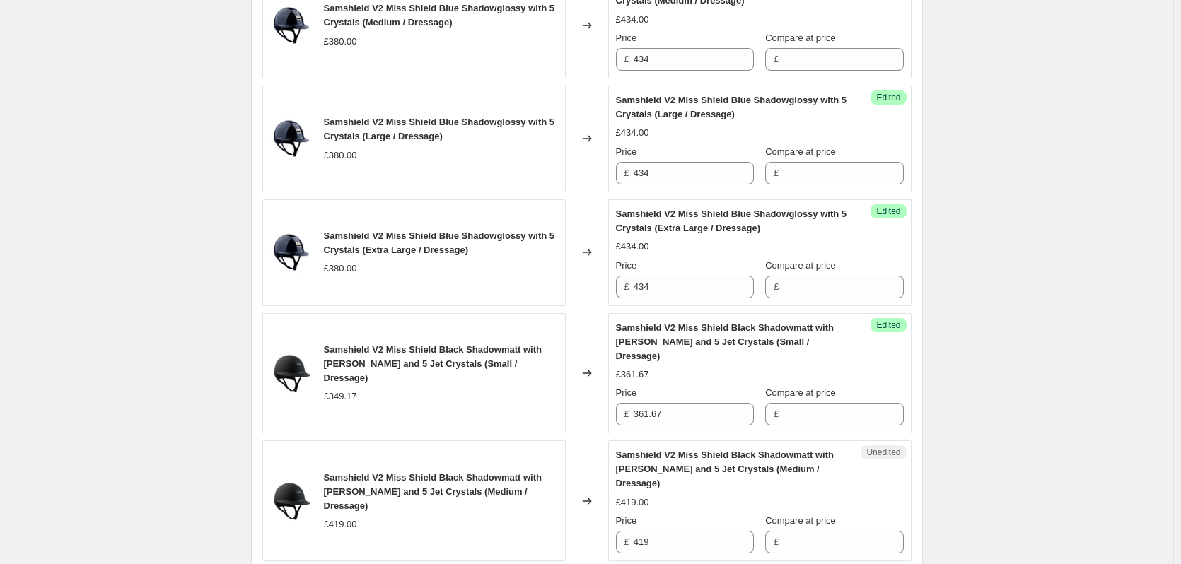
click at [1035, 387] on div "Samshield V2 Price Change 1.9.25. This page is ready Samshield V2 Price Change …" at bounding box center [586, 525] width 1173 height 3455
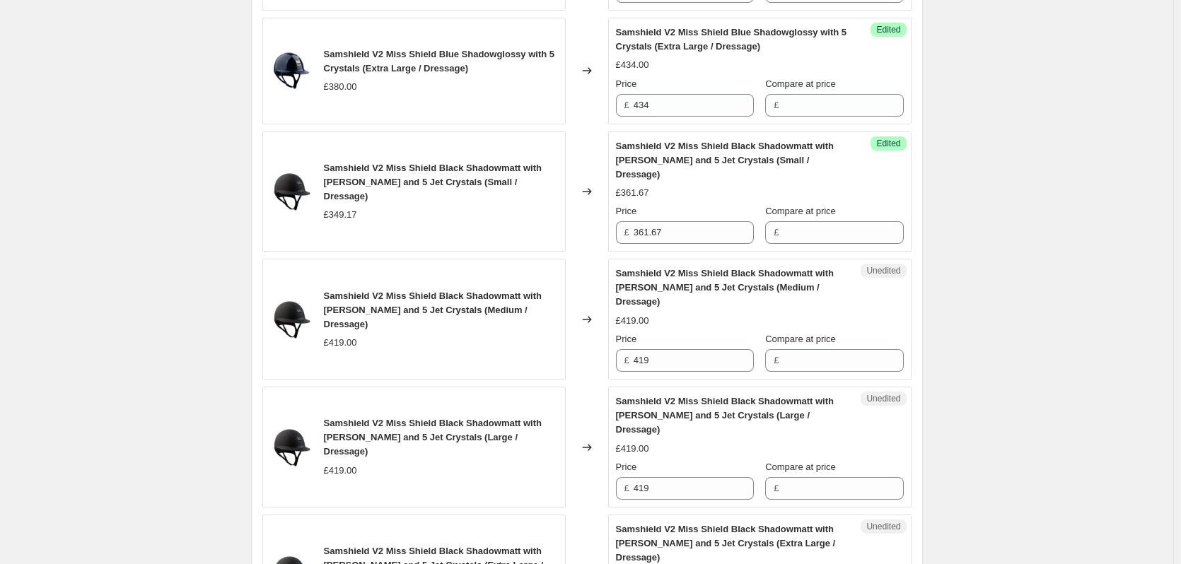
scroll to position [1485, 0]
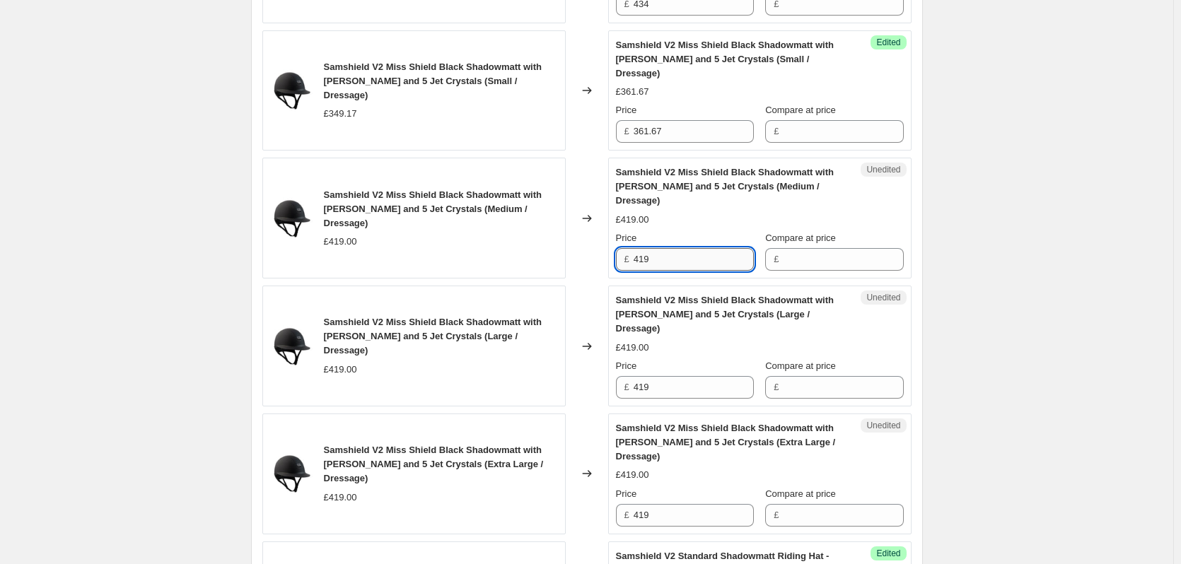
click at [661, 248] on input "419" at bounding box center [694, 259] width 120 height 23
type input "434"
click at [672, 376] on input "419" at bounding box center [694, 387] width 120 height 23
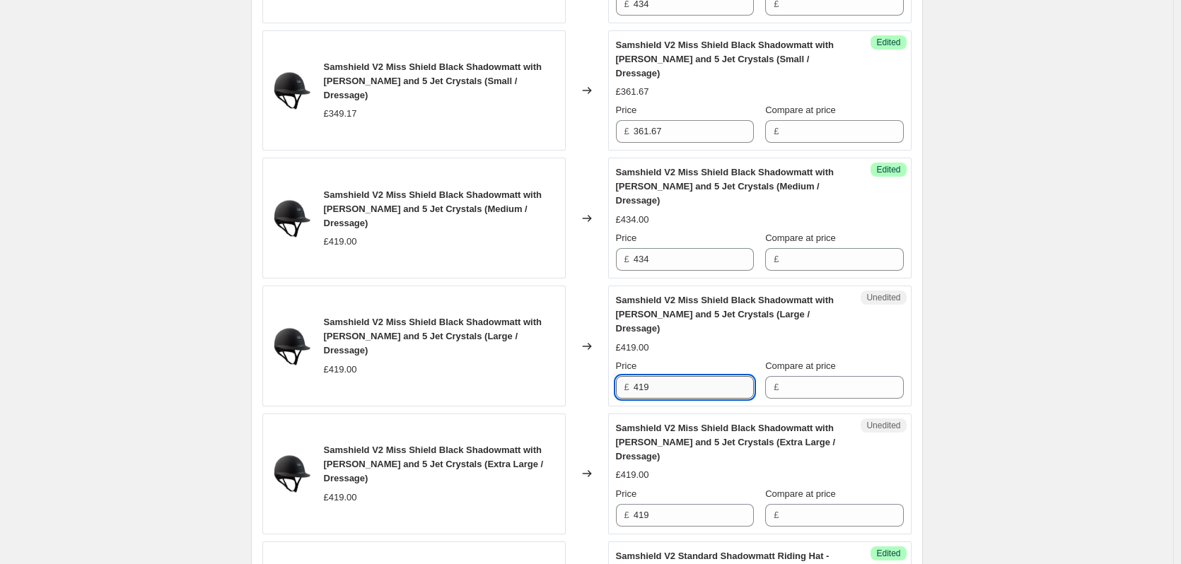
click at [671, 376] on input "419" at bounding box center [694, 387] width 120 height 23
type input "434"
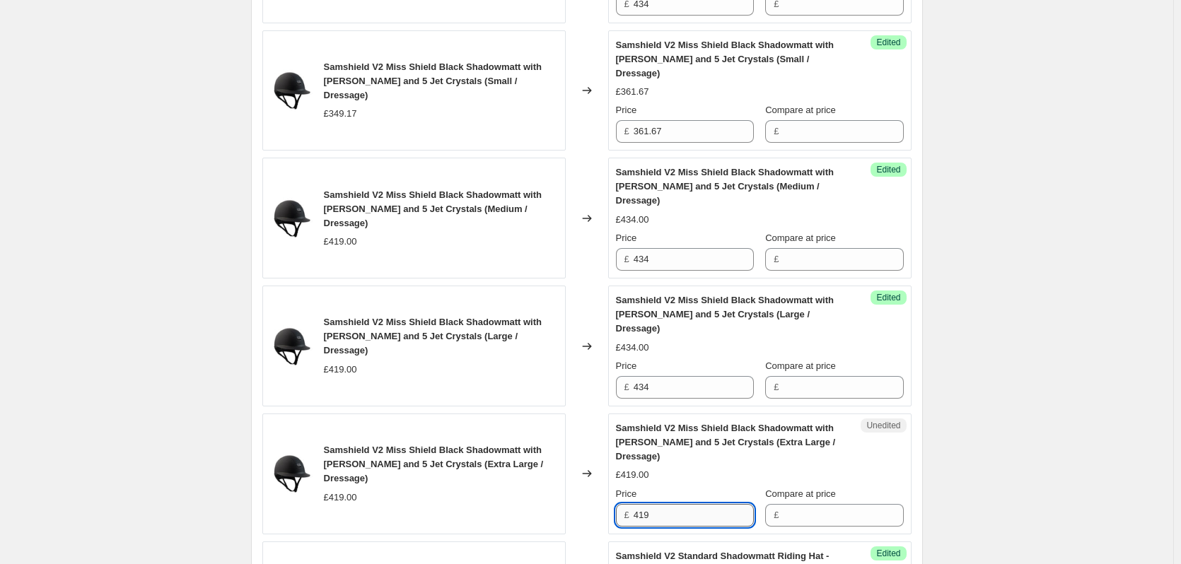
click at [674, 504] on input "419" at bounding box center [694, 515] width 120 height 23
type input "434"
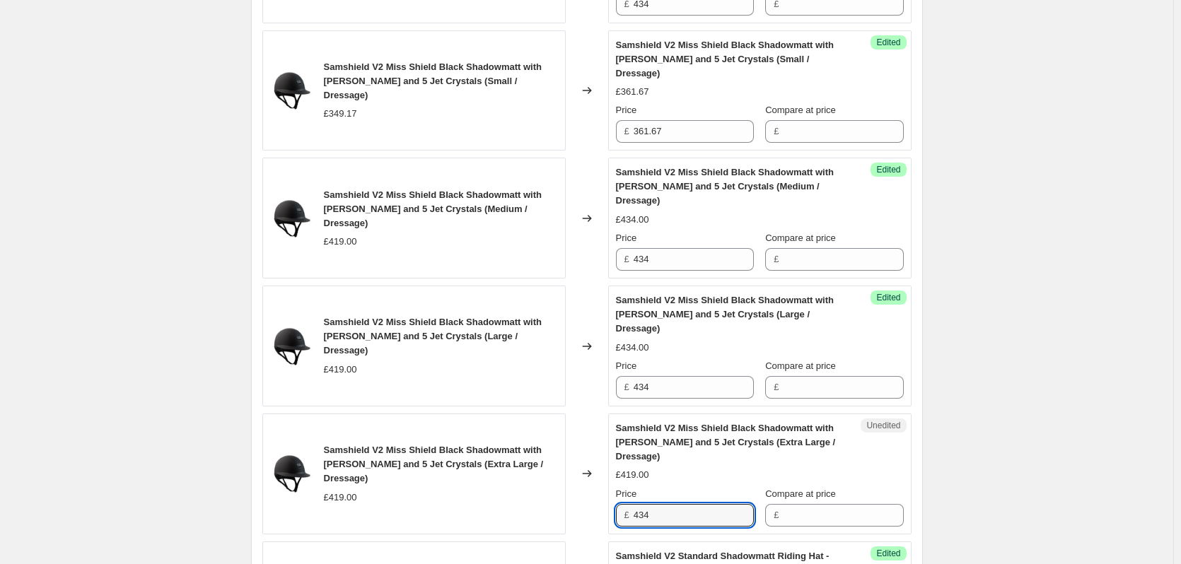
click at [1058, 436] on div "Samshield V2 Price Change 1.9.25. This page is ready Samshield V2 Price Change …" at bounding box center [586, 242] width 1173 height 3455
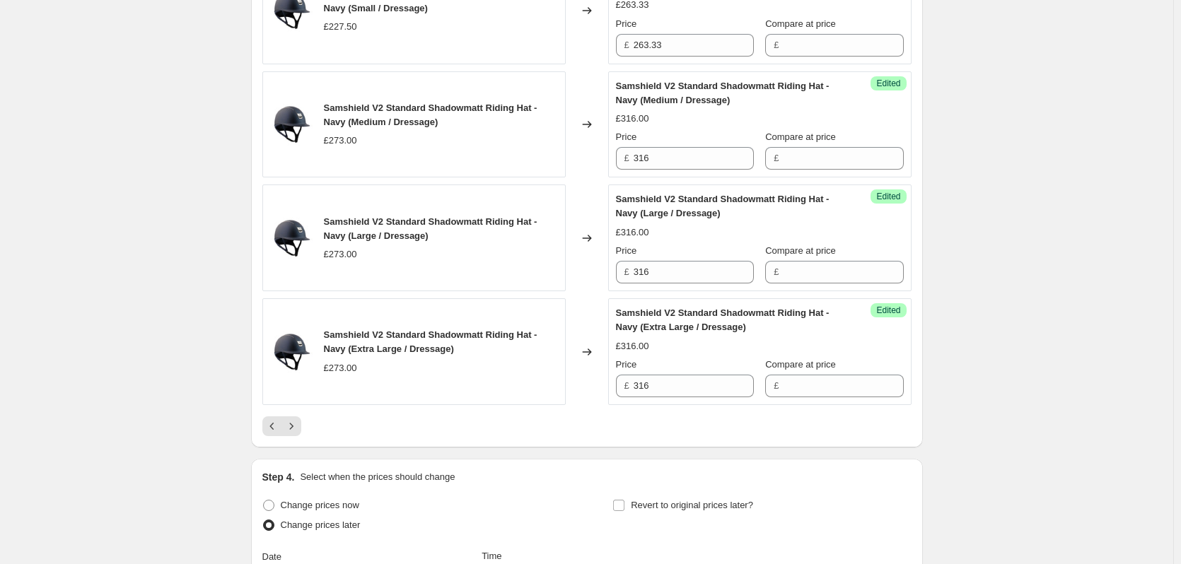
scroll to position [2546, 0]
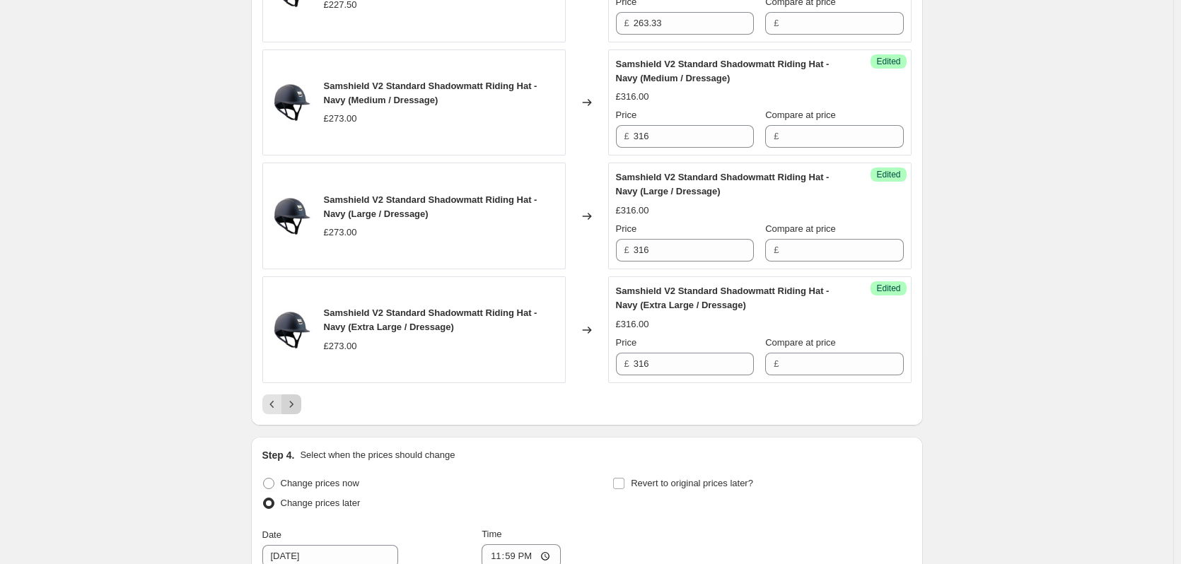
click at [292, 397] on icon "Next" at bounding box center [291, 404] width 14 height 14
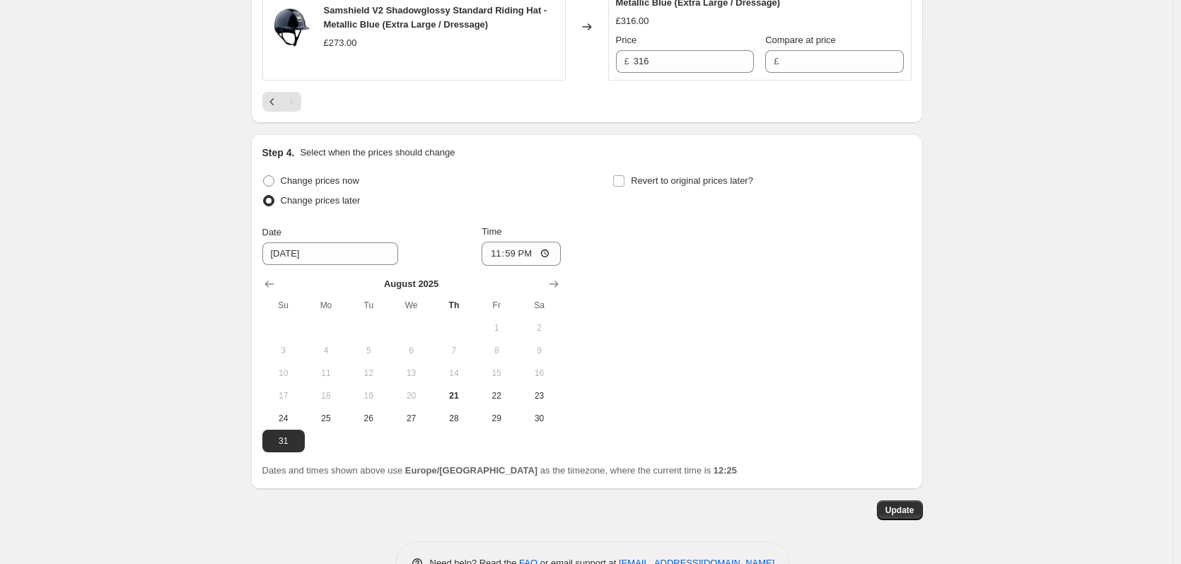
scroll to position [1470, 0]
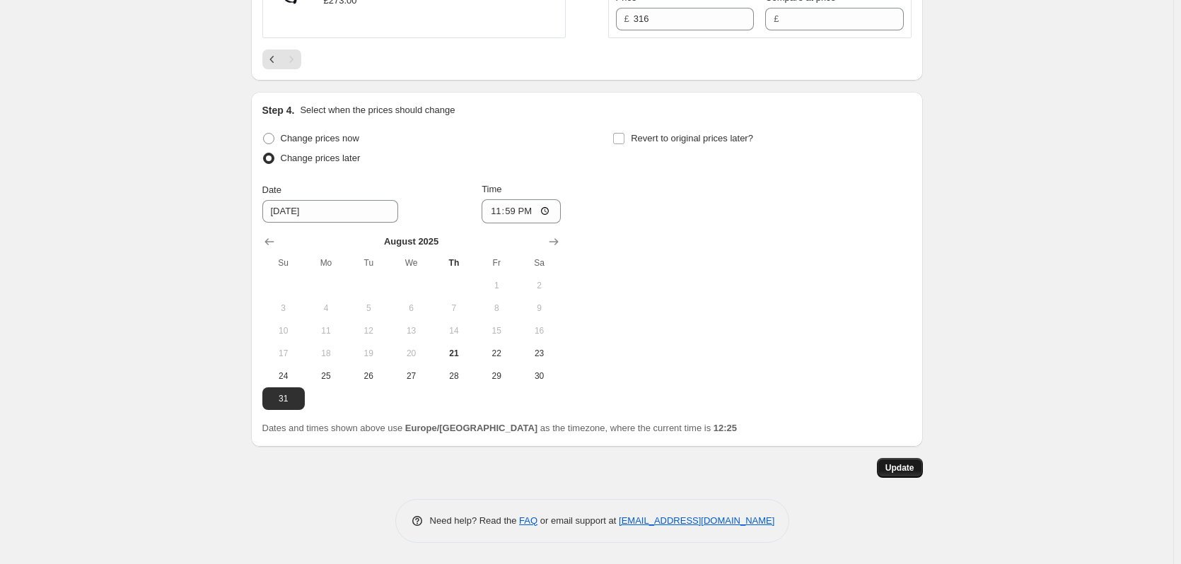
click at [919, 467] on button "Update" at bounding box center [900, 468] width 46 height 20
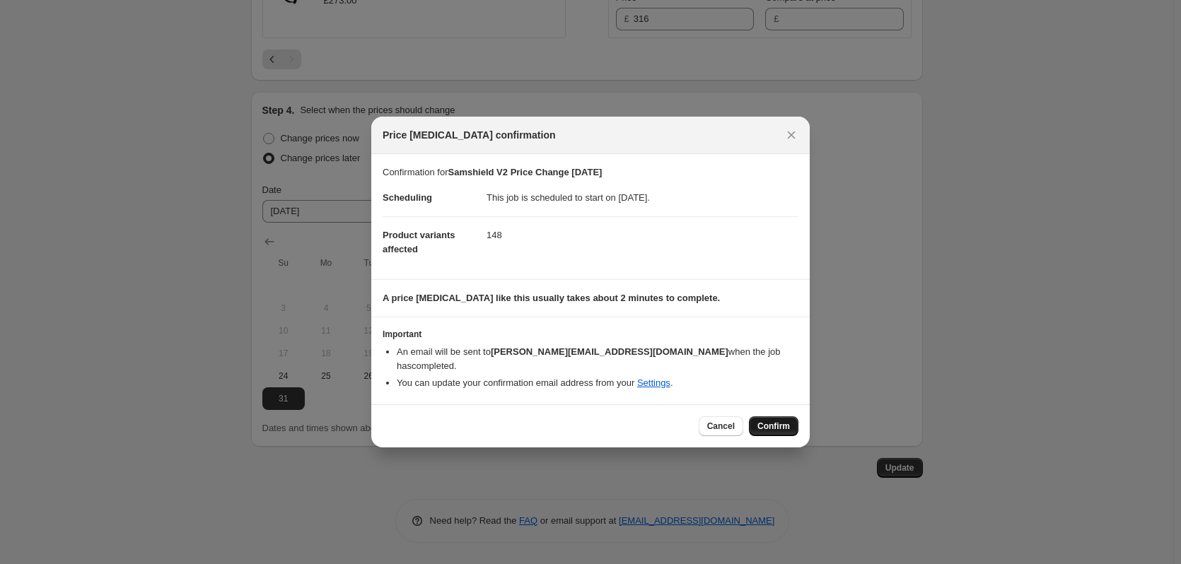
click at [759, 421] on span "Confirm" at bounding box center [773, 426] width 33 height 11
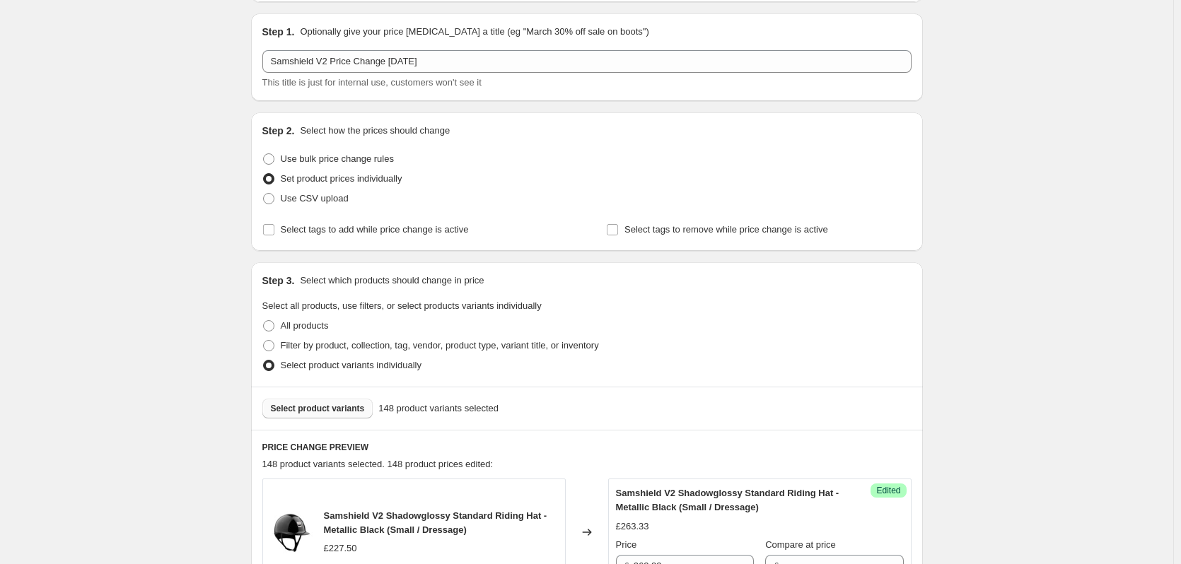
scroll to position [339, 0]
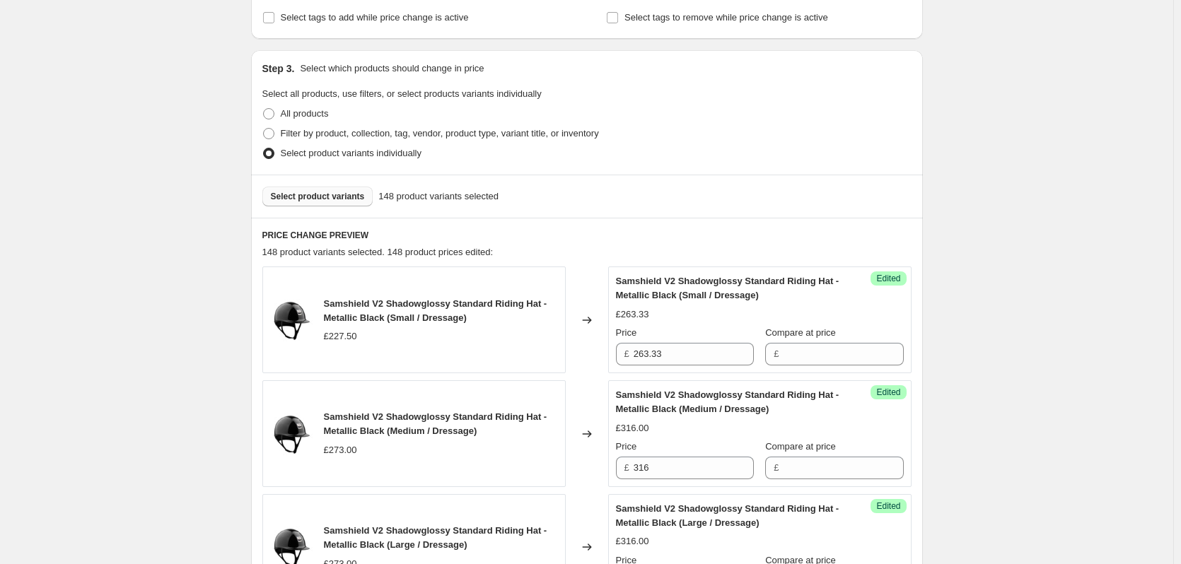
click at [314, 200] on span "Select product variants" at bounding box center [318, 196] width 94 height 11
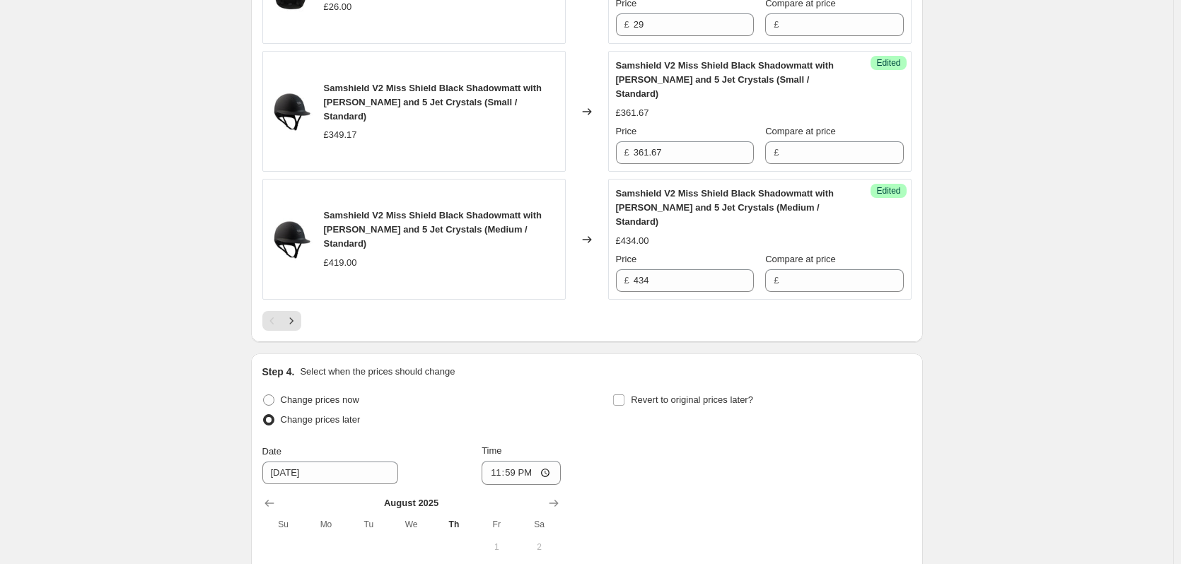
scroll to position [2601, 0]
click at [298, 313] on icon "Next" at bounding box center [291, 320] width 14 height 14
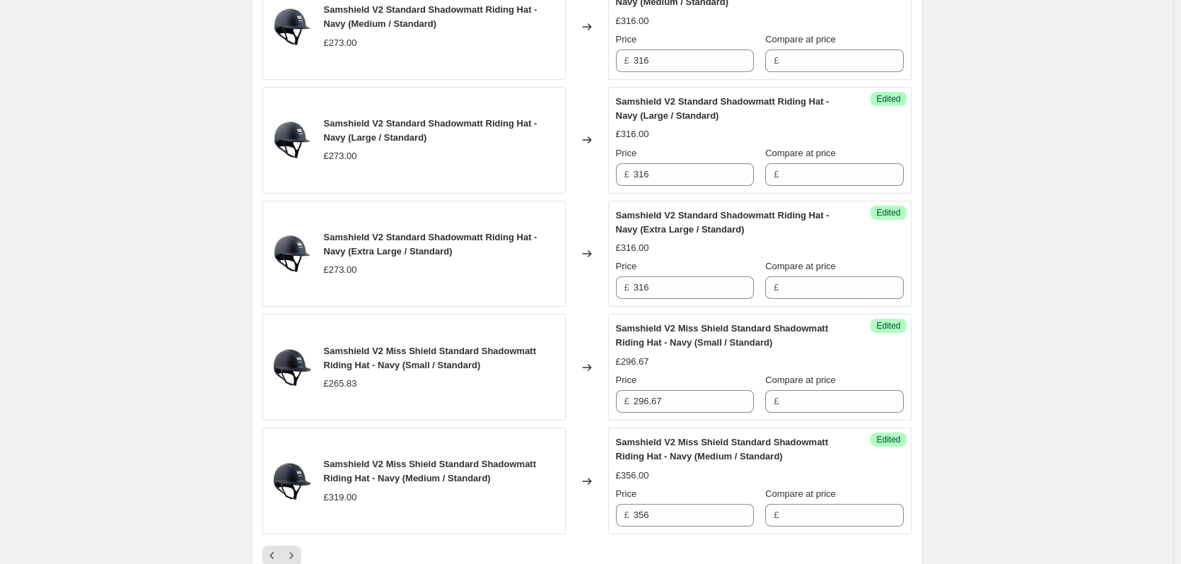
scroll to position [2531, 0]
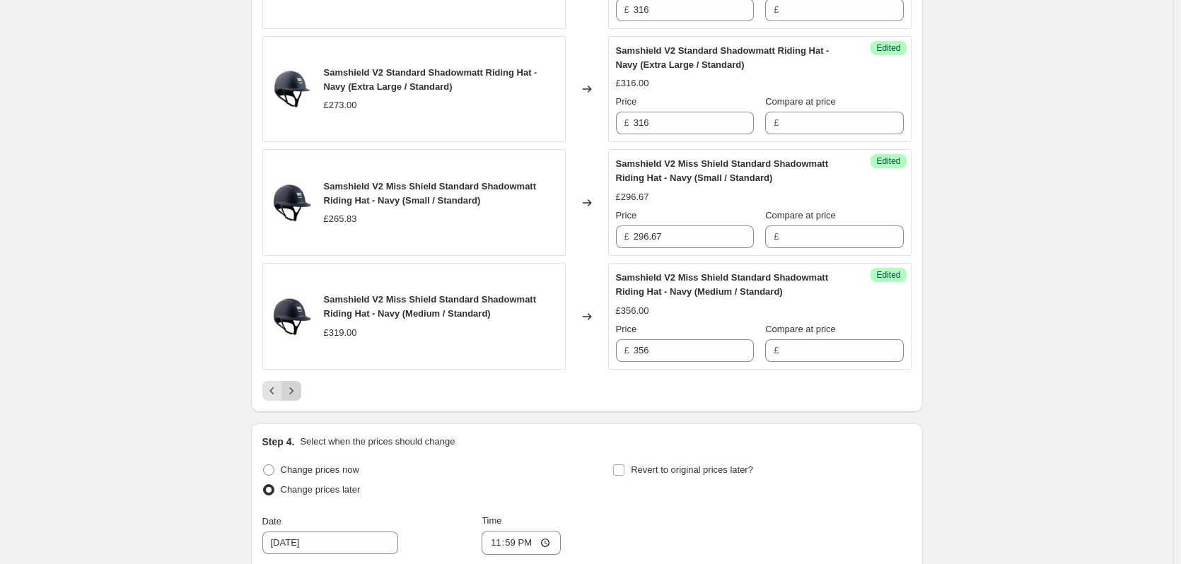
click at [295, 384] on icon "Next" at bounding box center [291, 391] width 14 height 14
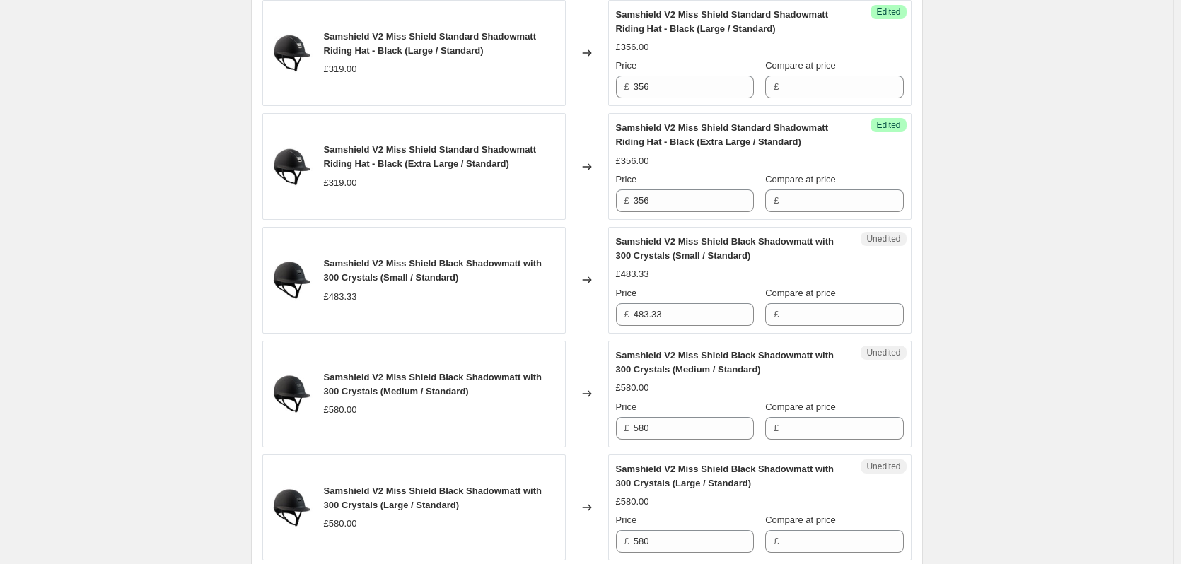
scroll to position [1131, 0]
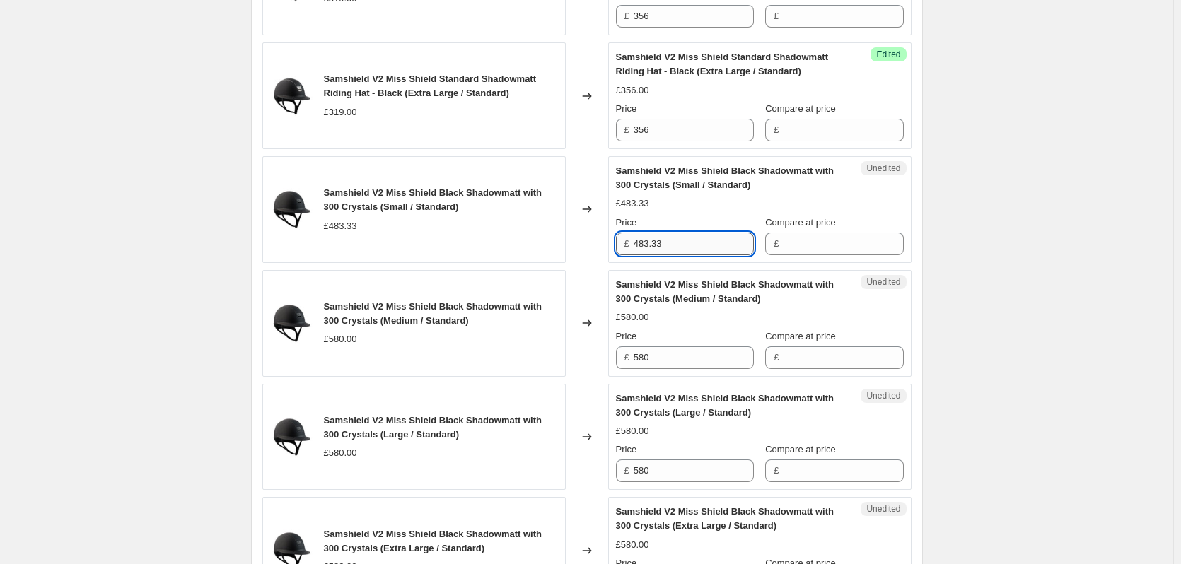
click at [696, 245] on input "483.33" at bounding box center [694, 244] width 120 height 23
type input "559.17"
click at [666, 359] on input "580" at bounding box center [694, 357] width 120 height 23
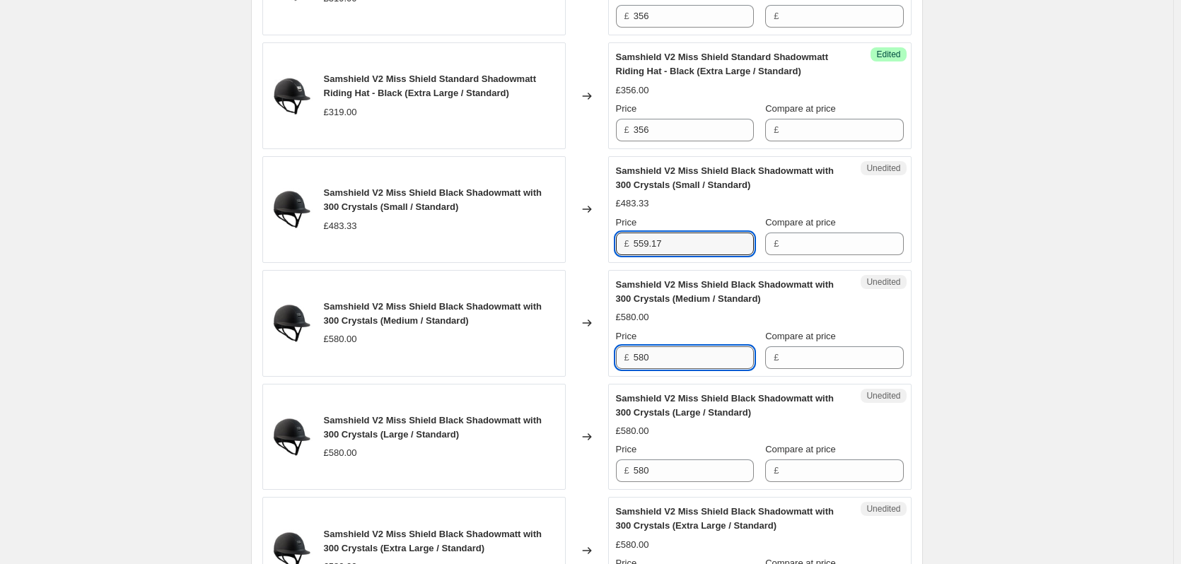
click at [666, 359] on input "580" at bounding box center [694, 357] width 120 height 23
type input "671"
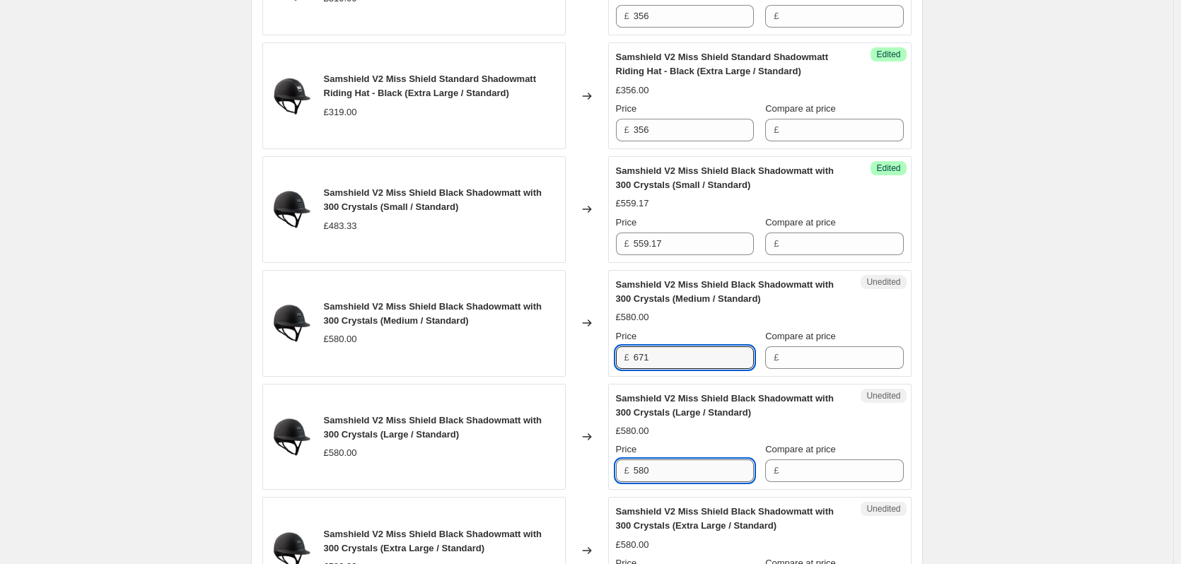
click at [667, 472] on input "580" at bounding box center [694, 471] width 120 height 23
type input "671"
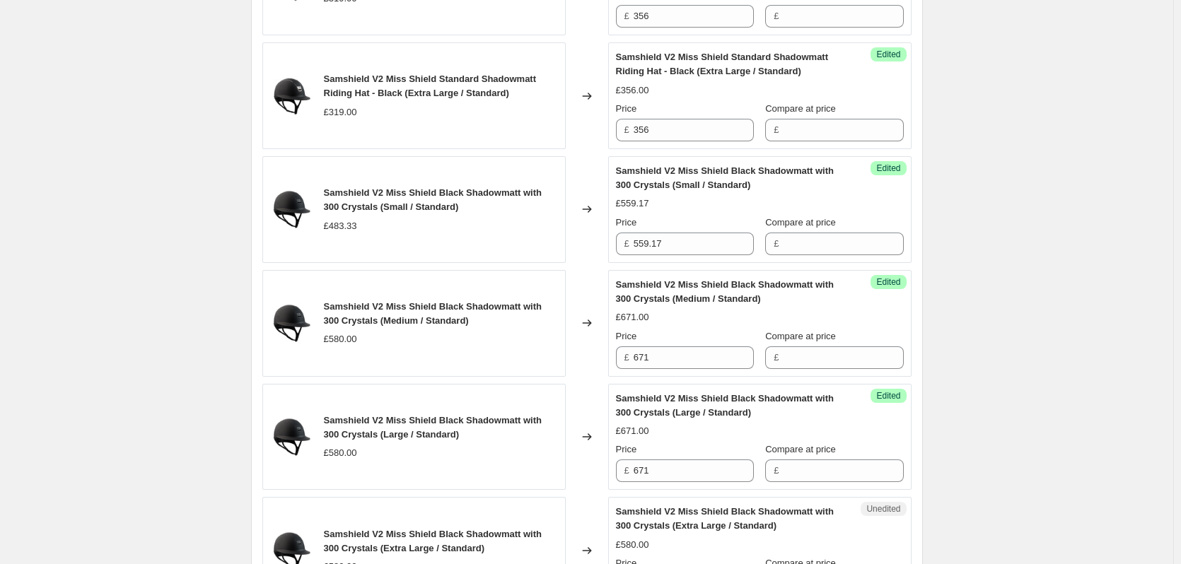
click at [1007, 392] on div "Samshield V2 Price Change 1.9.25. This page is ready Samshield V2 Price Change …" at bounding box center [586, 568] width 1173 height 3398
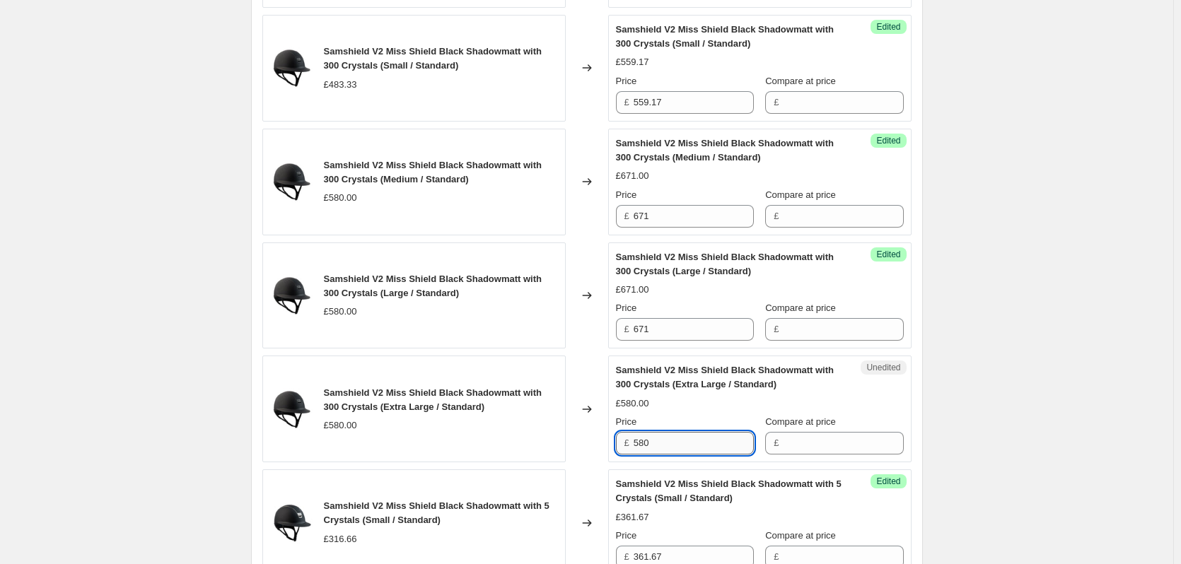
click at [686, 447] on input "580" at bounding box center [694, 443] width 120 height 23
type input "671"
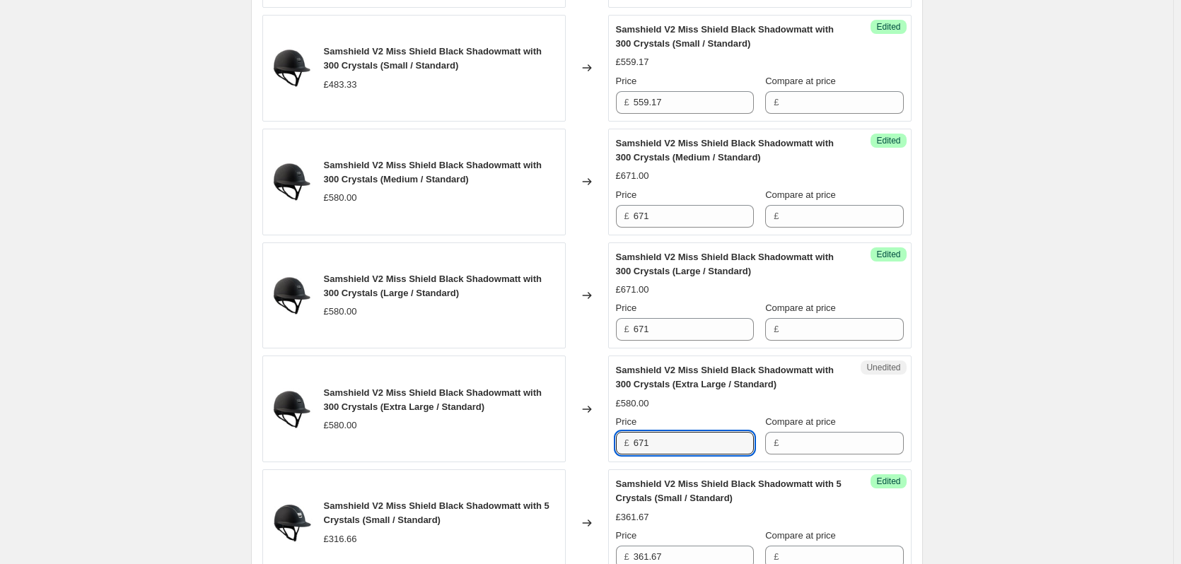
click at [1035, 429] on div "Samshield V2 Price Change 1.9.25. This page is ready Samshield V2 Price Change …" at bounding box center [586, 426] width 1173 height 3398
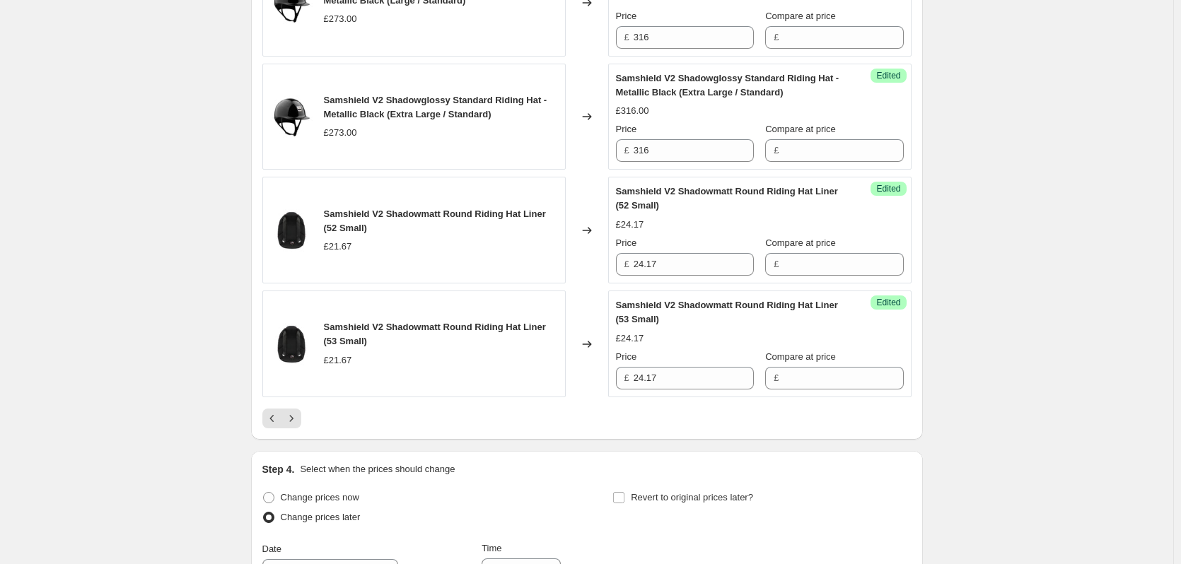
scroll to position [2616, 0]
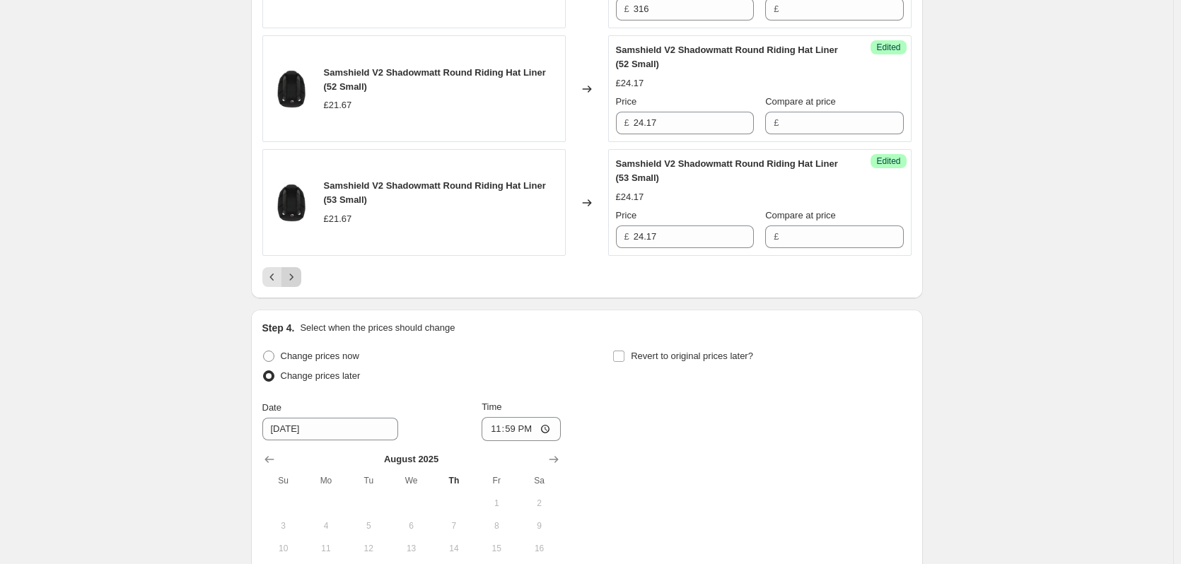
click at [296, 276] on icon "Next" at bounding box center [291, 277] width 14 height 14
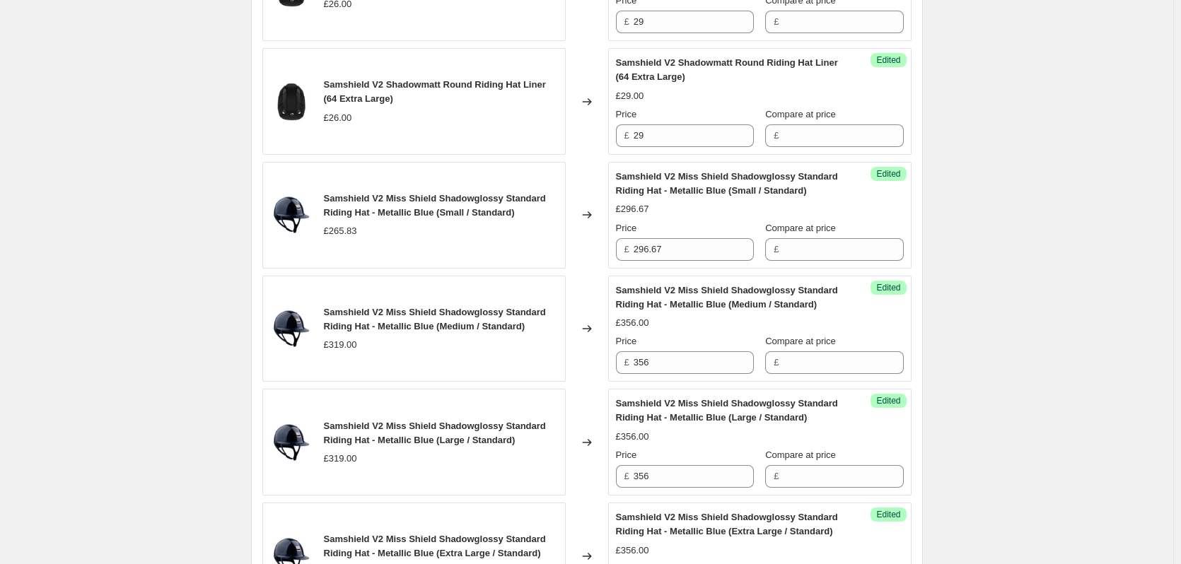
scroll to position [2404, 0]
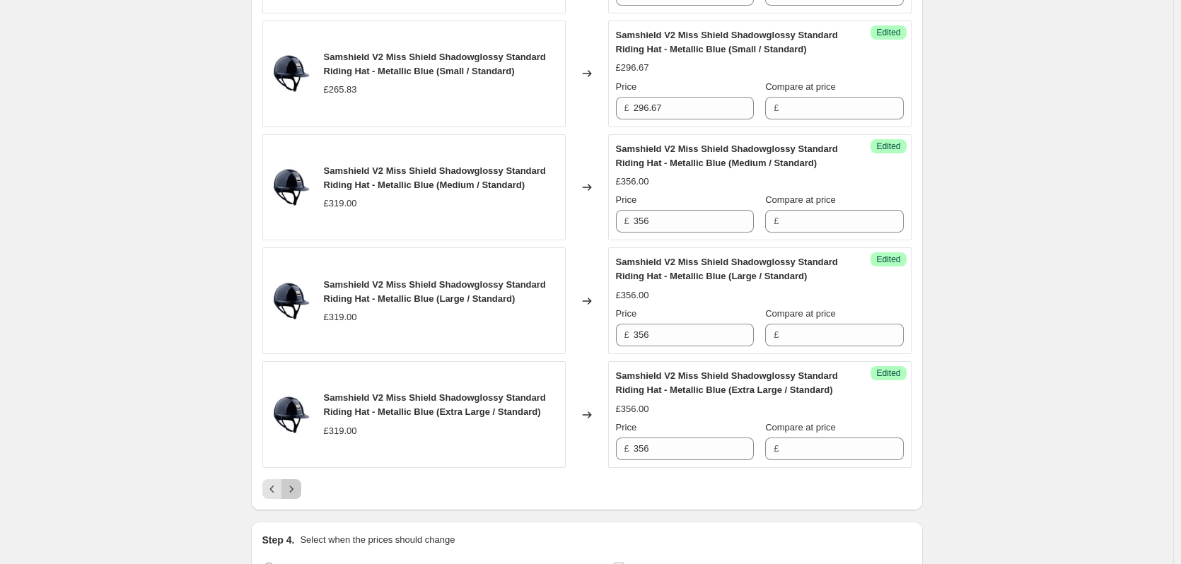
click at [291, 486] on icon "Next" at bounding box center [291, 489] width 14 height 14
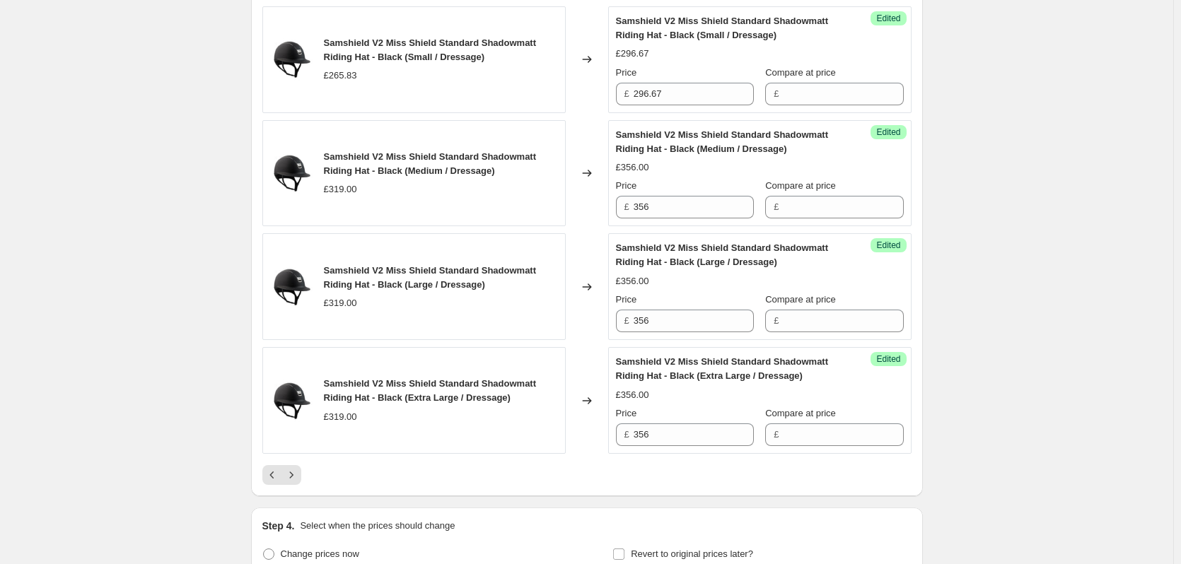
scroll to position [2758, 0]
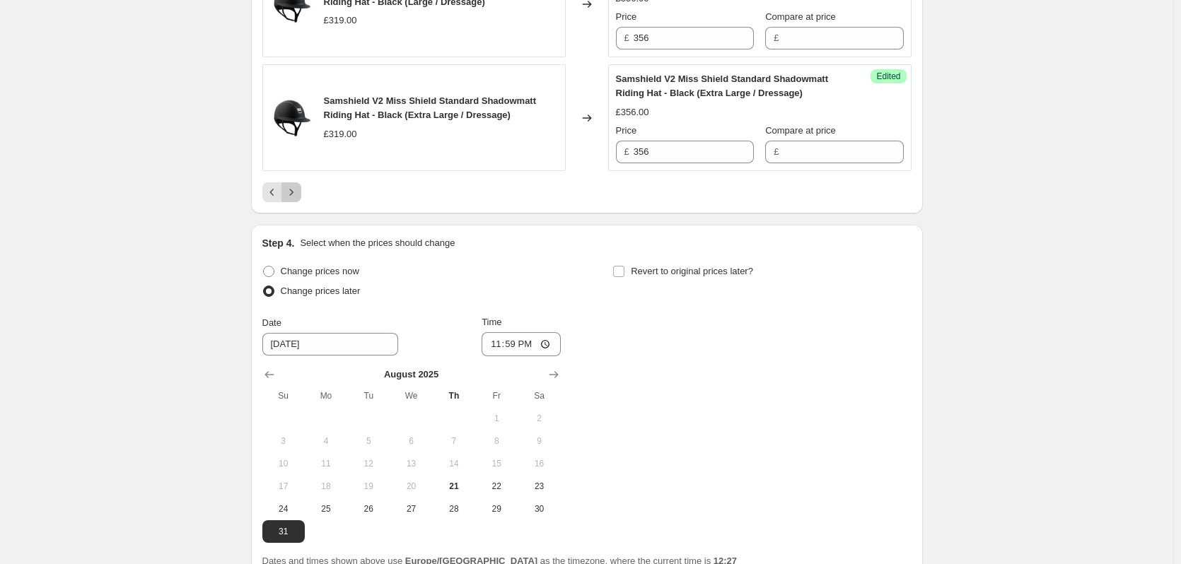
click at [295, 189] on icon "Next" at bounding box center [291, 192] width 14 height 14
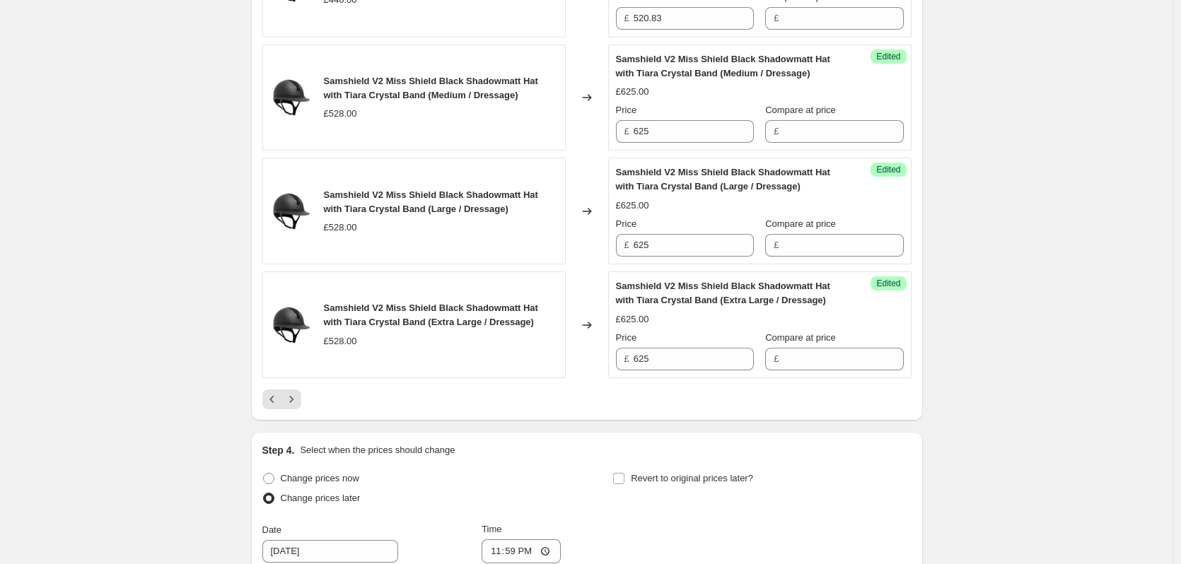
scroll to position [2616, 0]
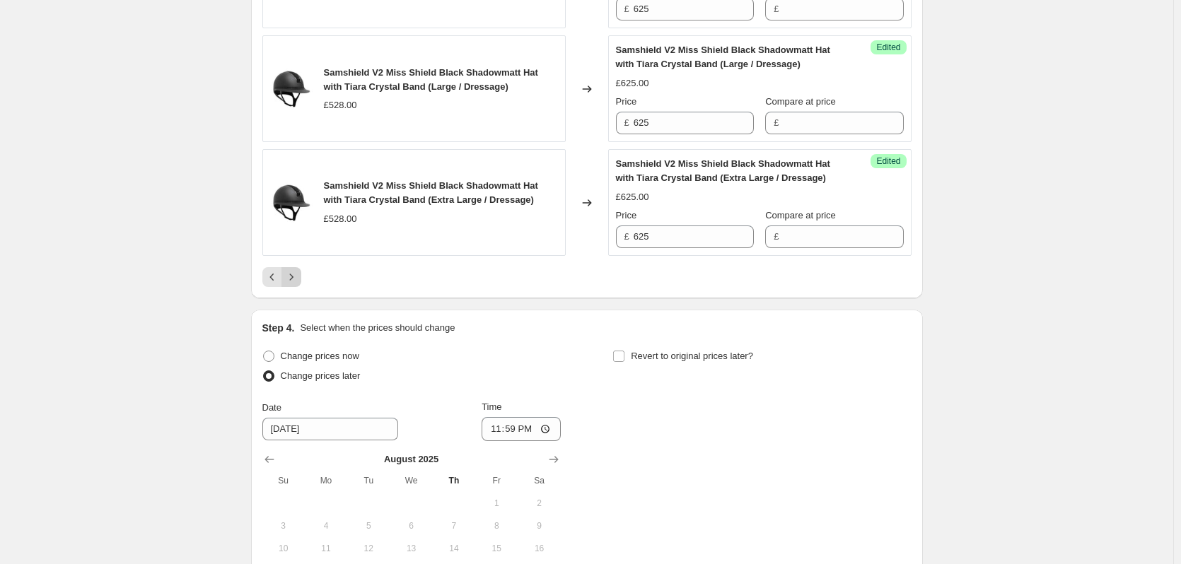
click at [298, 284] on icon "Next" at bounding box center [291, 277] width 14 height 14
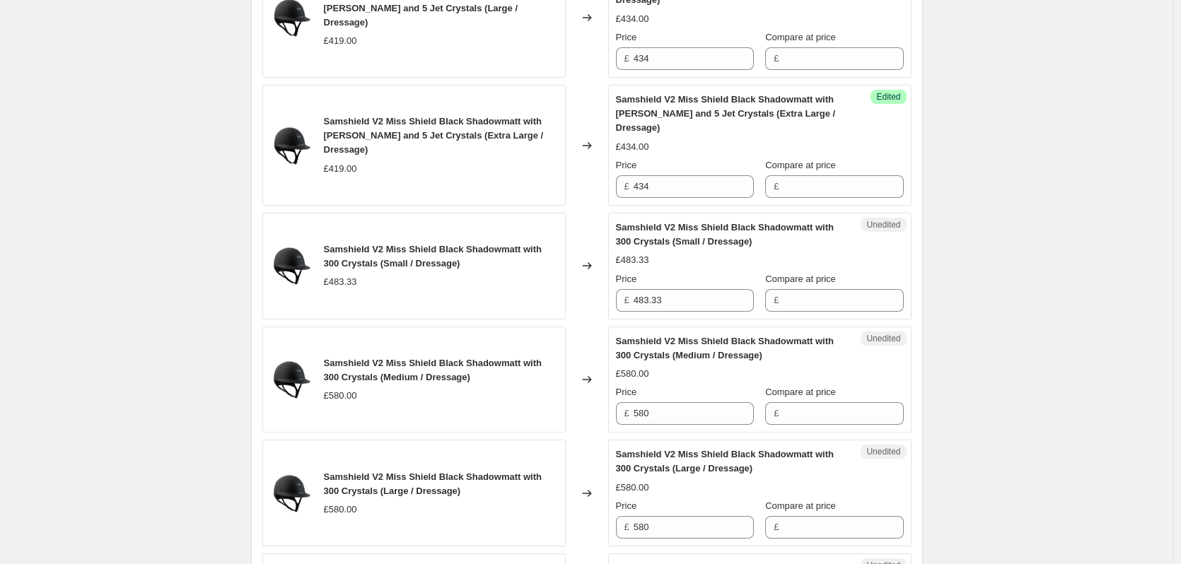
scroll to position [2410, 0]
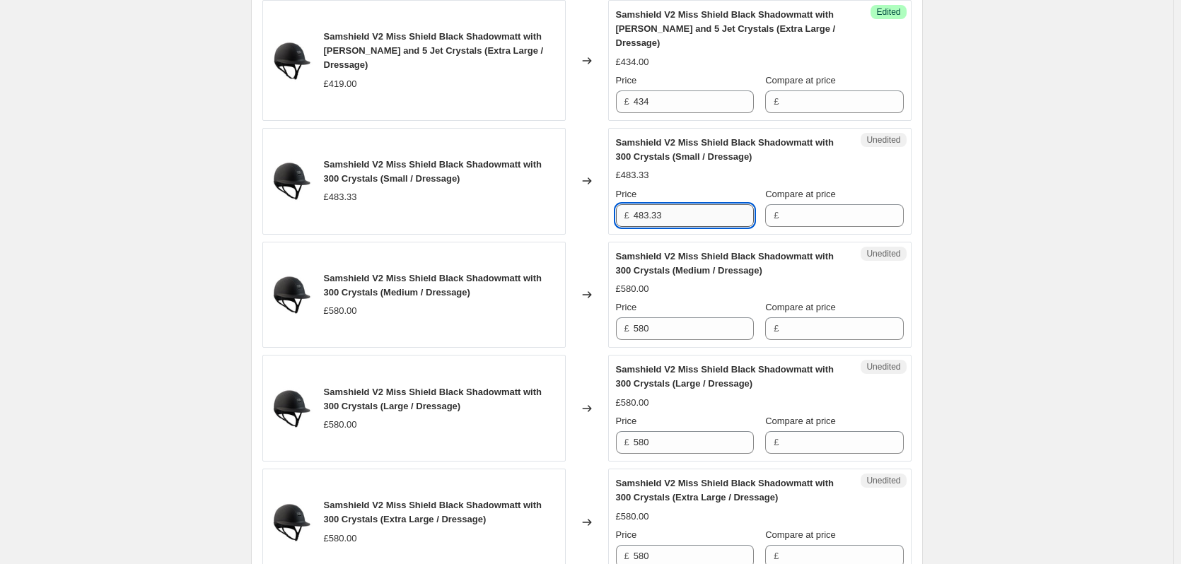
click at [692, 204] on input "483.33" at bounding box center [694, 215] width 120 height 23
type input "559.17"
click at [670, 317] on input "580" at bounding box center [694, 328] width 120 height 23
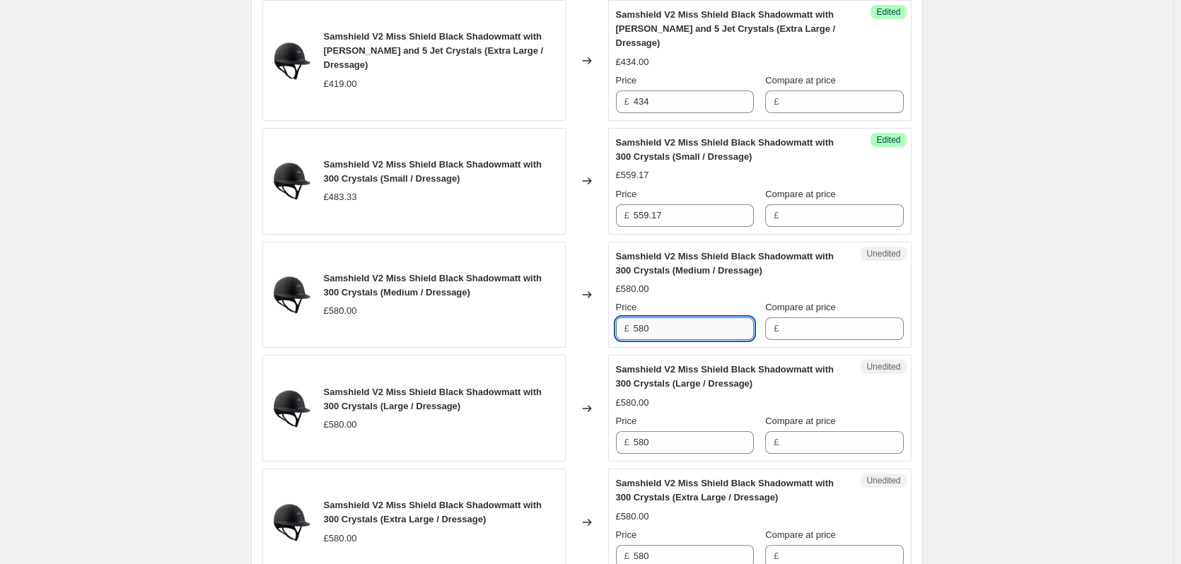
click at [670, 317] on input "580" at bounding box center [694, 328] width 120 height 23
type input "671"
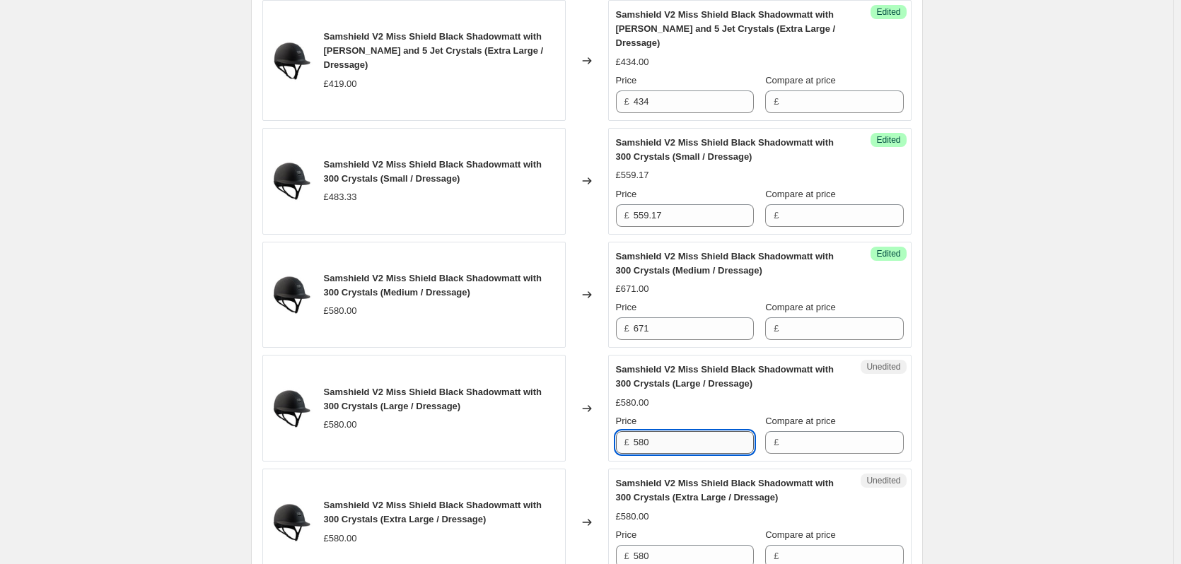
click at [679, 431] on input "580" at bounding box center [694, 442] width 120 height 23
type input "671"
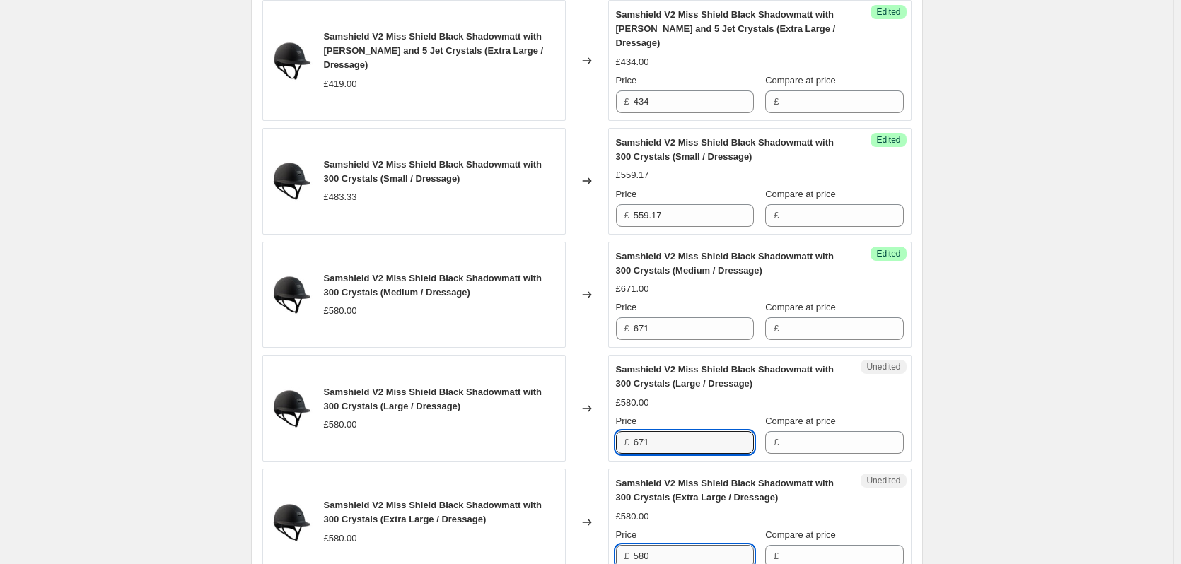
click at [671, 545] on input "580" at bounding box center [694, 556] width 120 height 23
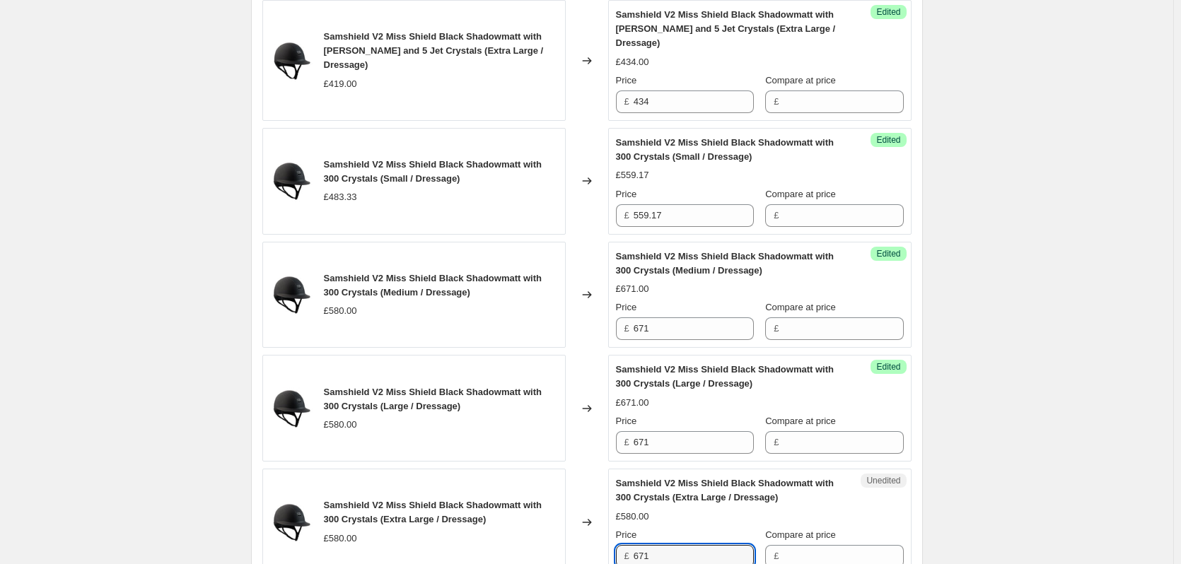
type input "671"
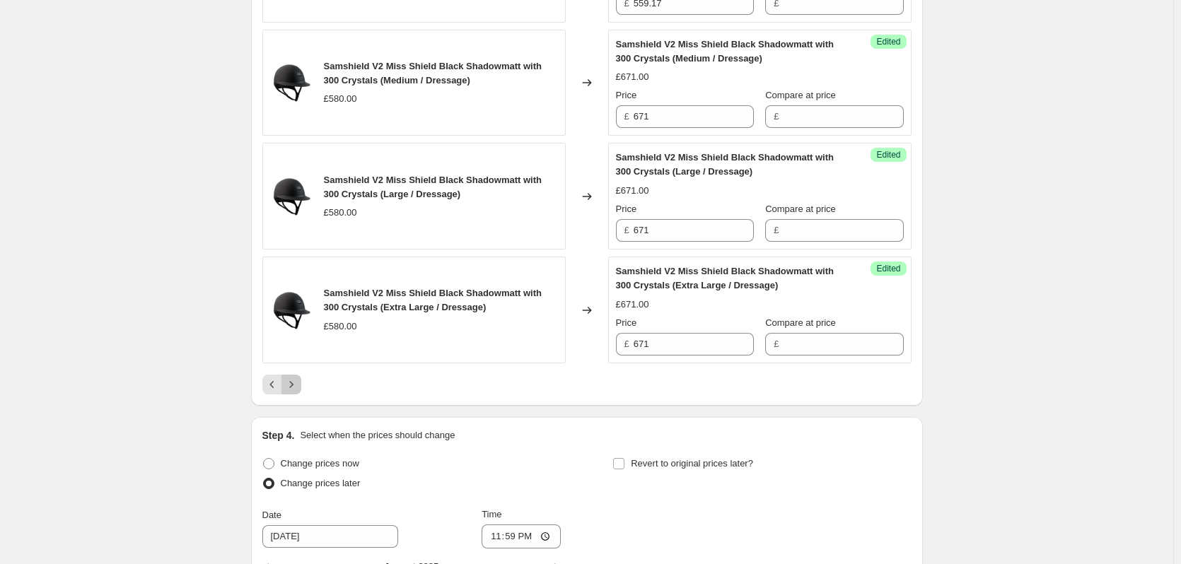
click at [298, 378] on icon "Next" at bounding box center [291, 385] width 14 height 14
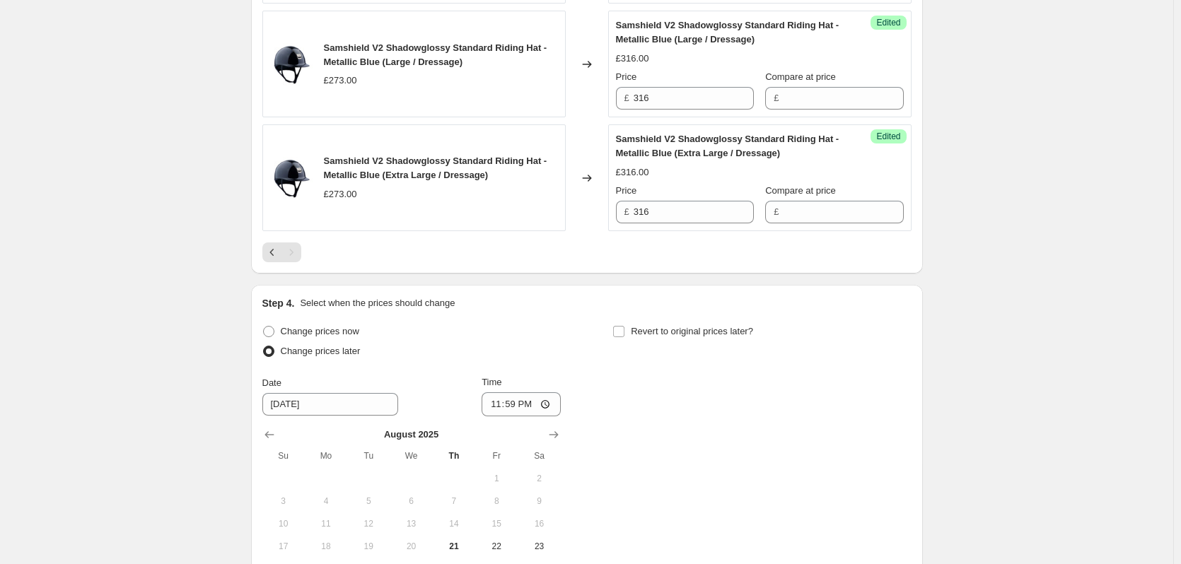
scroll to position [2379, 0]
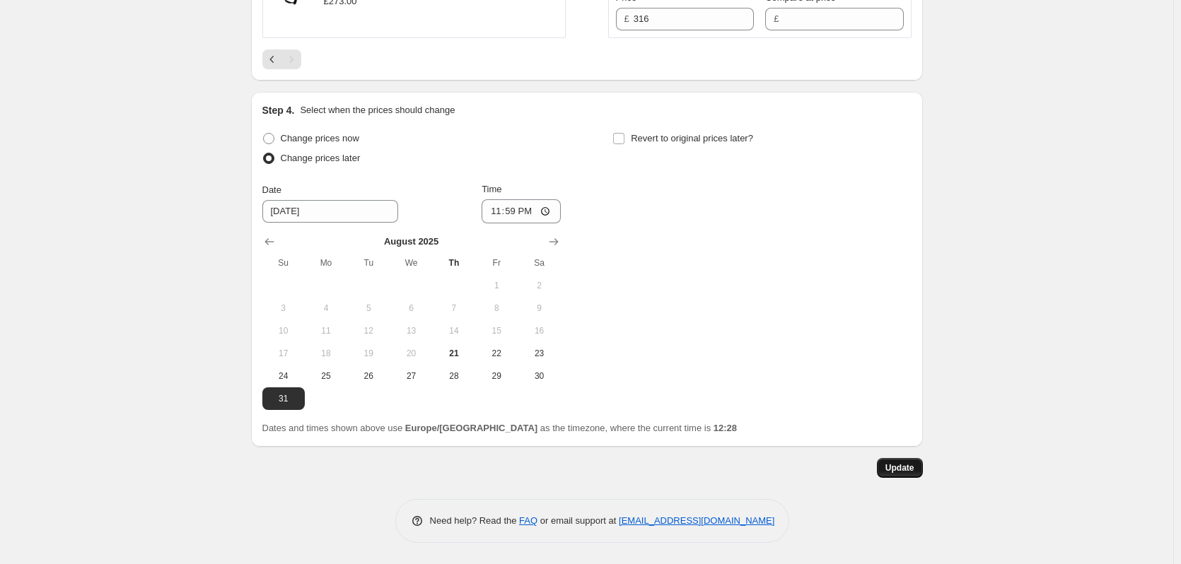
click at [910, 476] on button "Update" at bounding box center [900, 468] width 46 height 20
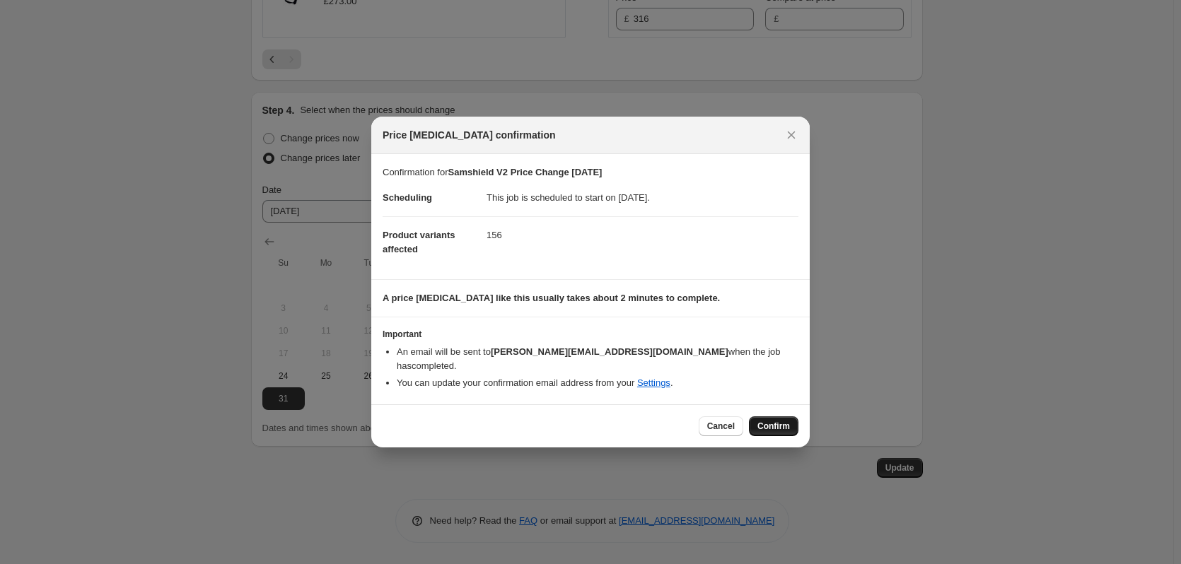
click at [769, 421] on span "Confirm" at bounding box center [773, 426] width 33 height 11
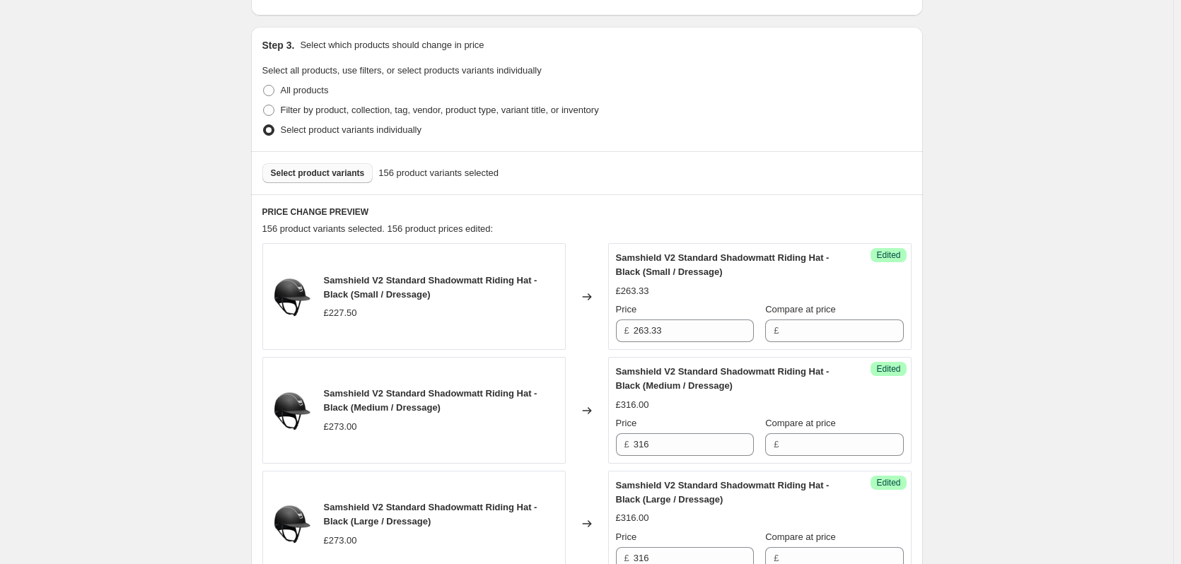
scroll to position [258, 0]
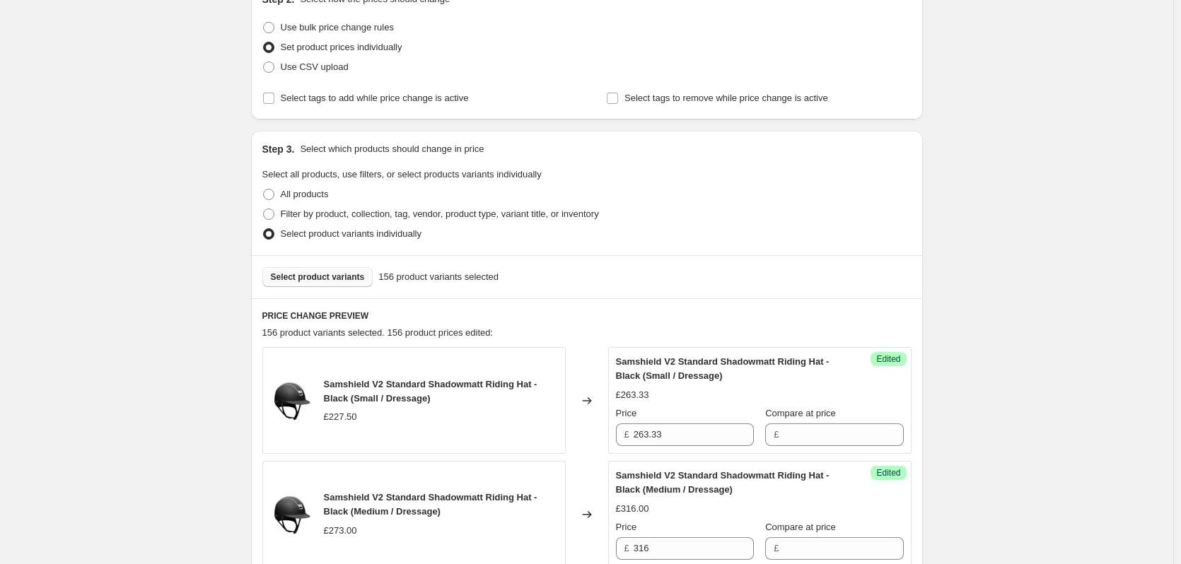
click at [308, 279] on span "Select product variants" at bounding box center [318, 277] width 94 height 11
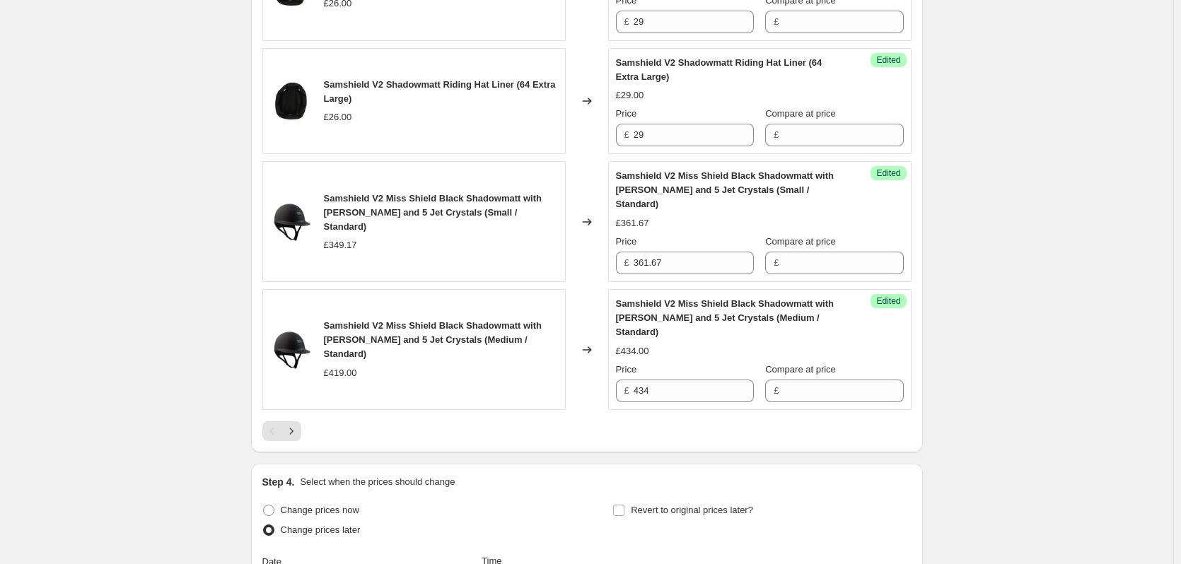
scroll to position [2521, 0]
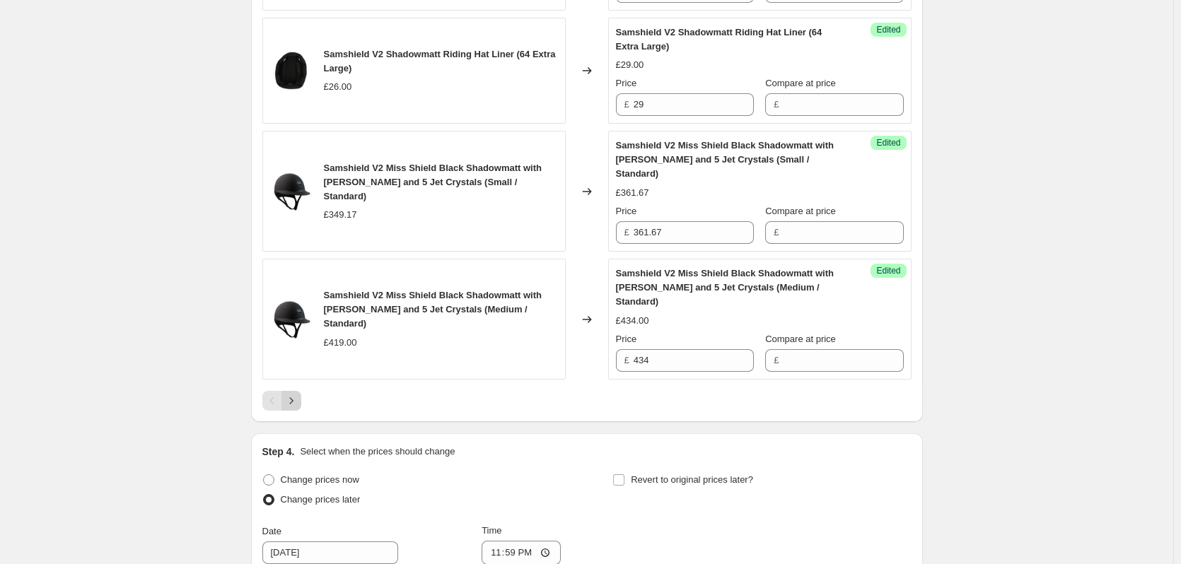
click at [298, 394] on icon "Next" at bounding box center [291, 401] width 14 height 14
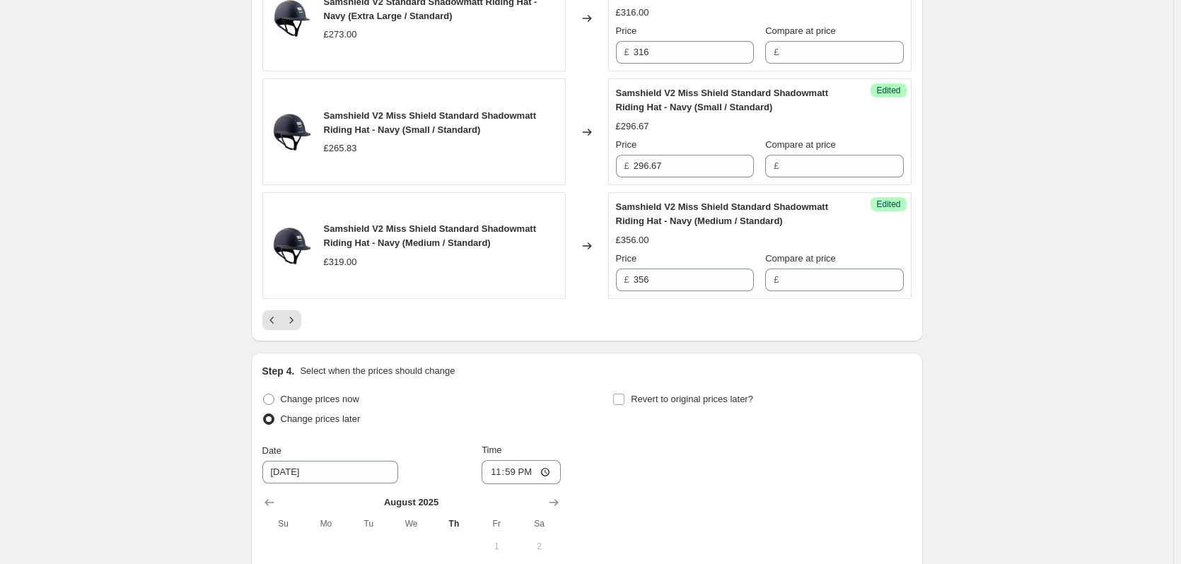
scroll to position [2662, 0]
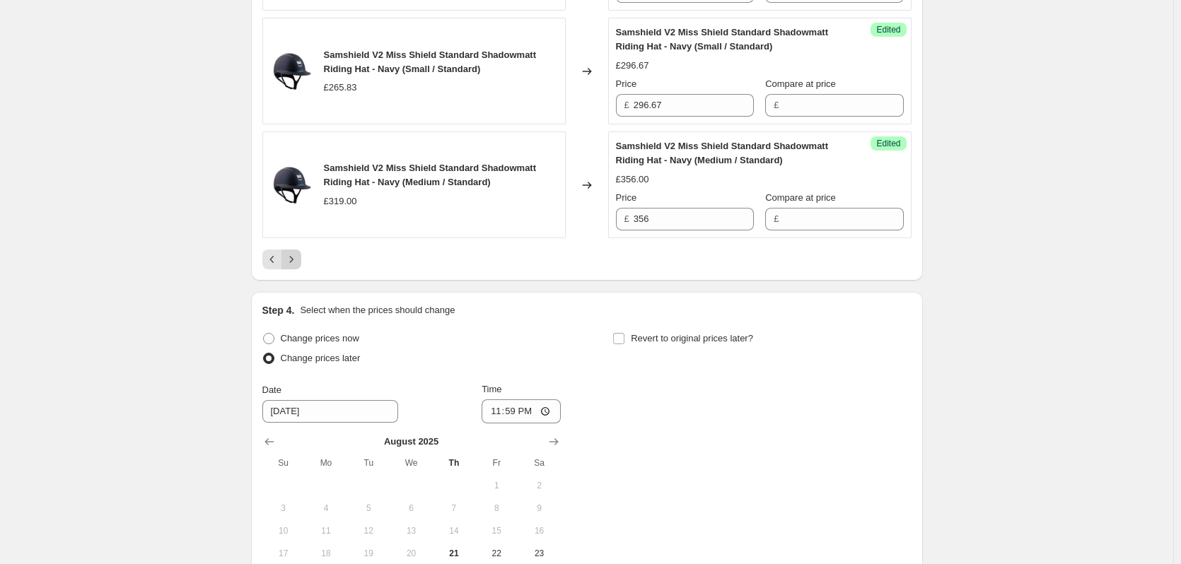
click at [294, 252] on icon "Next" at bounding box center [291, 259] width 14 height 14
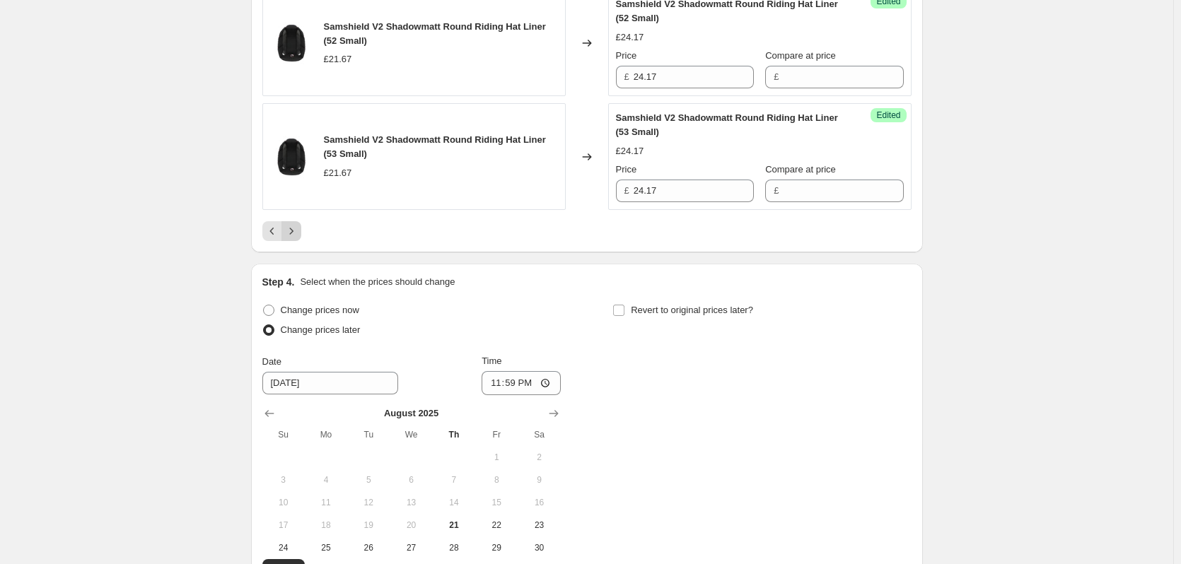
click at [291, 228] on icon "Next" at bounding box center [291, 231] width 14 height 14
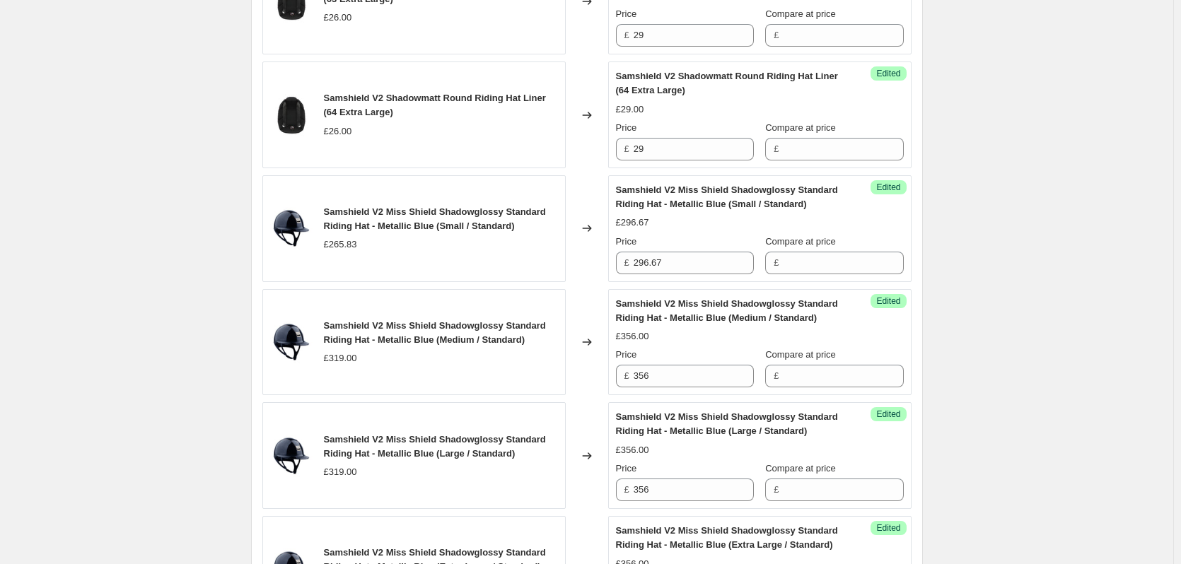
scroll to position [2591, 0]
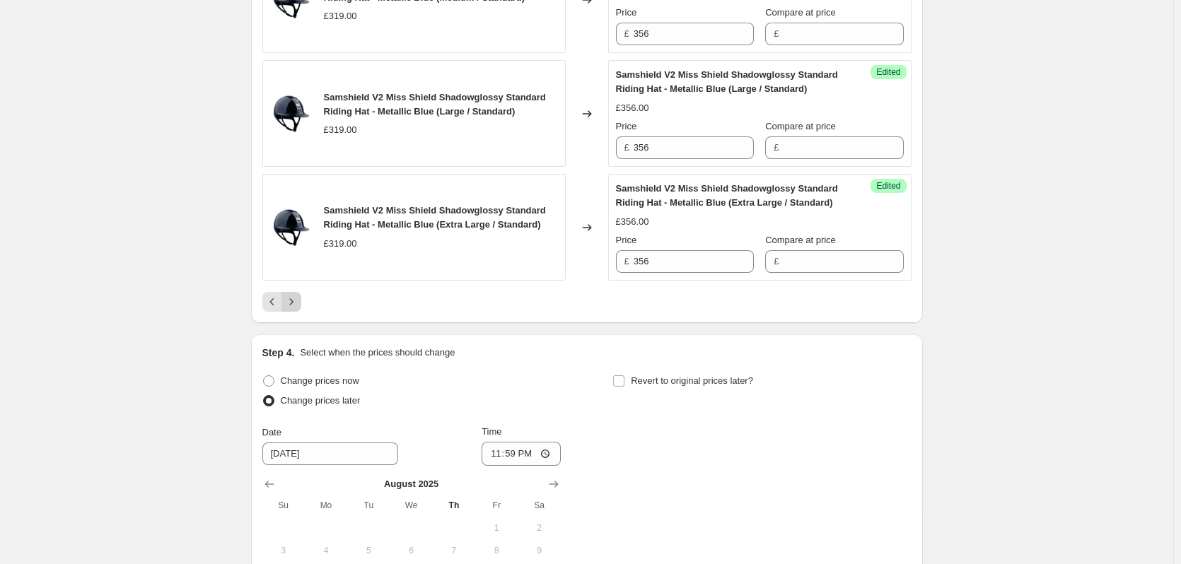
click at [291, 301] on icon "Next" at bounding box center [291, 302] width 14 height 14
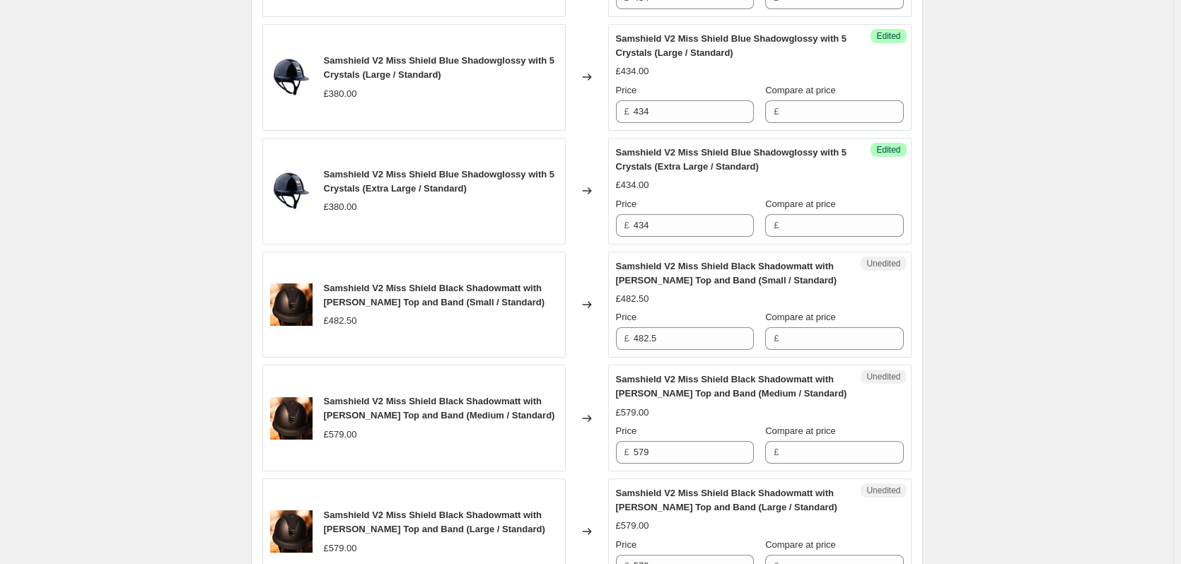
scroll to position [824, 0]
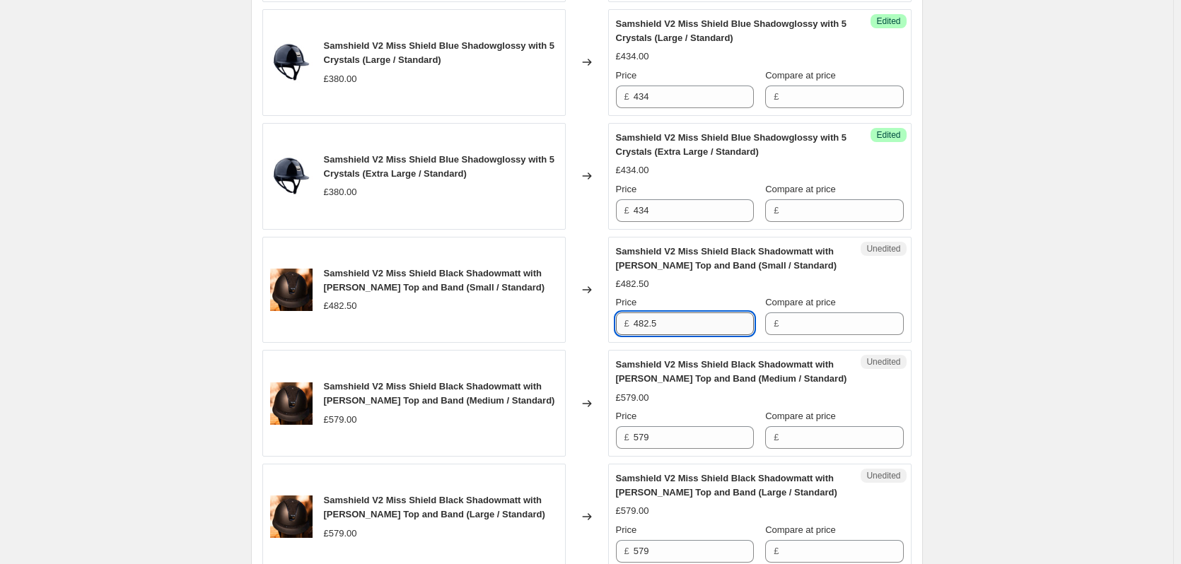
click at [686, 320] on input "482.5" at bounding box center [694, 324] width 120 height 23
type input "567.50"
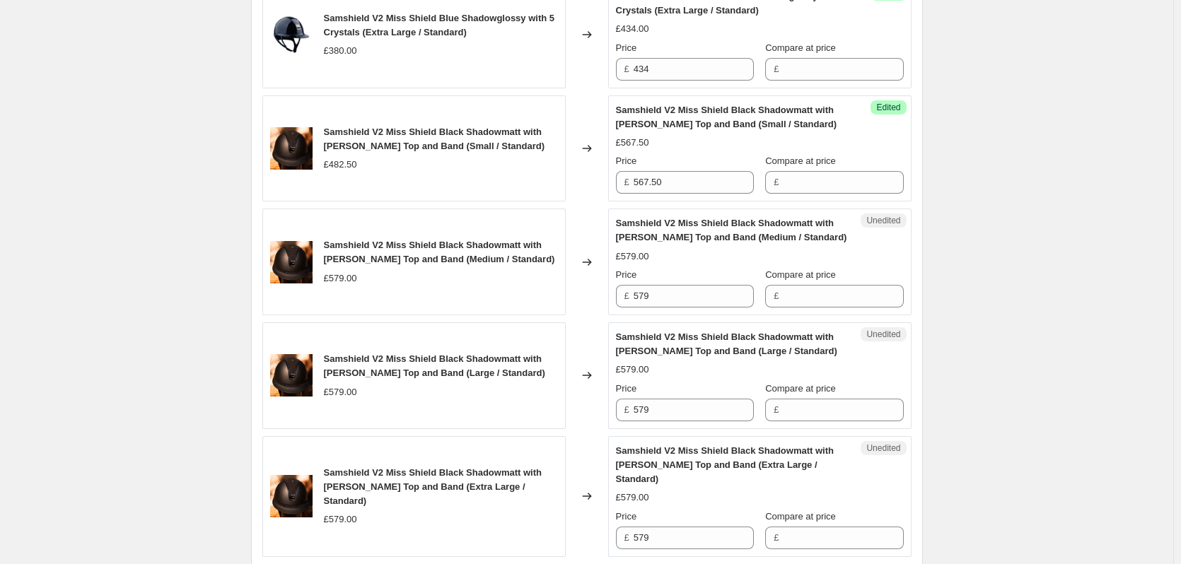
scroll to position [1036, 0]
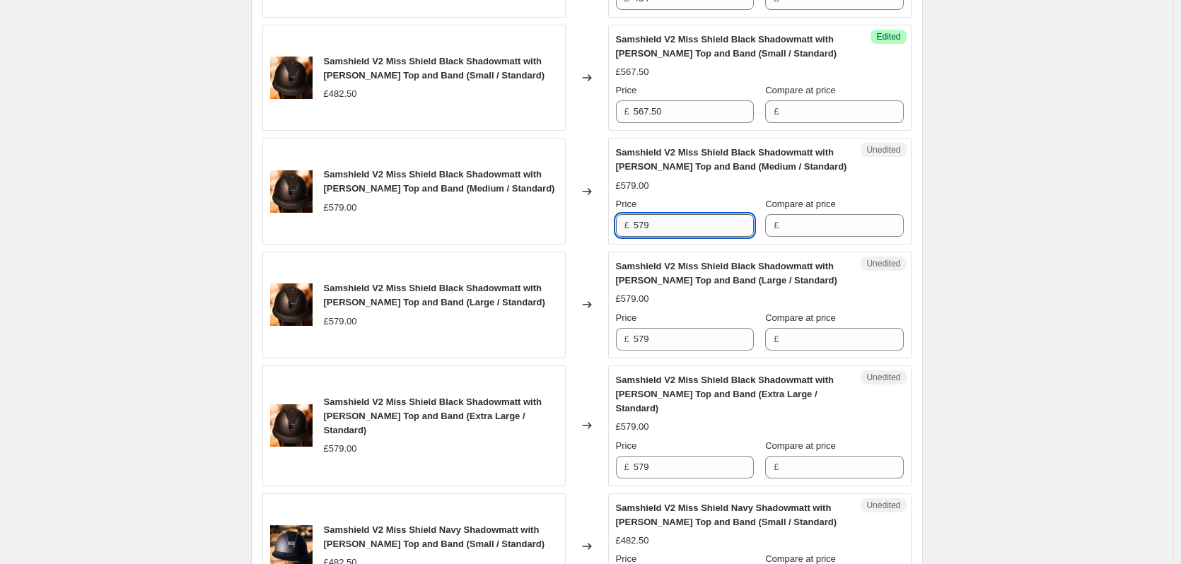
click at [675, 230] on input "579" at bounding box center [694, 225] width 120 height 23
type input "681"
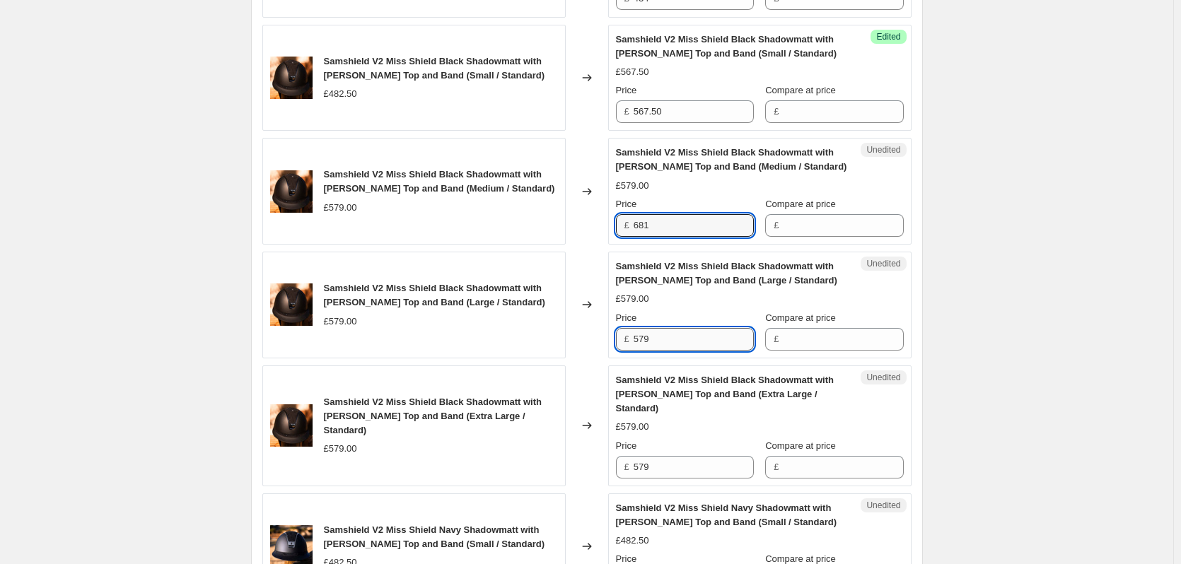
click at [660, 341] on input "579" at bounding box center [694, 339] width 120 height 23
type input "681"
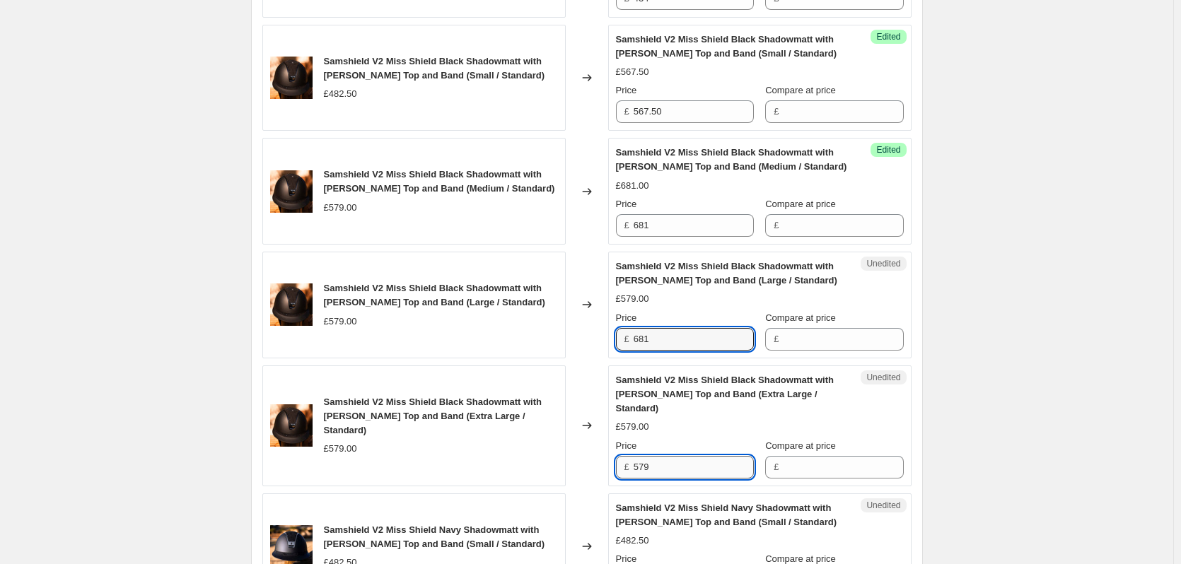
click at [666, 468] on input "579" at bounding box center [694, 467] width 120 height 23
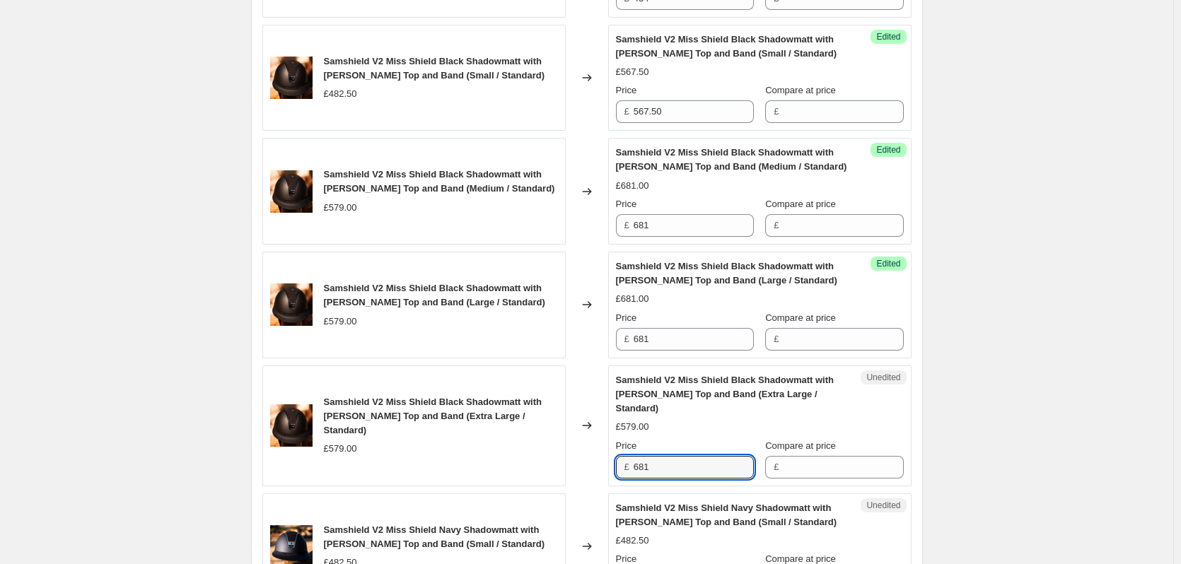
type input "681"
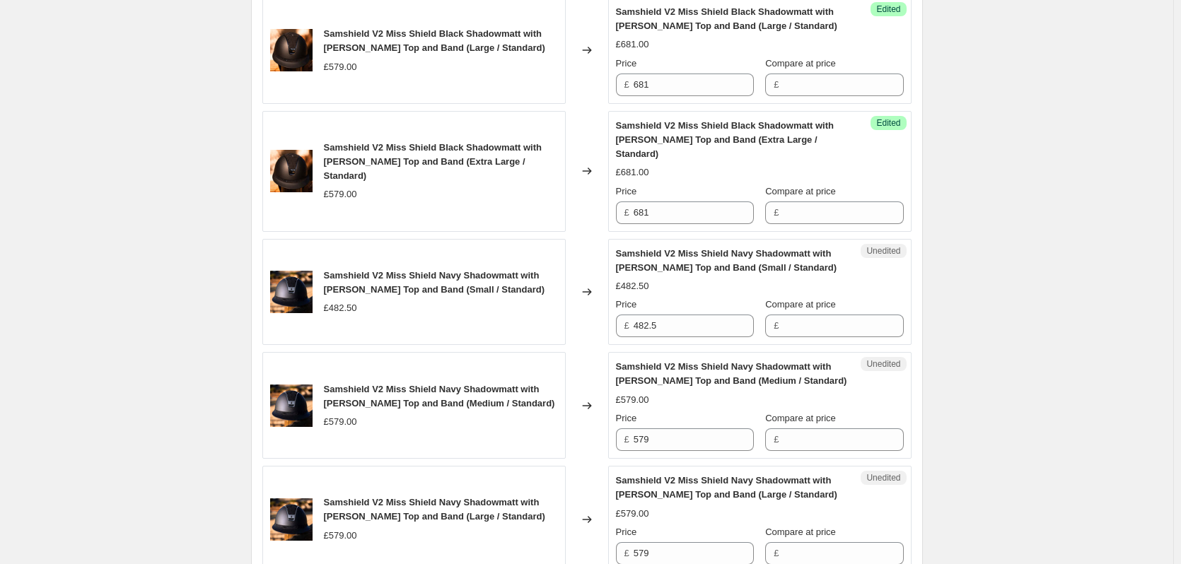
scroll to position [1319, 0]
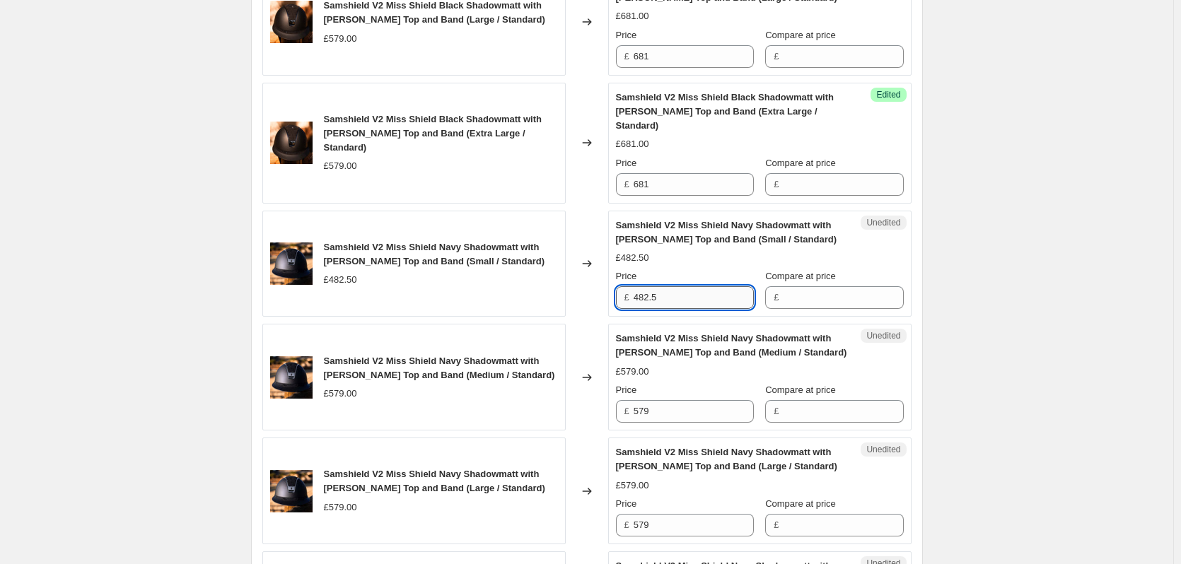
click at [684, 300] on input "482.5" at bounding box center [694, 297] width 120 height 23
type input "567.50"
click at [655, 417] on input "579" at bounding box center [694, 411] width 120 height 23
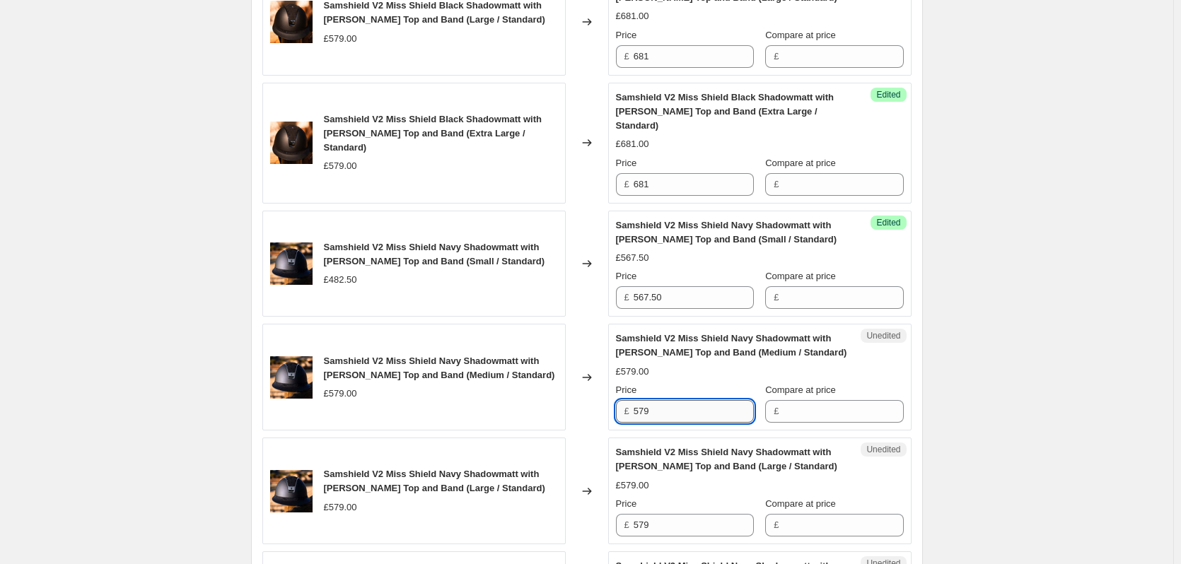
click at [655, 417] on input "579" at bounding box center [694, 411] width 120 height 23
type input "681"
click at [658, 525] on input "579" at bounding box center [694, 525] width 120 height 23
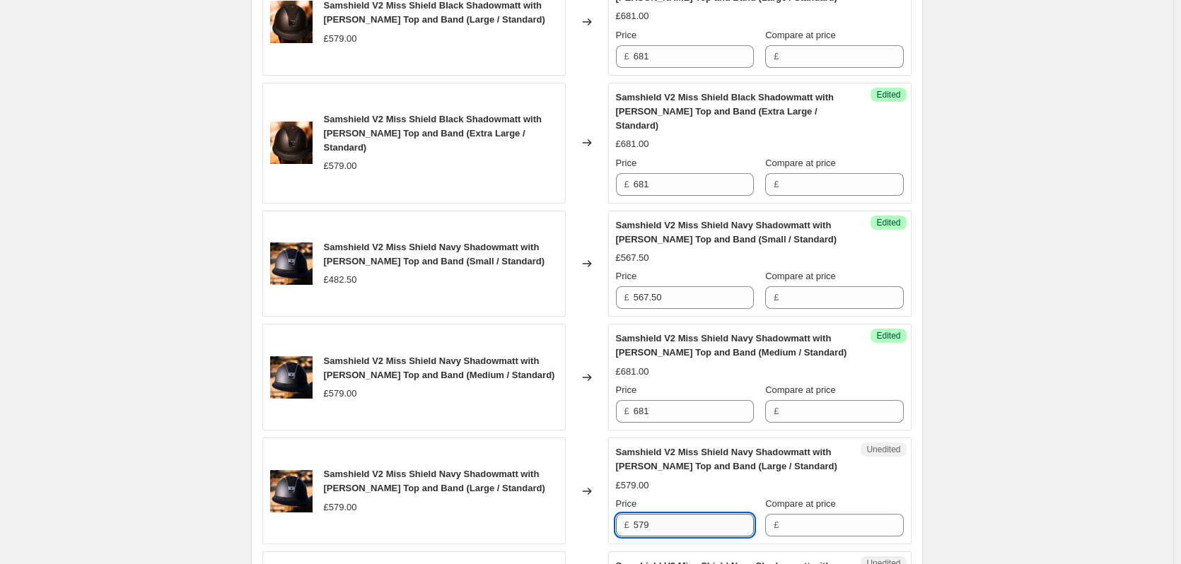
click at [658, 525] on input "579" at bounding box center [694, 525] width 120 height 23
type input "681"
click at [1022, 437] on div "Samshield V2 Price Change 1.9.25. This page is ready Samshield V2 Price Change …" at bounding box center [586, 394] width 1173 height 3427
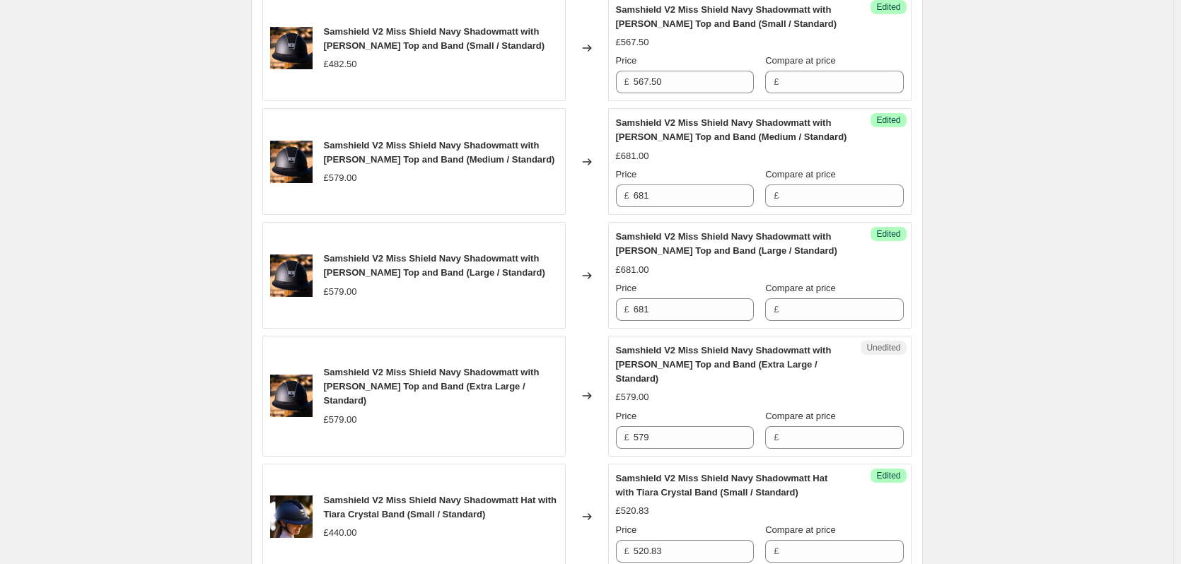
scroll to position [1602, 0]
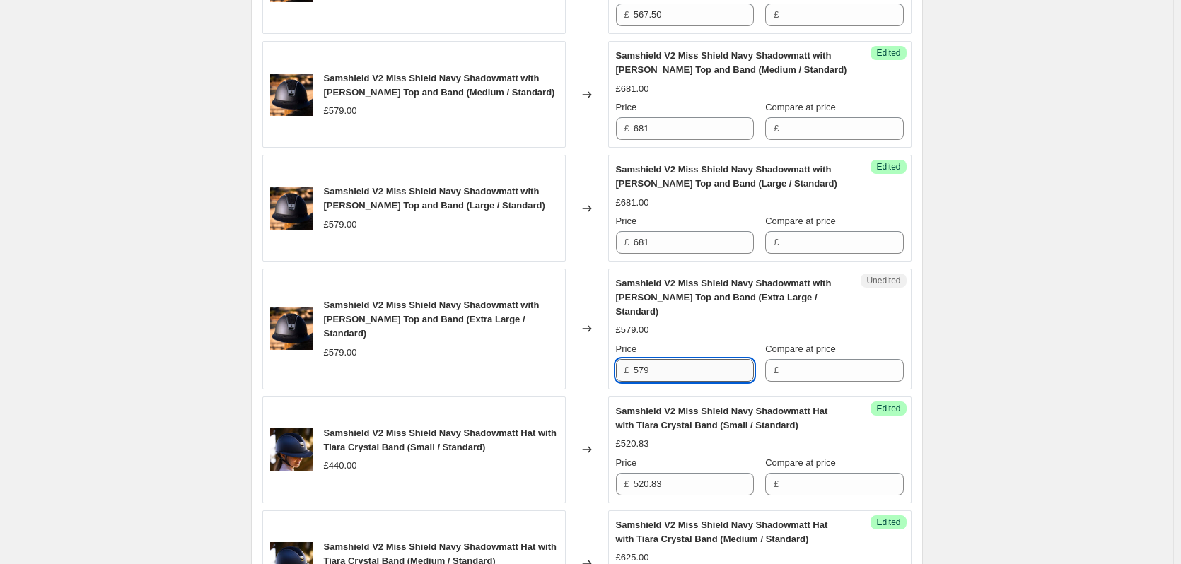
click at [699, 378] on input "579" at bounding box center [694, 370] width 120 height 23
type input "681"
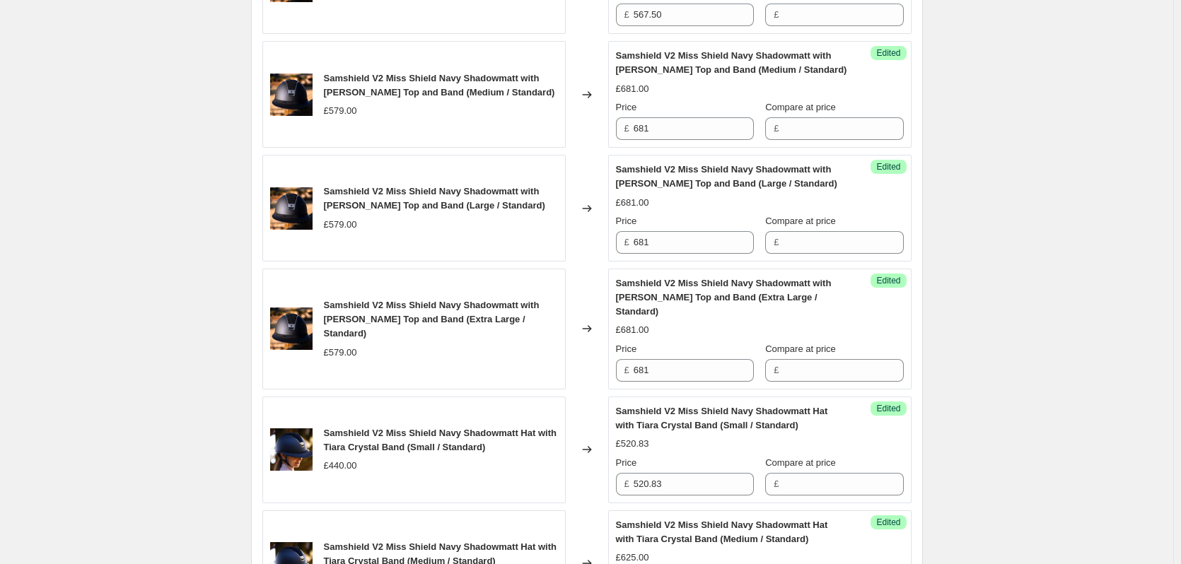
click at [999, 333] on div "Samshield V2 Price Change 1.9.25. This page is ready Samshield V2 Price Change …" at bounding box center [586, 111] width 1173 height 3427
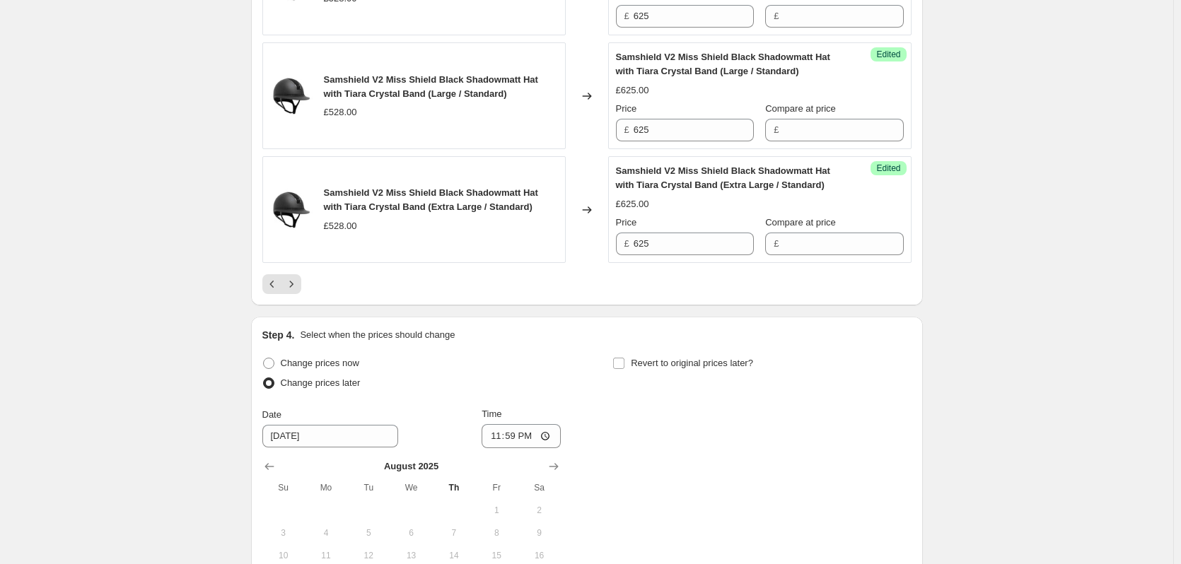
scroll to position [2662, 0]
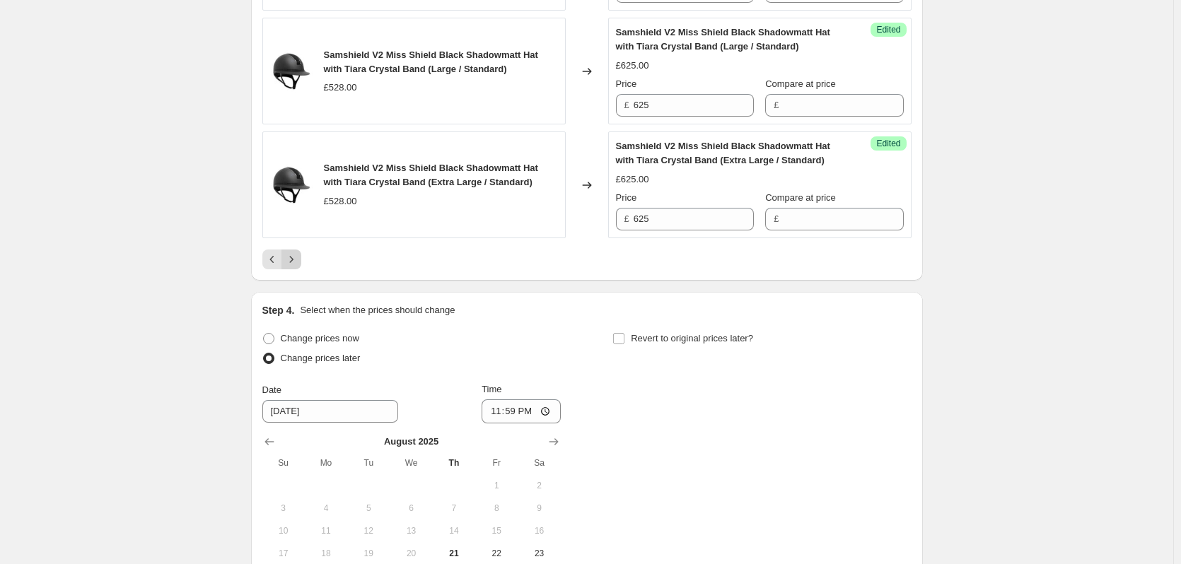
click at [293, 257] on icon "Next" at bounding box center [291, 259] width 14 height 14
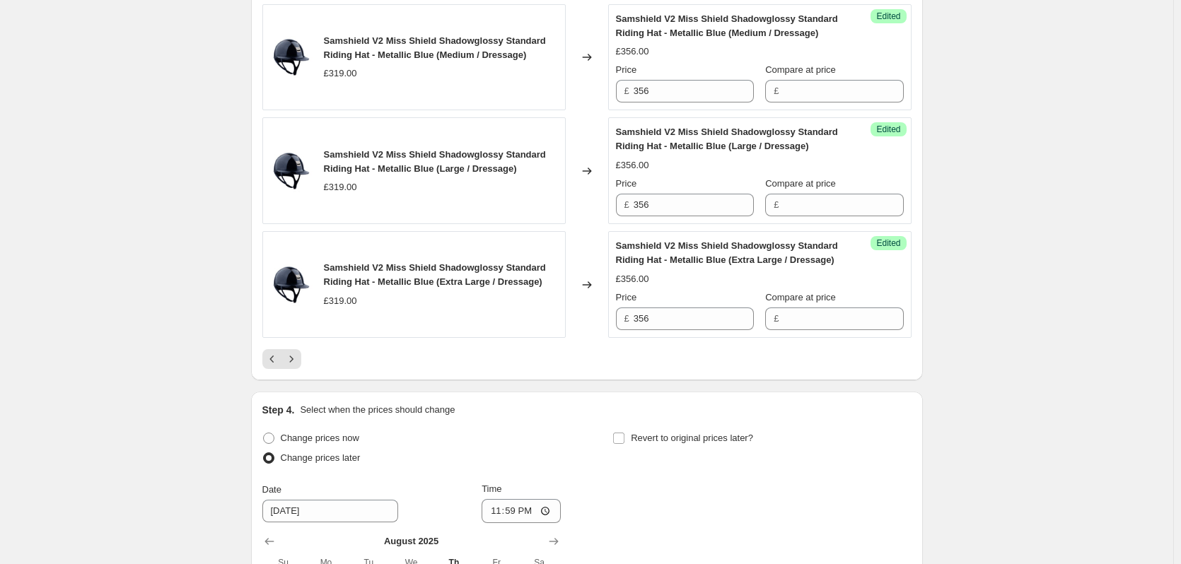
scroll to position [2591, 0]
click at [298, 360] on icon "Next" at bounding box center [291, 358] width 14 height 14
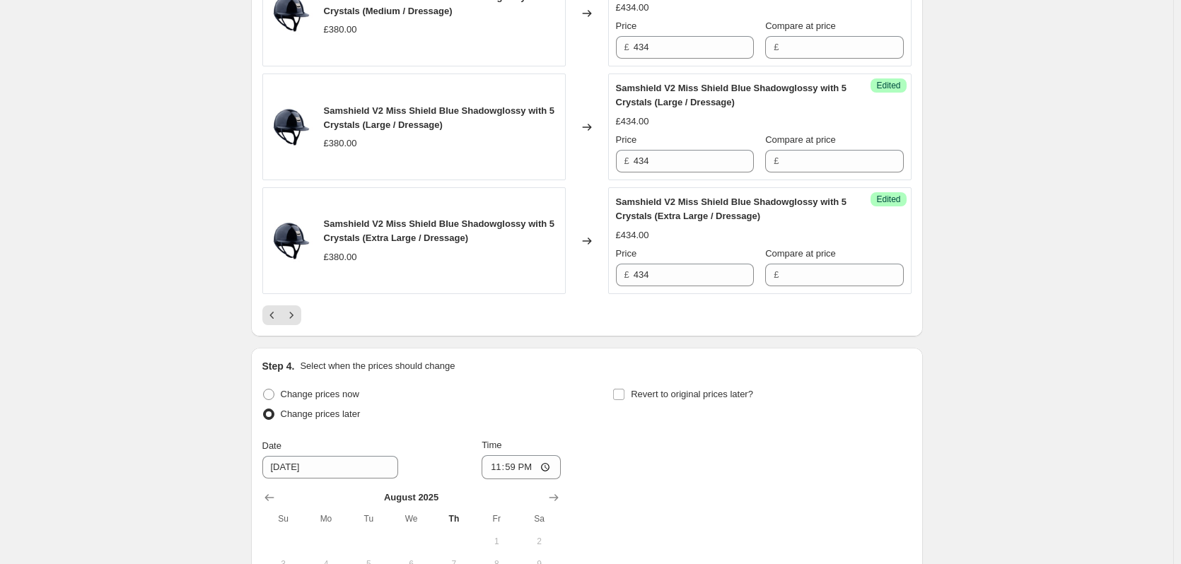
scroll to position [2662, 0]
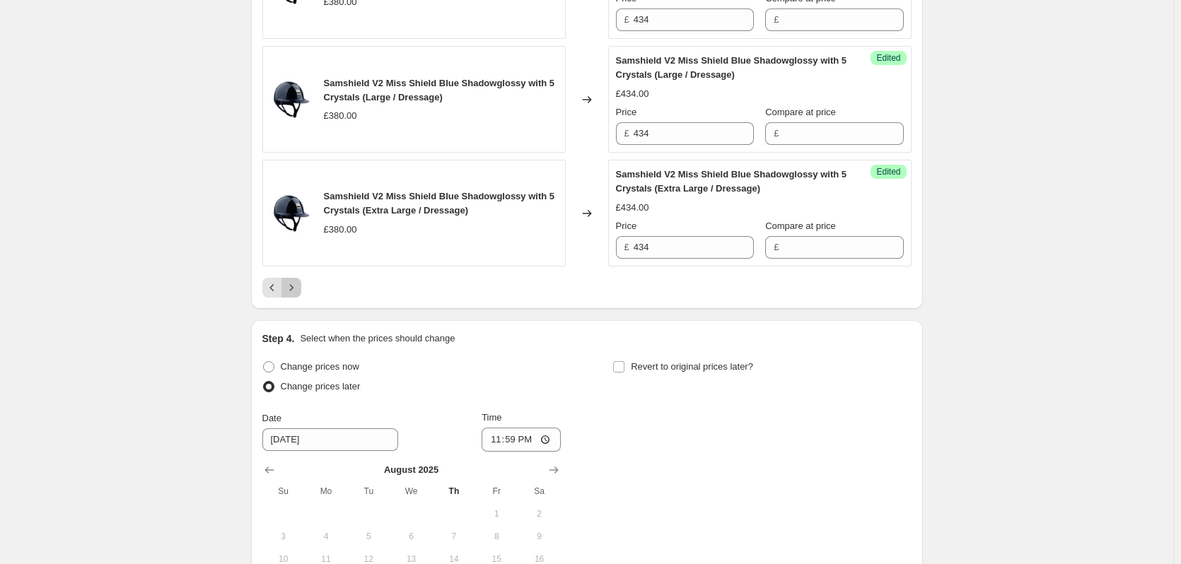
click at [301, 286] on button "Next" at bounding box center [291, 288] width 20 height 20
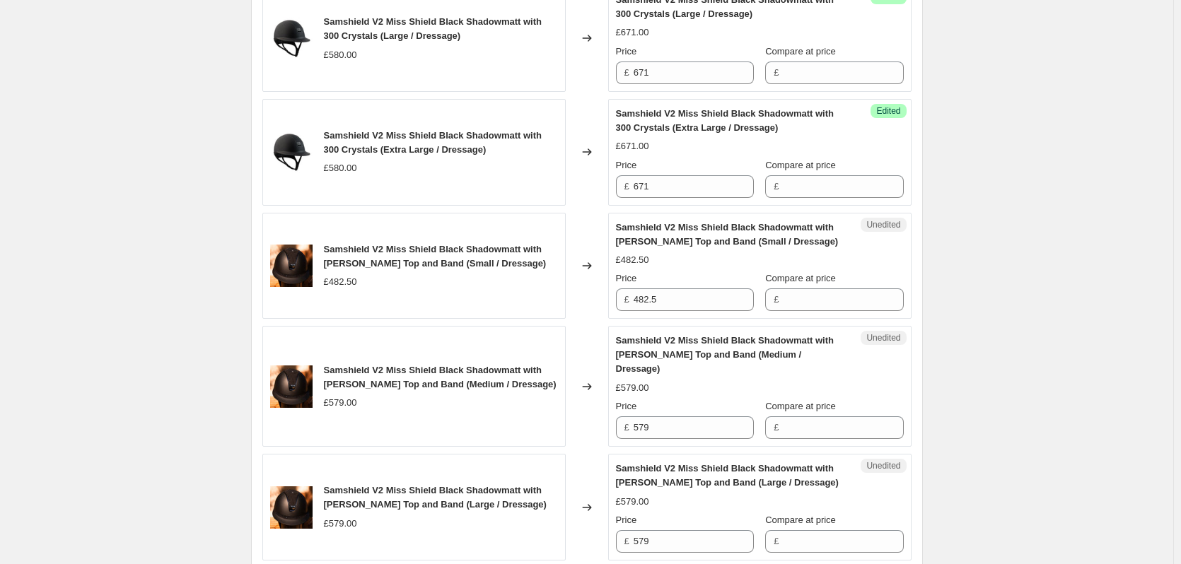
scroll to position [1389, 0]
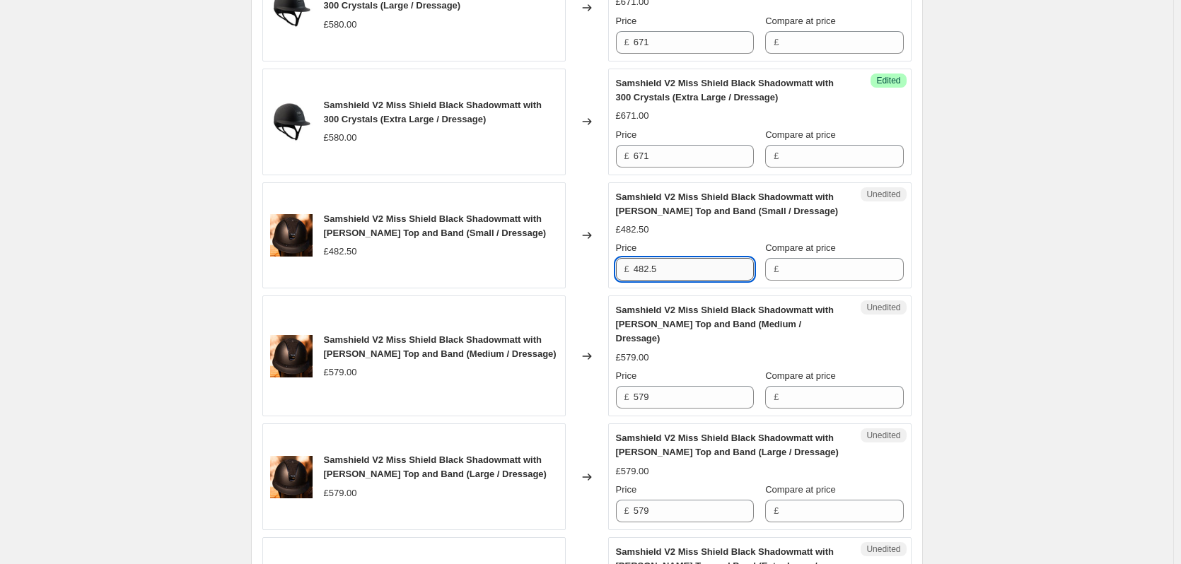
click at [711, 258] on input "482.5" at bounding box center [694, 269] width 120 height 23
type input "567.50"
click at [670, 386] on input "579" at bounding box center [694, 397] width 120 height 23
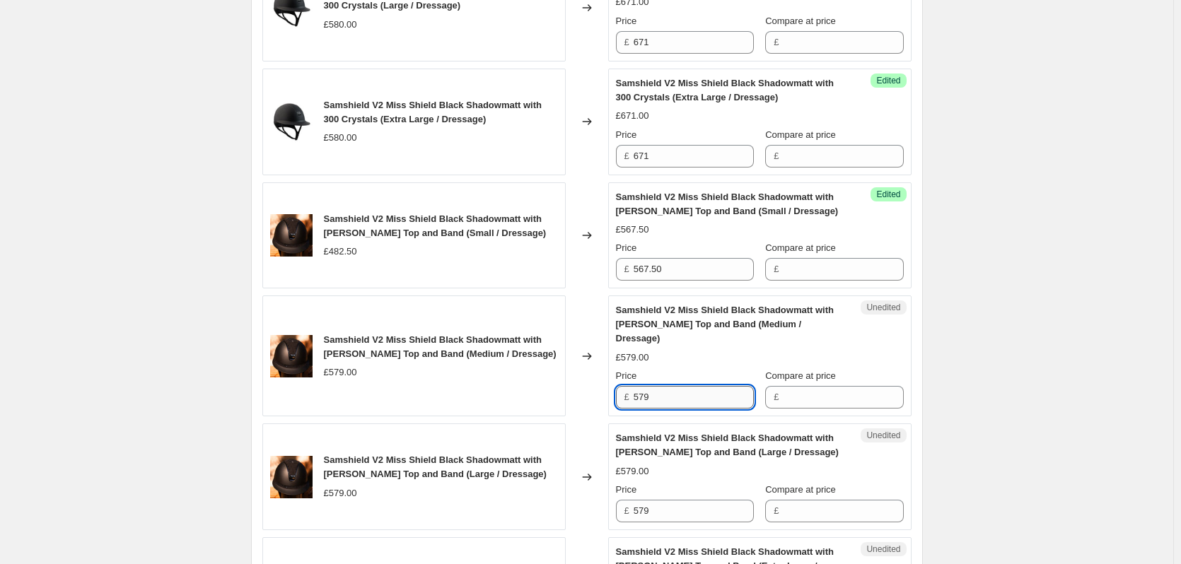
click at [670, 386] on input "579" at bounding box center [694, 397] width 120 height 23
type input "681"
click at [672, 500] on input "579" at bounding box center [694, 511] width 120 height 23
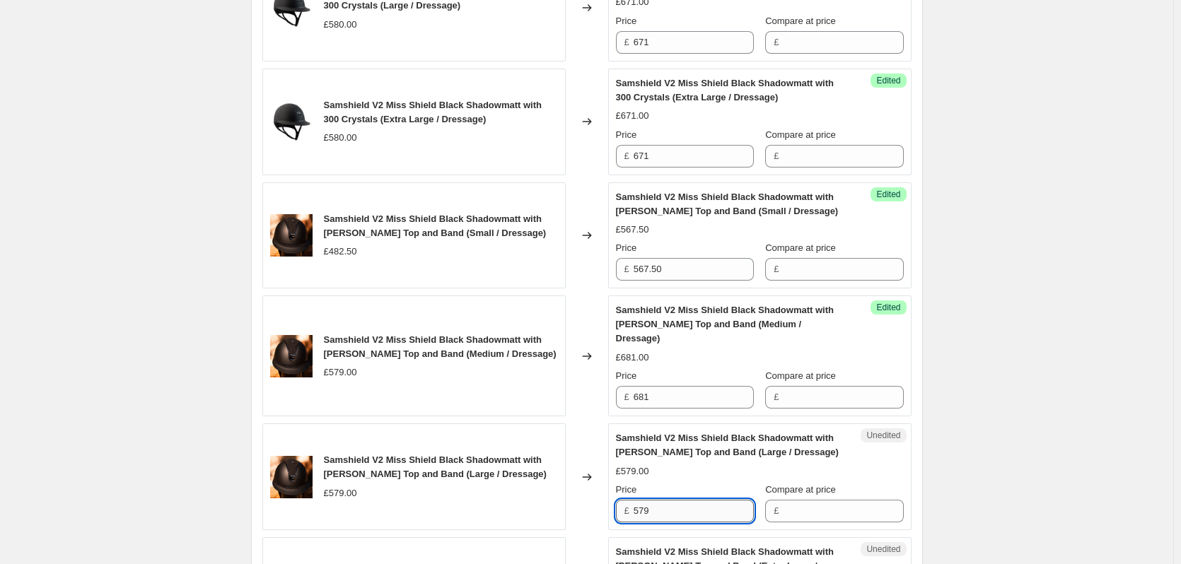
click at [672, 500] on input "579" at bounding box center [694, 511] width 120 height 23
type input "681"
click at [1035, 398] on div "Samshield V2 Price Change 1.9.25. This page is ready Samshield V2 Price Change …" at bounding box center [586, 366] width 1173 height 3511
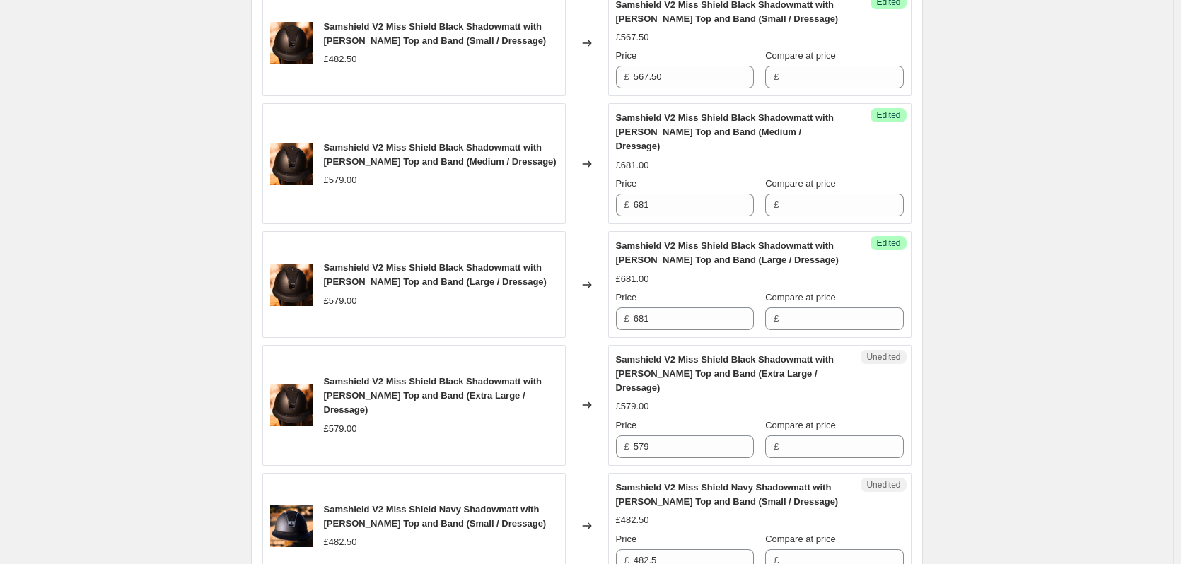
scroll to position [1602, 0]
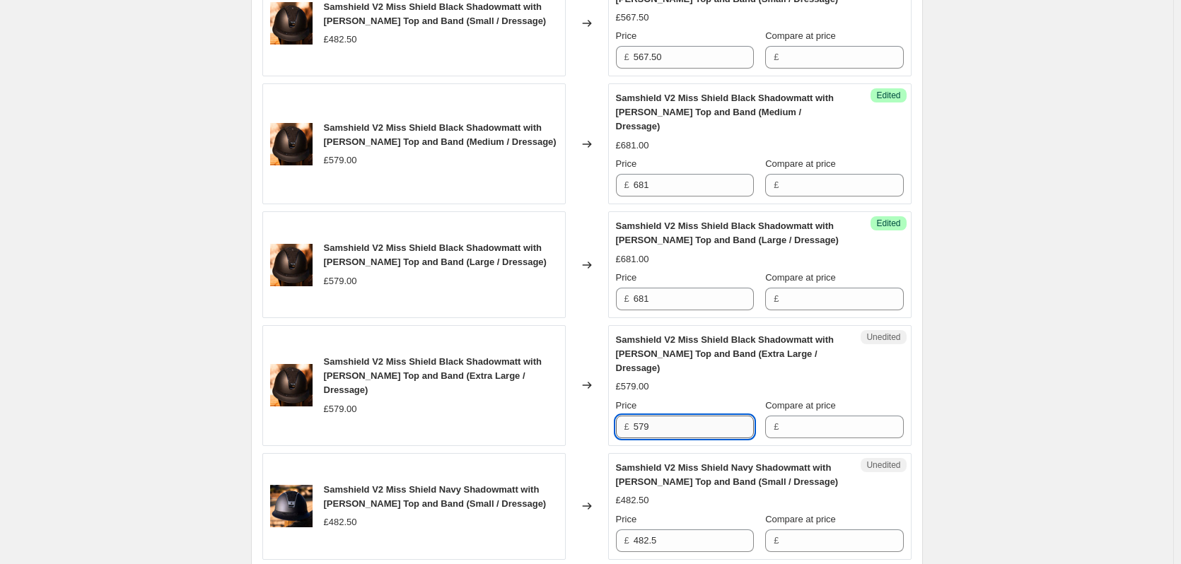
click at [668, 416] on input "579" at bounding box center [694, 427] width 120 height 23
type input "681"
click at [1034, 332] on div "Samshield V2 Price Change 1.9.25. This page is ready Samshield V2 Price Change …" at bounding box center [586, 153] width 1173 height 3511
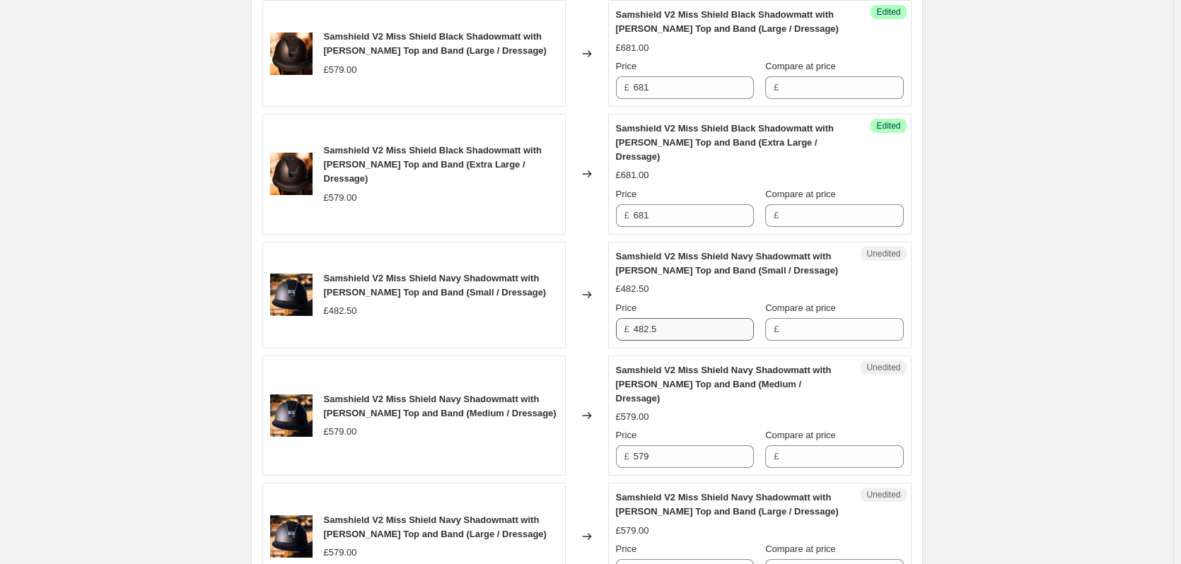
scroll to position [1814, 0]
click at [670, 317] on input "482.5" at bounding box center [694, 328] width 120 height 23
type input "567.50"
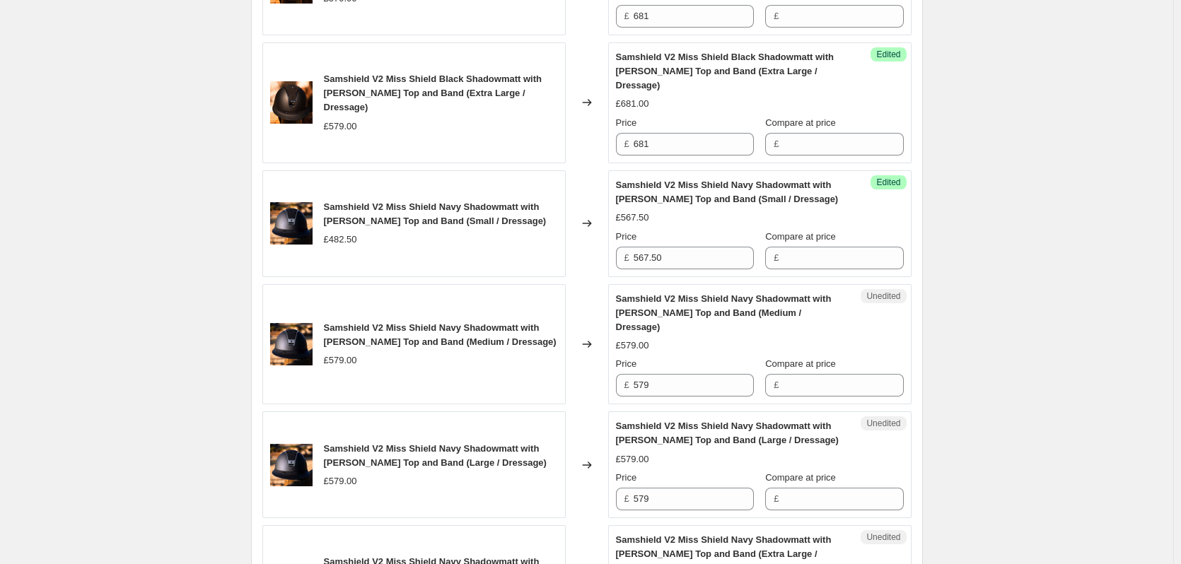
scroll to position [1955, 0]
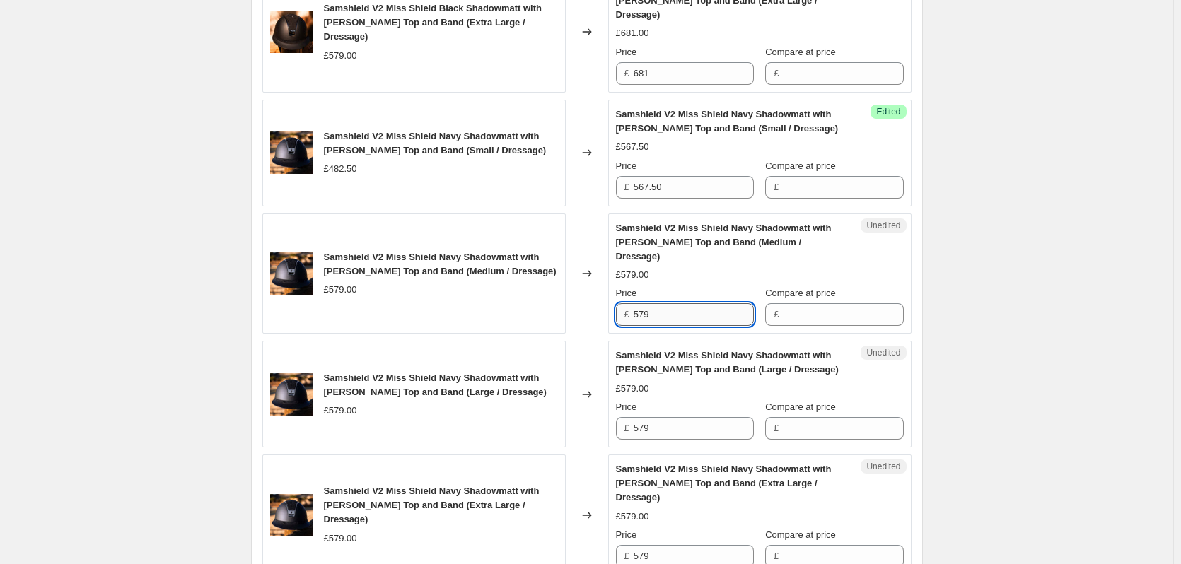
click at [663, 303] on input "579" at bounding box center [694, 314] width 120 height 23
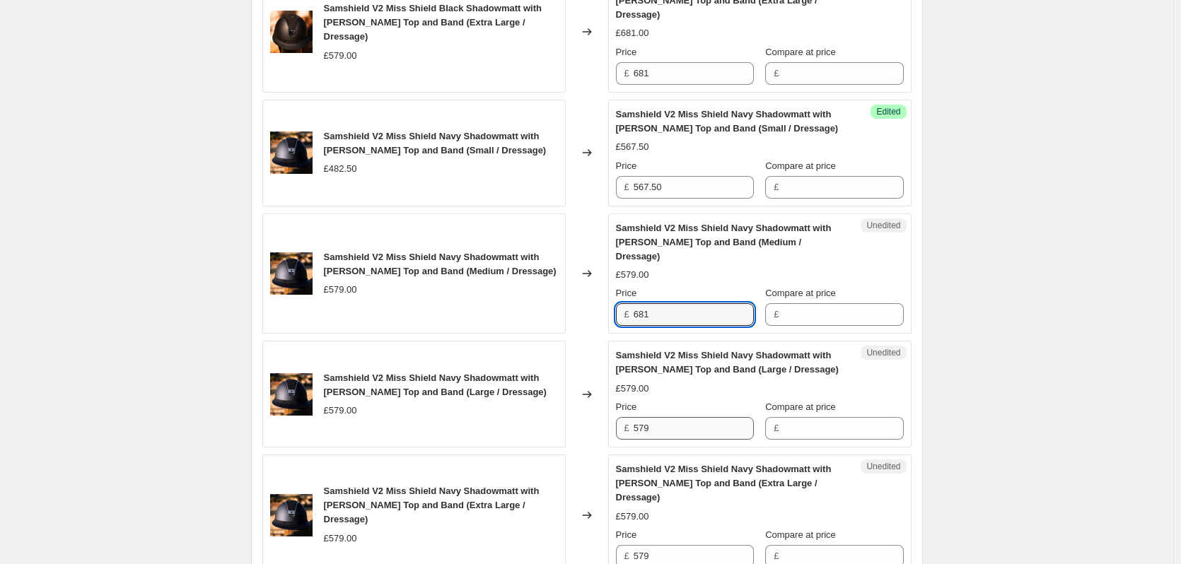
type input "681"
click at [657, 417] on input "579" at bounding box center [694, 428] width 120 height 23
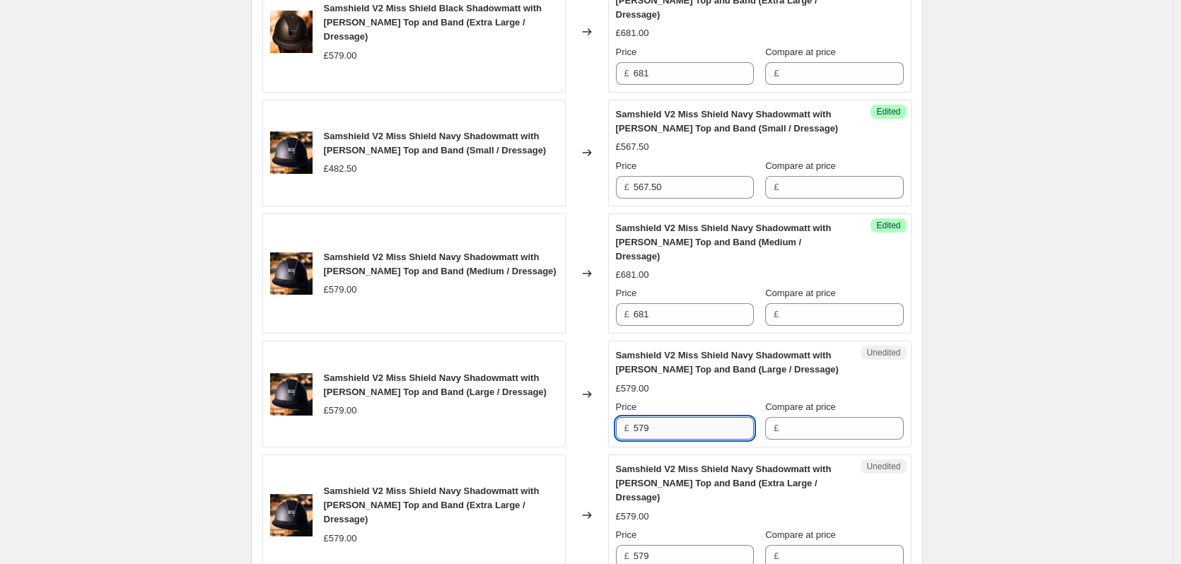
click at [657, 417] on input "579" at bounding box center [694, 428] width 120 height 23
type input "681"
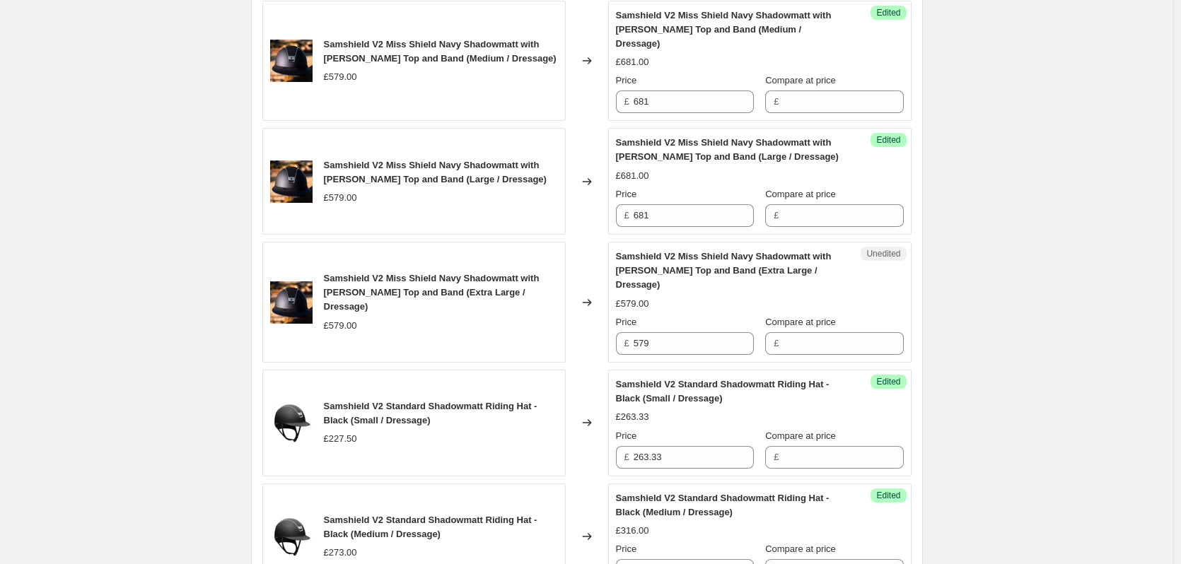
scroll to position [2238, 0]
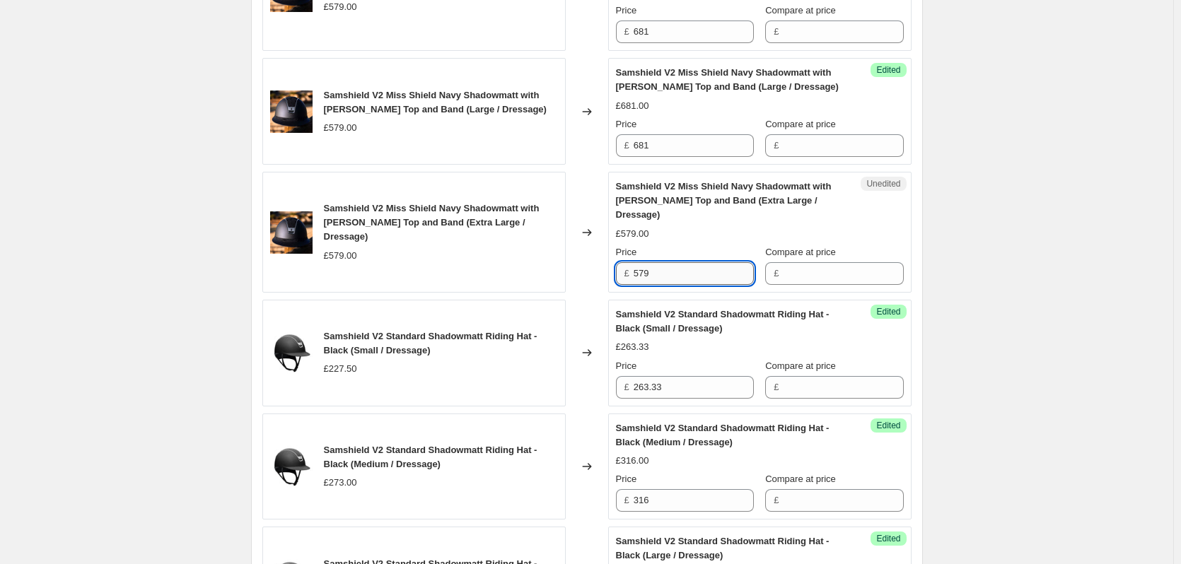
click at [706, 262] on input "579" at bounding box center [694, 273] width 120 height 23
type input "681"
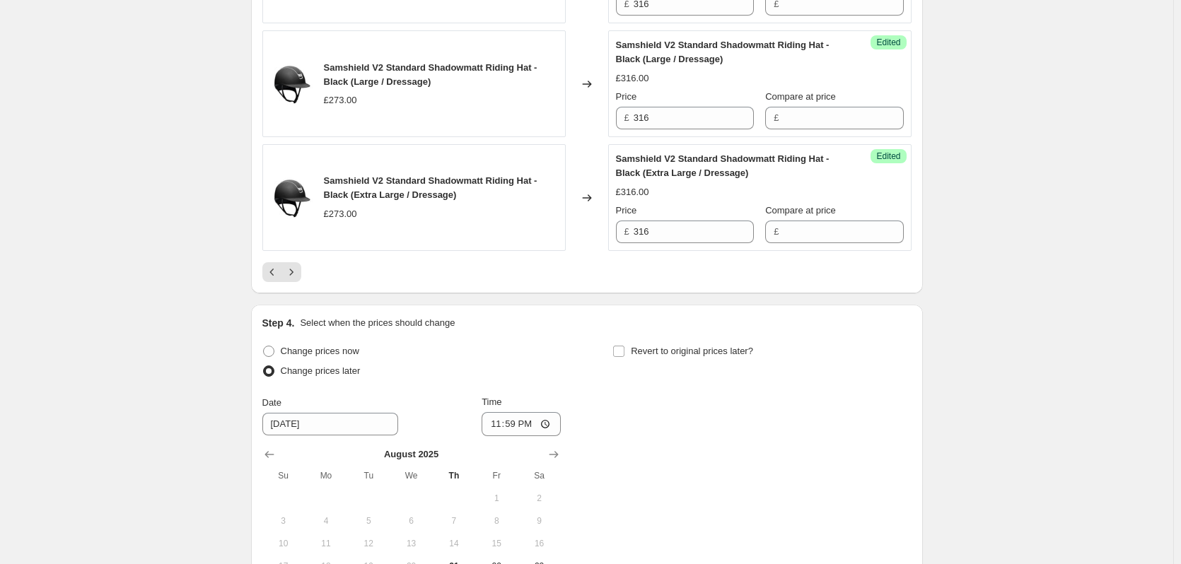
scroll to position [2733, 0]
click at [298, 267] on icon "Next" at bounding box center [291, 274] width 14 height 14
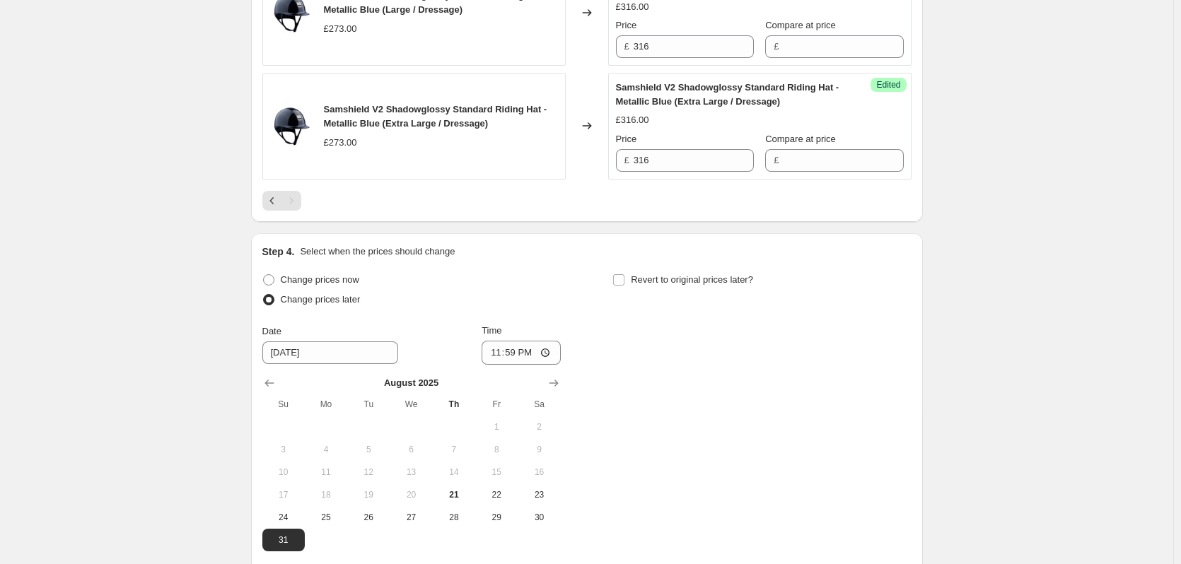
scroll to position [1925, 0]
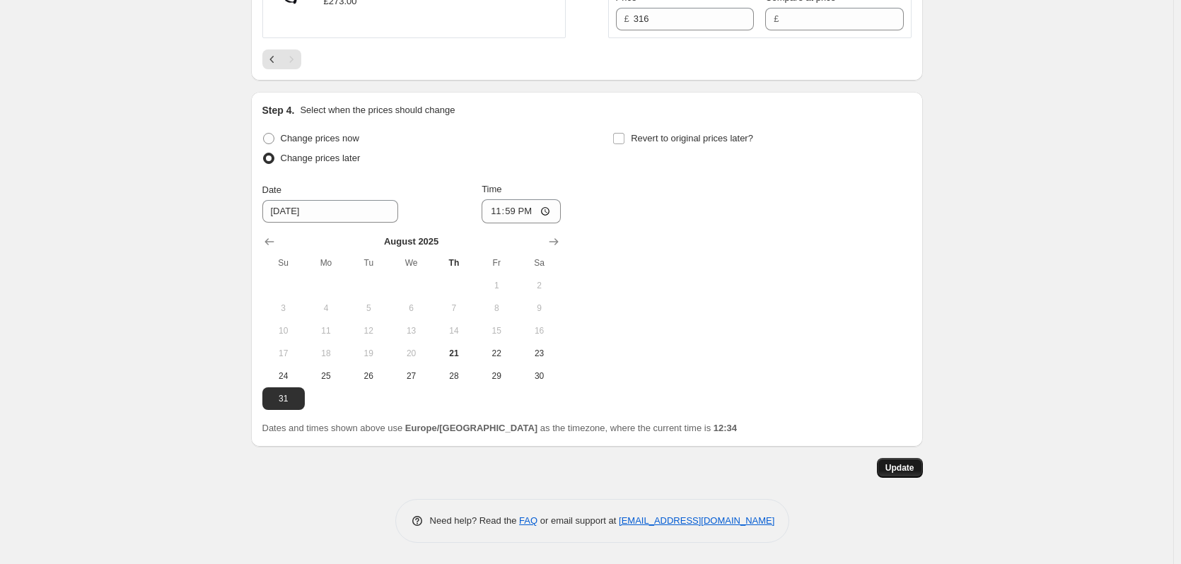
click at [902, 467] on span "Update" at bounding box center [899, 467] width 29 height 11
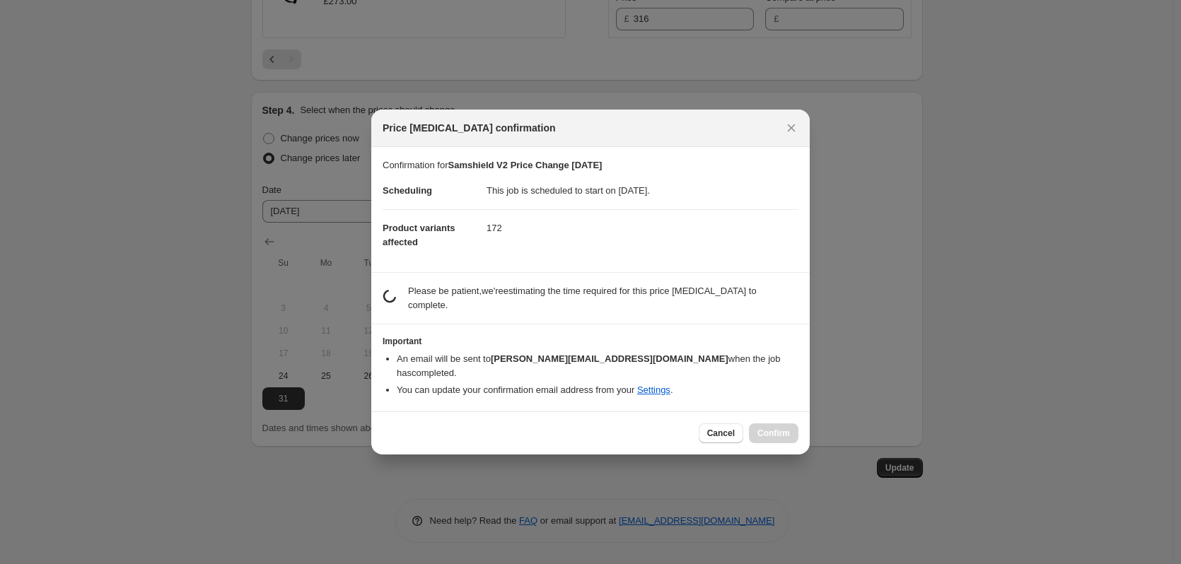
scroll to position [0, 0]
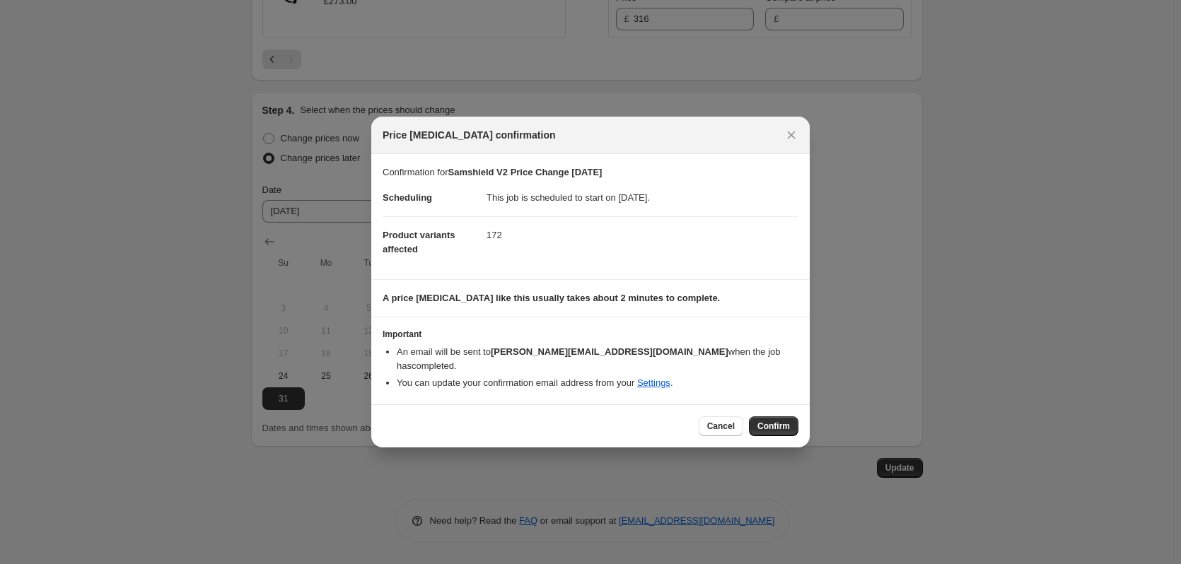
drag, startPoint x: 763, startPoint y: 426, endPoint x: 772, endPoint y: 424, distance: 9.4
click at [764, 425] on button "Confirm" at bounding box center [773, 426] width 49 height 20
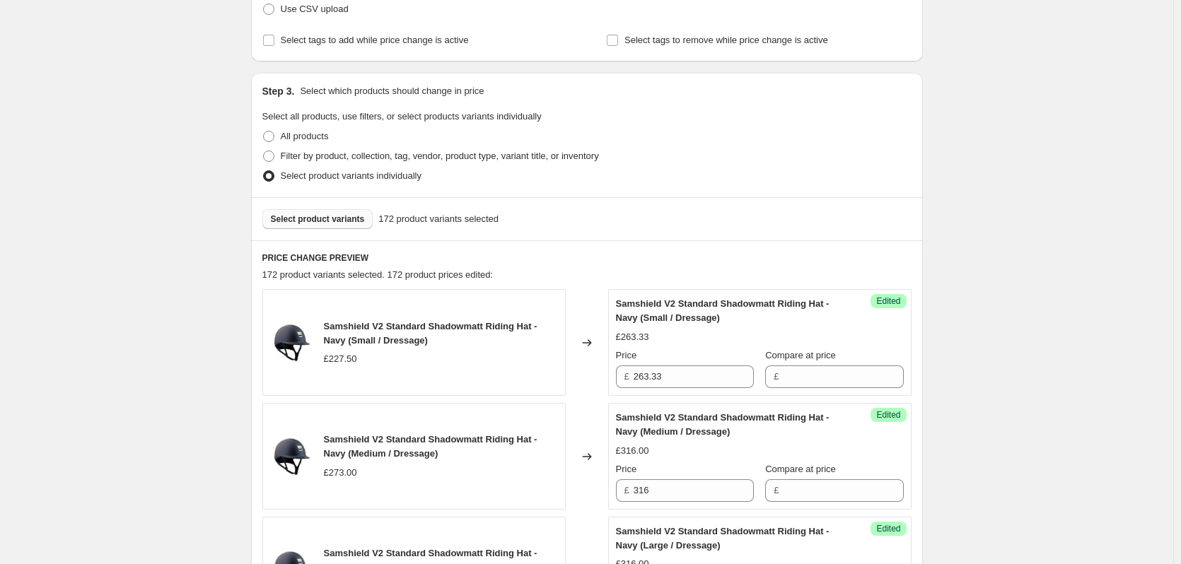
scroll to position [86, 0]
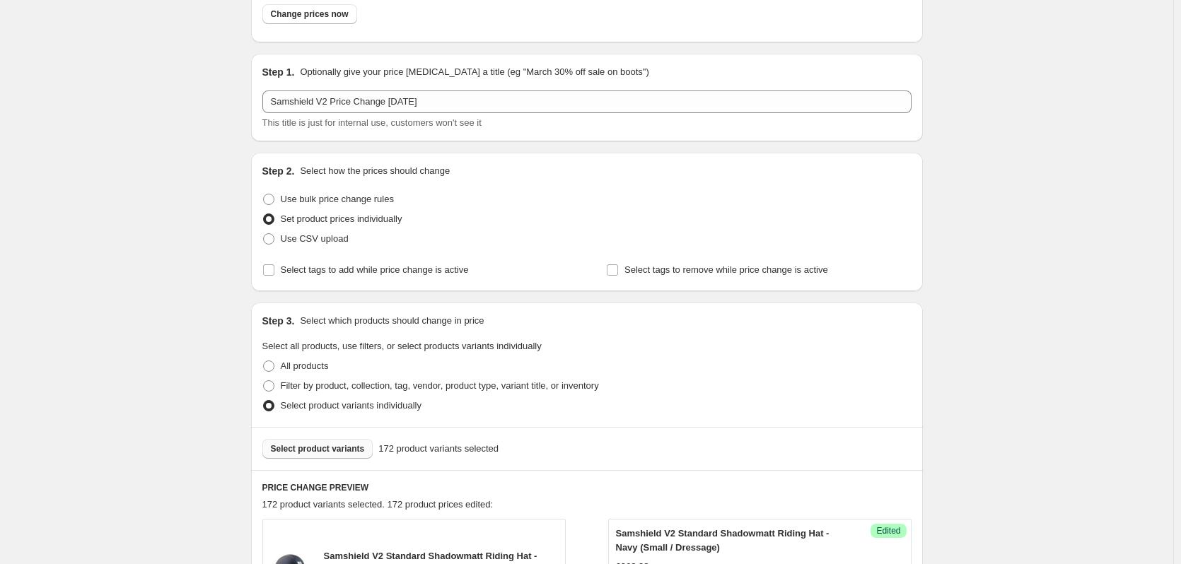
click at [316, 453] on span "Select product variants" at bounding box center [318, 448] width 94 height 11
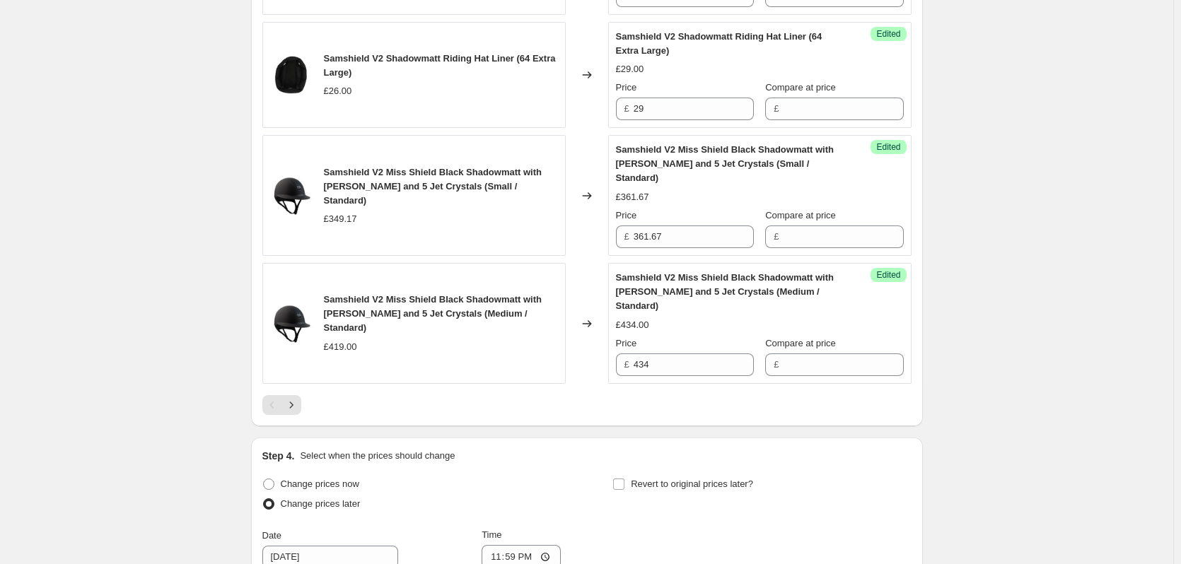
scroll to position [2703, 0]
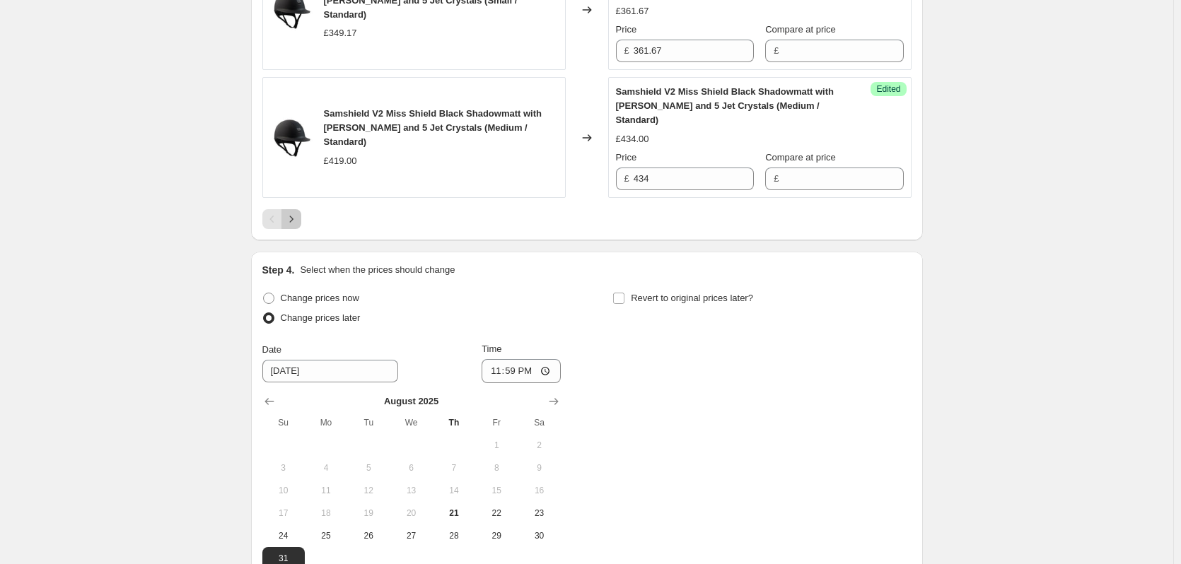
click at [301, 209] on button "Next" at bounding box center [291, 219] width 20 height 20
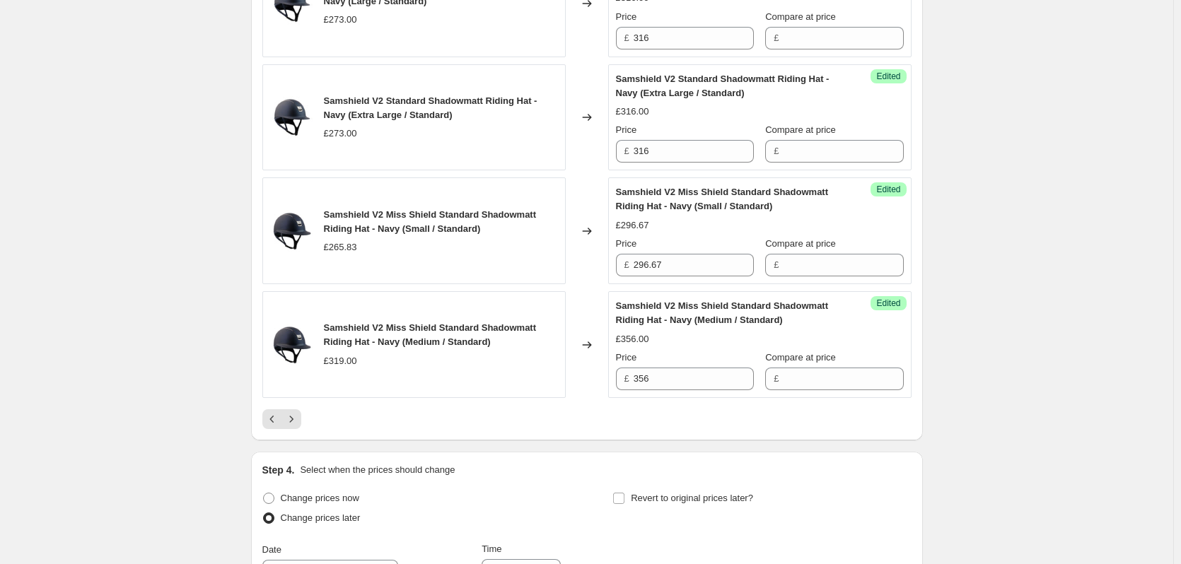
scroll to position [2632, 0]
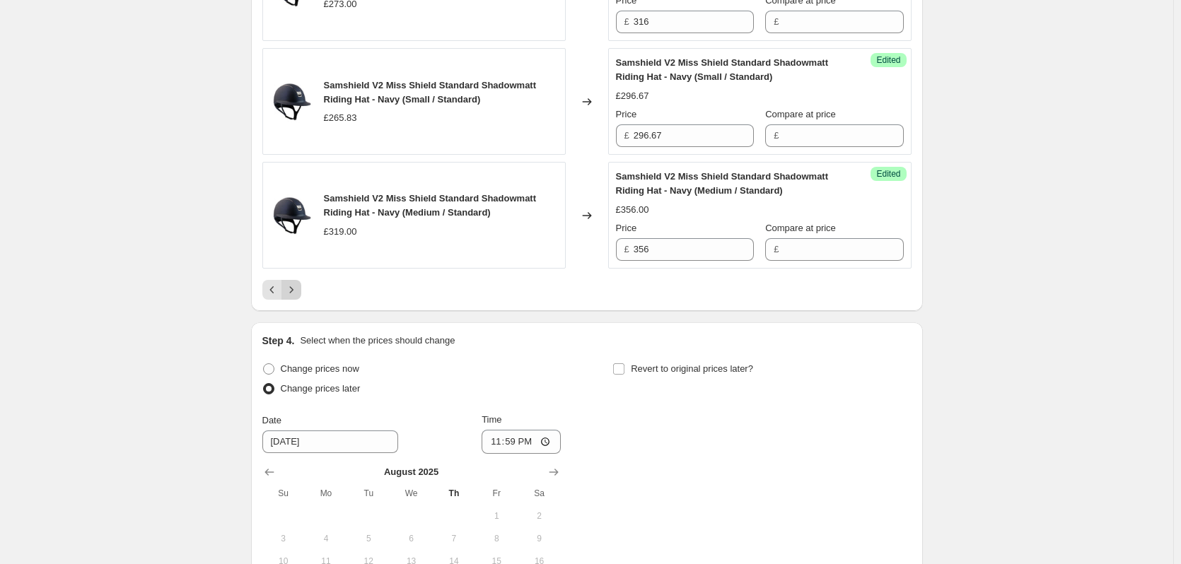
click at [293, 283] on icon "Next" at bounding box center [291, 290] width 14 height 14
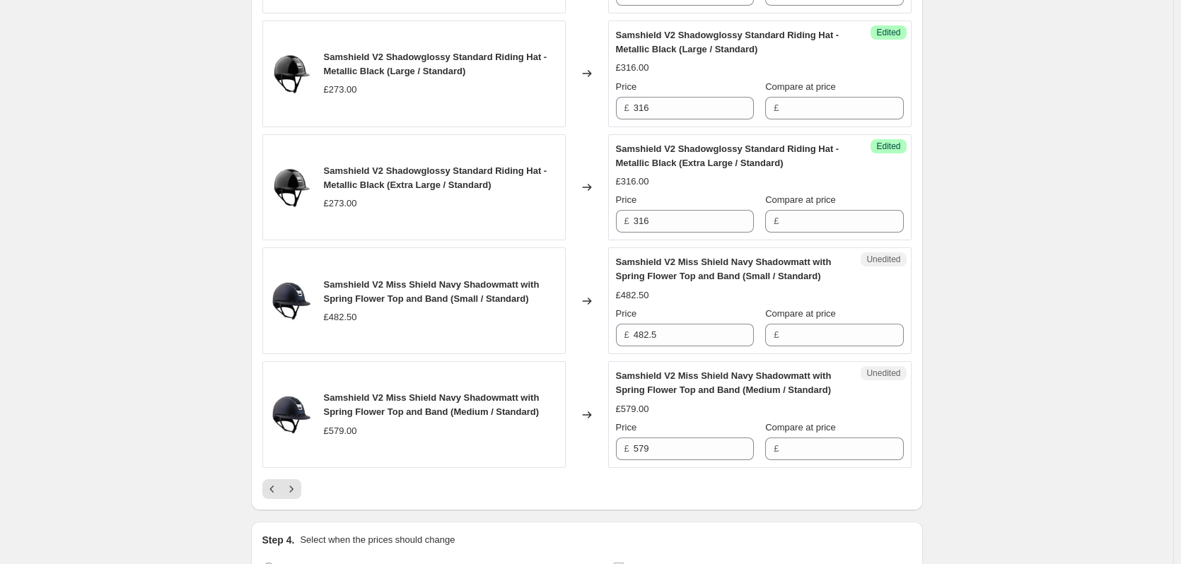
scroll to position [2475, 0]
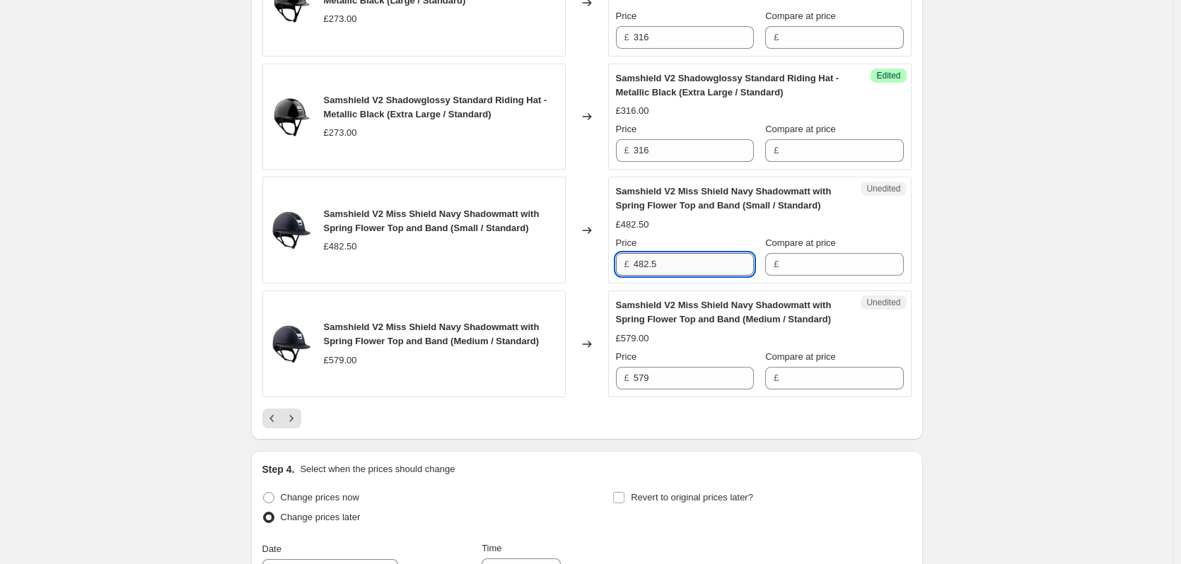
click at [682, 262] on input "482.5" at bounding box center [694, 264] width 120 height 23
type input "567.50"
click at [665, 378] on input "579" at bounding box center [694, 378] width 120 height 23
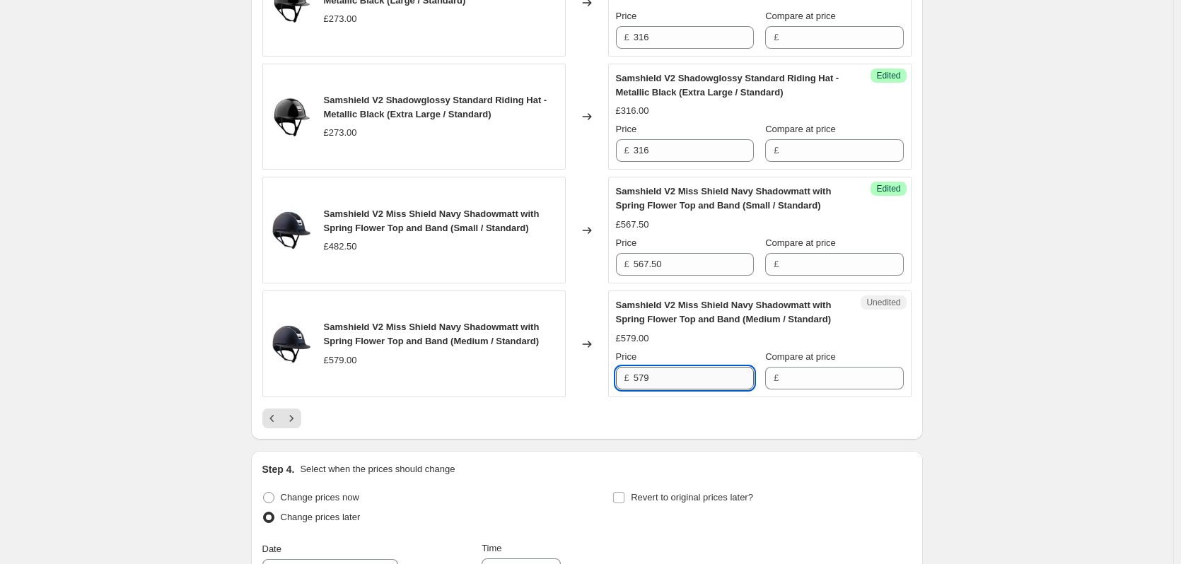
click at [665, 378] on input "579" at bounding box center [694, 378] width 120 height 23
type input "681"
click at [292, 419] on icon "Next" at bounding box center [291, 419] width 14 height 14
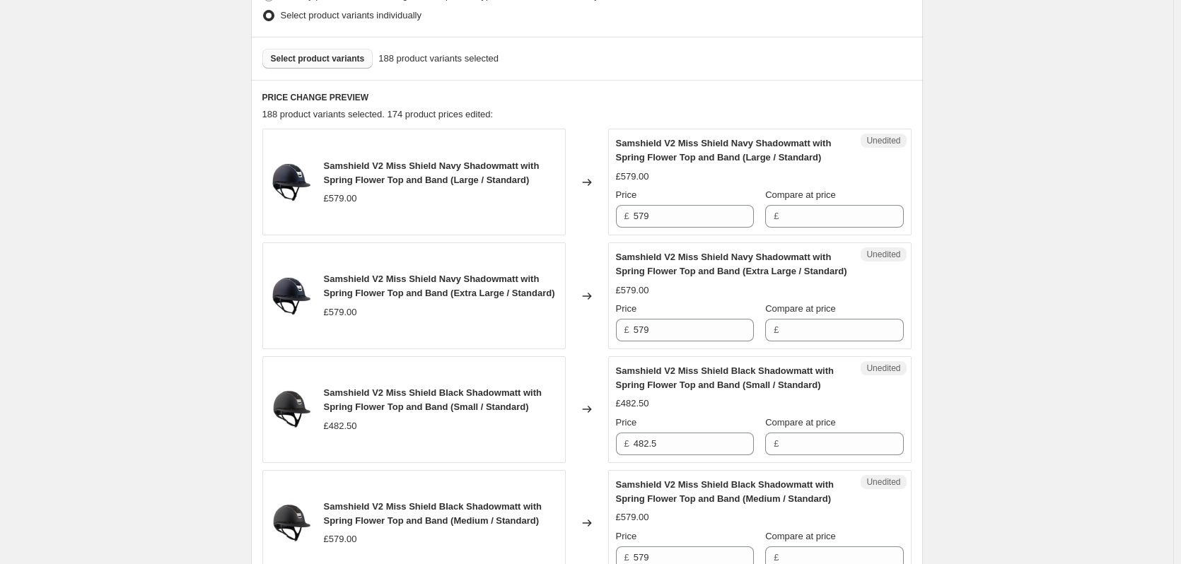
scroll to position [495, 0]
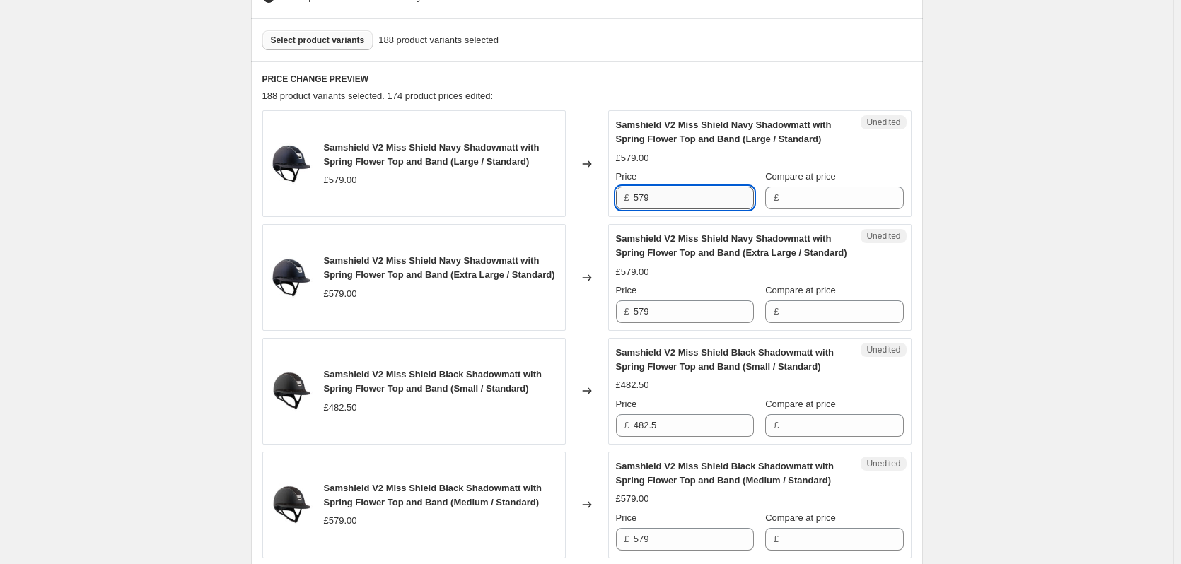
click at [675, 197] on input "579" at bounding box center [694, 198] width 120 height 23
type input "681"
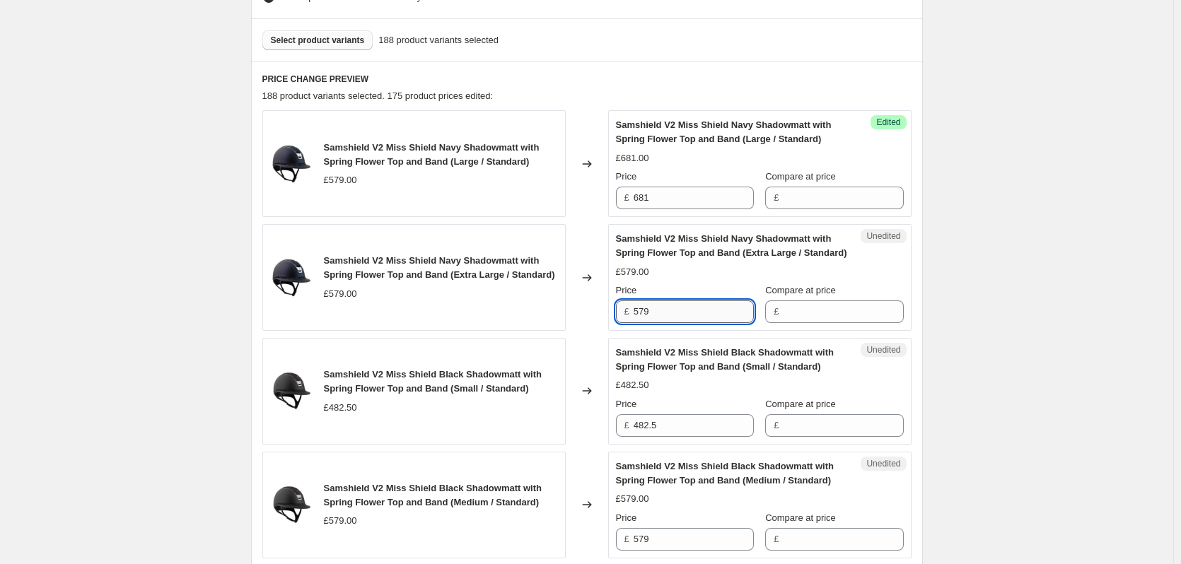
click at [659, 323] on input "579" at bounding box center [694, 312] width 120 height 23
click at [661, 323] on input "579" at bounding box center [694, 312] width 120 height 23
drag, startPoint x: 684, startPoint y: 320, endPoint x: 628, endPoint y: 326, distance: 56.9
click at [628, 323] on div "£ 579681" at bounding box center [685, 312] width 138 height 23
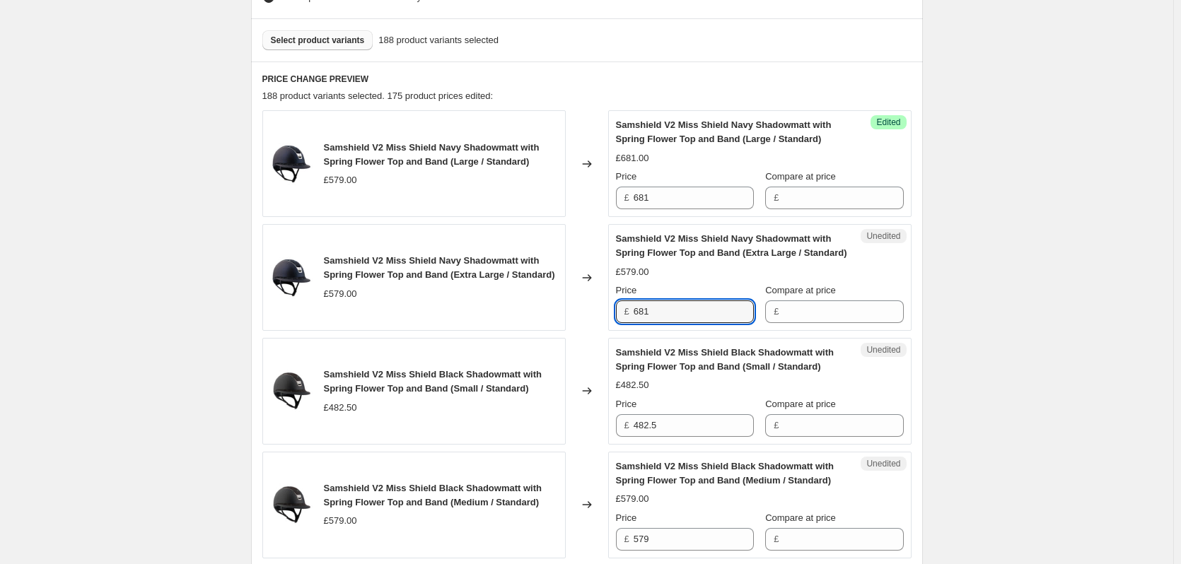
type input "681"
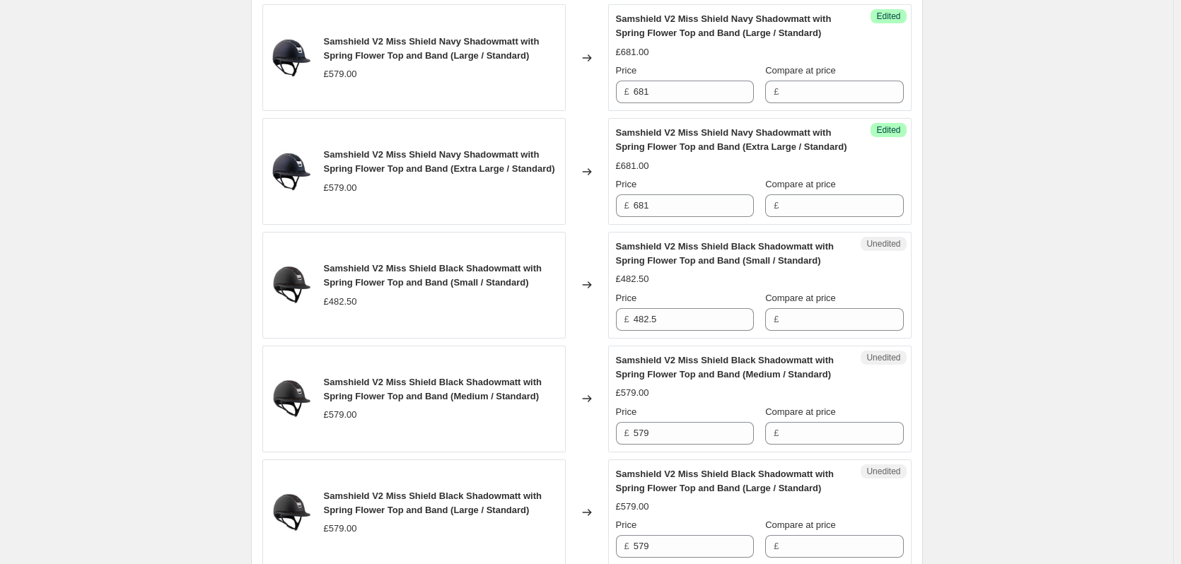
scroll to position [636, 0]
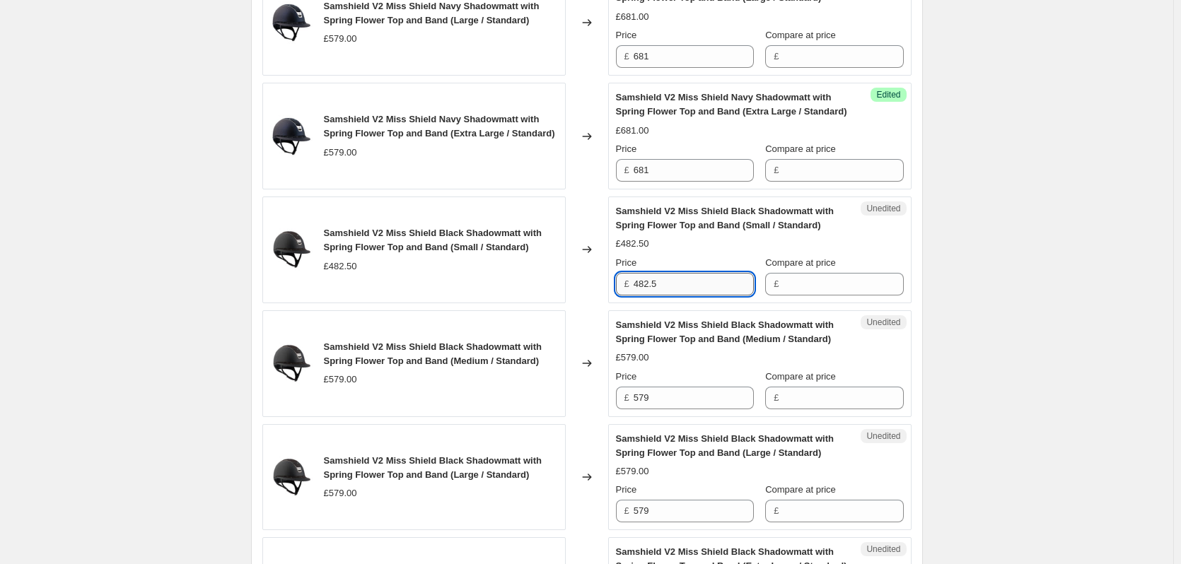
click at [668, 295] on input "482.5" at bounding box center [694, 284] width 120 height 23
type input "567.50"
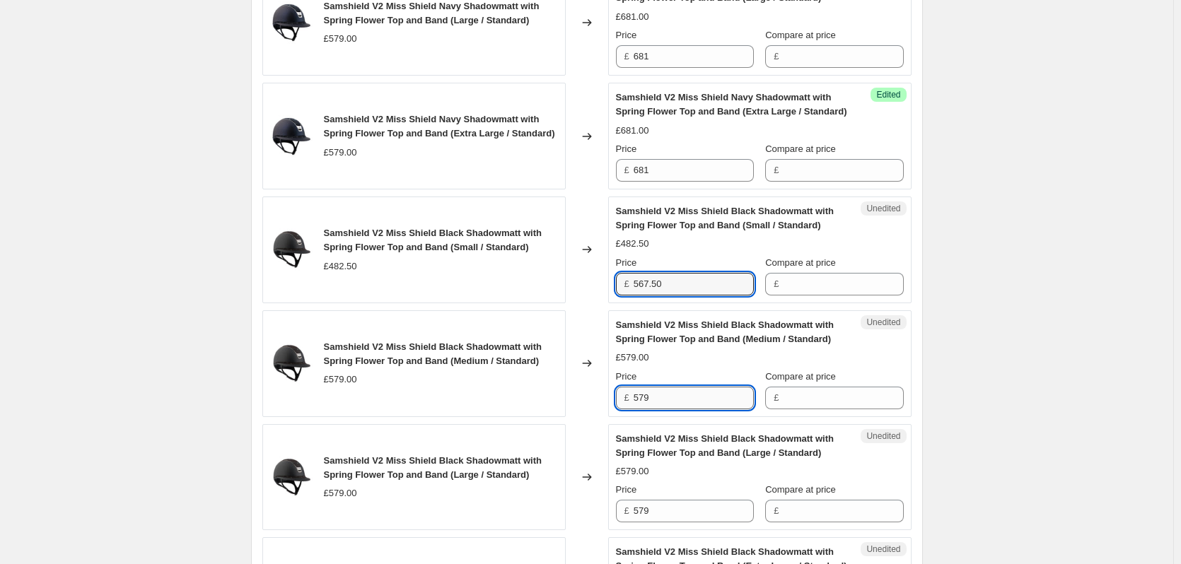
click at [661, 409] on input "579" at bounding box center [694, 398] width 120 height 23
type input "681"
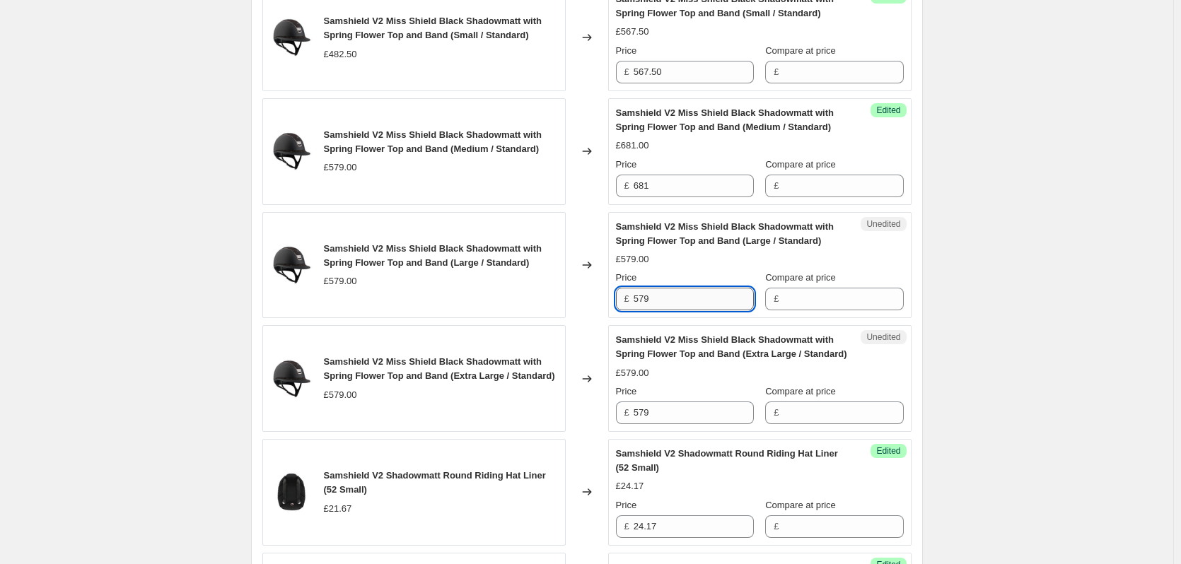
click at [685, 310] on input "579" at bounding box center [694, 299] width 120 height 23
type input "681"
click at [663, 424] on input "579" at bounding box center [694, 413] width 120 height 23
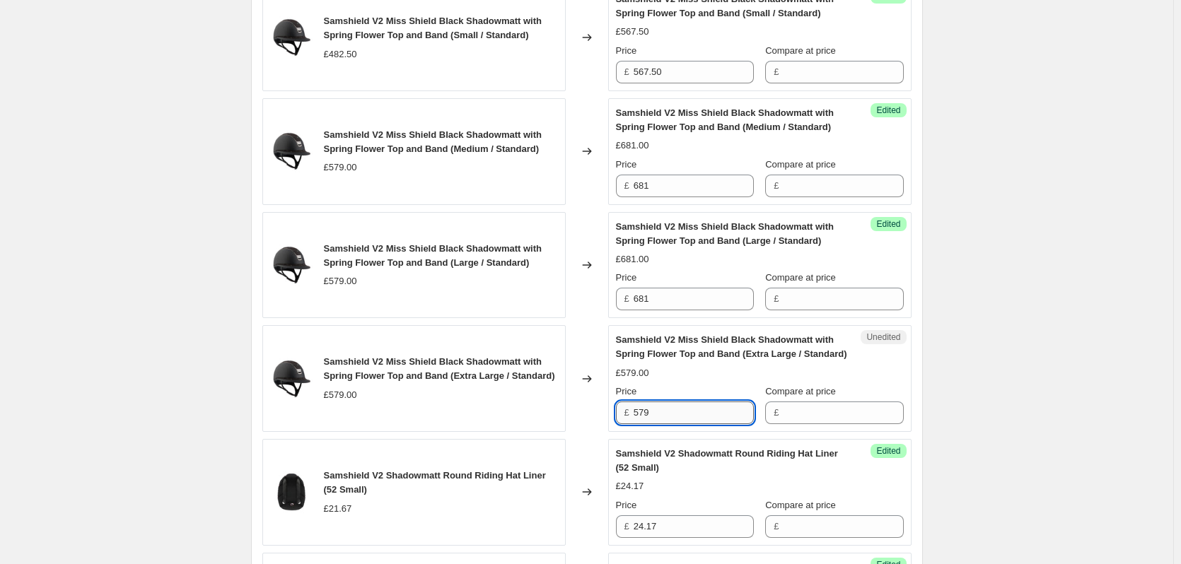
click at [663, 424] on input "579" at bounding box center [694, 413] width 120 height 23
type input "681"
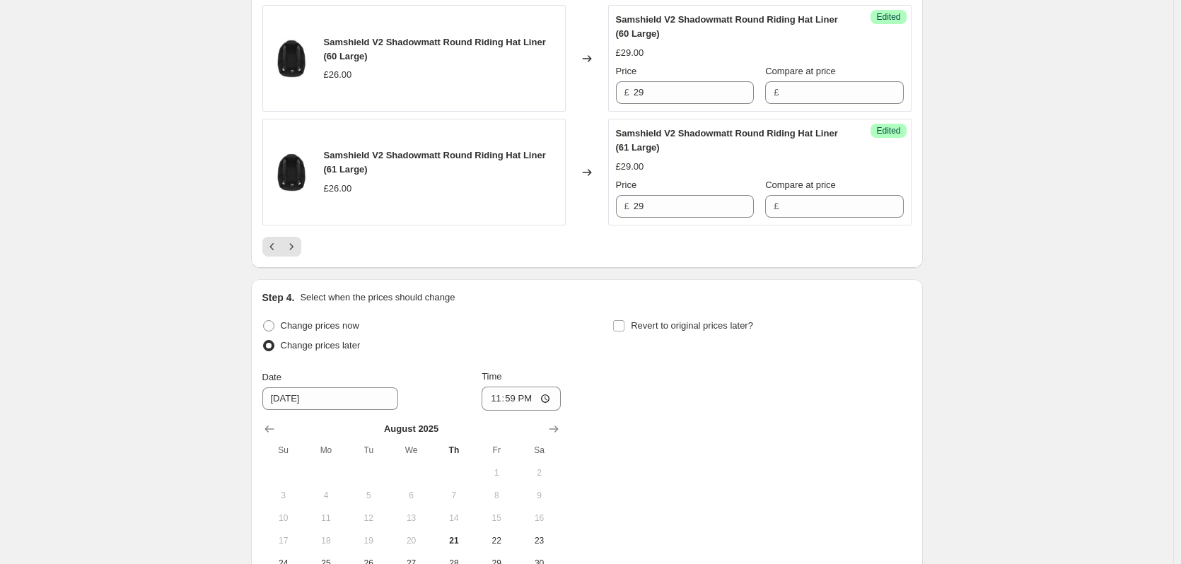
scroll to position [2758, 0]
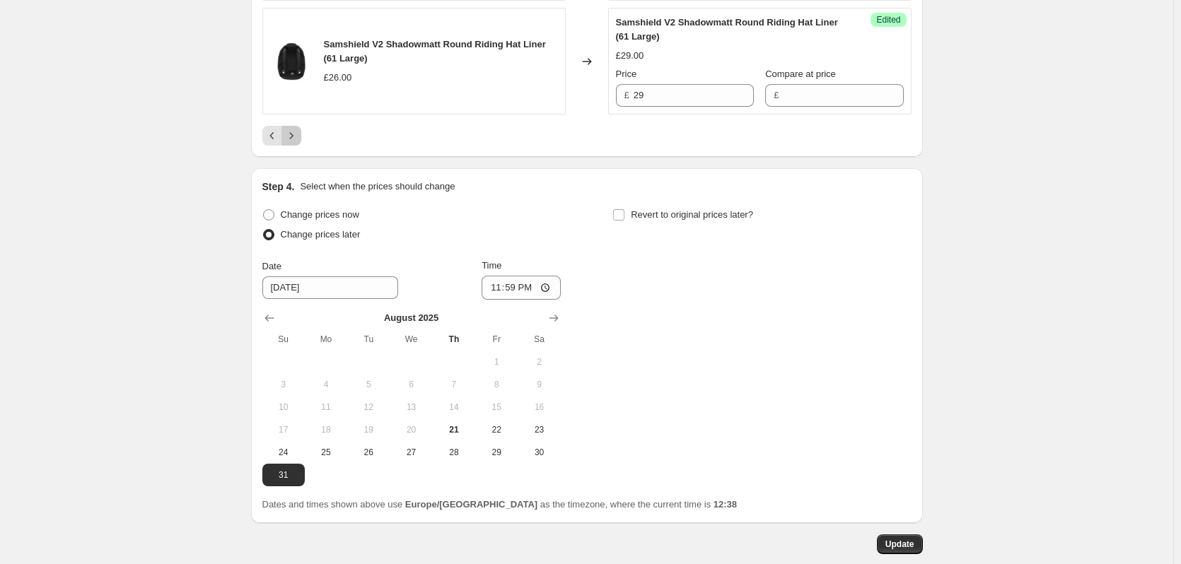
click at [296, 143] on icon "Next" at bounding box center [291, 136] width 14 height 14
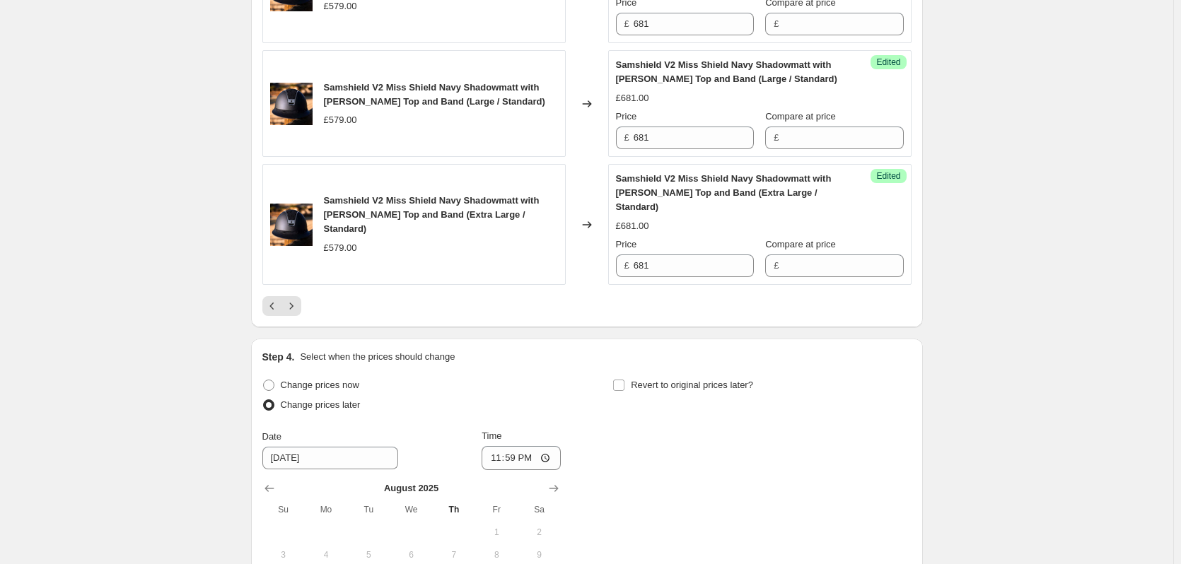
scroll to position [2616, 0]
click at [293, 308] on icon "Next" at bounding box center [291, 305] width 14 height 14
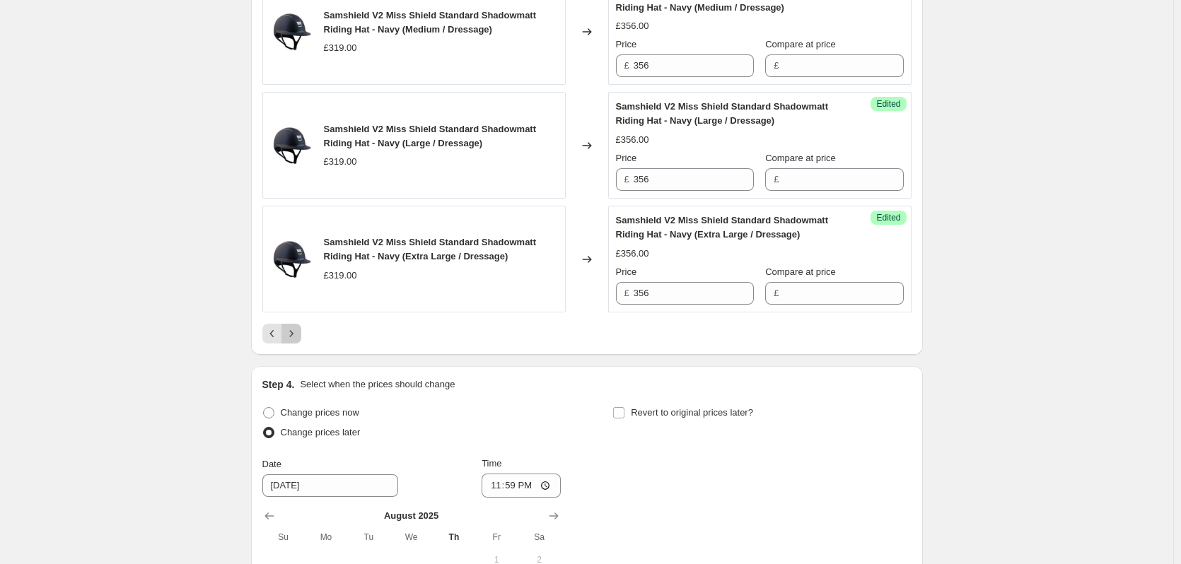
click at [298, 334] on icon "Next" at bounding box center [291, 334] width 14 height 14
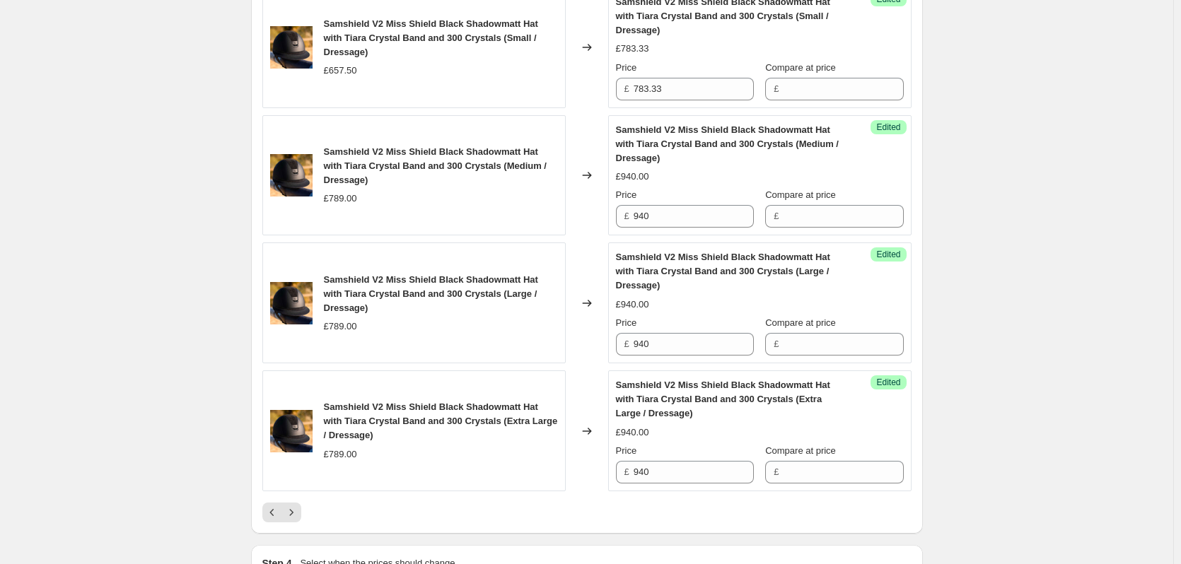
scroll to position [2546, 0]
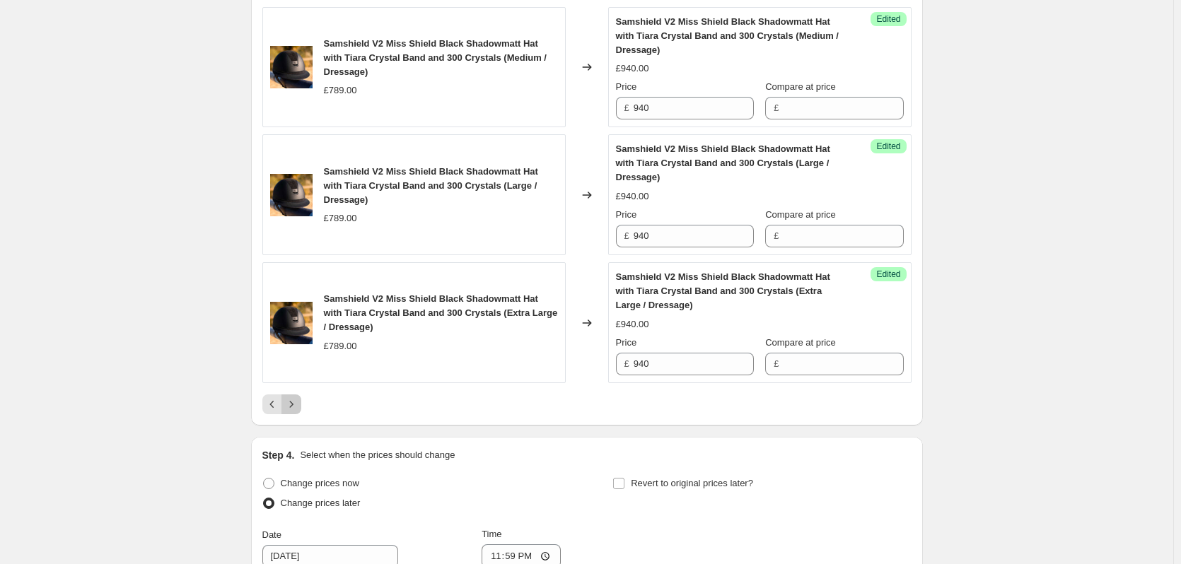
click at [293, 401] on icon "Next" at bounding box center [291, 404] width 14 height 14
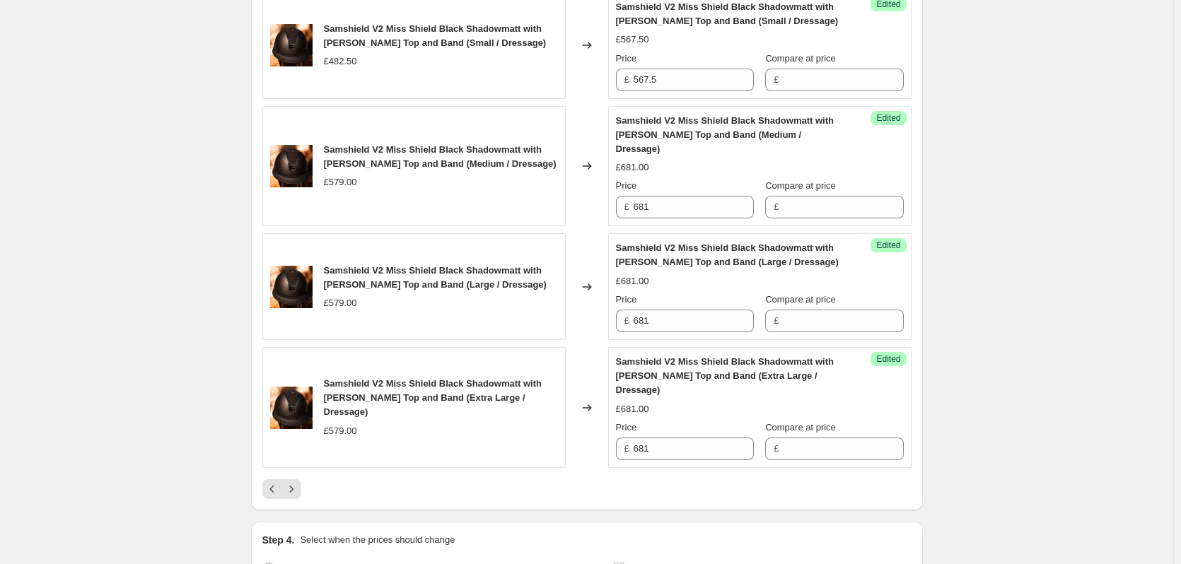
scroll to position [2616, 0]
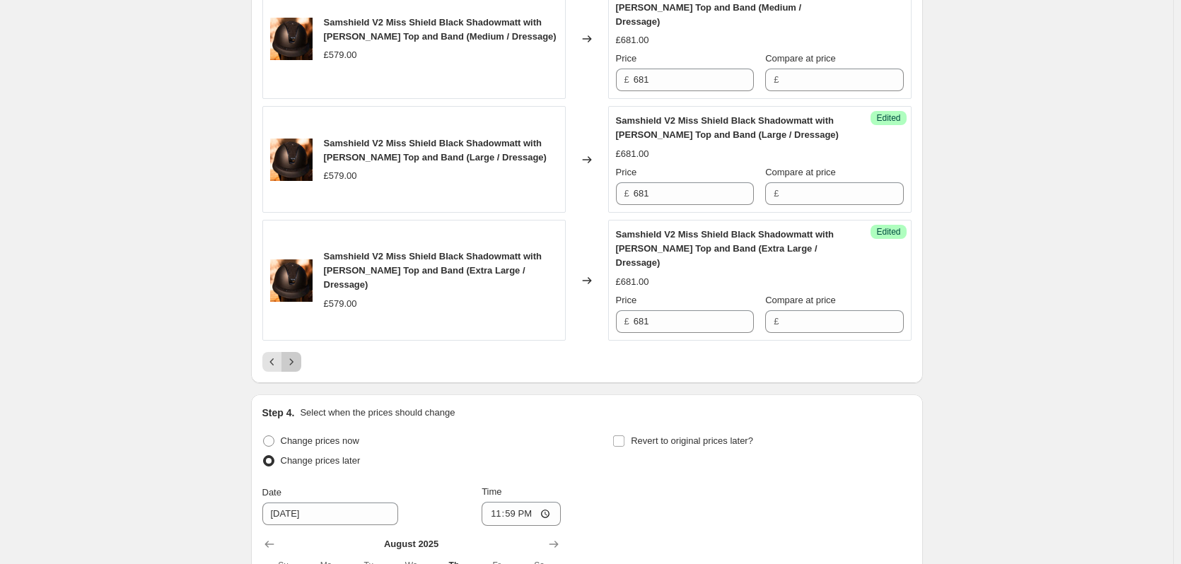
click at [288, 355] on icon "Next" at bounding box center [291, 362] width 14 height 14
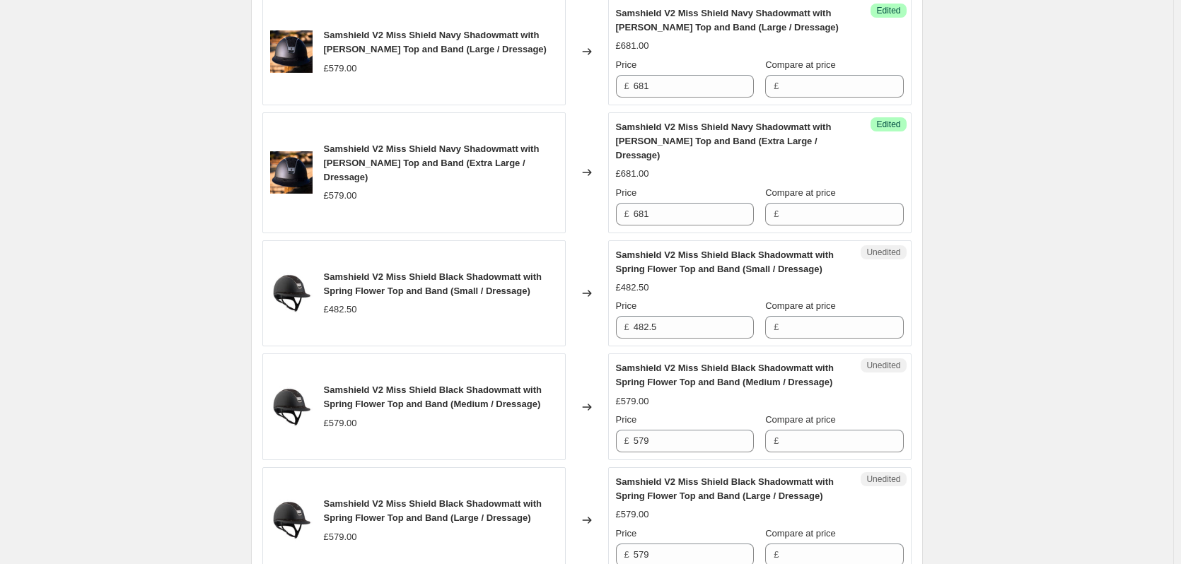
scroll to position [919, 0]
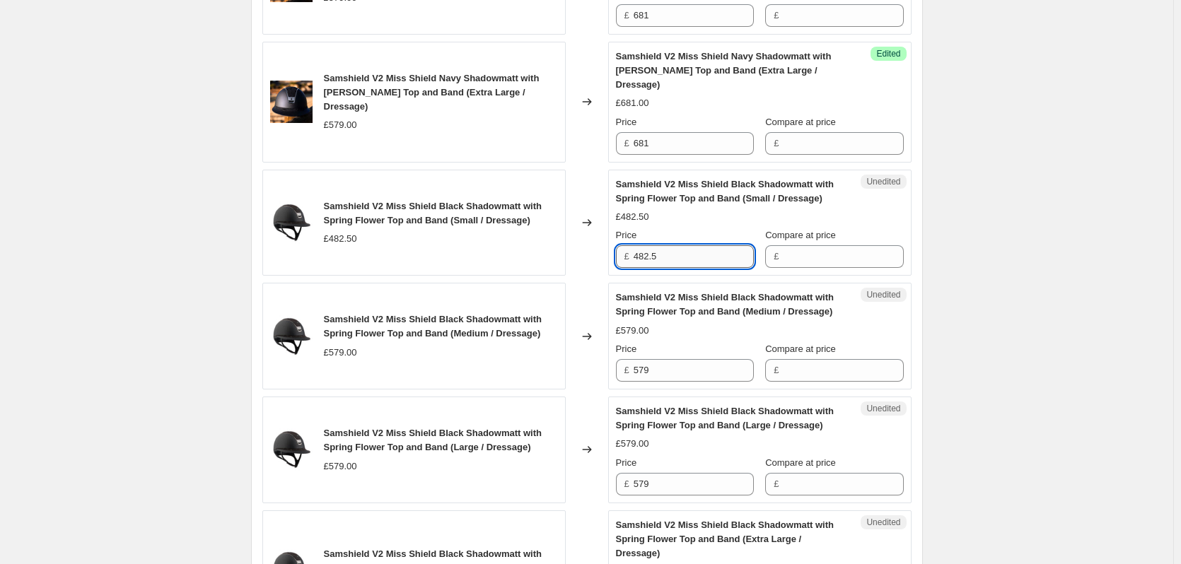
click at [674, 245] on input "482.5" at bounding box center [694, 256] width 120 height 23
type input "567.50"
click at [658, 359] on input "579" at bounding box center [694, 370] width 120 height 23
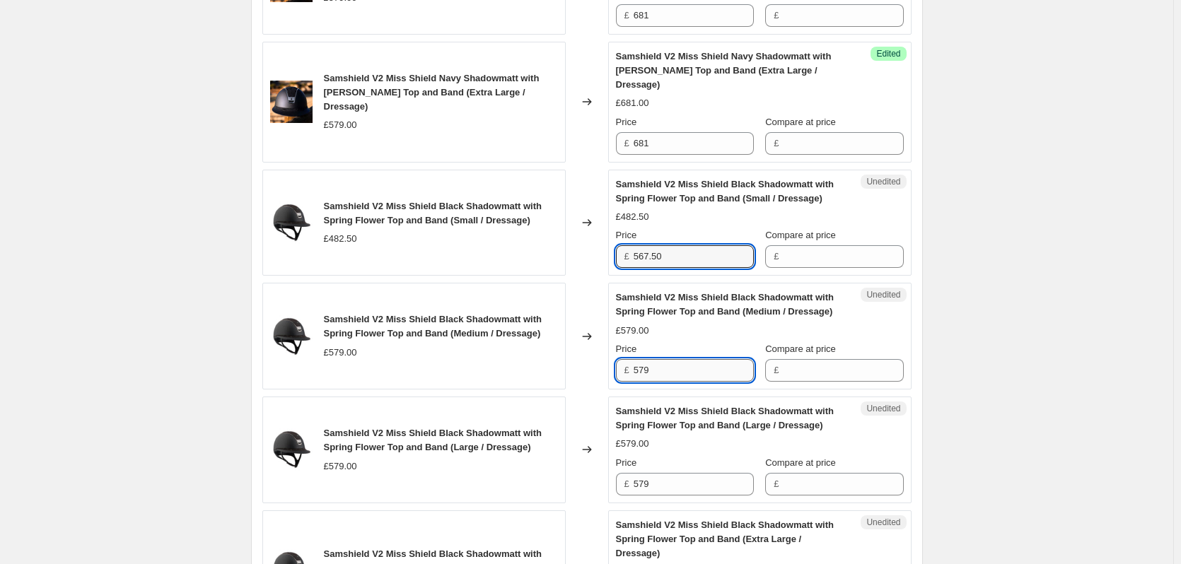
click at [658, 359] on input "579" at bounding box center [694, 370] width 120 height 23
type input "681"
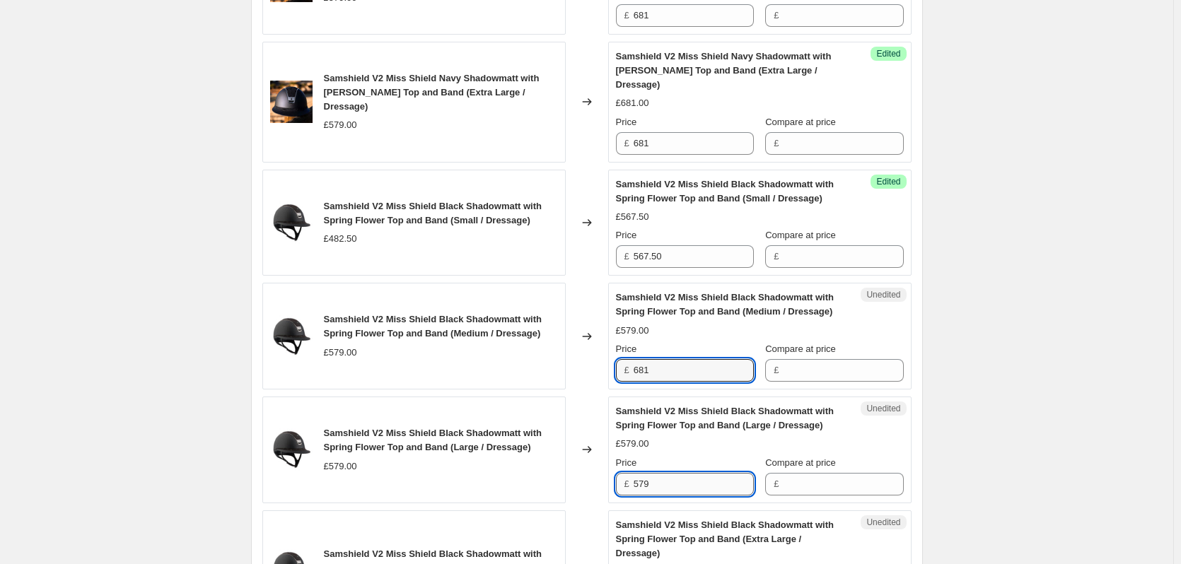
click at [672, 473] on input "579" at bounding box center [694, 484] width 120 height 23
click at [671, 473] on input "579" at bounding box center [694, 484] width 120 height 23
type input "681"
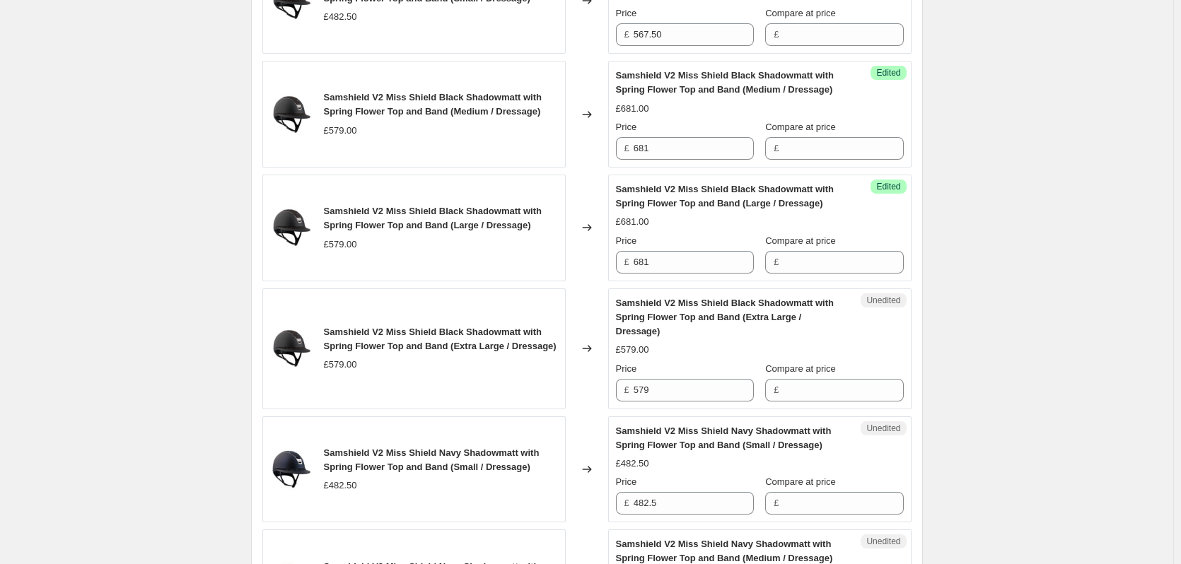
scroll to position [1202, 0]
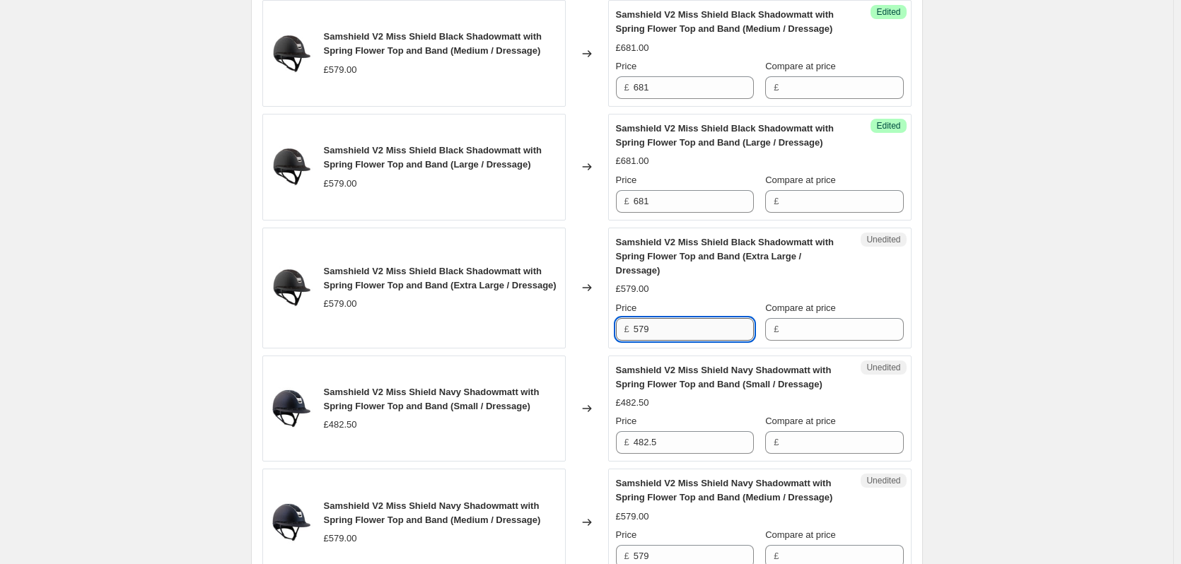
click at [660, 318] on input "579" at bounding box center [694, 329] width 120 height 23
type input "681"
click at [1025, 315] on div "Samshield V2 Price Change 1.9.25. This page is ready Samshield V2 Price Change …" at bounding box center [586, 525] width 1173 height 3455
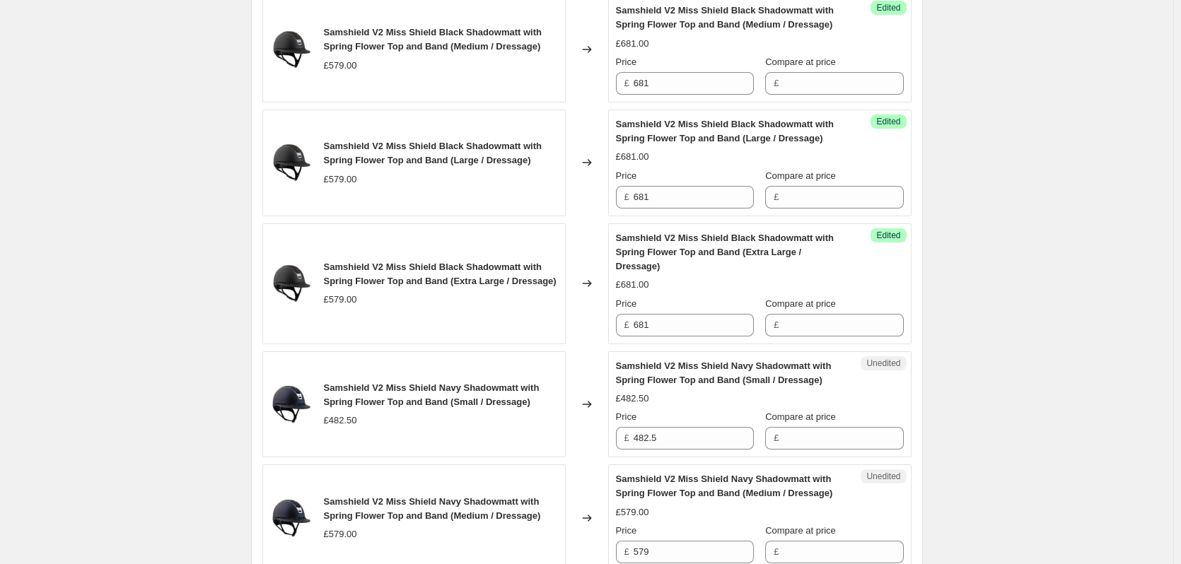
scroll to position [1343, 0]
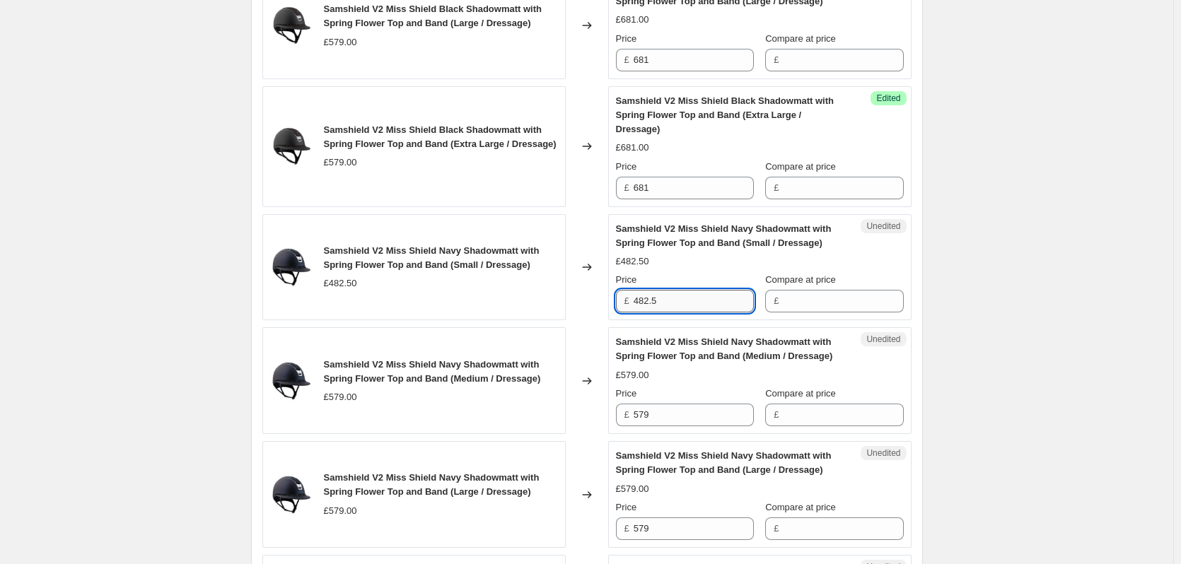
click at [699, 290] on input "482.5" at bounding box center [694, 301] width 120 height 23
type input "567.50"
click at [664, 404] on input "579" at bounding box center [694, 415] width 120 height 23
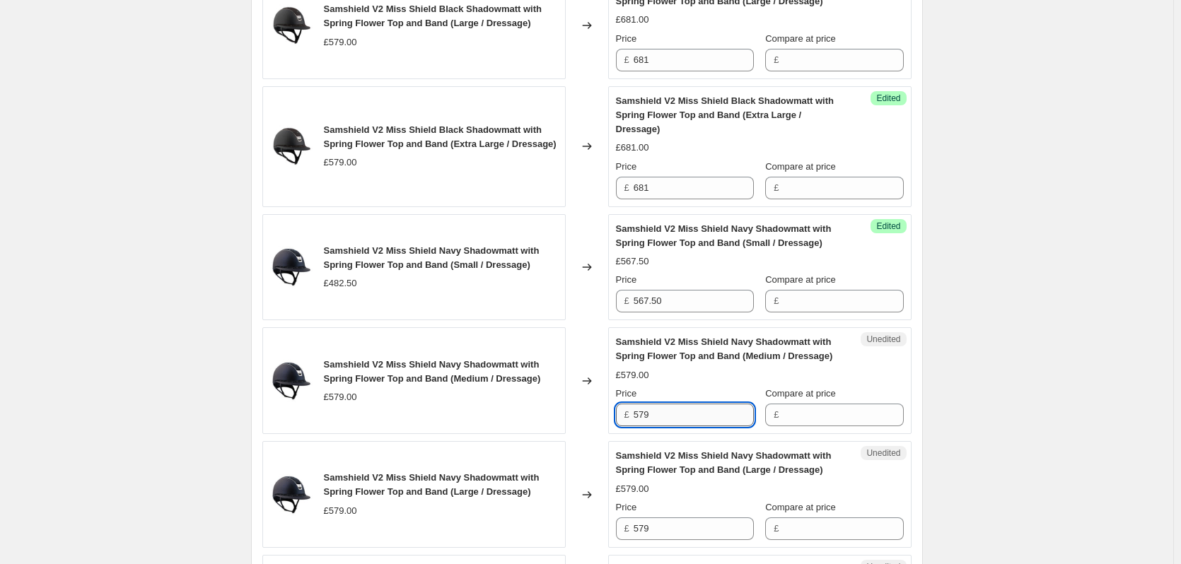
click at [664, 404] on input "579" at bounding box center [694, 415] width 120 height 23
type input "681"
click at [984, 346] on div "Samshield V2 Price Change 1.9.25. This page is ready Samshield V2 Price Change …" at bounding box center [586, 384] width 1173 height 3455
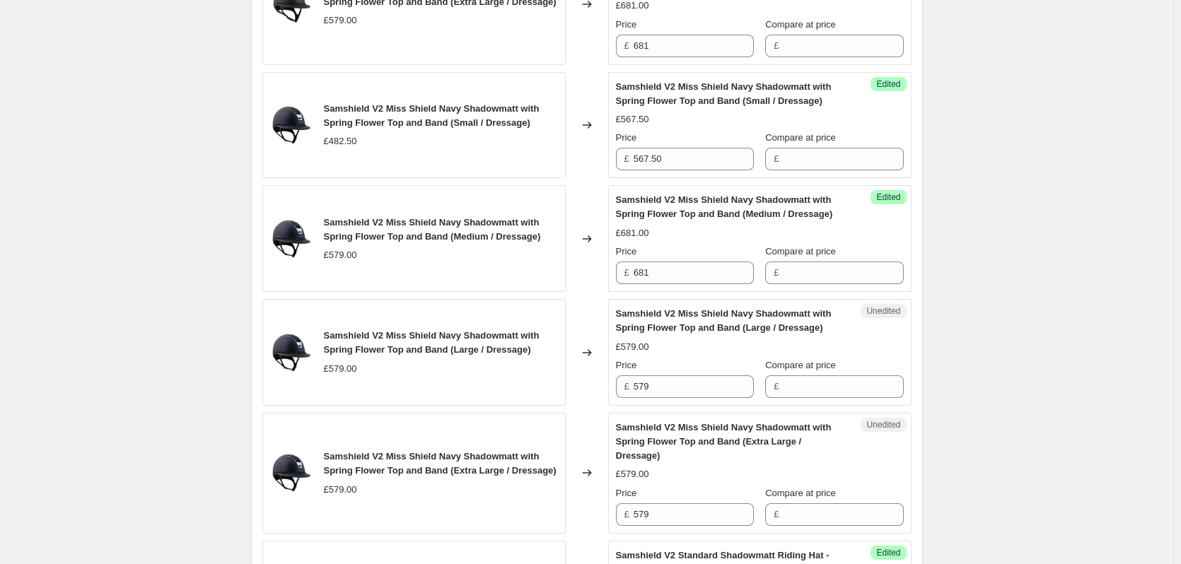
scroll to position [1556, 0]
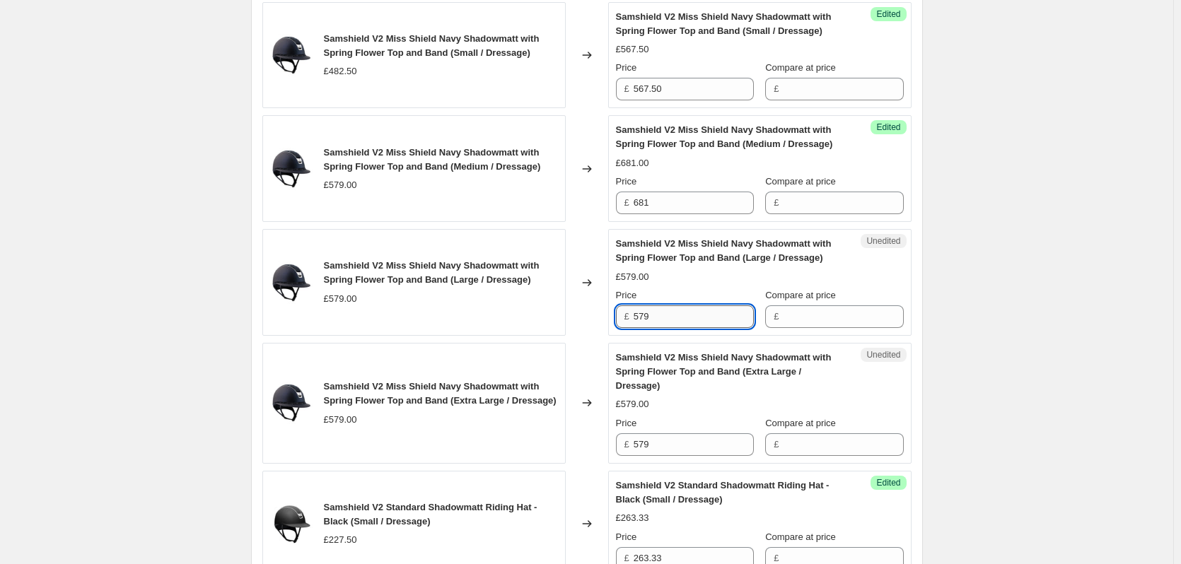
click at [672, 305] on input "579" at bounding box center [694, 316] width 120 height 23
type input "681"
click at [663, 433] on input "579" at bounding box center [694, 444] width 120 height 23
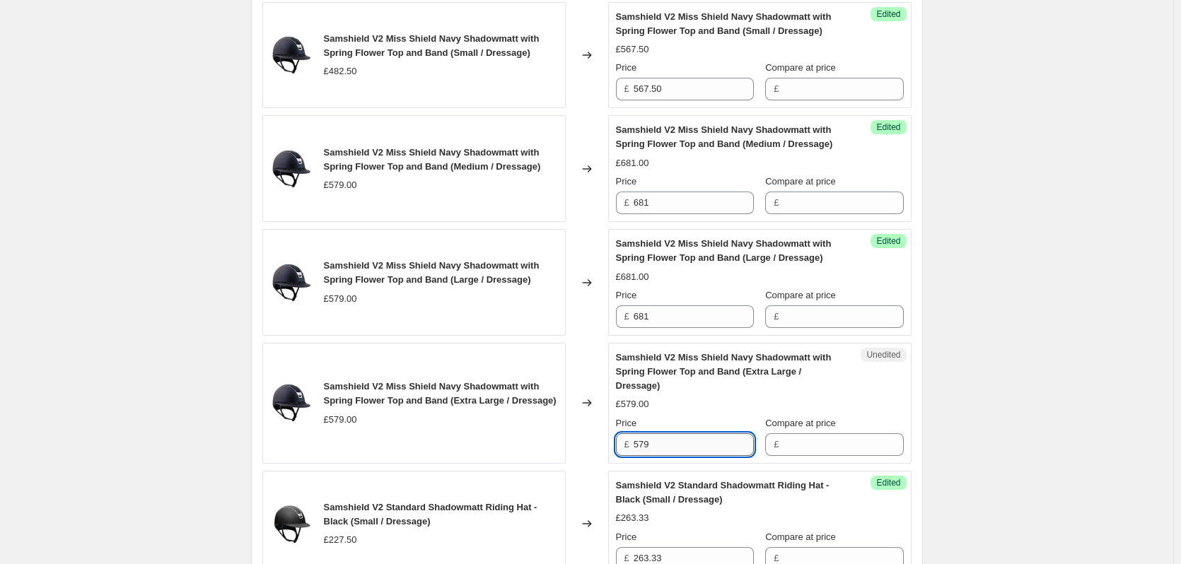
click at [663, 433] on input "579" at bounding box center [694, 444] width 120 height 23
type input "681"
click at [1001, 372] on div "Samshield V2 Price Change 1.9.25. This page is ready Samshield V2 Price Change …" at bounding box center [586, 171] width 1173 height 3455
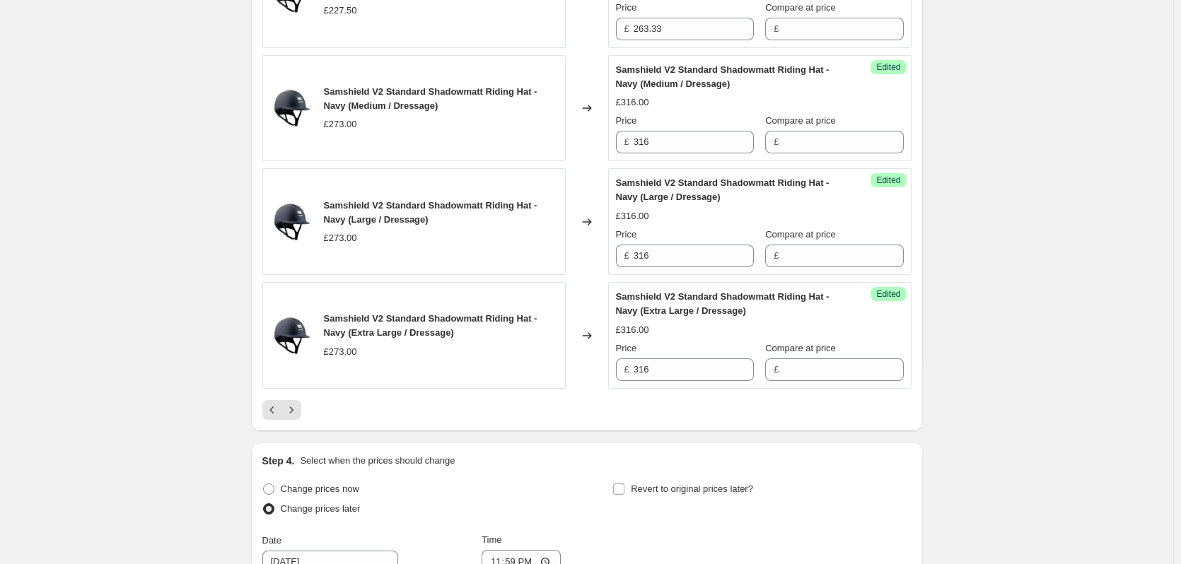
scroll to position [2616, 0]
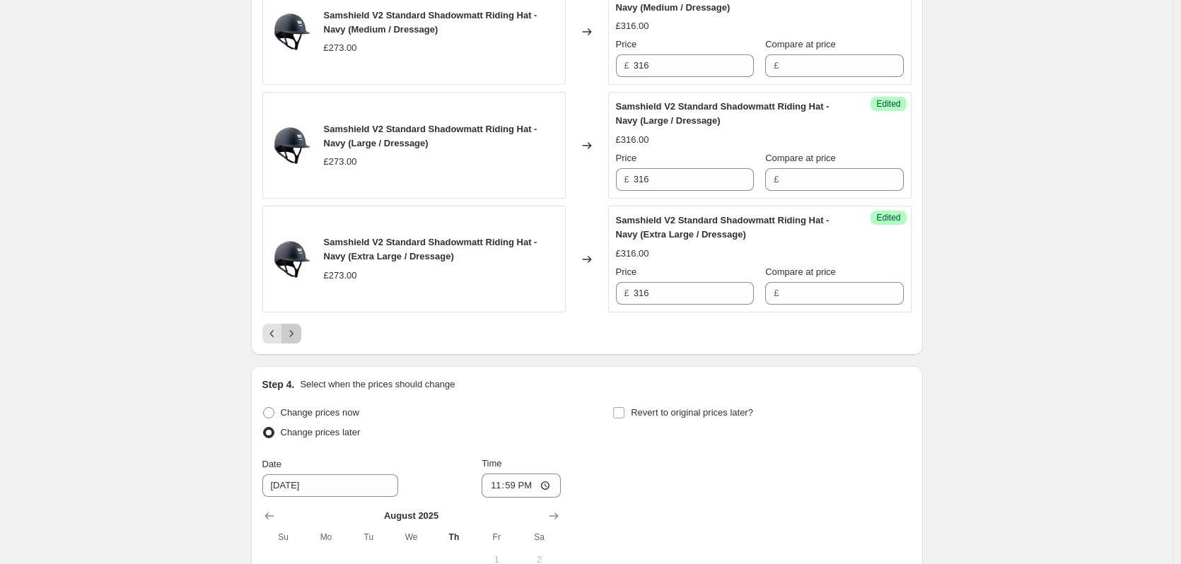
click at [293, 327] on icon "Next" at bounding box center [291, 334] width 14 height 14
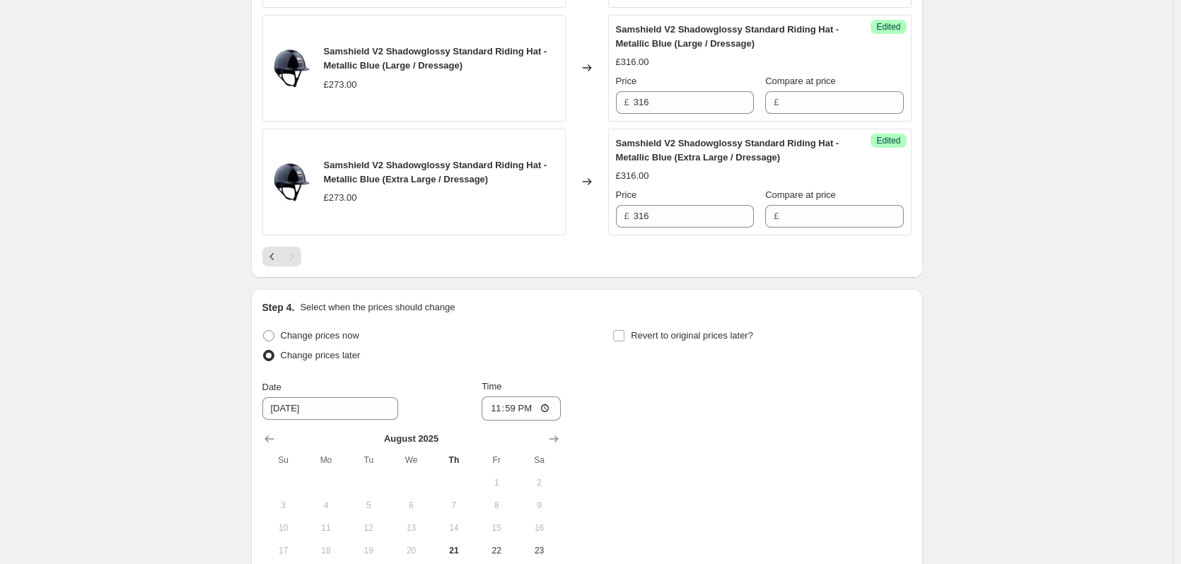
scroll to position [1470, 0]
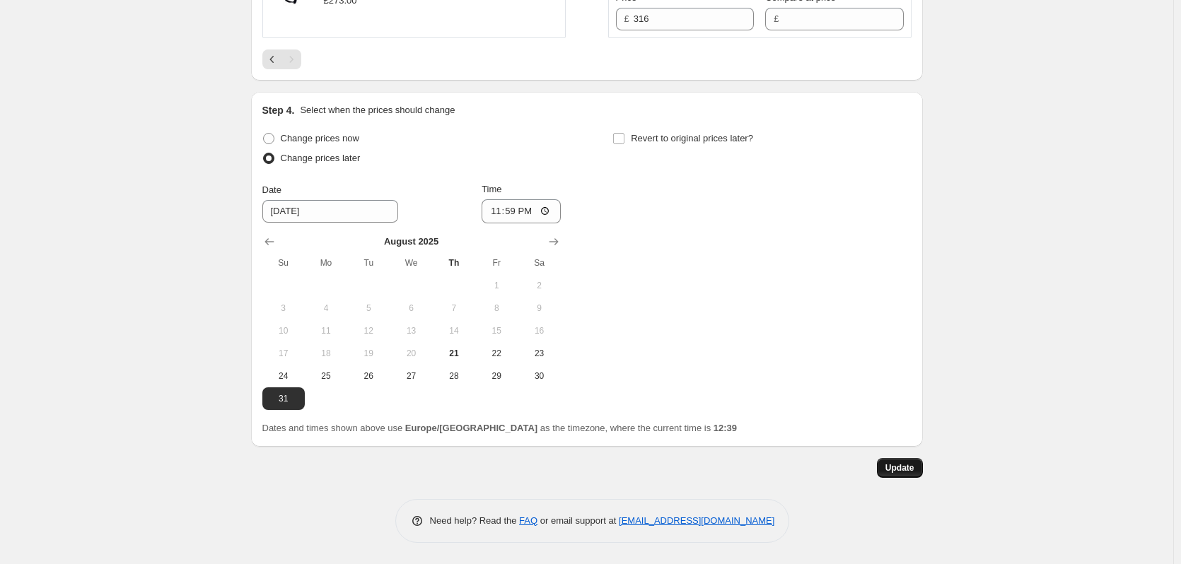
click at [896, 465] on span "Update" at bounding box center [899, 467] width 29 height 11
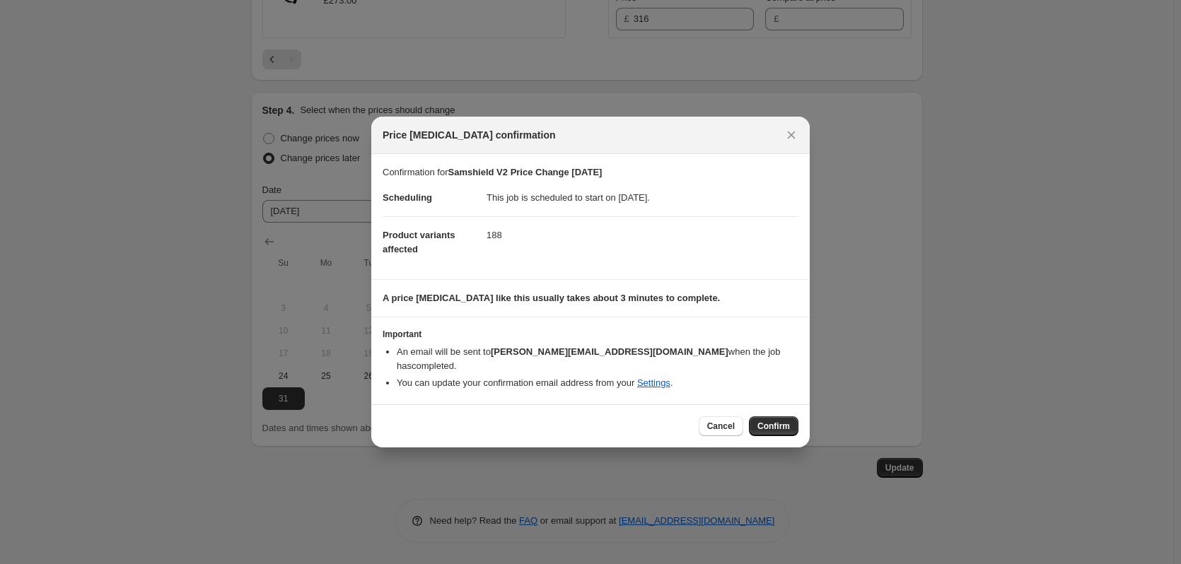
scroll to position [0, 0]
click at [775, 421] on span "Confirm" at bounding box center [773, 426] width 33 height 11
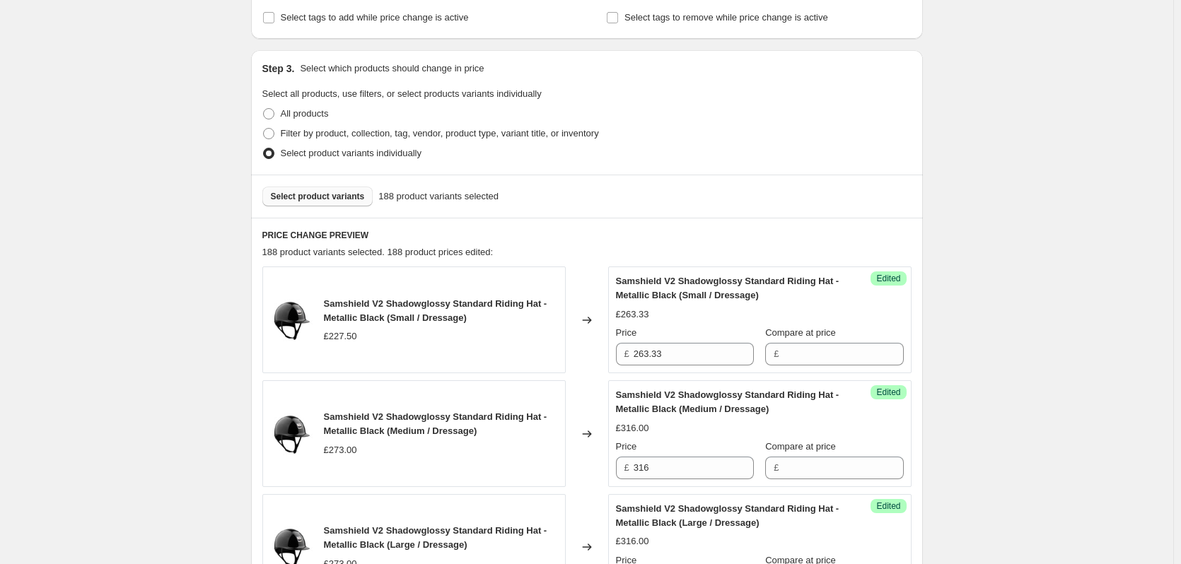
scroll to position [409, 0]
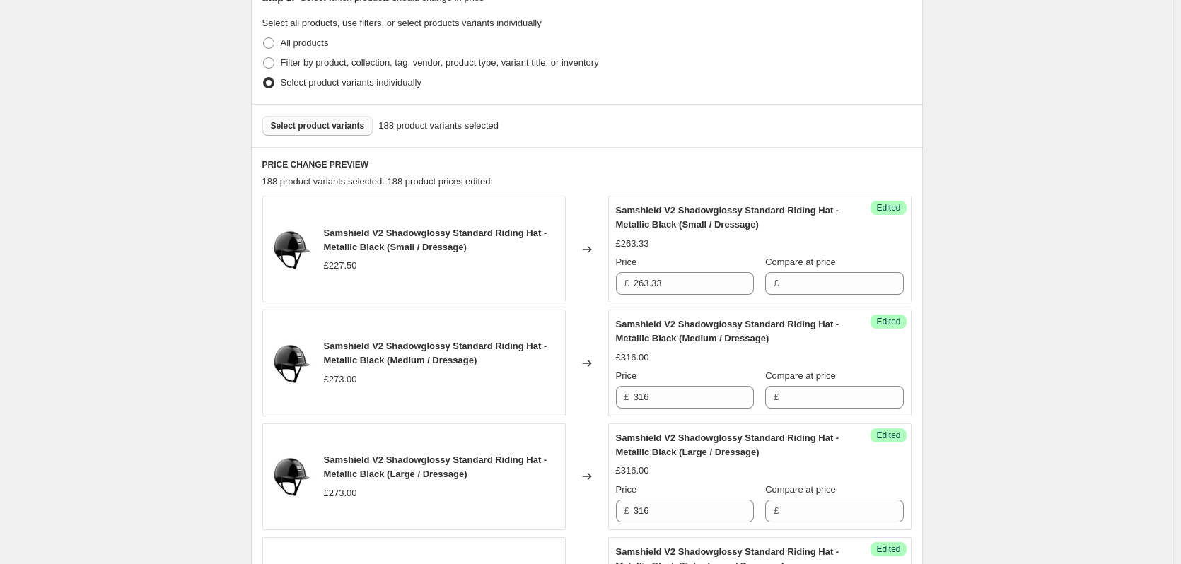
click at [315, 125] on span "Select product variants" at bounding box center [318, 125] width 94 height 11
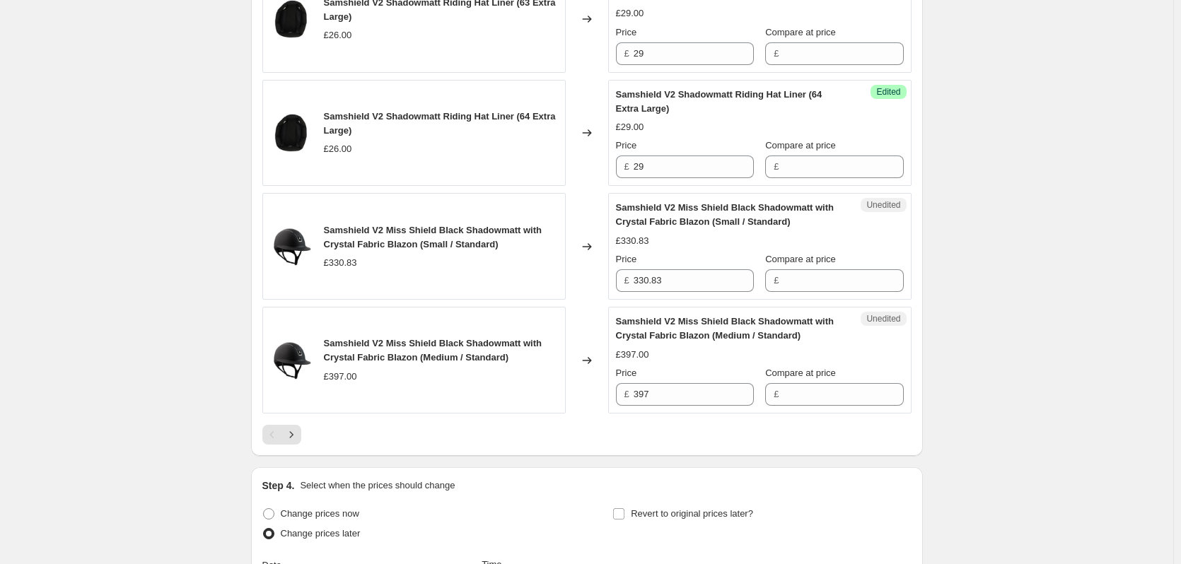
scroll to position [2460, 0]
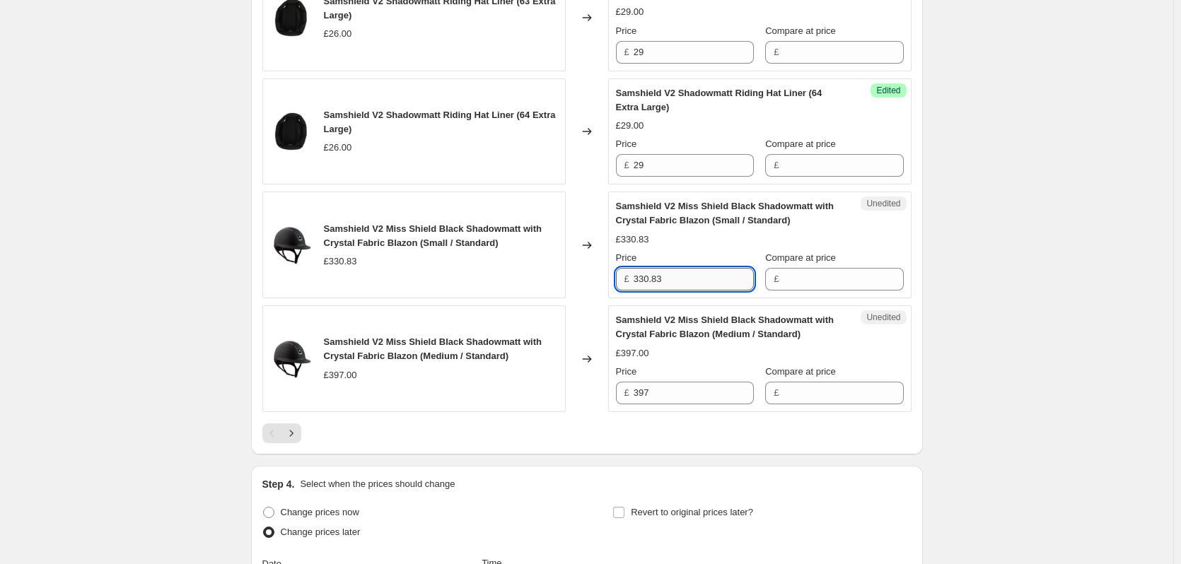
click at [690, 279] on input "330.83" at bounding box center [694, 279] width 120 height 23
click at [692, 279] on input "330.83" at bounding box center [694, 279] width 120 height 23
type input "368.33"
click at [668, 390] on input "397" at bounding box center [694, 393] width 120 height 23
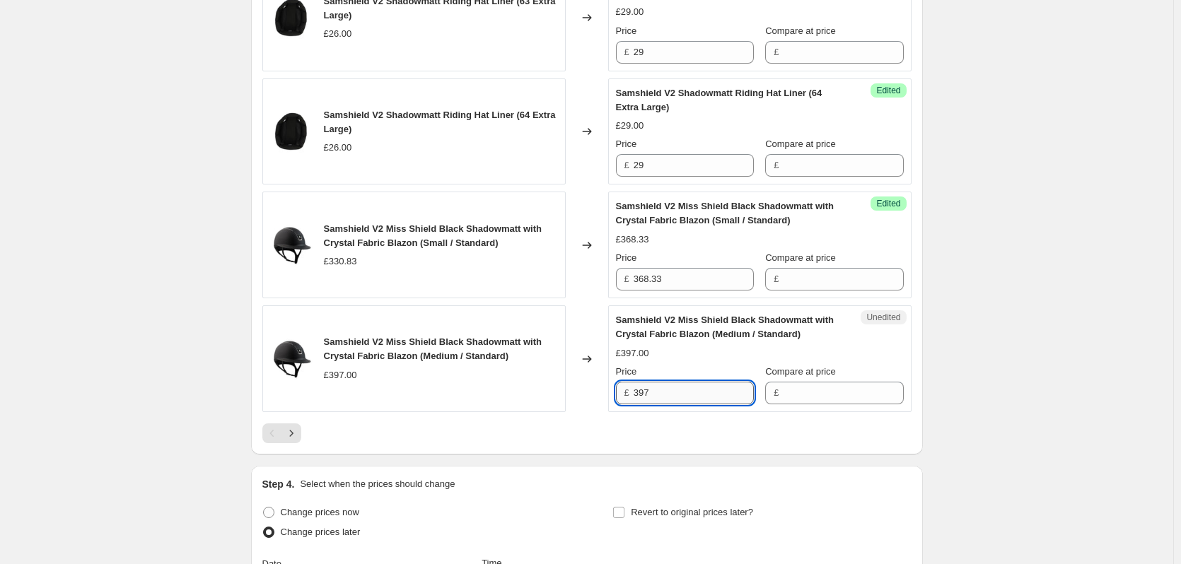
click at [668, 390] on input "397" at bounding box center [694, 393] width 120 height 23
click at [291, 440] on icon "Next" at bounding box center [291, 433] width 14 height 14
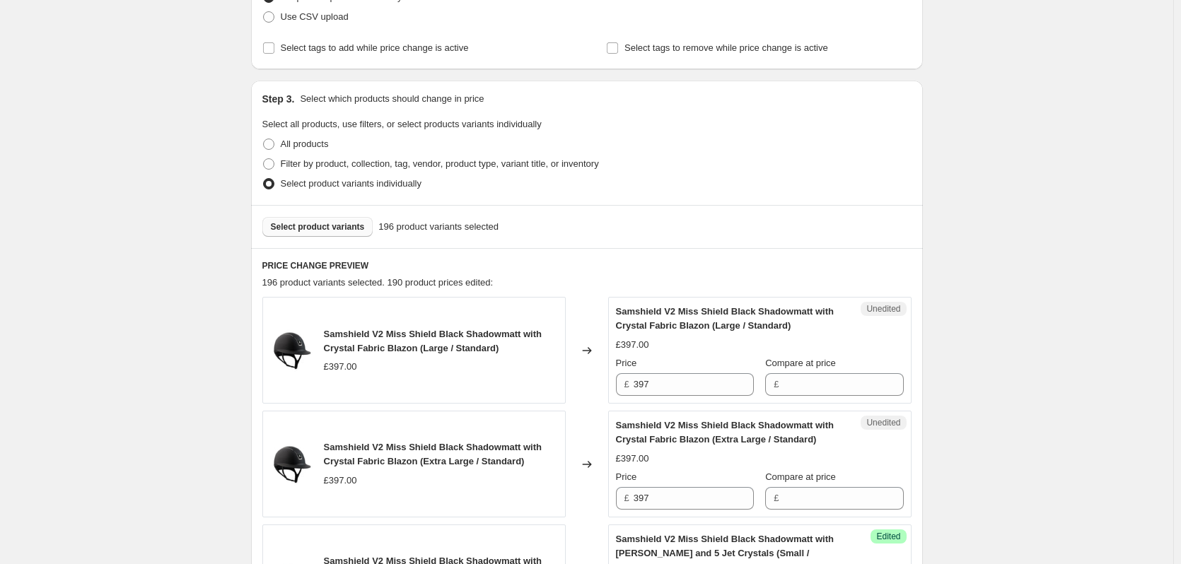
scroll to position [551, 0]
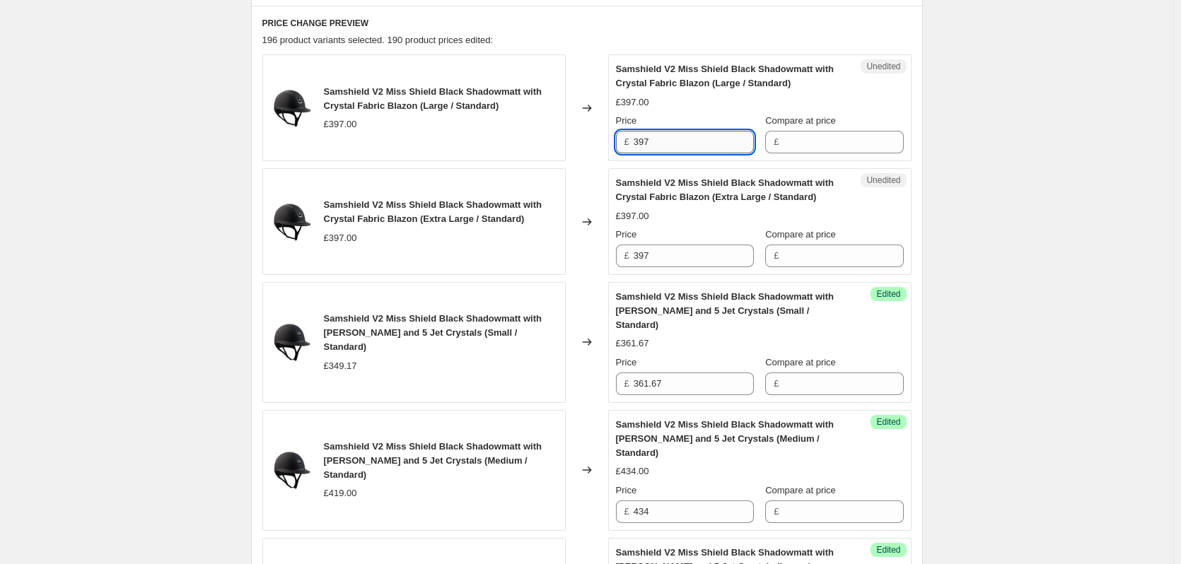
click at [688, 144] on input "397" at bounding box center [694, 142] width 120 height 23
click at [660, 254] on input "397" at bounding box center [694, 256] width 120 height 23
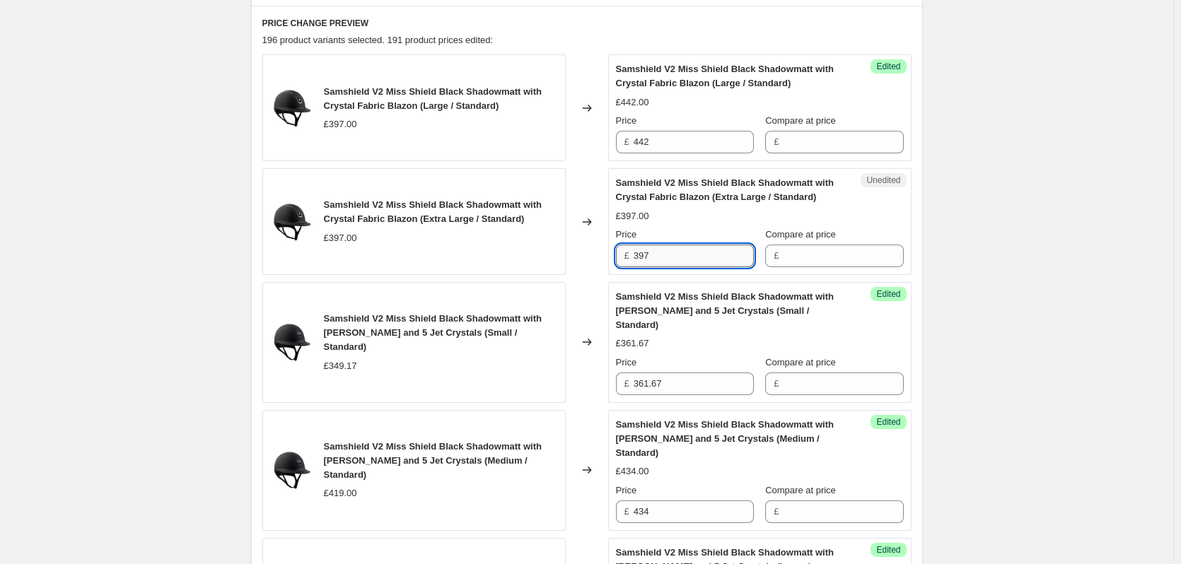
click at [660, 254] on input "397" at bounding box center [694, 256] width 120 height 23
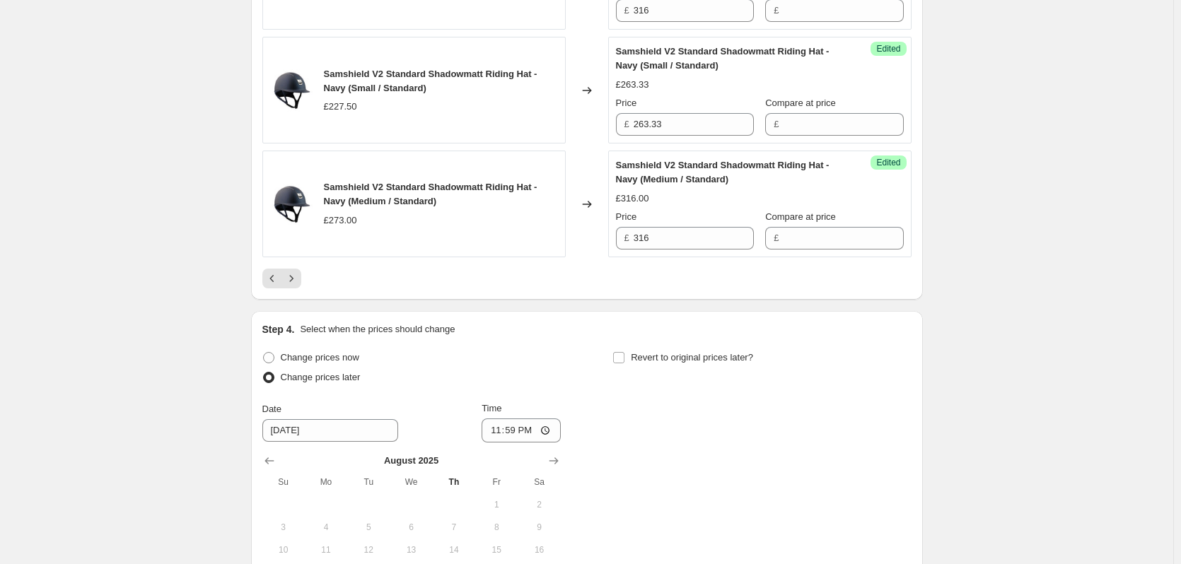
scroll to position [2672, 0]
click at [298, 271] on icon "Next" at bounding box center [291, 278] width 14 height 14
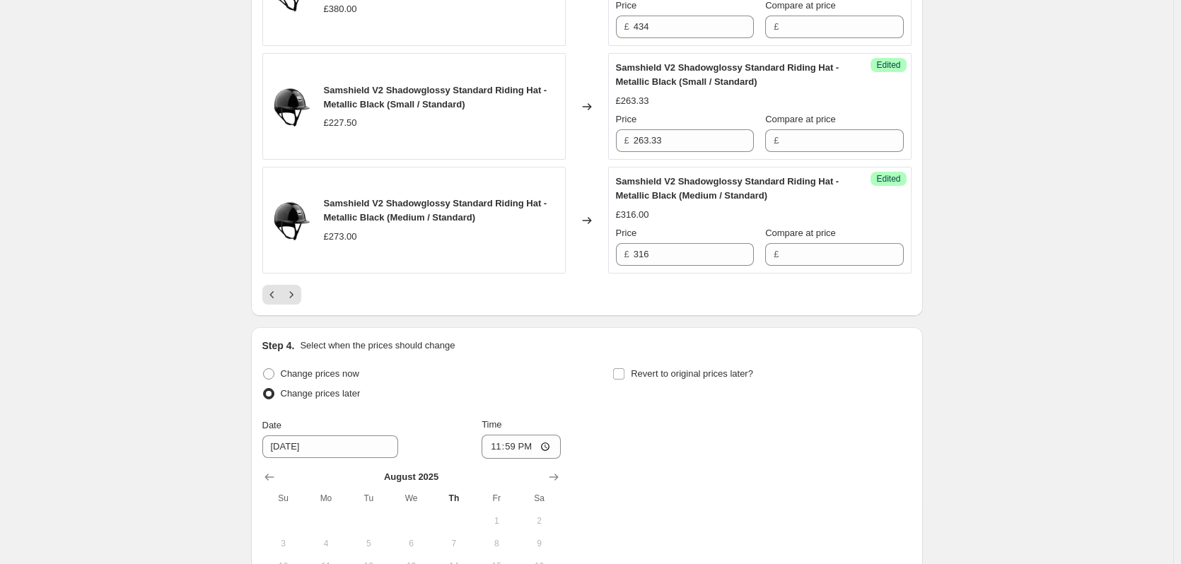
scroll to position [2601, 0]
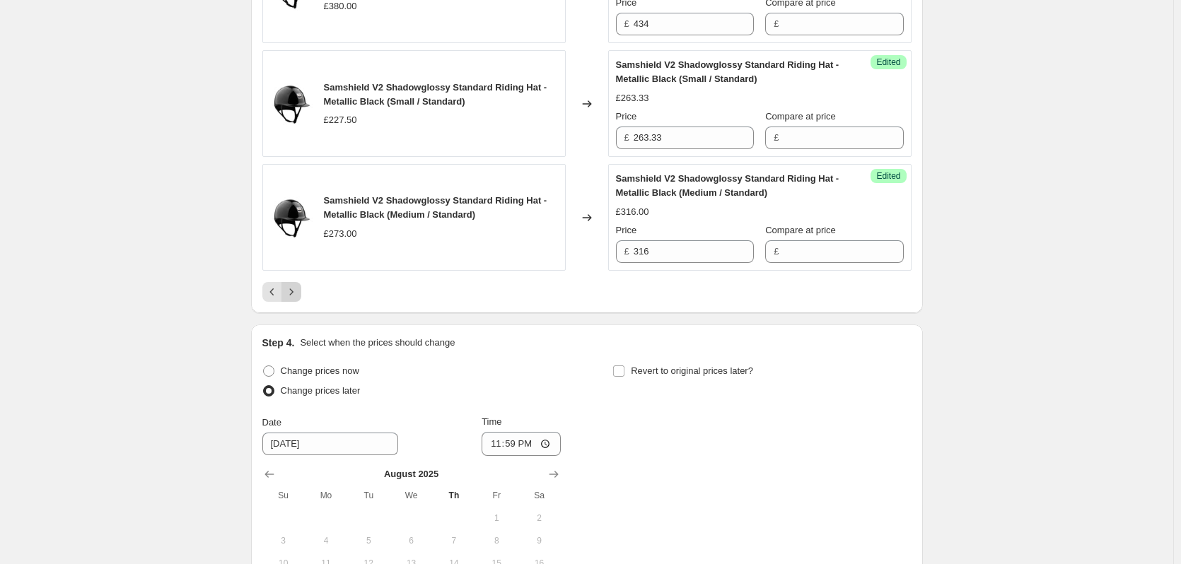
click at [293, 290] on icon "Next" at bounding box center [291, 291] width 4 height 6
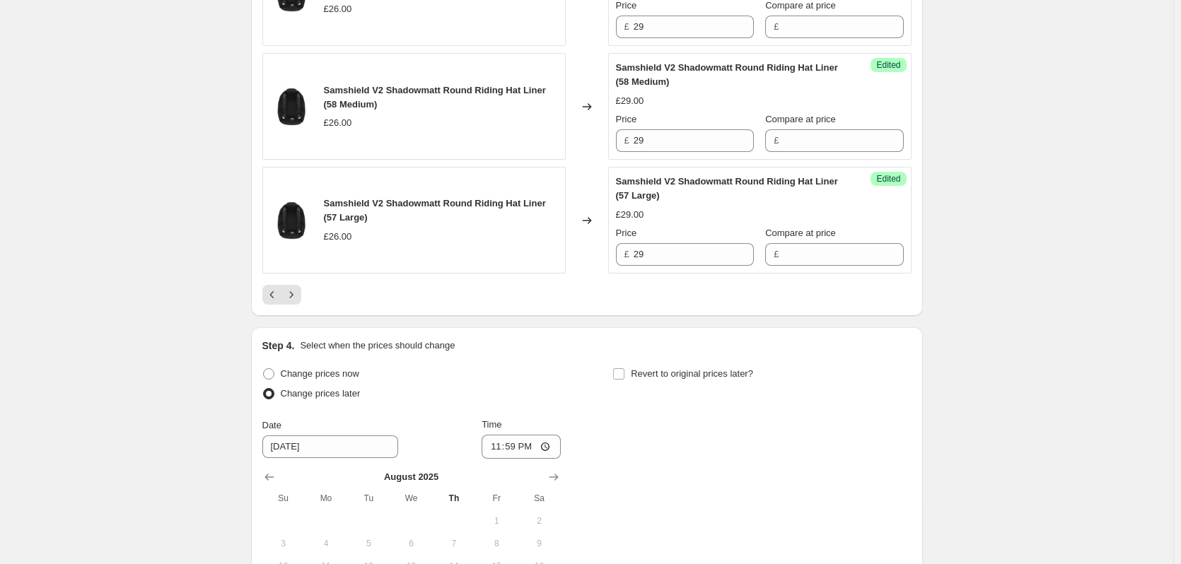
scroll to position [2672, 0]
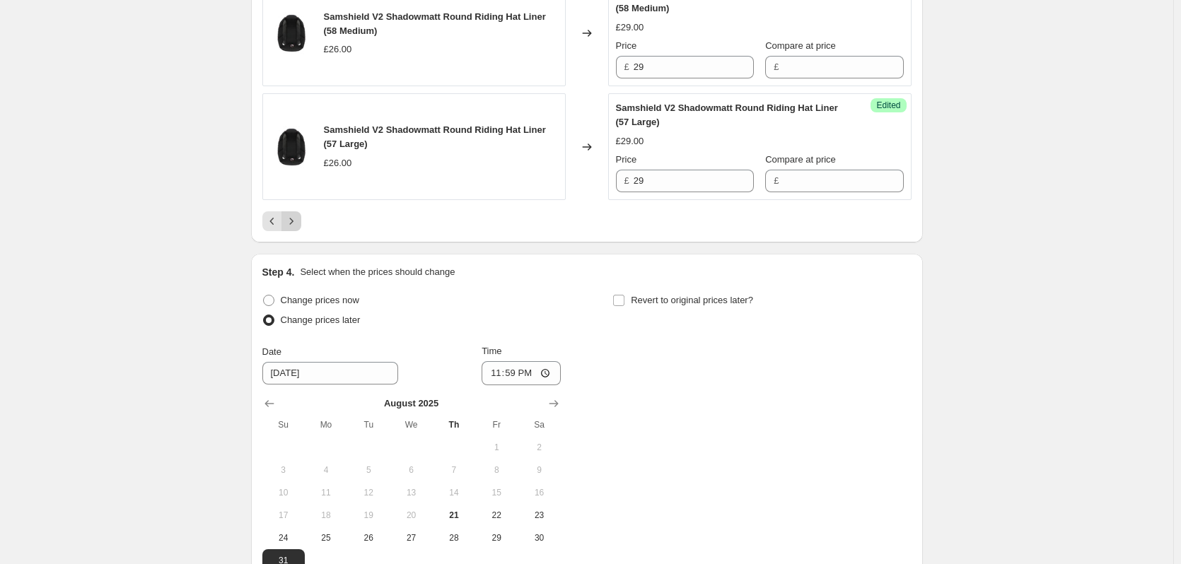
click at [298, 228] on icon "Next" at bounding box center [291, 221] width 14 height 14
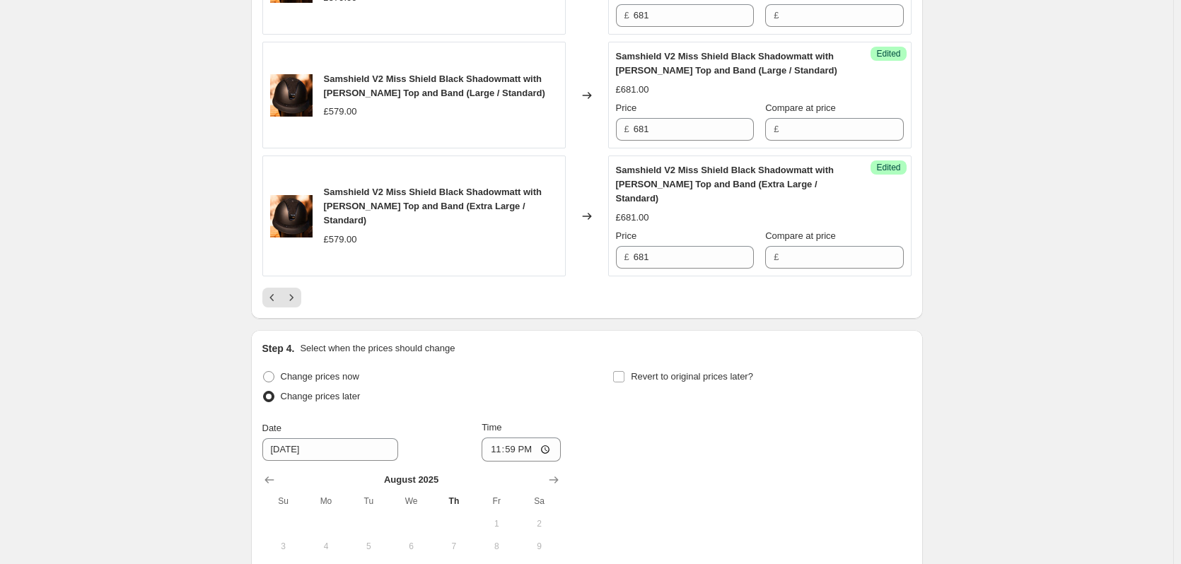
scroll to position [2743, 0]
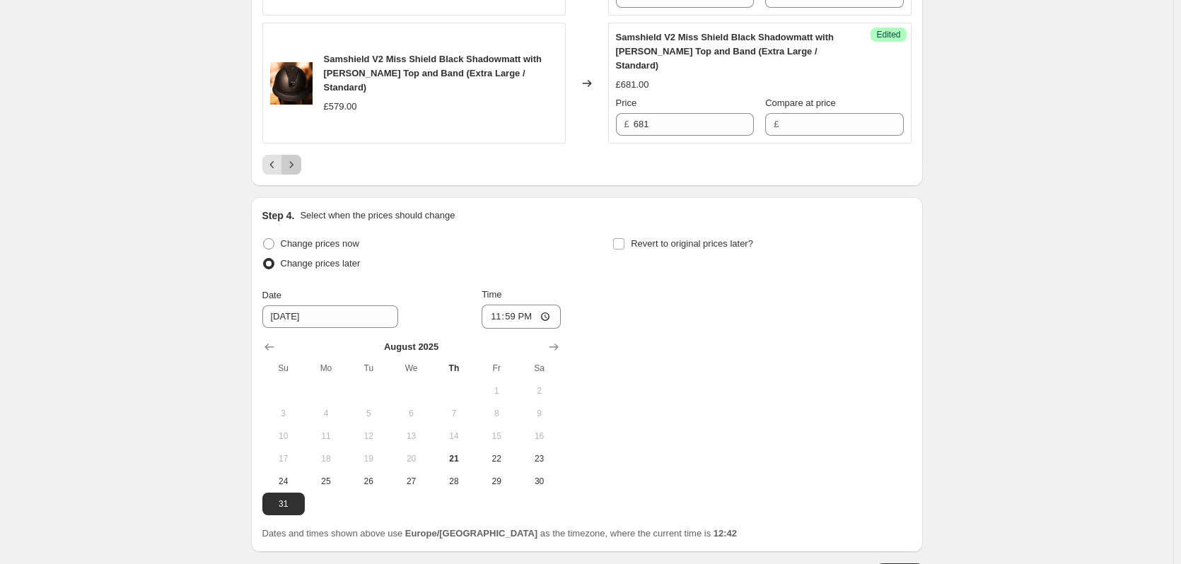
click at [293, 164] on icon "Next" at bounding box center [291, 164] width 4 height 6
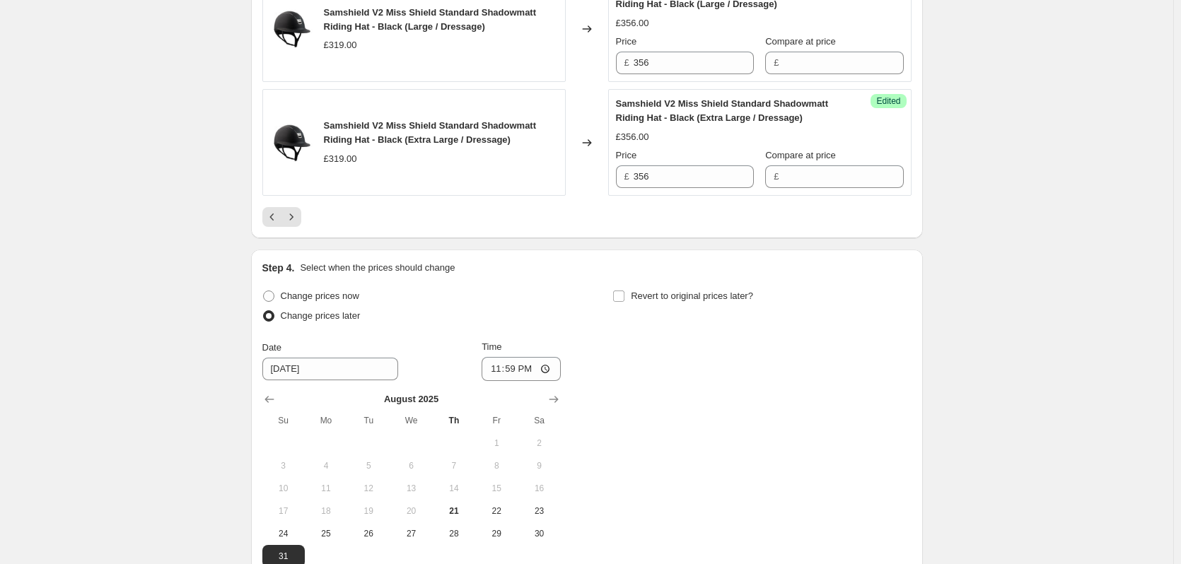
scroll to position [2758, 0]
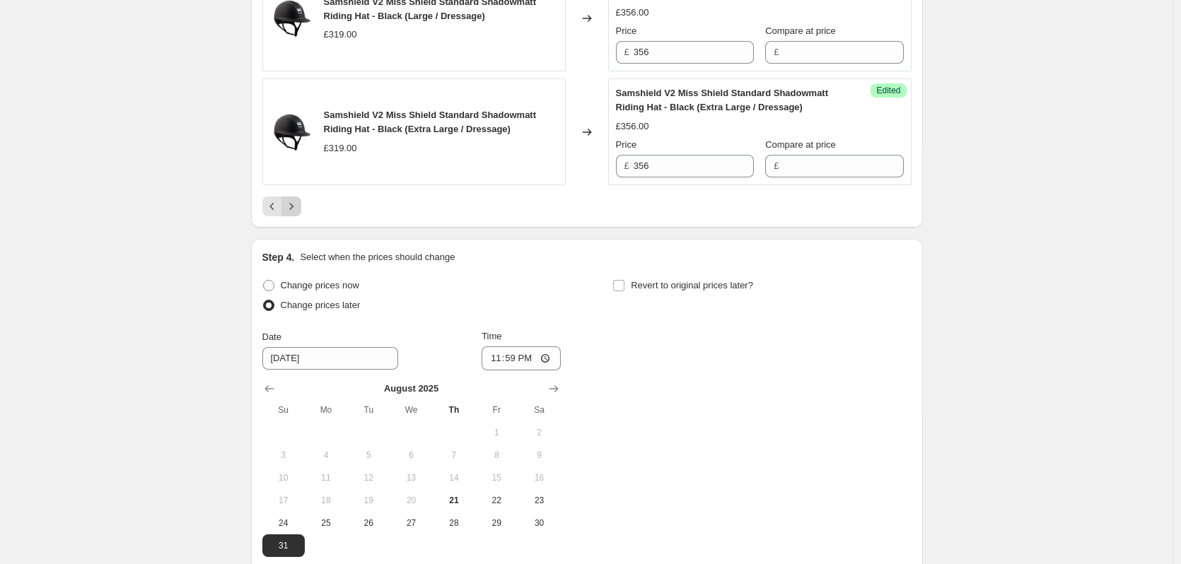
click at [298, 204] on icon "Next" at bounding box center [291, 206] width 14 height 14
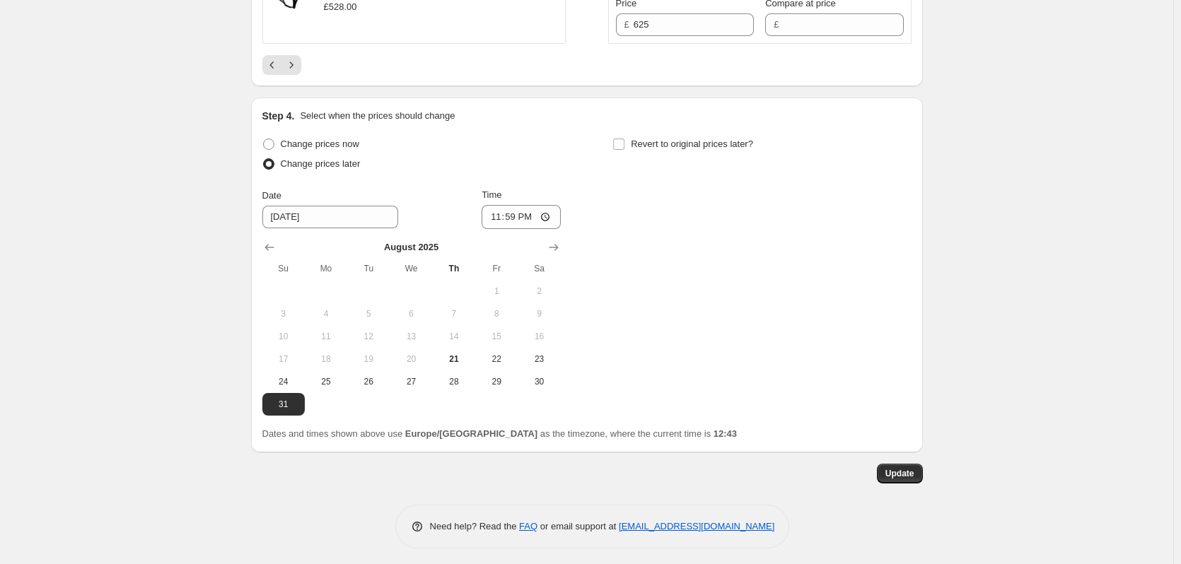
scroll to position [2687, 0]
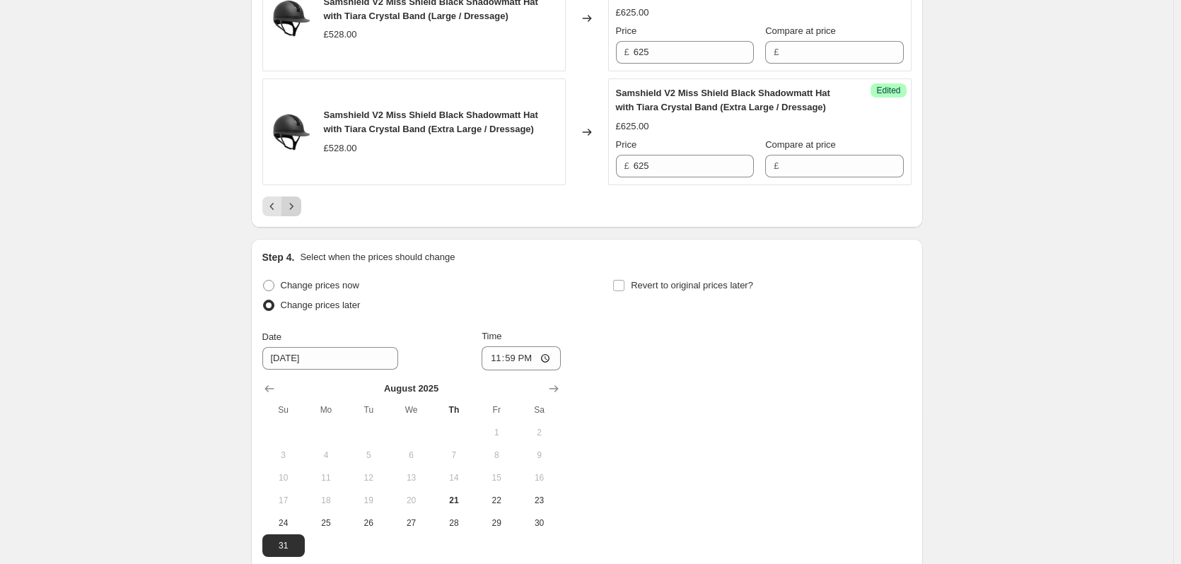
click at [298, 204] on icon "Next" at bounding box center [291, 206] width 14 height 14
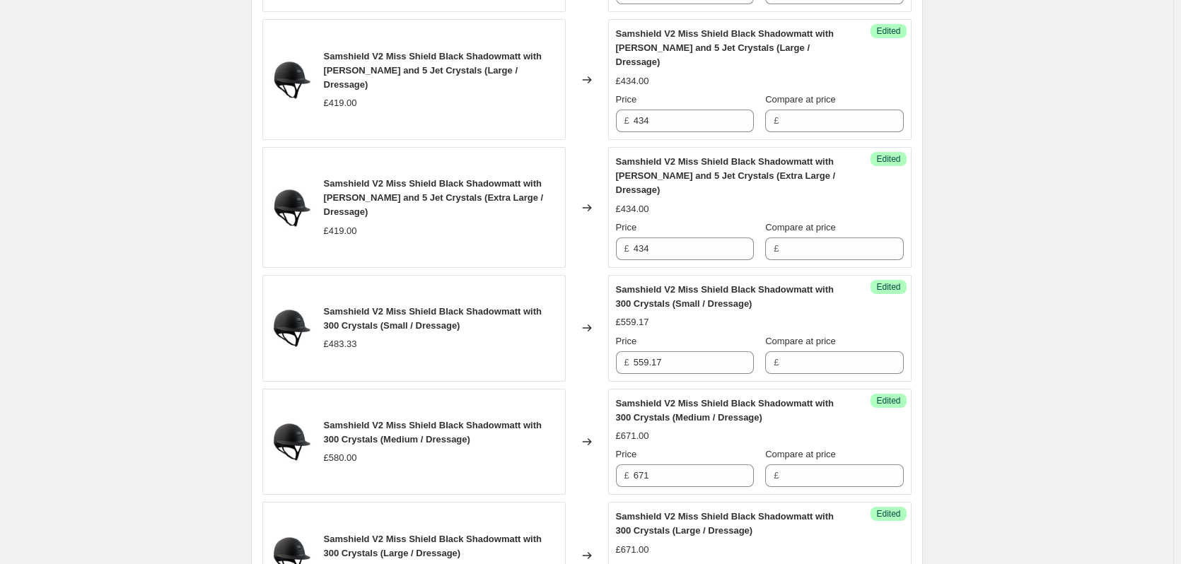
scroll to position [2616, 0]
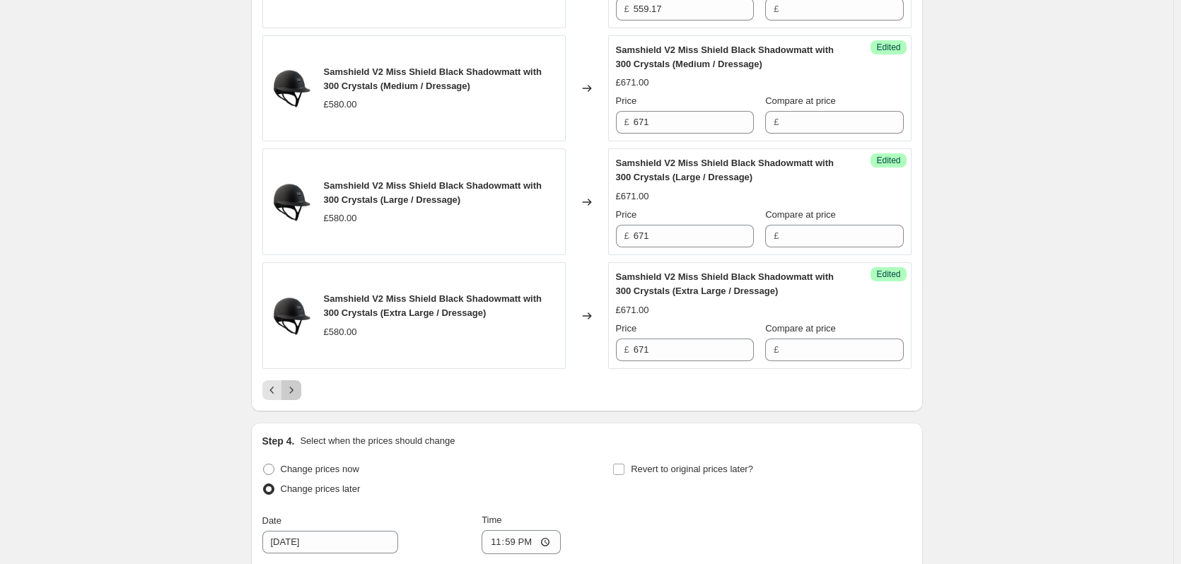
click at [294, 383] on icon "Next" at bounding box center [291, 390] width 14 height 14
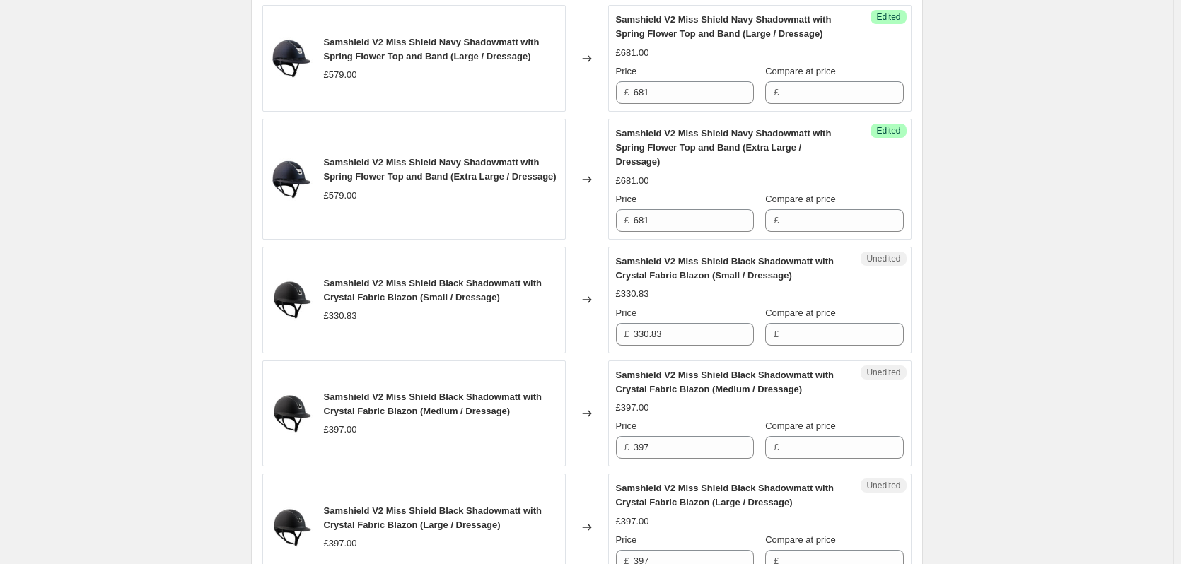
scroll to position [2404, 0]
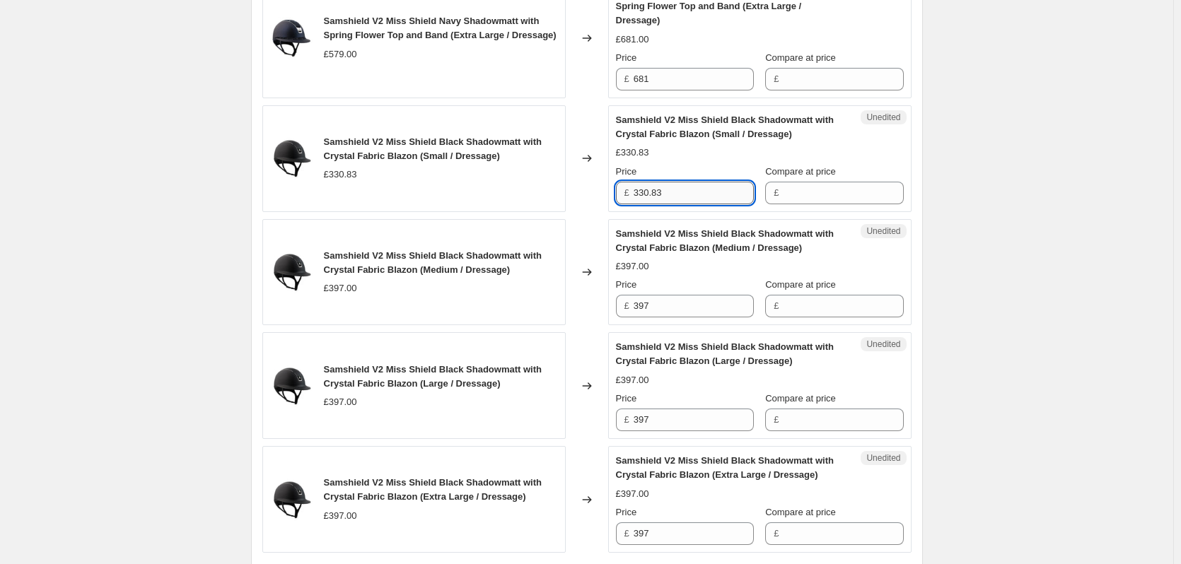
click at [699, 182] on input "330.83" at bounding box center [694, 193] width 120 height 23
click at [666, 295] on input "397" at bounding box center [694, 306] width 120 height 23
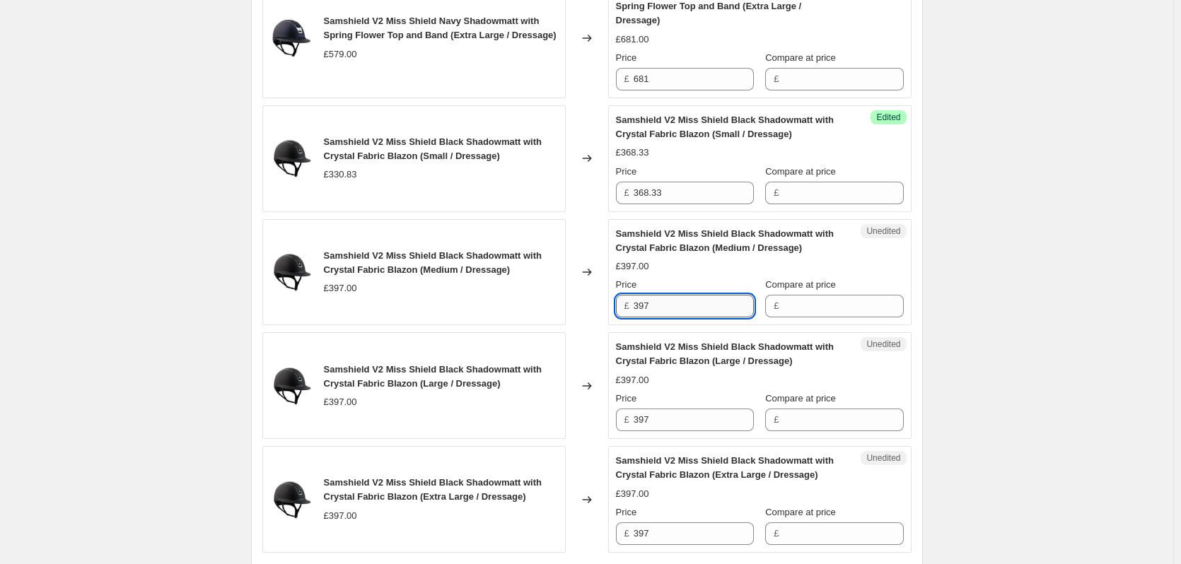
click at [666, 295] on input "397" at bounding box center [694, 306] width 120 height 23
click at [658, 409] on input "397" at bounding box center [694, 420] width 120 height 23
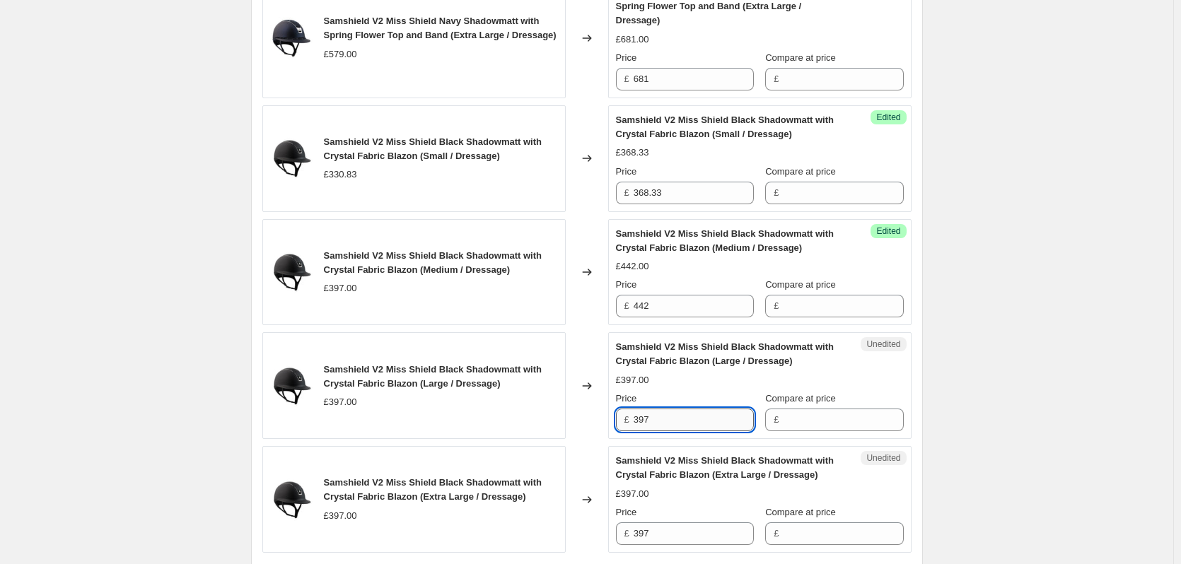
click at [658, 409] on input "397" at bounding box center [694, 420] width 120 height 23
click at [665, 523] on input "397" at bounding box center [694, 534] width 120 height 23
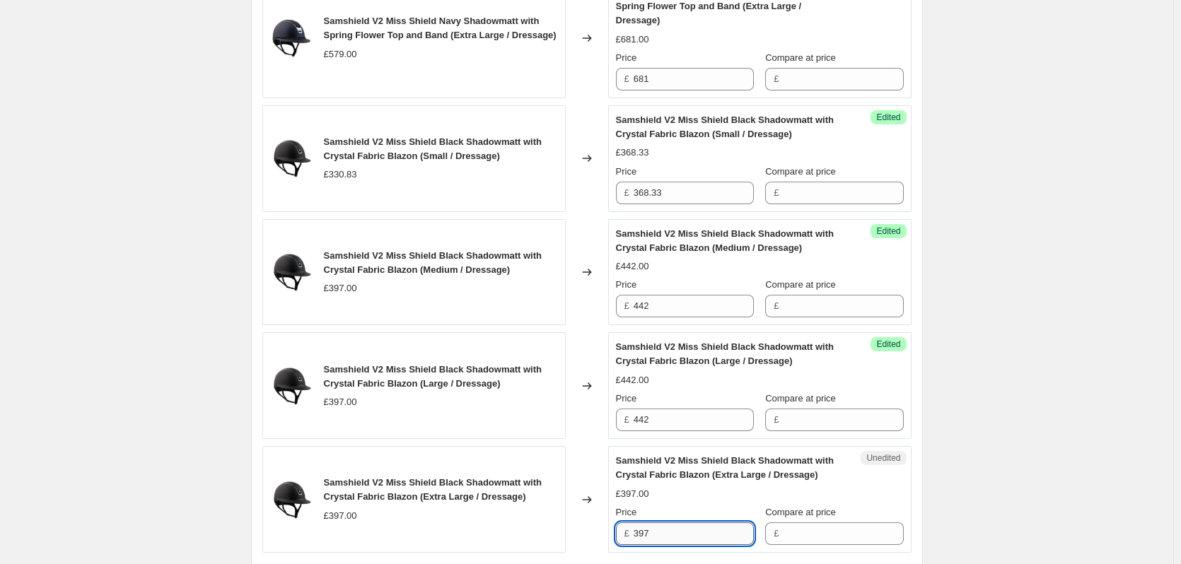
click at [665, 523] on input "397" at bounding box center [694, 534] width 120 height 23
drag, startPoint x: 660, startPoint y: 508, endPoint x: 634, endPoint y: 514, distance: 26.8
click at [634, 523] on div "£ 424" at bounding box center [685, 534] width 138 height 23
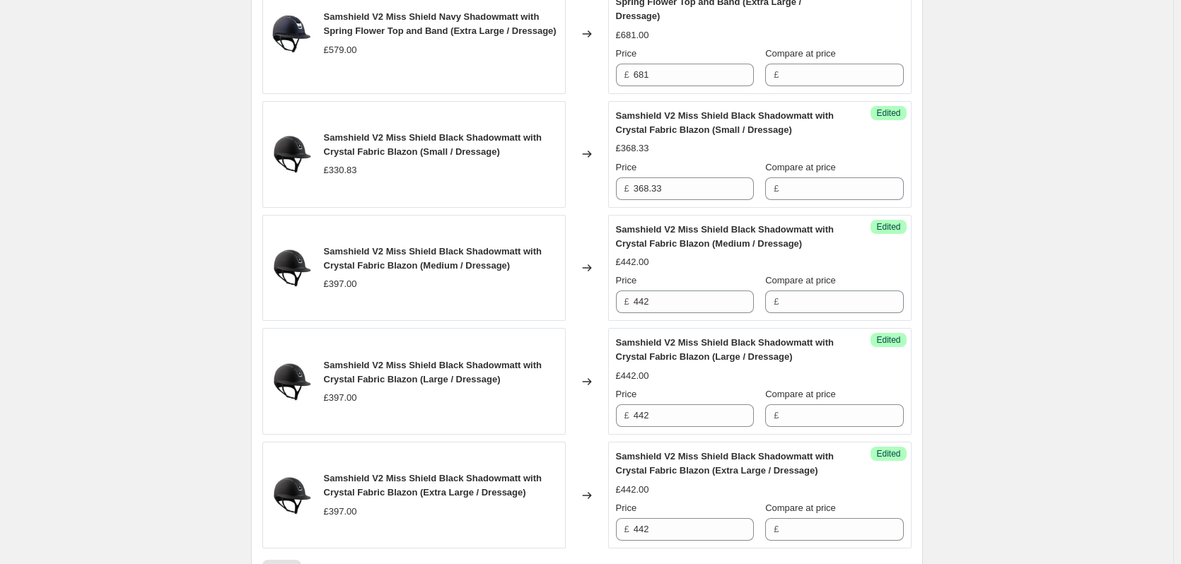
scroll to position [2546, 0]
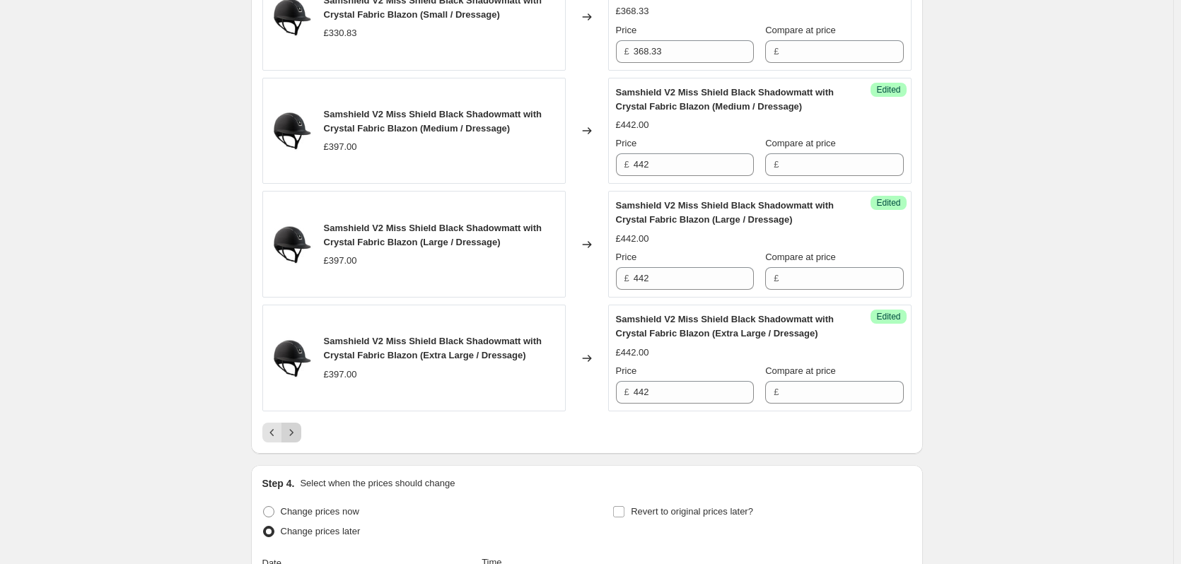
click at [296, 426] on icon "Next" at bounding box center [291, 433] width 14 height 14
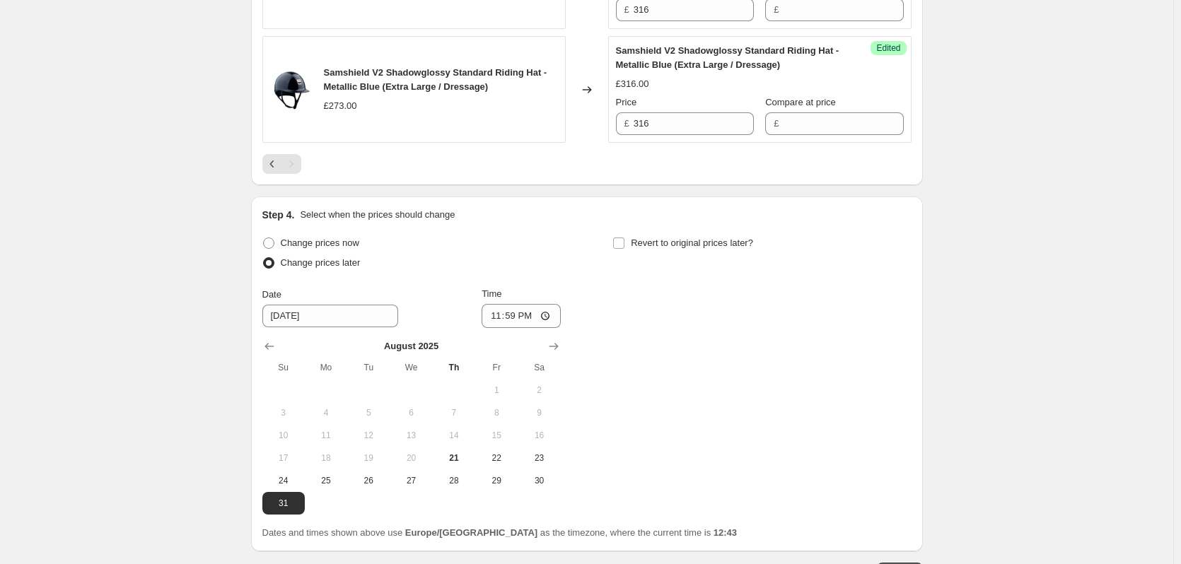
scroll to position [2379, 0]
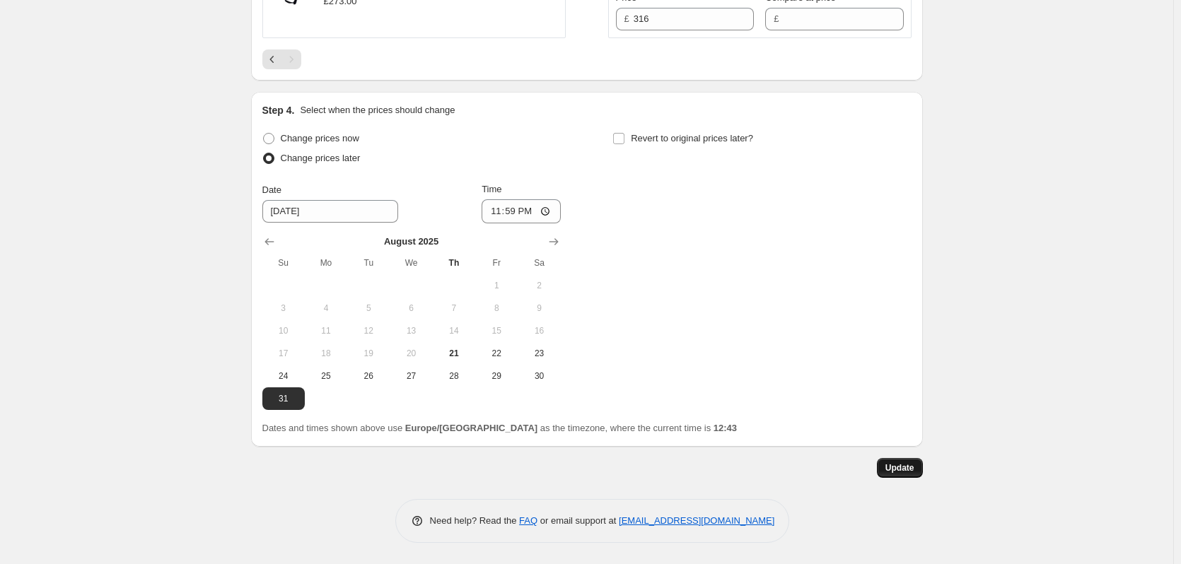
click at [906, 470] on span "Update" at bounding box center [899, 467] width 29 height 11
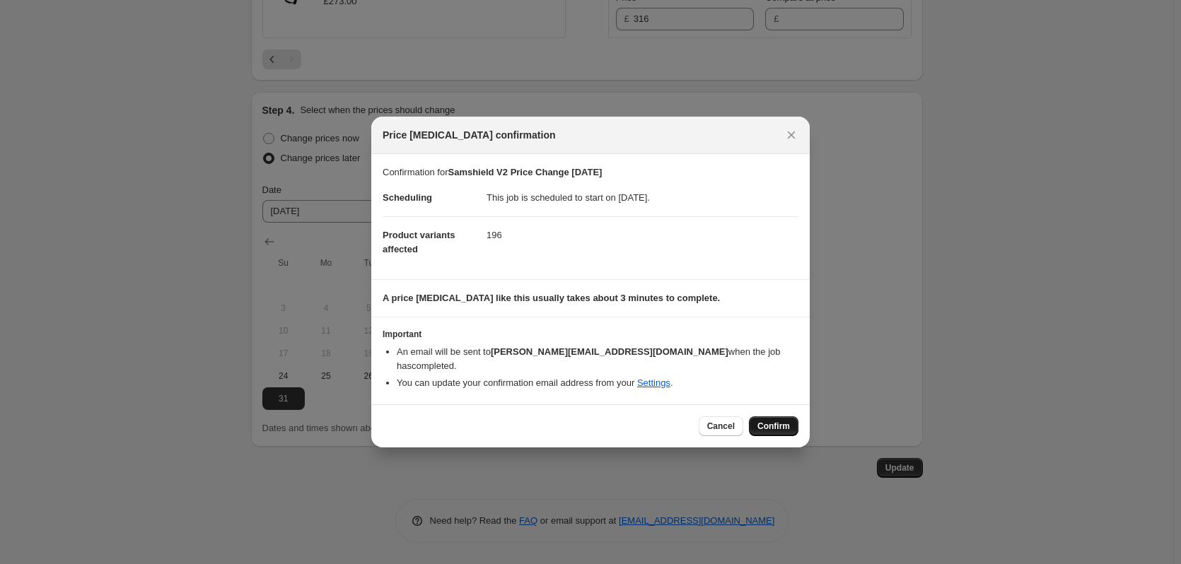
click at [764, 421] on span "Confirm" at bounding box center [773, 426] width 33 height 11
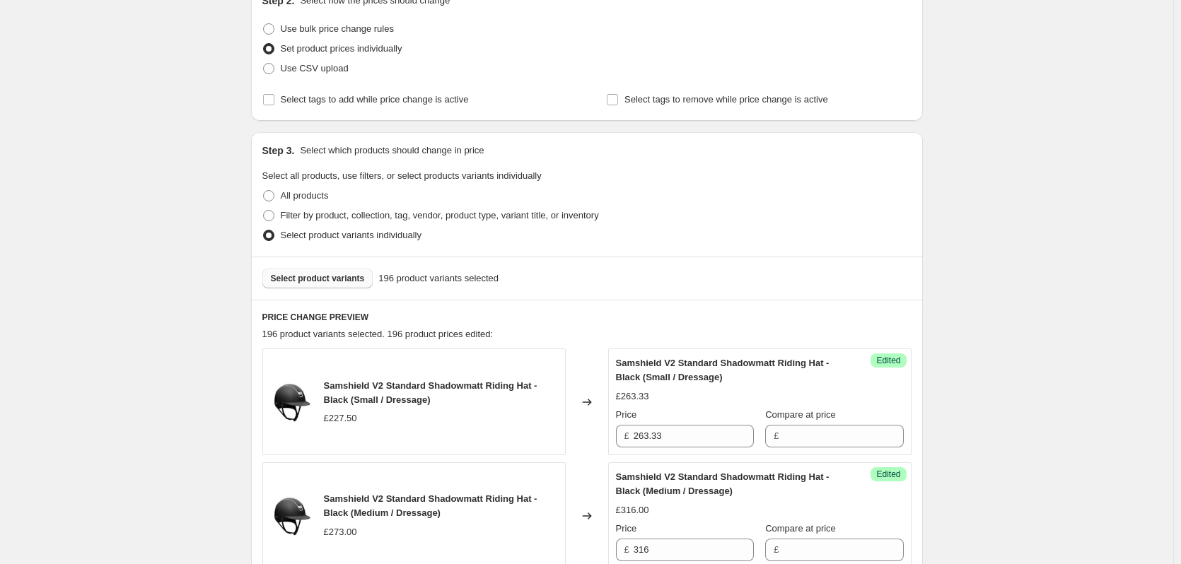
scroll to position [258, 0]
click at [310, 278] on span "Select product variants" at bounding box center [318, 277] width 94 height 11
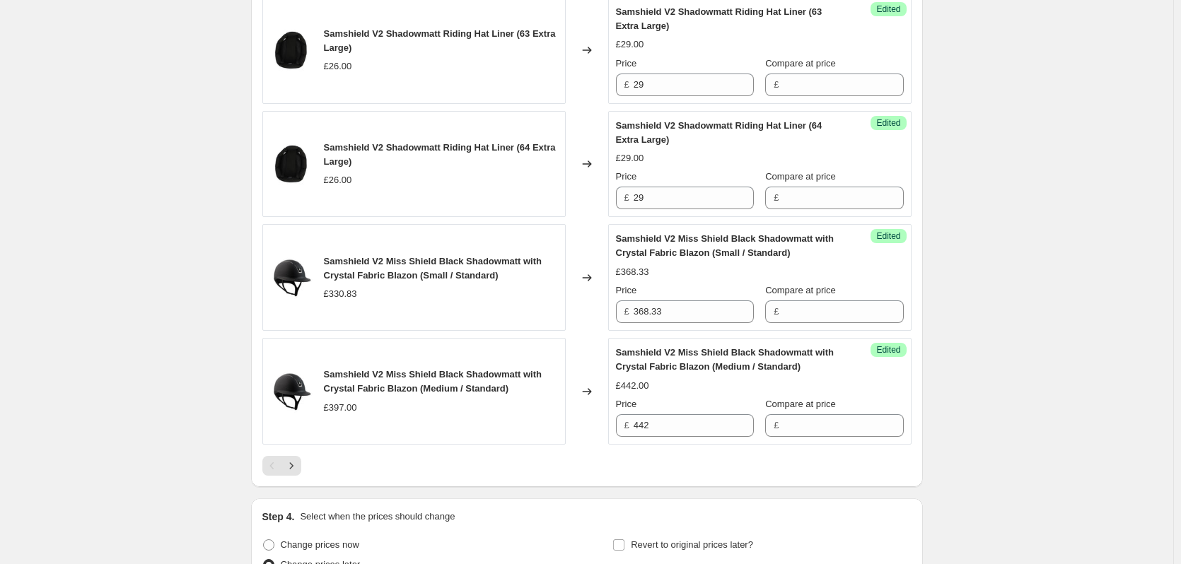
scroll to position [2521, 0]
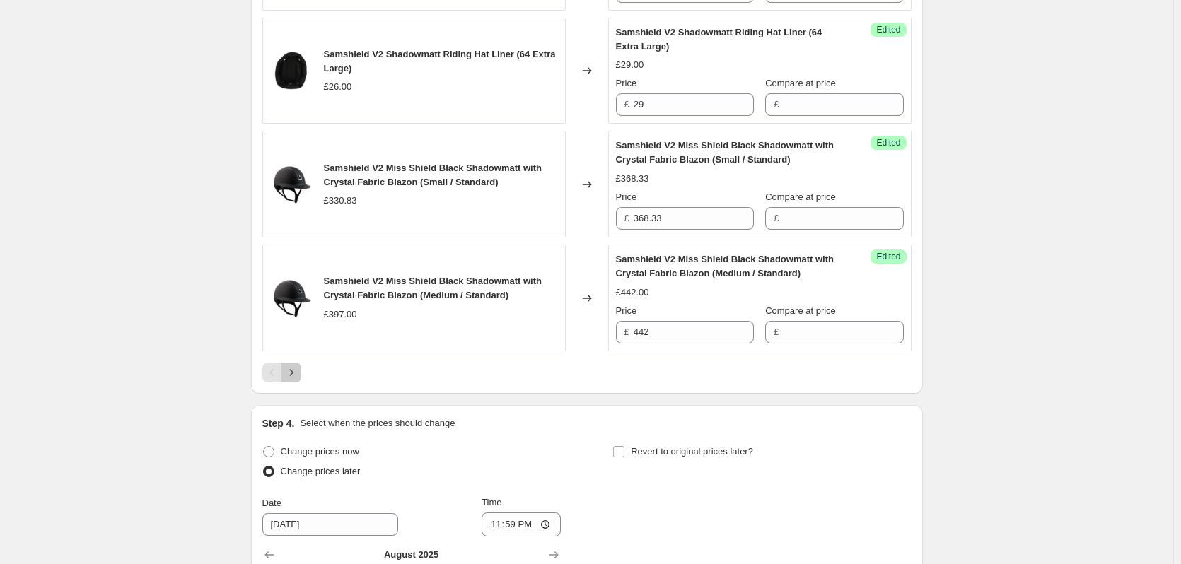
click at [298, 368] on icon "Next" at bounding box center [291, 373] width 14 height 14
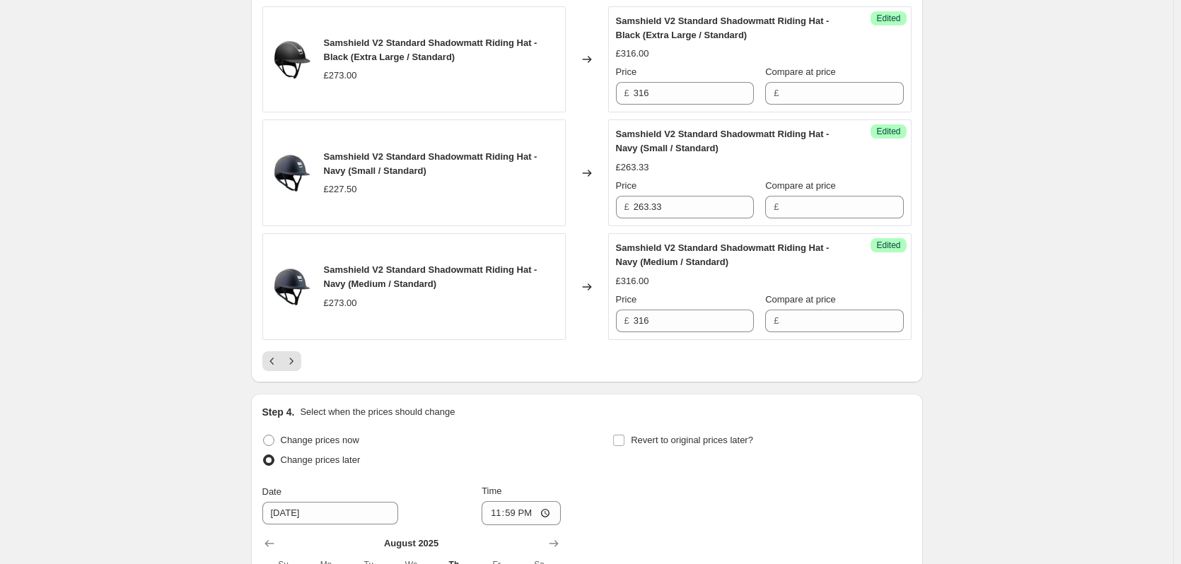
scroll to position [2591, 0]
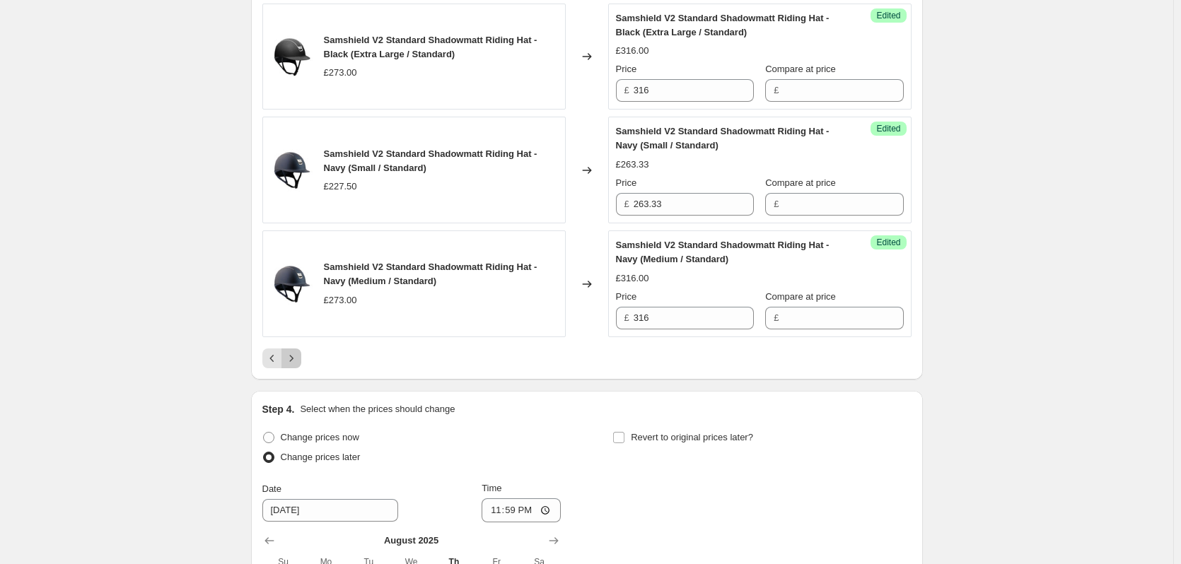
click at [293, 355] on icon "Next" at bounding box center [291, 358] width 4 height 6
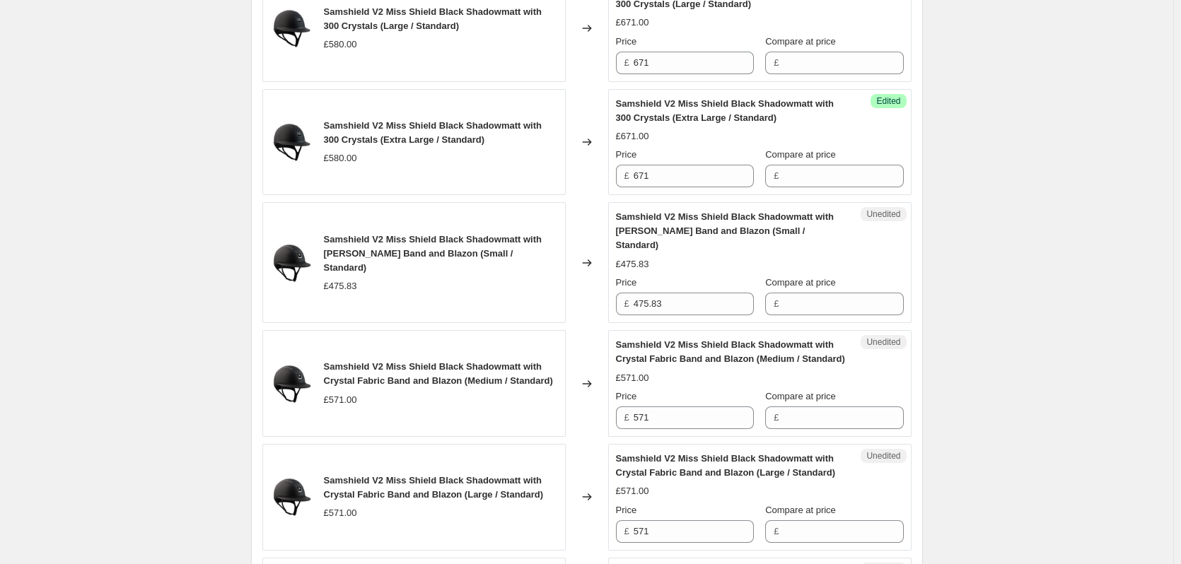
scroll to position [2026, 0]
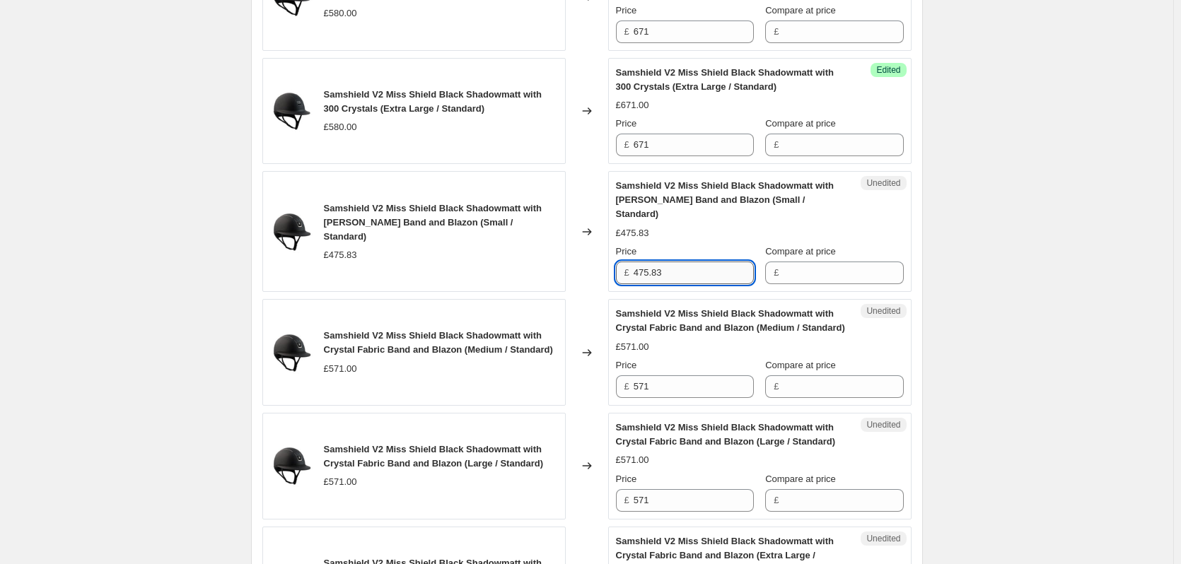
click at [675, 262] on input "475.83" at bounding box center [694, 273] width 120 height 23
click at [682, 393] on input "571" at bounding box center [694, 386] width 120 height 23
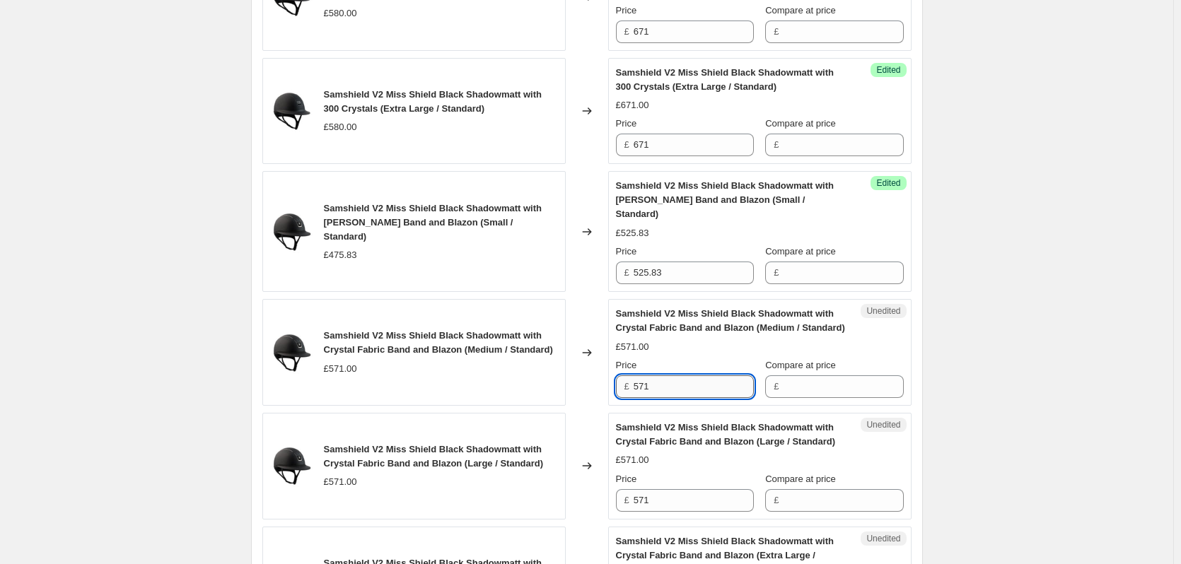
click at [682, 393] on input "571" at bounding box center [694, 386] width 120 height 23
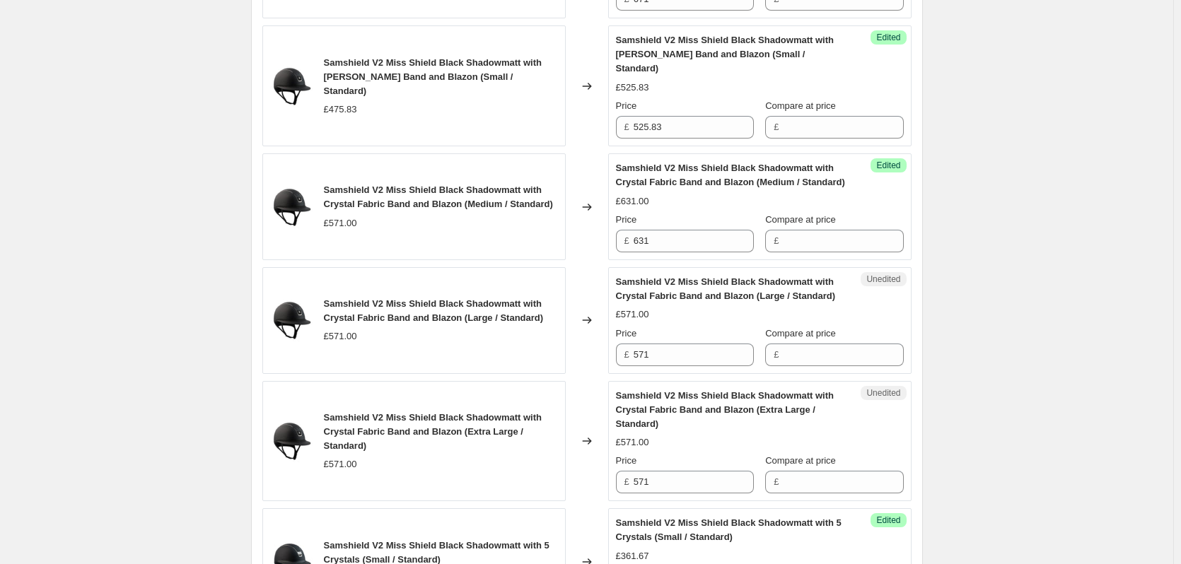
scroll to position [2238, 0]
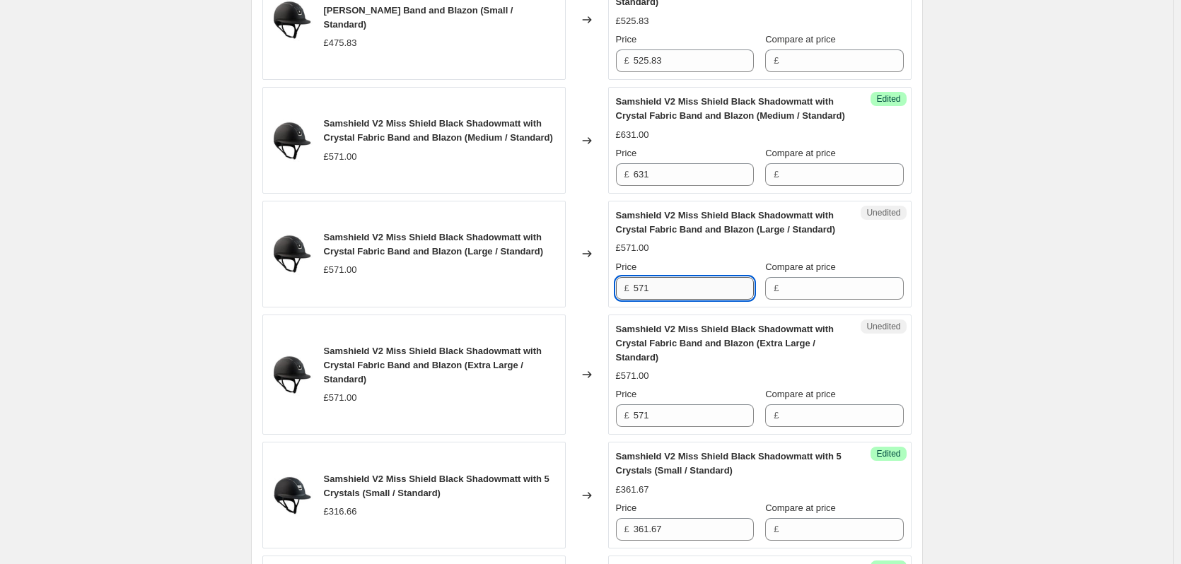
click at [670, 285] on input "571" at bounding box center [694, 288] width 120 height 23
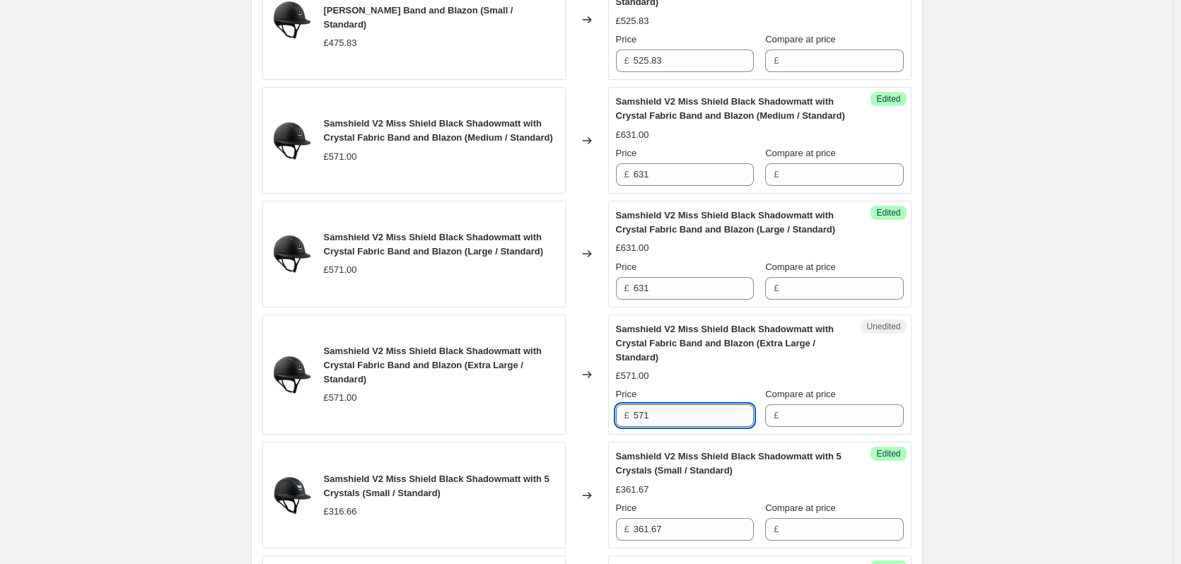
click at [672, 419] on input "571" at bounding box center [694, 415] width 120 height 23
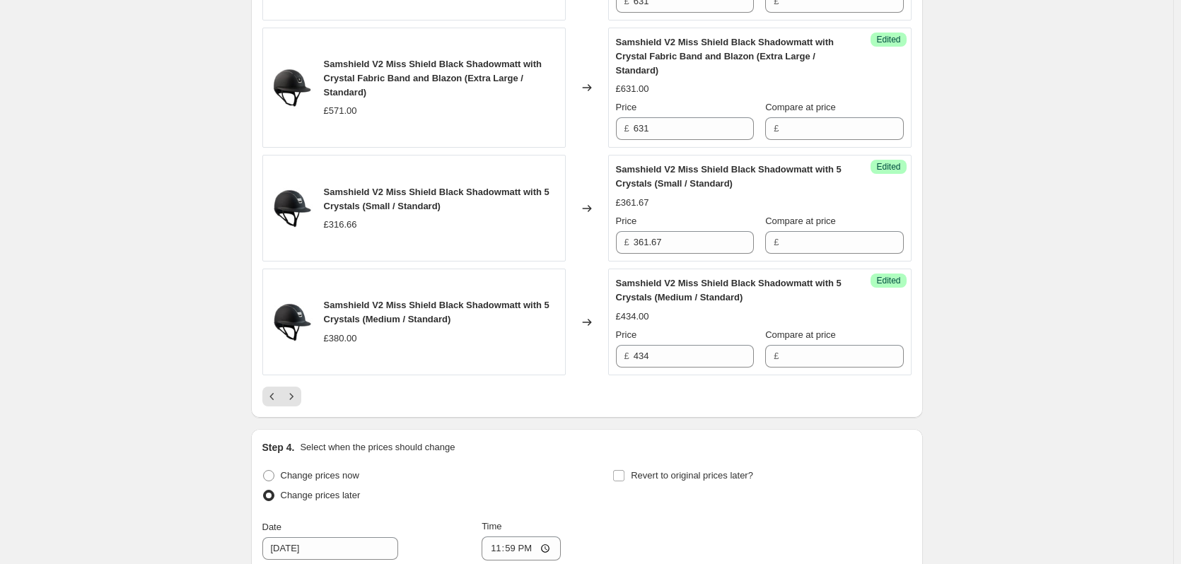
scroll to position [2591, 0]
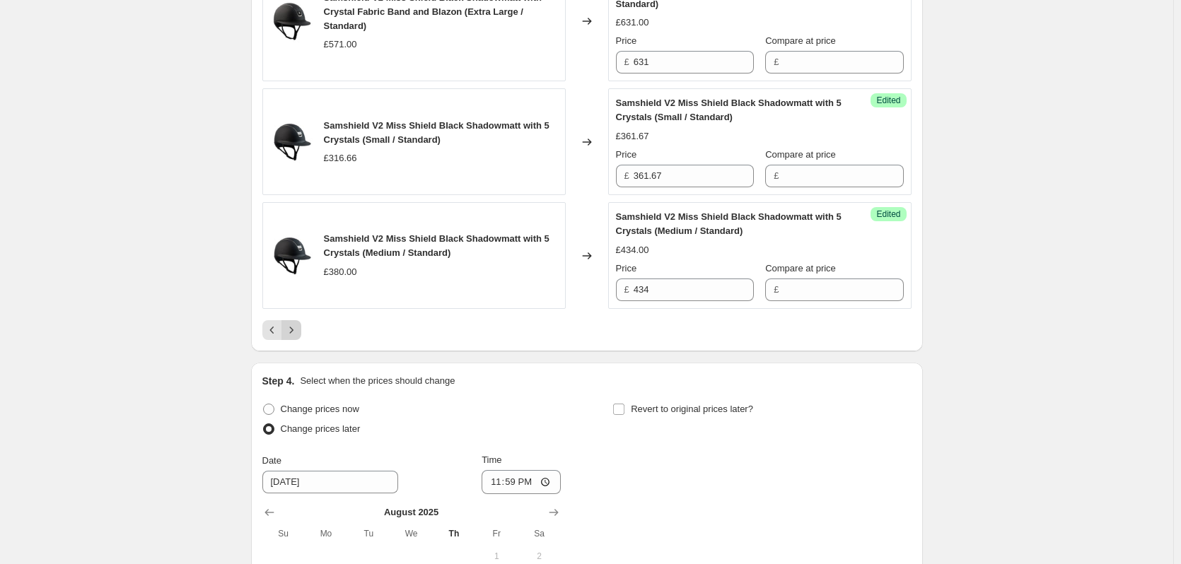
click at [296, 329] on icon "Next" at bounding box center [291, 330] width 14 height 14
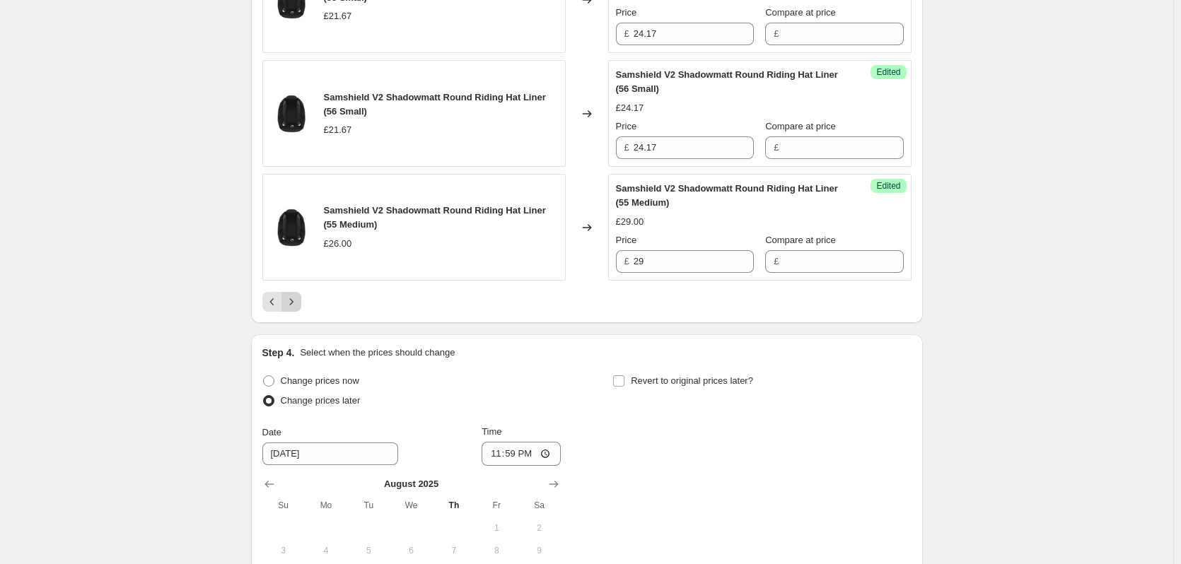
click at [296, 309] on icon "Next" at bounding box center [291, 302] width 14 height 14
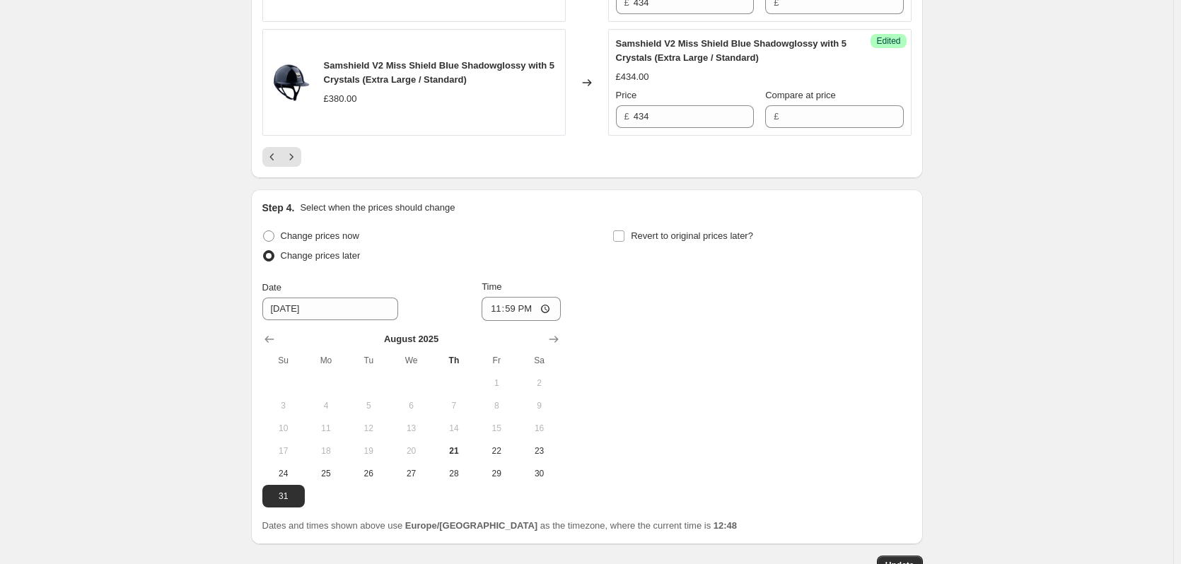
scroll to position [2804, 0]
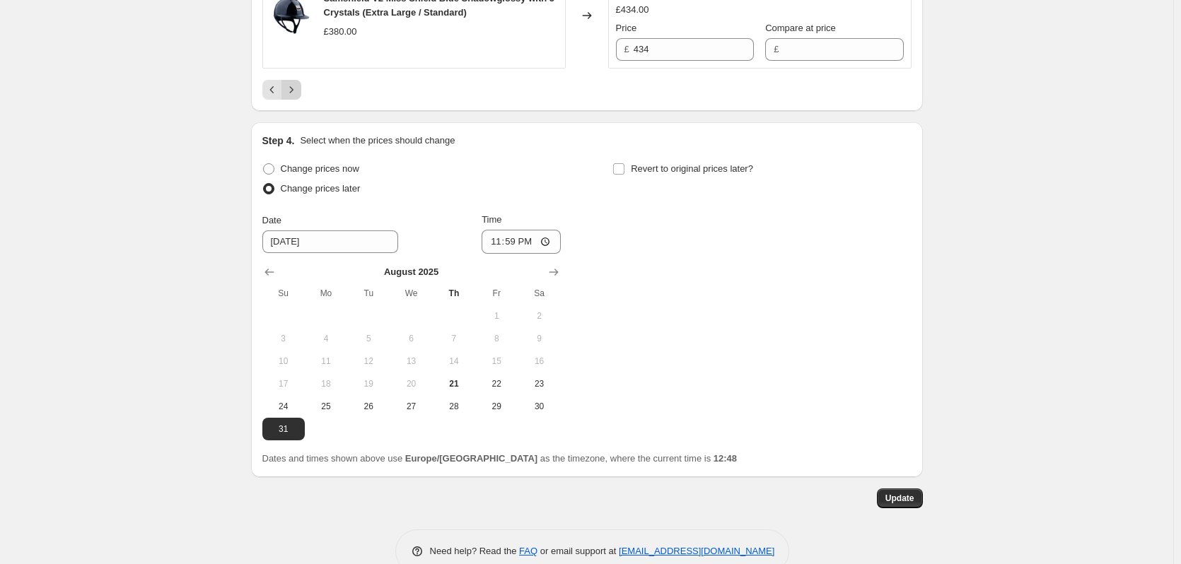
click at [296, 85] on icon "Next" at bounding box center [291, 90] width 14 height 14
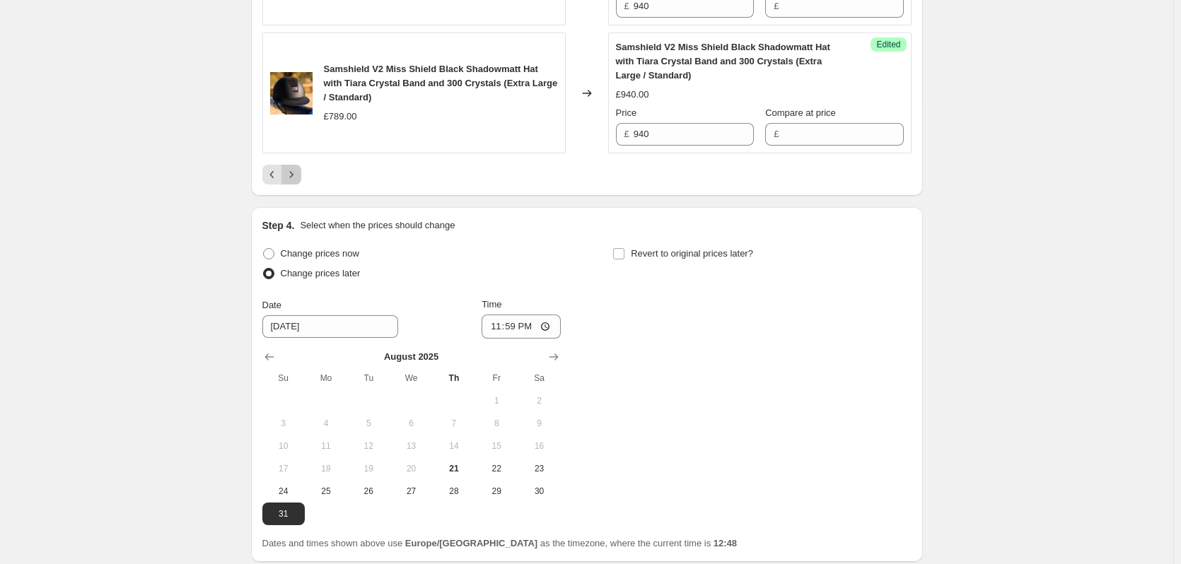
click at [291, 177] on icon "Next" at bounding box center [291, 175] width 14 height 14
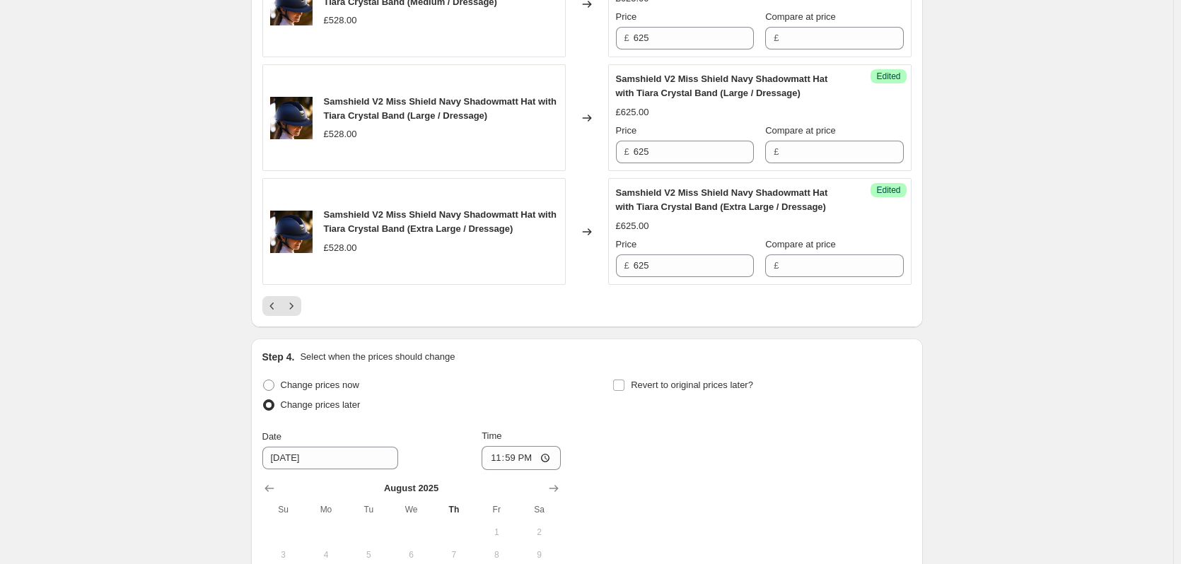
scroll to position [2591, 0]
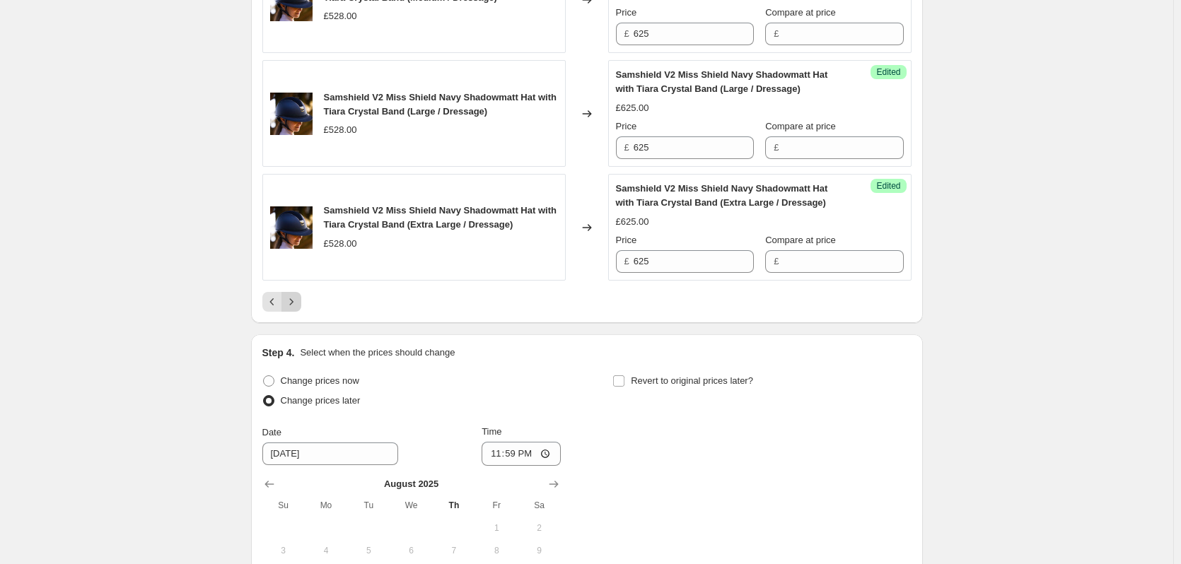
click at [296, 301] on icon "Next" at bounding box center [291, 302] width 14 height 14
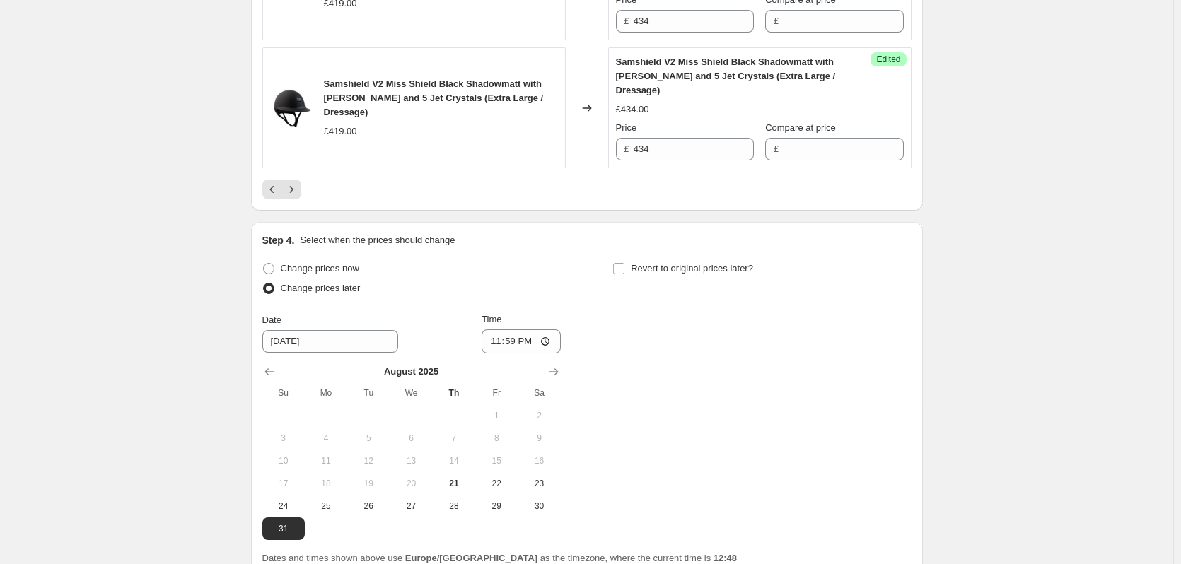
scroll to position [2733, 0]
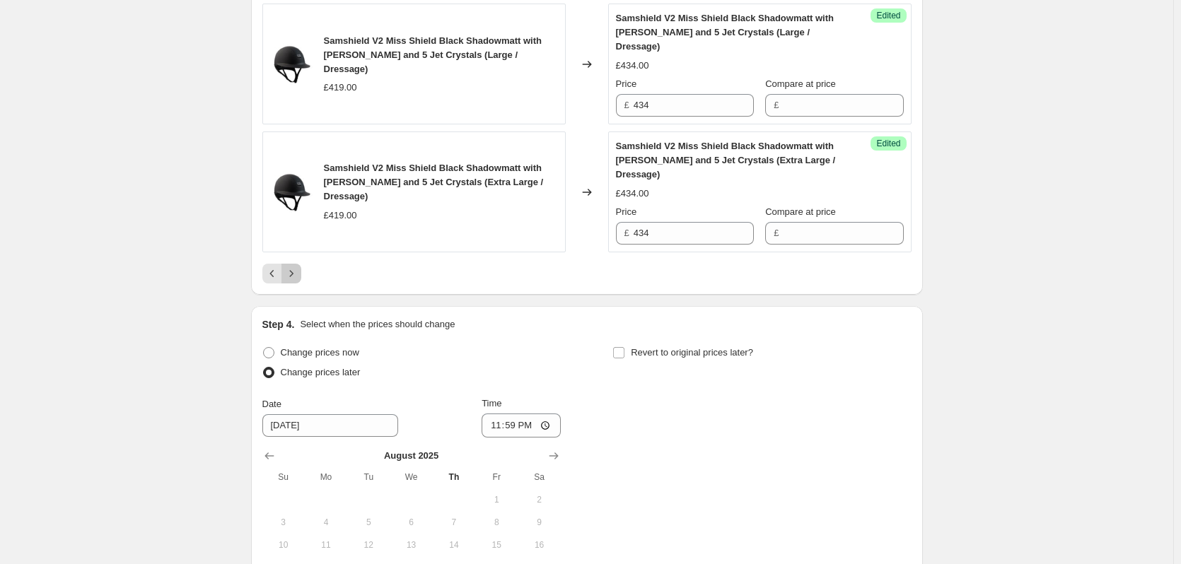
drag, startPoint x: 296, startPoint y: 226, endPoint x: 409, endPoint y: 254, distance: 116.6
click at [296, 264] on button "Next" at bounding box center [291, 274] width 20 height 20
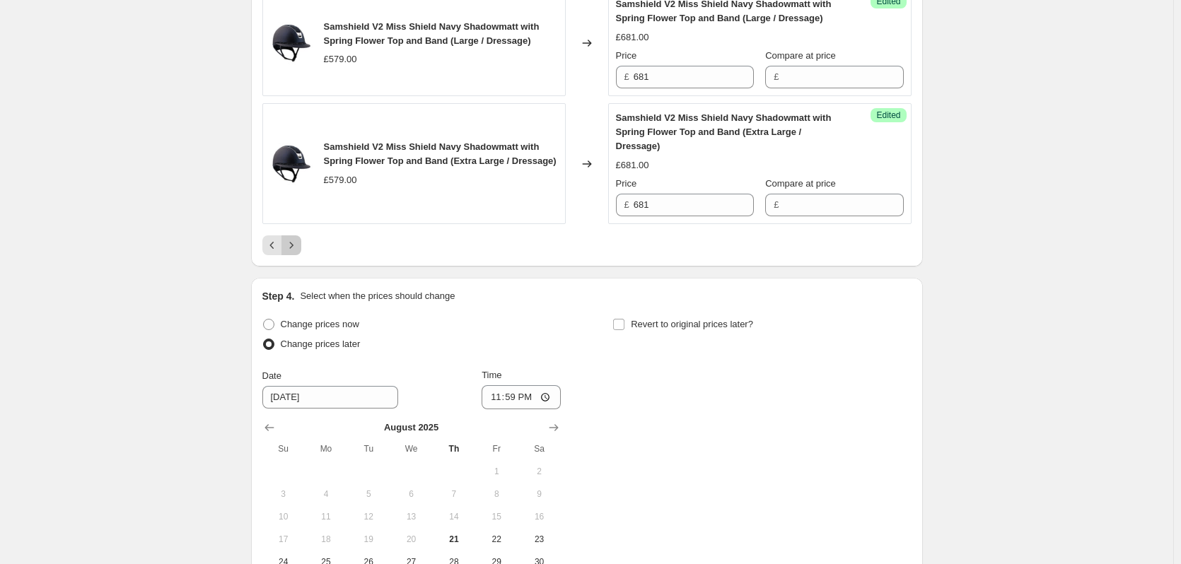
click at [290, 238] on icon "Next" at bounding box center [291, 245] width 14 height 14
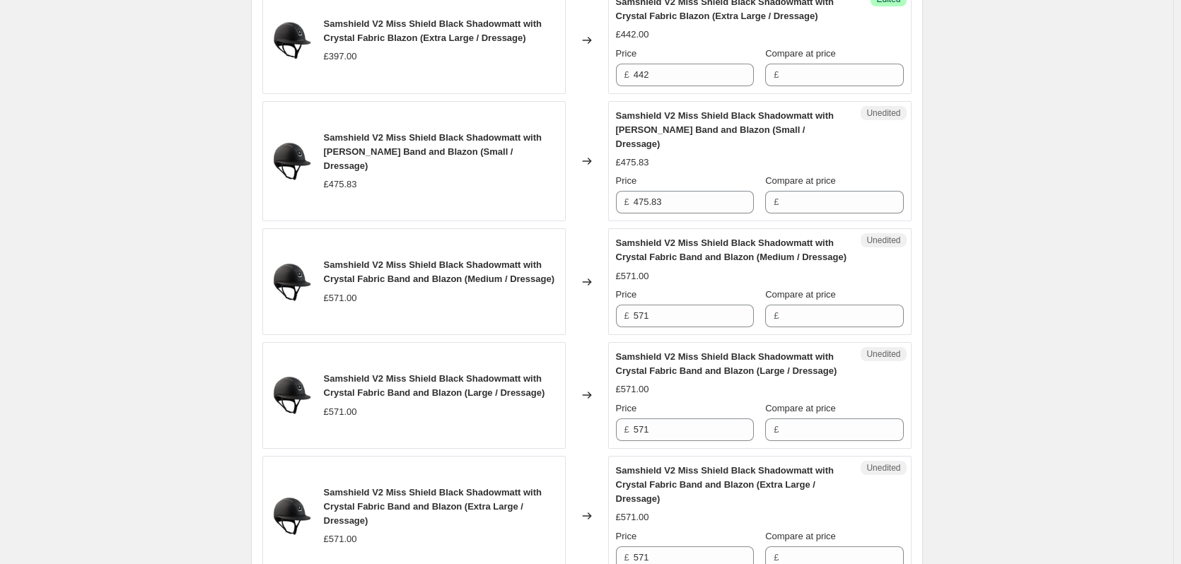
scroll to position [965, 0]
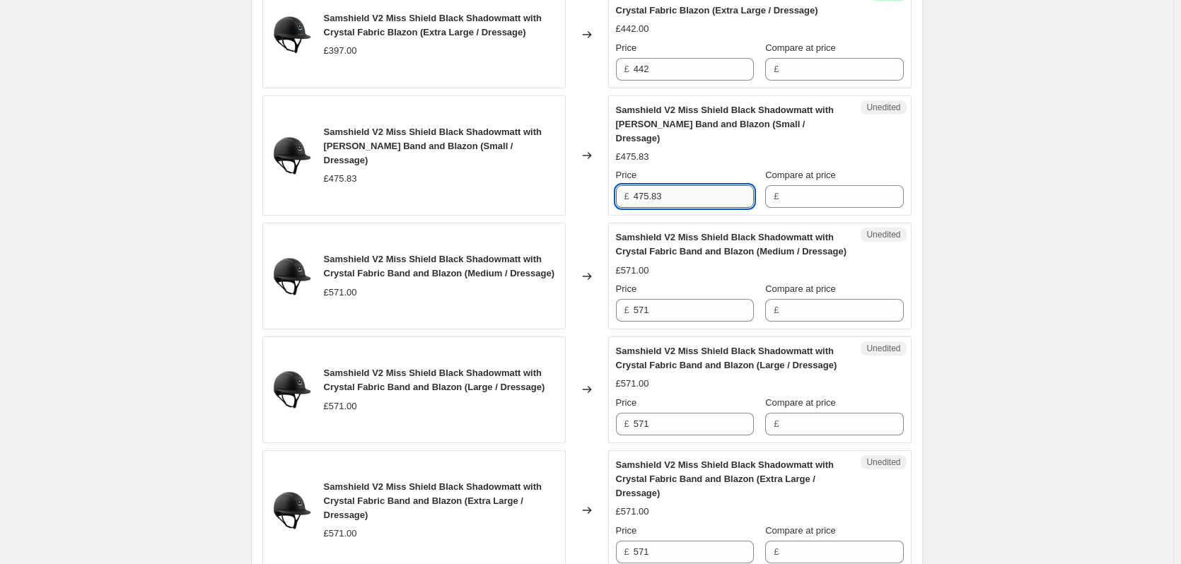
click at [707, 185] on input "475.83" at bounding box center [694, 196] width 120 height 23
click at [674, 317] on input "571" at bounding box center [694, 310] width 120 height 23
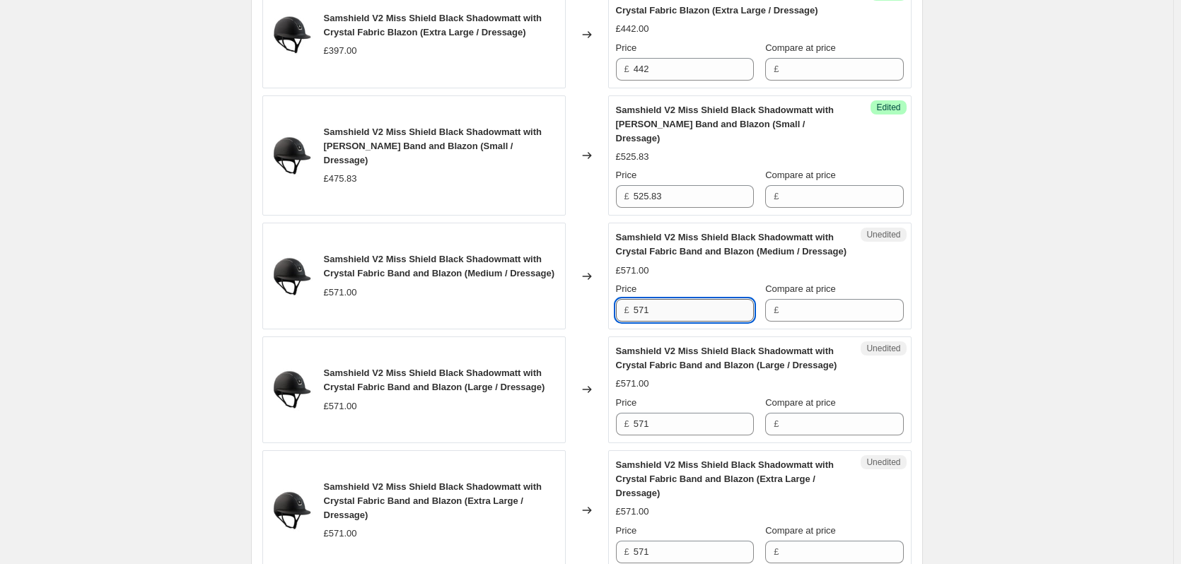
click at [674, 317] on input "571" at bounding box center [694, 310] width 120 height 23
click at [677, 420] on input "571" at bounding box center [694, 424] width 120 height 23
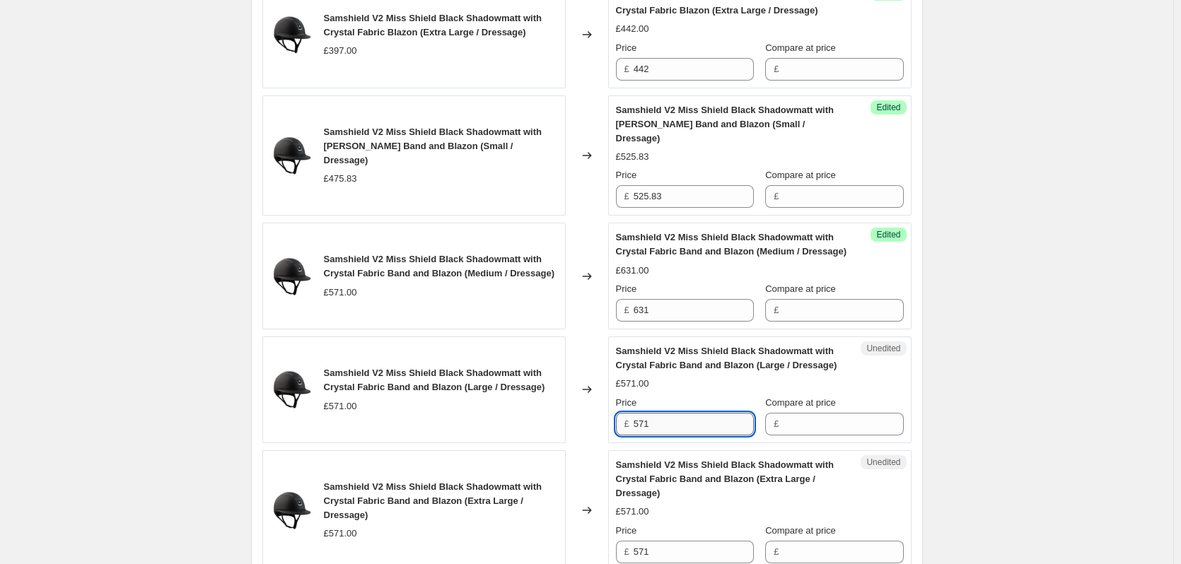
click at [672, 420] on input "571" at bounding box center [694, 424] width 120 height 23
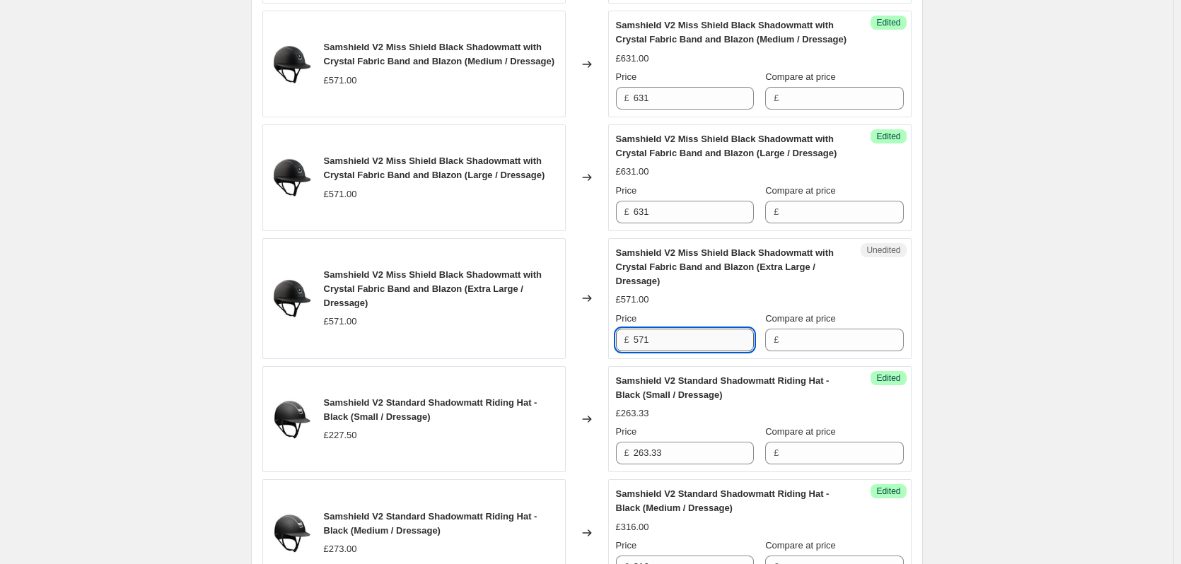
click at [698, 337] on input "571" at bounding box center [694, 340] width 120 height 23
click at [1056, 346] on div "Samshield V2 Price Change 1.9.25. This page is ready Samshield V2 Price Change …" at bounding box center [586, 536] width 1173 height 3427
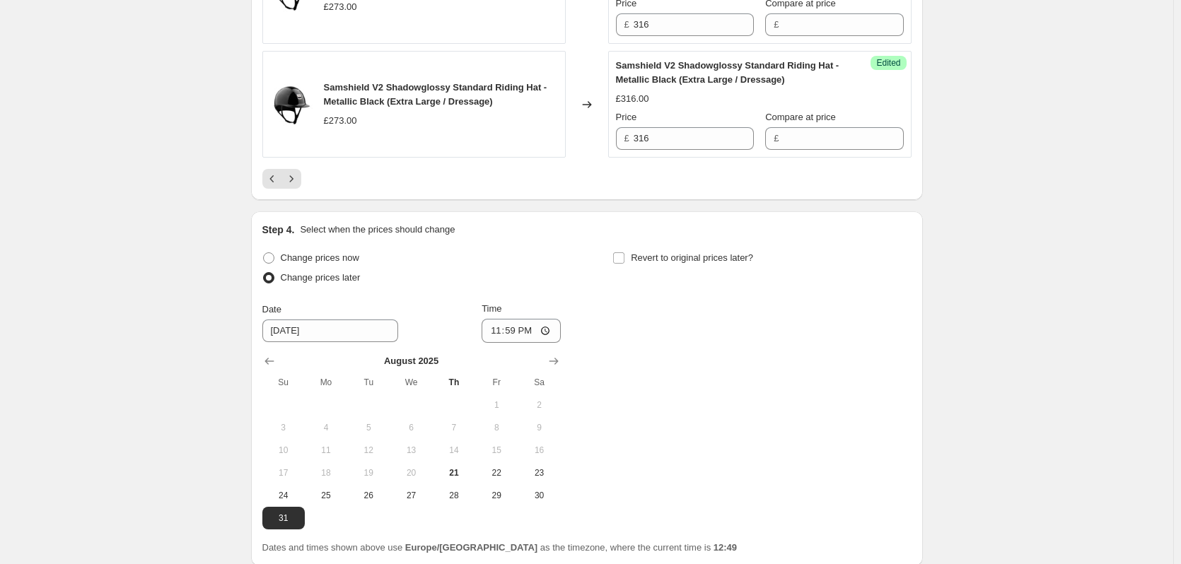
scroll to position [2662, 0]
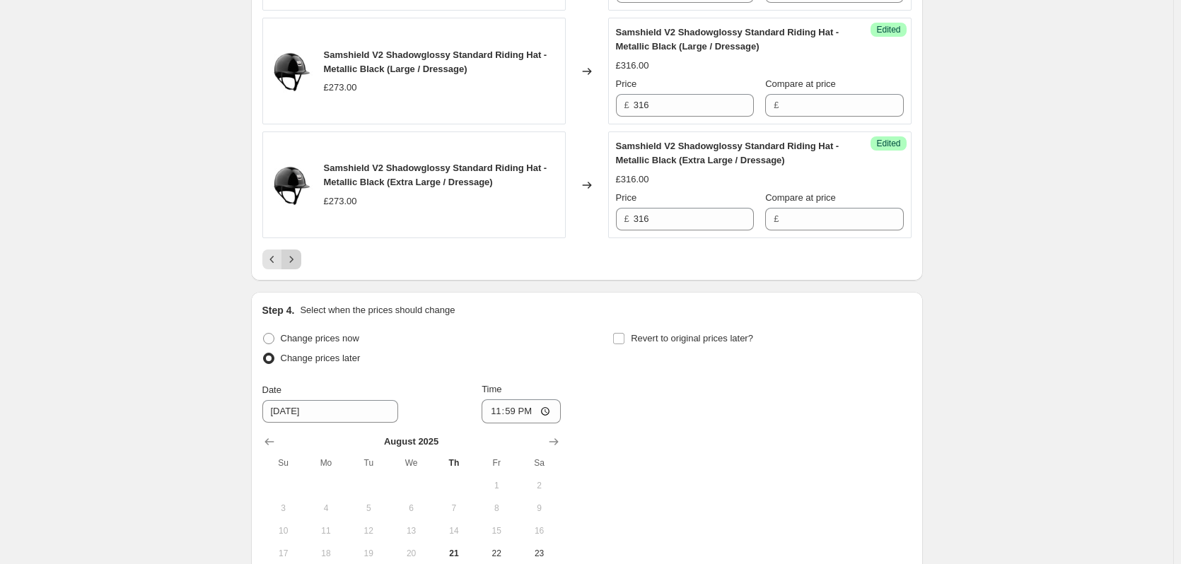
click at [293, 257] on icon "Next" at bounding box center [291, 259] width 14 height 14
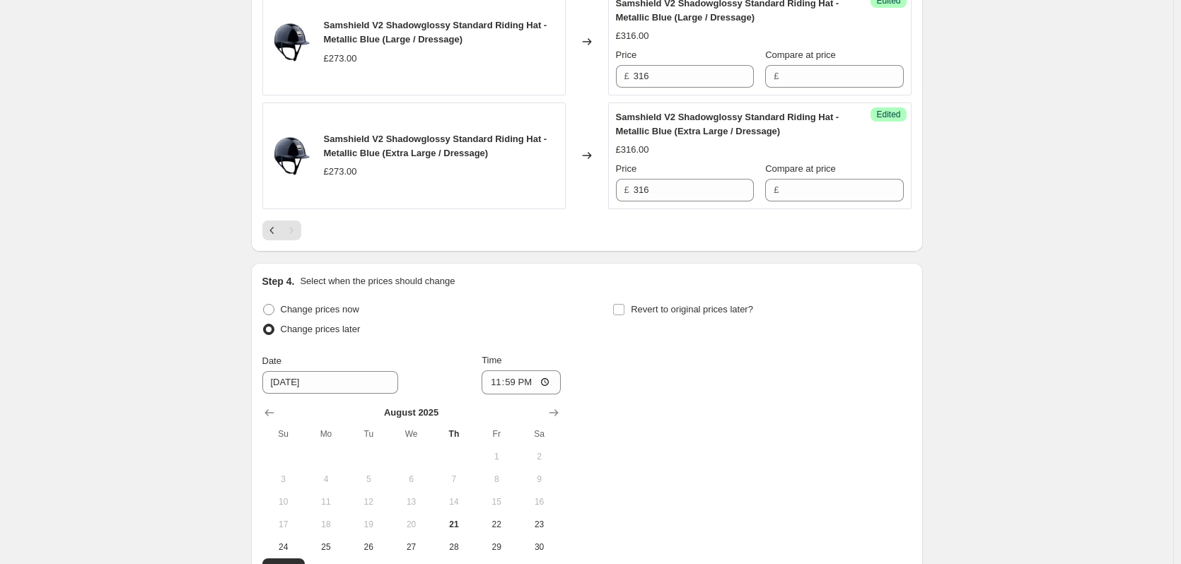
scroll to position [990, 0]
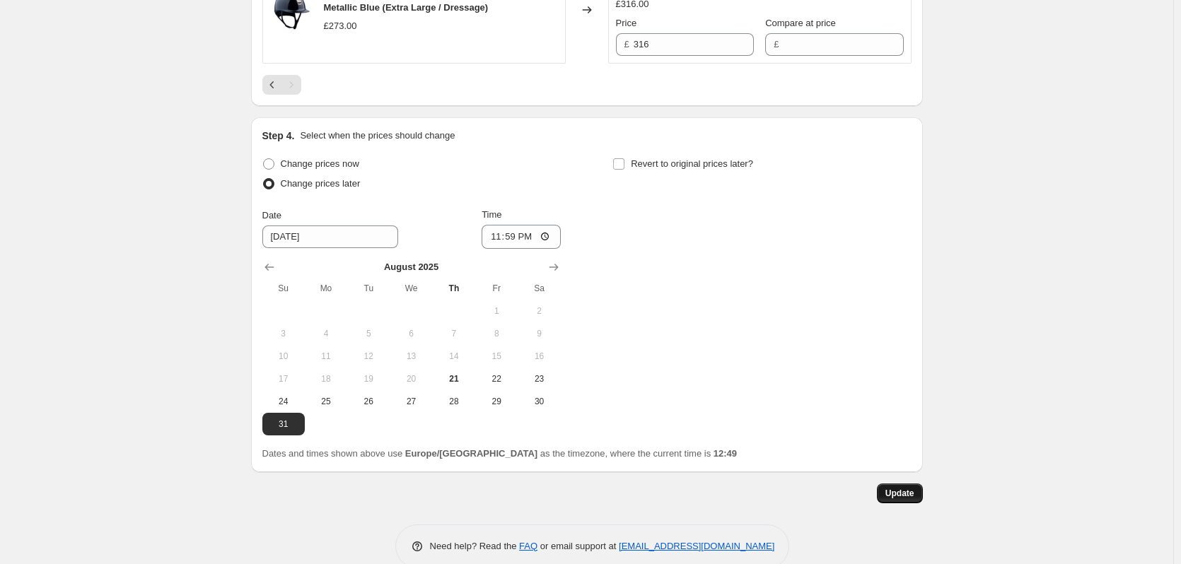
click at [899, 494] on span "Update" at bounding box center [899, 493] width 29 height 11
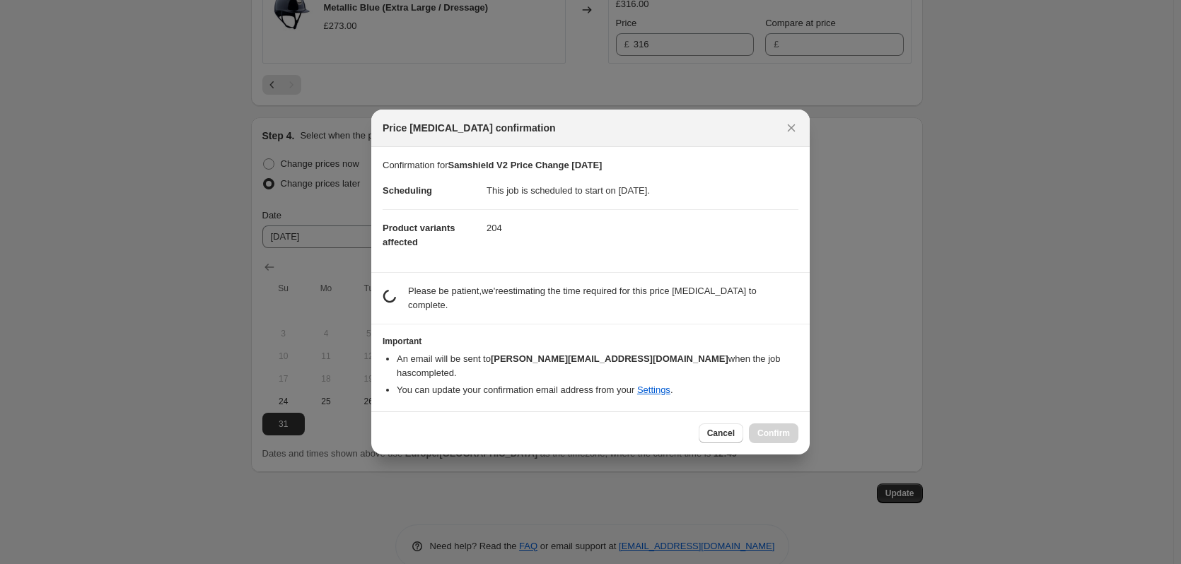
scroll to position [0, 0]
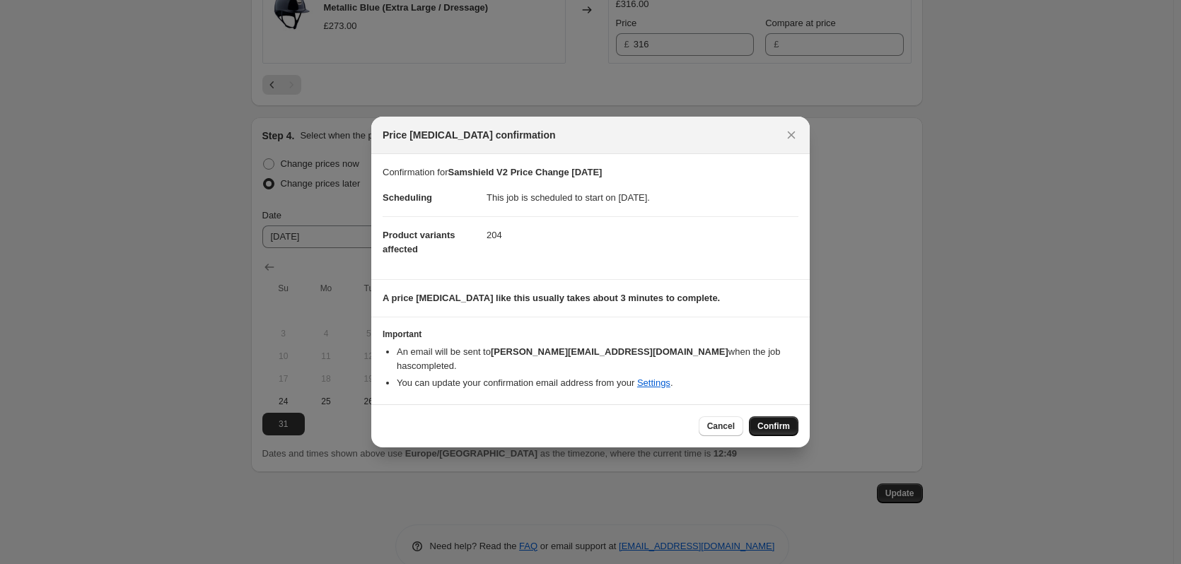
click at [781, 421] on span "Confirm" at bounding box center [773, 426] width 33 height 11
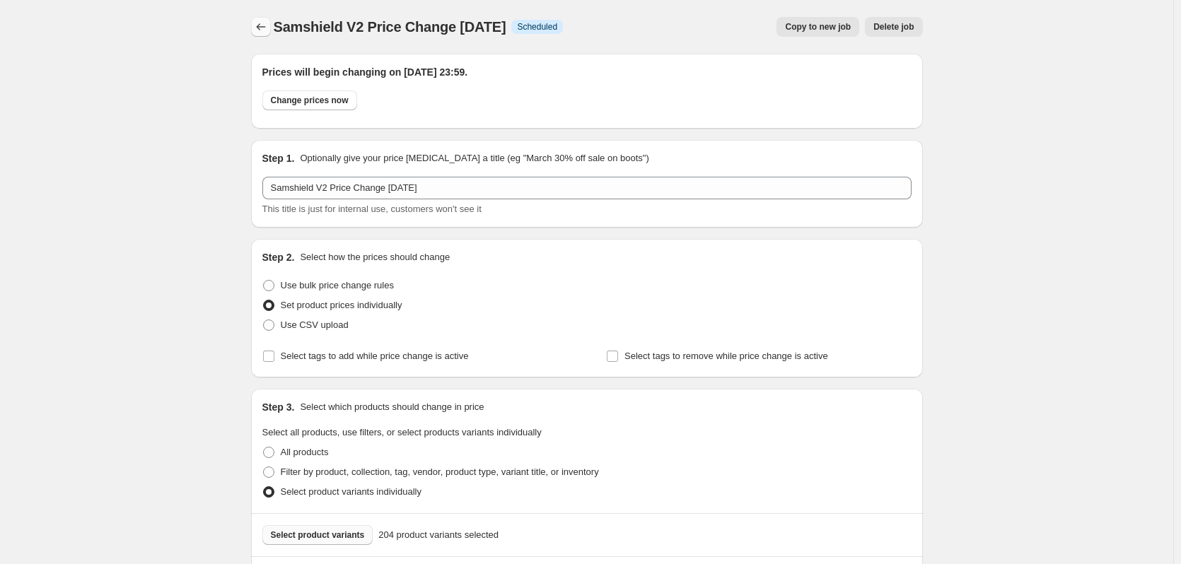
click at [265, 32] on icon "Price change jobs" at bounding box center [261, 27] width 14 height 14
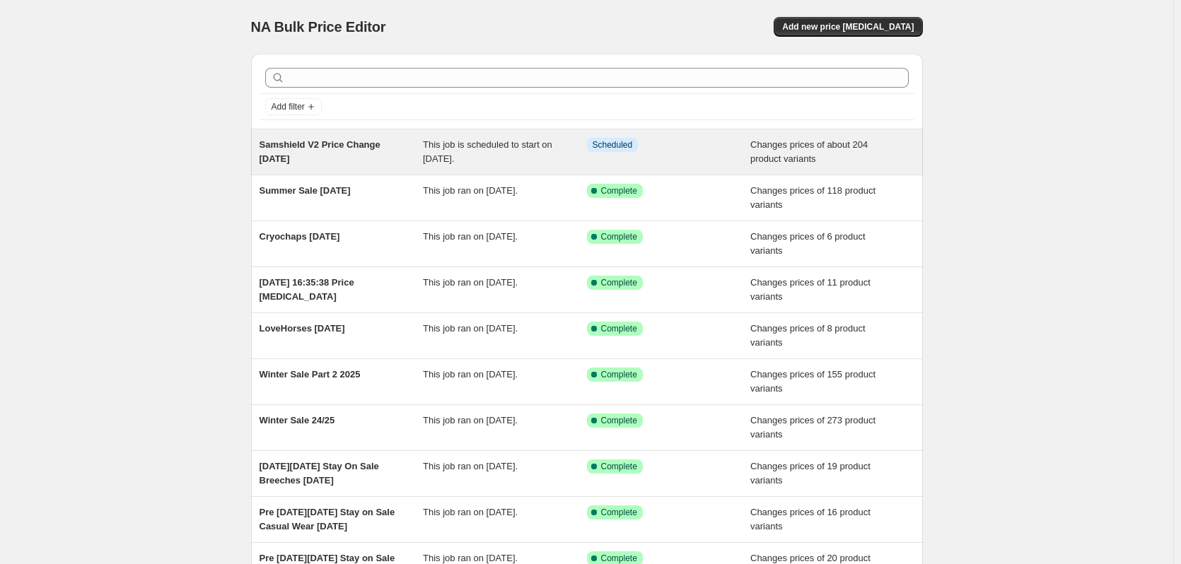
click at [276, 161] on span "Samshield V2 Price Change [DATE]" at bounding box center [320, 151] width 121 height 25
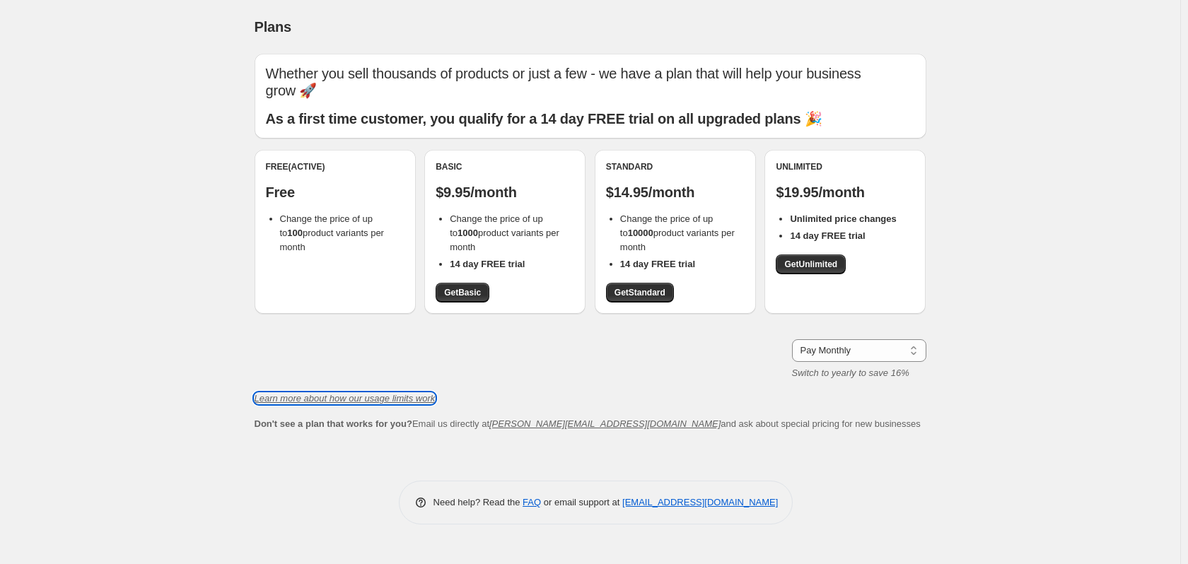
click at [320, 402] on icon "Learn more about how our usage limits work" at bounding box center [345, 398] width 181 height 11
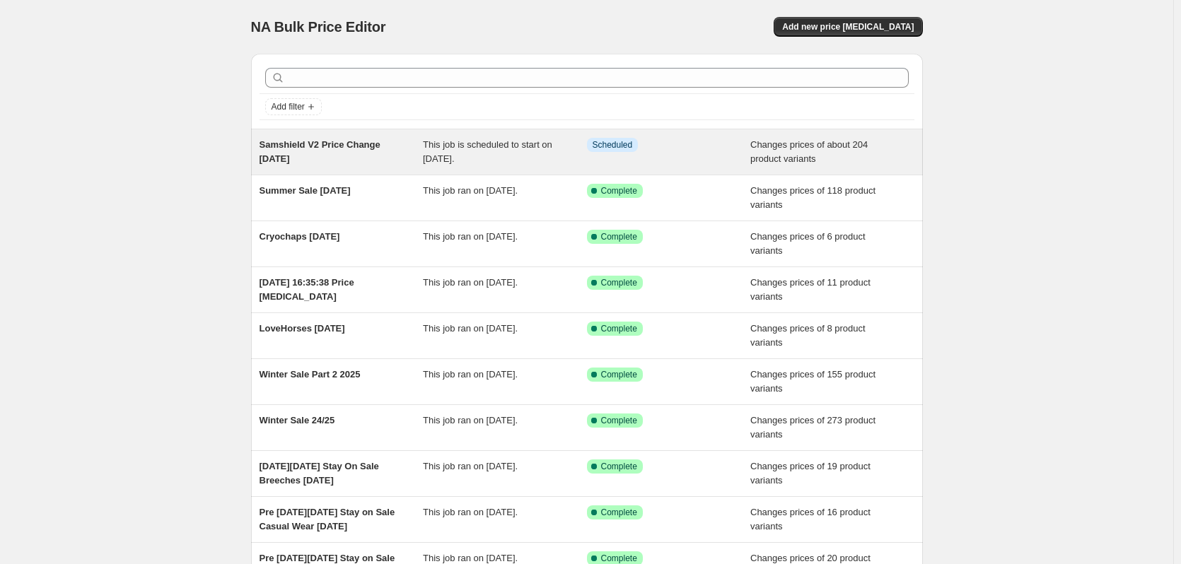
click at [313, 145] on span "Samshield V2 Price Change [DATE]" at bounding box center [320, 151] width 121 height 25
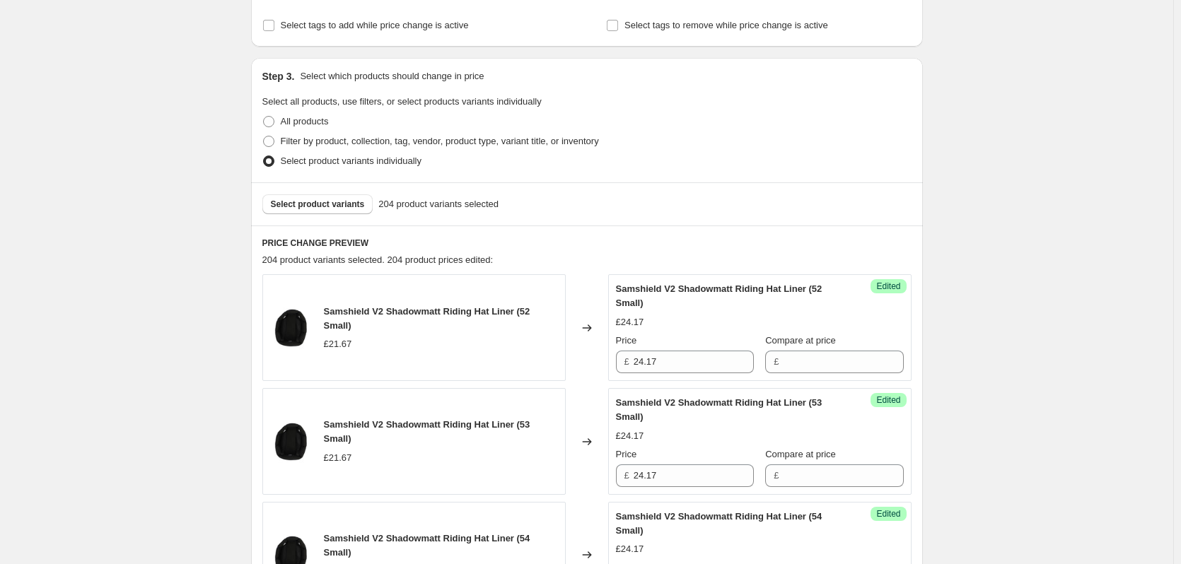
scroll to position [354, 0]
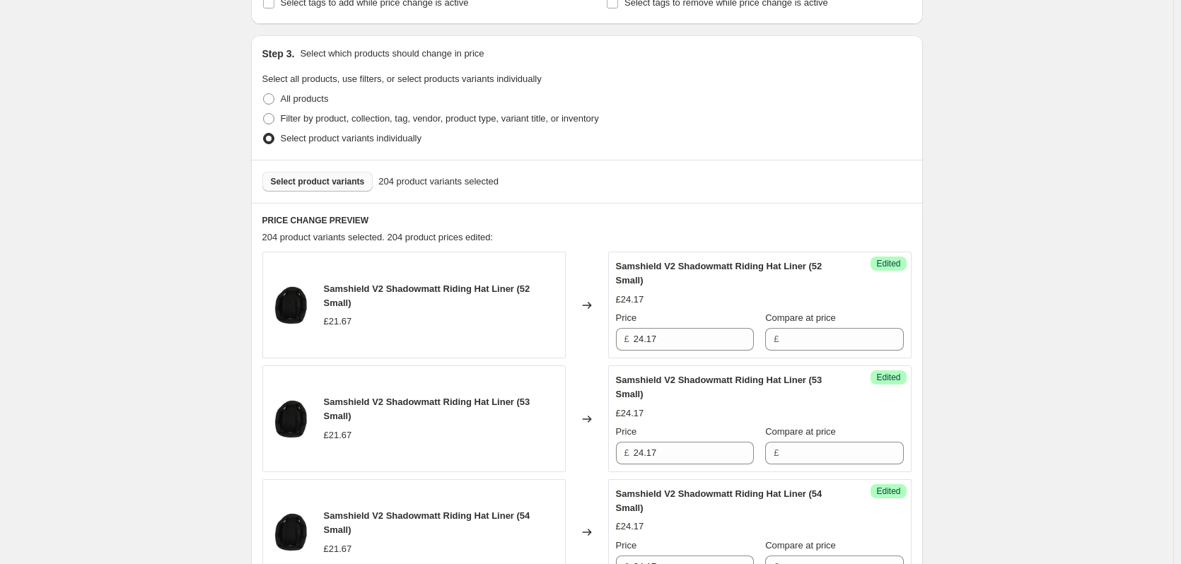
click at [323, 185] on span "Select product variants" at bounding box center [318, 181] width 94 height 11
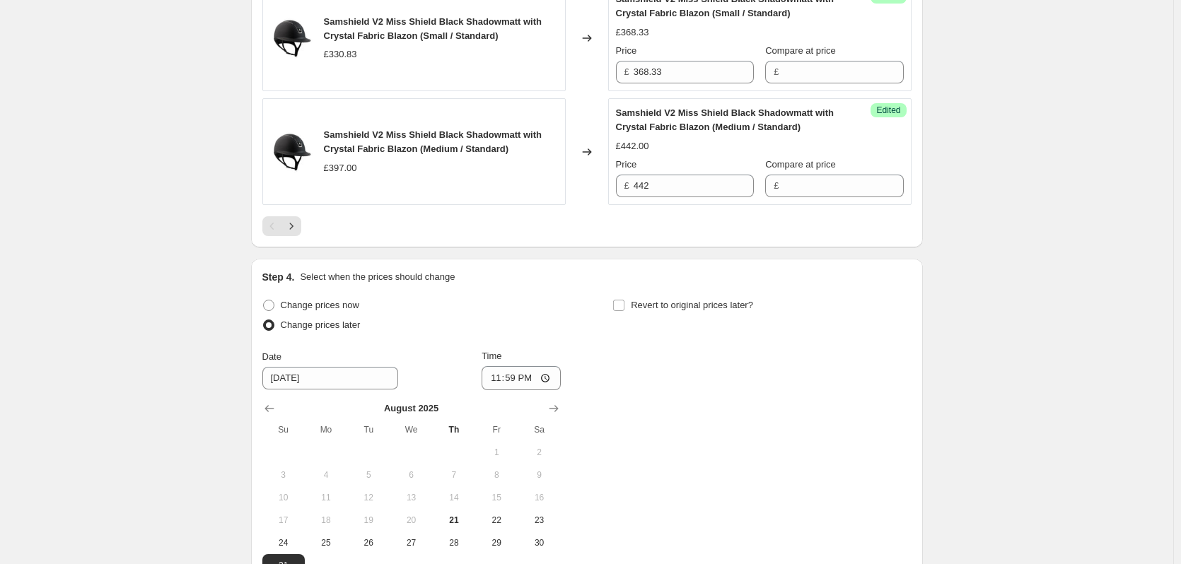
scroll to position [2687, 0]
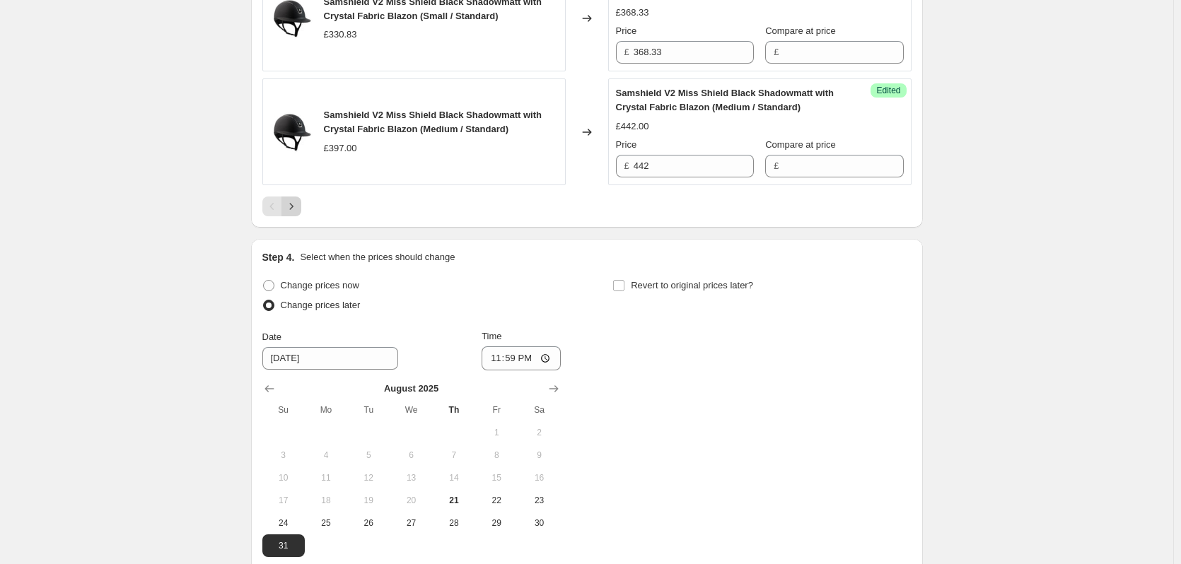
click at [293, 204] on icon "Next" at bounding box center [291, 206] width 4 height 6
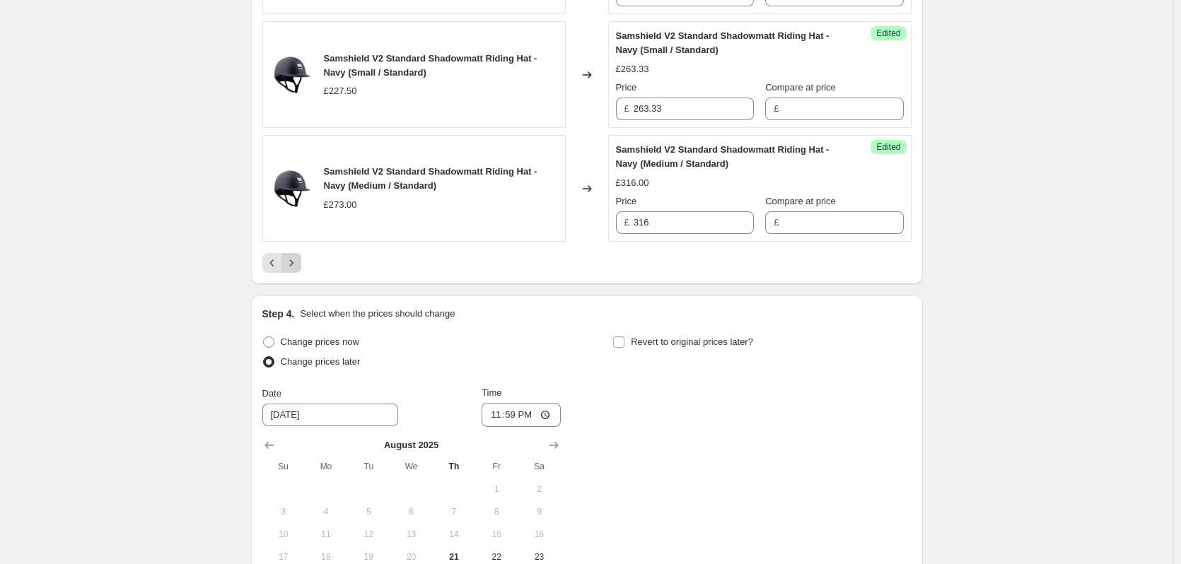
click at [291, 256] on icon "Next" at bounding box center [291, 263] width 14 height 14
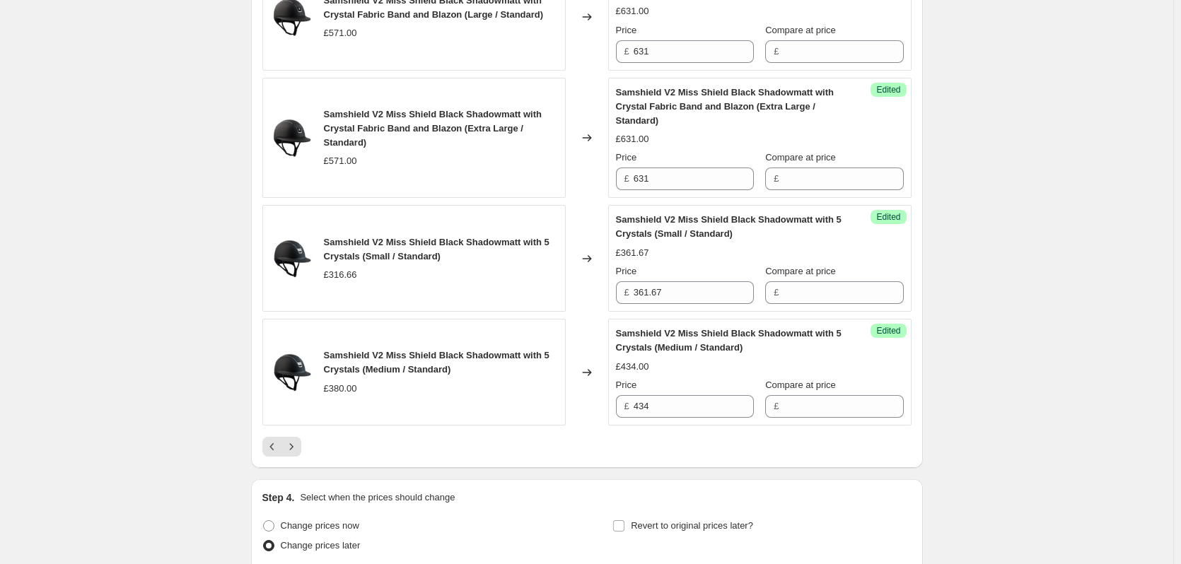
scroll to position [2758, 0]
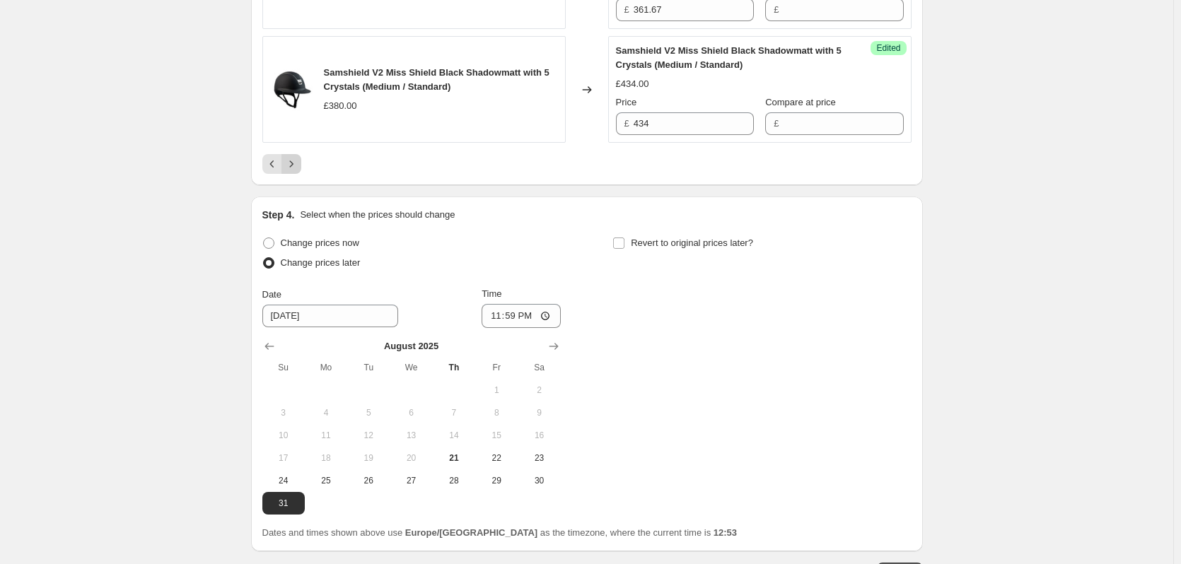
click at [293, 164] on icon "Next" at bounding box center [291, 164] width 4 height 6
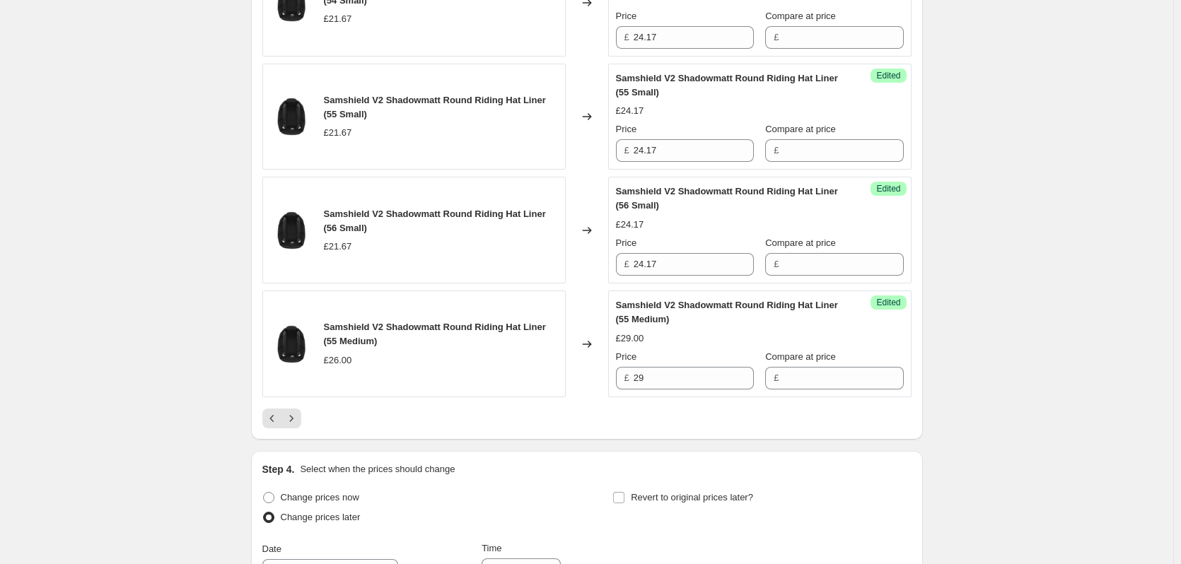
scroll to position [2616, 0]
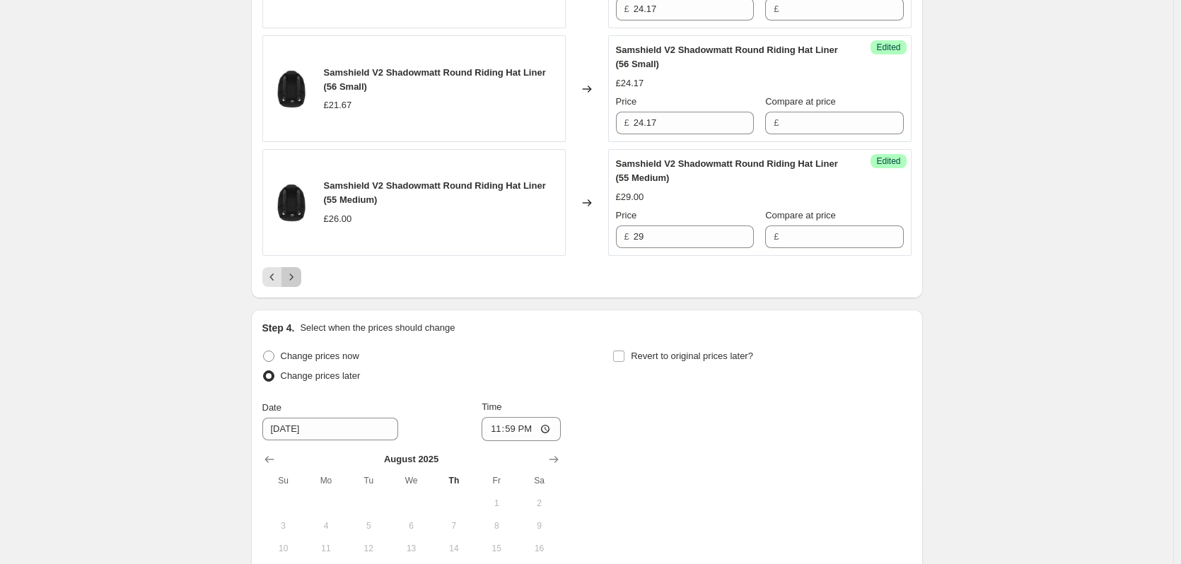
click at [291, 284] on icon "Next" at bounding box center [291, 277] width 14 height 14
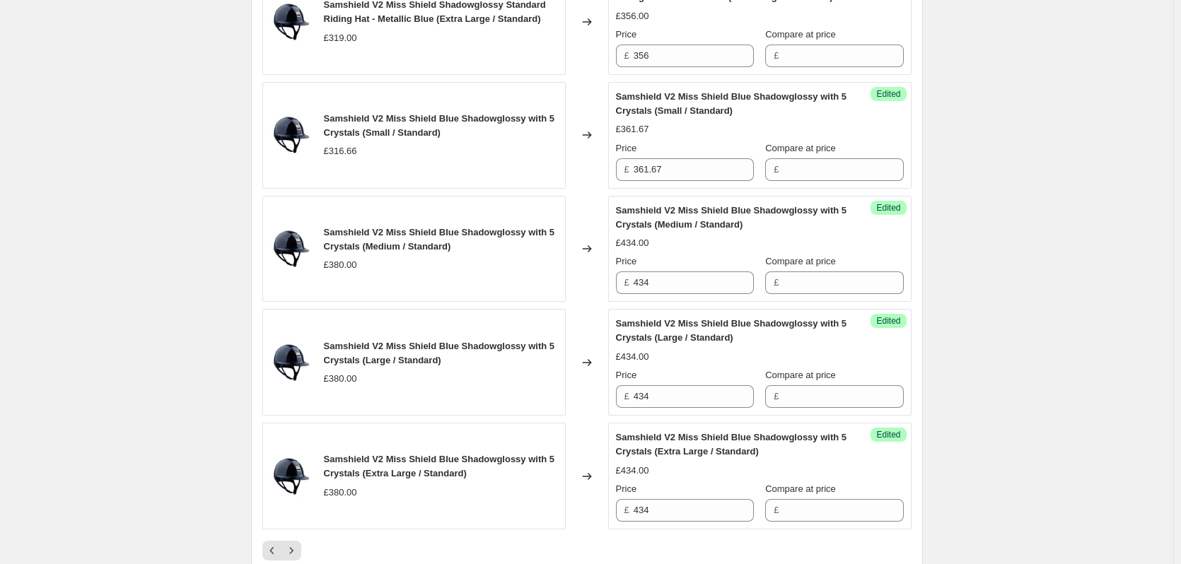
scroll to position [2475, 0]
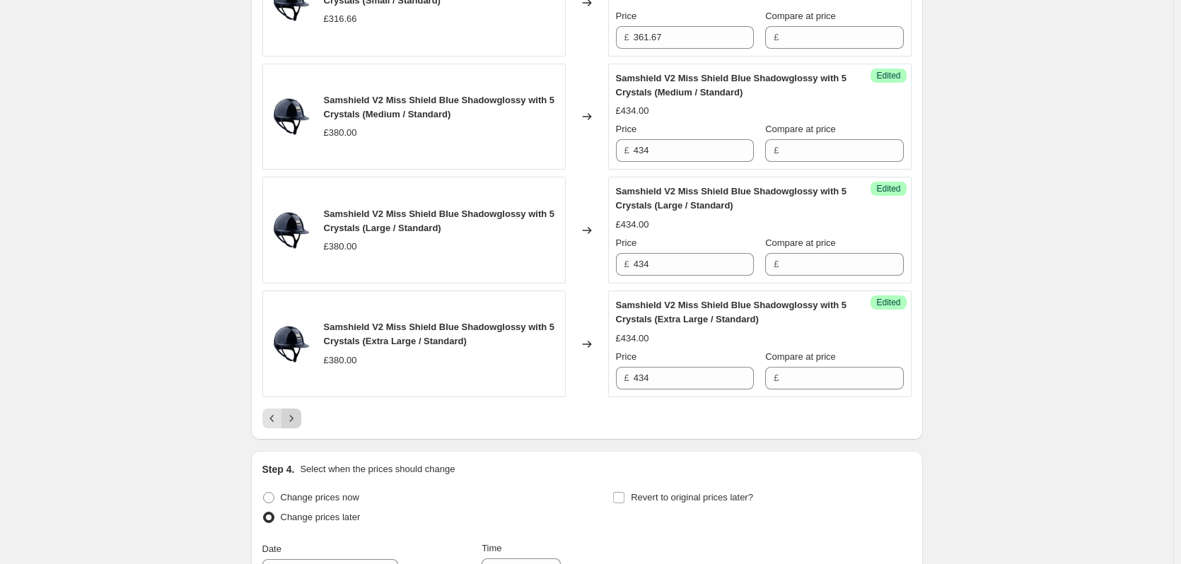
click at [292, 413] on icon "Next" at bounding box center [291, 419] width 14 height 14
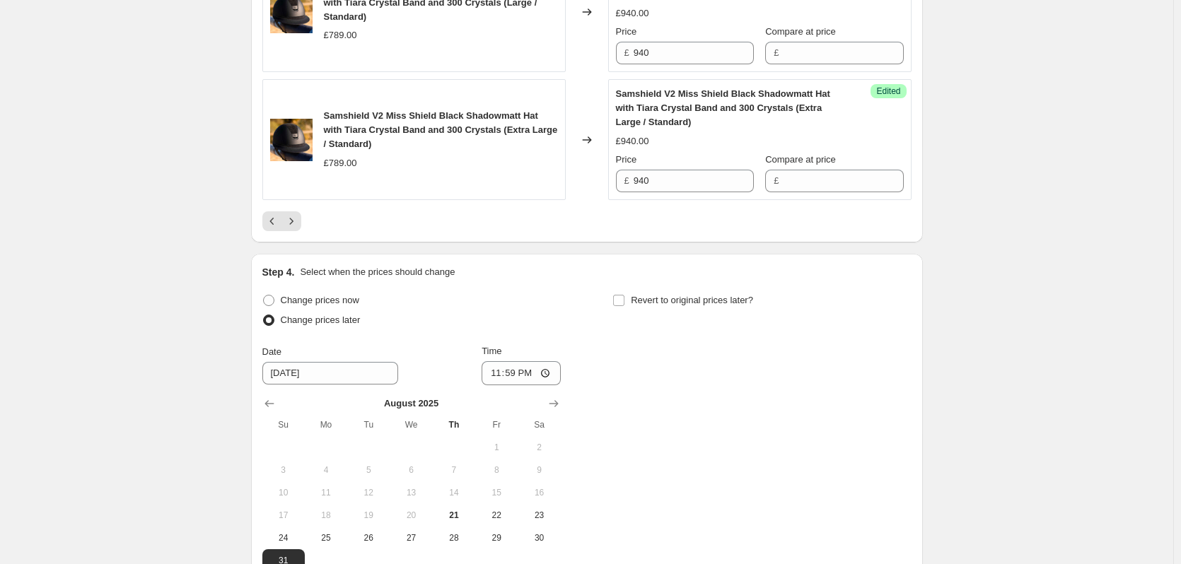
scroll to position [2758, 0]
click at [298, 219] on icon "Next" at bounding box center [291, 221] width 14 height 14
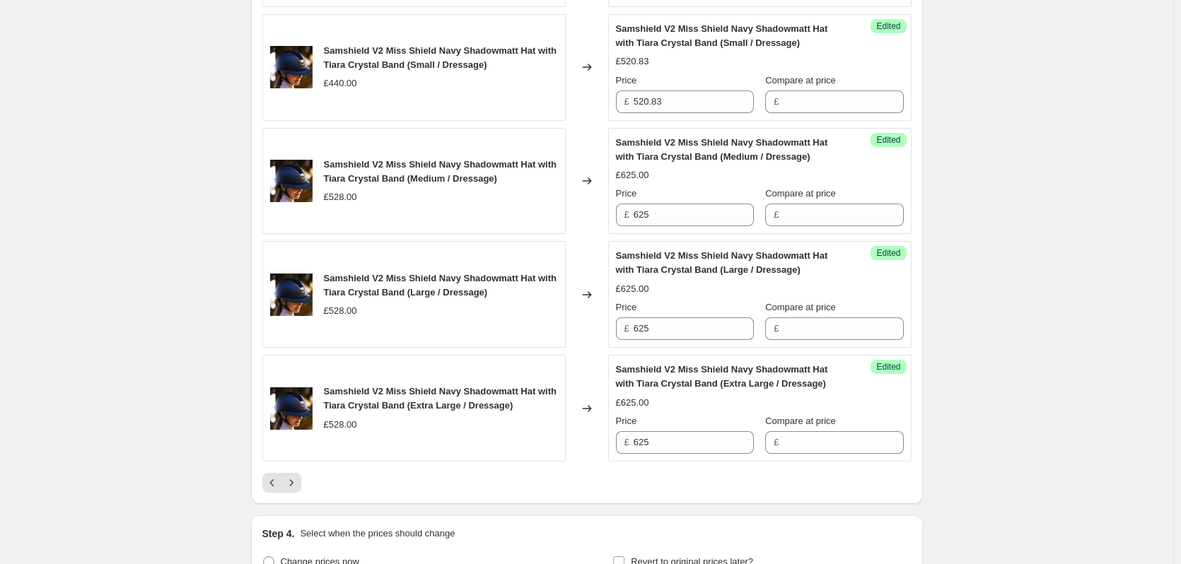
scroll to position [2546, 0]
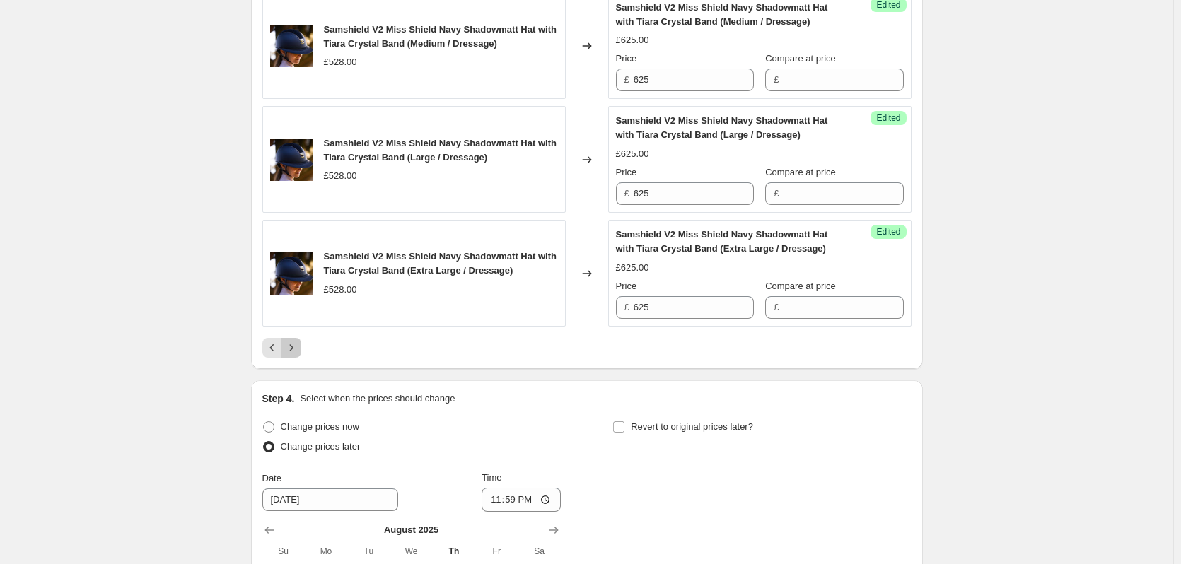
click at [294, 346] on icon "Next" at bounding box center [291, 348] width 14 height 14
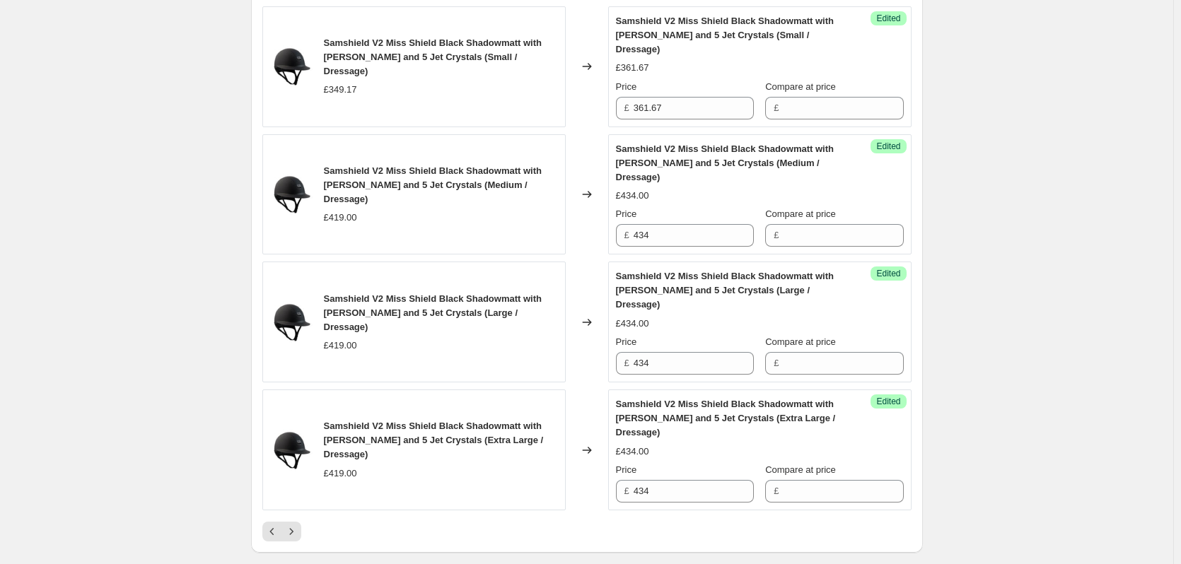
scroll to position [2687, 0]
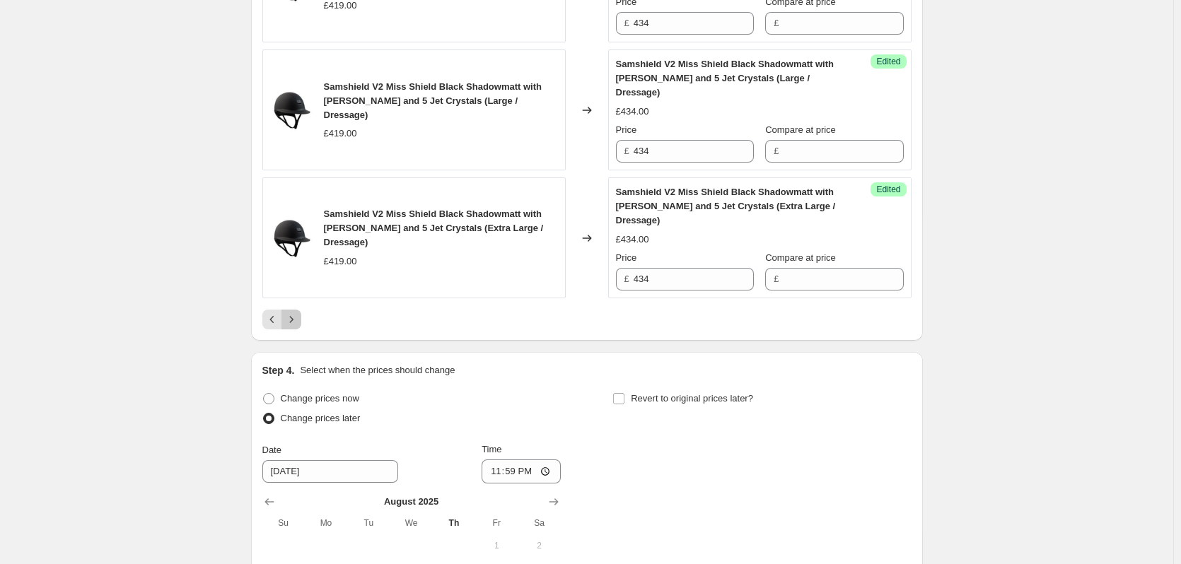
drag, startPoint x: 292, startPoint y: 279, endPoint x: 275, endPoint y: 294, distance: 22.5
click at [291, 313] on icon "Next" at bounding box center [291, 320] width 14 height 14
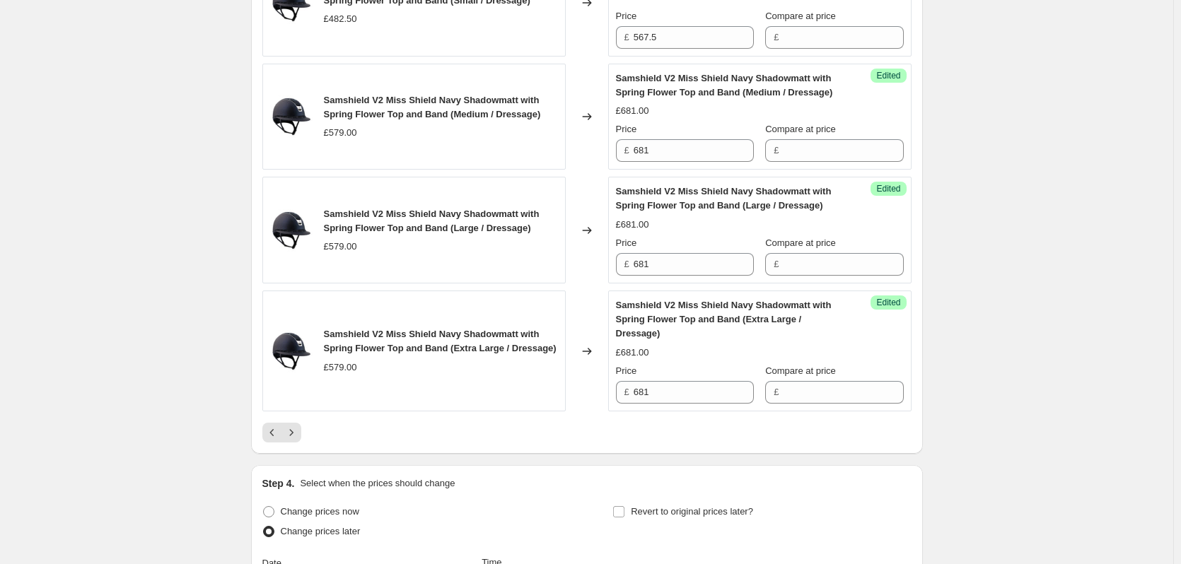
scroll to position [2758, 0]
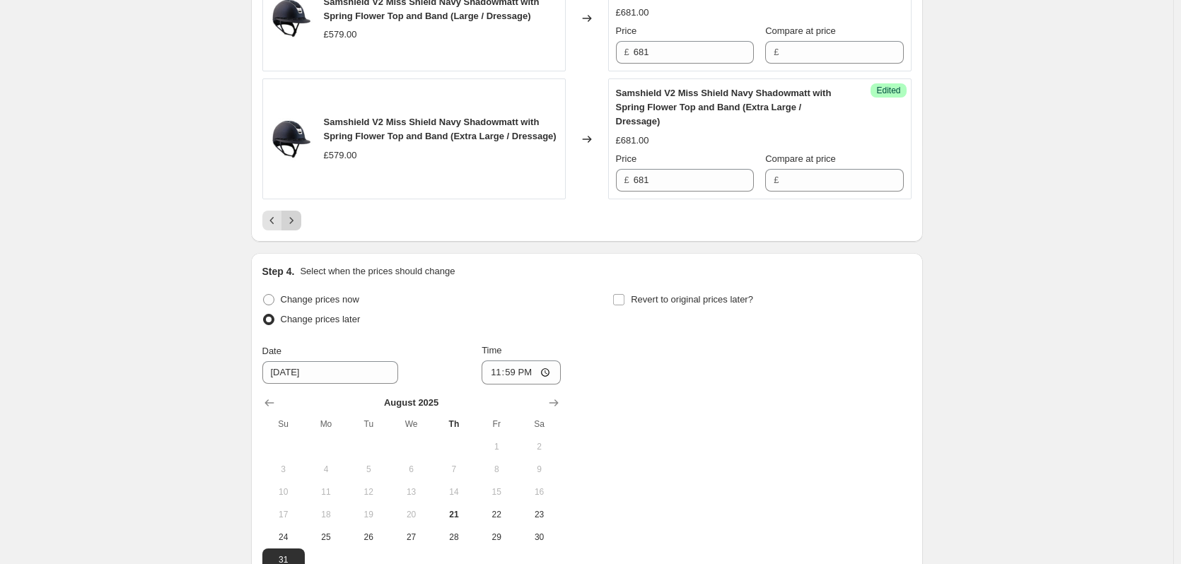
click at [298, 214] on icon "Next" at bounding box center [291, 221] width 14 height 14
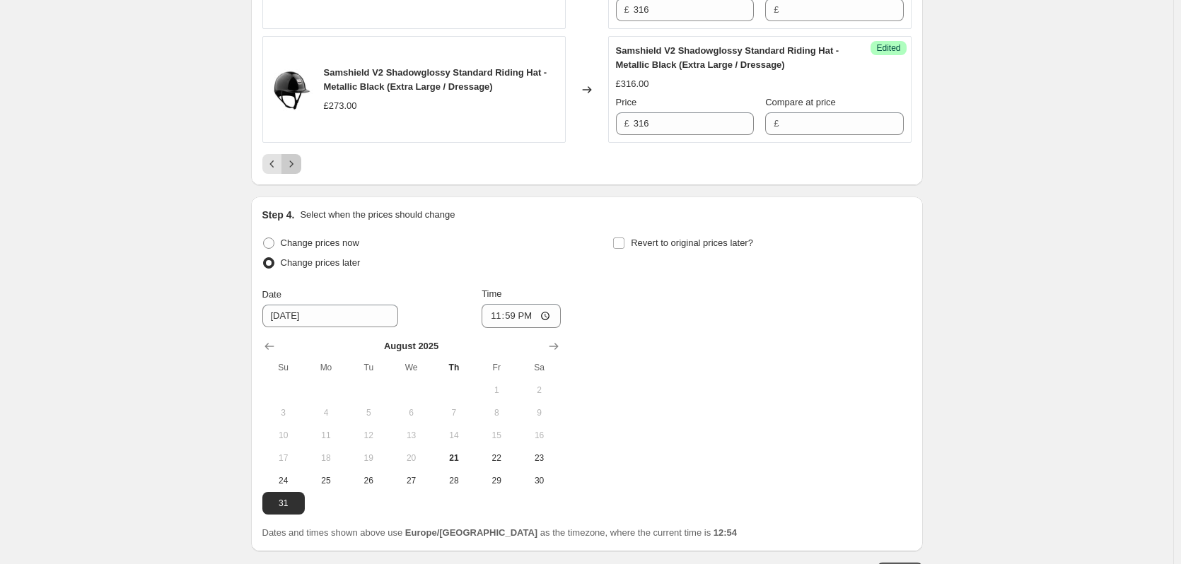
drag, startPoint x: 296, startPoint y: 164, endPoint x: 249, endPoint y: 190, distance: 53.8
click at [298, 165] on icon "Next" at bounding box center [291, 164] width 14 height 14
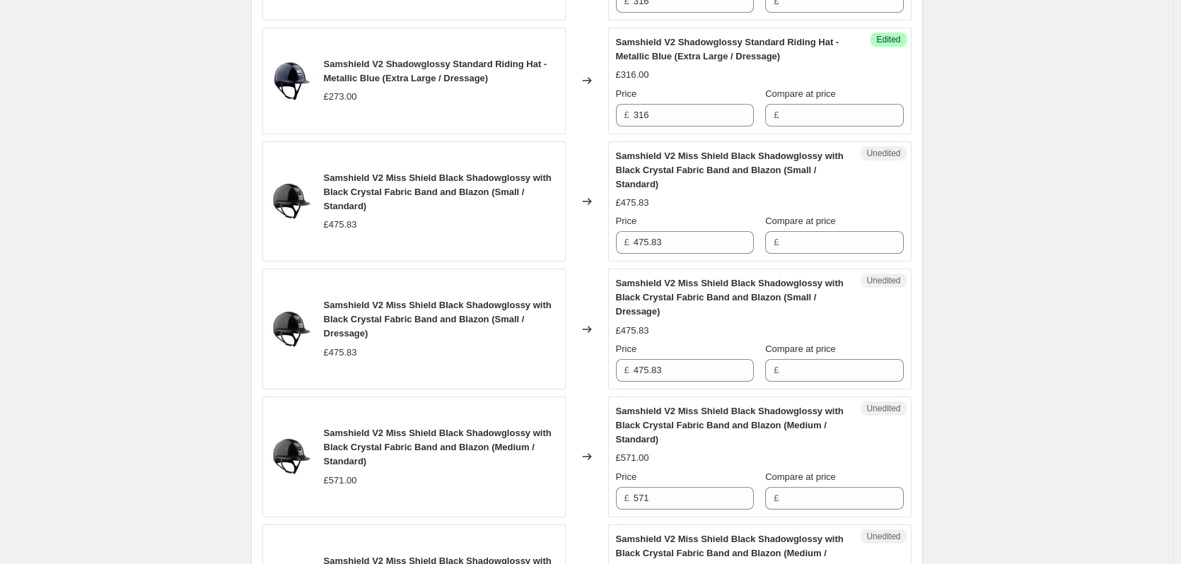
scroll to position [990, 0]
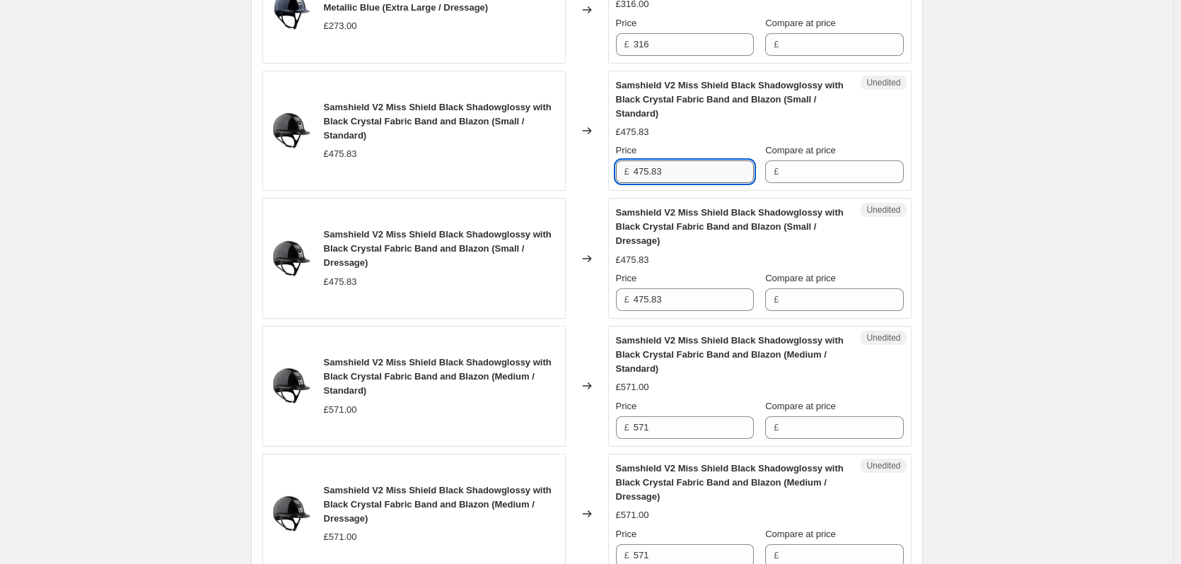
click at [677, 173] on input "475.83" at bounding box center [694, 172] width 120 height 23
click at [680, 304] on input "475.83" at bounding box center [694, 299] width 120 height 23
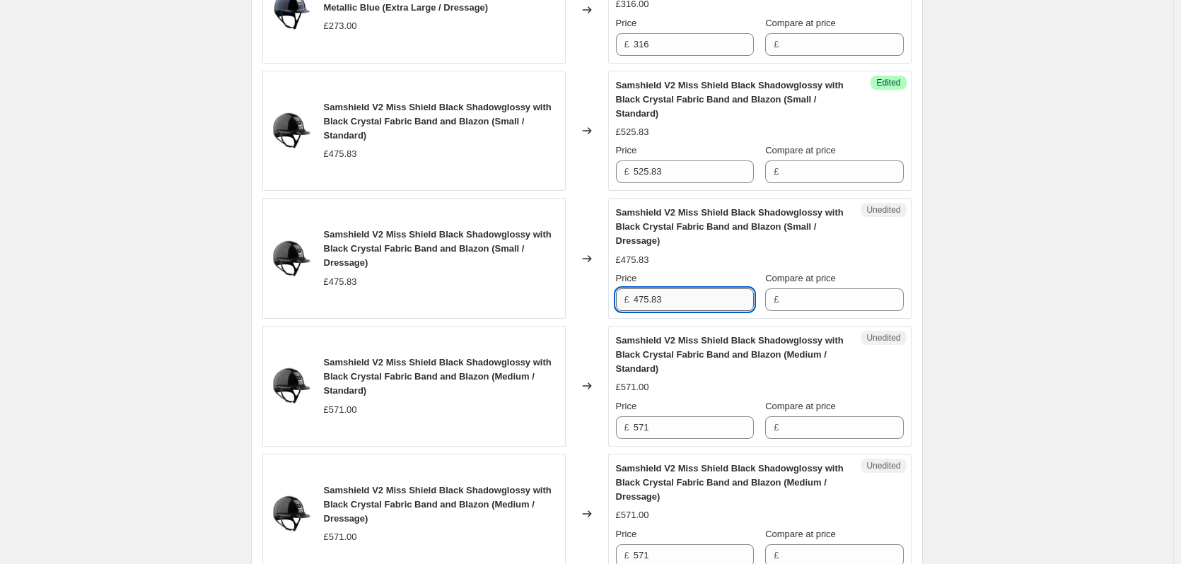
click at [680, 304] on input "475.83" at bounding box center [694, 299] width 120 height 23
click at [1051, 315] on div "Samshield V2 Price Change 1.9.25. This page is ready Samshield V2 Price Change …" at bounding box center [586, 311] width 1173 height 2602
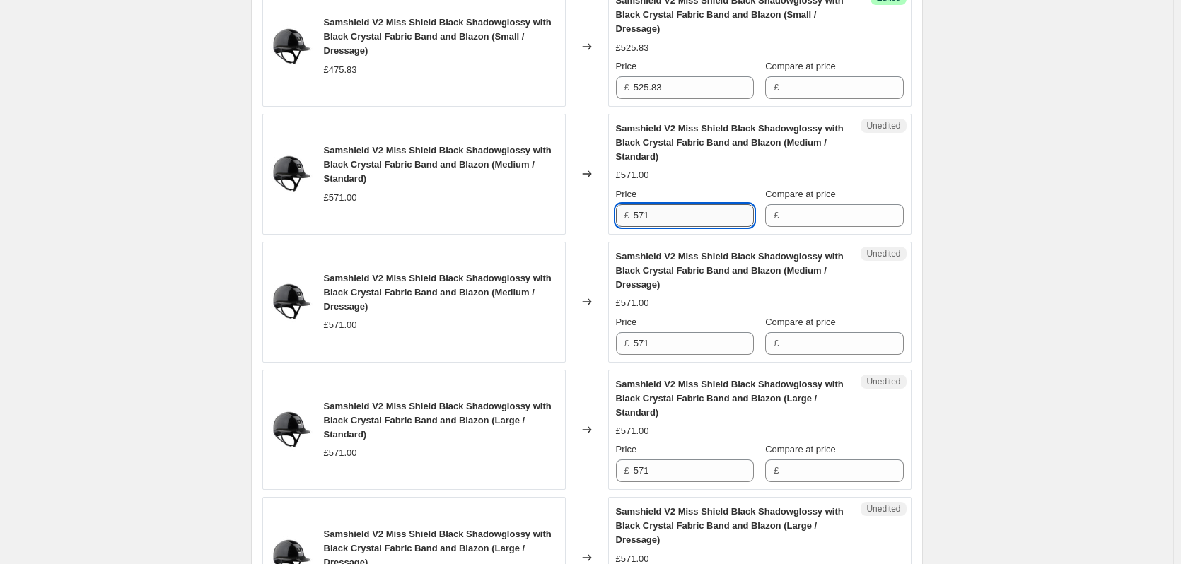
click at [692, 223] on input "571" at bounding box center [694, 215] width 120 height 23
click at [694, 339] on input "571" at bounding box center [694, 343] width 120 height 23
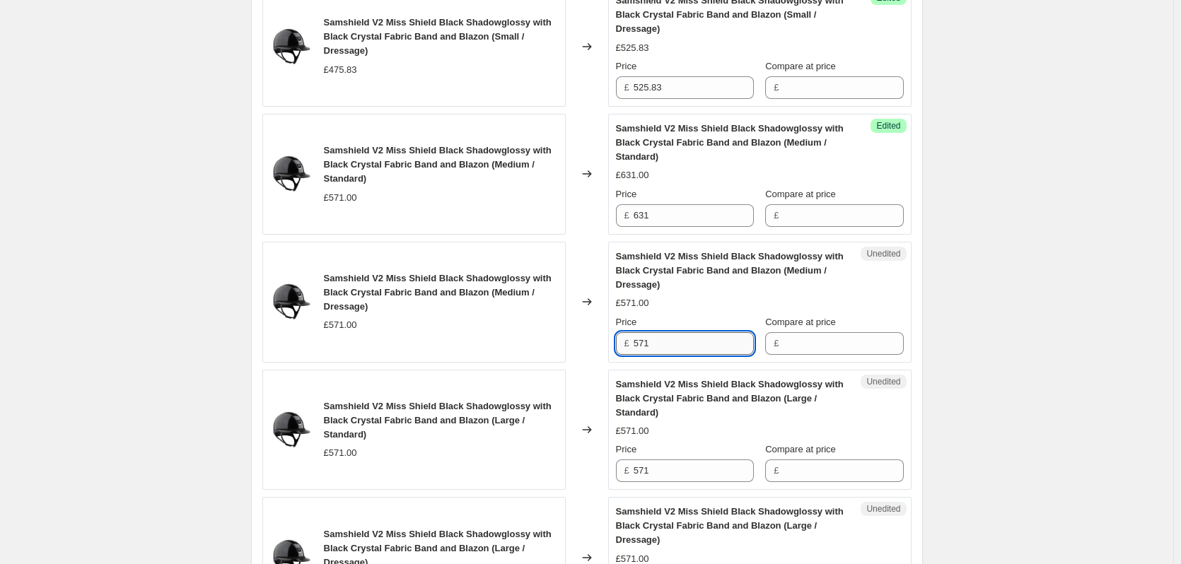
click at [694, 339] on input "571" at bounding box center [694, 343] width 120 height 23
click at [1062, 315] on div "Samshield V2 Price Change 1.9.25. This page is ready Samshield V2 Price Change …" at bounding box center [586, 99] width 1173 height 2602
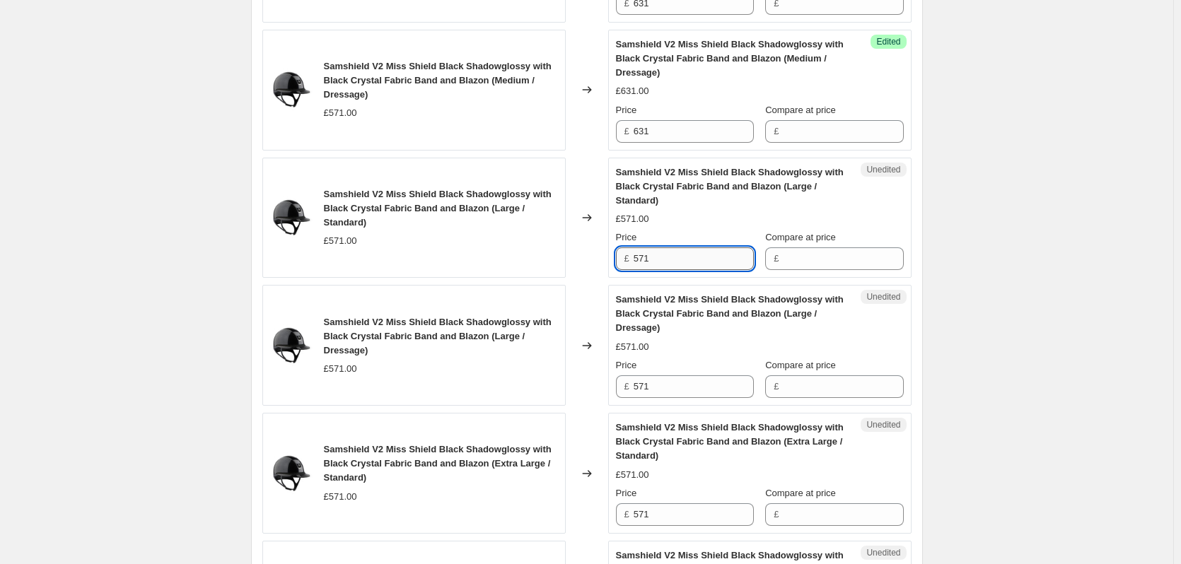
click at [665, 259] on input "571" at bounding box center [694, 258] width 120 height 23
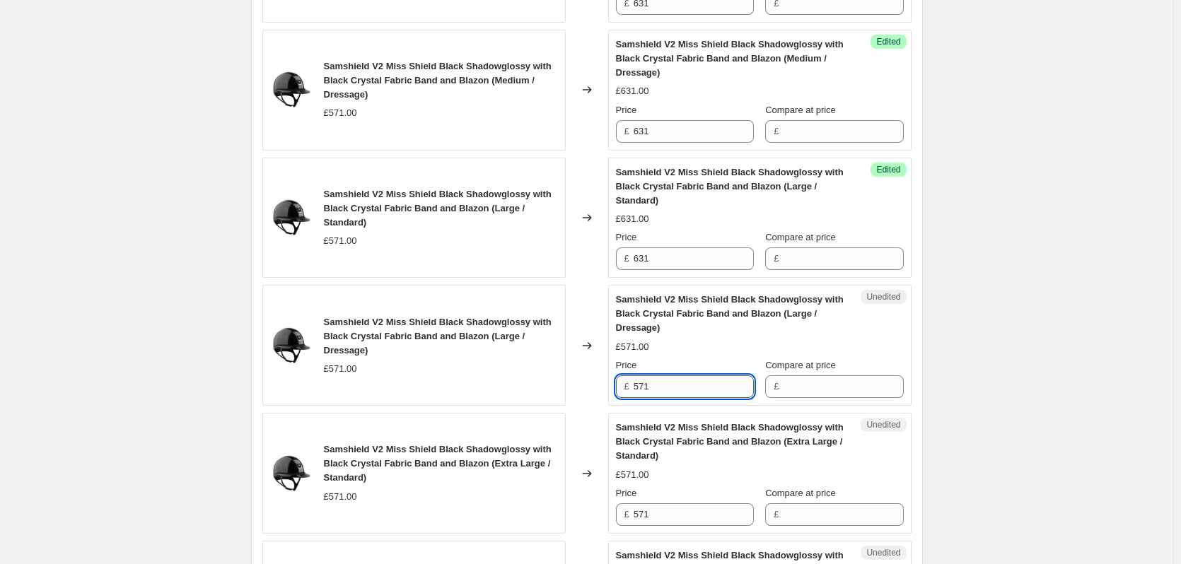
click at [672, 390] on input "571" at bounding box center [694, 386] width 120 height 23
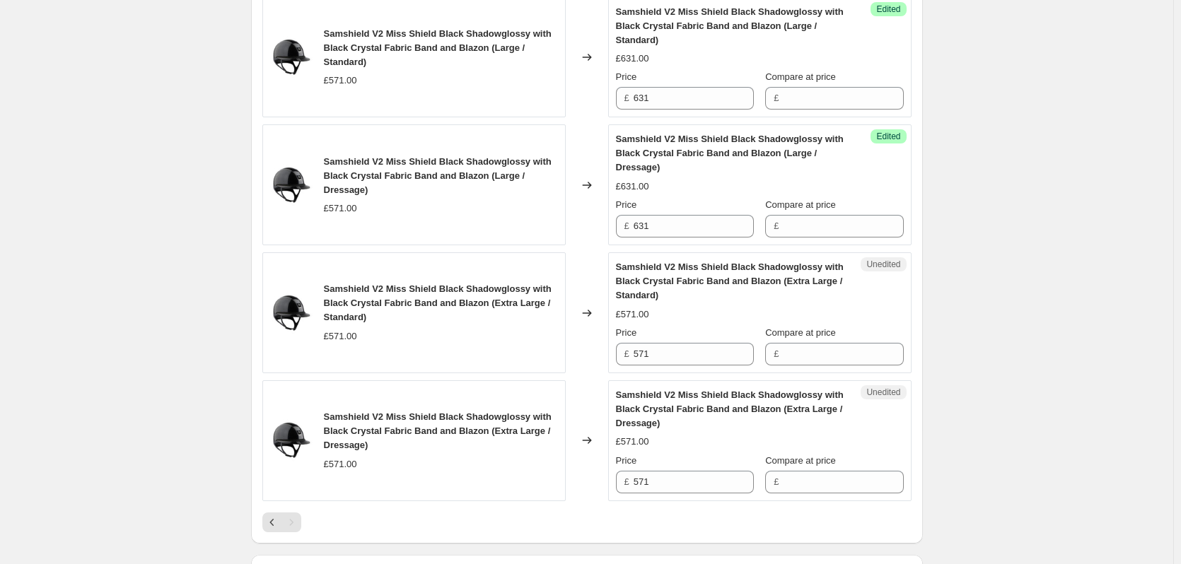
scroll to position [1626, 0]
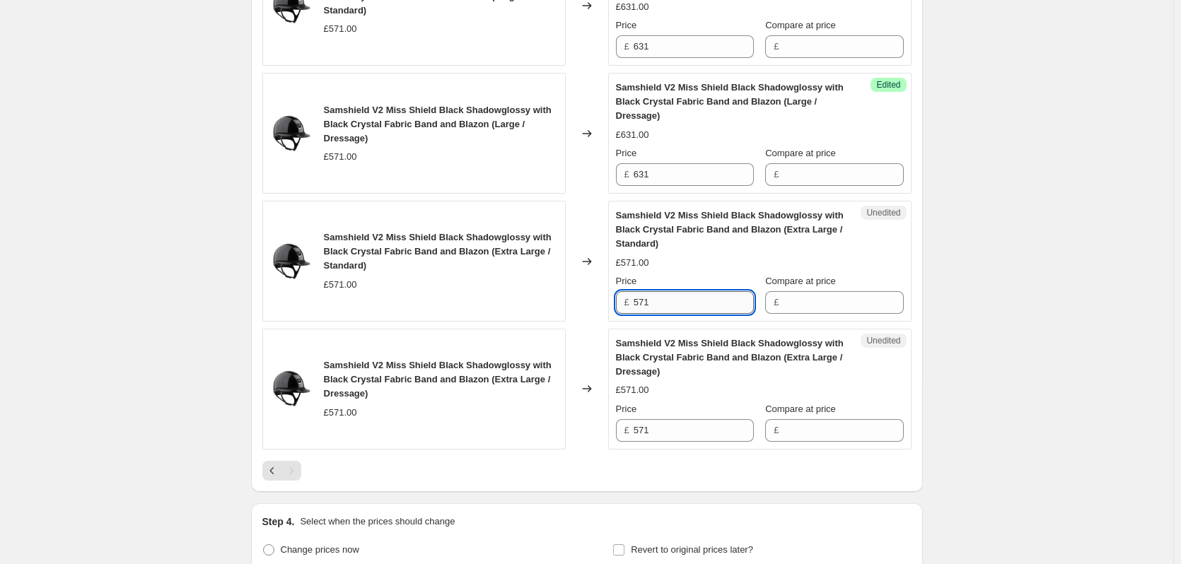
click at [663, 299] on input "571" at bounding box center [694, 302] width 120 height 23
click at [694, 431] on input "571" at bounding box center [694, 430] width 120 height 23
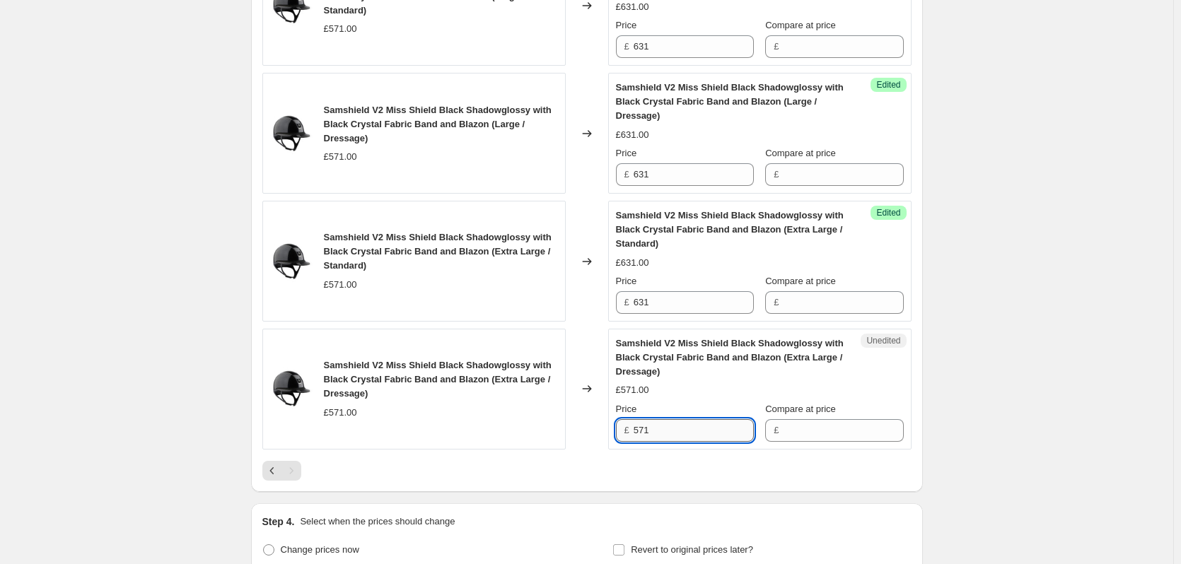
click at [694, 431] on input "571" at bounding box center [694, 430] width 120 height 23
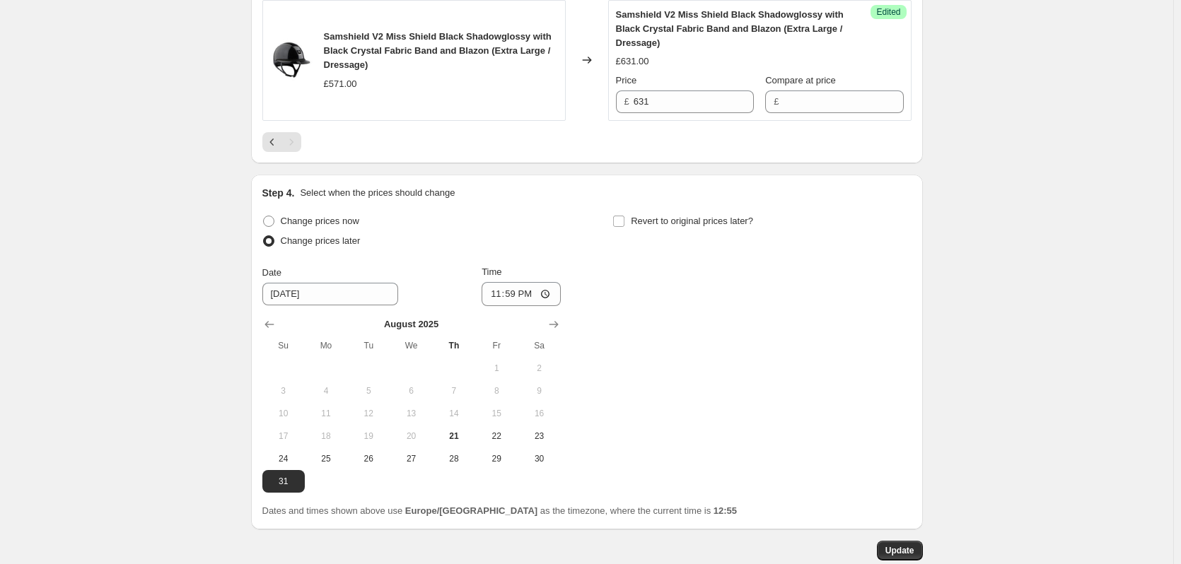
scroll to position [2038, 0]
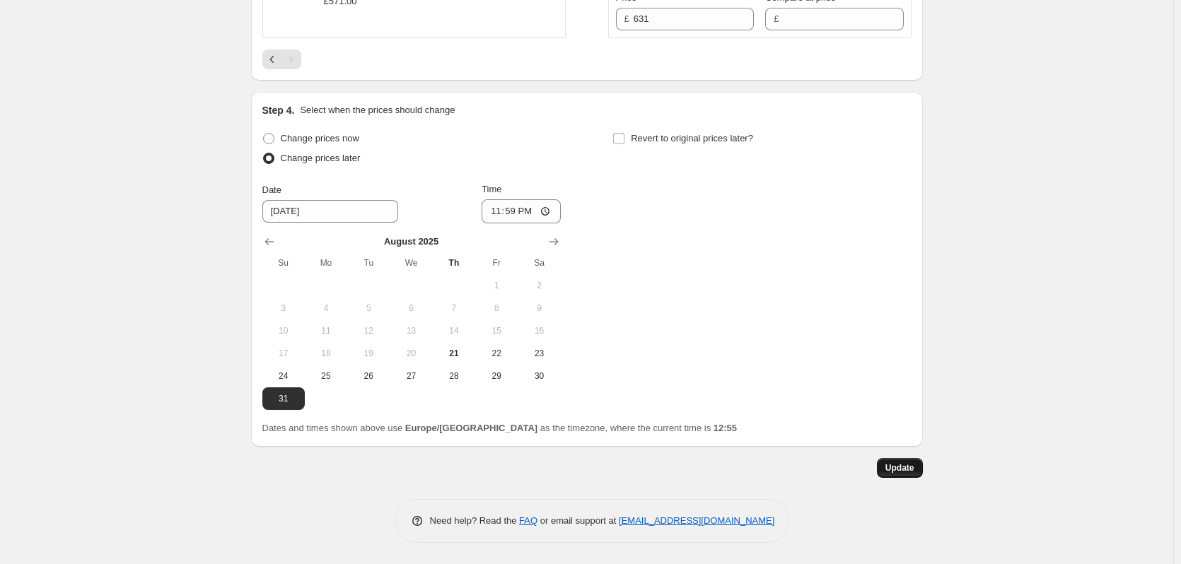
click at [913, 470] on span "Update" at bounding box center [899, 467] width 29 height 11
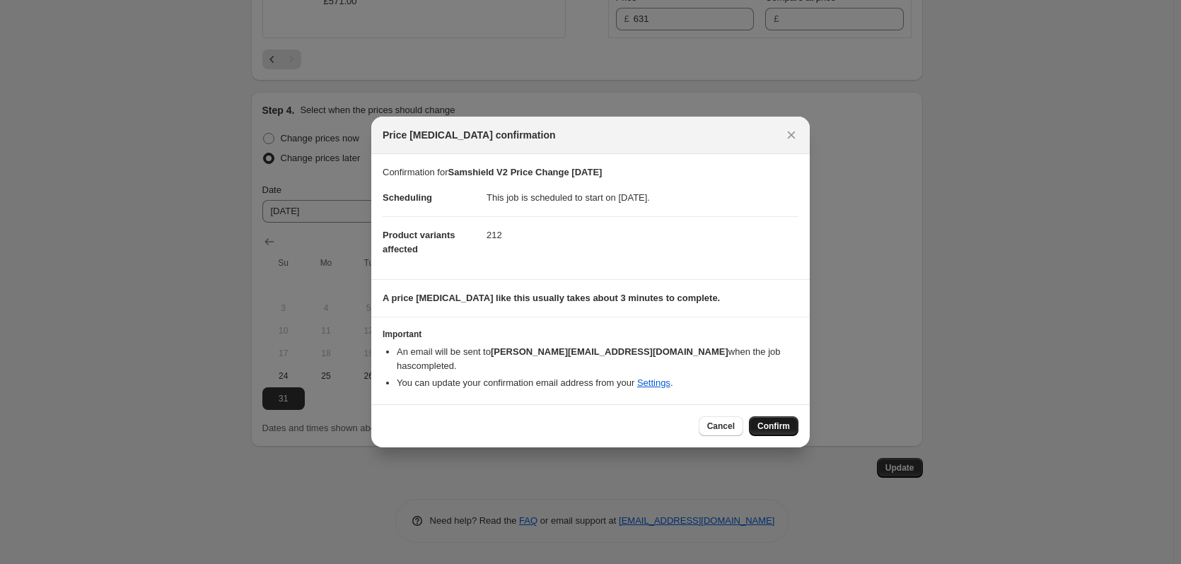
click at [766, 421] on span "Confirm" at bounding box center [773, 426] width 33 height 11
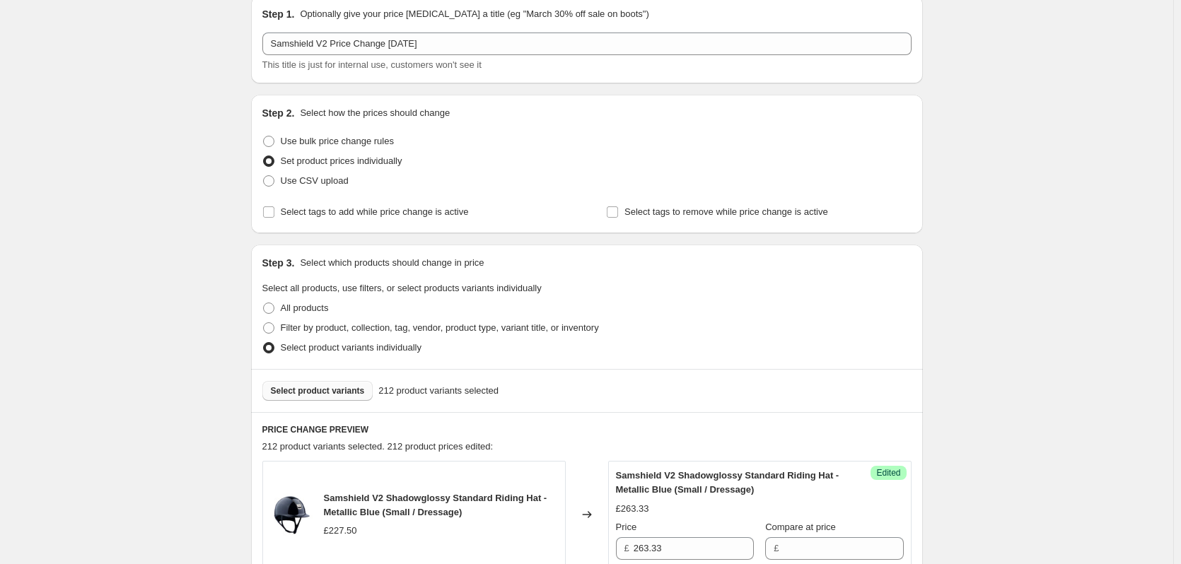
scroll to position [270, 0]
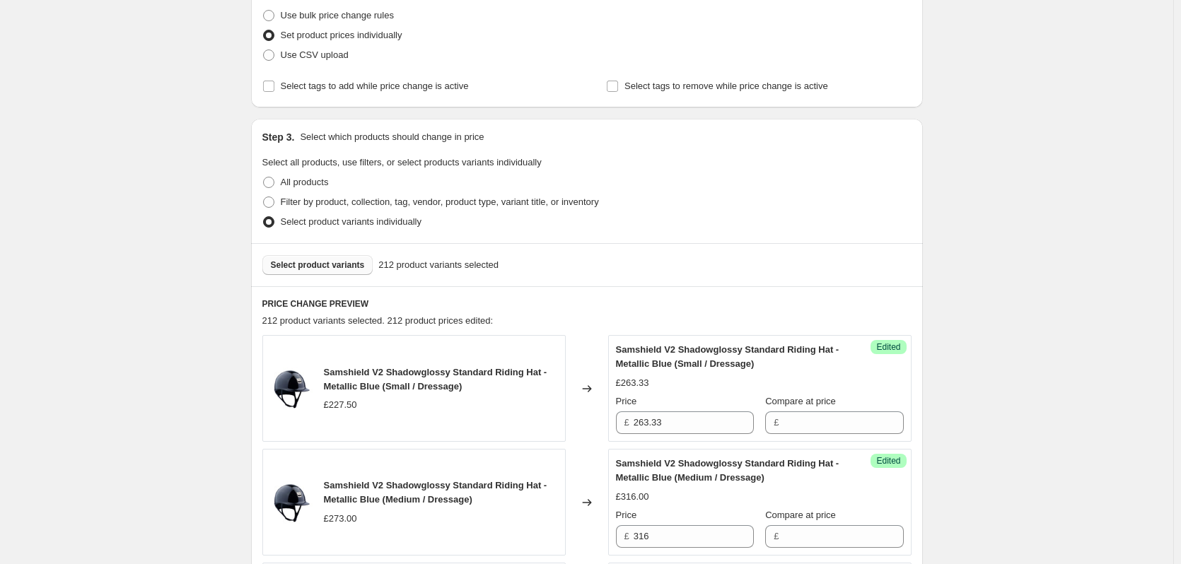
click at [308, 267] on span "Select product variants" at bounding box center [318, 265] width 94 height 11
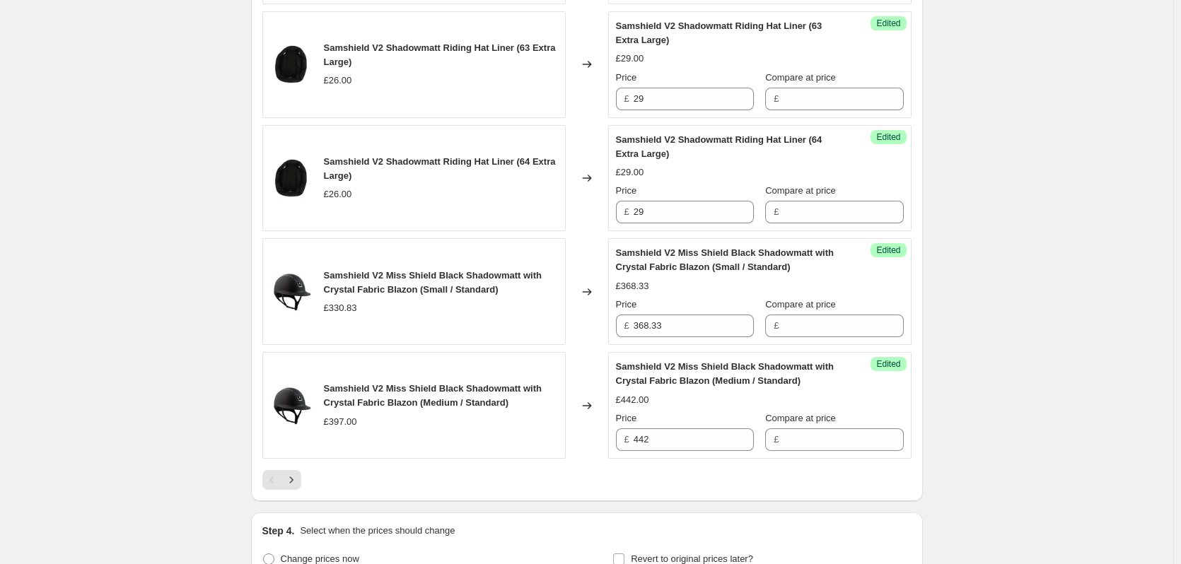
scroll to position [2533, 0]
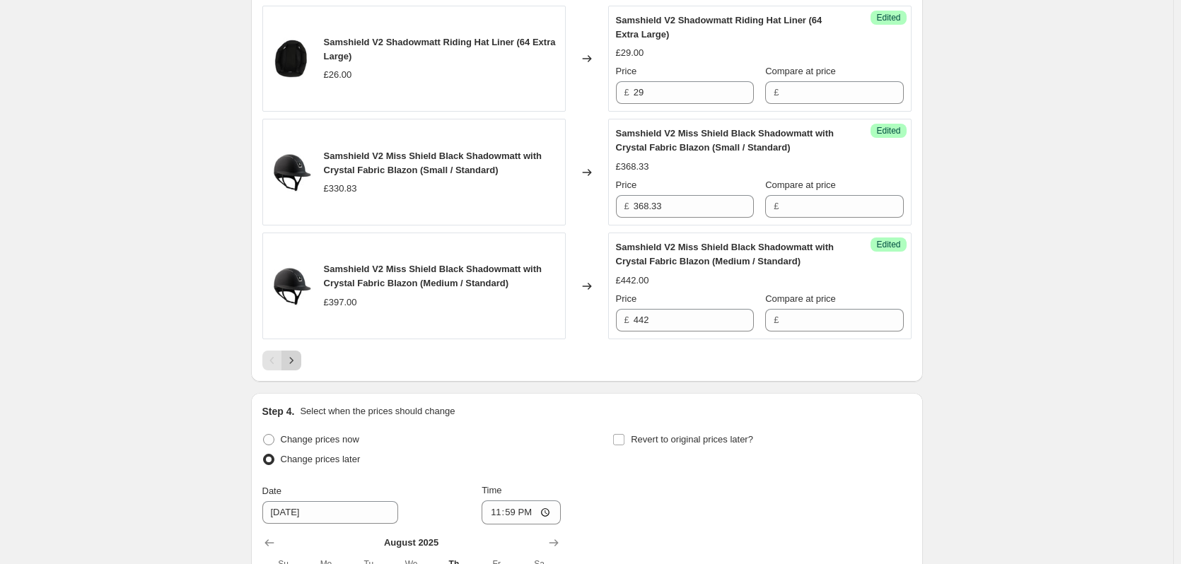
click at [293, 360] on icon "Next" at bounding box center [291, 361] width 14 height 14
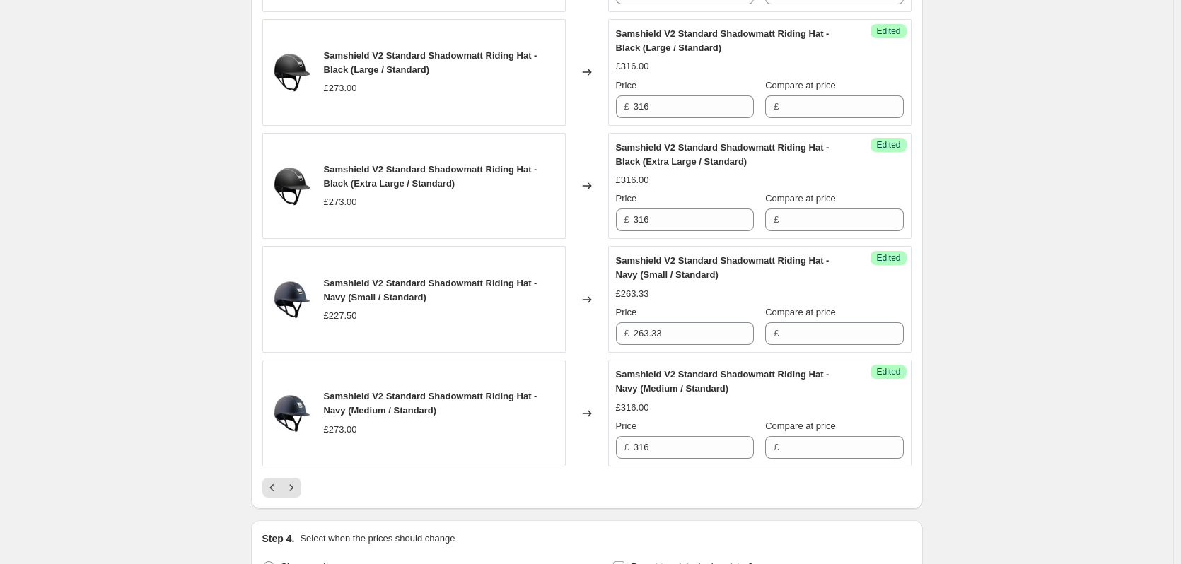
scroll to position [2604, 0]
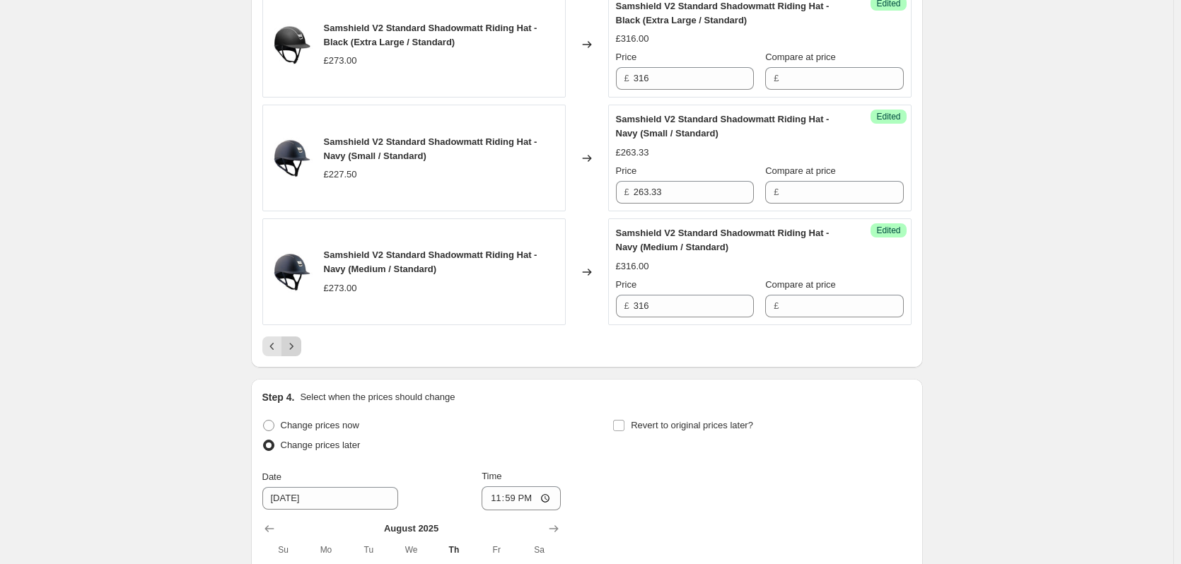
click at [297, 339] on icon "Next" at bounding box center [291, 346] width 14 height 14
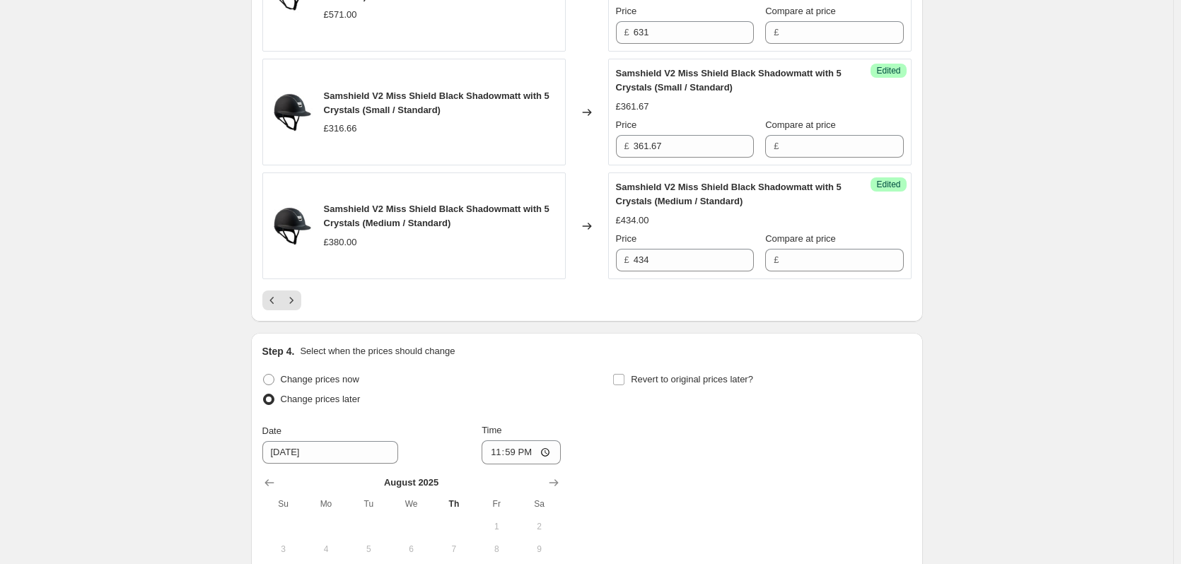
scroll to position [2674, 0]
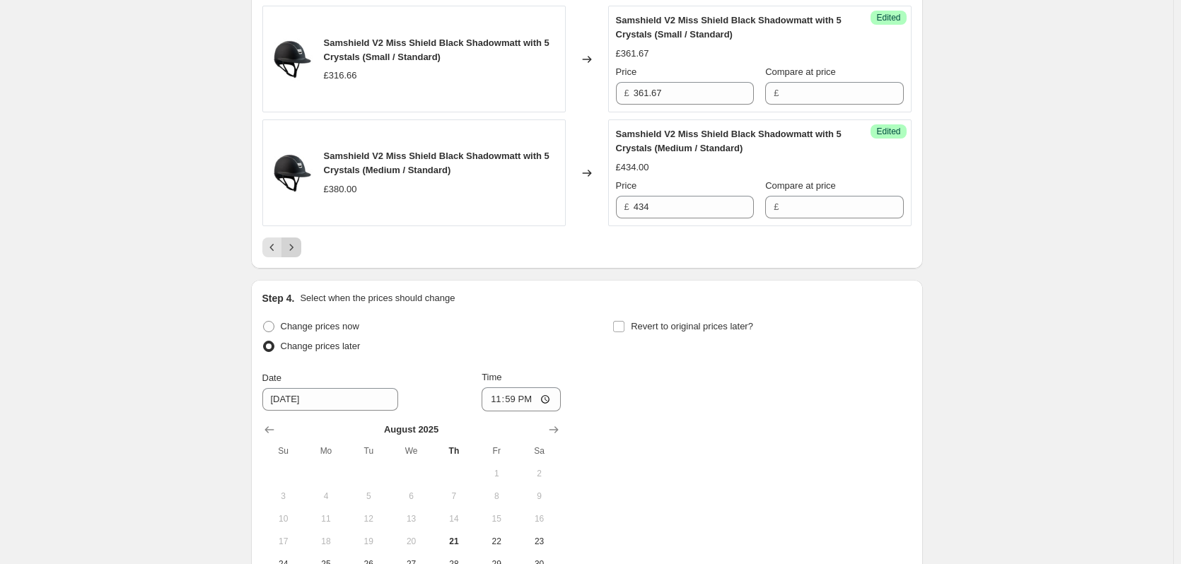
click at [297, 246] on icon "Next" at bounding box center [291, 247] width 14 height 14
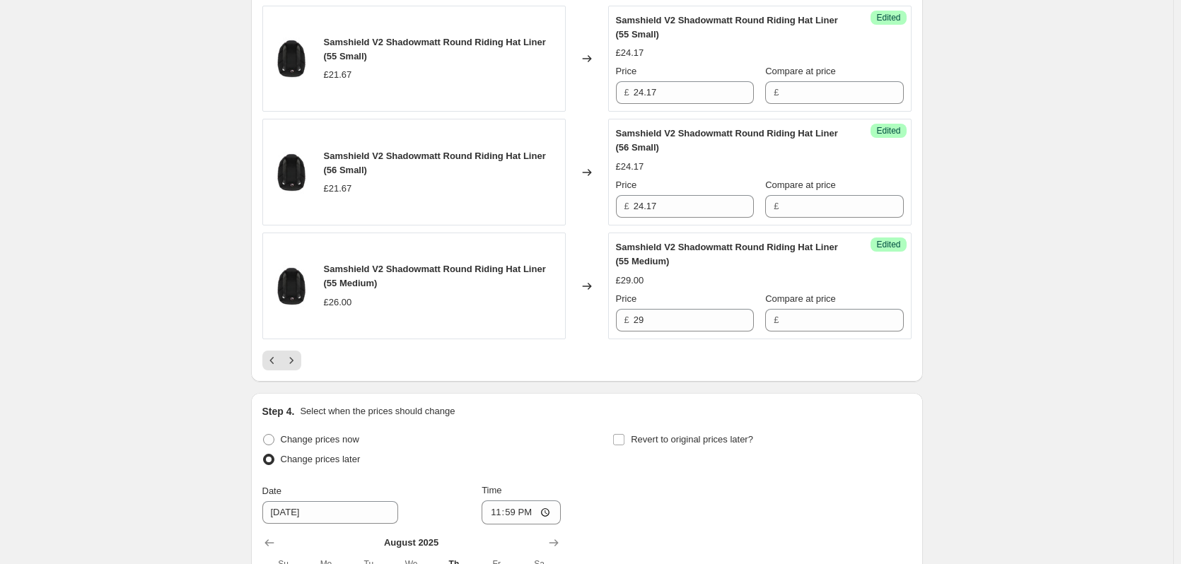
scroll to position [2745, 0]
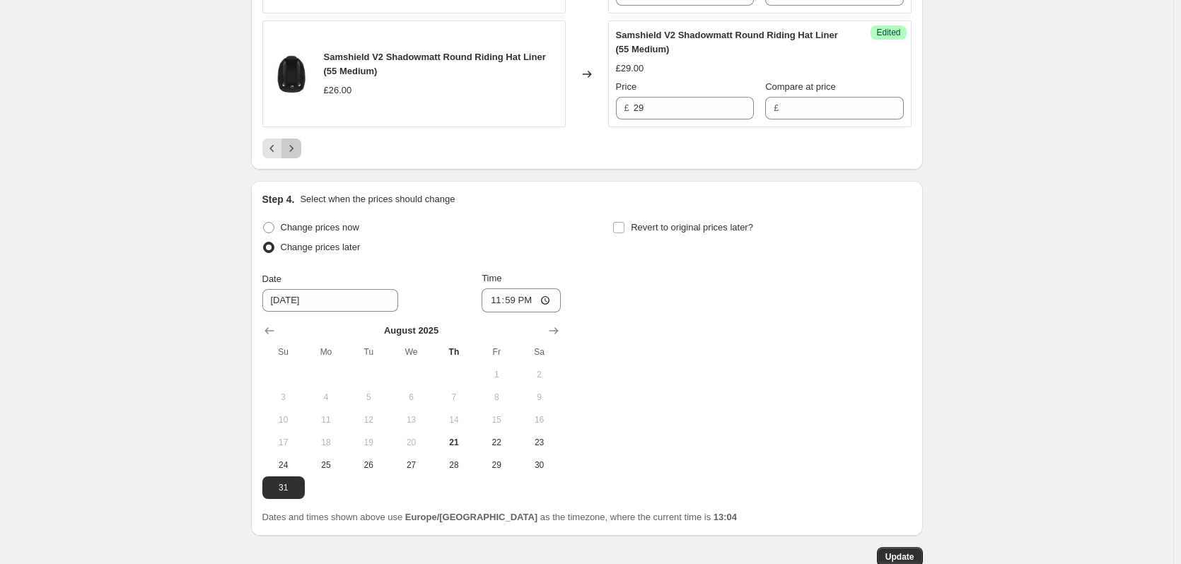
click at [293, 151] on icon "Next" at bounding box center [291, 148] width 4 height 6
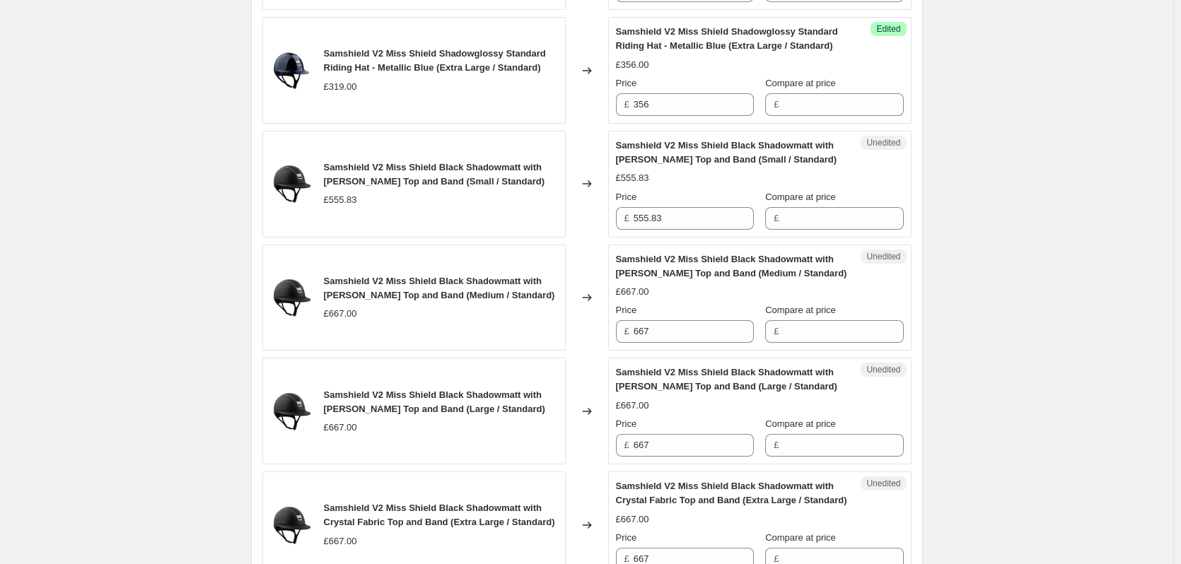
scroll to position [2321, 0]
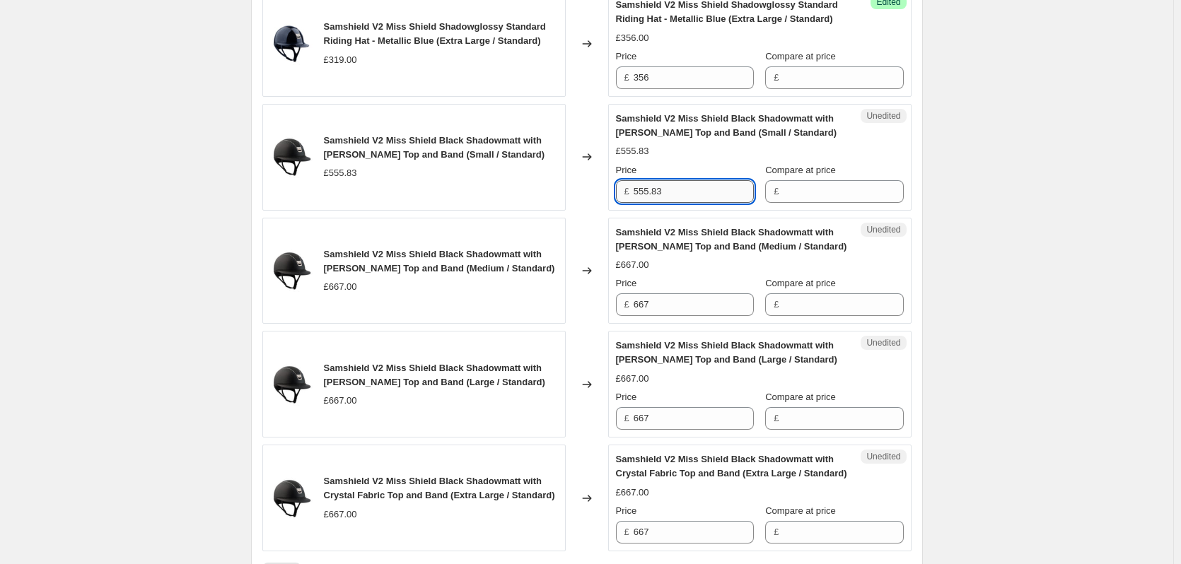
click at [686, 194] on input "555.83" at bounding box center [694, 191] width 120 height 23
click at [673, 303] on input "667" at bounding box center [694, 304] width 120 height 23
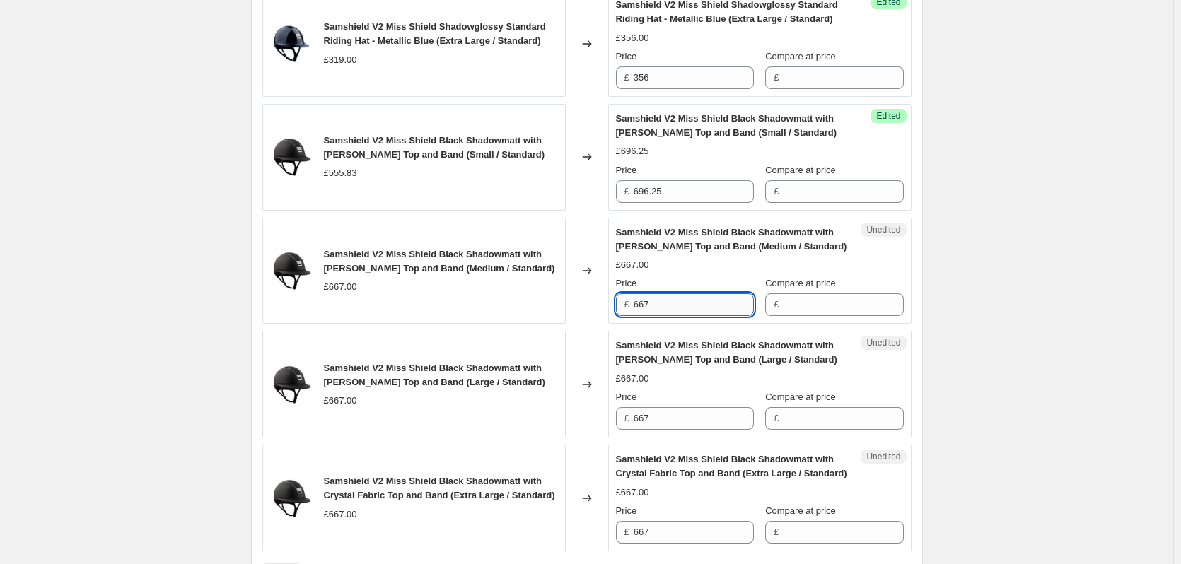
click at [673, 303] on input "667" at bounding box center [694, 304] width 120 height 23
click at [670, 419] on input "667" at bounding box center [694, 418] width 120 height 23
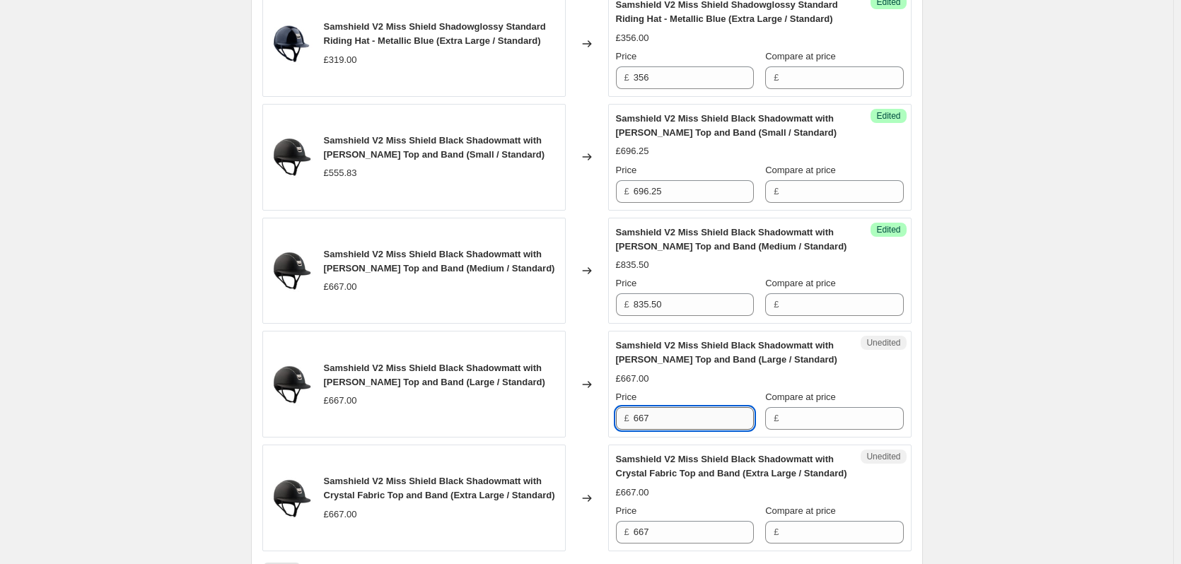
click at [670, 419] on input "667" at bounding box center [694, 418] width 120 height 23
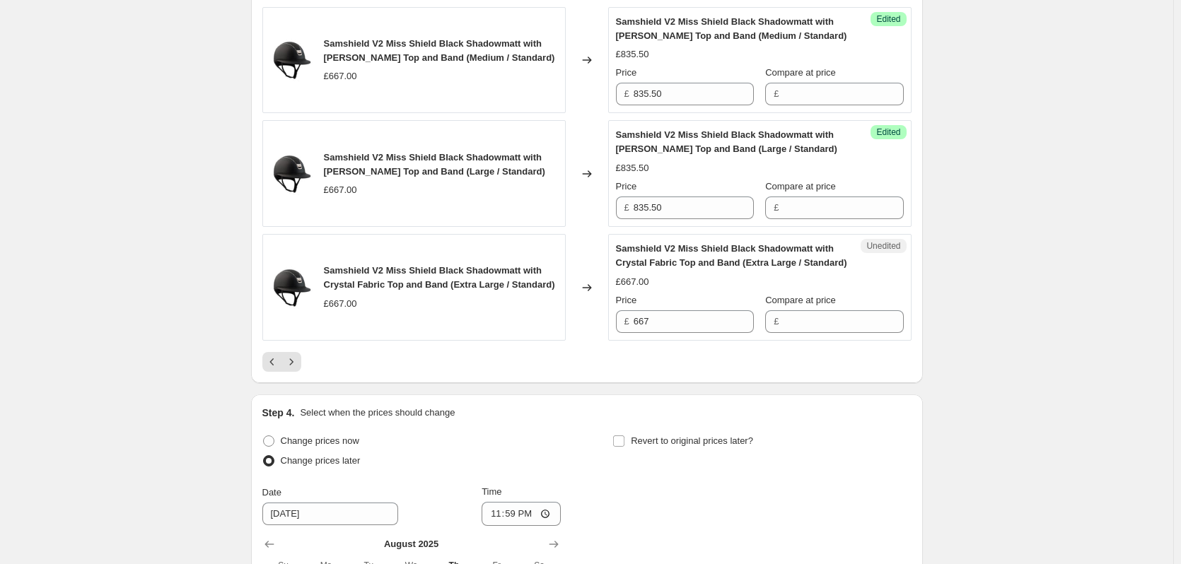
scroll to position [2533, 0]
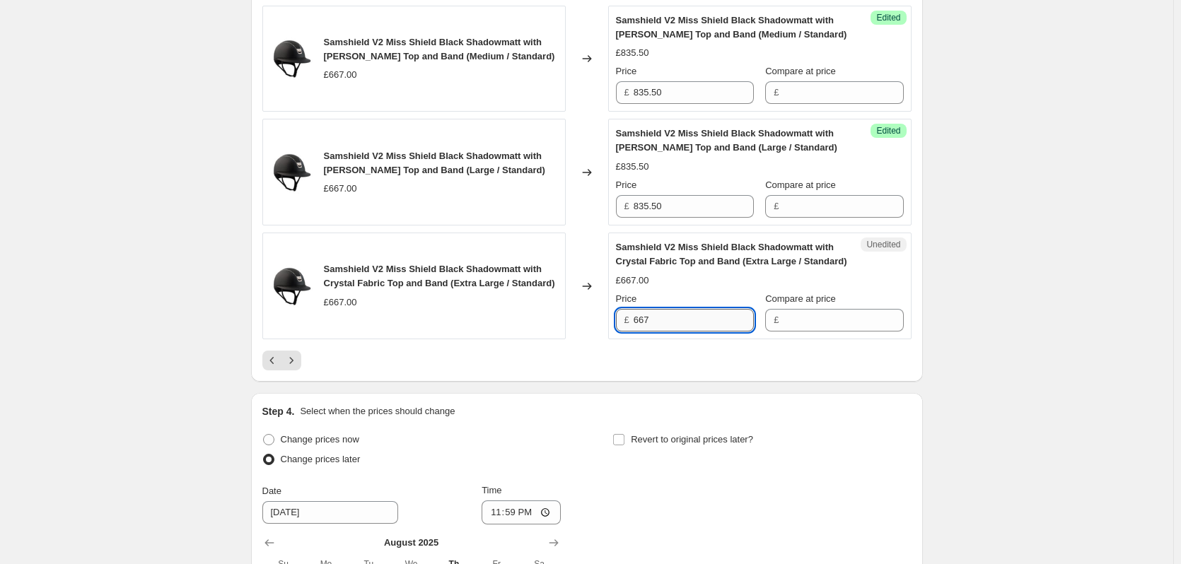
click at [679, 330] on input "667" at bounding box center [694, 320] width 120 height 23
click at [293, 363] on icon "Next" at bounding box center [291, 360] width 4 height 6
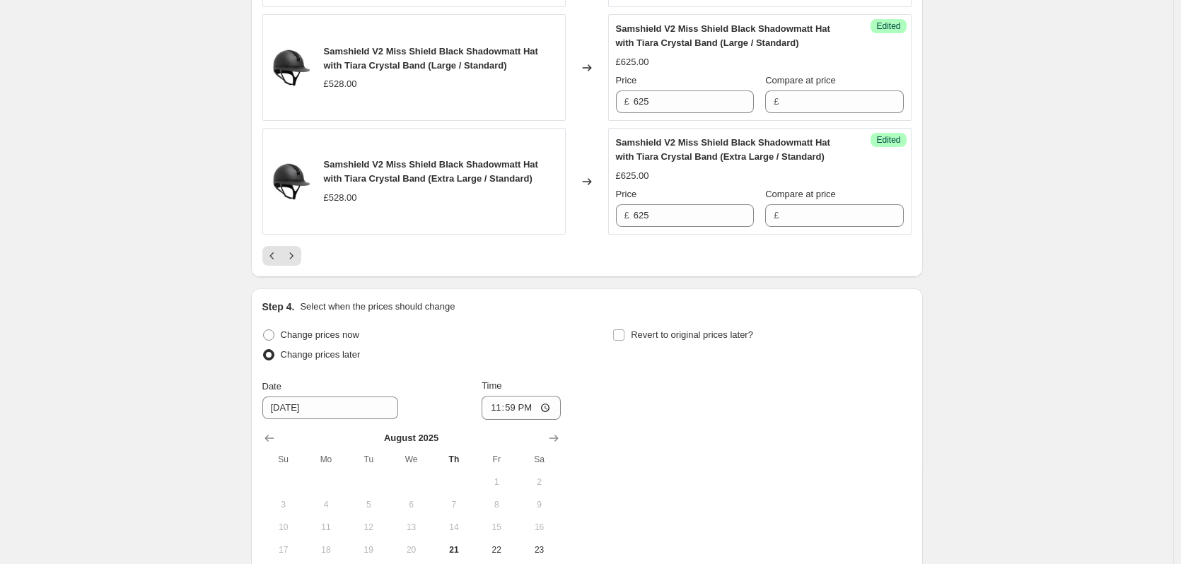
scroll to position [2758, 0]
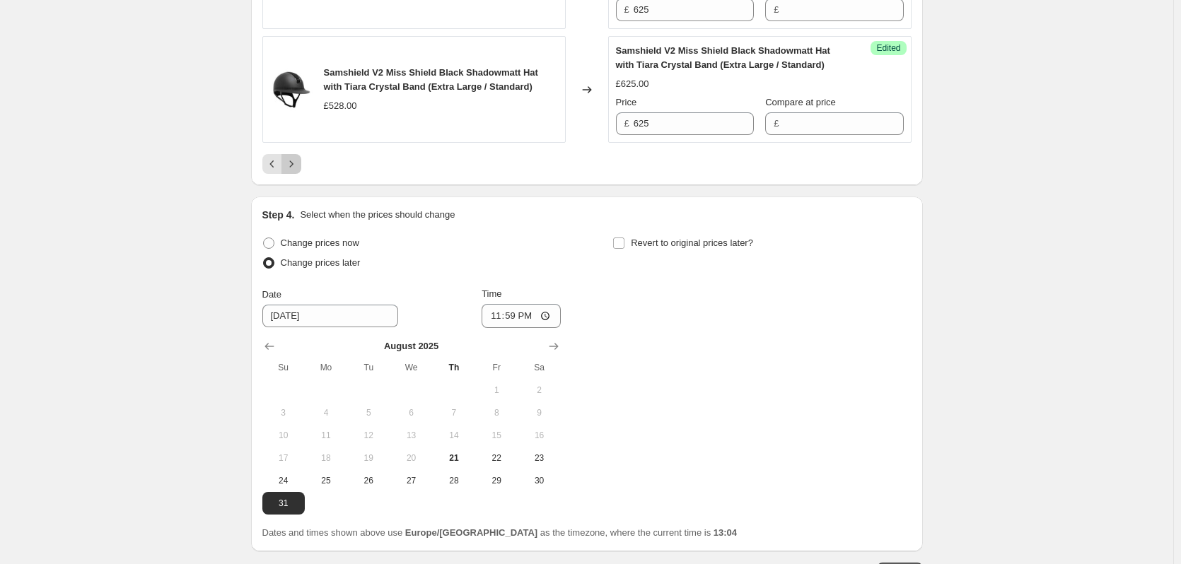
click at [298, 164] on icon "Next" at bounding box center [291, 164] width 14 height 14
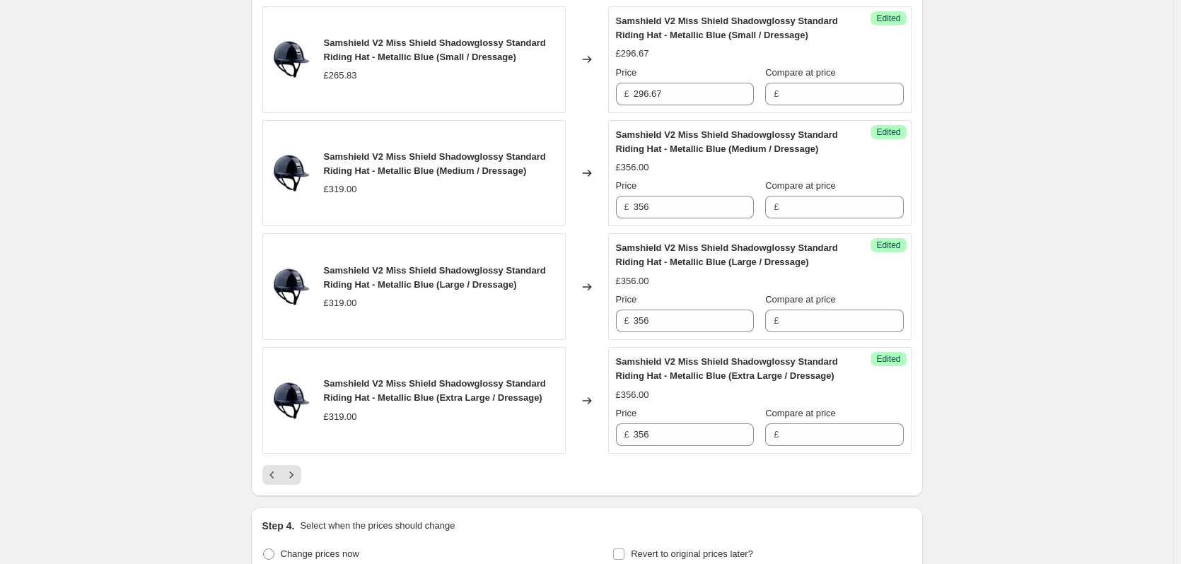
scroll to position [2546, 0]
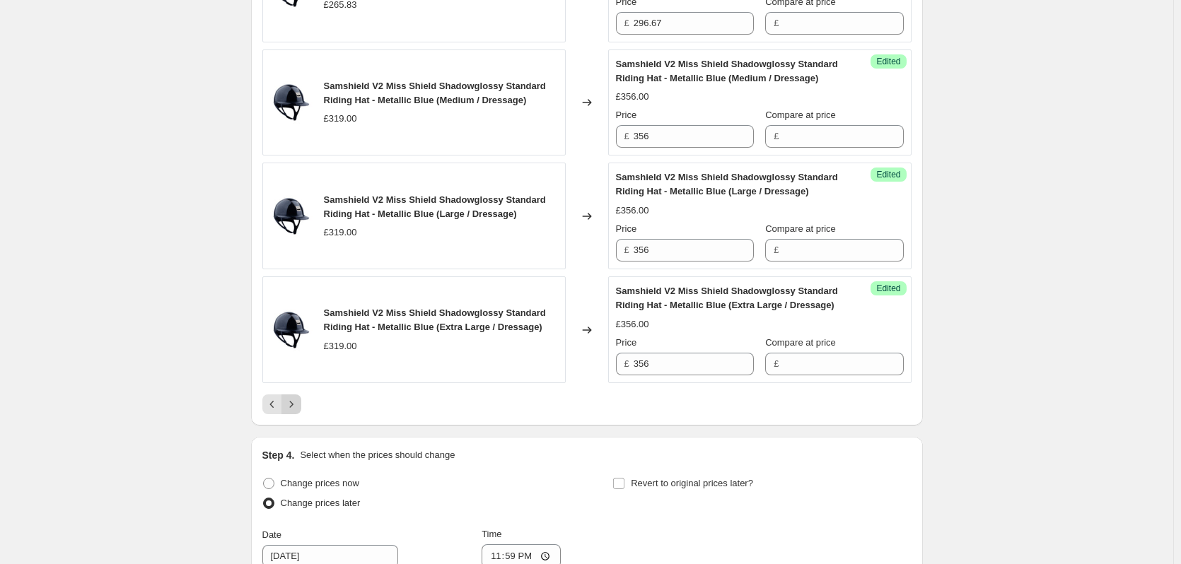
click at [296, 399] on icon "Next" at bounding box center [291, 404] width 14 height 14
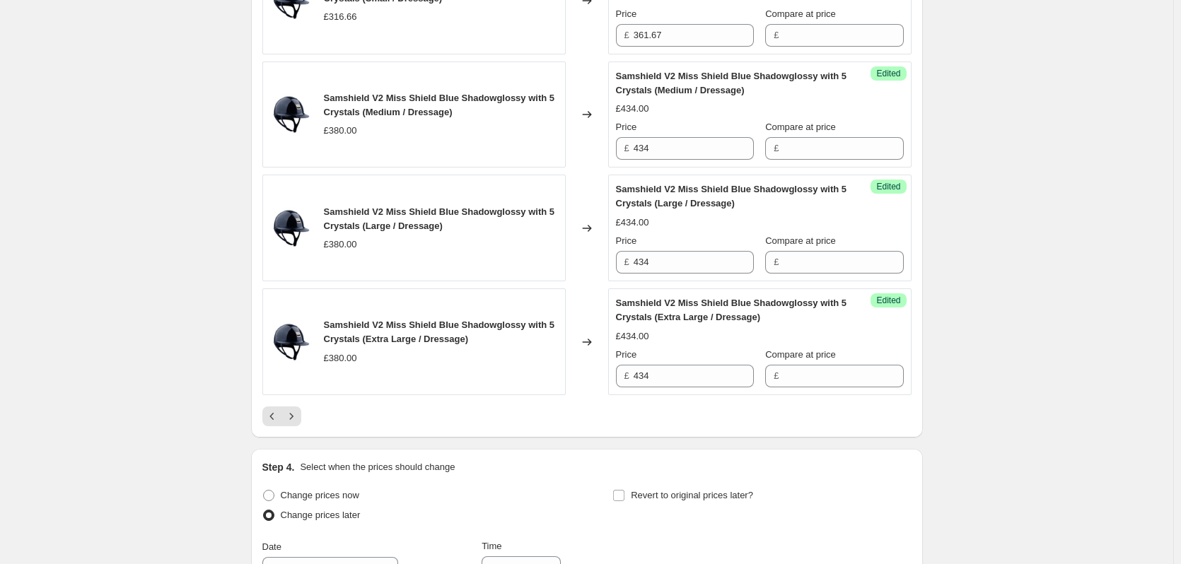
scroll to position [2616, 0]
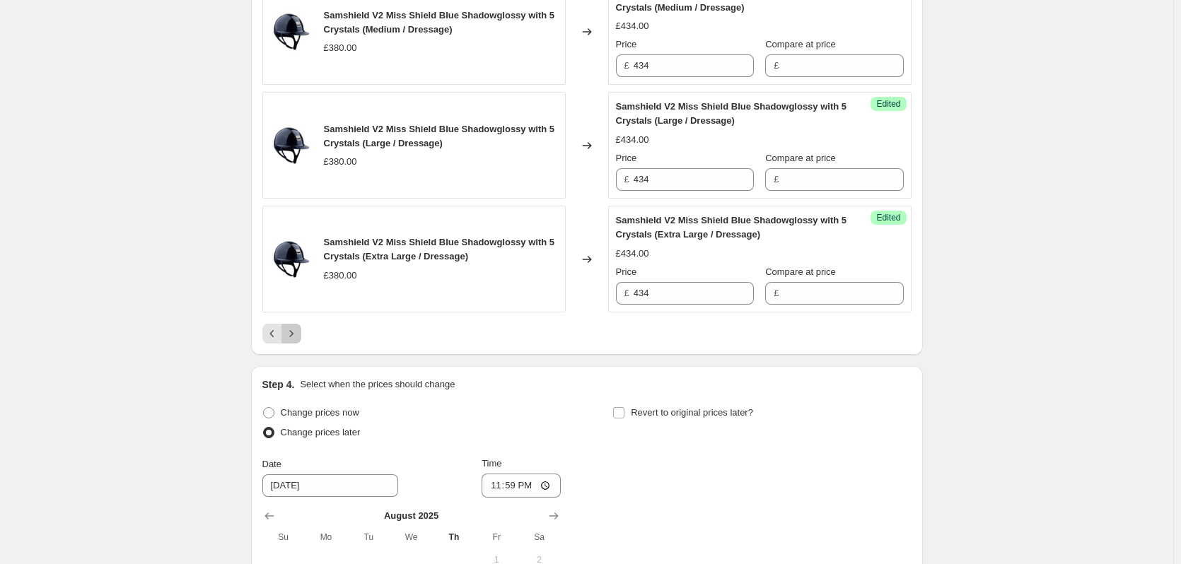
drag, startPoint x: 290, startPoint y: 335, endPoint x: 342, endPoint y: 330, distance: 51.9
click at [291, 335] on icon "Next" at bounding box center [291, 334] width 14 height 14
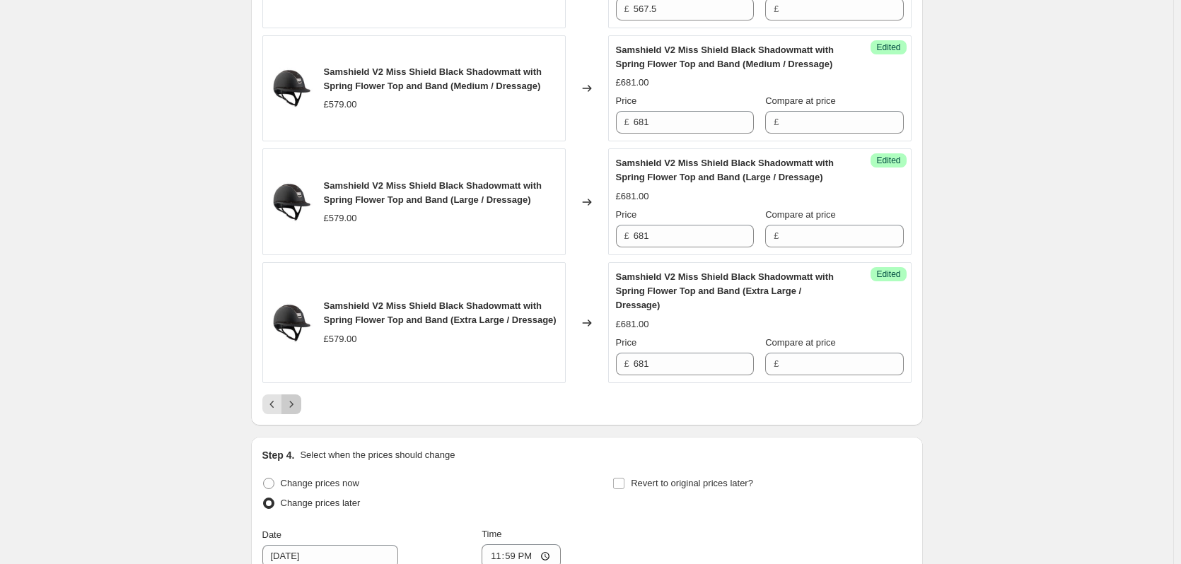
click at [293, 397] on icon "Next" at bounding box center [291, 404] width 14 height 14
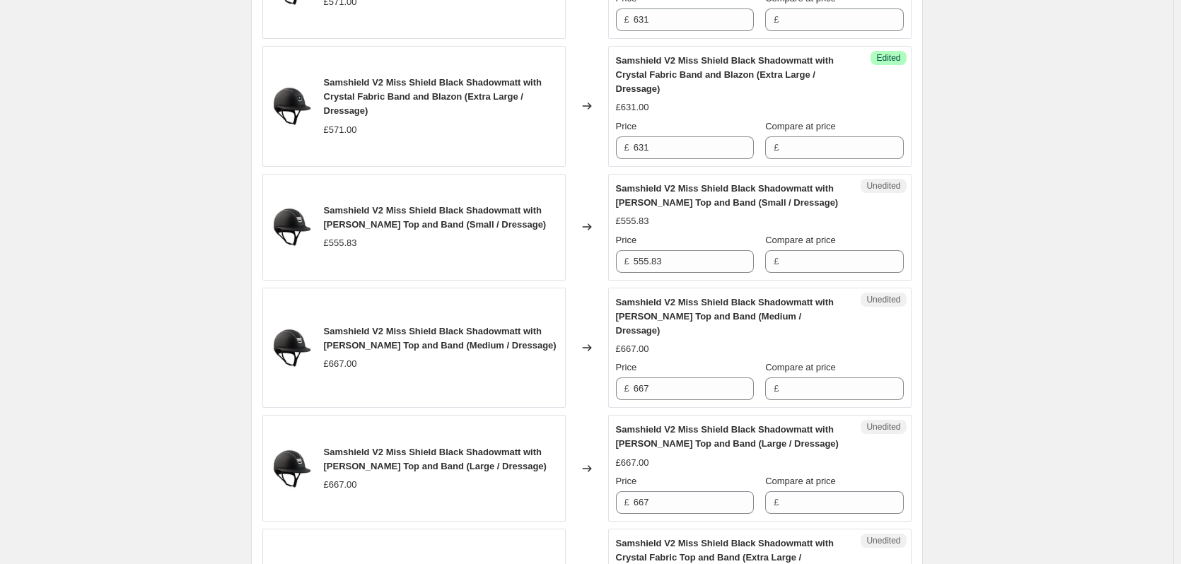
scroll to position [1909, 0]
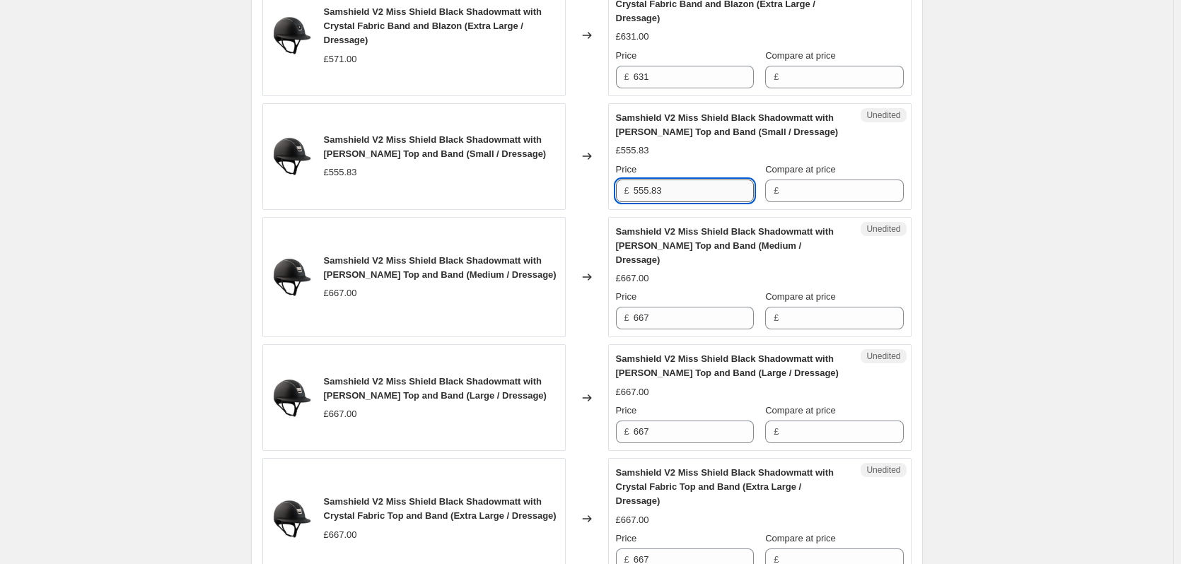
click at [687, 191] on input "555.83" at bounding box center [694, 191] width 120 height 23
click at [677, 307] on input "667" at bounding box center [694, 318] width 120 height 23
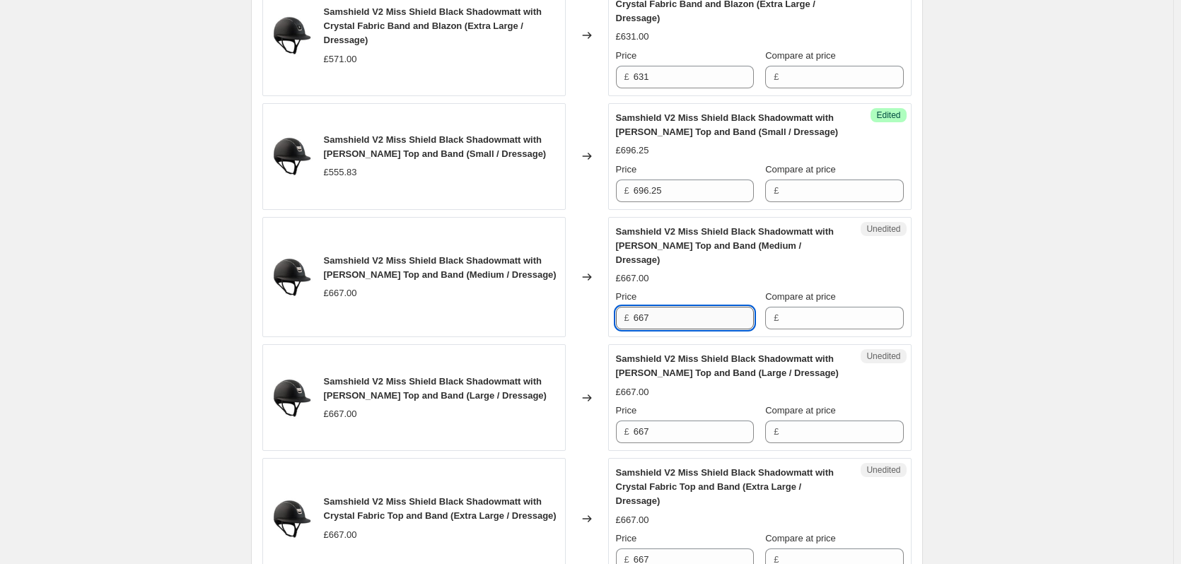
click at [677, 307] on input "667" at bounding box center [694, 318] width 120 height 23
click at [667, 422] on input "667" at bounding box center [694, 432] width 120 height 23
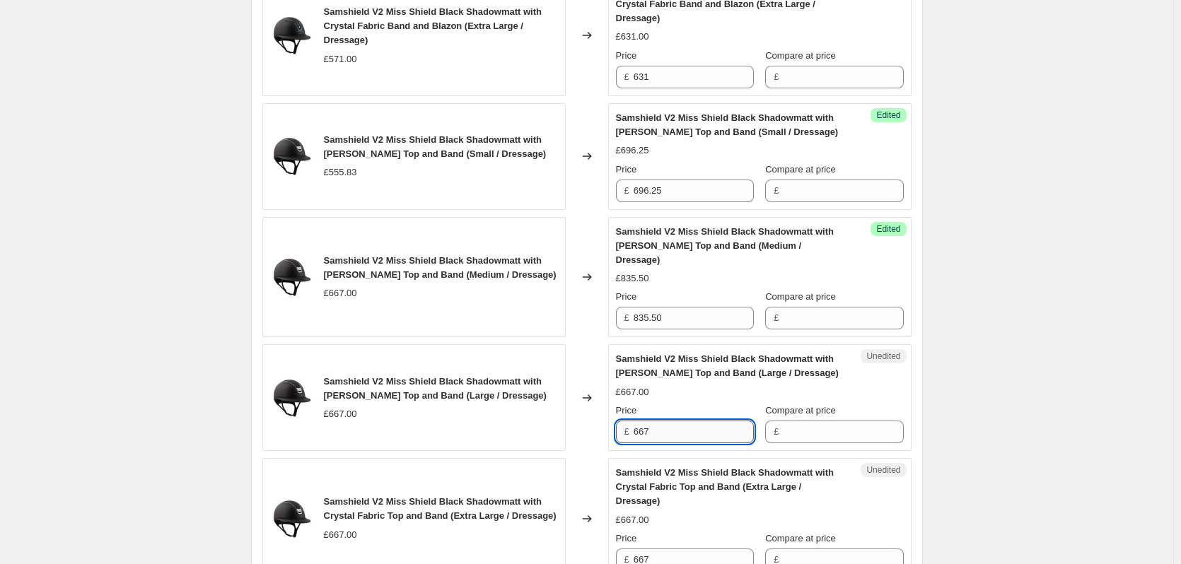
click at [667, 422] on input "667" at bounding box center [694, 432] width 120 height 23
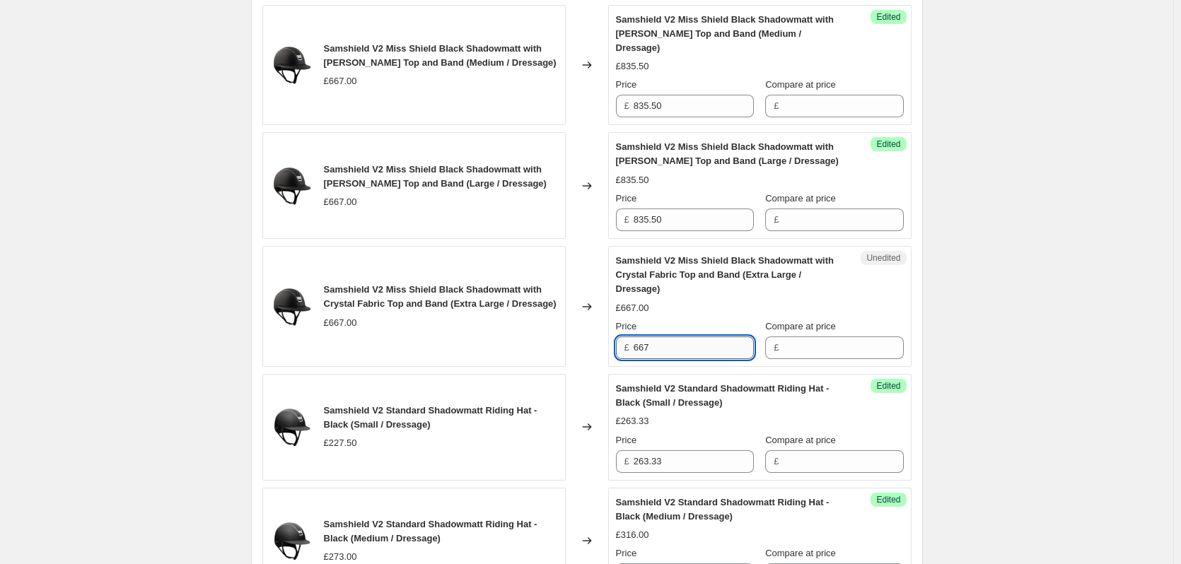
click at [683, 337] on input "667" at bounding box center [694, 348] width 120 height 23
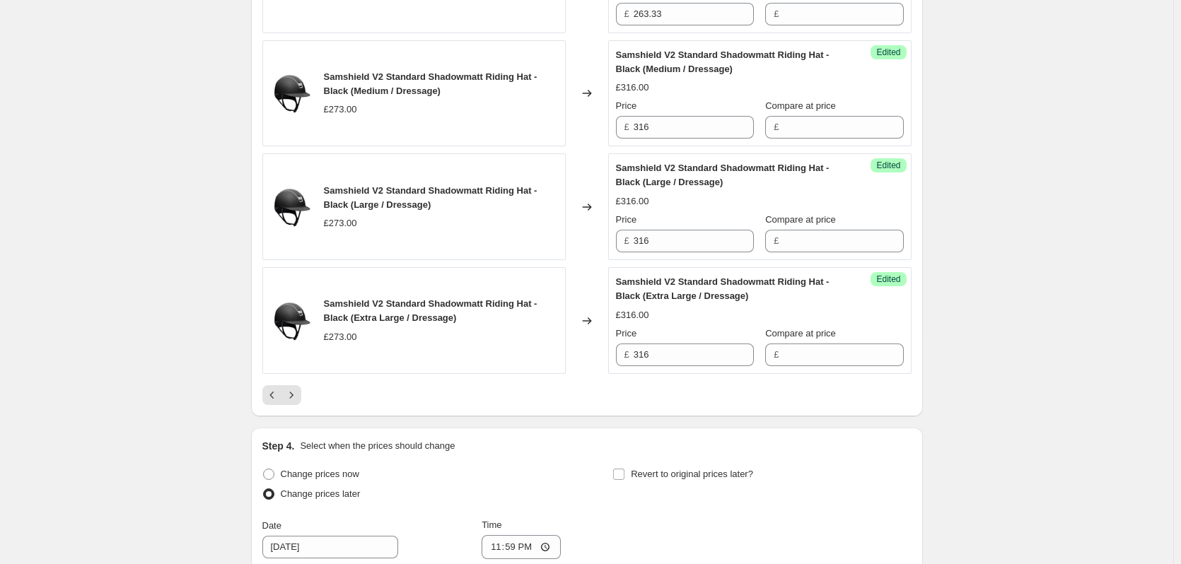
scroll to position [2758, 0]
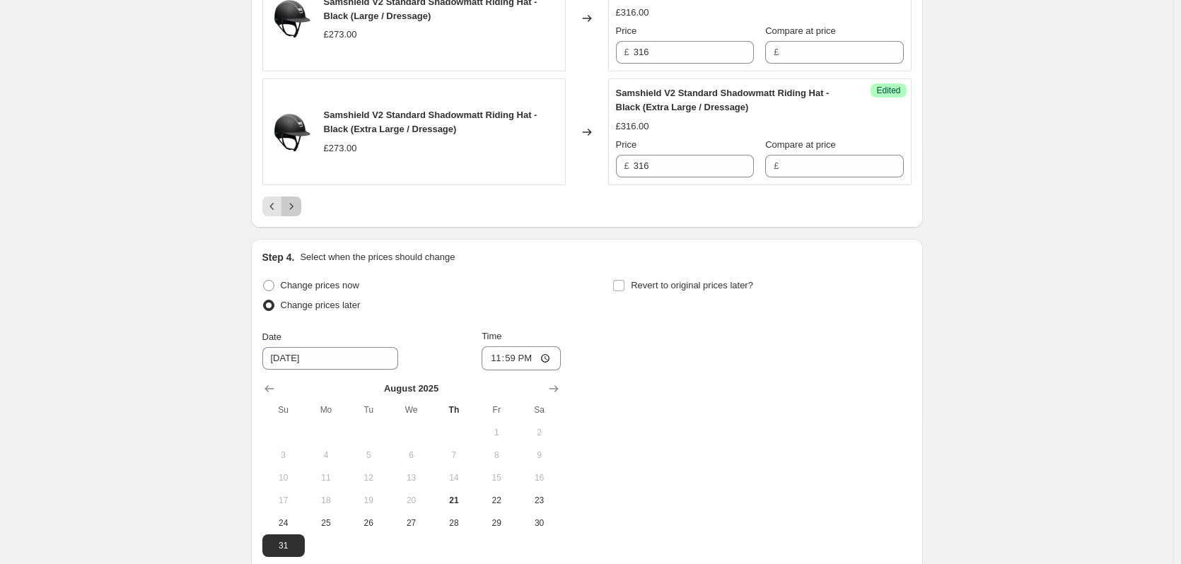
drag, startPoint x: 295, startPoint y: 194, endPoint x: 341, endPoint y: 194, distance: 46.0
click at [293, 203] on icon "Next" at bounding box center [291, 206] width 4 height 6
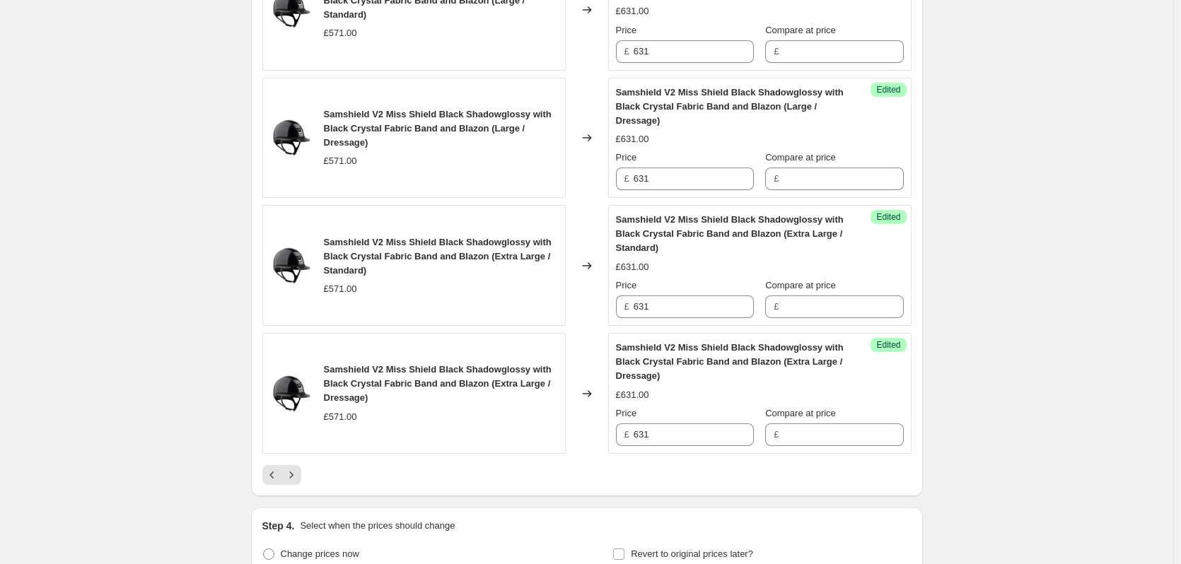
scroll to position [2616, 0]
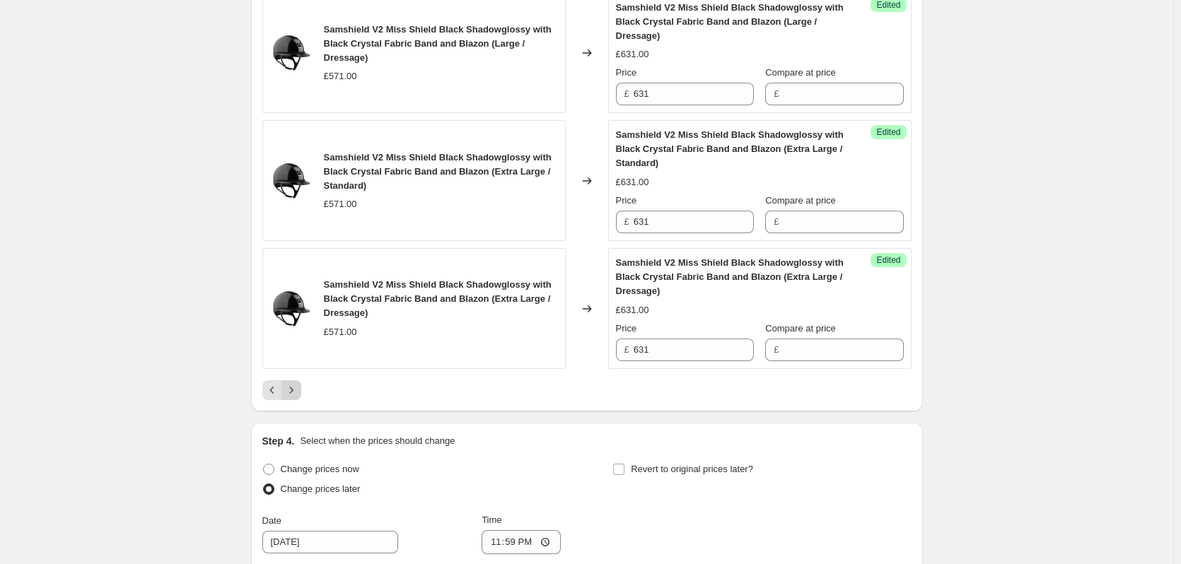
click at [289, 389] on icon "Next" at bounding box center [291, 390] width 14 height 14
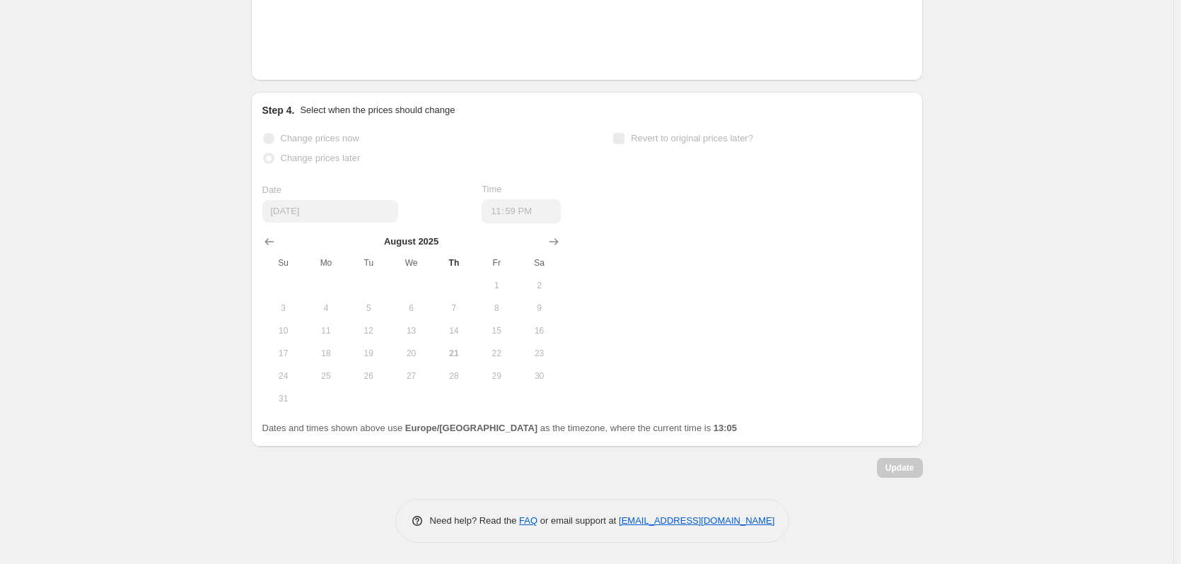
scroll to position [2551, 0]
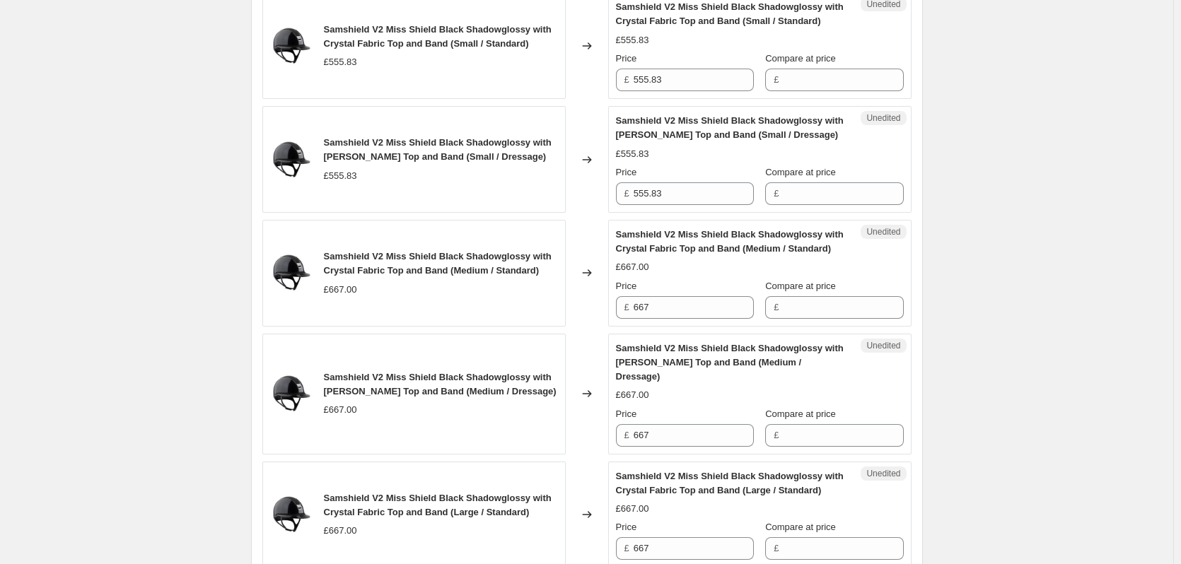
scroll to position [566, 0]
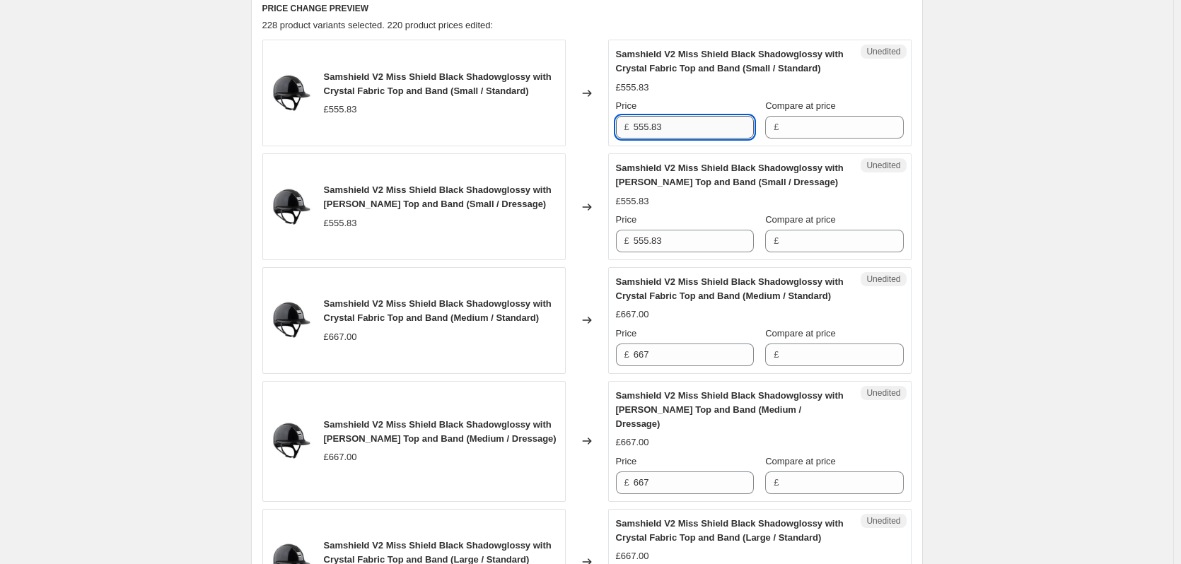
click at [682, 139] on input "555.83" at bounding box center [694, 127] width 120 height 23
click at [688, 252] on input "555.83" at bounding box center [694, 241] width 120 height 23
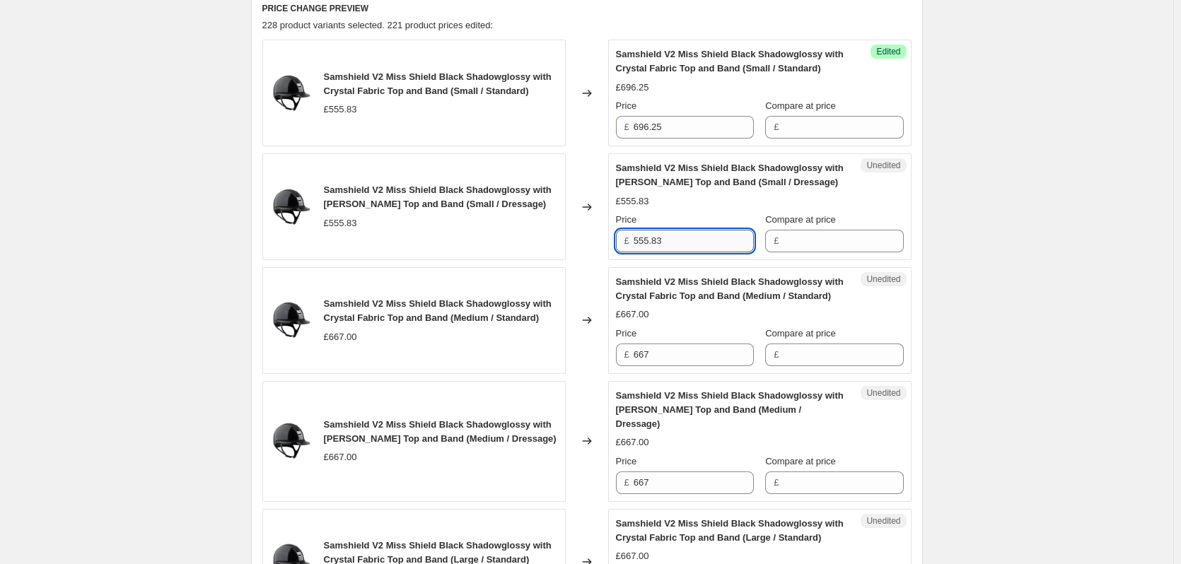
click at [688, 252] on input "555.83" at bounding box center [694, 241] width 120 height 23
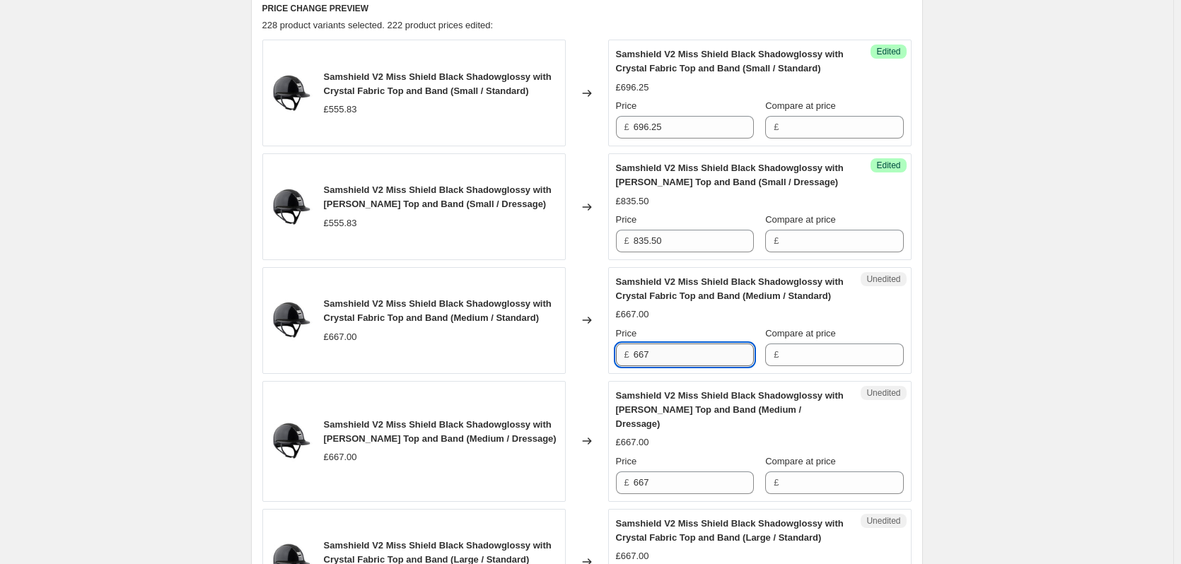
click at [660, 366] on input "667" at bounding box center [694, 355] width 120 height 23
click at [1011, 405] on div "Samshield V2 Price Change 1.9.25. This page is ready Samshield V2 Price Change …" at bounding box center [586, 465] width 1173 height 2063
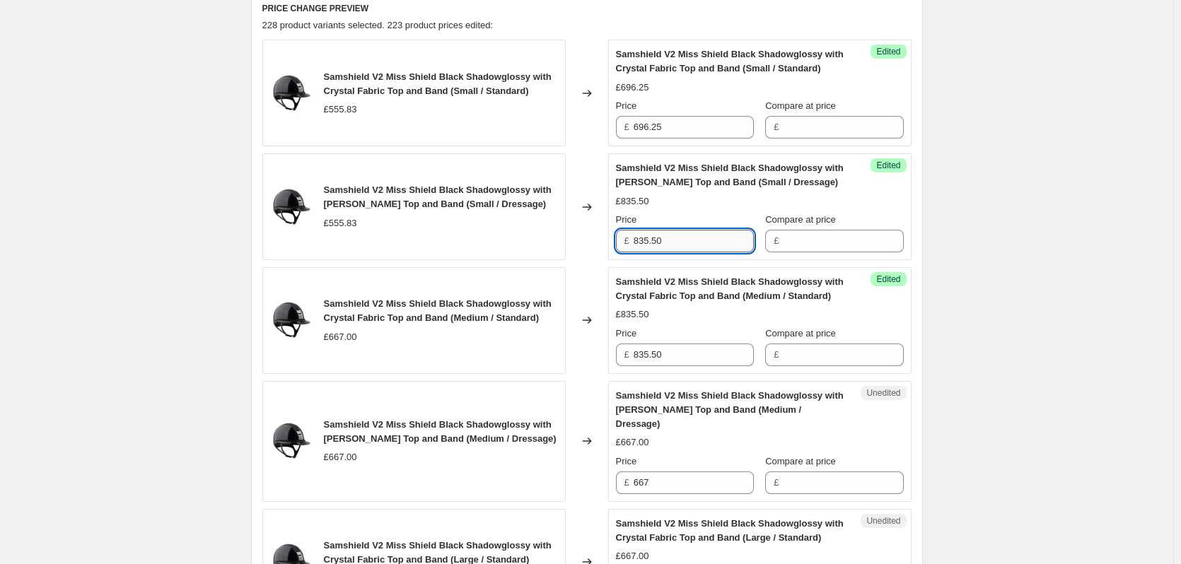
click at [659, 252] on input "835.50" at bounding box center [694, 241] width 120 height 23
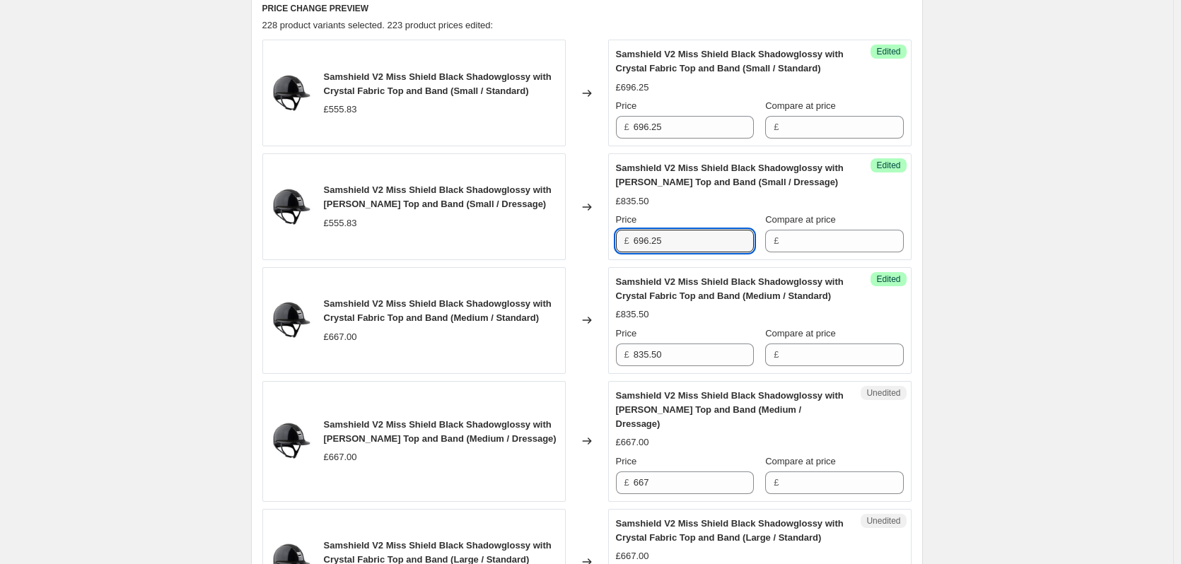
click at [1093, 241] on div "Samshield V2 Price Change 1.9.25. This page is ready Samshield V2 Price Change …" at bounding box center [586, 465] width 1173 height 2063
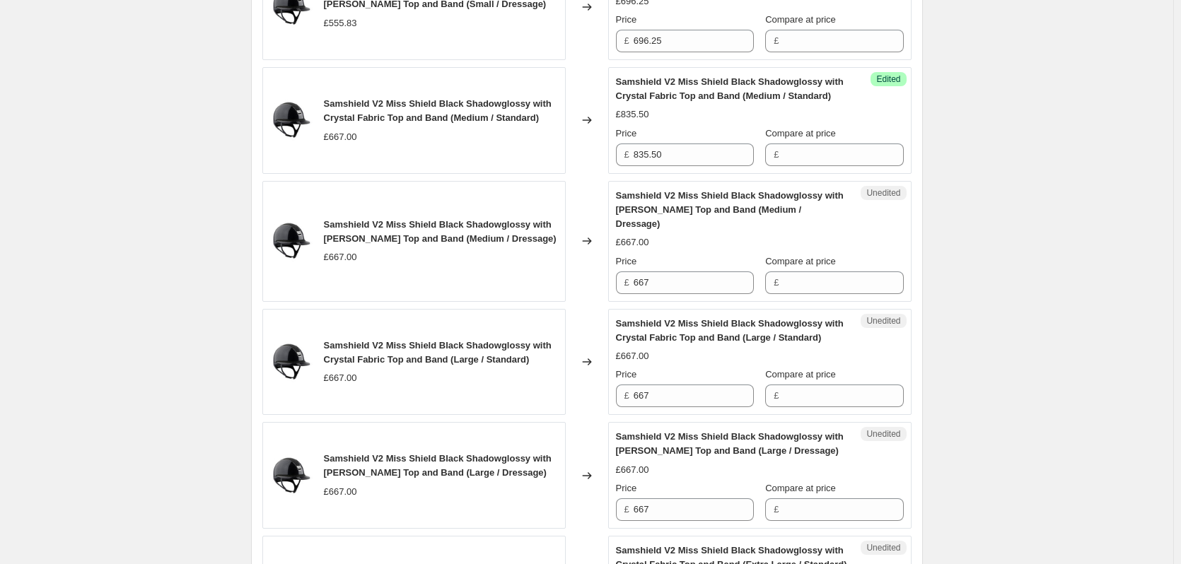
scroll to position [778, 0]
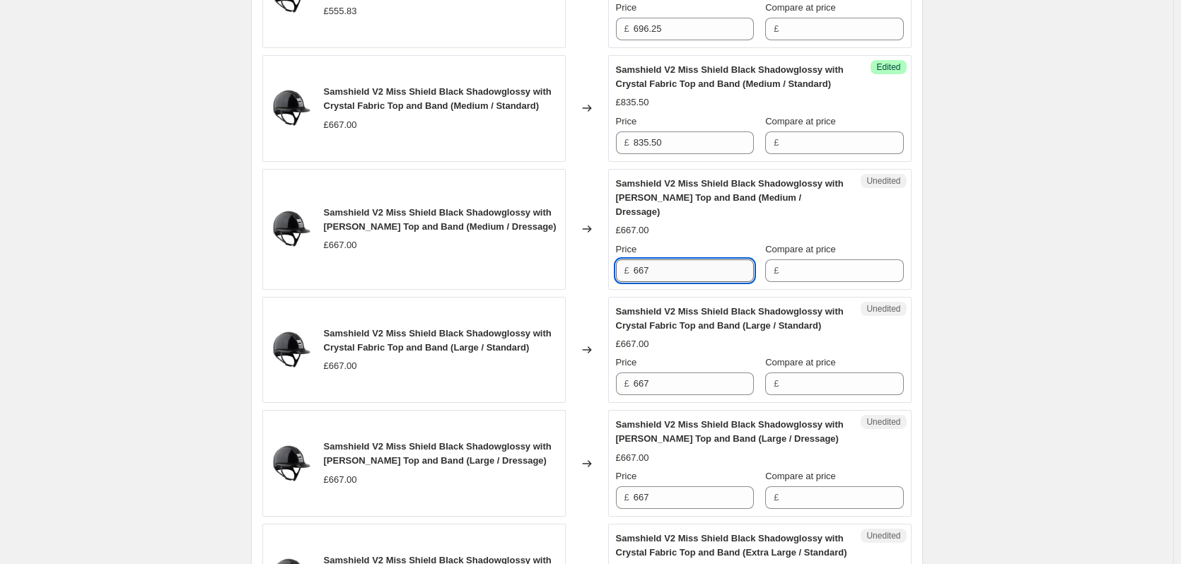
click at [660, 282] on input "667" at bounding box center [694, 271] width 120 height 23
click at [668, 395] on input "667" at bounding box center [694, 384] width 120 height 23
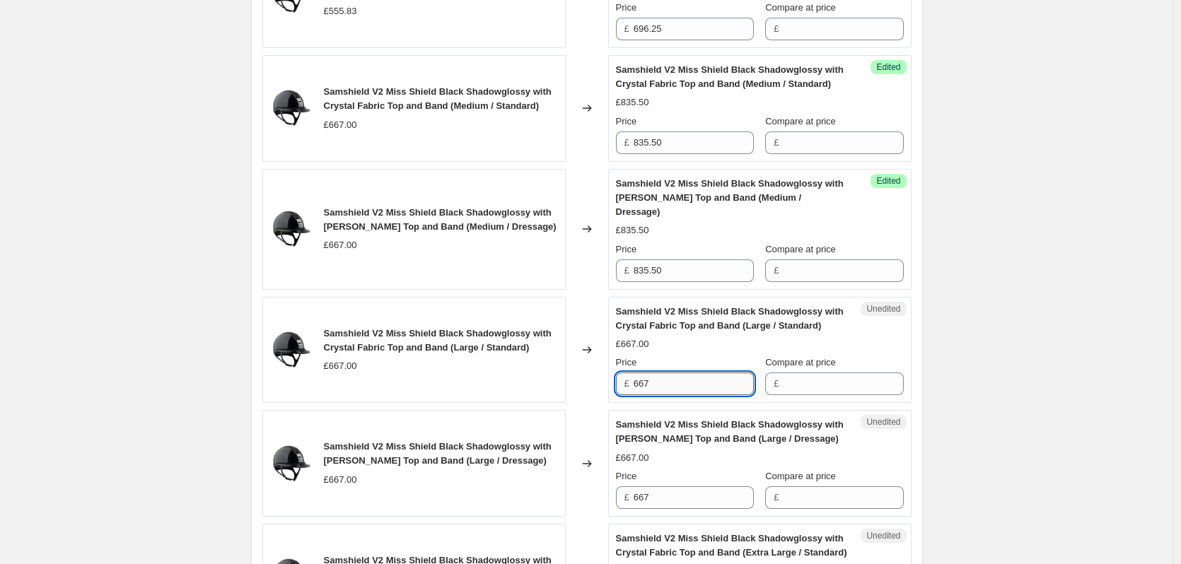
click at [668, 395] on input "667" at bounding box center [694, 384] width 120 height 23
click at [1059, 444] on div "Samshield V2 Price Change 1.9.25. This page is ready Samshield V2 Price Change …" at bounding box center [586, 253] width 1173 height 2063
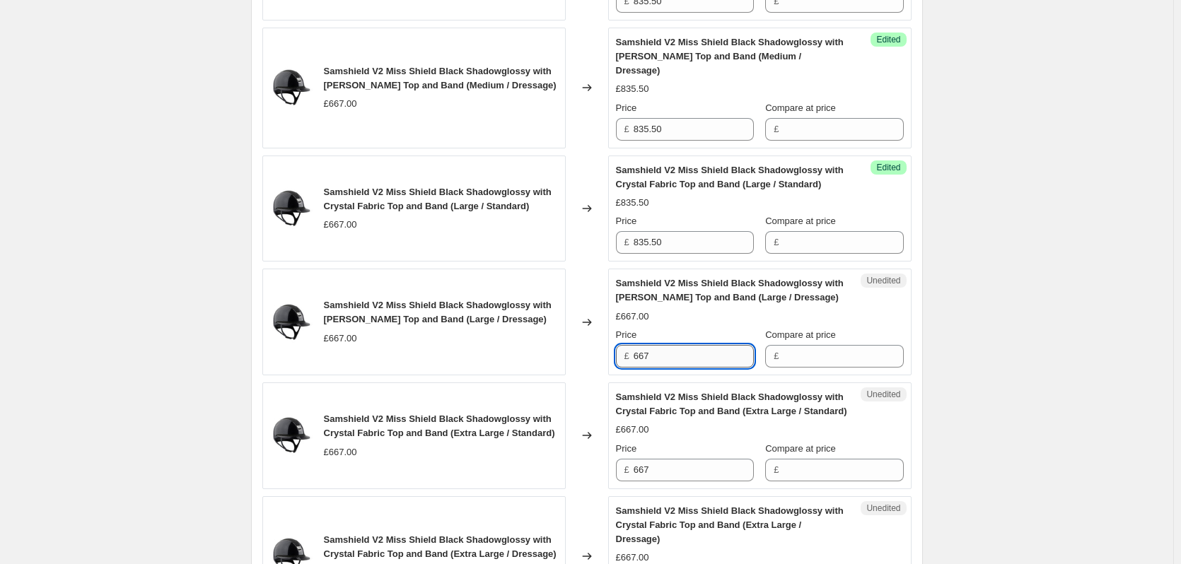
click at [692, 368] on input "667" at bounding box center [694, 356] width 120 height 23
click at [989, 378] on div "Samshield V2 Price Change 1.9.25. This page is ready Samshield V2 Price Change …" at bounding box center [586, 112] width 1173 height 2063
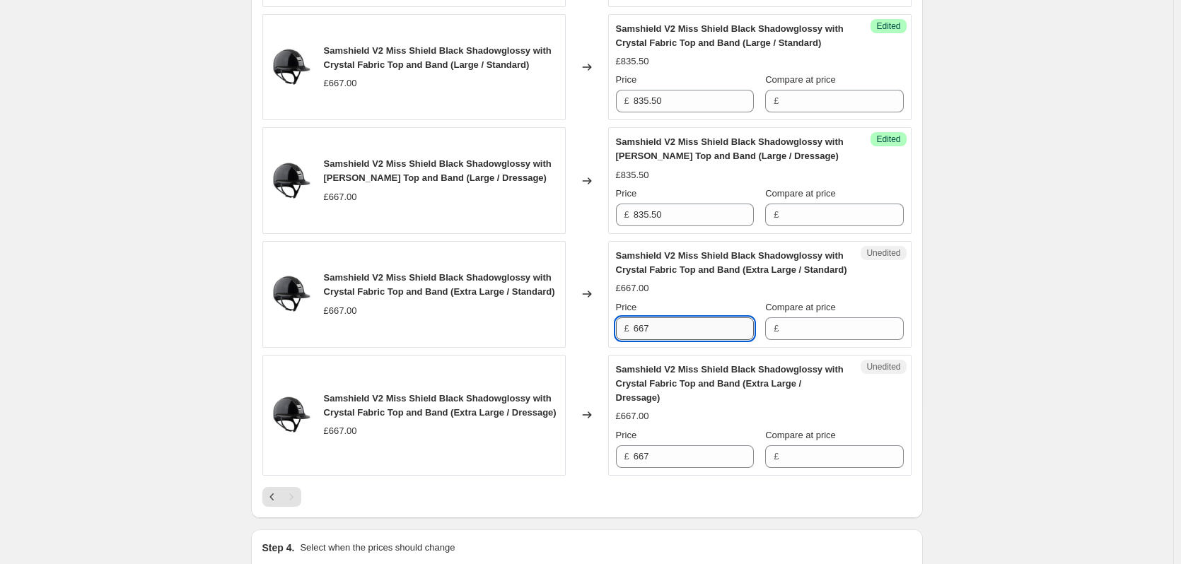
click at [689, 340] on input "667" at bounding box center [694, 328] width 120 height 23
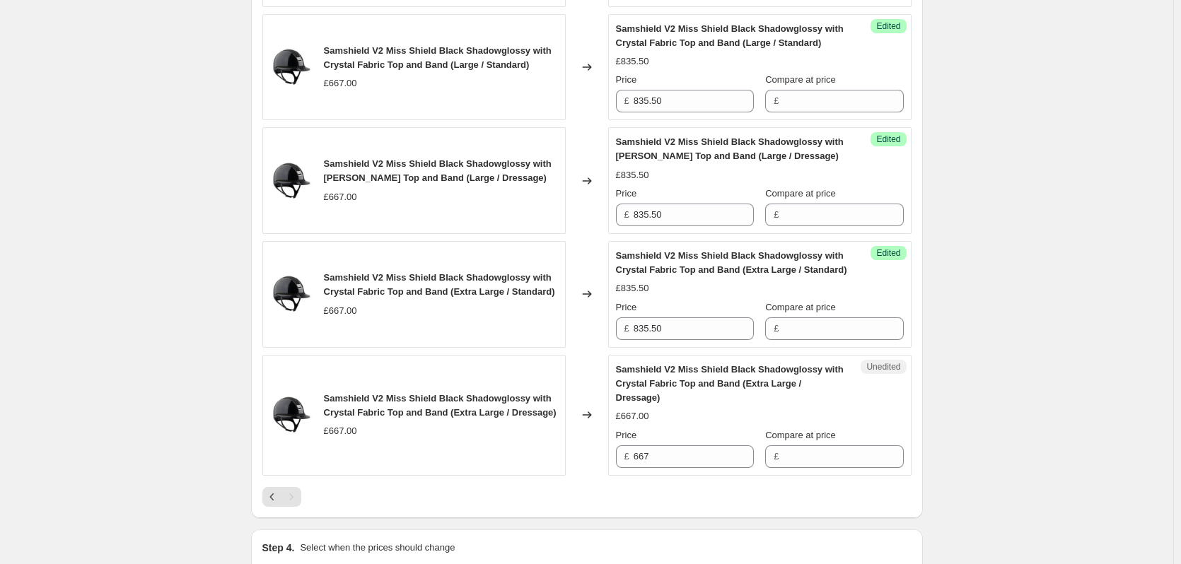
scroll to position [1202, 0]
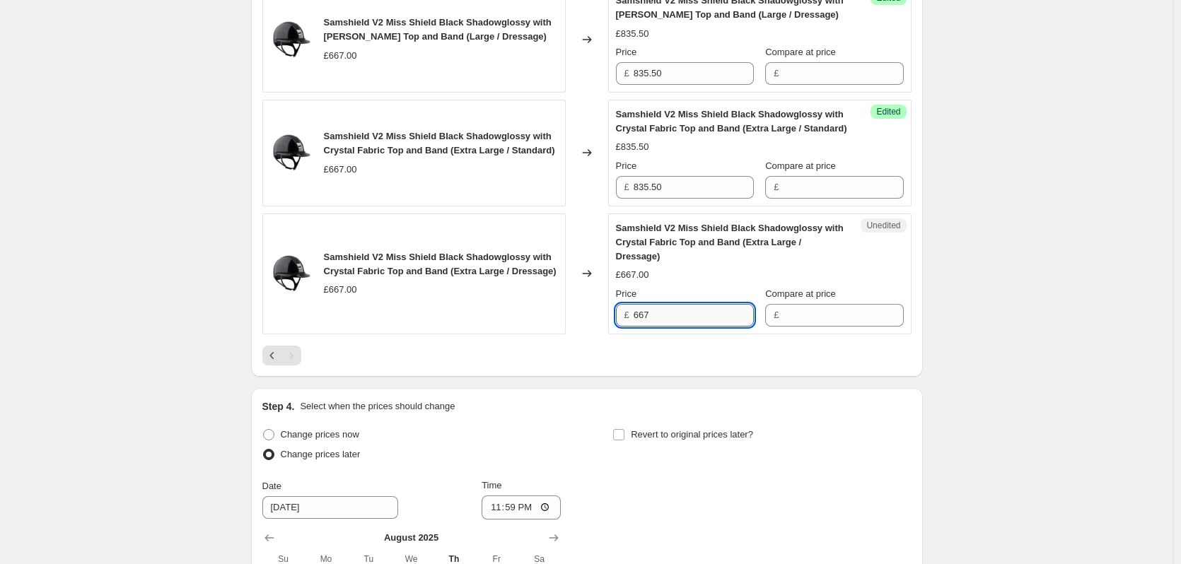
click at [692, 327] on input "667" at bounding box center [694, 315] width 120 height 23
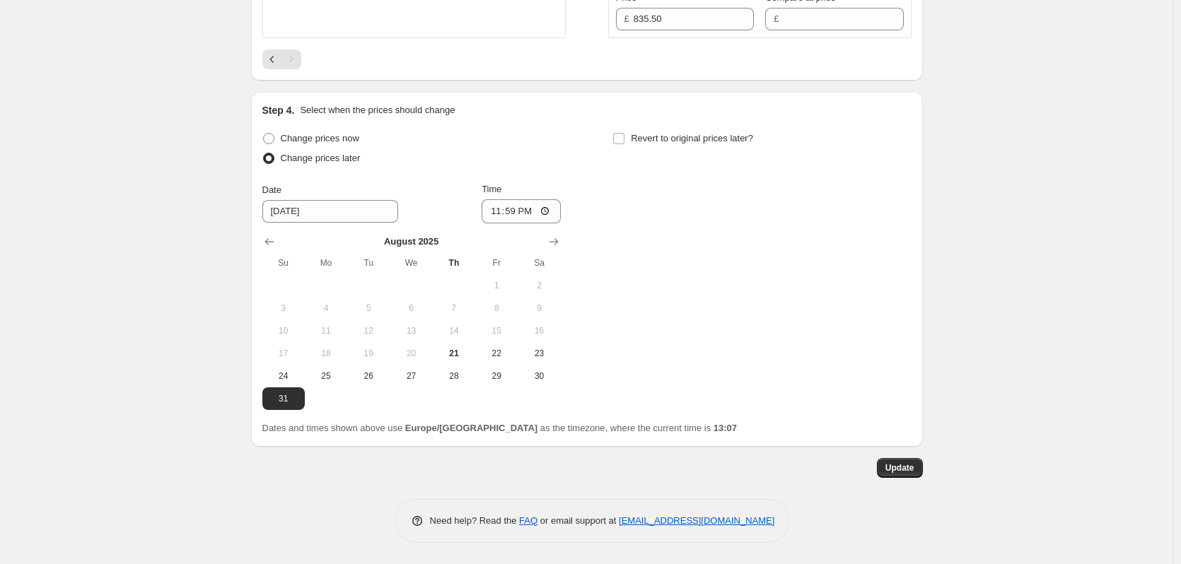
scroll to position [1556, 0]
click at [885, 478] on button "Update" at bounding box center [900, 468] width 46 height 20
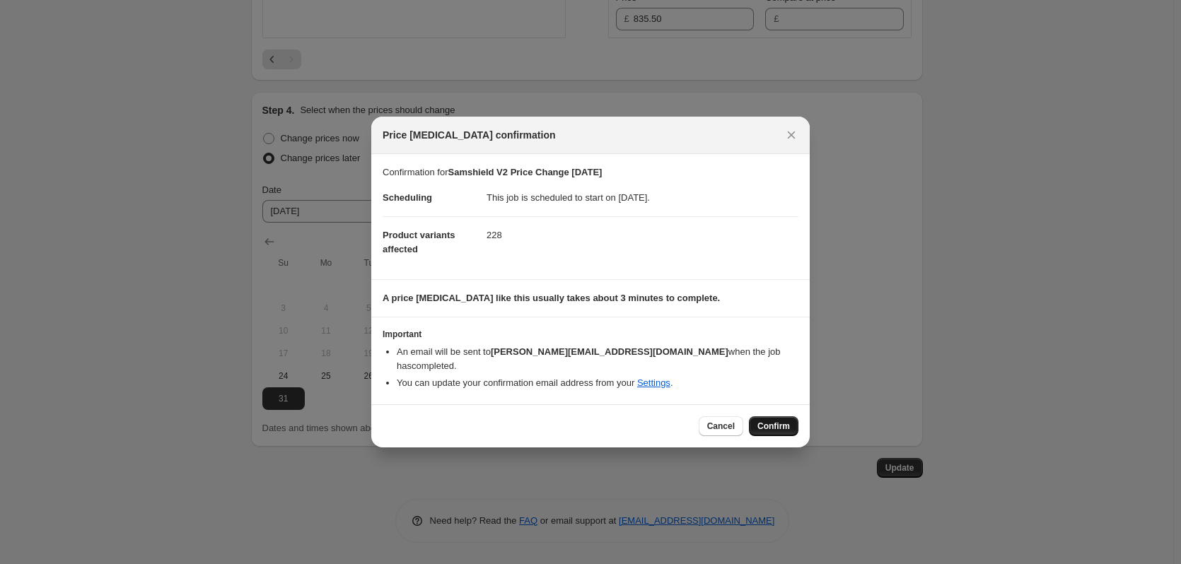
click at [764, 421] on span "Confirm" at bounding box center [773, 426] width 33 height 11
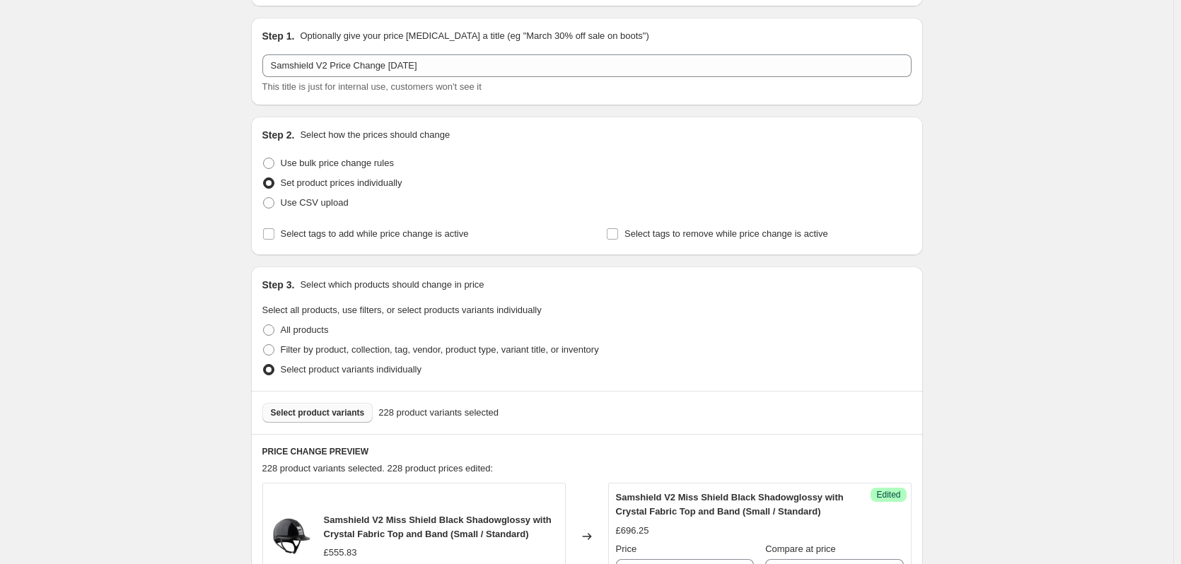
scroll to position [283, 0]
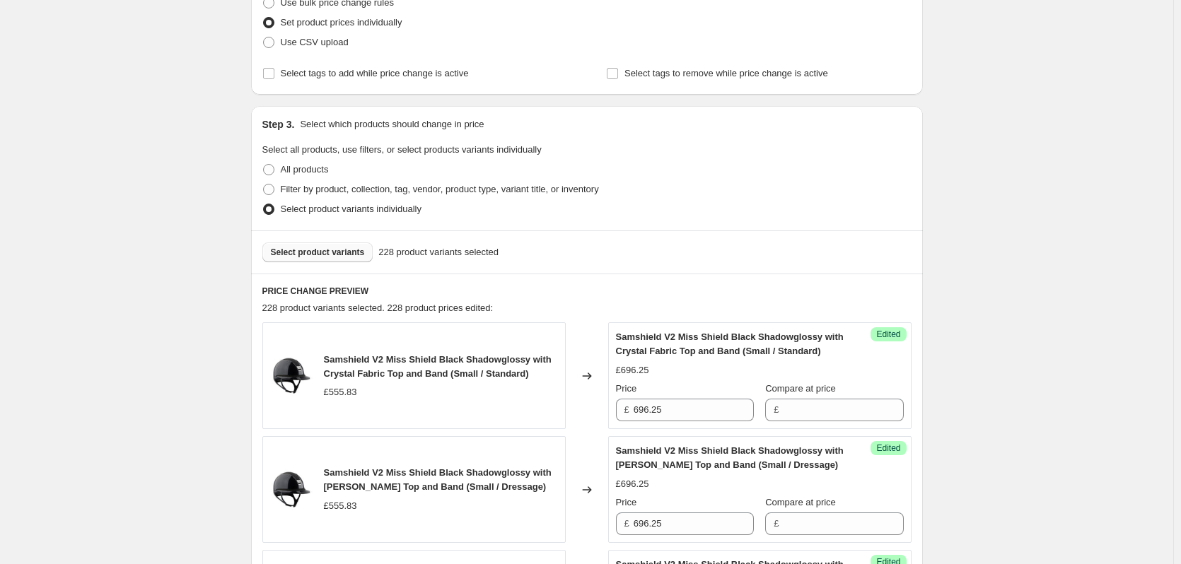
click at [298, 252] on span "Select product variants" at bounding box center [318, 252] width 94 height 11
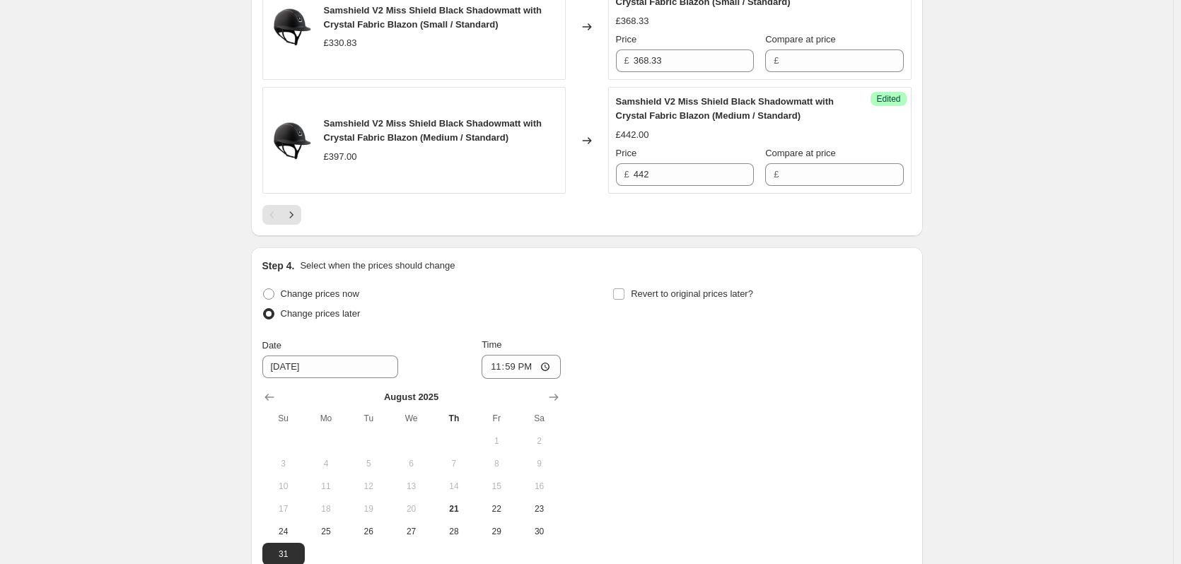
scroll to position [2687, 0]
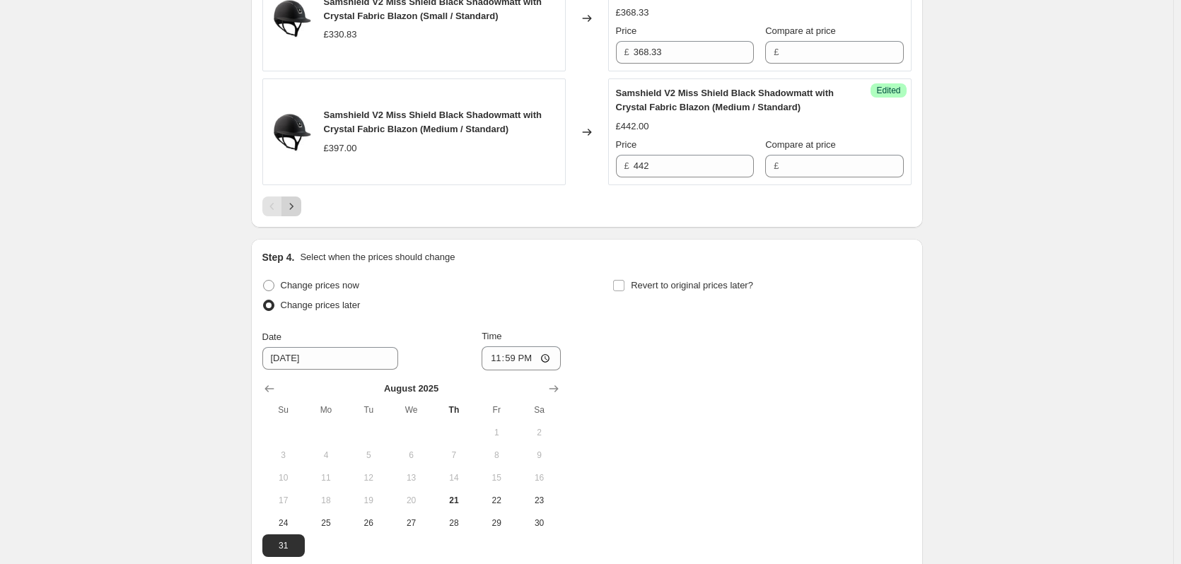
click at [298, 211] on icon "Next" at bounding box center [291, 206] width 14 height 14
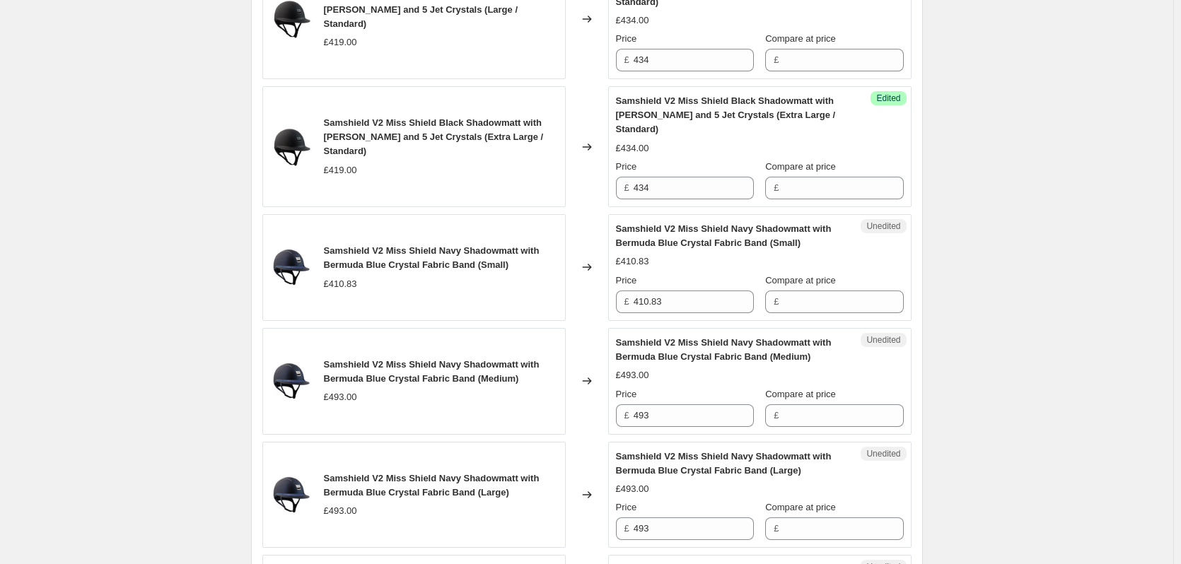
scroll to position [1131, 0]
click at [679, 289] on input "410.83" at bounding box center [694, 300] width 120 height 23
type input "454.17"
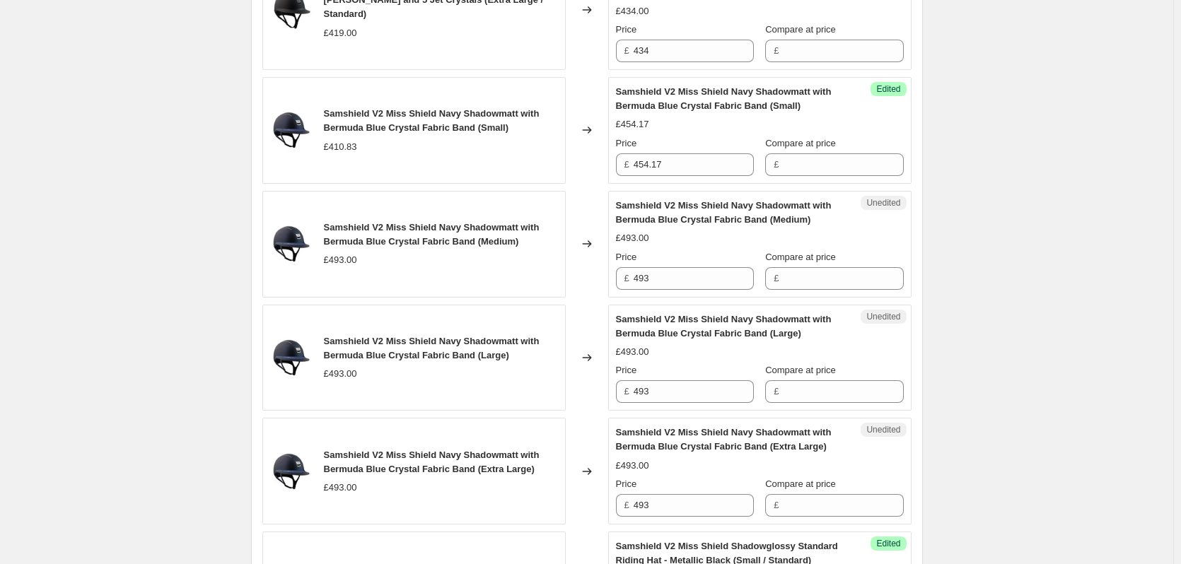
scroll to position [1273, 0]
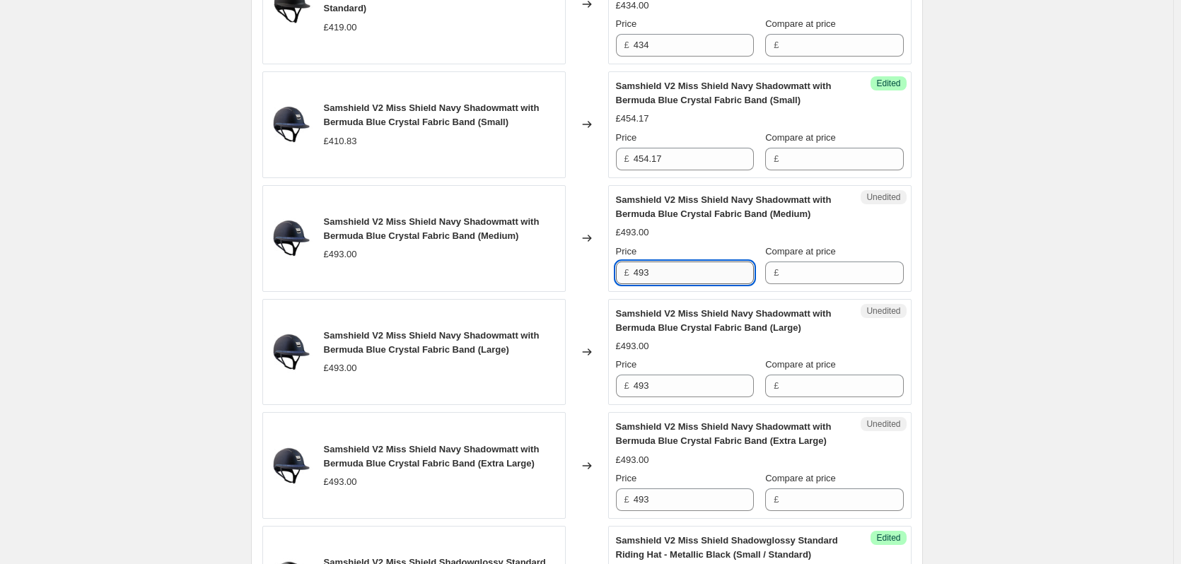
click at [689, 262] on input "493" at bounding box center [694, 273] width 120 height 23
type input "545"
click at [678, 375] on input "493" at bounding box center [694, 386] width 120 height 23
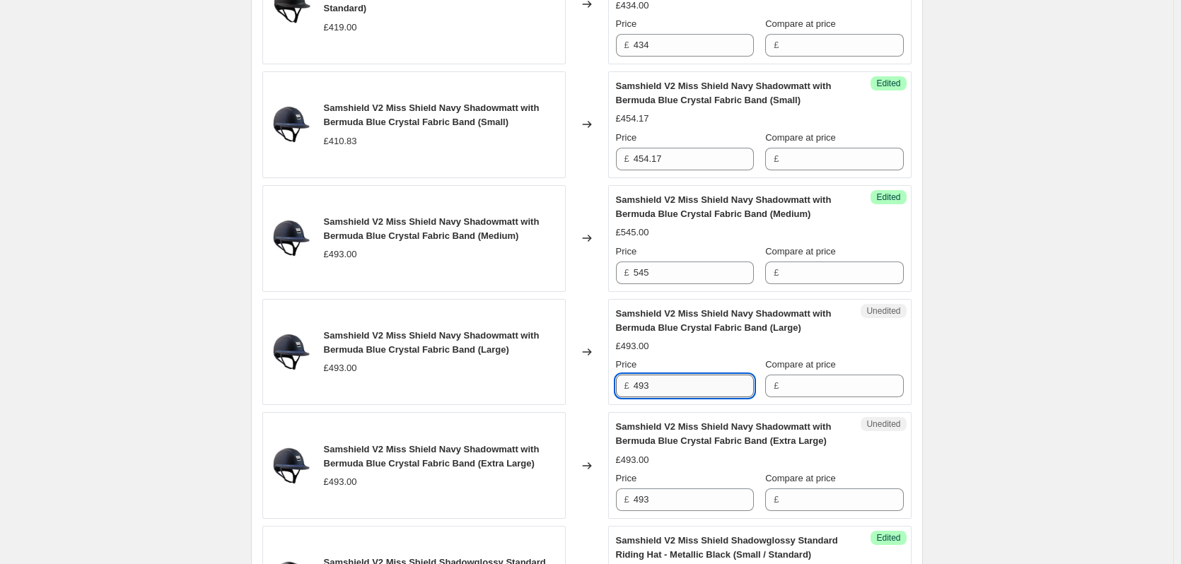
click at [678, 375] on input "493" at bounding box center [694, 386] width 120 height 23
type input "545"
click at [682, 489] on input "493" at bounding box center [694, 500] width 120 height 23
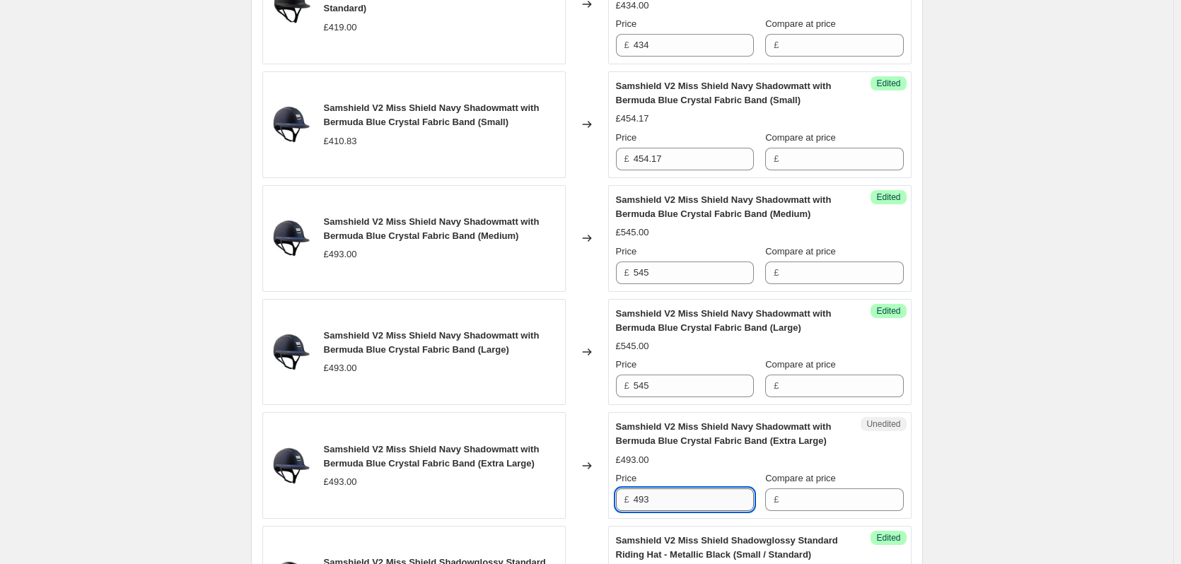
click at [682, 489] on input "493" at bounding box center [694, 500] width 120 height 23
type input "545"
click at [1042, 368] on div "Samshield V2 Price Change [DATE]. This page is ready Samshield V2 Price Change …" at bounding box center [586, 454] width 1173 height 3455
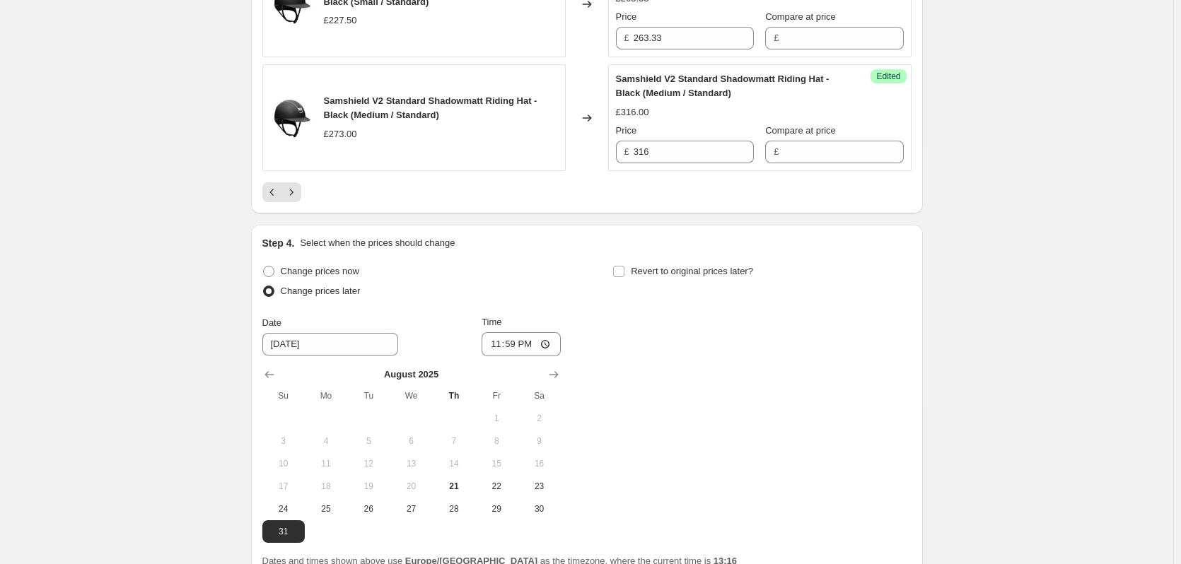
scroll to position [2828, 0]
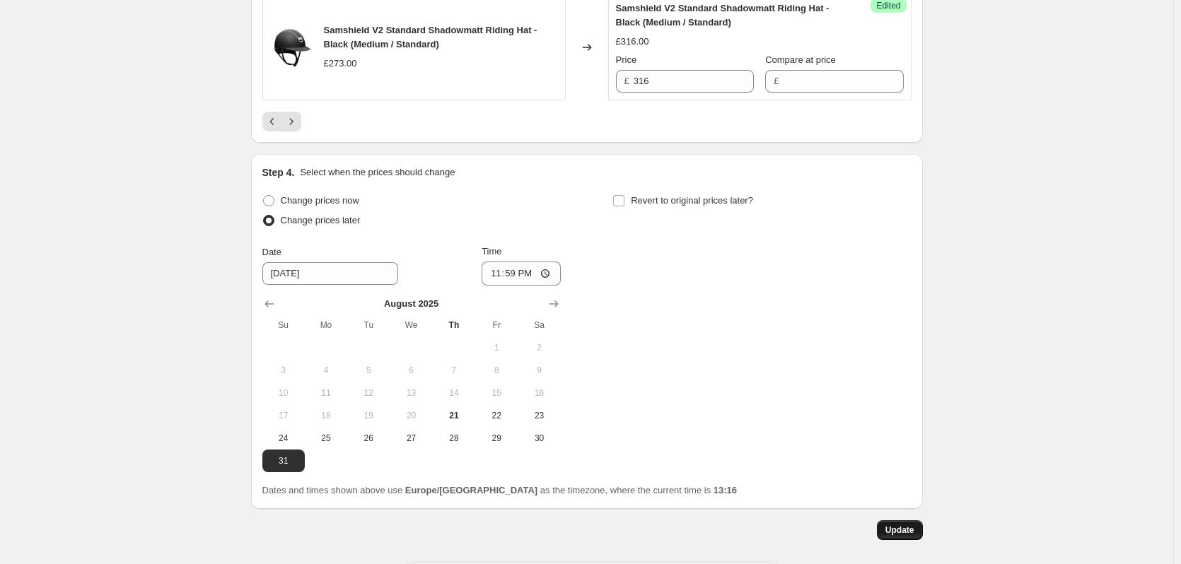
click at [916, 520] on button "Update" at bounding box center [900, 530] width 46 height 20
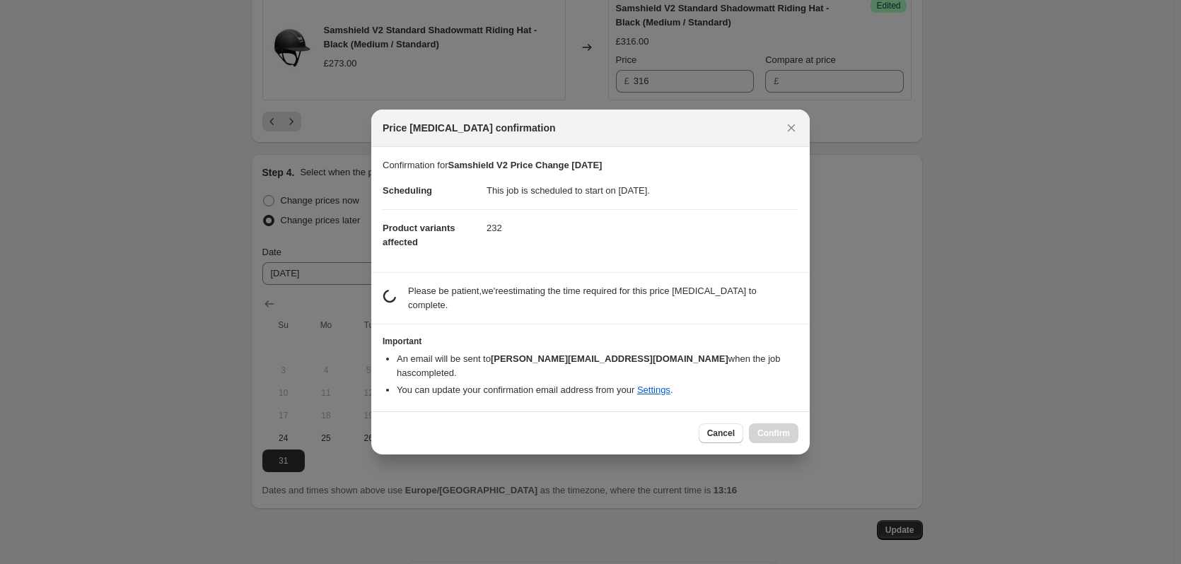
scroll to position [0, 0]
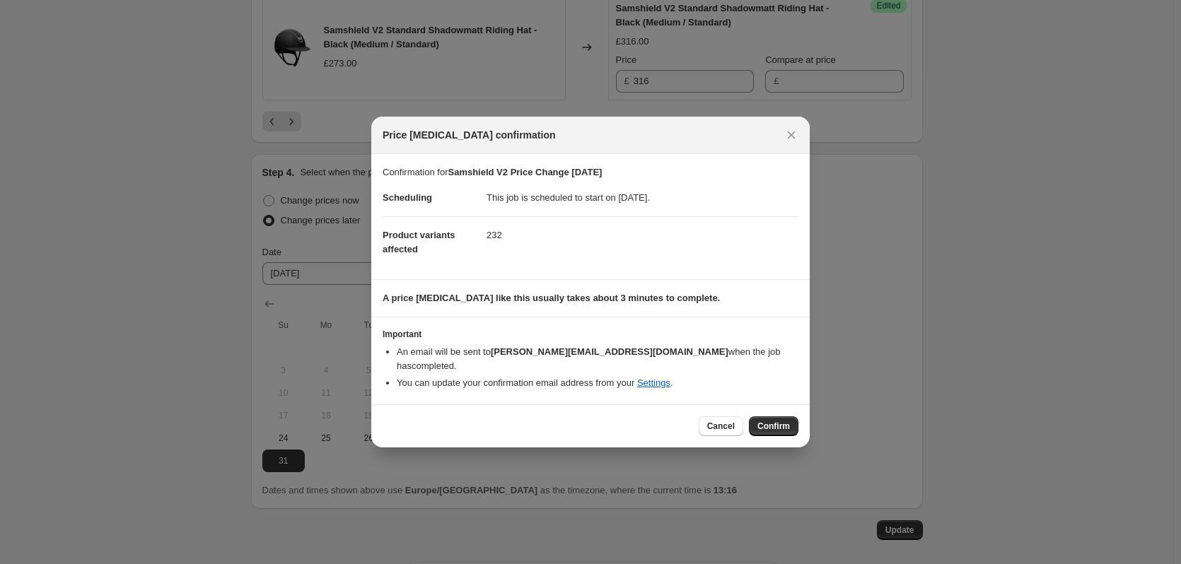
click at [783, 421] on span "Confirm" at bounding box center [773, 426] width 33 height 11
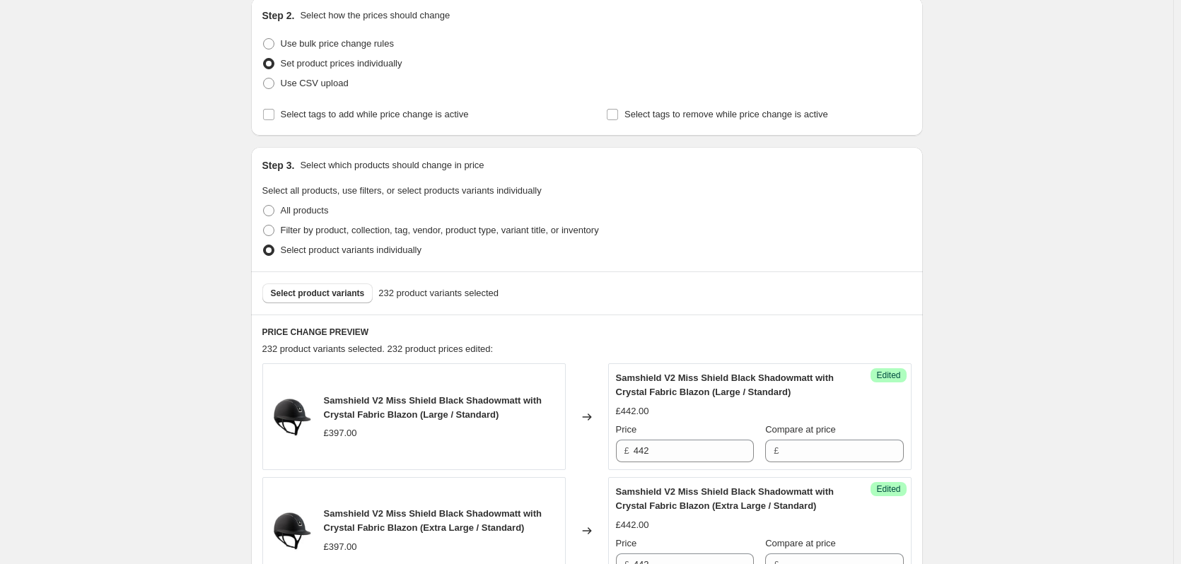
scroll to position [354, 0]
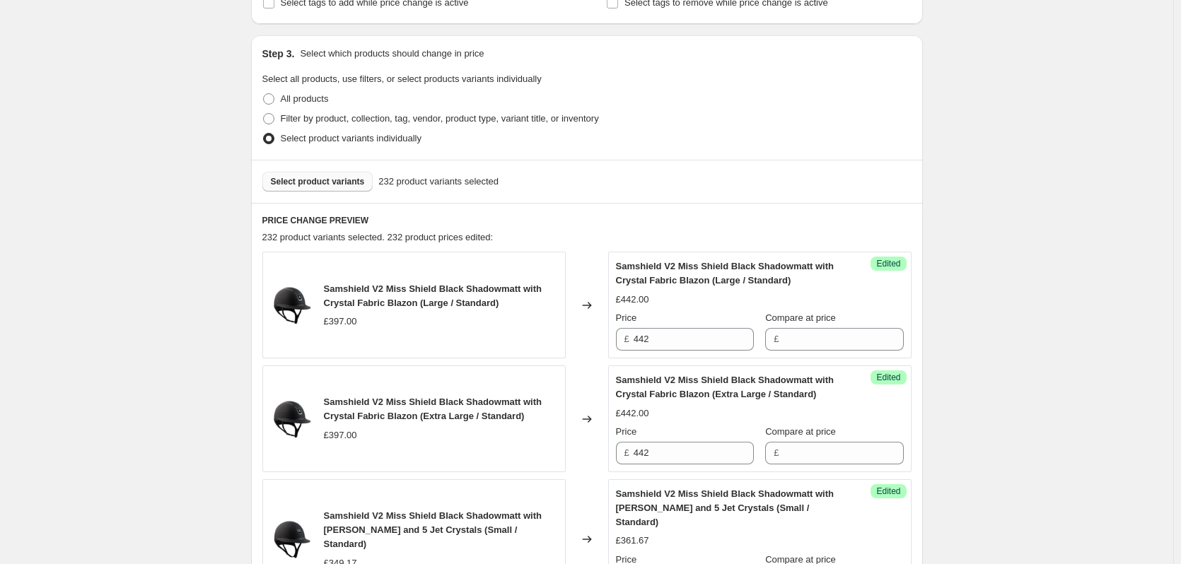
click at [342, 186] on span "Select product variants" at bounding box center [318, 181] width 94 height 11
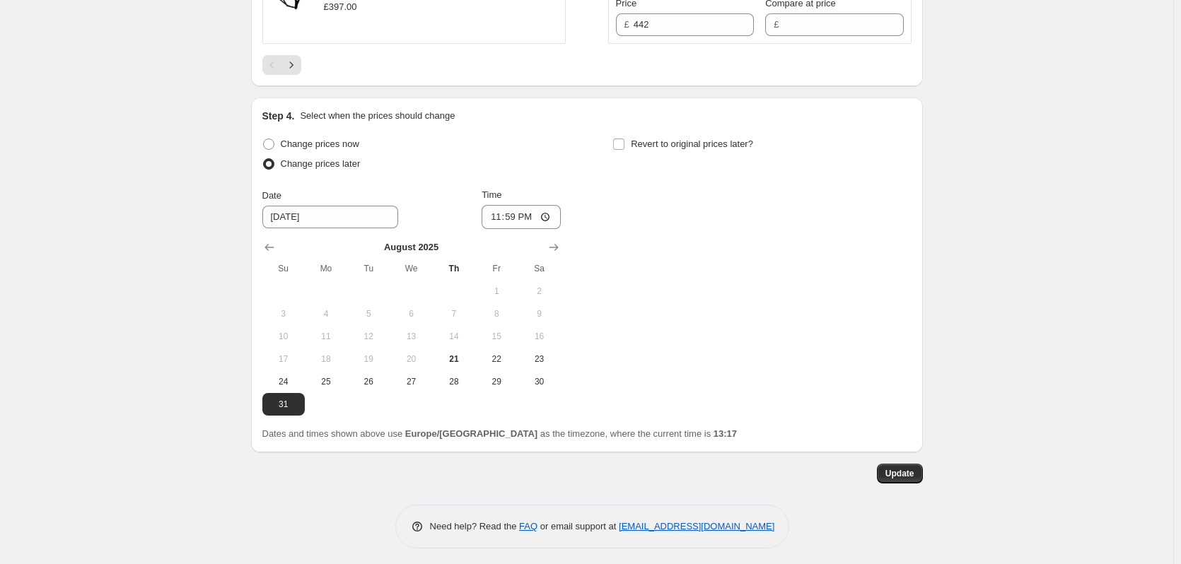
scroll to position [2616, 0]
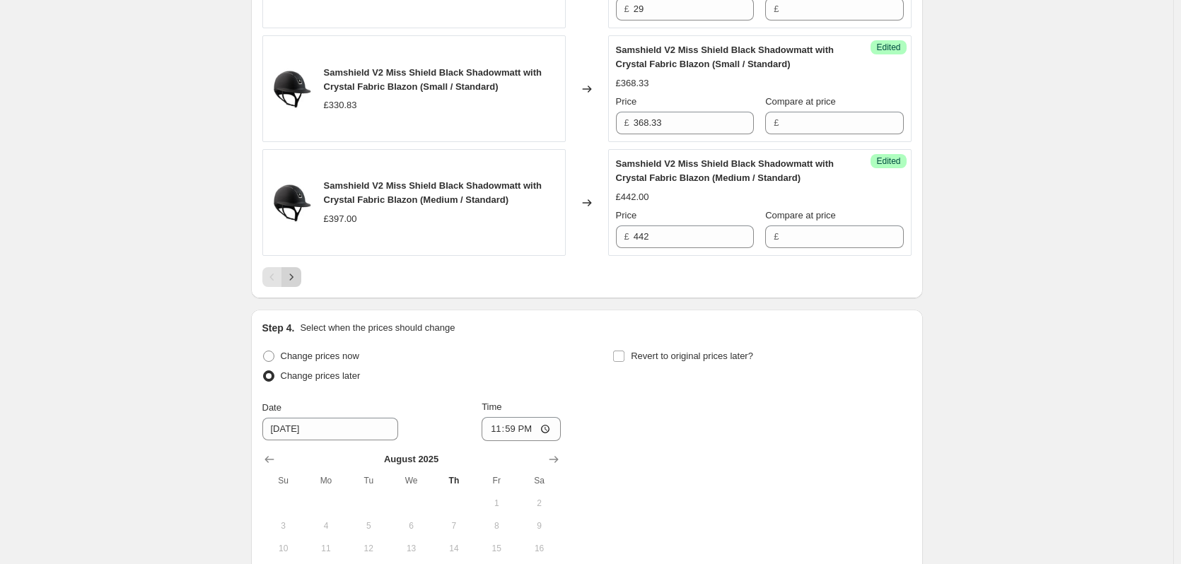
click at [298, 275] on icon "Next" at bounding box center [291, 277] width 14 height 14
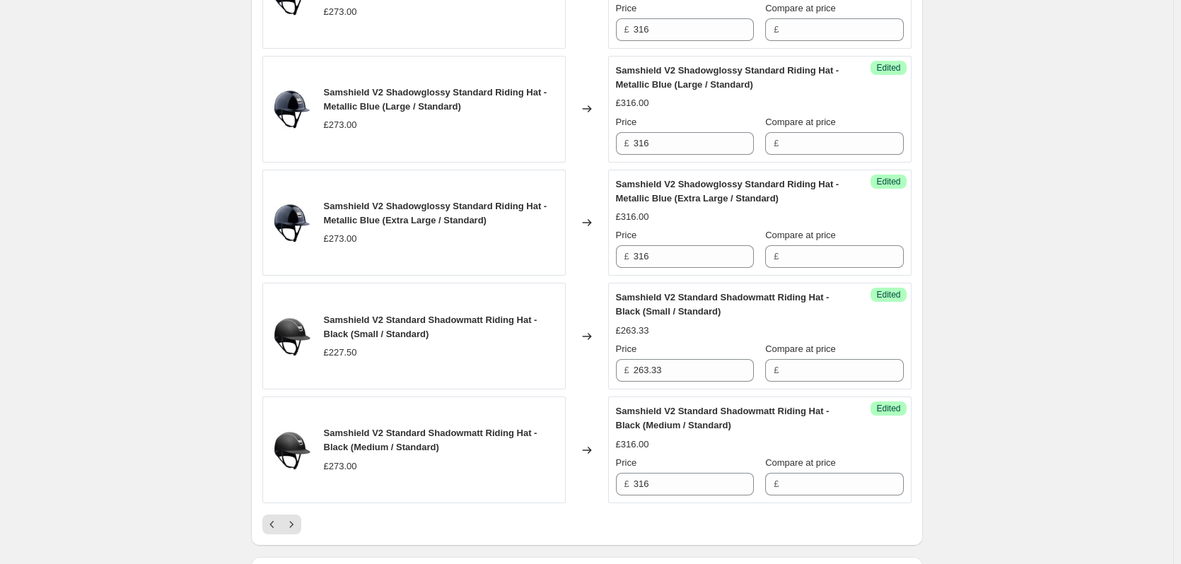
scroll to position [2546, 0]
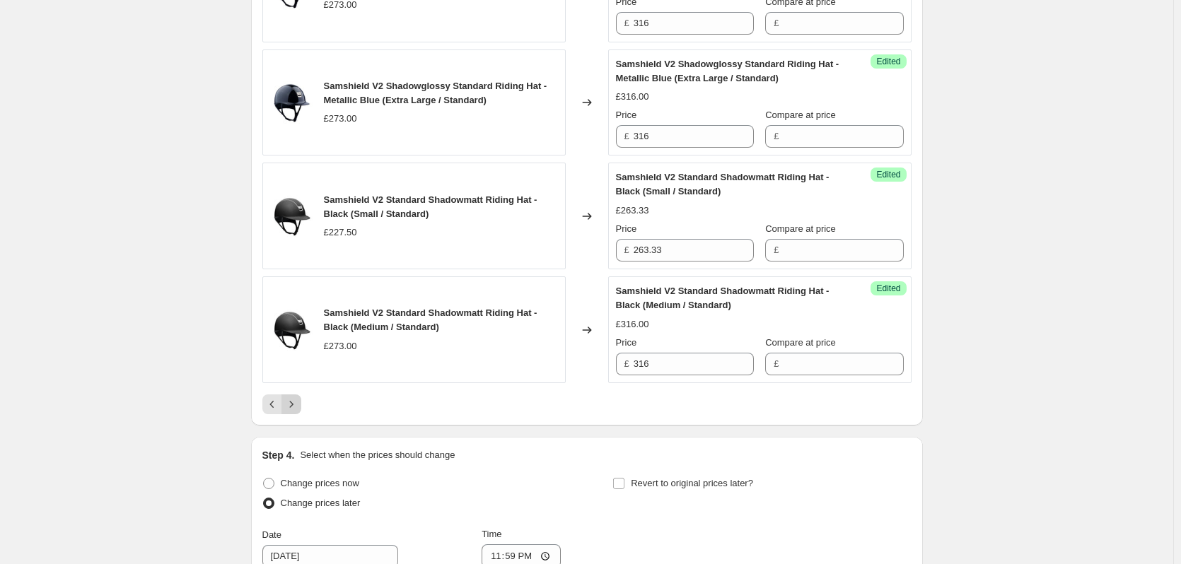
click at [297, 397] on icon "Next" at bounding box center [291, 404] width 14 height 14
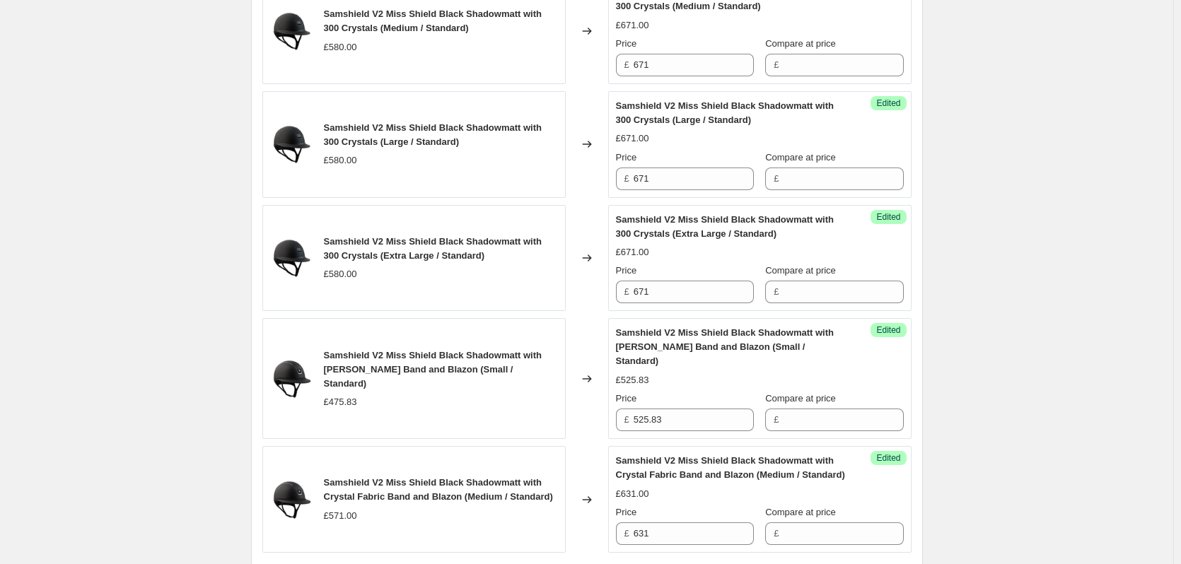
scroll to position [2616, 0]
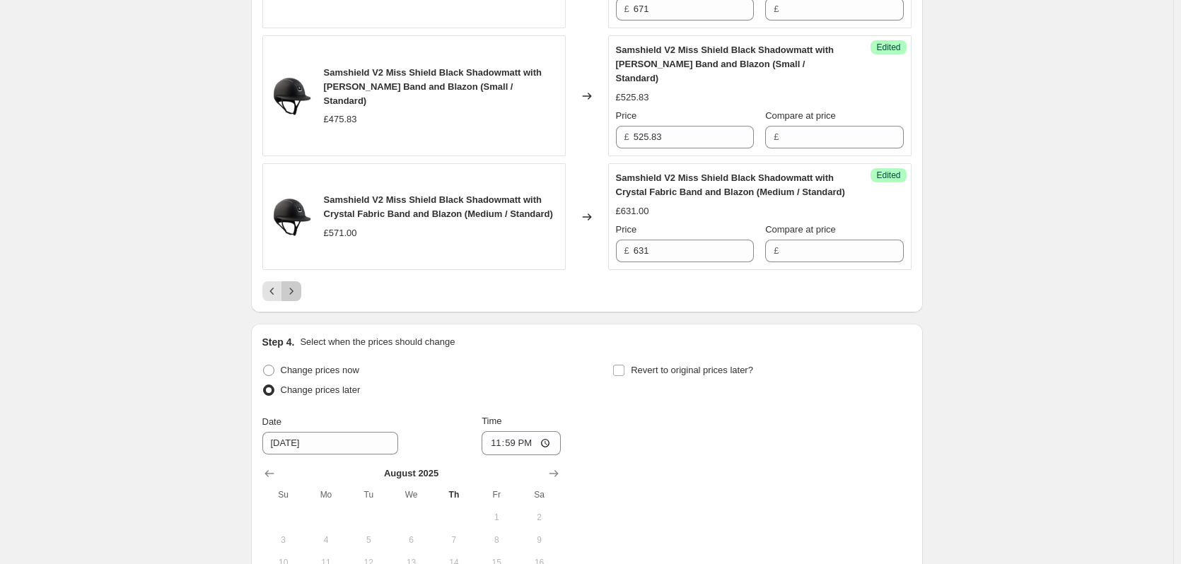
click at [291, 293] on icon "Next" at bounding box center [291, 291] width 14 height 14
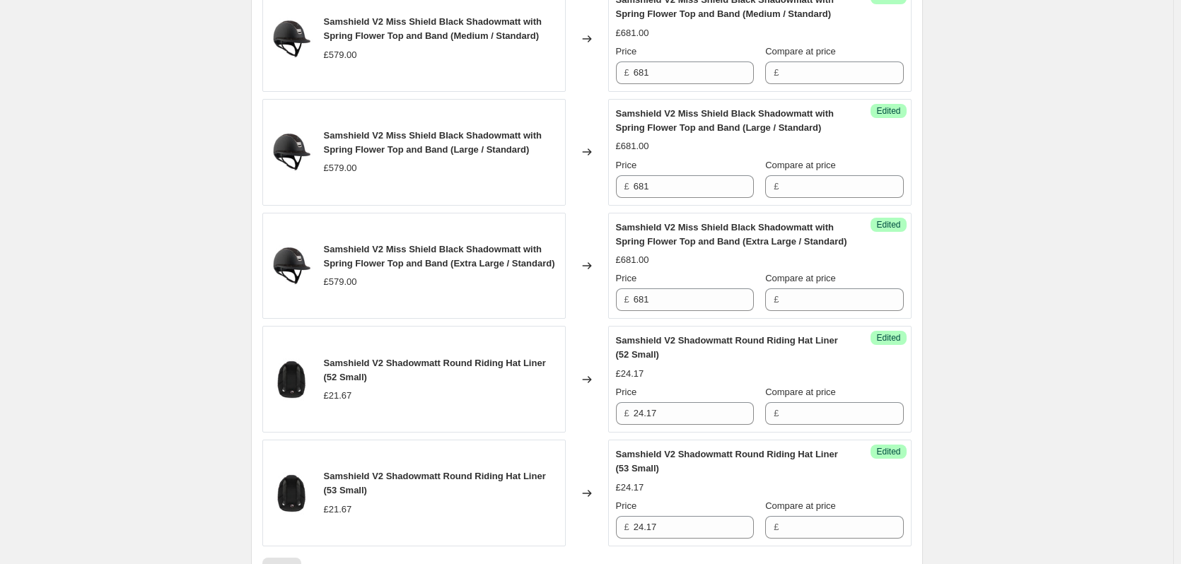
scroll to position [2546, 0]
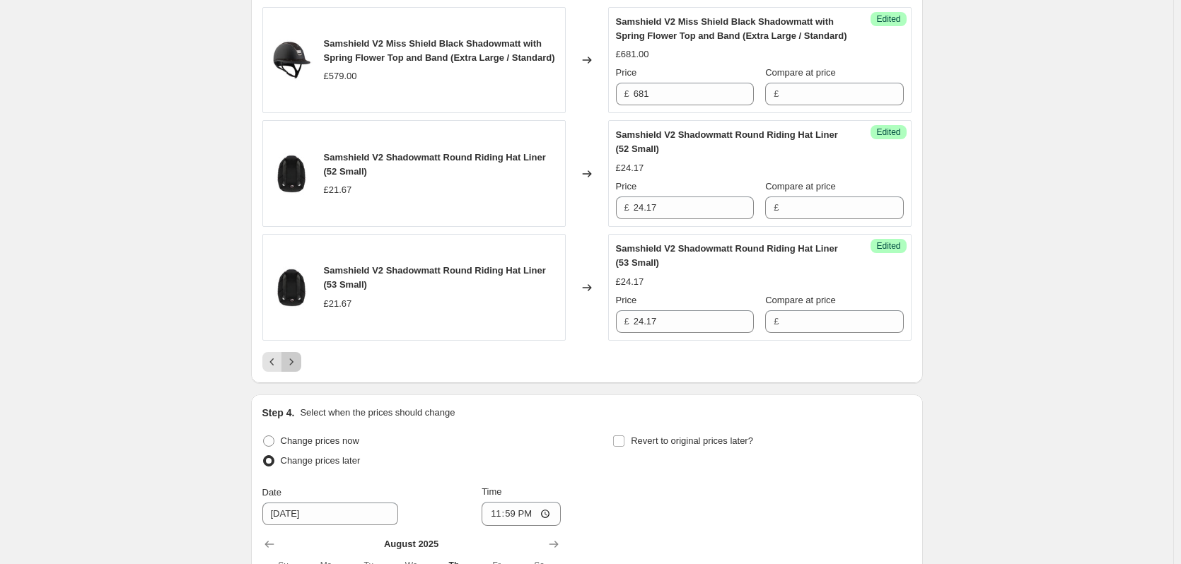
click at [298, 369] on icon "Next" at bounding box center [291, 362] width 14 height 14
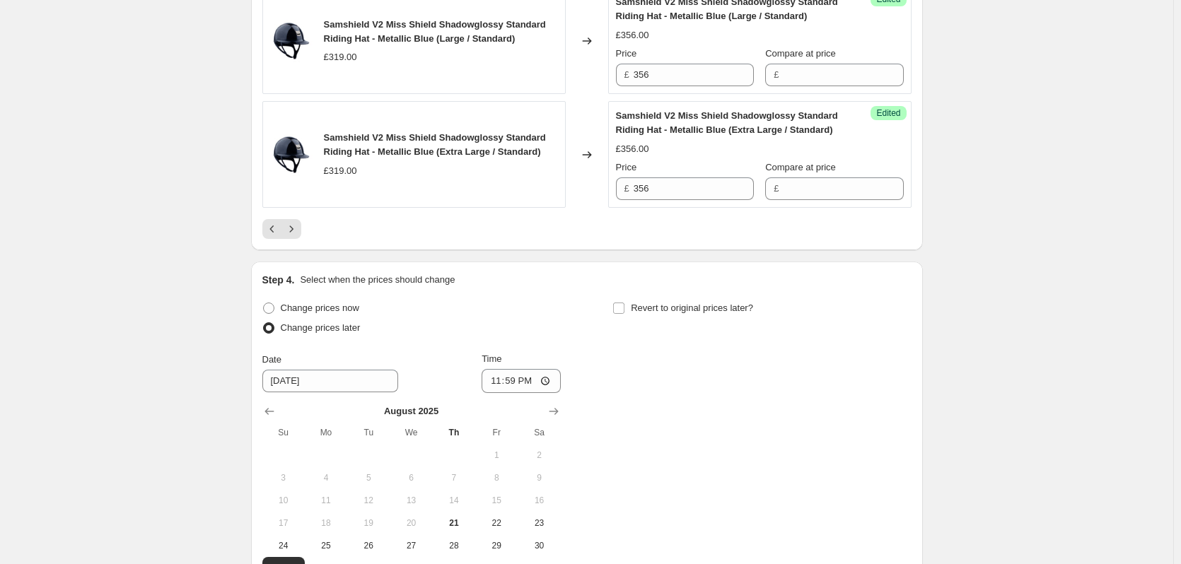
scroll to position [2758, 0]
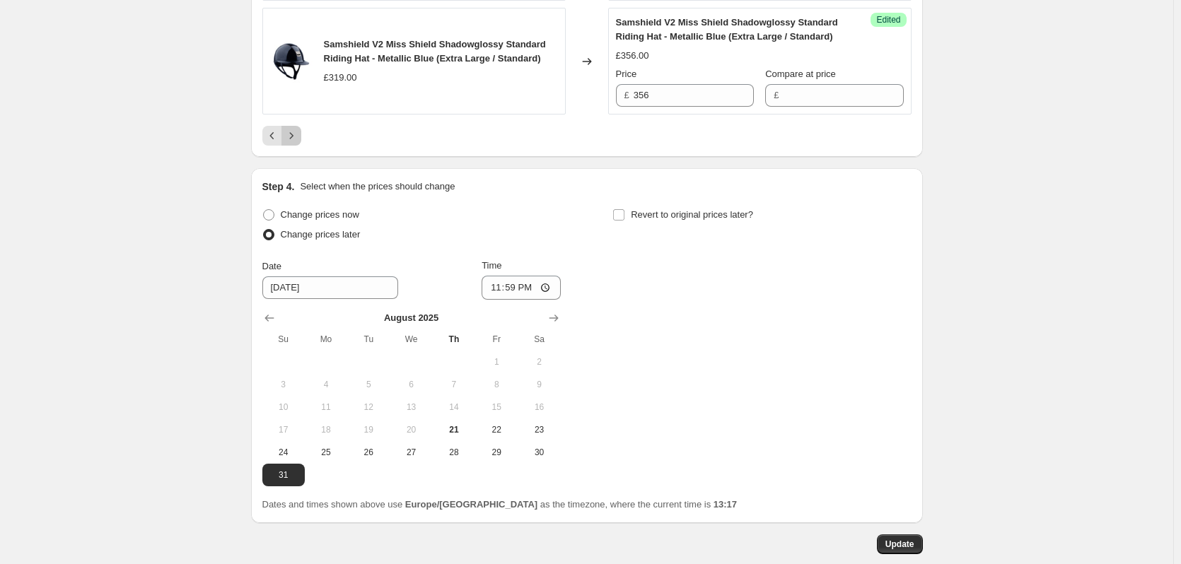
click at [298, 141] on icon "Next" at bounding box center [291, 136] width 14 height 14
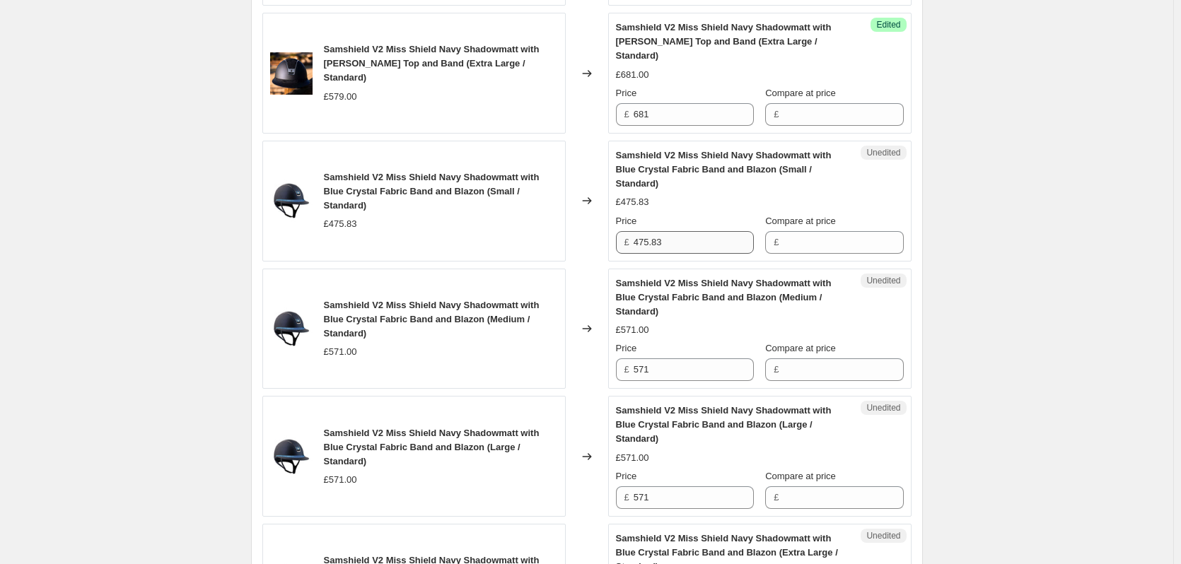
scroll to position [2333, 0]
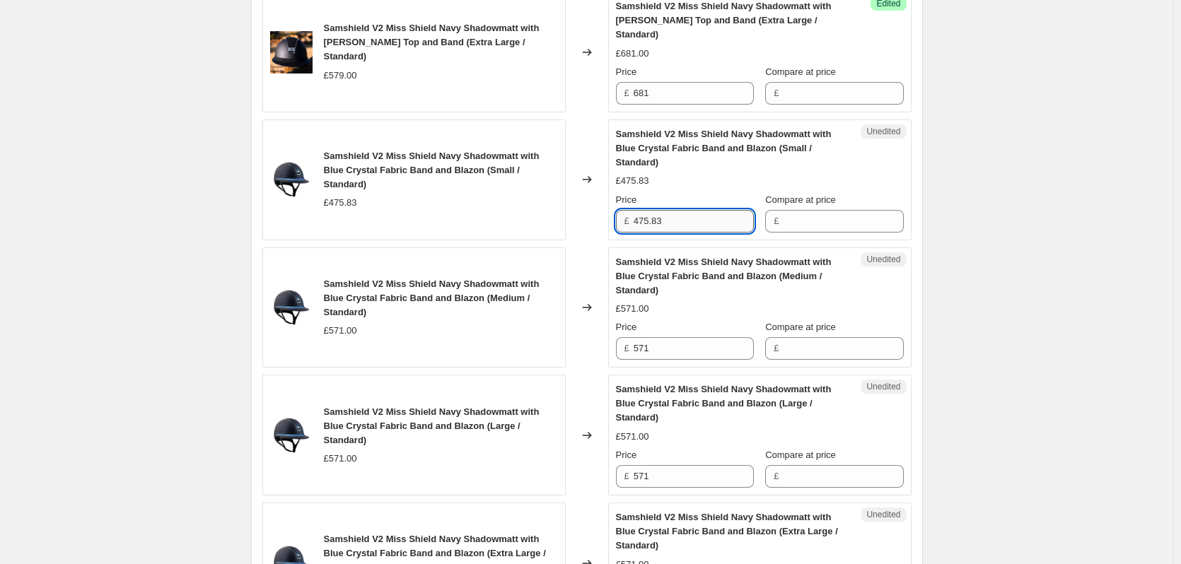
click at [684, 233] on input "475.83" at bounding box center [694, 221] width 120 height 23
type input "525.83"
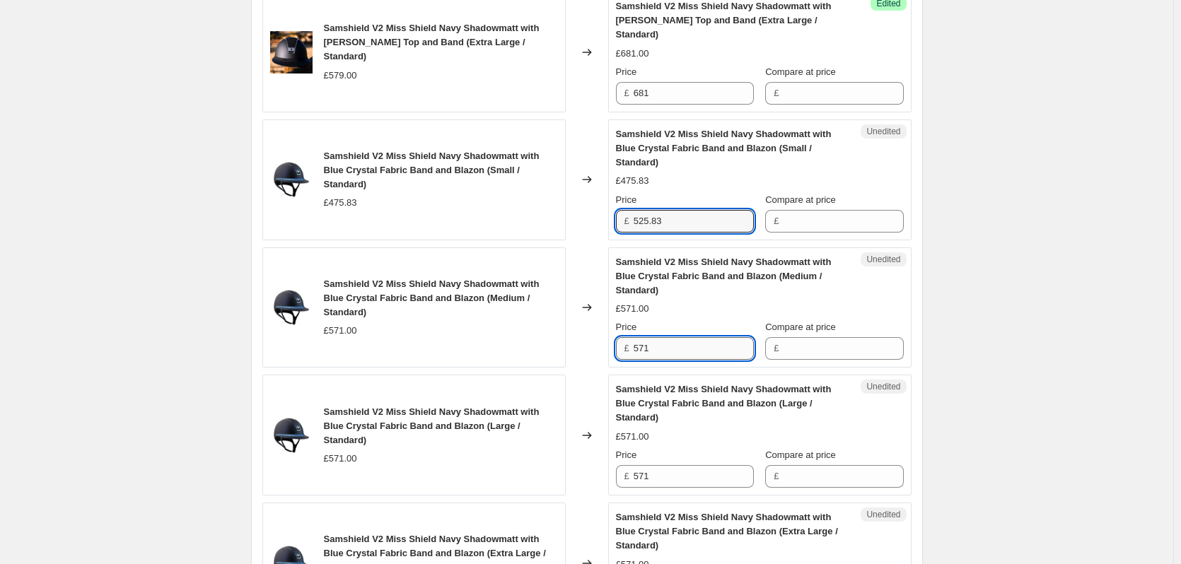
click at [678, 360] on input "571" at bounding box center [694, 348] width 120 height 23
type input "631"
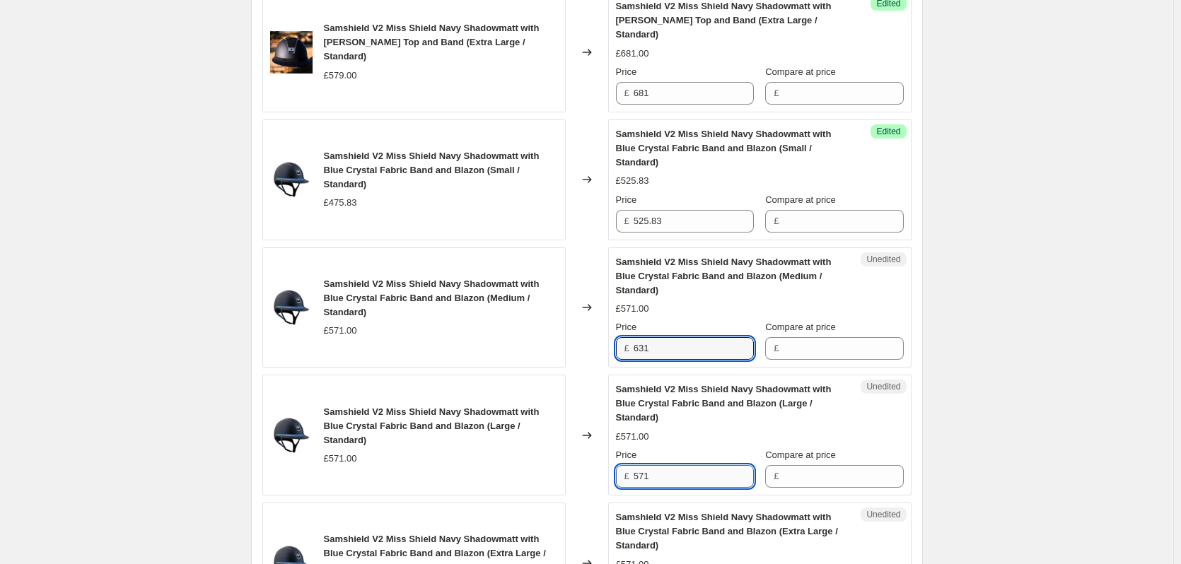
click at [658, 488] on input "571" at bounding box center [694, 476] width 120 height 23
type input "631"
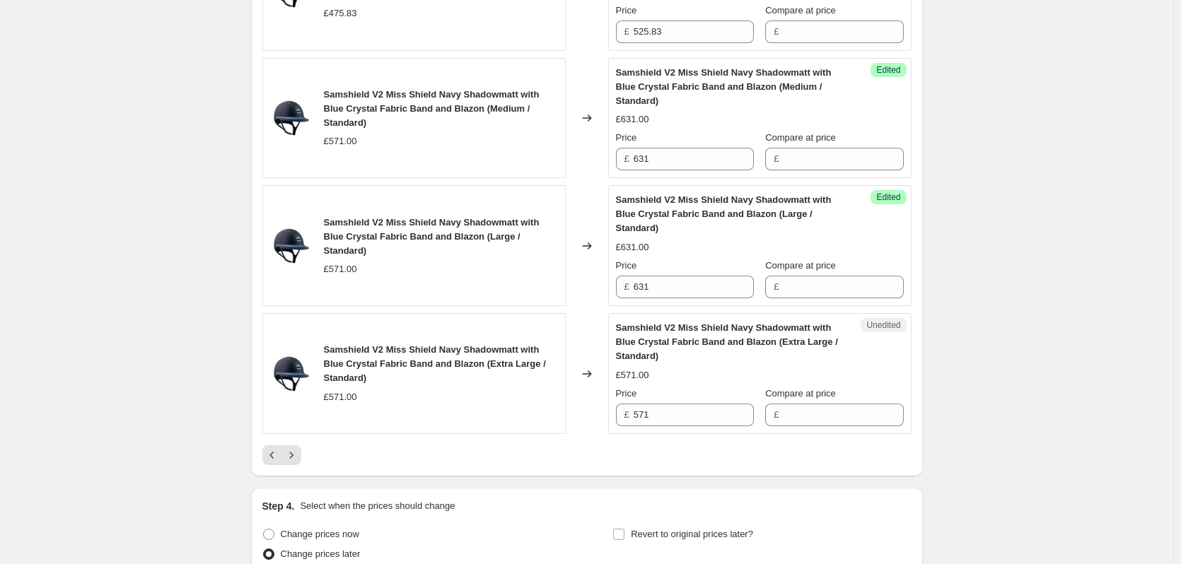
scroll to position [2546, 0]
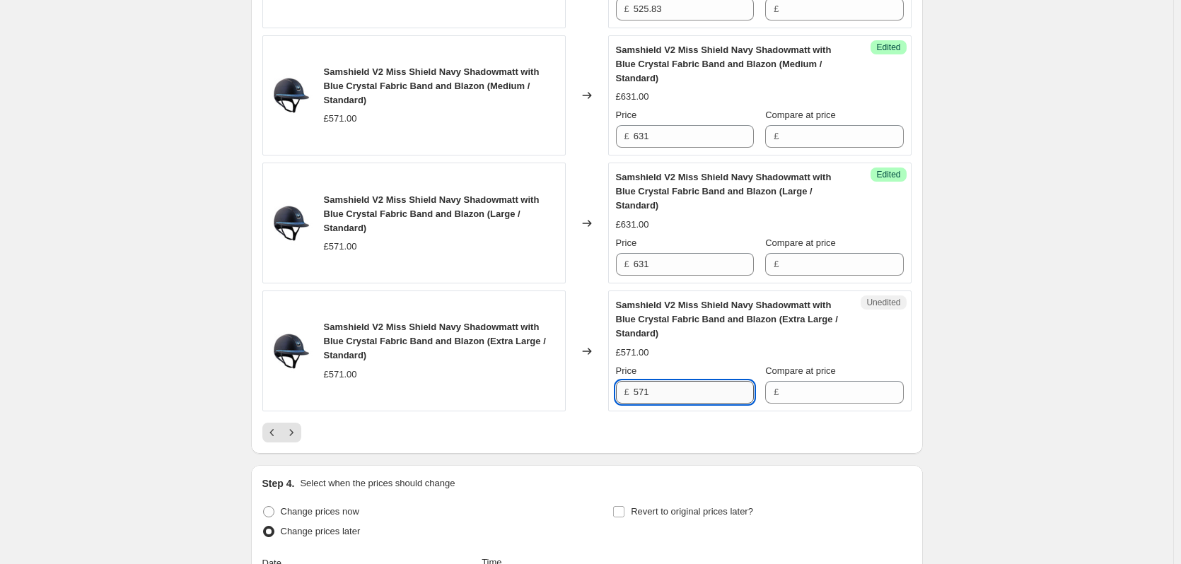
click at [646, 404] on input "571" at bounding box center [694, 392] width 120 height 23
click at [667, 402] on input "571" at bounding box center [694, 392] width 120 height 23
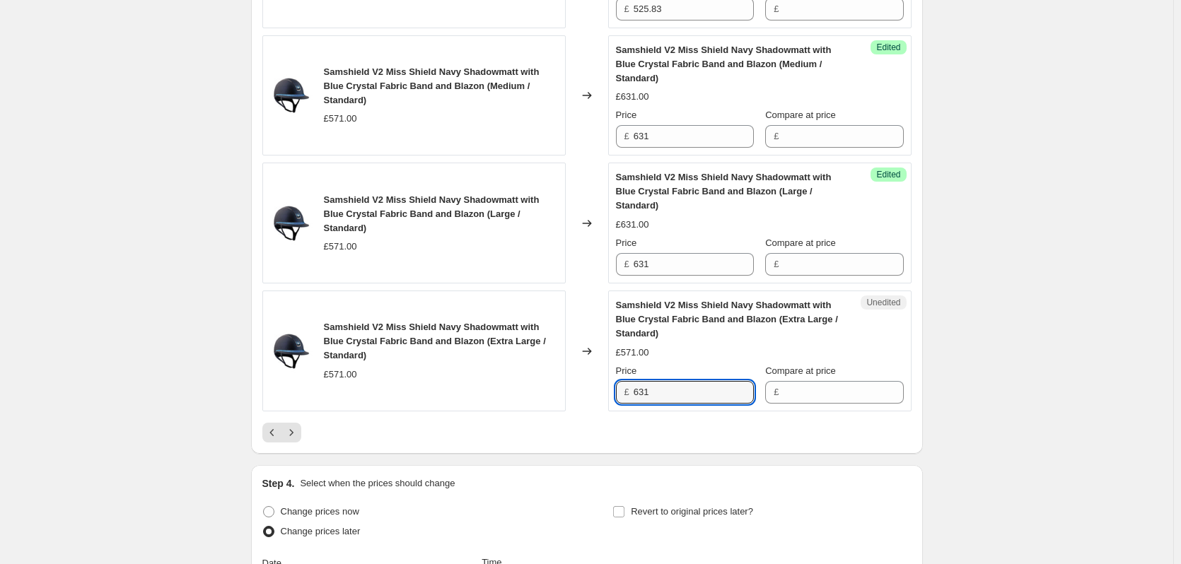
type input "631"
click at [296, 440] on icon "Next" at bounding box center [291, 433] width 14 height 14
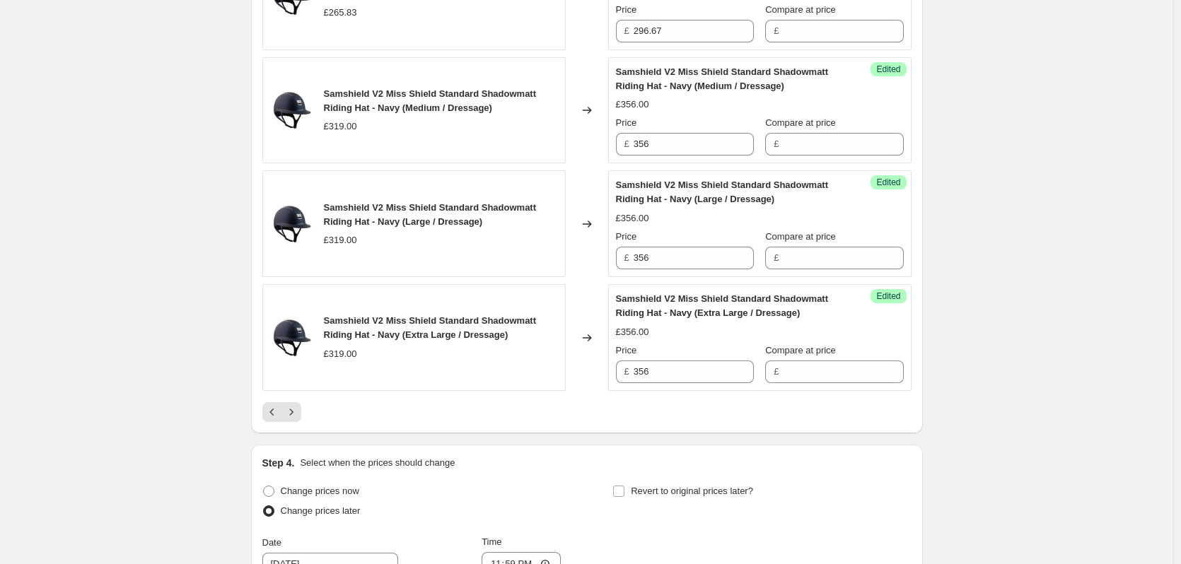
scroll to position [2616, 0]
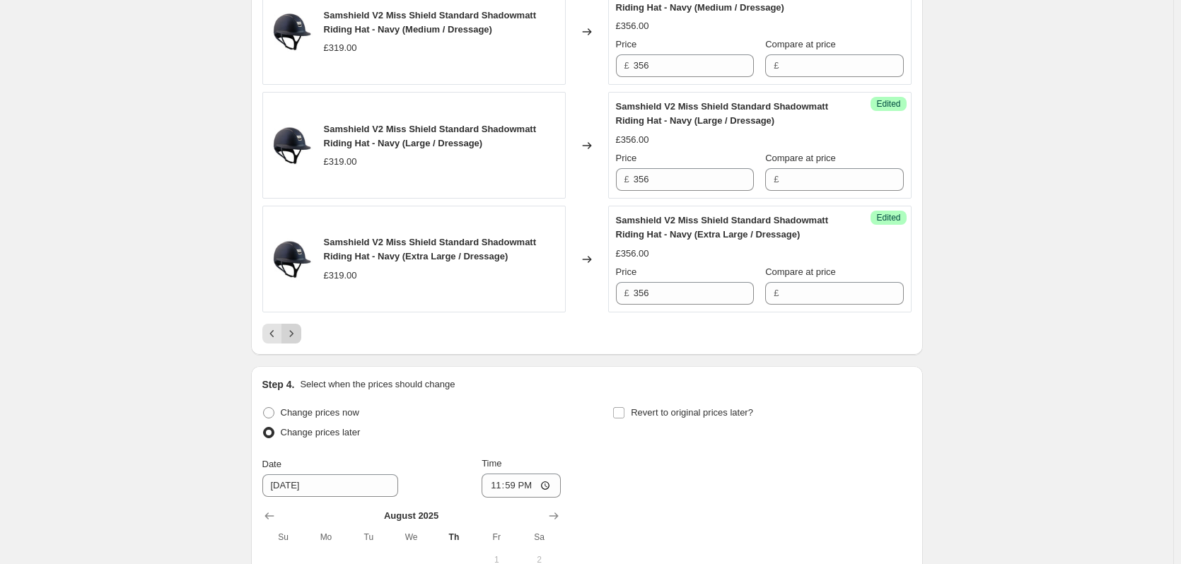
click at [293, 332] on icon "Next" at bounding box center [291, 334] width 14 height 14
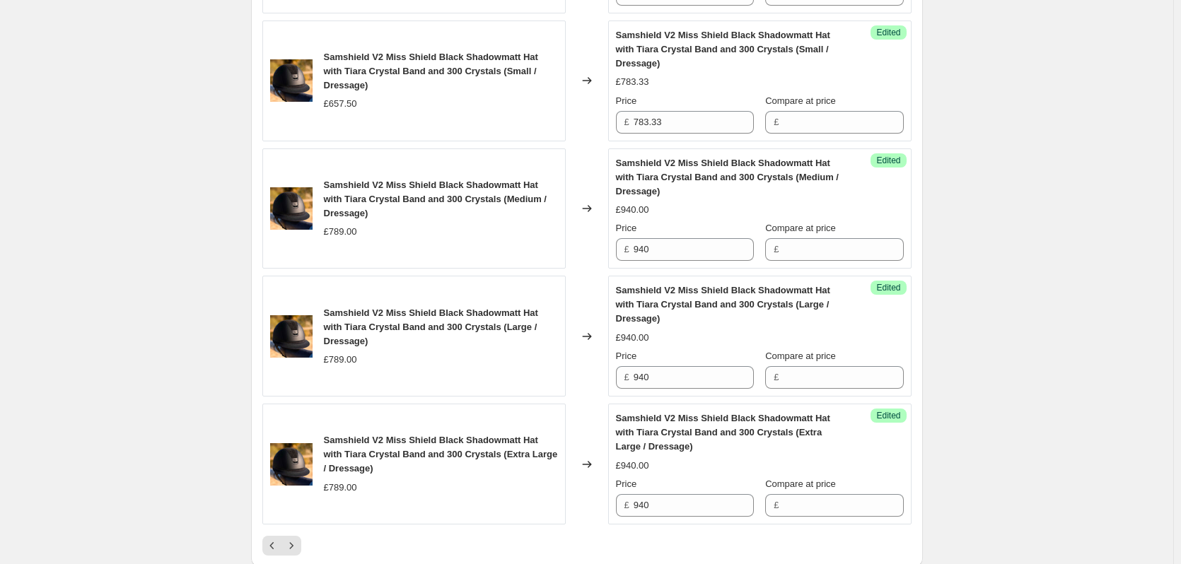
scroll to position [2687, 0]
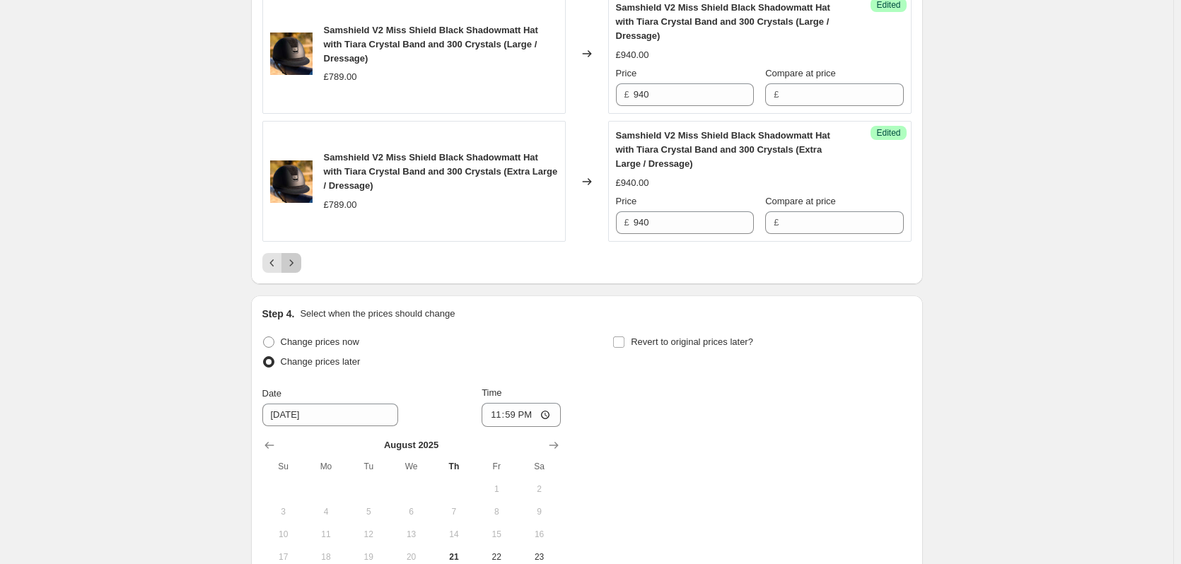
click at [298, 264] on icon "Next" at bounding box center [291, 263] width 14 height 14
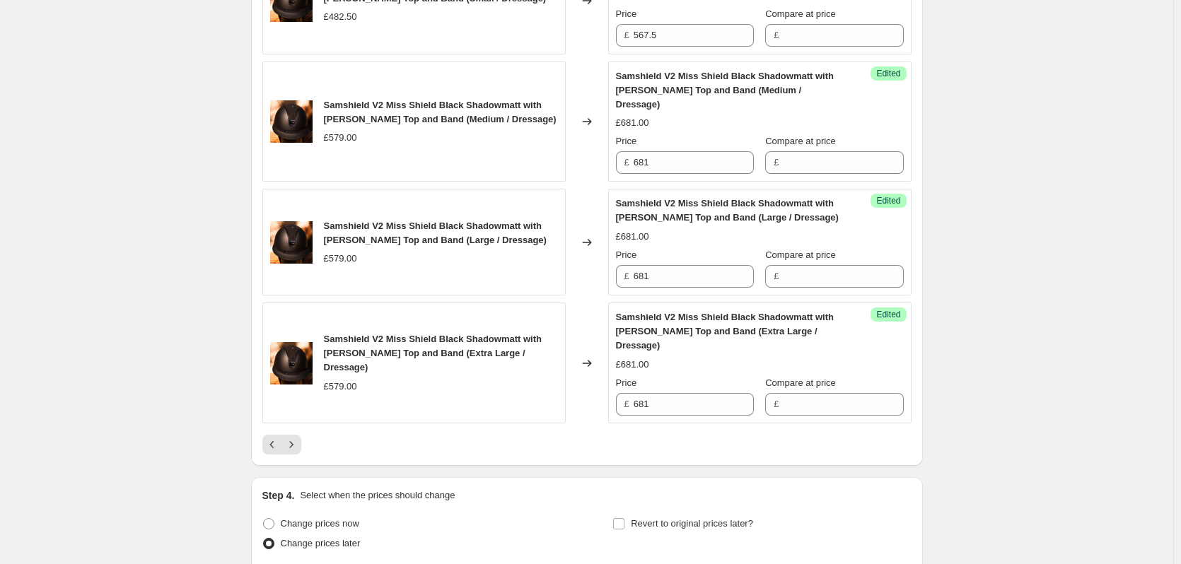
scroll to position [2616, 0]
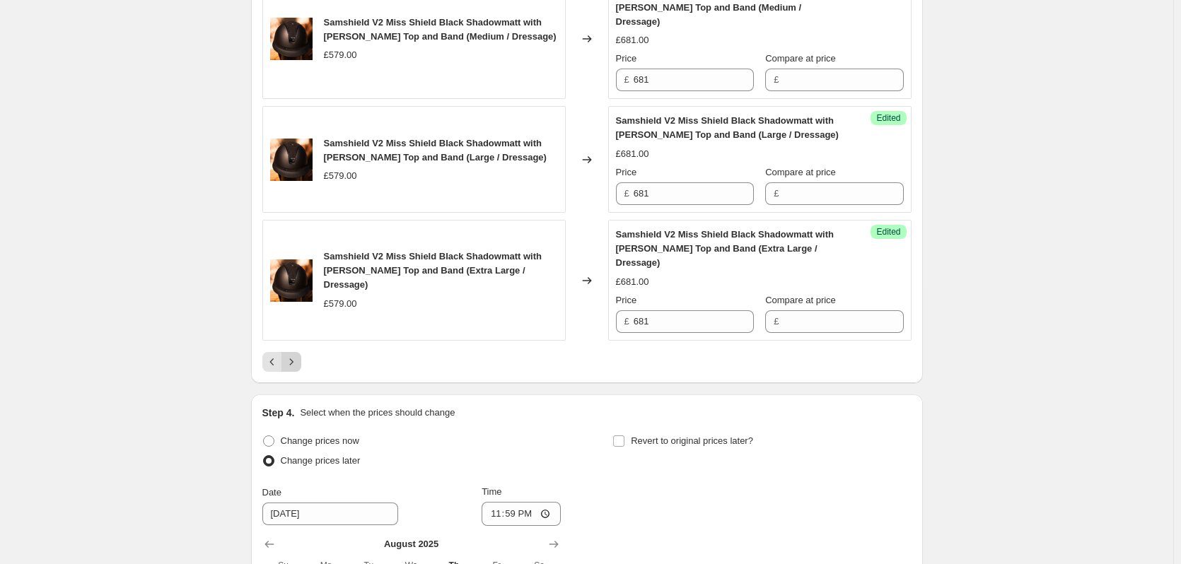
click at [298, 355] on icon "Next" at bounding box center [291, 362] width 14 height 14
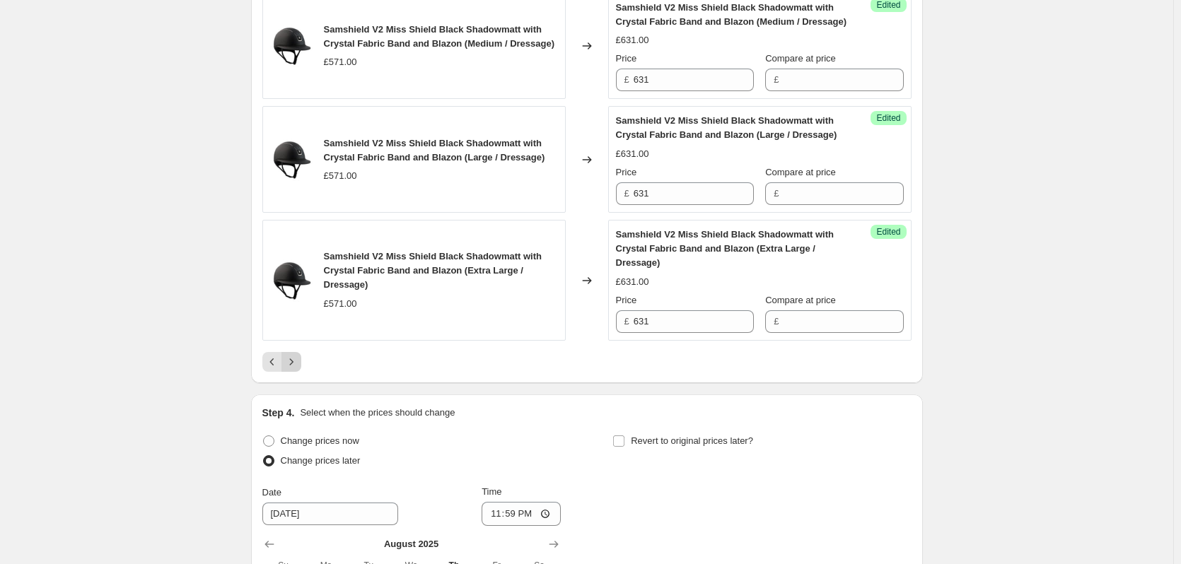
click at [298, 355] on icon "Next" at bounding box center [291, 362] width 14 height 14
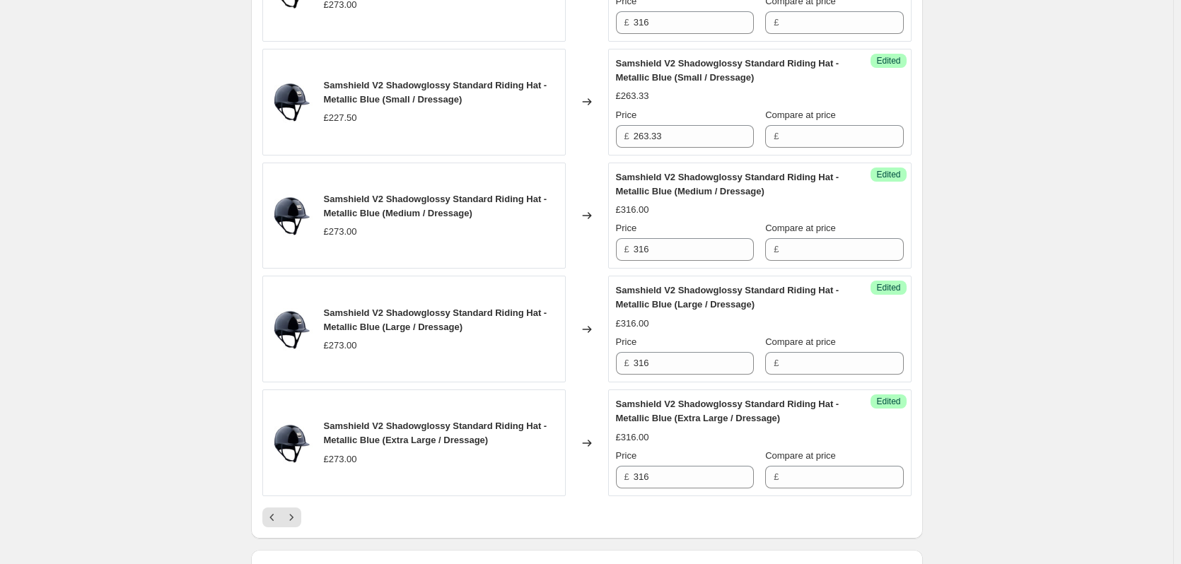
scroll to position [2687, 0]
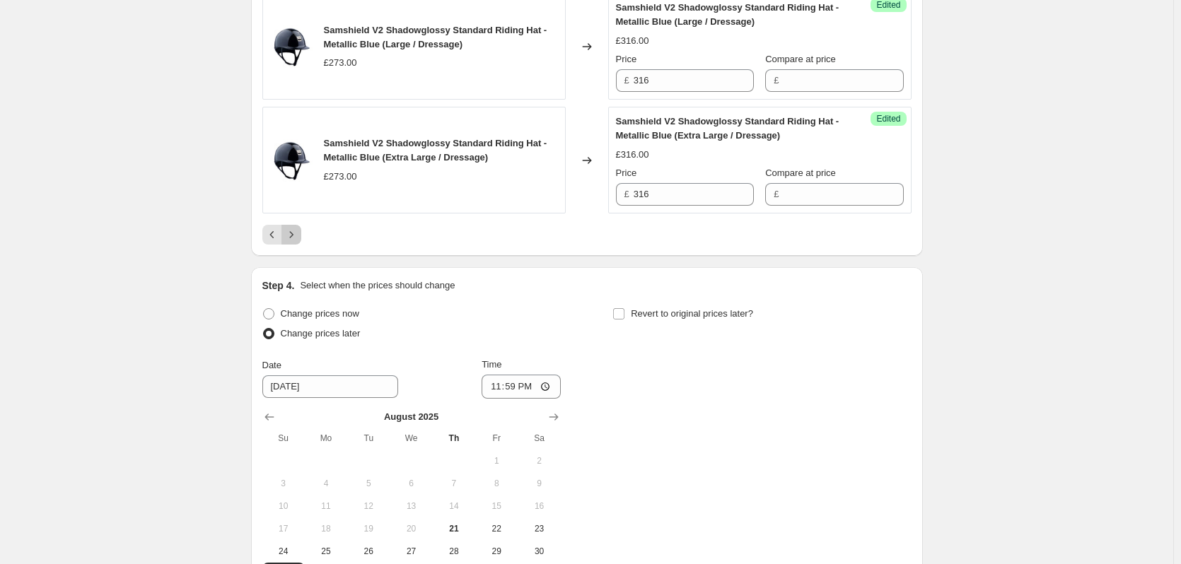
click at [292, 228] on icon "Next" at bounding box center [291, 235] width 14 height 14
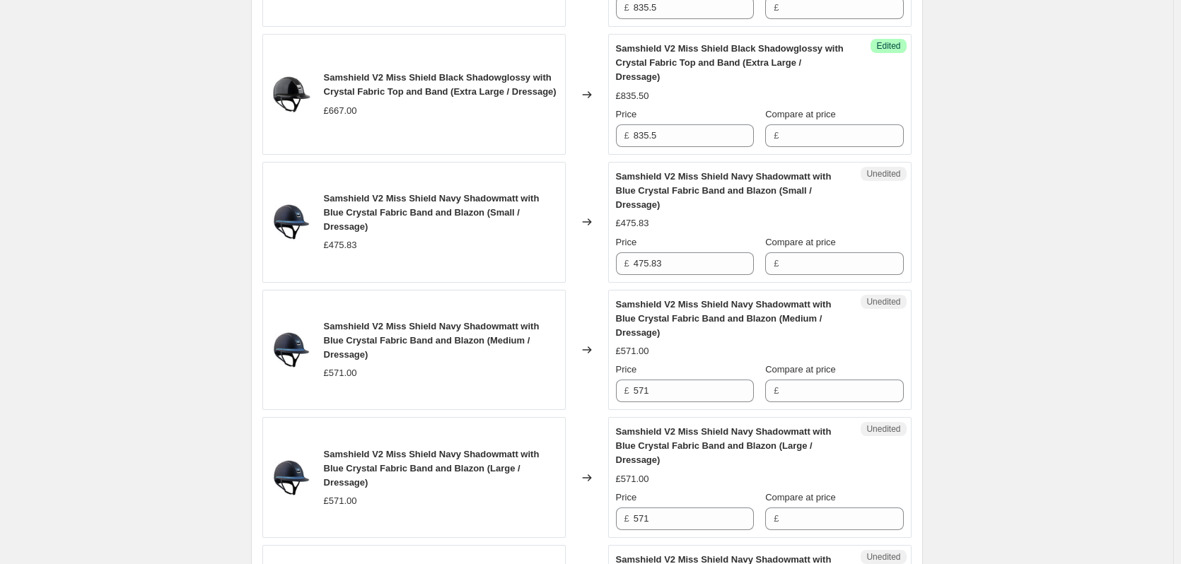
scroll to position [2475, 0]
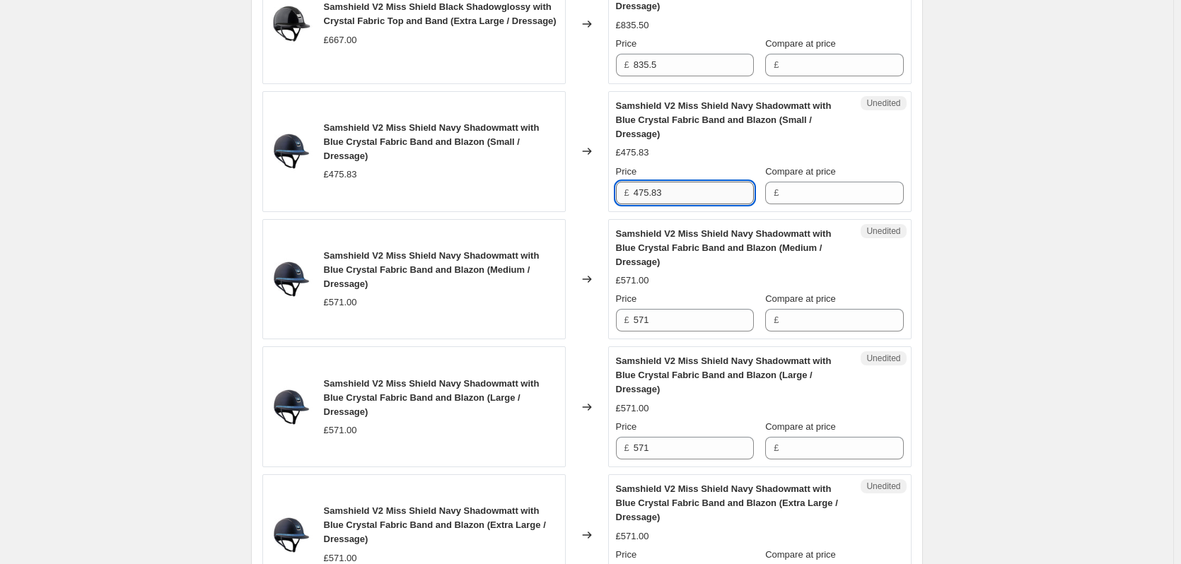
click at [698, 204] on input "475.83" at bounding box center [694, 193] width 120 height 23
type input "525.83"
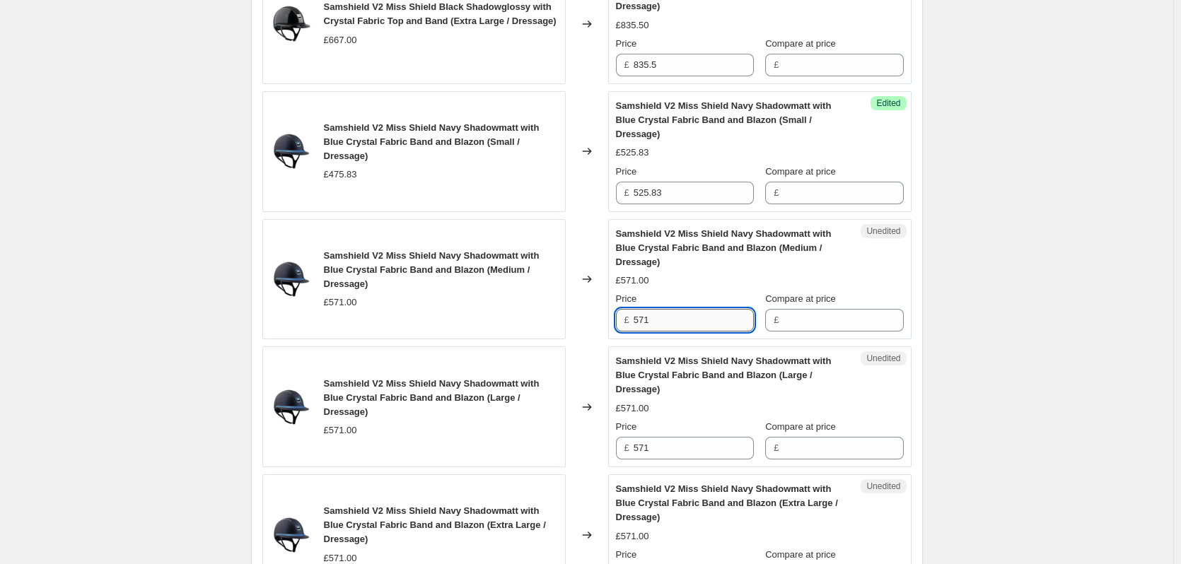
click at [665, 332] on input "571" at bounding box center [694, 320] width 120 height 23
type input "631"
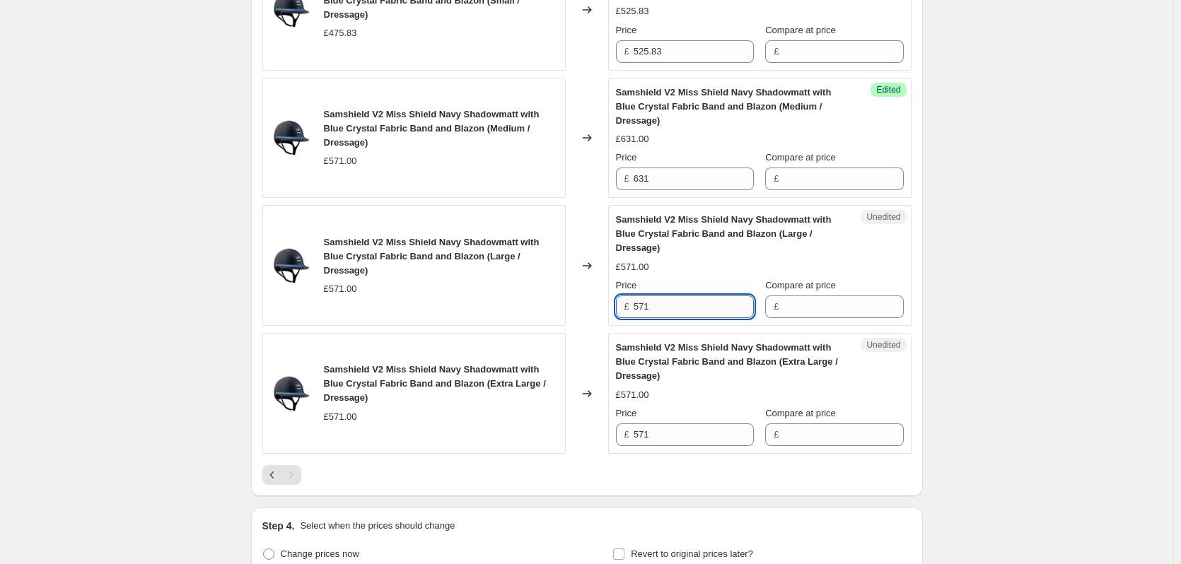
click at [673, 318] on input "571" at bounding box center [694, 307] width 120 height 23
type input "631"
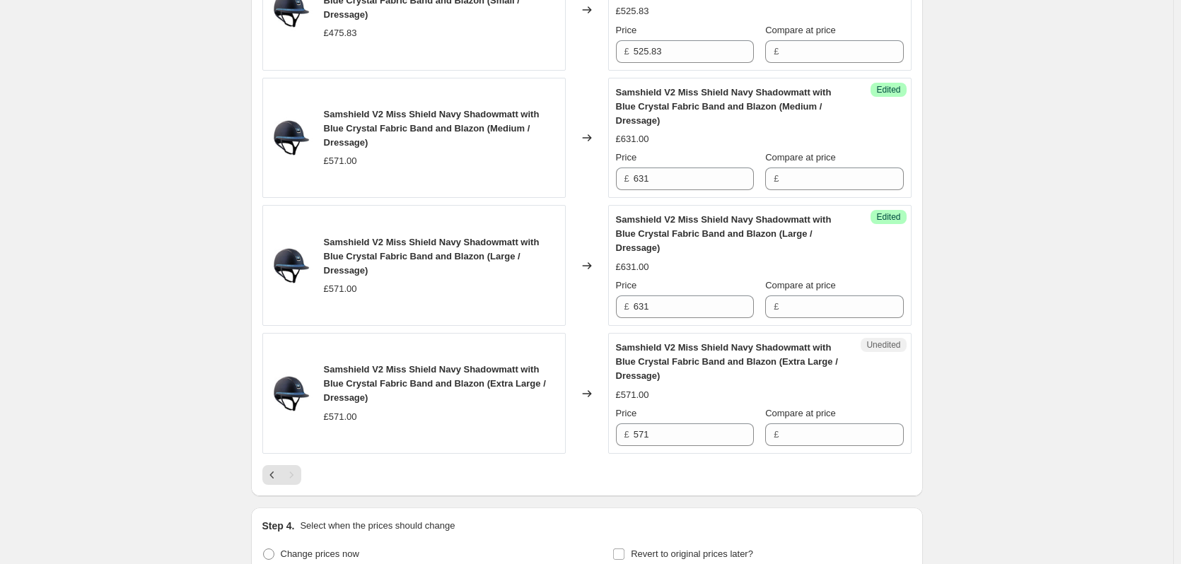
scroll to position [2687, 0]
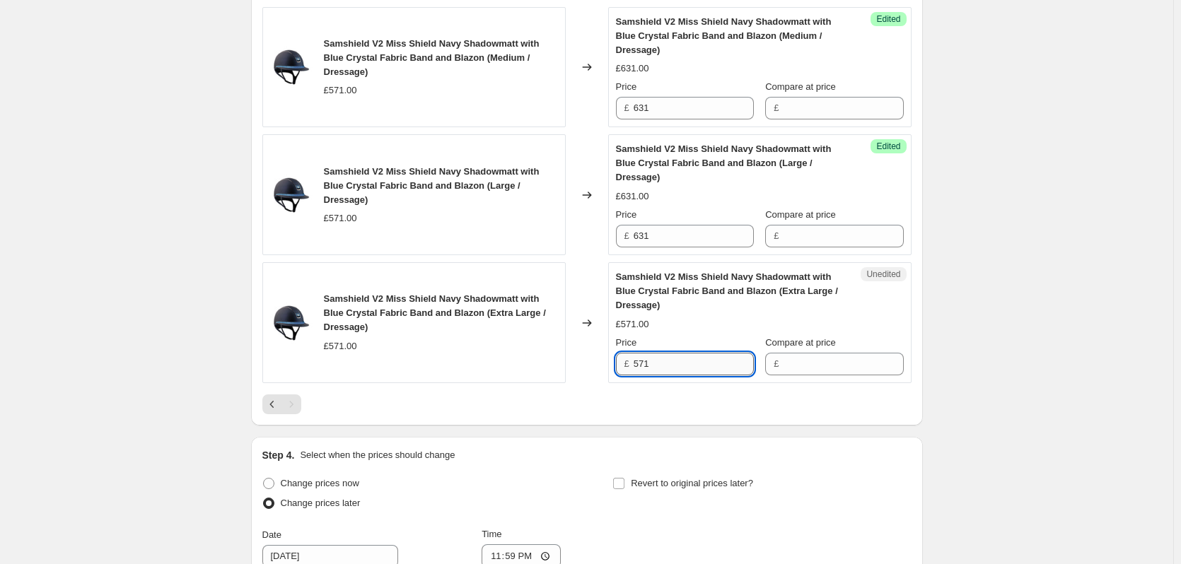
click at [666, 375] on input "571" at bounding box center [694, 364] width 120 height 23
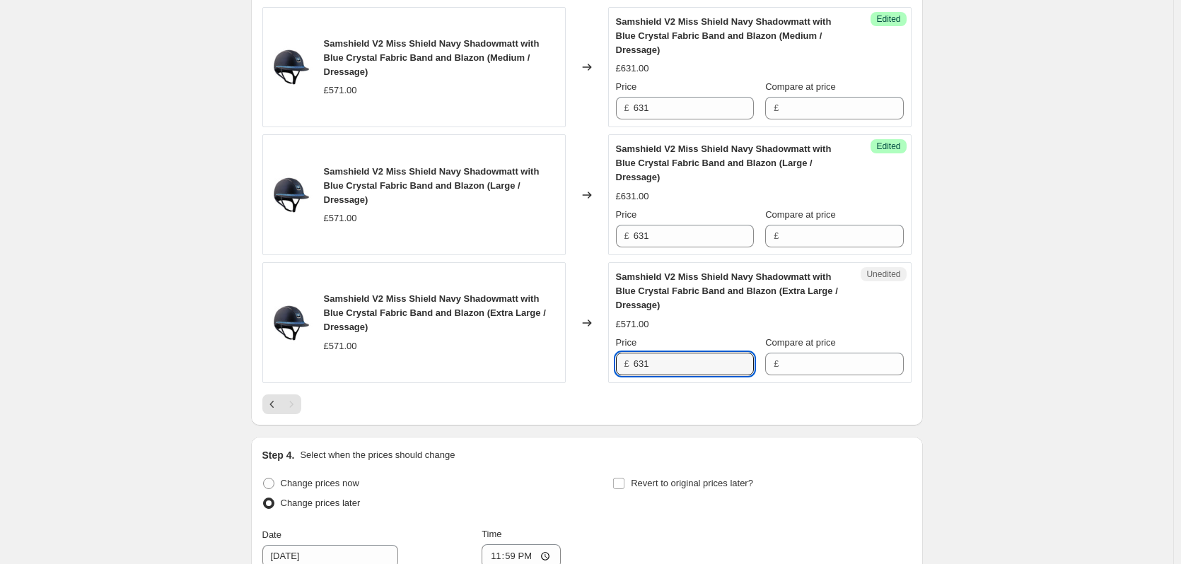
type input "631"
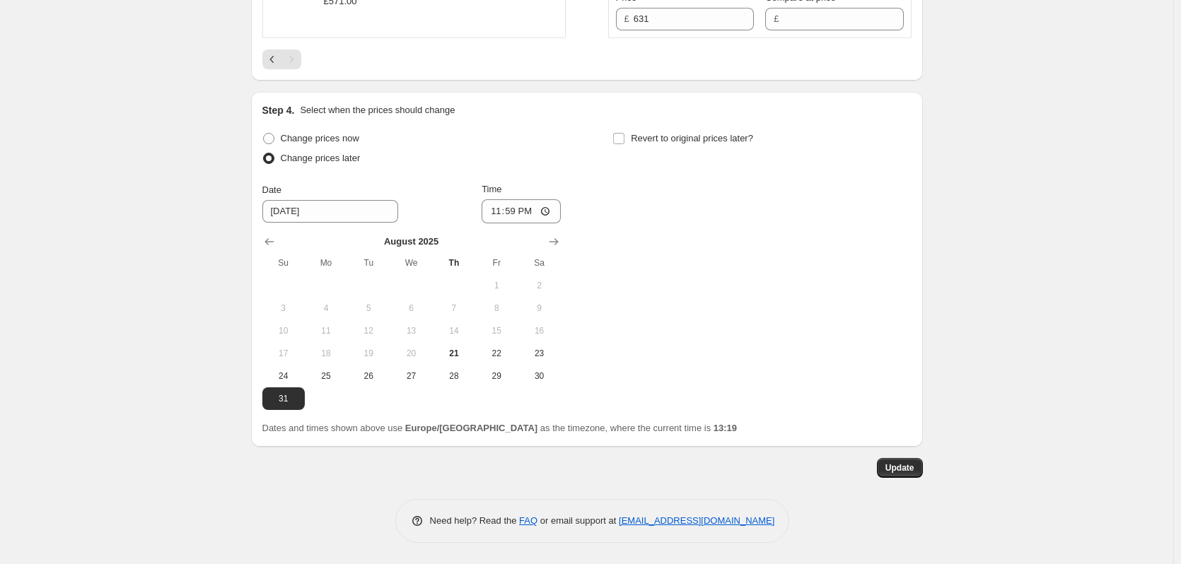
scroll to position [3111, 0]
click at [908, 474] on span "Update" at bounding box center [899, 467] width 29 height 11
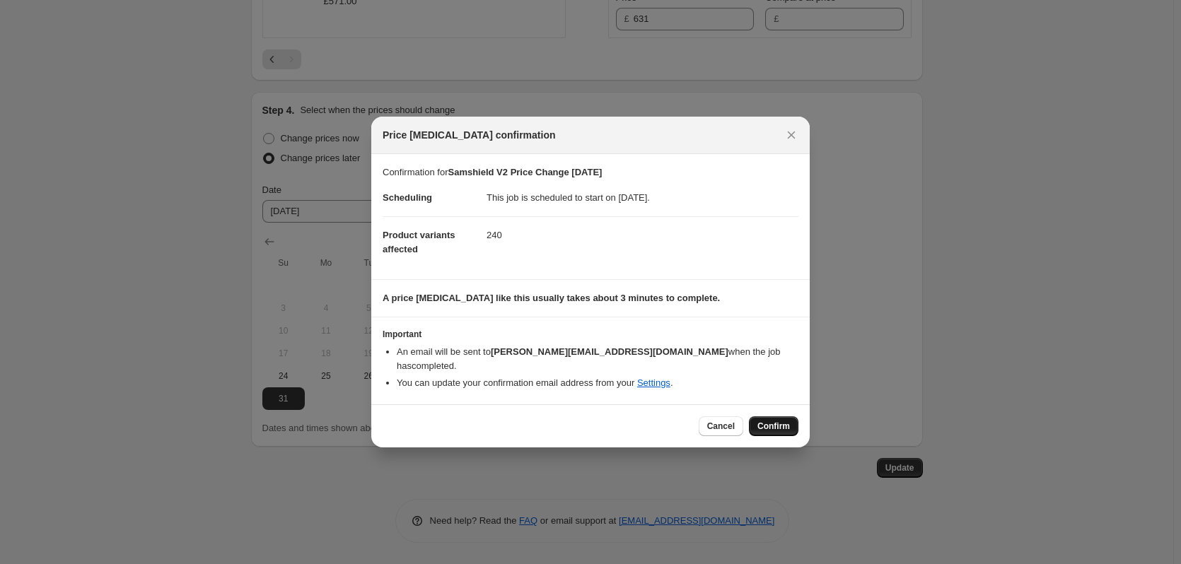
click at [783, 421] on span "Confirm" at bounding box center [773, 426] width 33 height 11
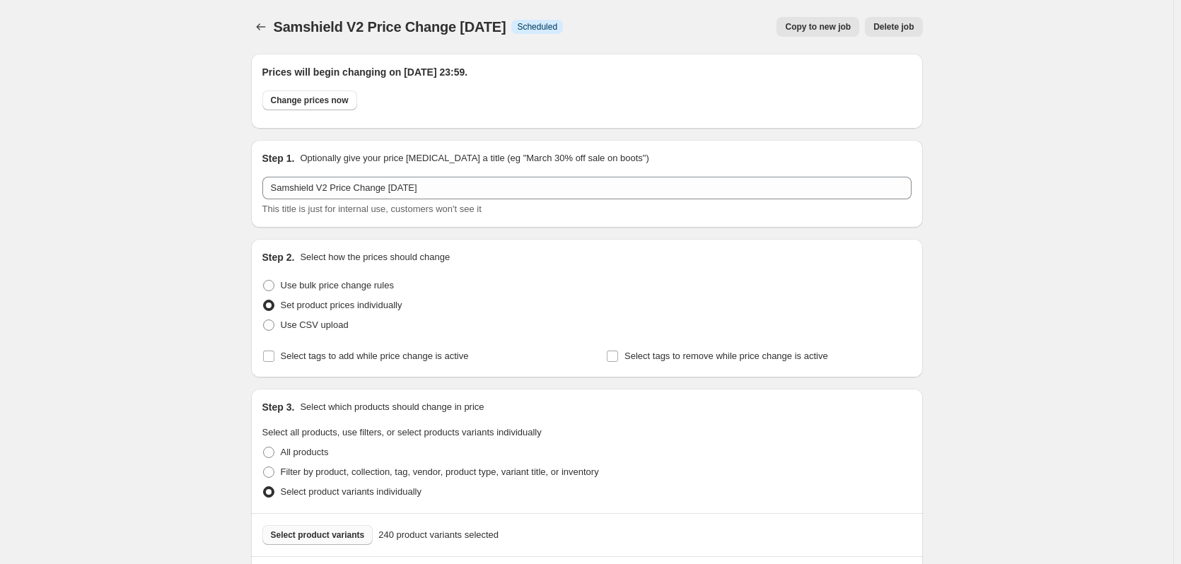
scroll to position [3111, 0]
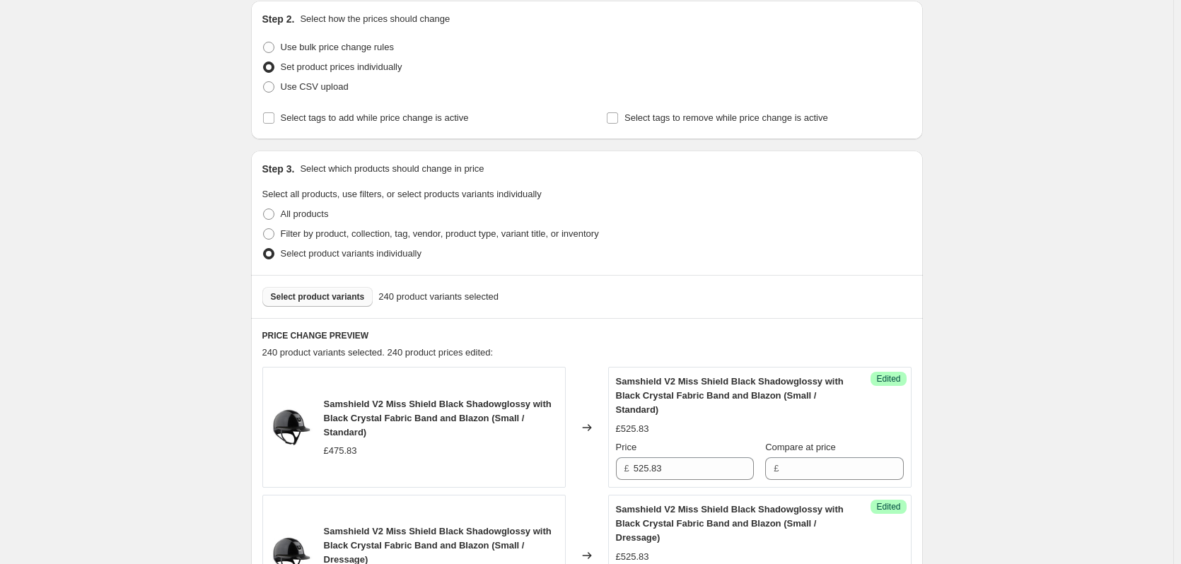
scroll to position [283, 0]
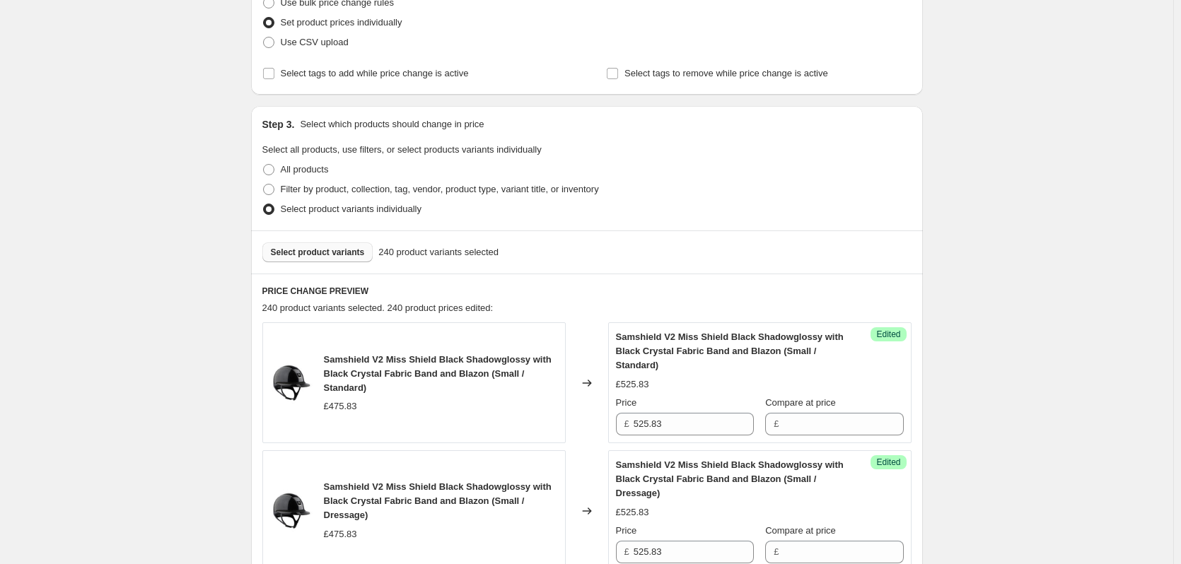
click at [315, 257] on span "Select product variants" at bounding box center [318, 252] width 94 height 11
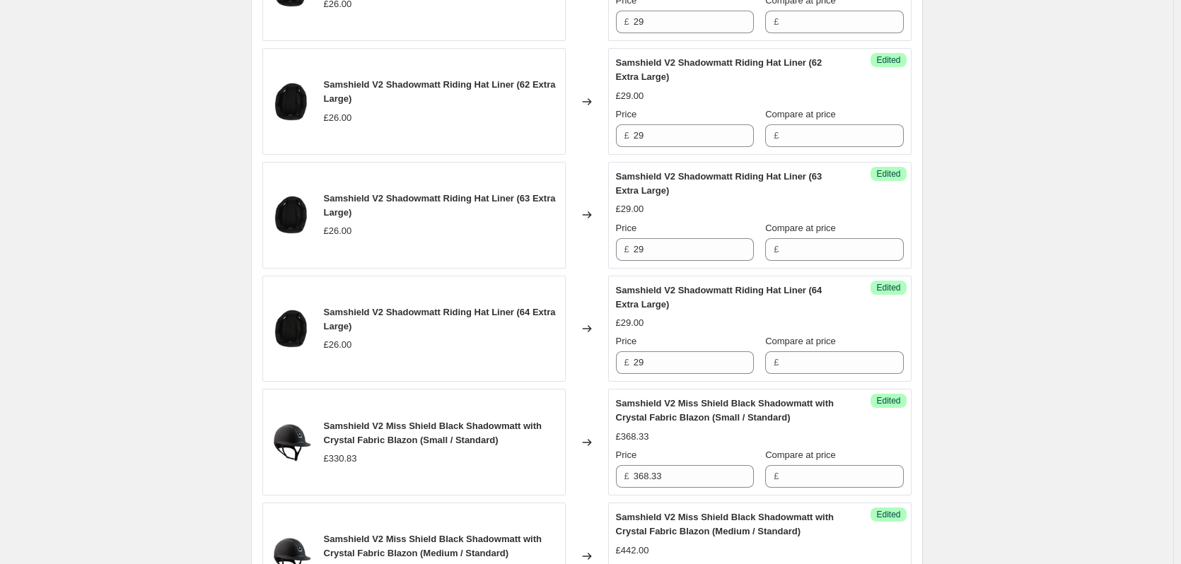
scroll to position [2546, 0]
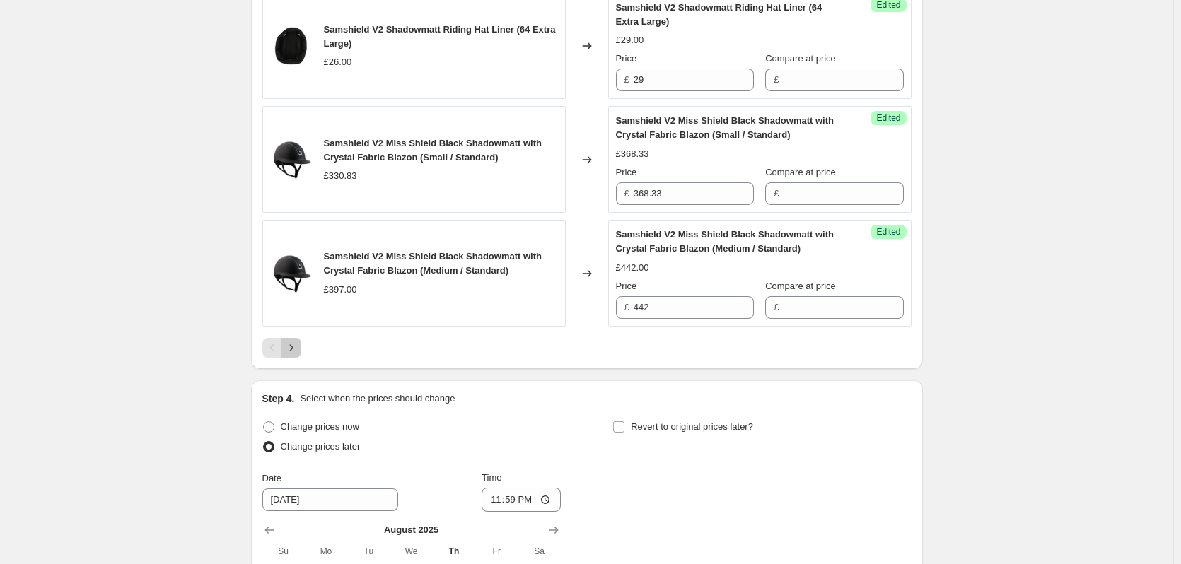
click at [301, 350] on button "Next" at bounding box center [291, 348] width 20 height 20
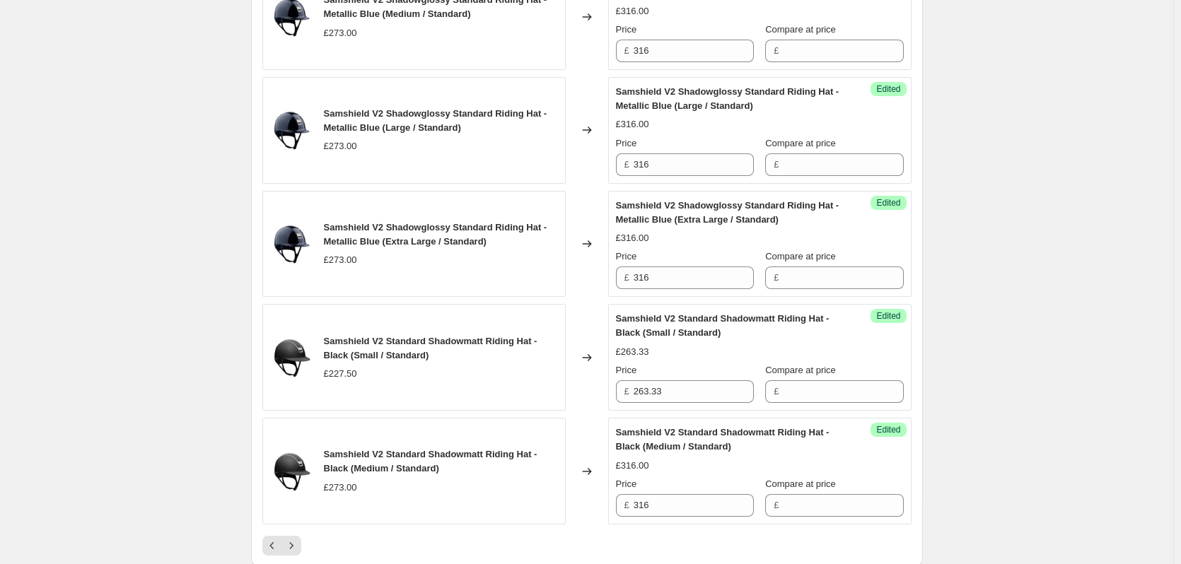
scroll to position [2758, 0]
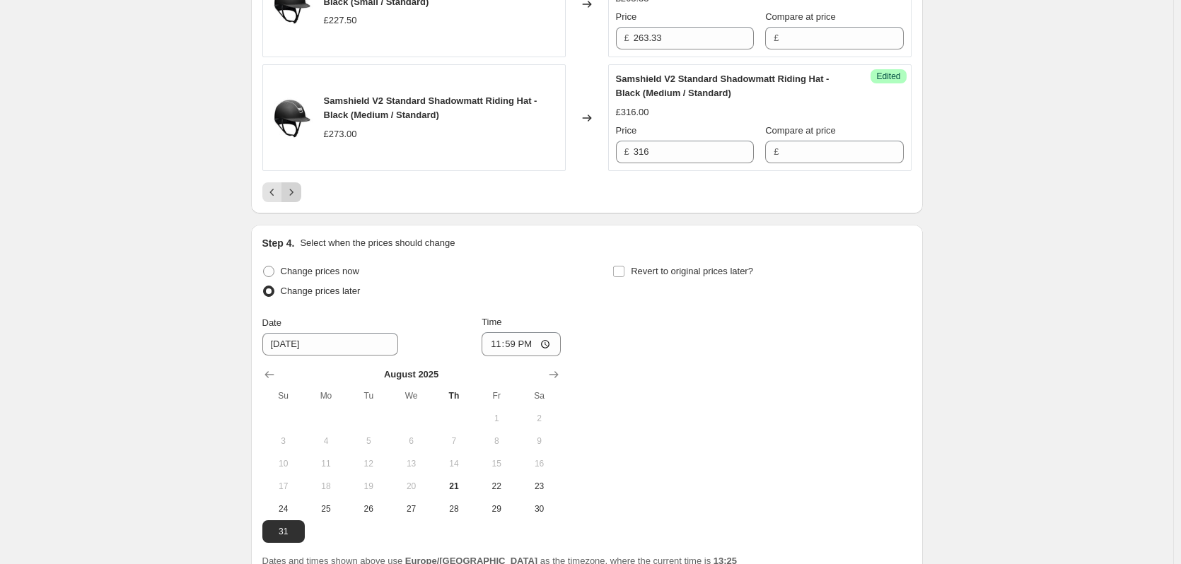
click at [293, 185] on icon "Next" at bounding box center [291, 192] width 14 height 14
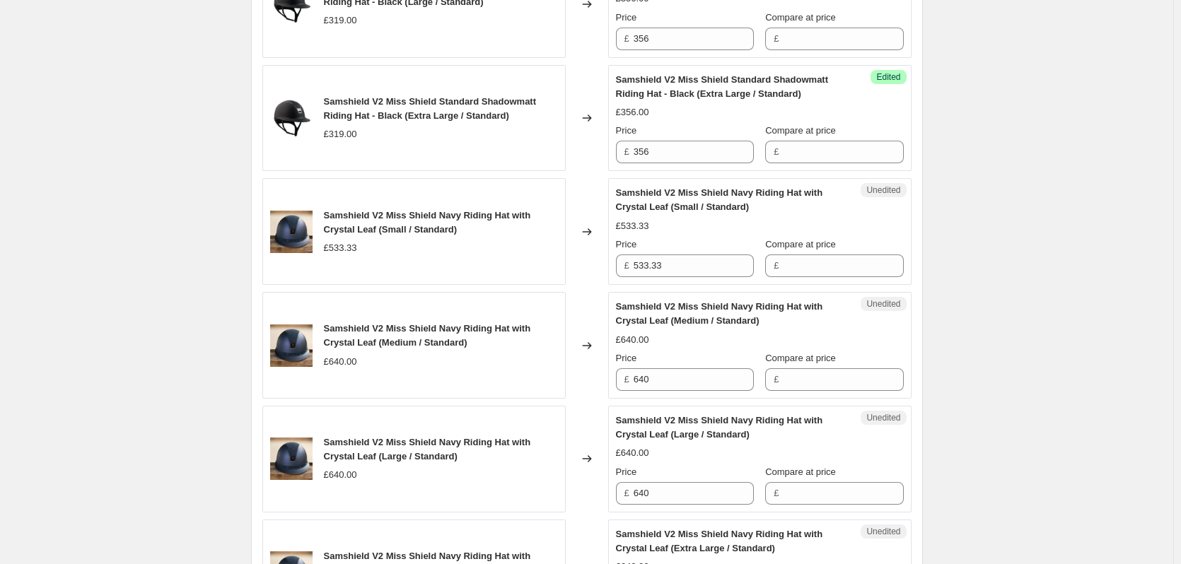
scroll to position [2051, 0]
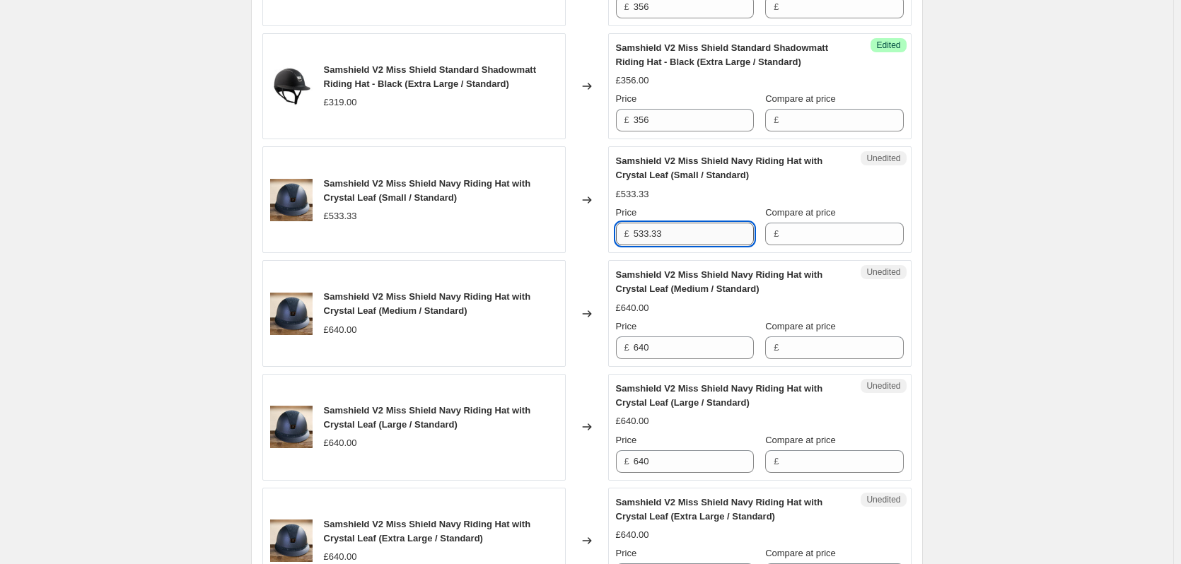
click at [681, 231] on input "533.33" at bounding box center [694, 234] width 120 height 23
type input "632.50"
click at [680, 349] on input "640" at bounding box center [694, 348] width 120 height 23
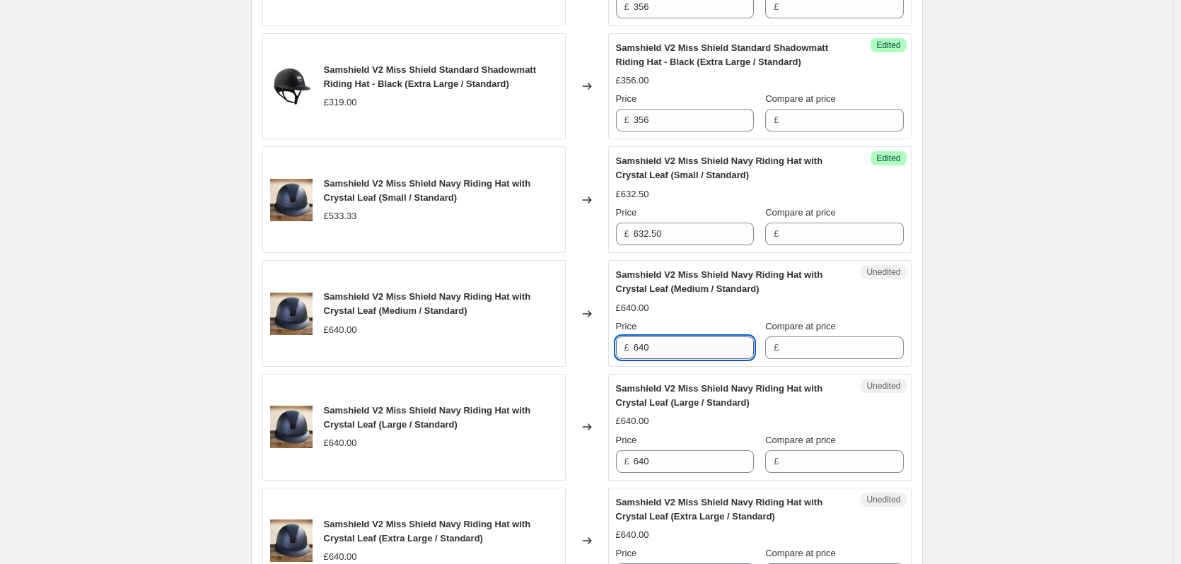
click at [680, 349] on input "640" at bounding box center [694, 348] width 120 height 23
type input "759"
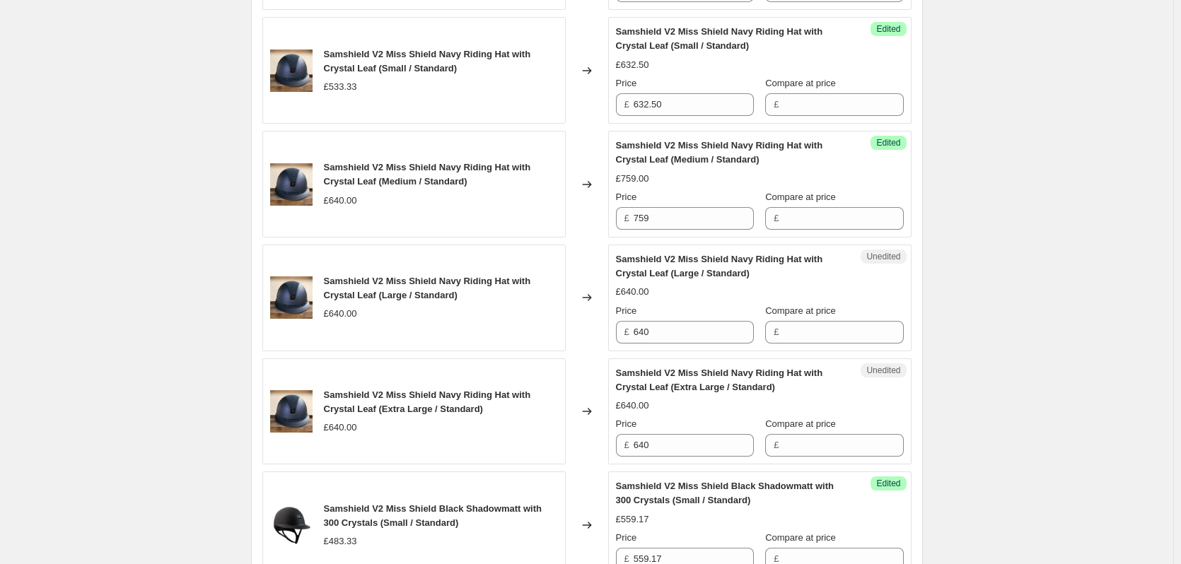
scroll to position [2192, 0]
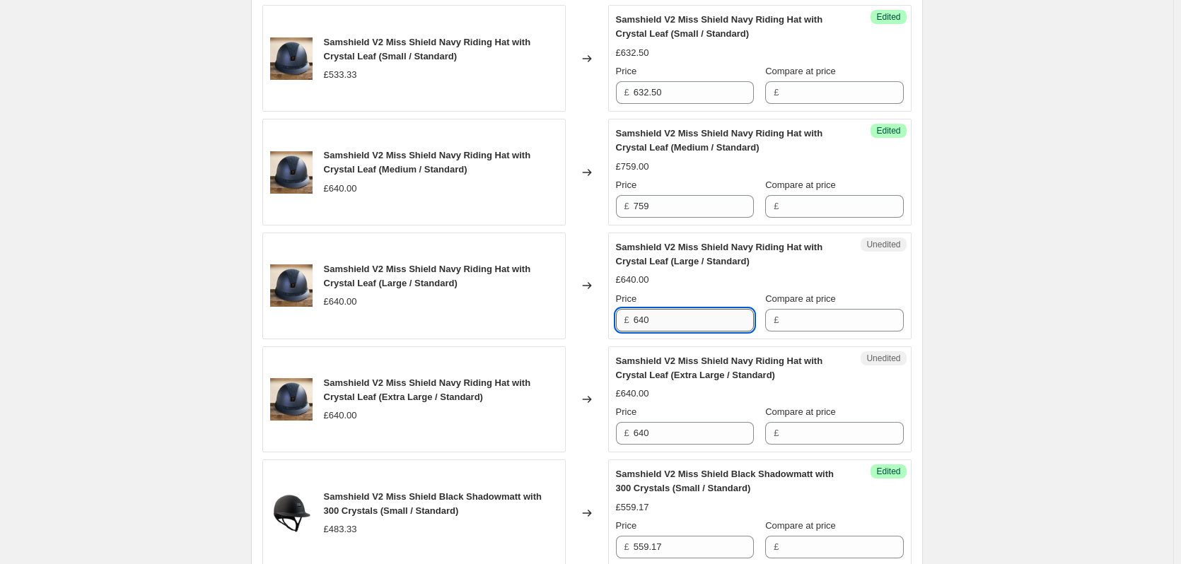
click at [722, 321] on input "640" at bounding box center [694, 320] width 120 height 23
type input "759"
click at [672, 434] on input "640" at bounding box center [694, 433] width 120 height 23
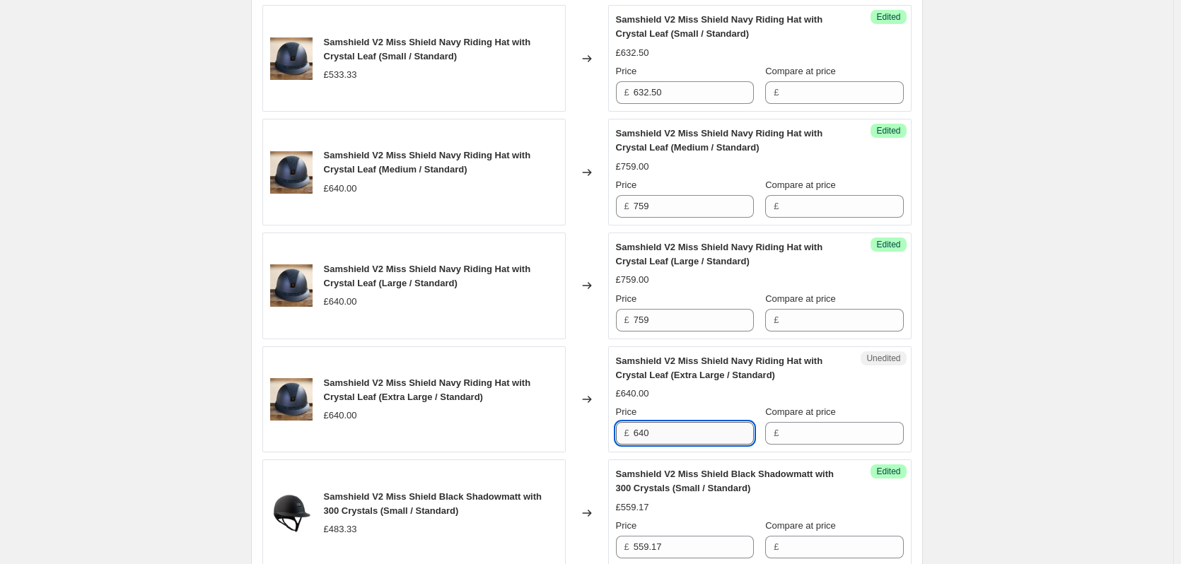
click at [672, 434] on input "640" at bounding box center [694, 433] width 120 height 23
type input "759"
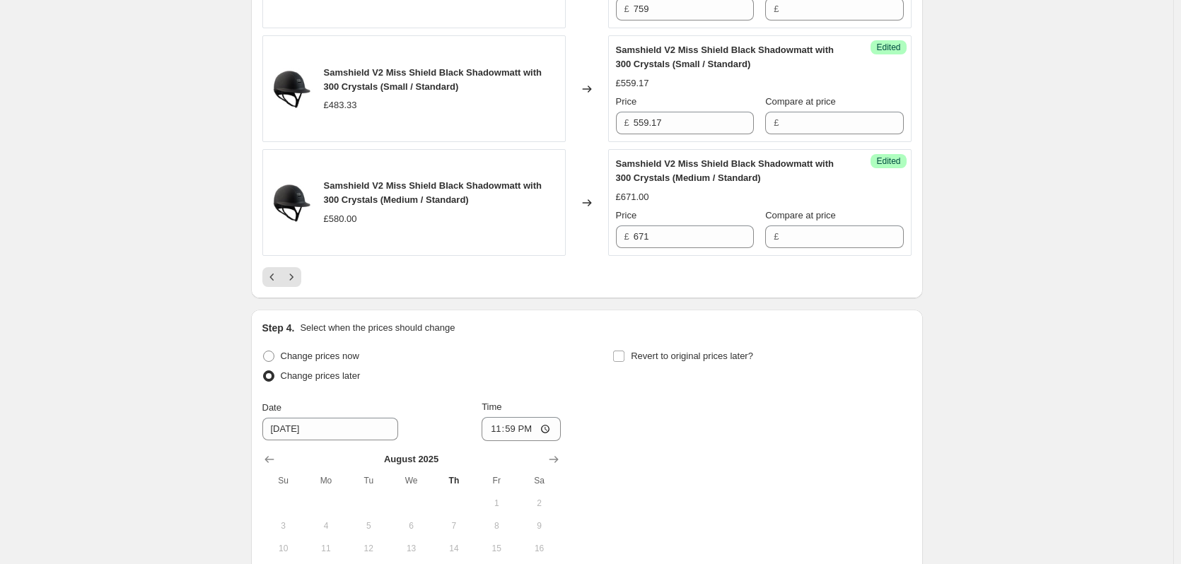
scroll to position [2687, 0]
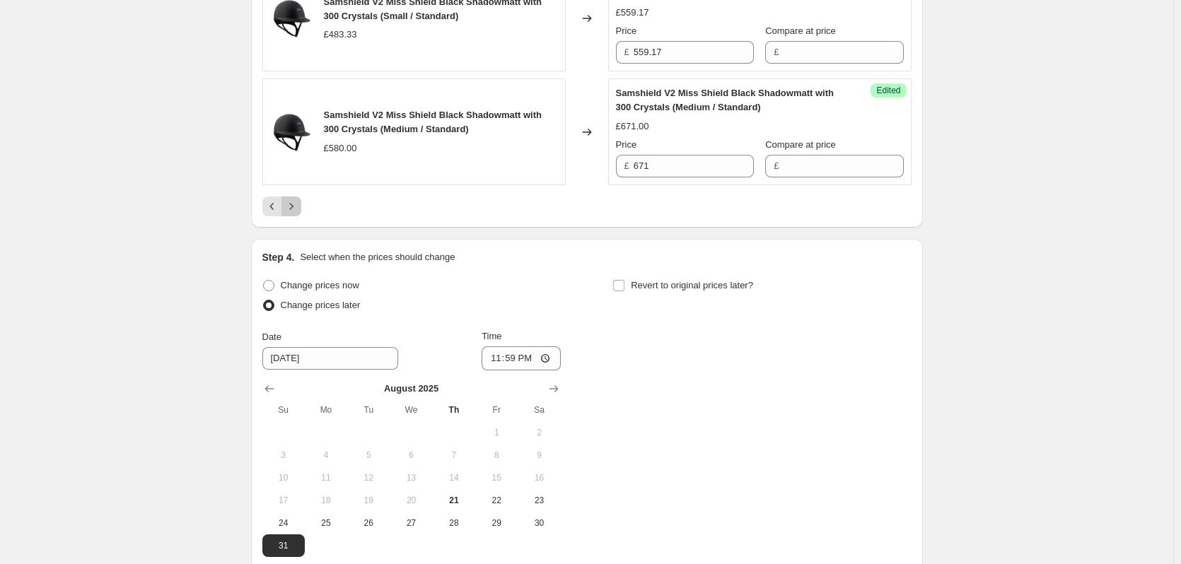
click at [293, 207] on icon "Next" at bounding box center [291, 206] width 14 height 14
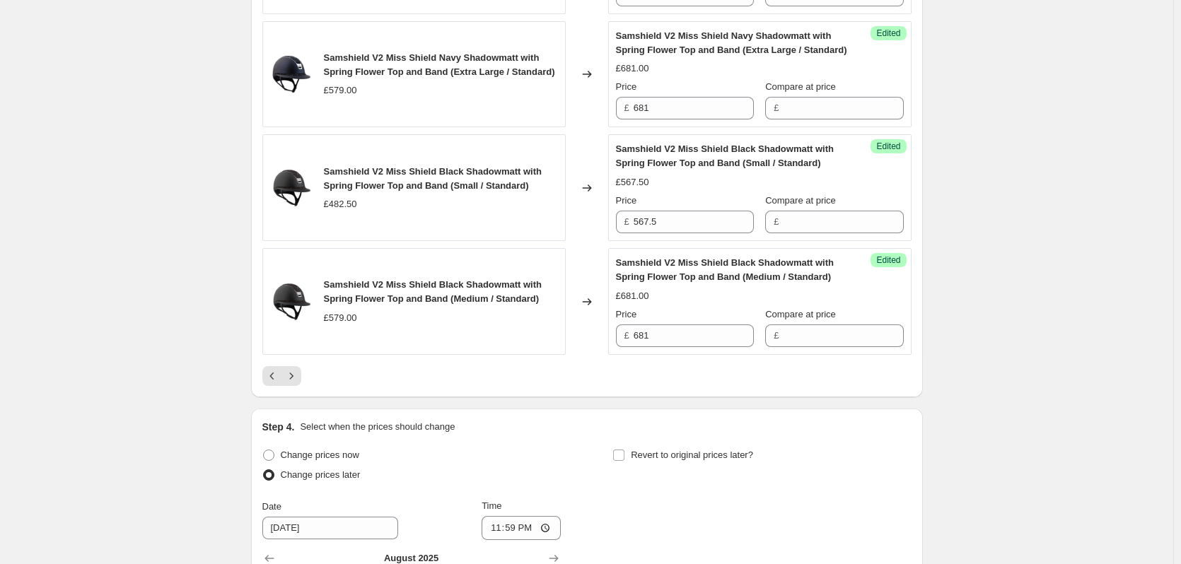
scroll to position [2758, 0]
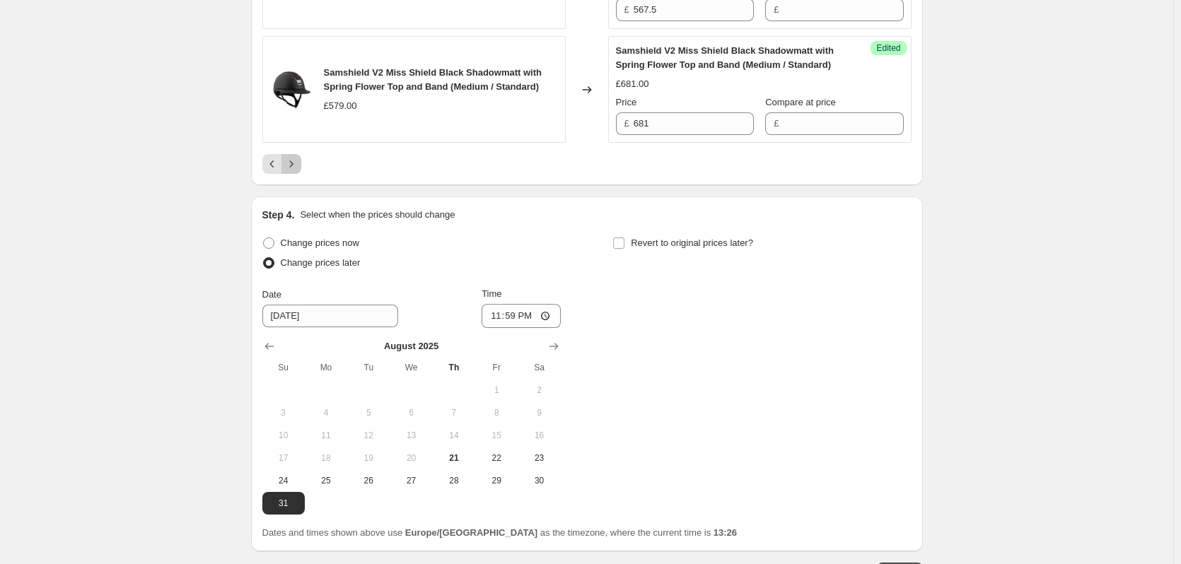
drag, startPoint x: 298, startPoint y: 172, endPoint x: 336, endPoint y: 173, distance: 38.2
click at [298, 171] on icon "Next" at bounding box center [291, 164] width 14 height 14
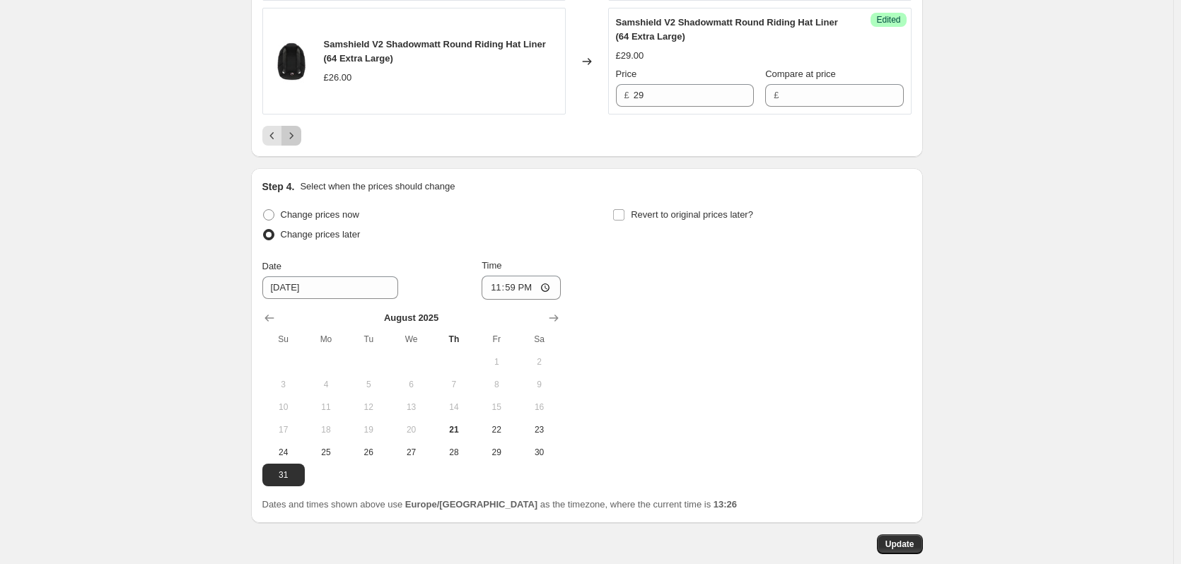
click at [298, 143] on icon "Next" at bounding box center [291, 136] width 14 height 14
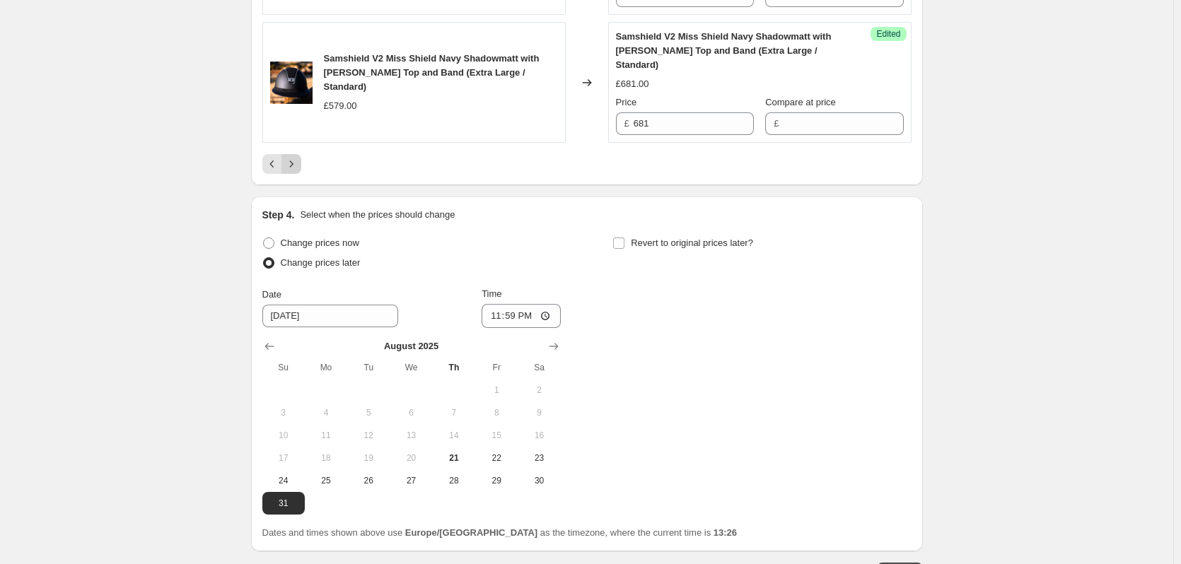
click at [289, 171] on icon "Next" at bounding box center [291, 164] width 14 height 14
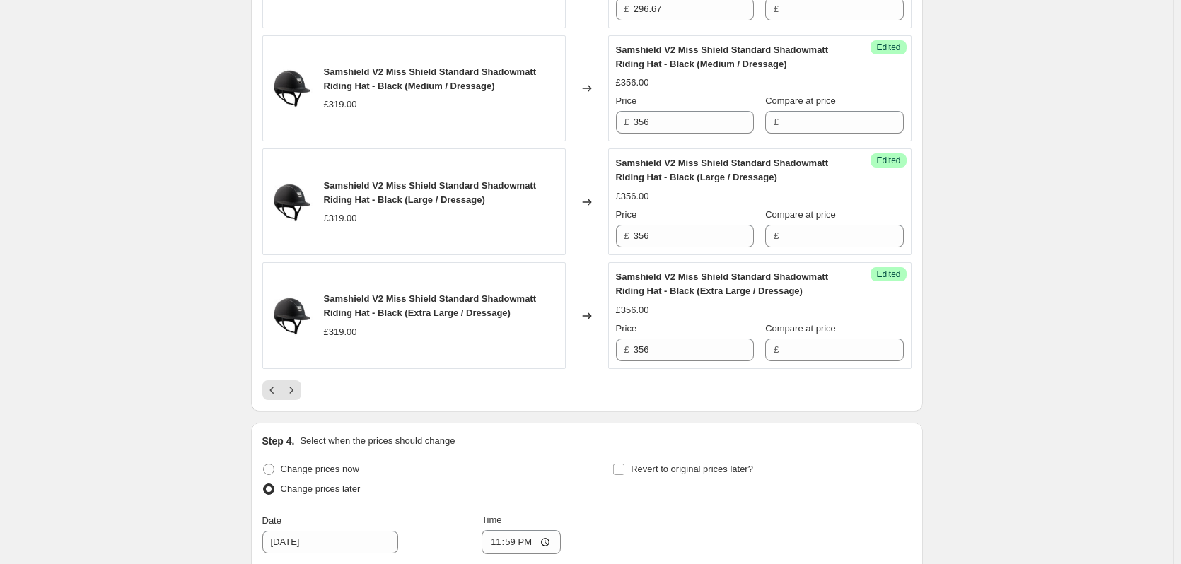
scroll to position [2687, 0]
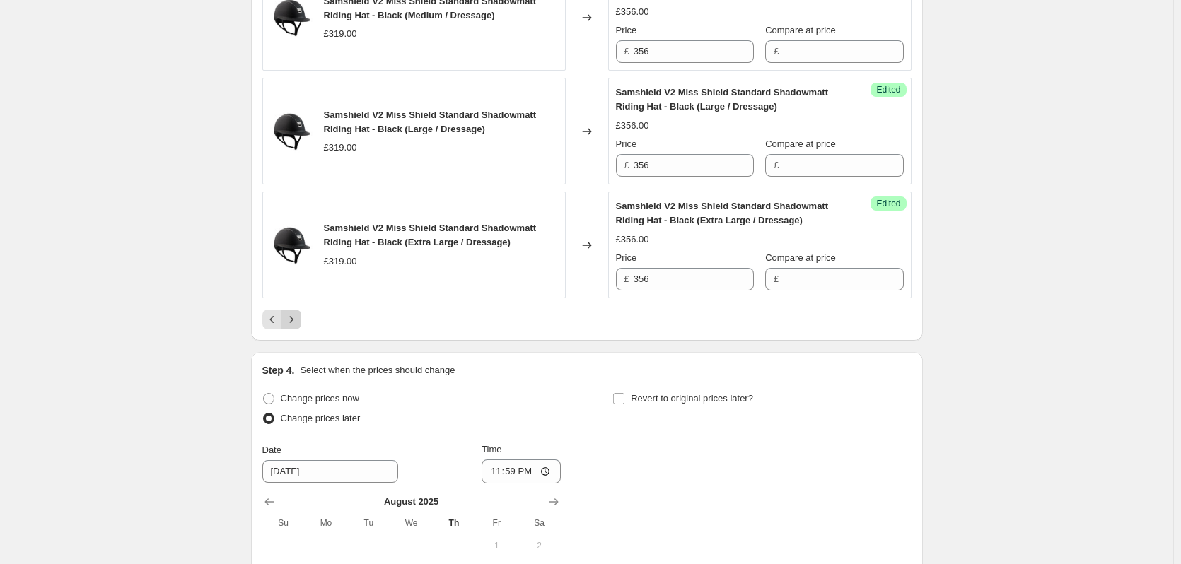
click at [298, 320] on icon "Next" at bounding box center [291, 320] width 14 height 14
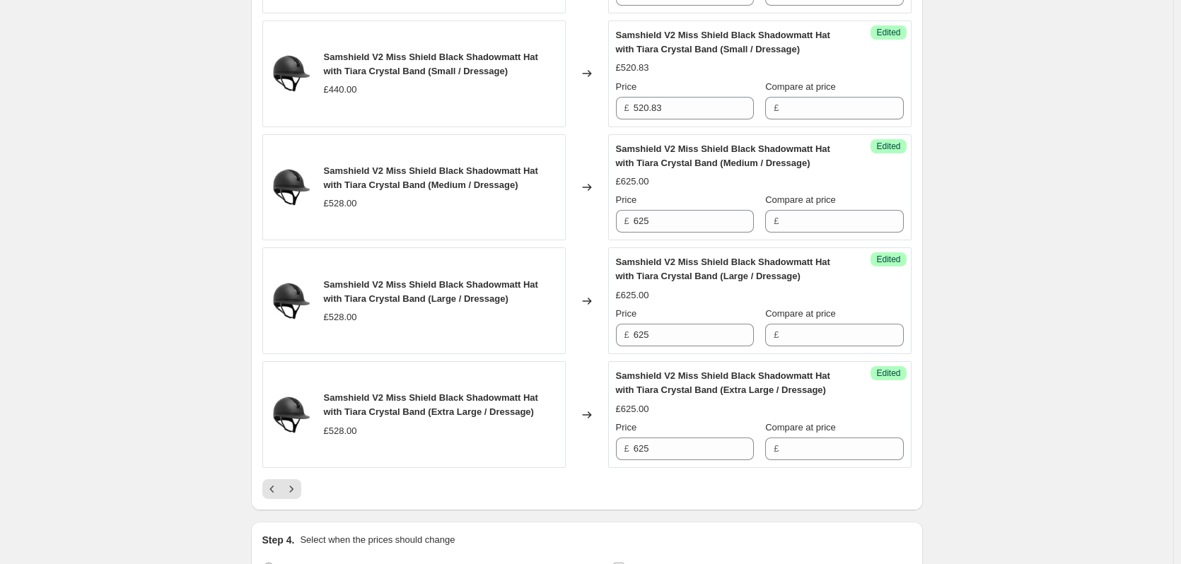
scroll to position [2546, 0]
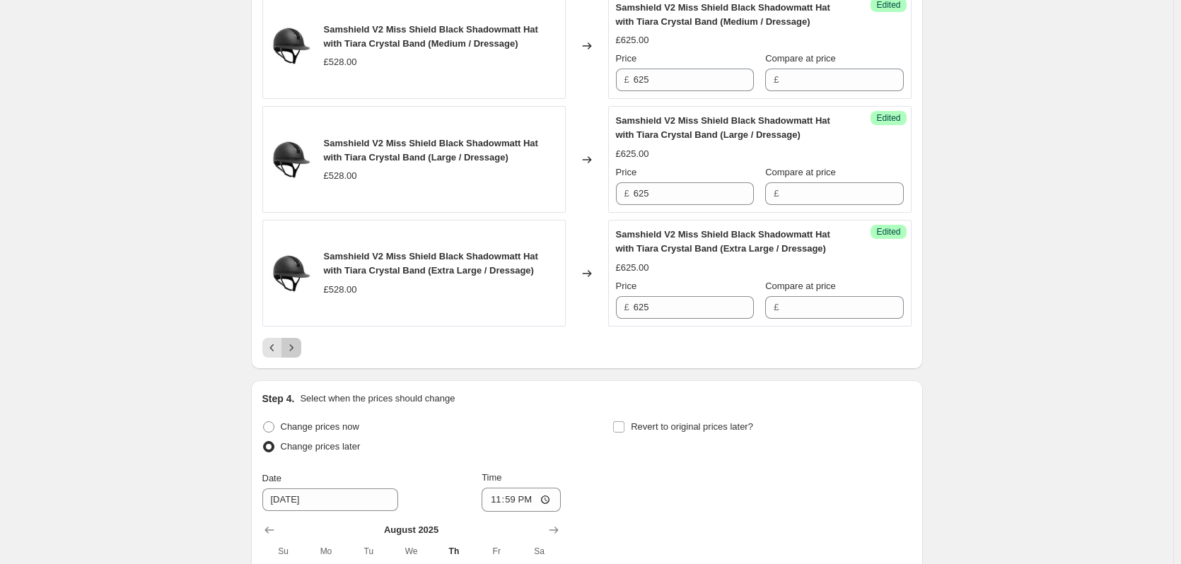
click at [289, 344] on icon "Next" at bounding box center [291, 348] width 14 height 14
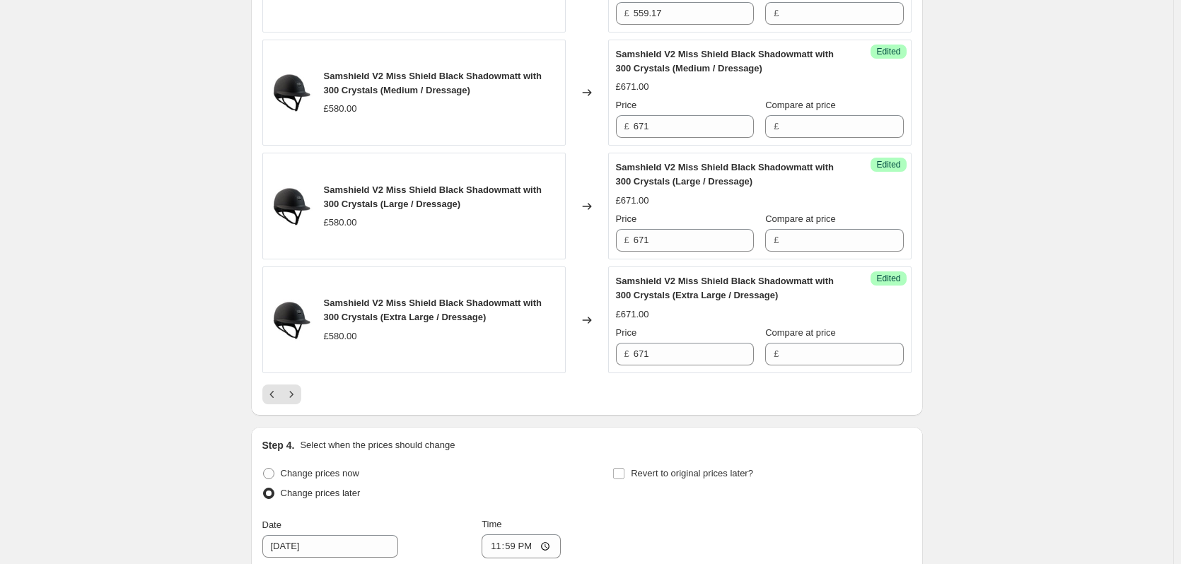
scroll to position [2616, 0]
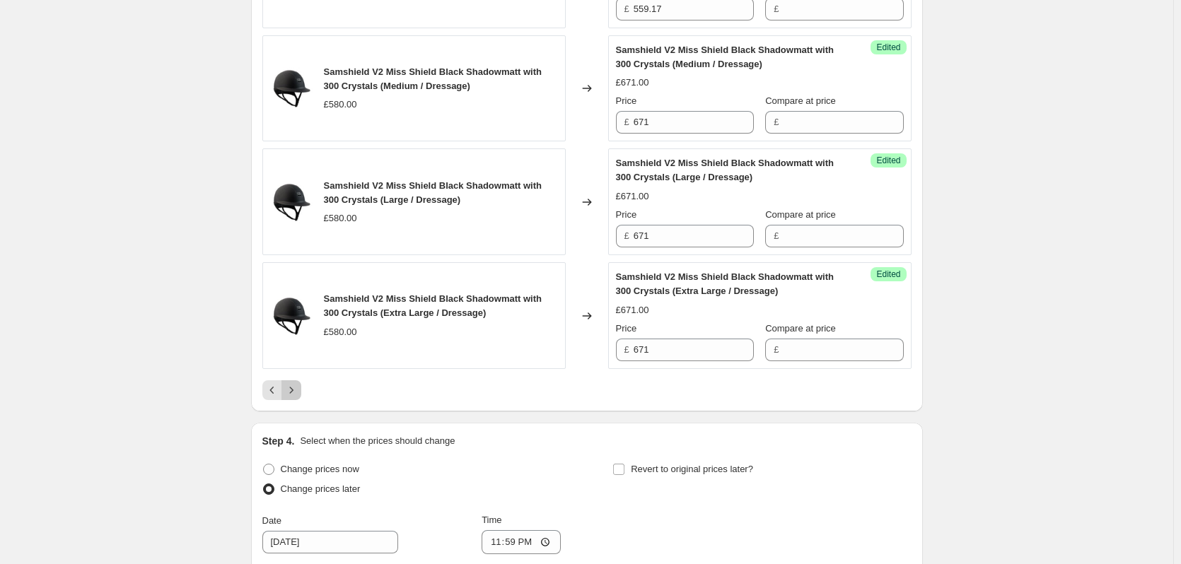
click at [293, 387] on icon "Next" at bounding box center [291, 390] width 4 height 6
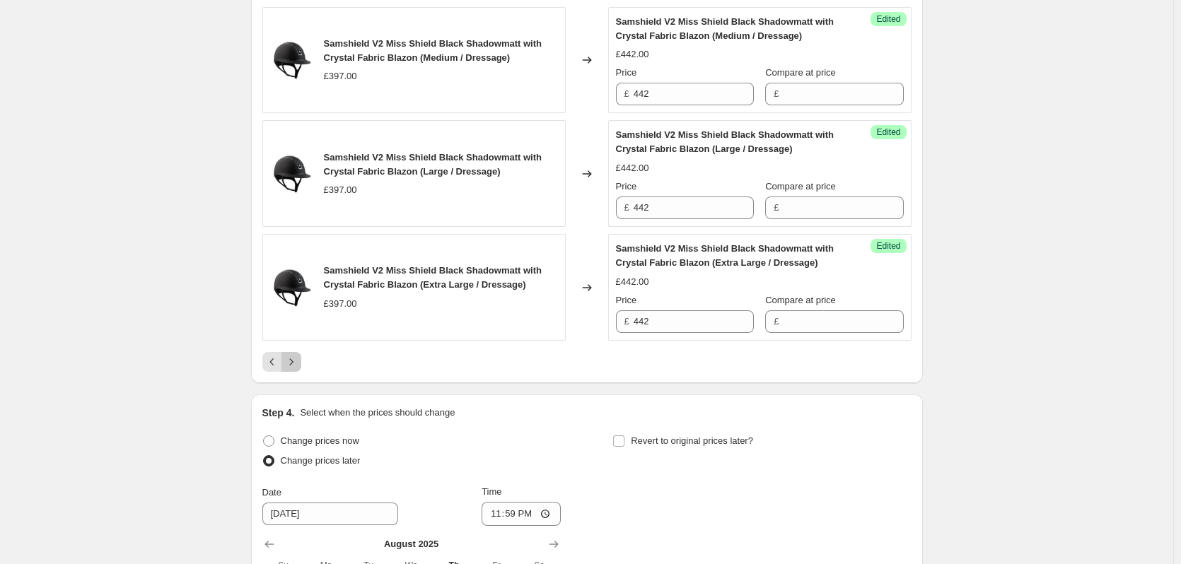
click at [298, 355] on icon "Next" at bounding box center [291, 362] width 14 height 14
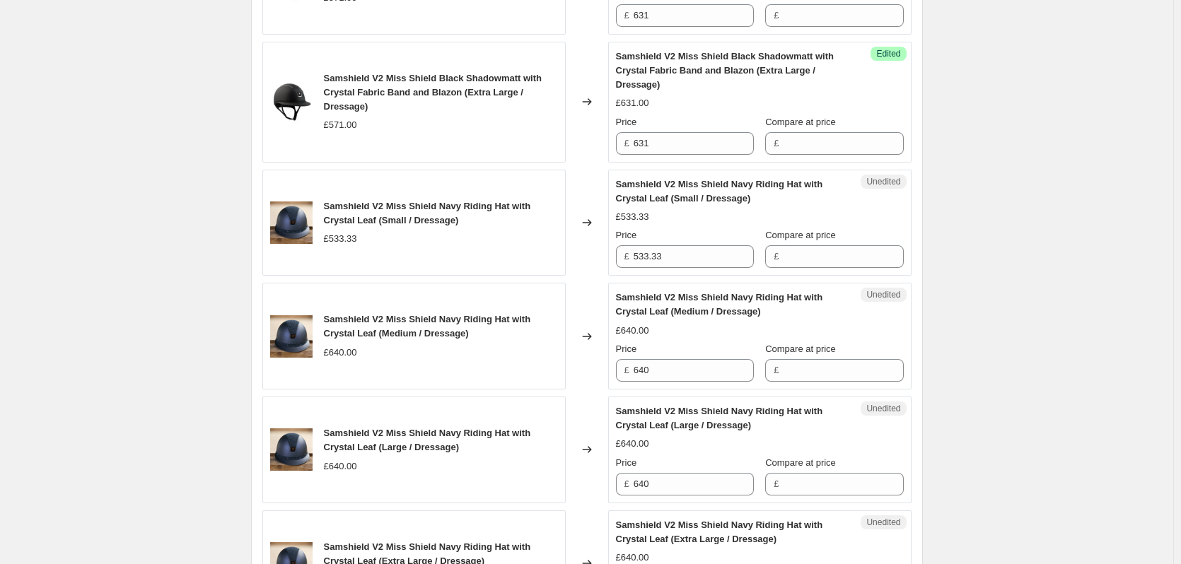
scroll to position [1061, 0]
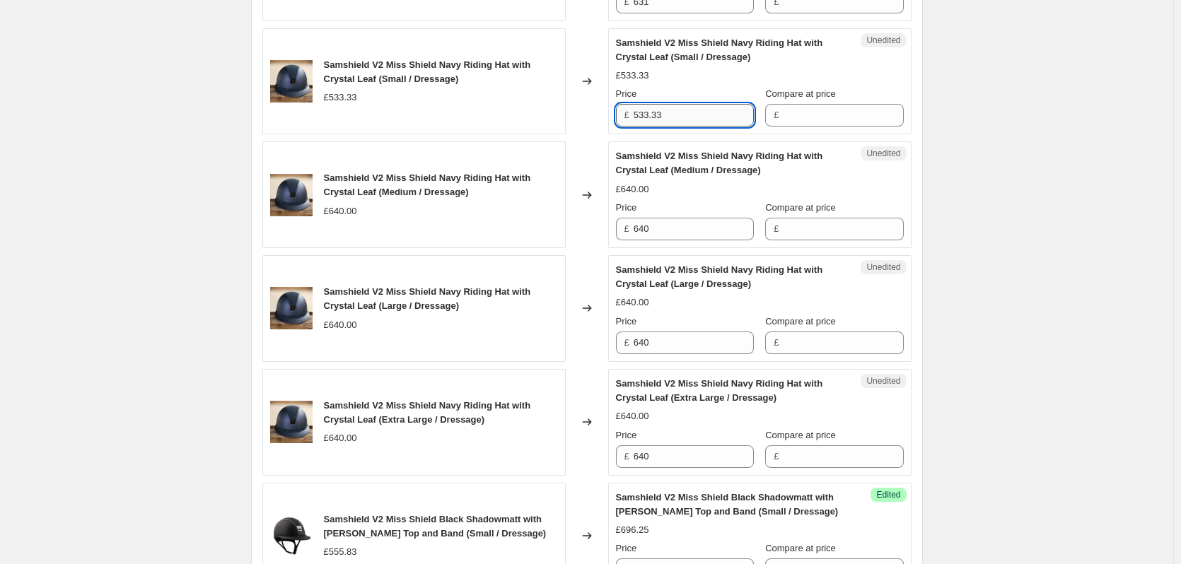
click at [692, 112] on input "533.33" at bounding box center [694, 115] width 120 height 23
type input "632.50"
click at [678, 233] on input "640" at bounding box center [694, 229] width 120 height 23
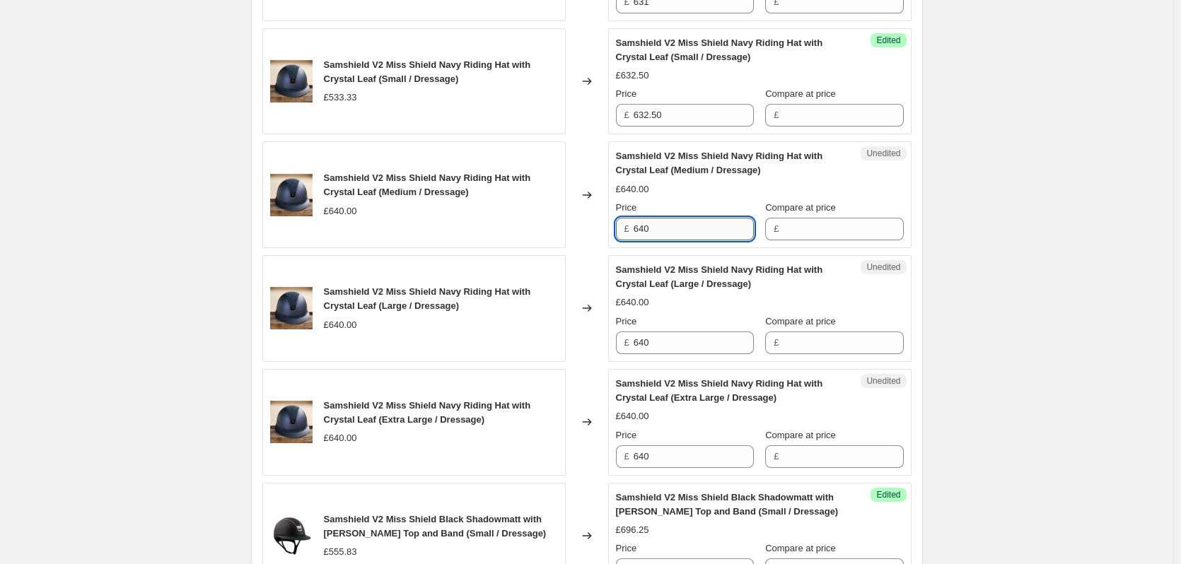
click at [678, 233] on input "640" at bounding box center [694, 229] width 120 height 23
type input "759"
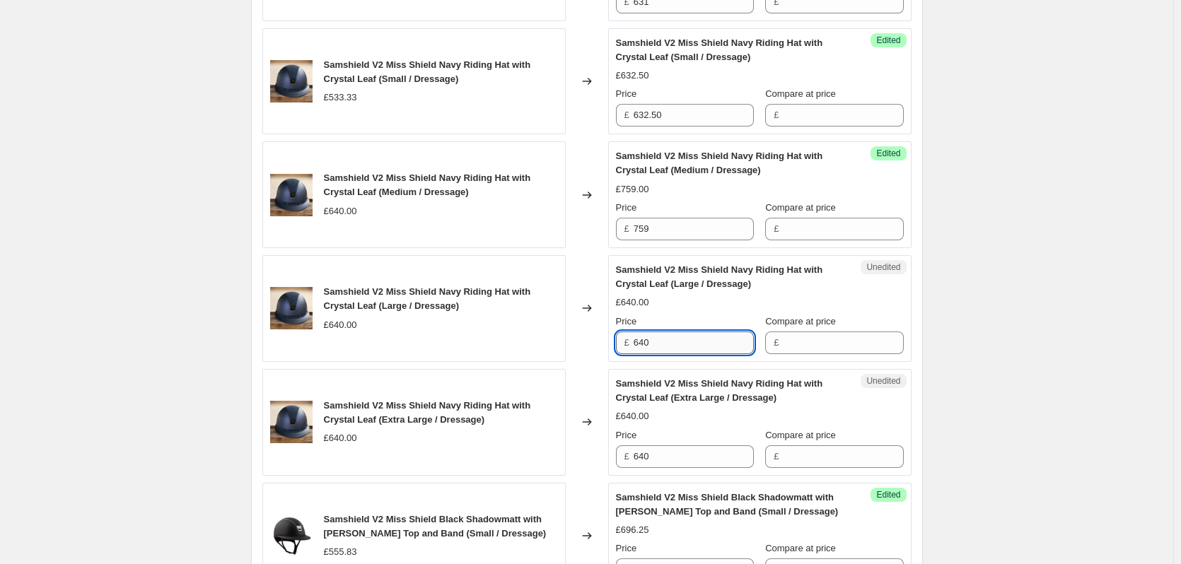
click at [666, 337] on input "640" at bounding box center [694, 343] width 120 height 23
click at [665, 337] on input "640" at bounding box center [694, 343] width 120 height 23
type input "759"
click at [685, 458] on input "640" at bounding box center [694, 456] width 120 height 23
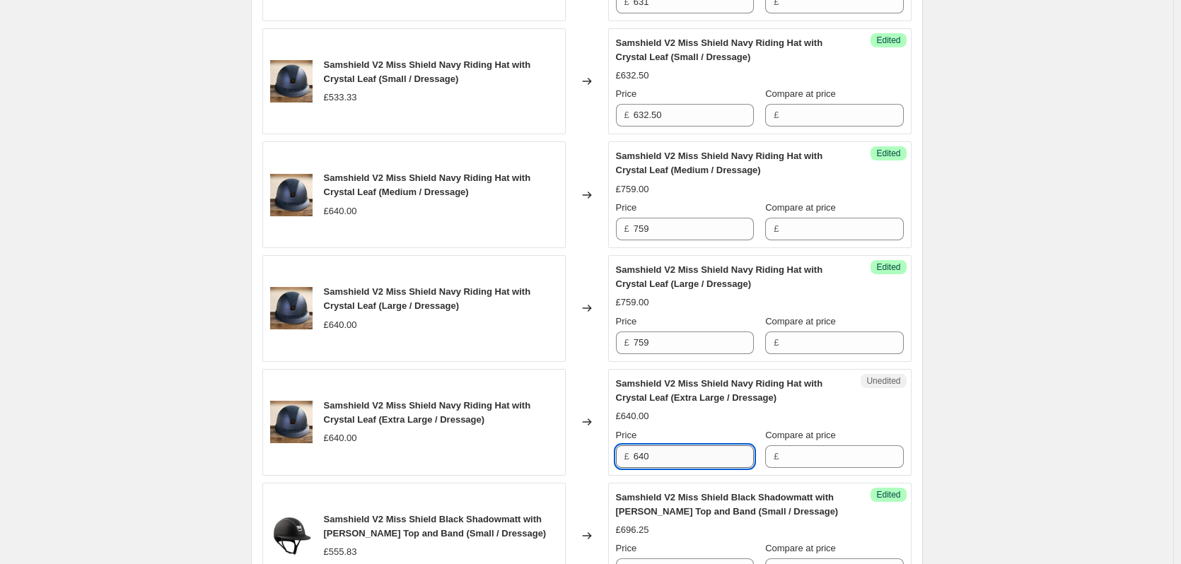
click at [685, 458] on input "640" at bounding box center [694, 456] width 120 height 23
type input "759"
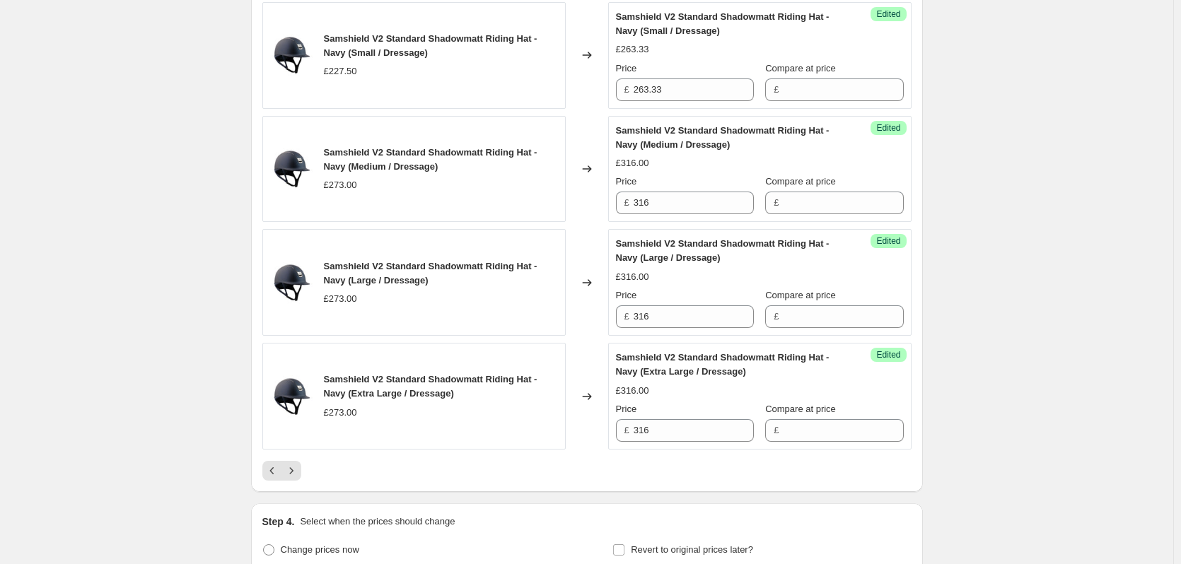
scroll to position [2616, 0]
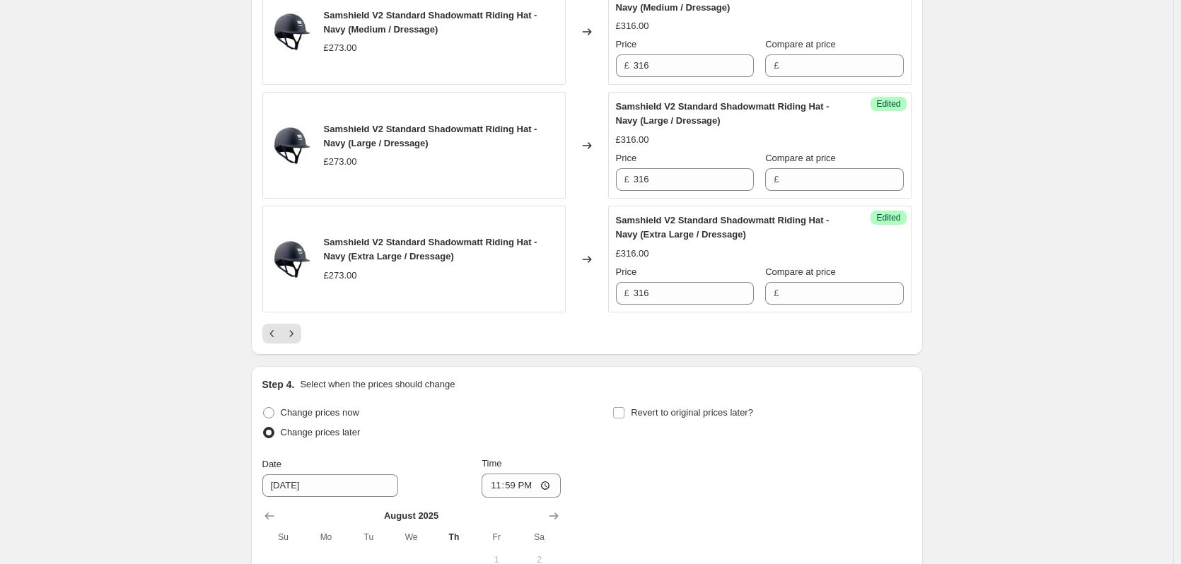
click at [298, 327] on icon "Next" at bounding box center [291, 334] width 14 height 14
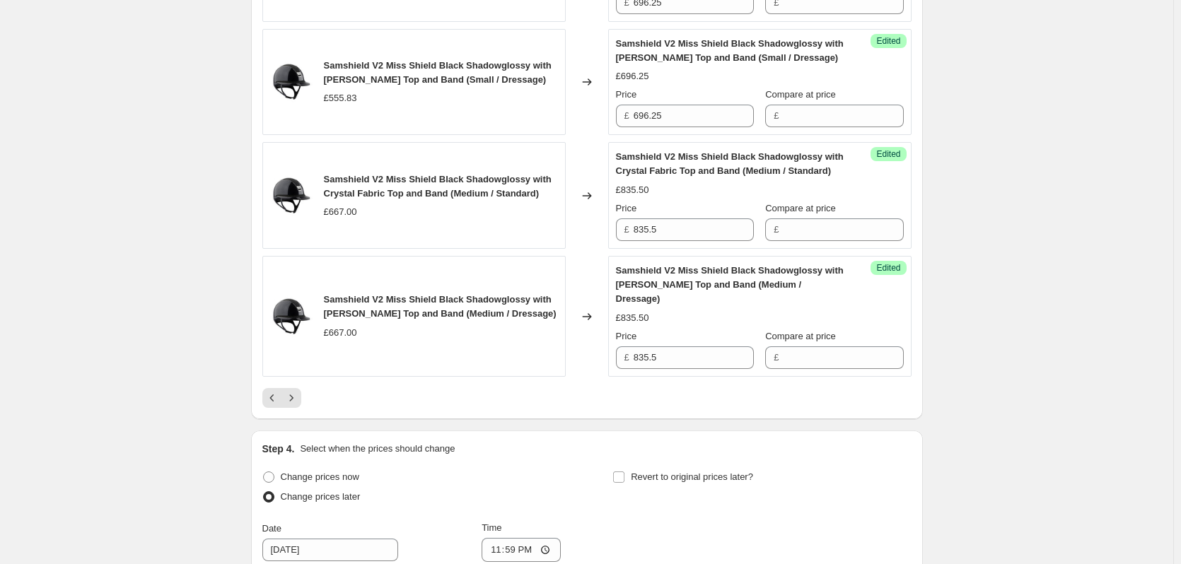
scroll to position [2758, 0]
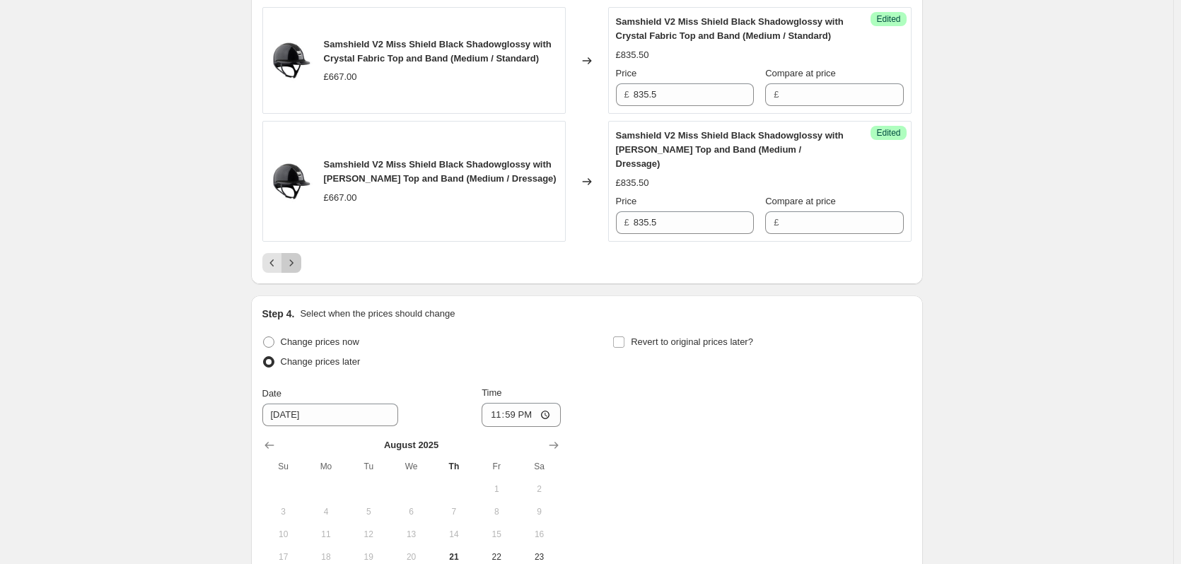
click at [298, 270] on icon "Next" at bounding box center [291, 263] width 14 height 14
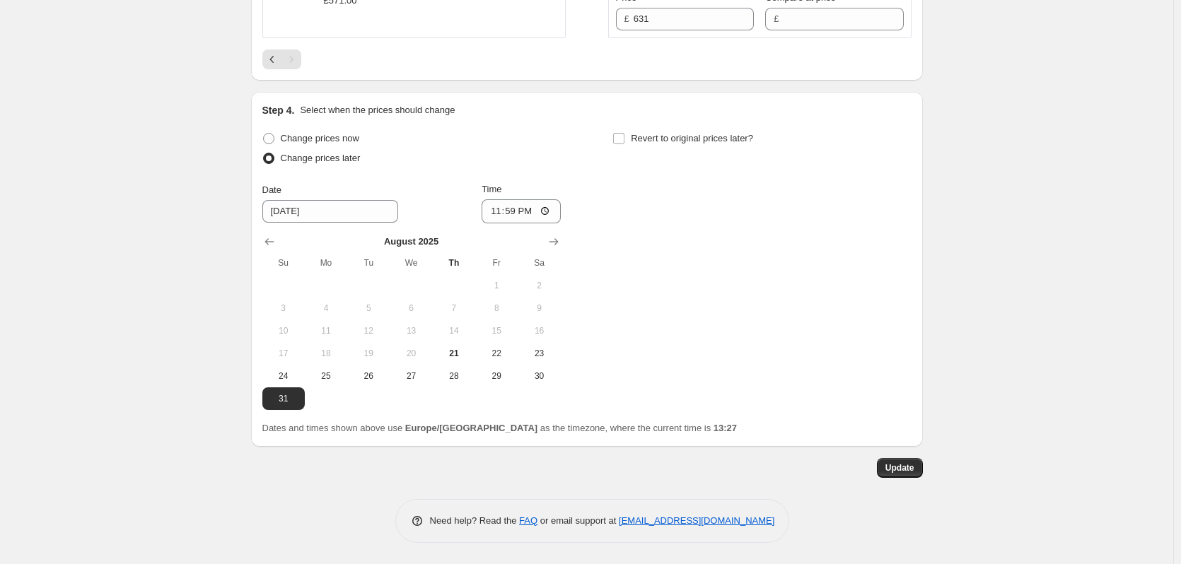
click at [903, 471] on span "Update" at bounding box center [899, 467] width 29 height 11
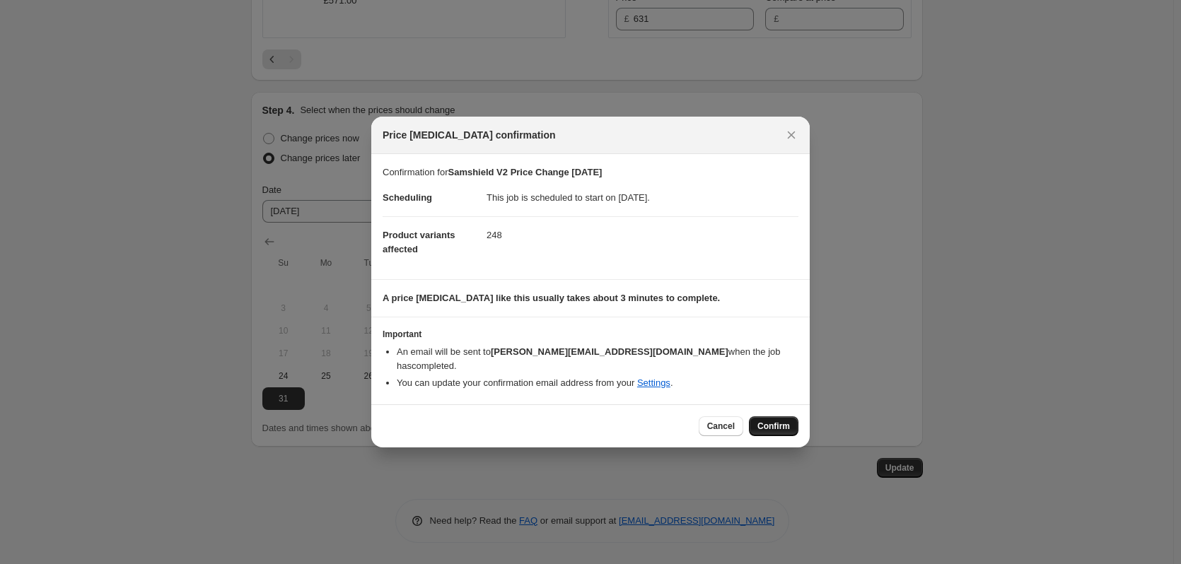
click at [772, 424] on span "Confirm" at bounding box center [773, 426] width 33 height 11
